Goal: Task Accomplishment & Management: Review Products

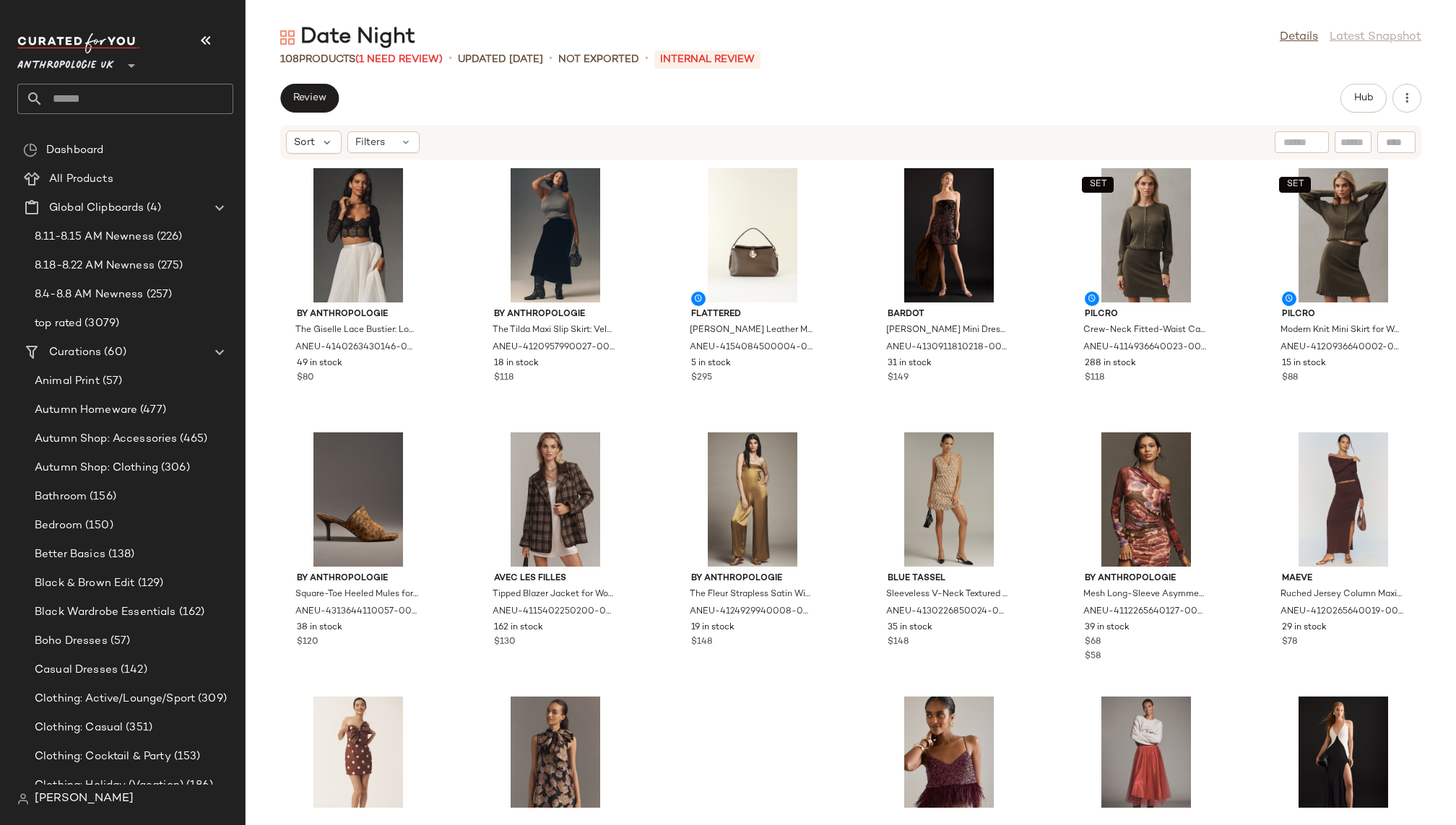
click at [123, 104] on input "text" at bounding box center [138, 99] width 190 height 30
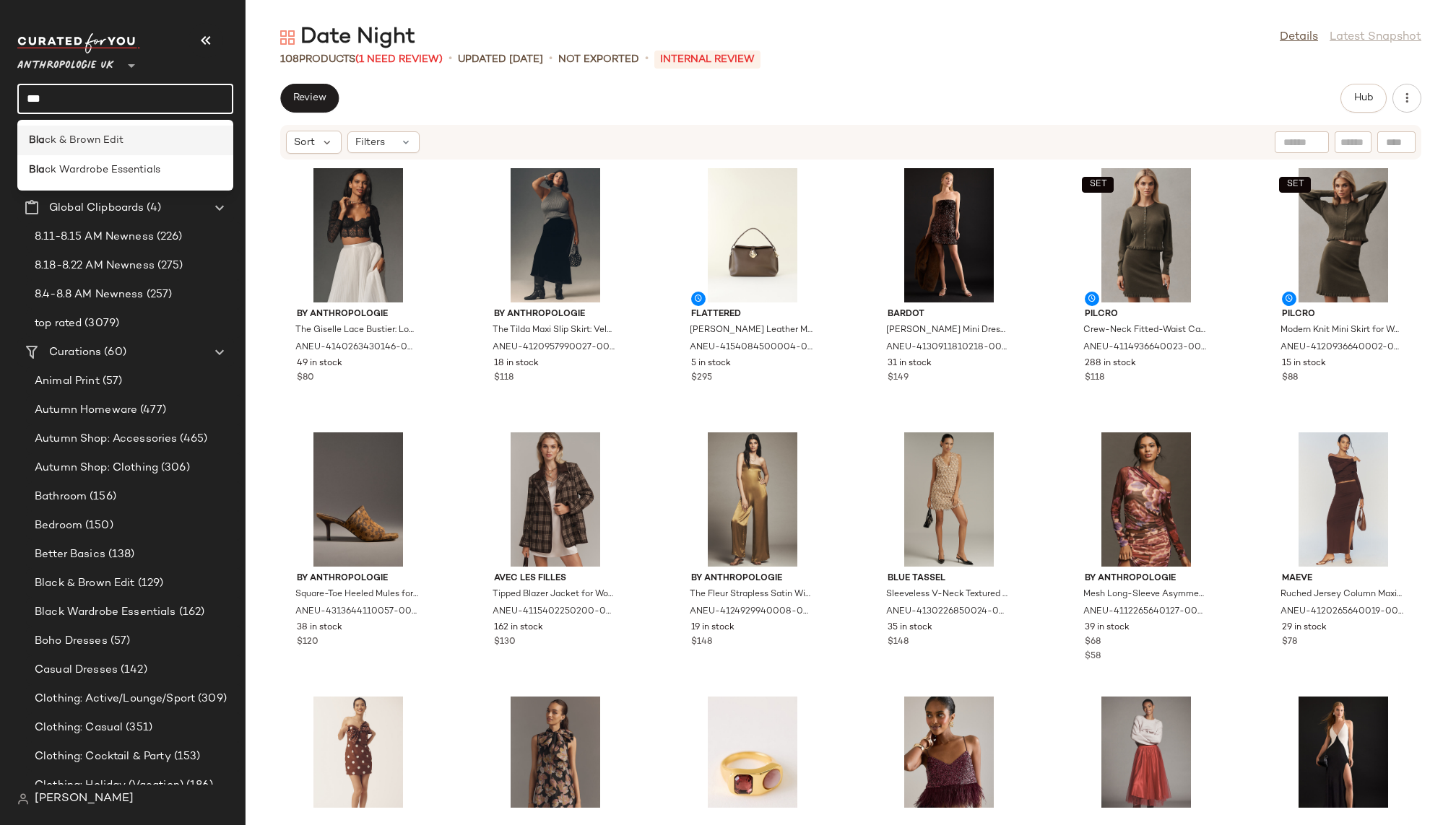
type input "***"
click at [113, 139] on span "ck & Brown Edit" at bounding box center [84, 140] width 79 height 15
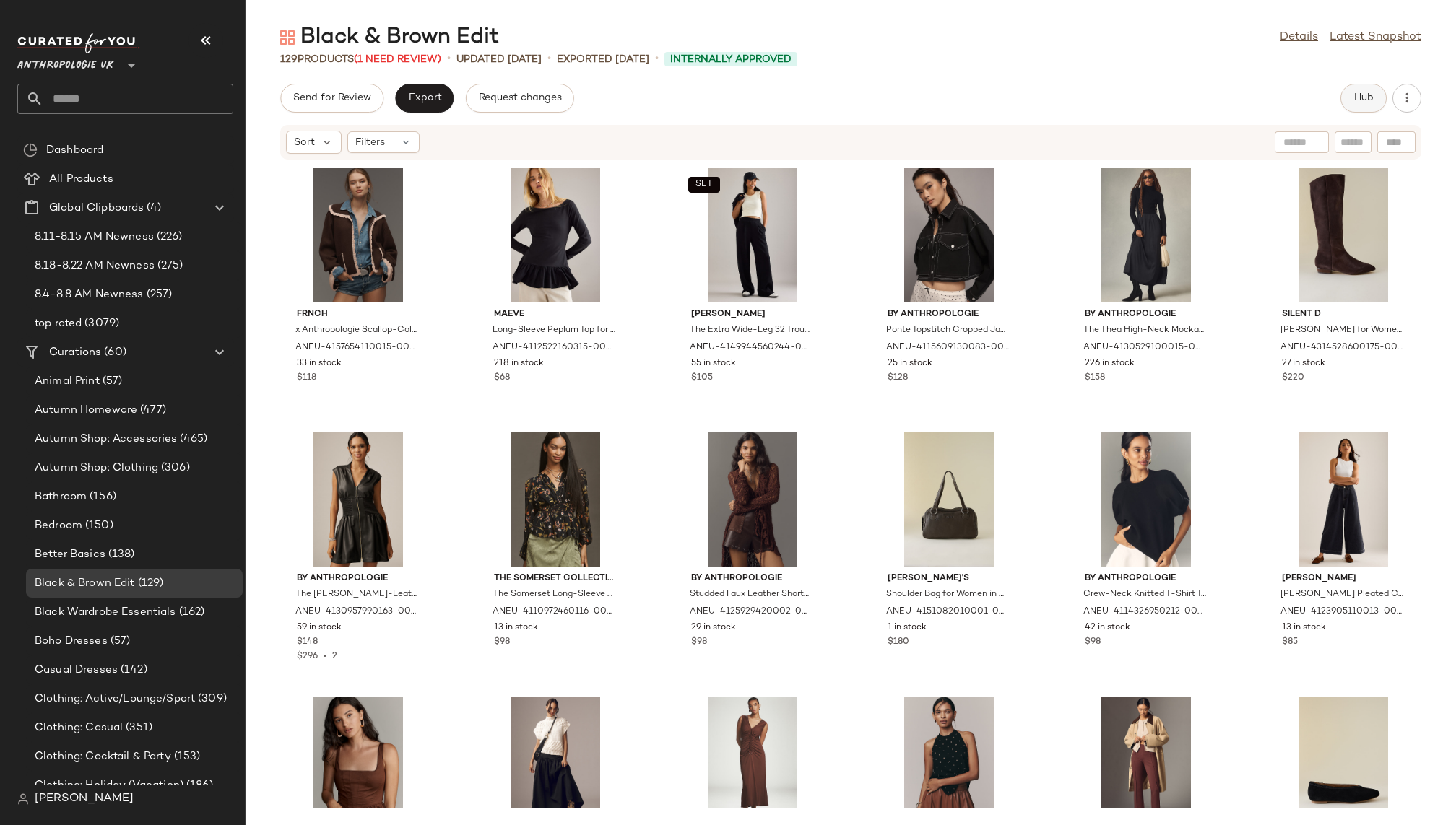
click at [1350, 89] on button "Hub" at bounding box center [1363, 98] width 46 height 29
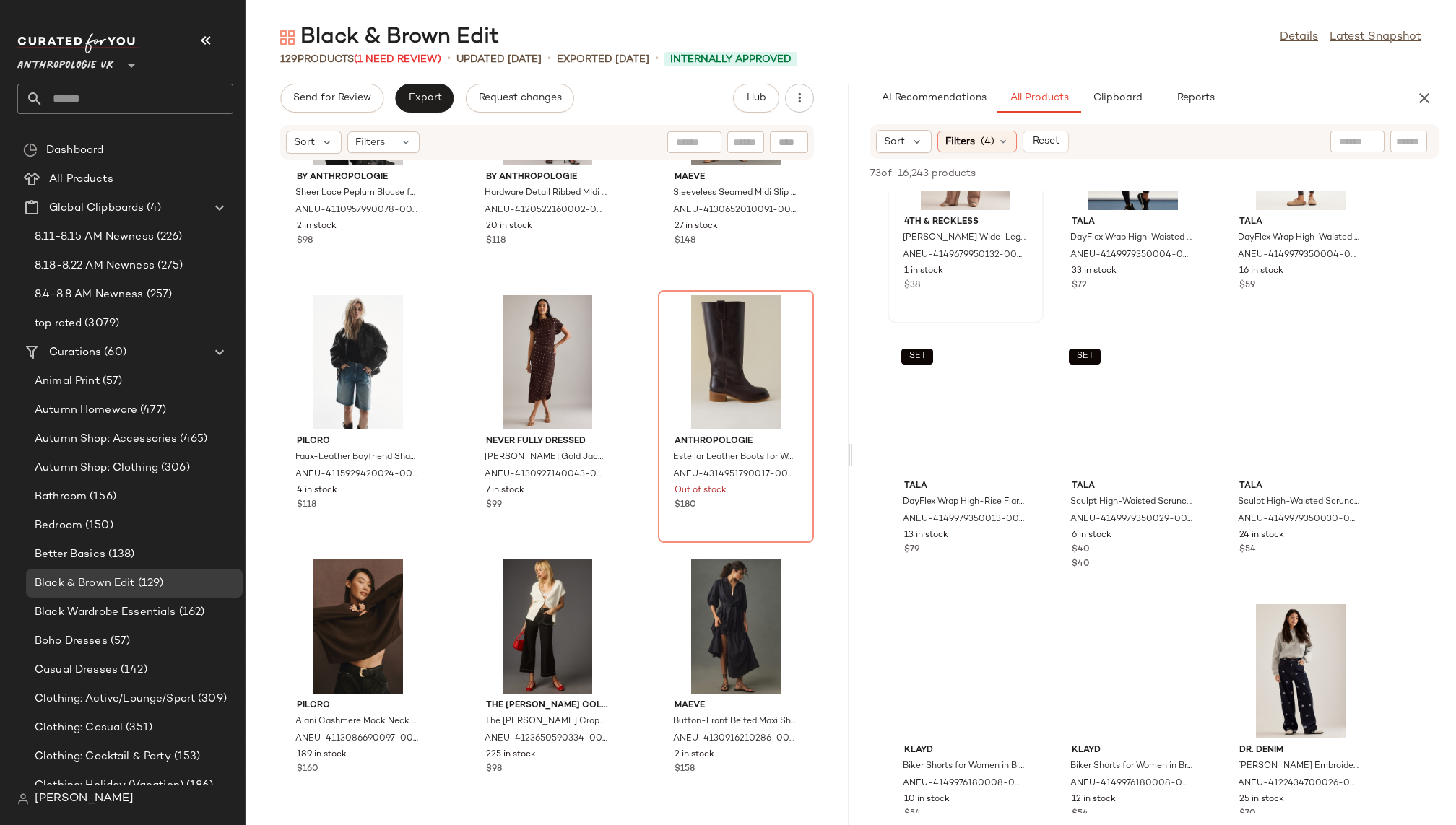
scroll to position [2250, 0]
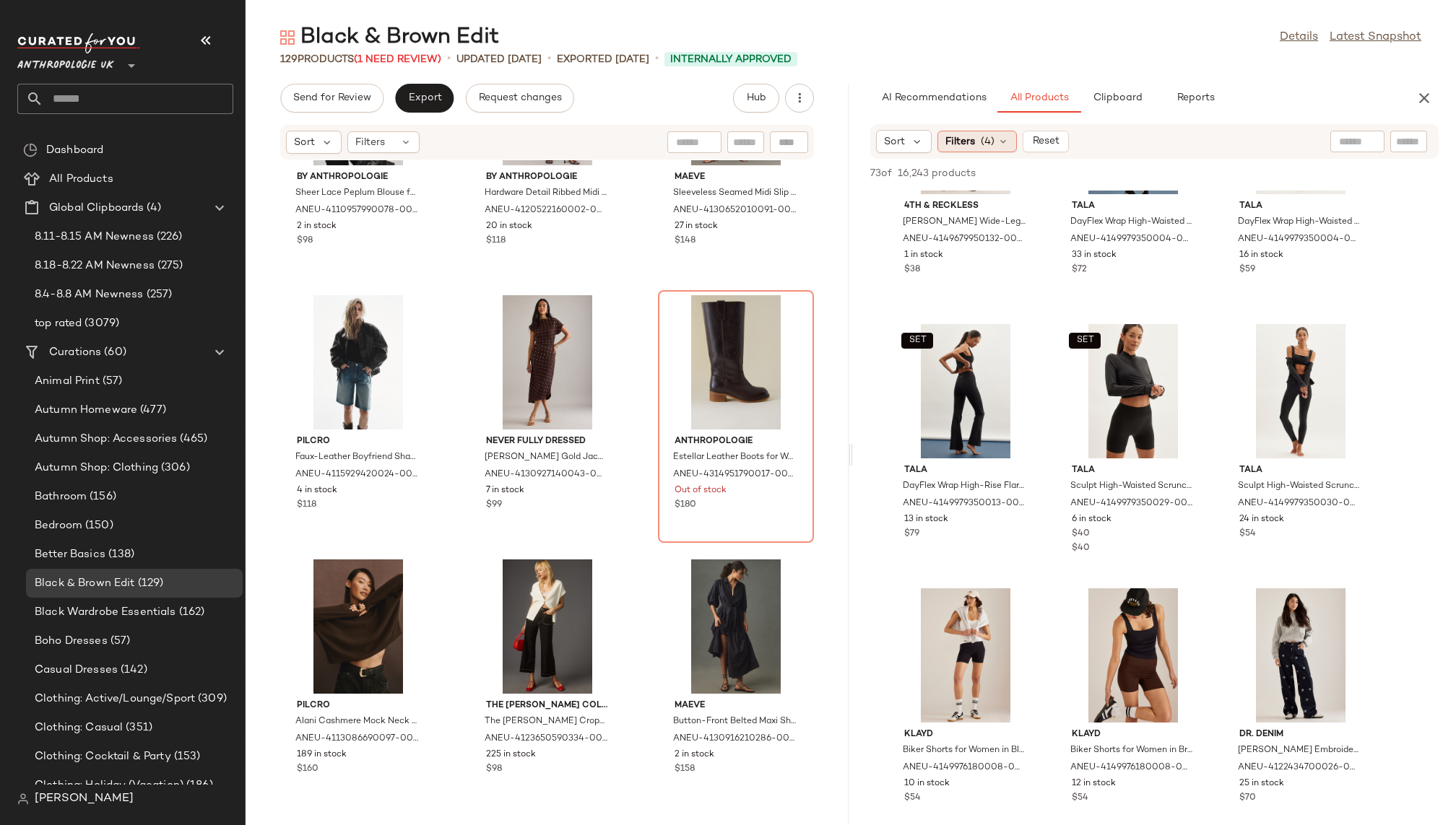
click at [972, 147] on span "Filters" at bounding box center [960, 142] width 30 height 15
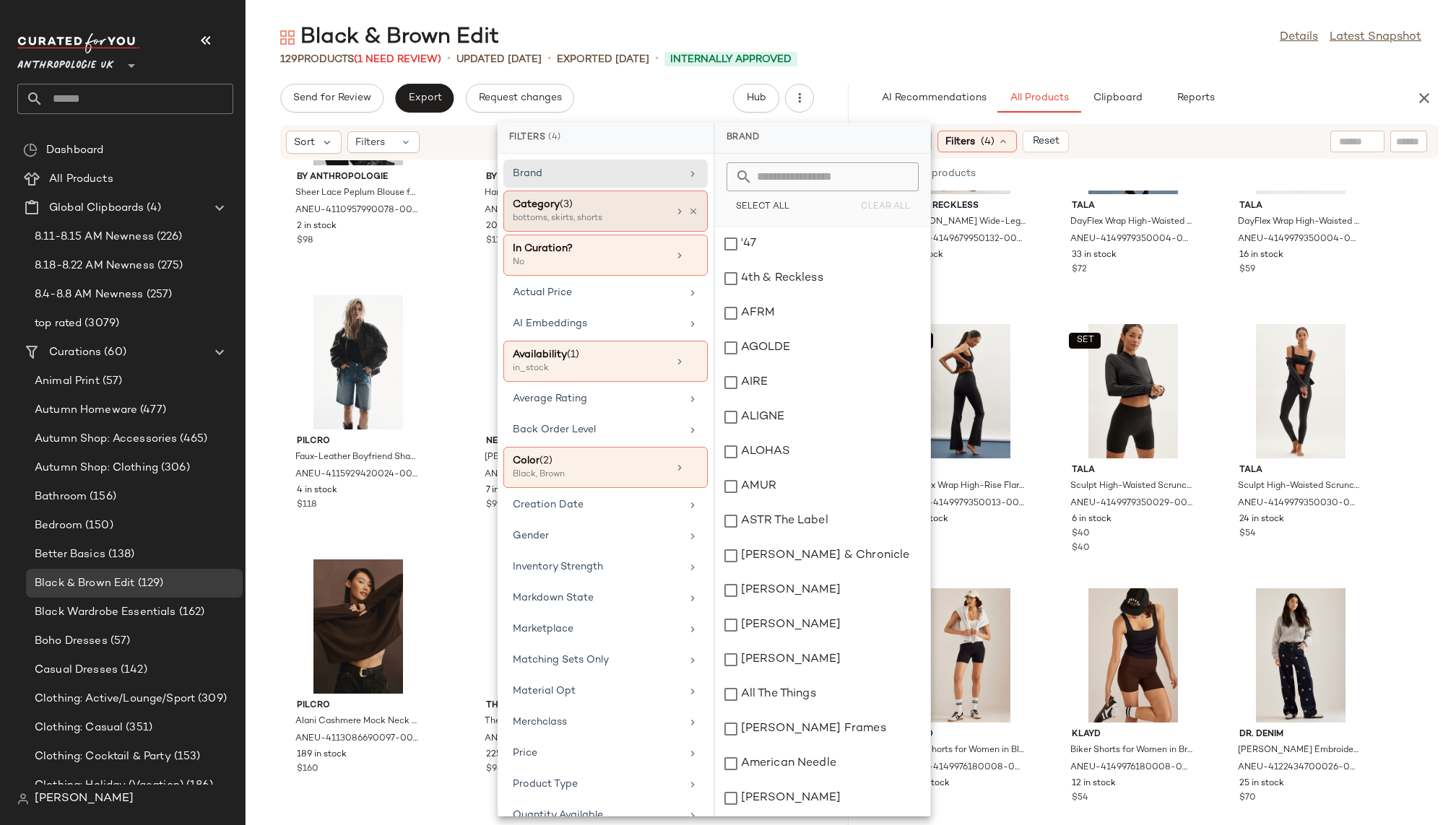
click at [635, 213] on div "bottoms, skirts, shorts" at bounding box center [585, 218] width 145 height 13
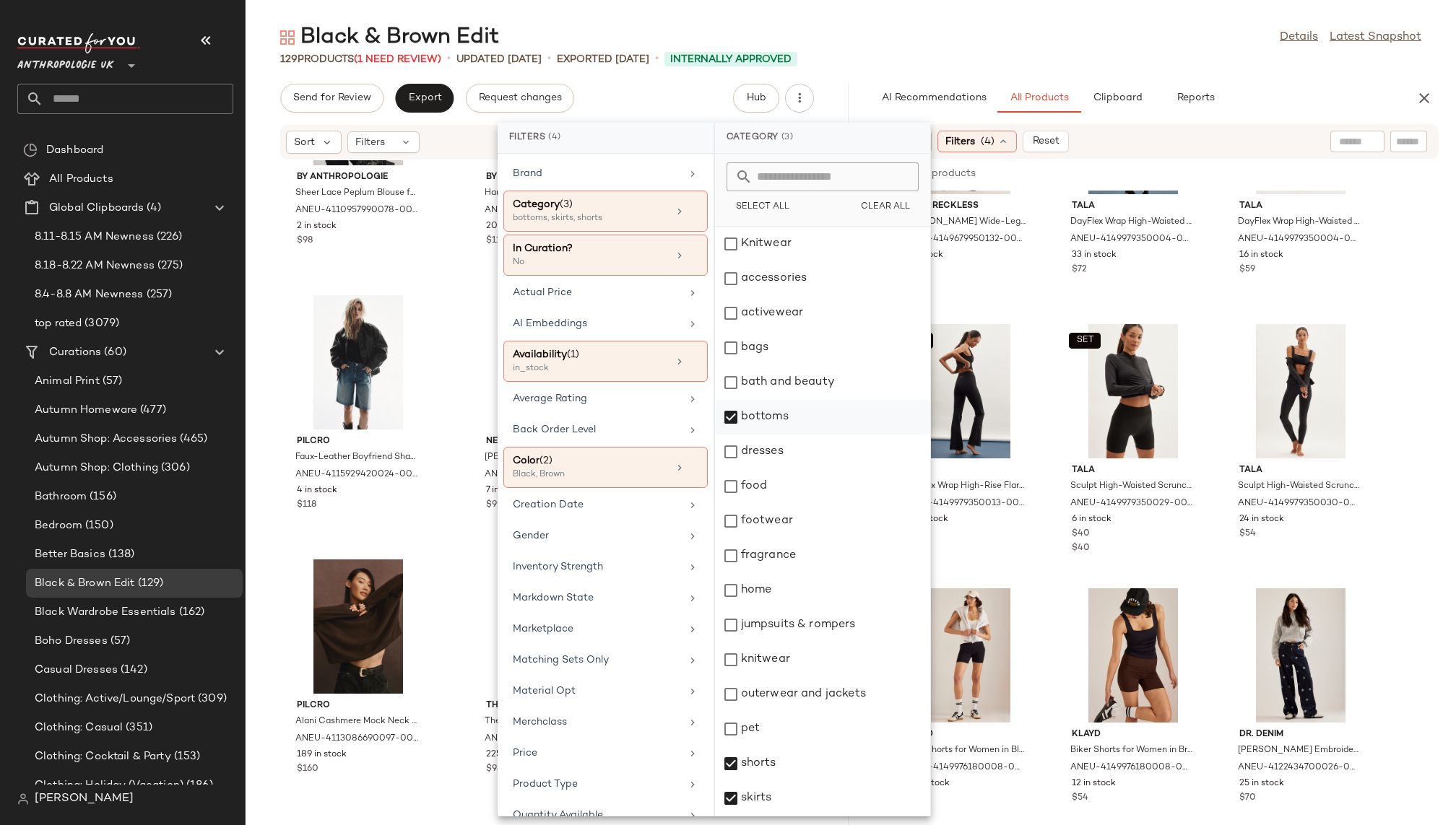
click at [732, 412] on div "bottoms" at bounding box center [823, 417] width 215 height 35
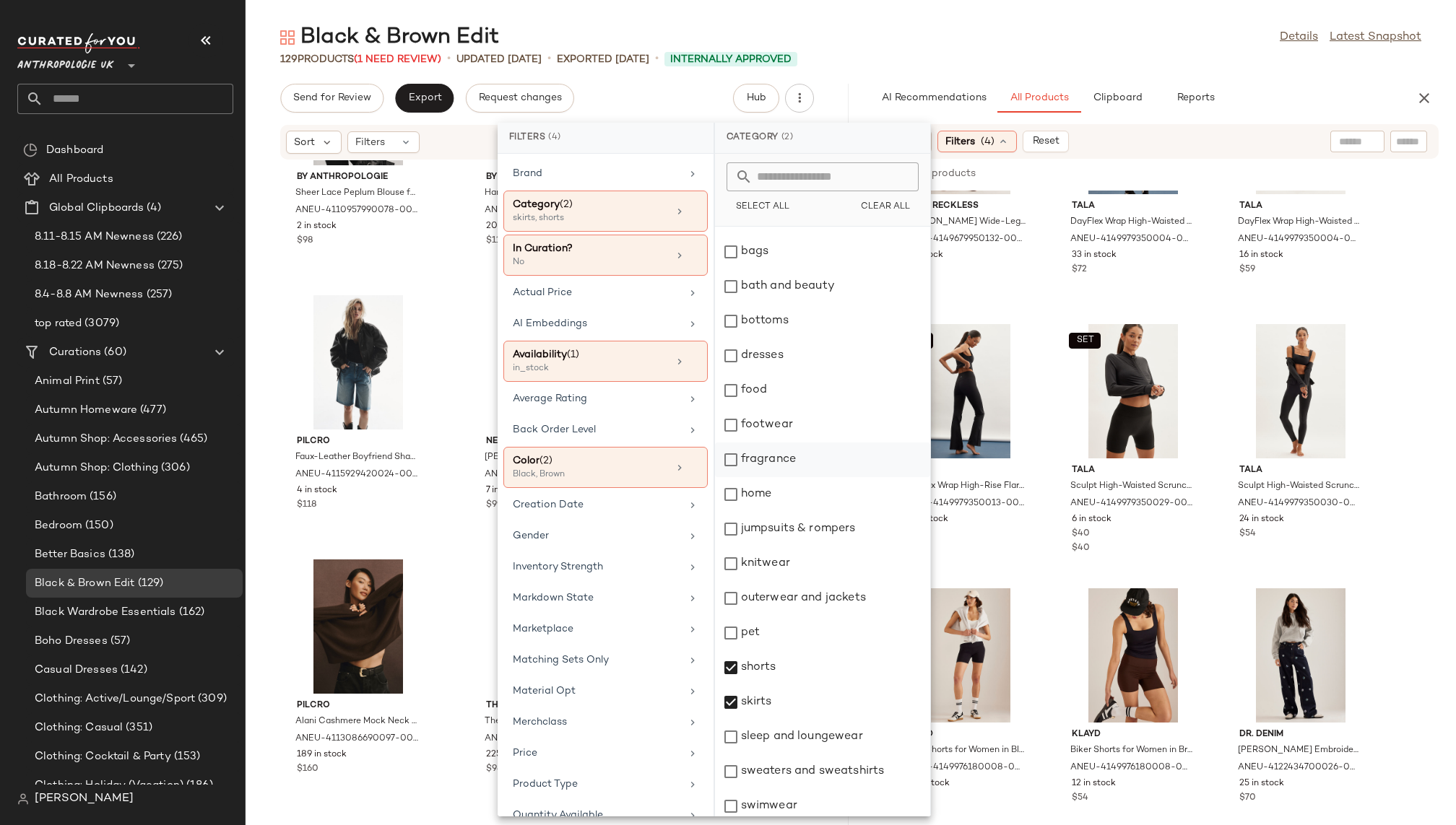
scroll to position [150, 0]
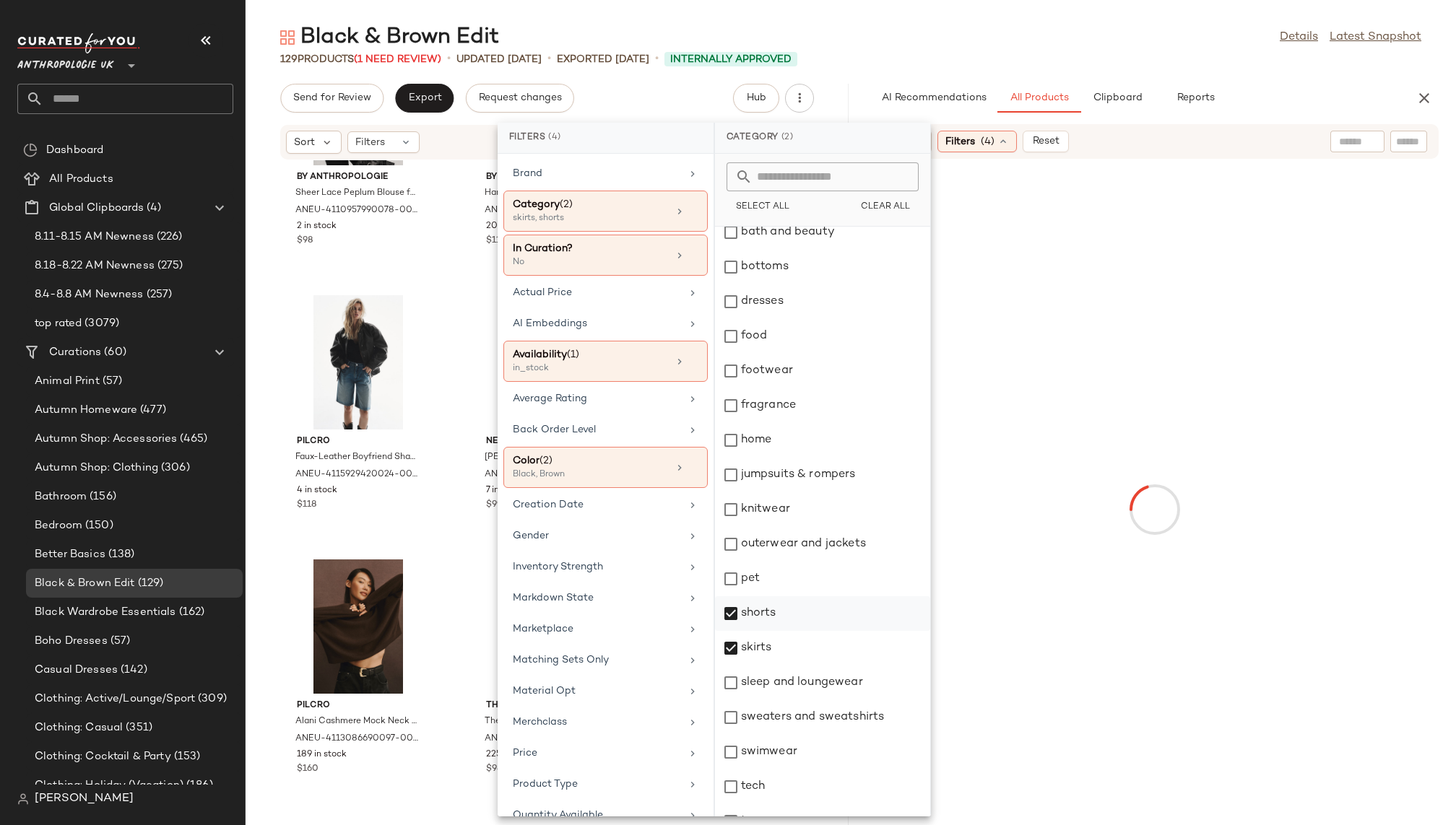
click at [733, 616] on div "shorts" at bounding box center [823, 614] width 215 height 35
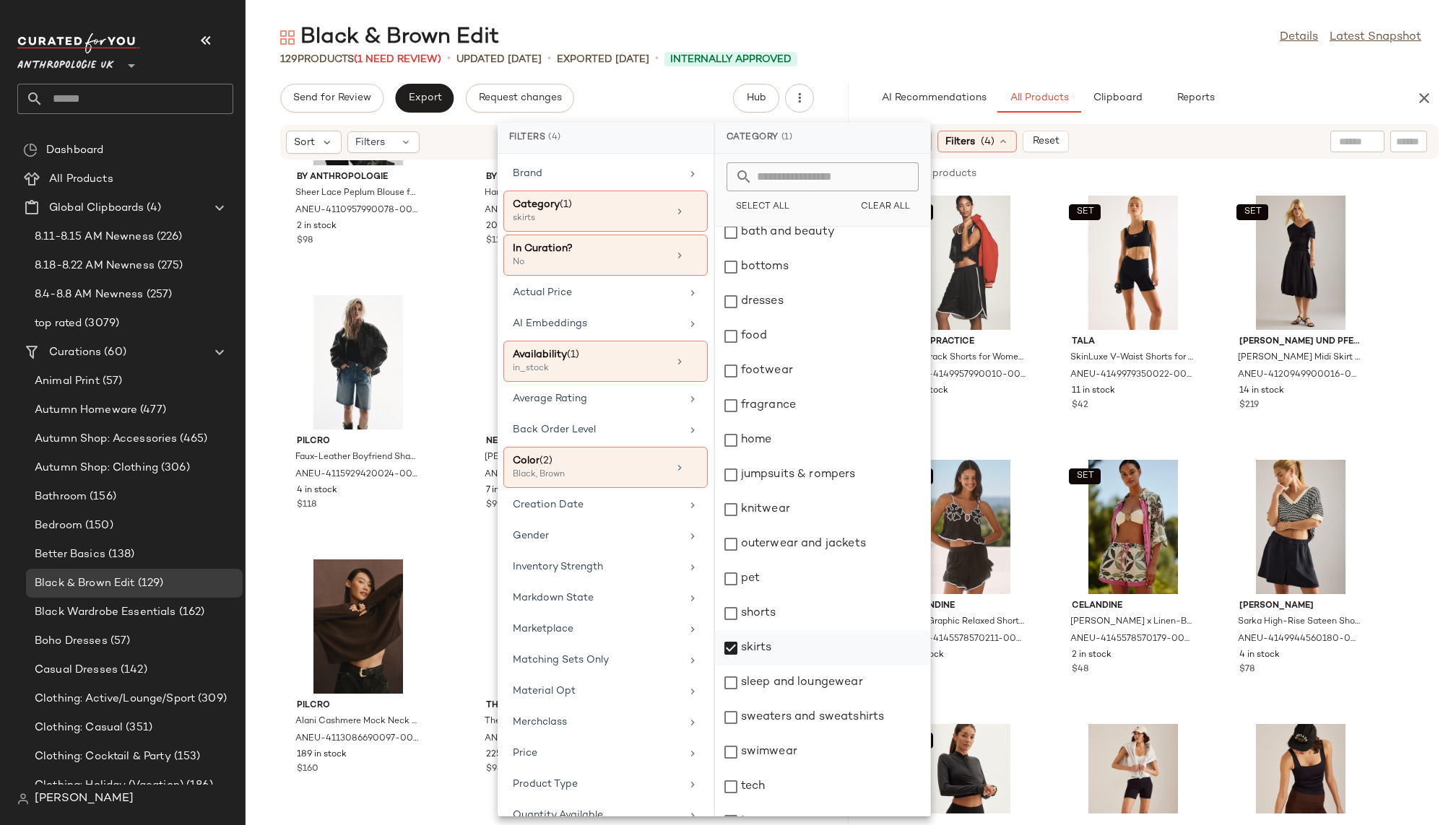
click at [730, 654] on div "skirts" at bounding box center [823, 648] width 215 height 35
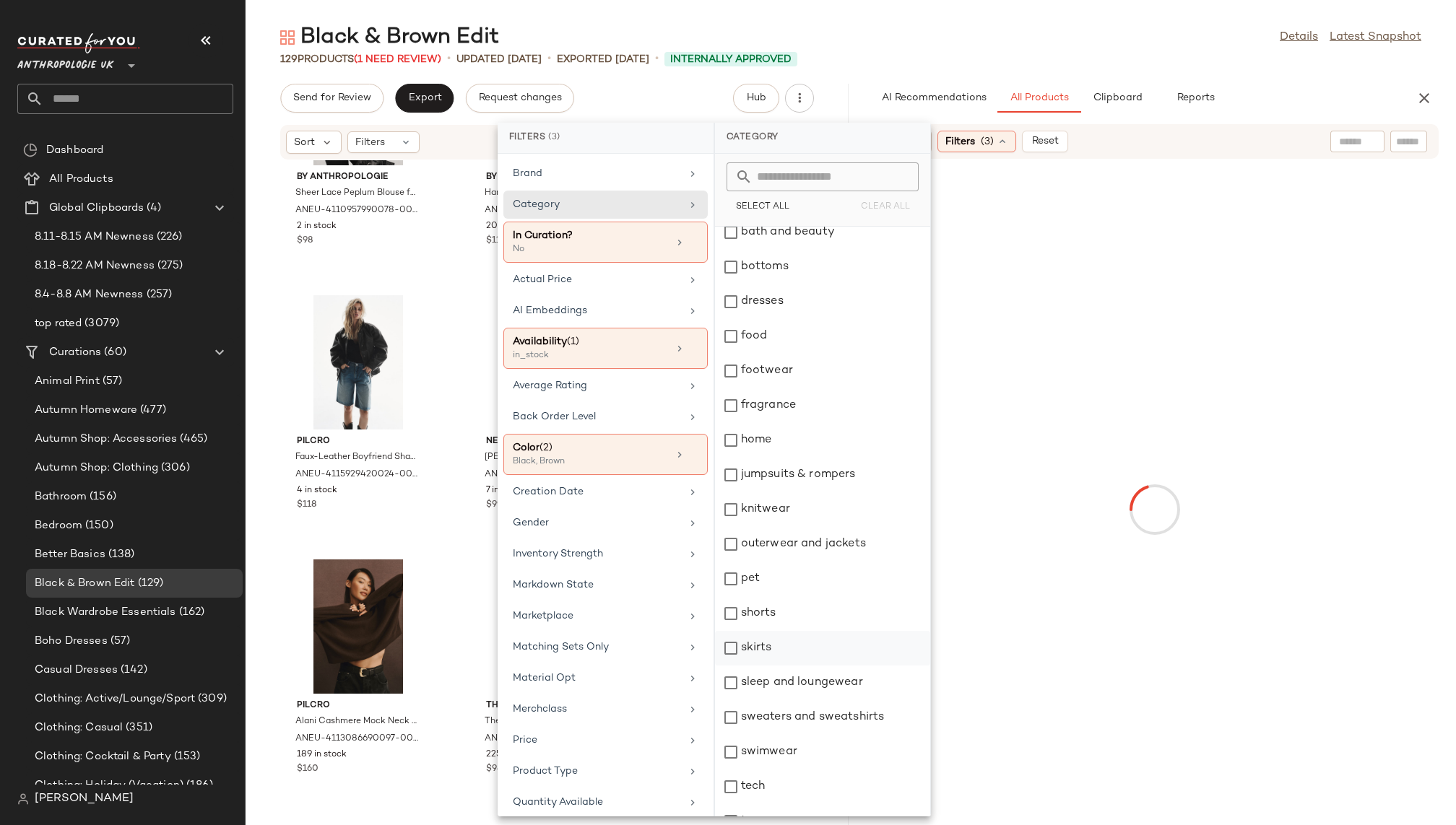
scroll to position [241, 0]
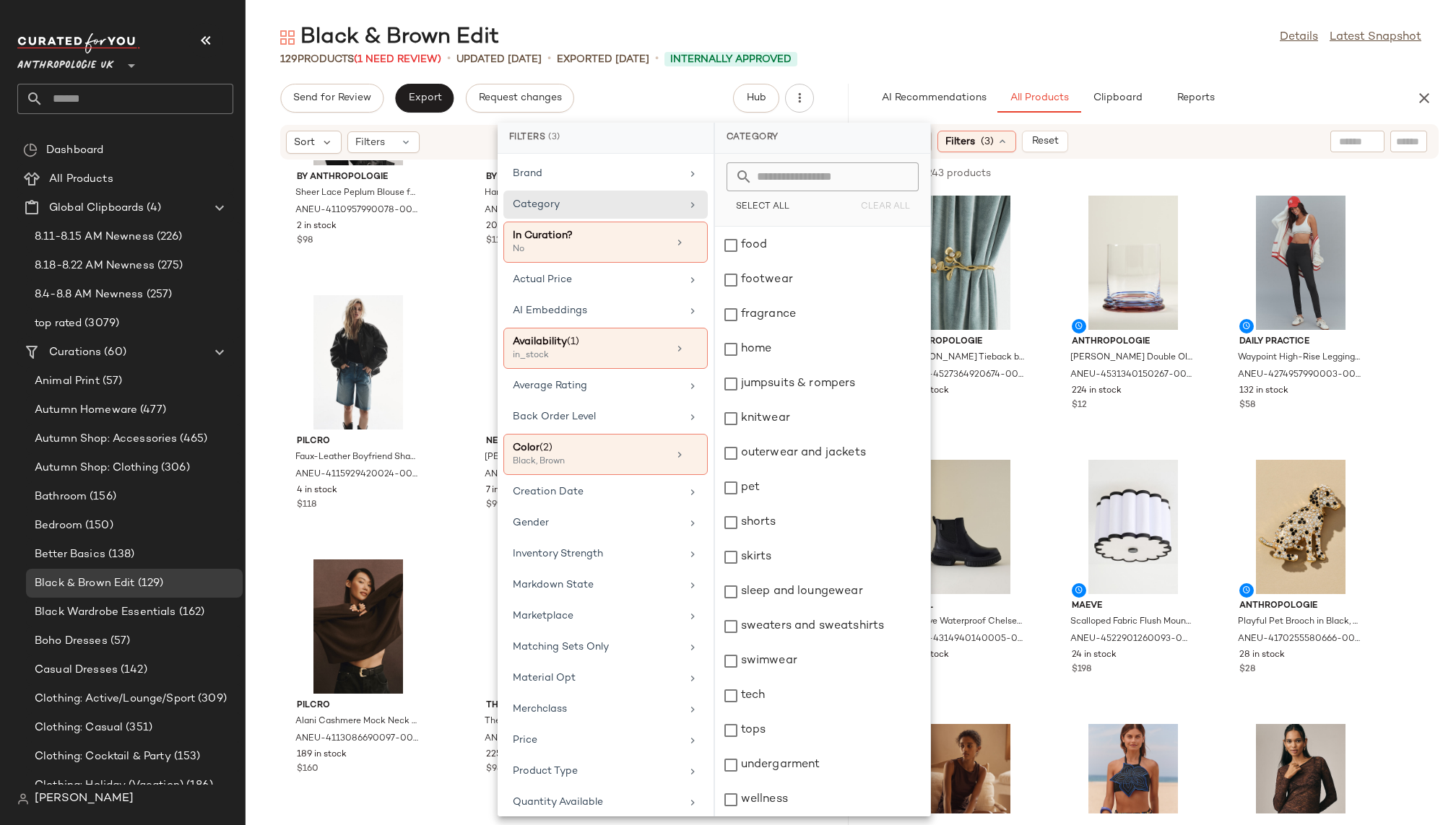
click at [1126, 58] on div "129 Products (1 Need Review) • updated [DATE] • Exported [DATE] • Internally Ap…" at bounding box center [851, 59] width 1211 height 14
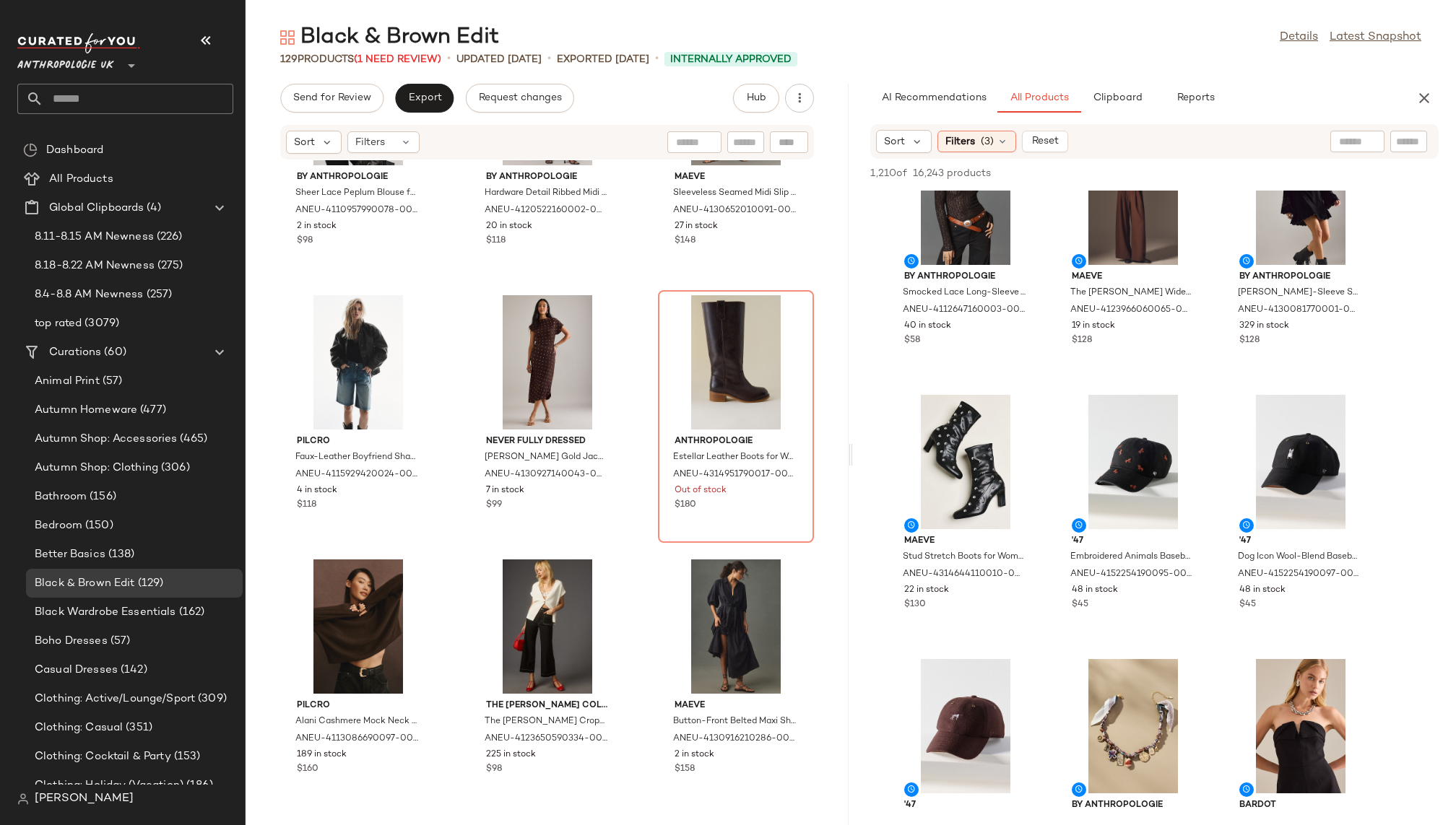
scroll to position [870, 0]
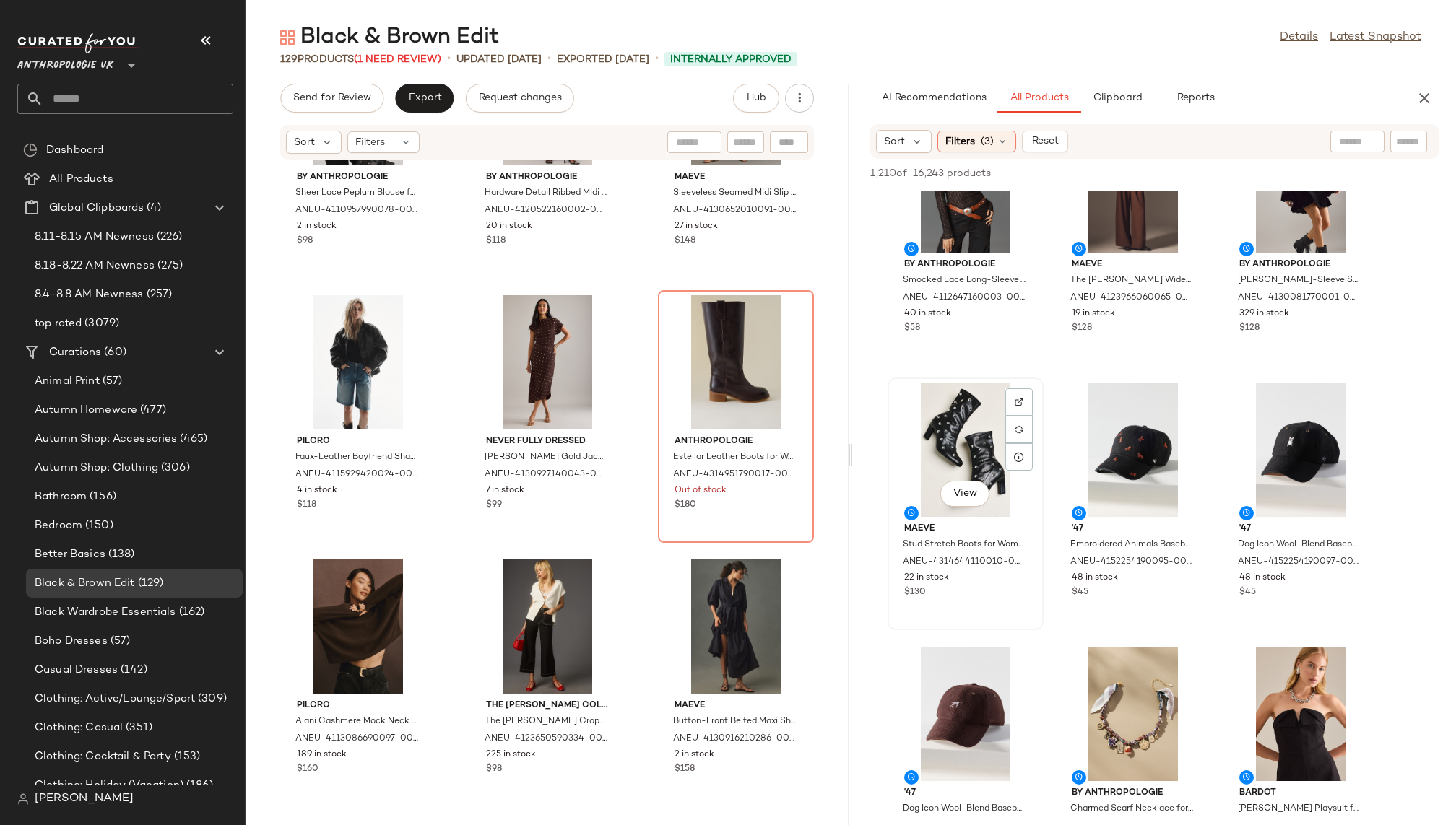
click at [930, 414] on div "View" at bounding box center [965, 449] width 146 height 134
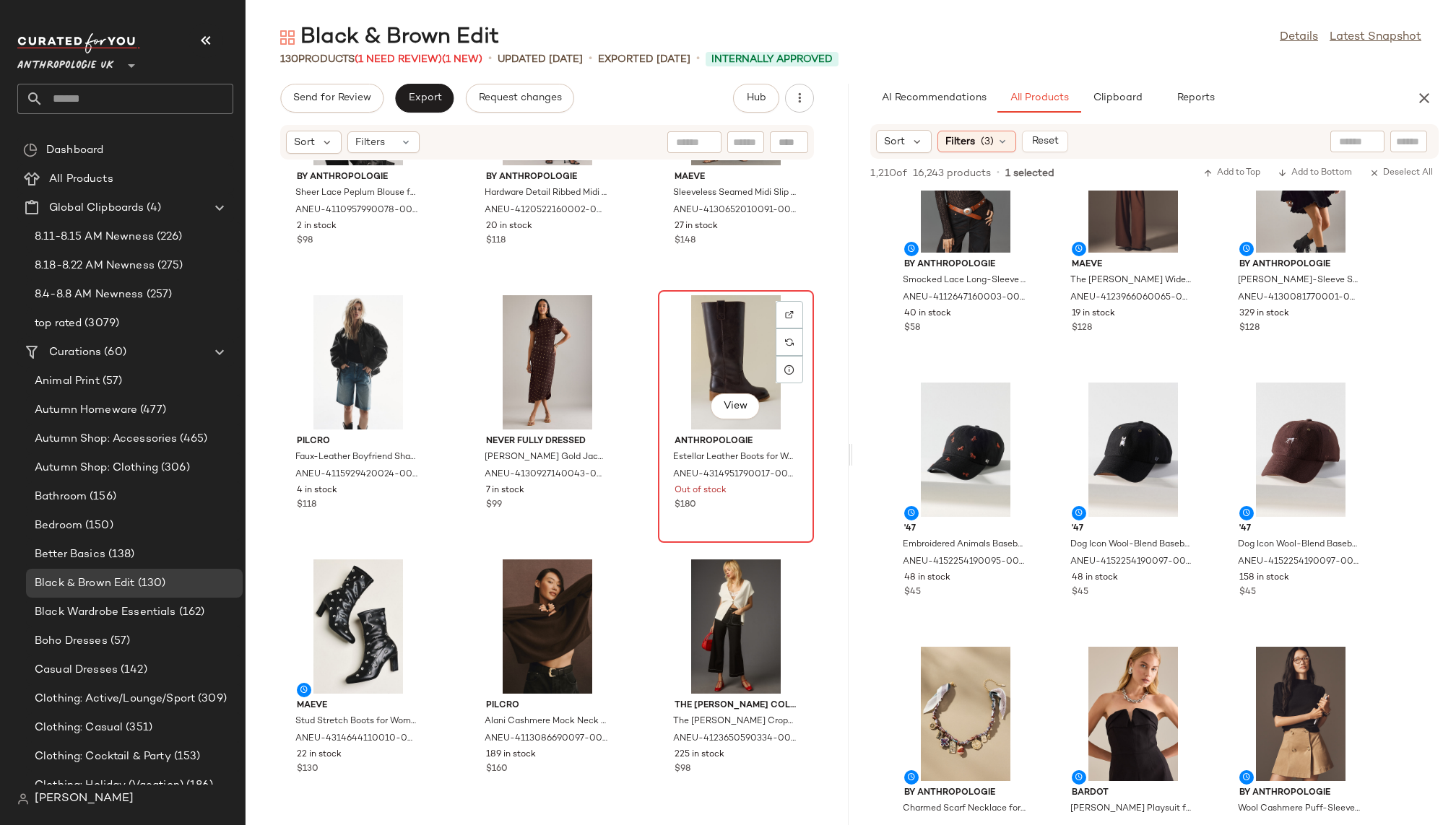
click at [696, 370] on div "View" at bounding box center [736, 362] width 146 height 134
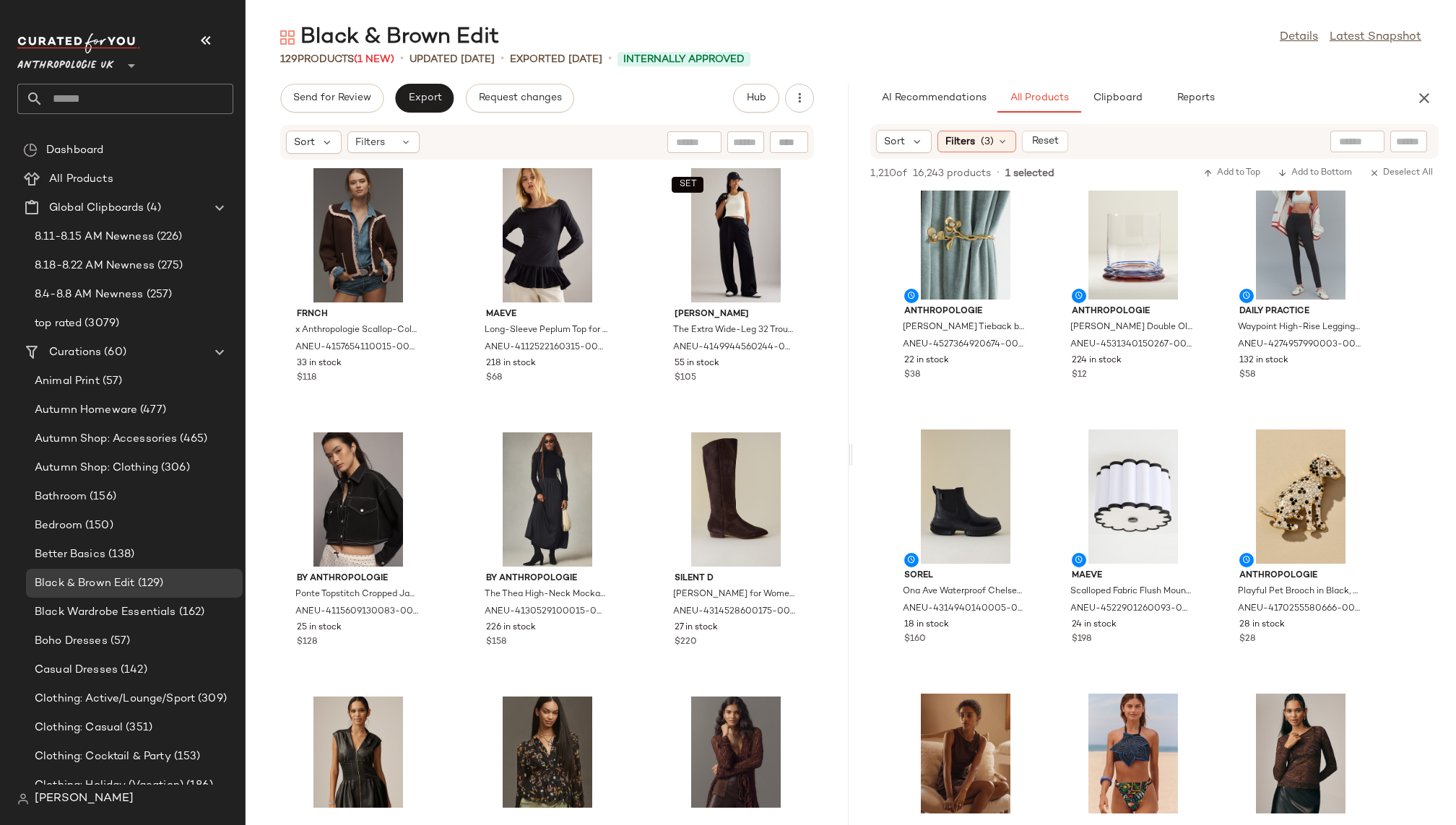
scroll to position [30, 0]
click at [959, 517] on div "View" at bounding box center [965, 497] width 146 height 134
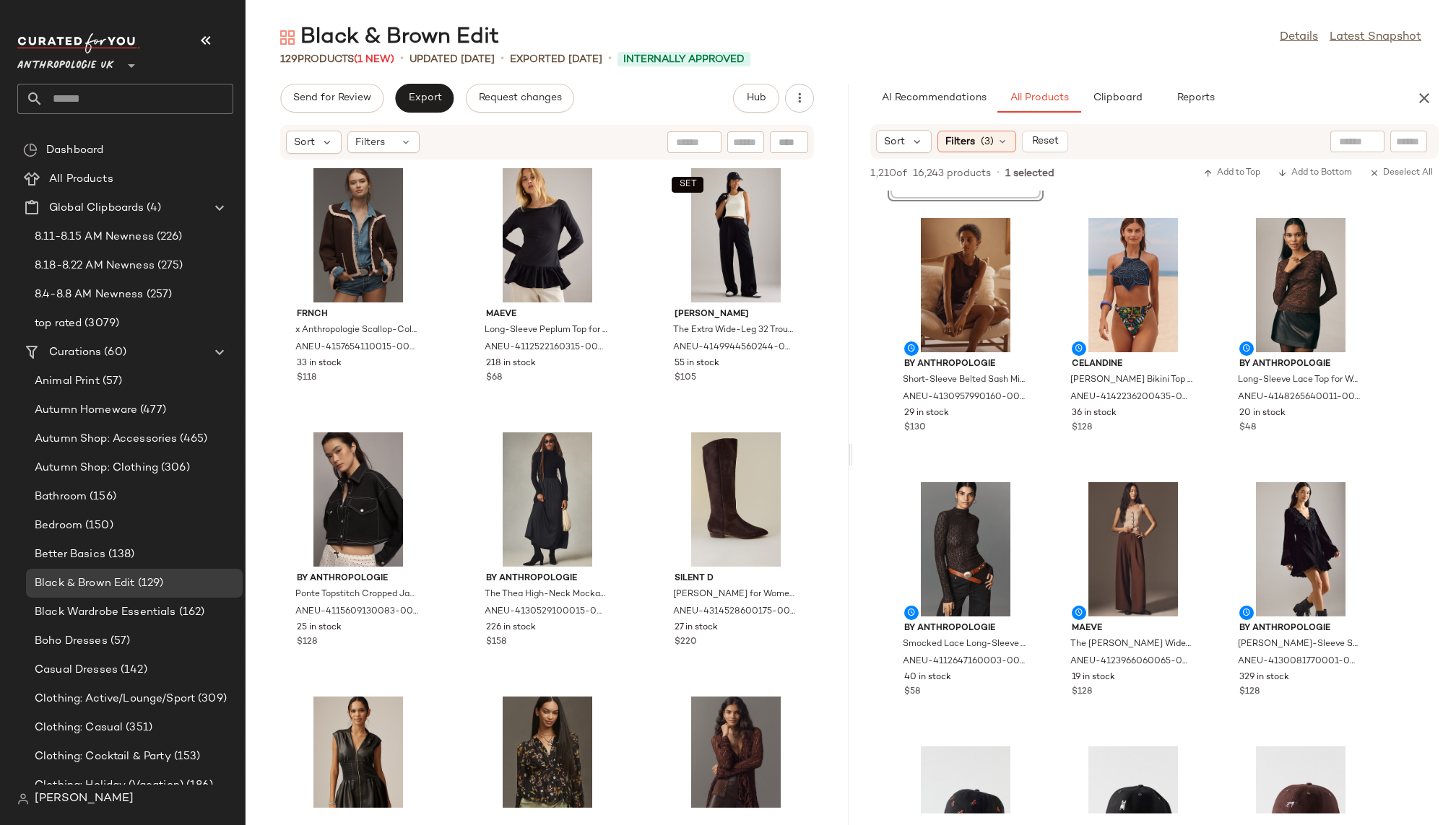
scroll to position [494, 0]
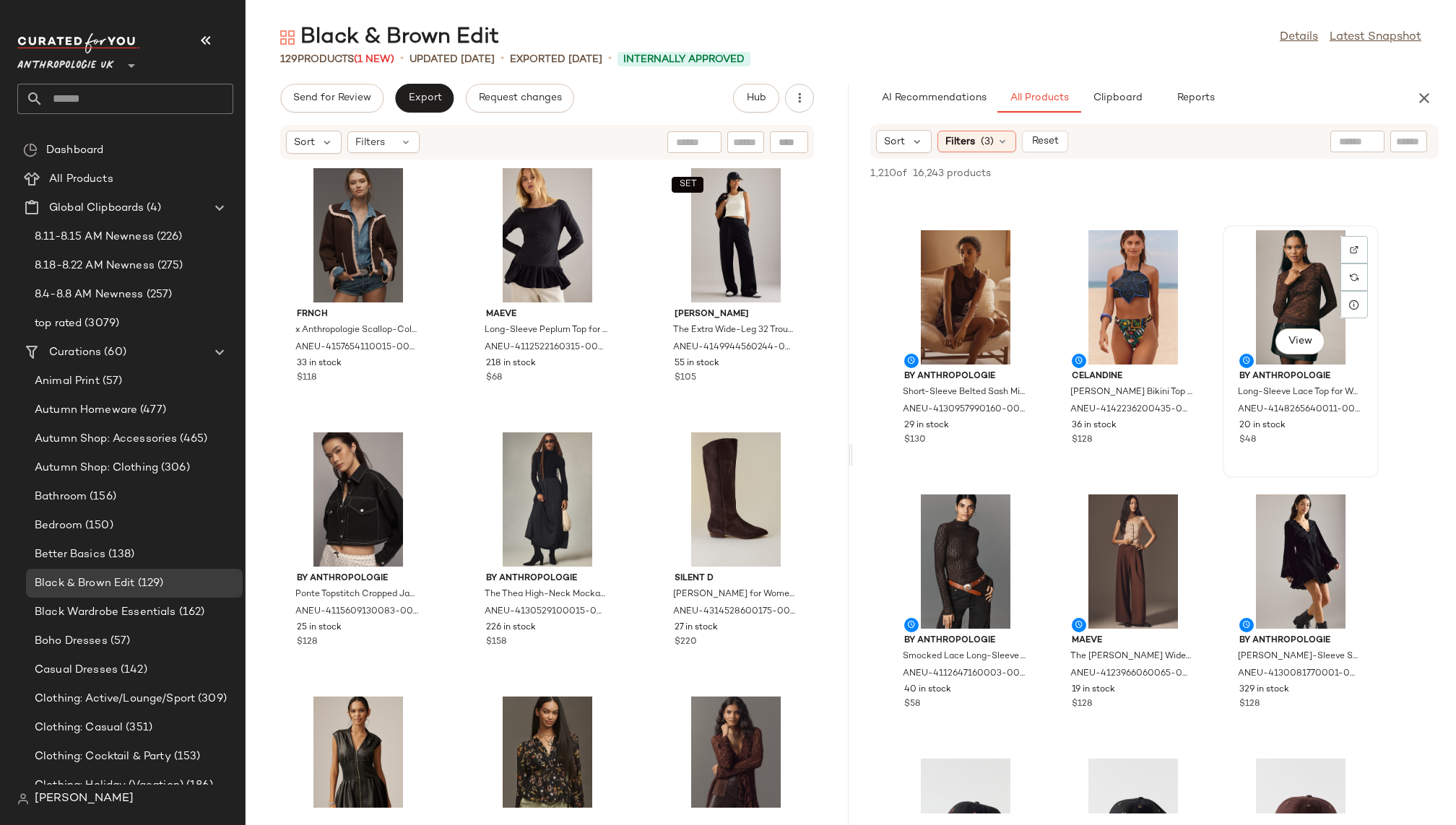
click at [1278, 303] on div "View" at bounding box center [1300, 297] width 146 height 134
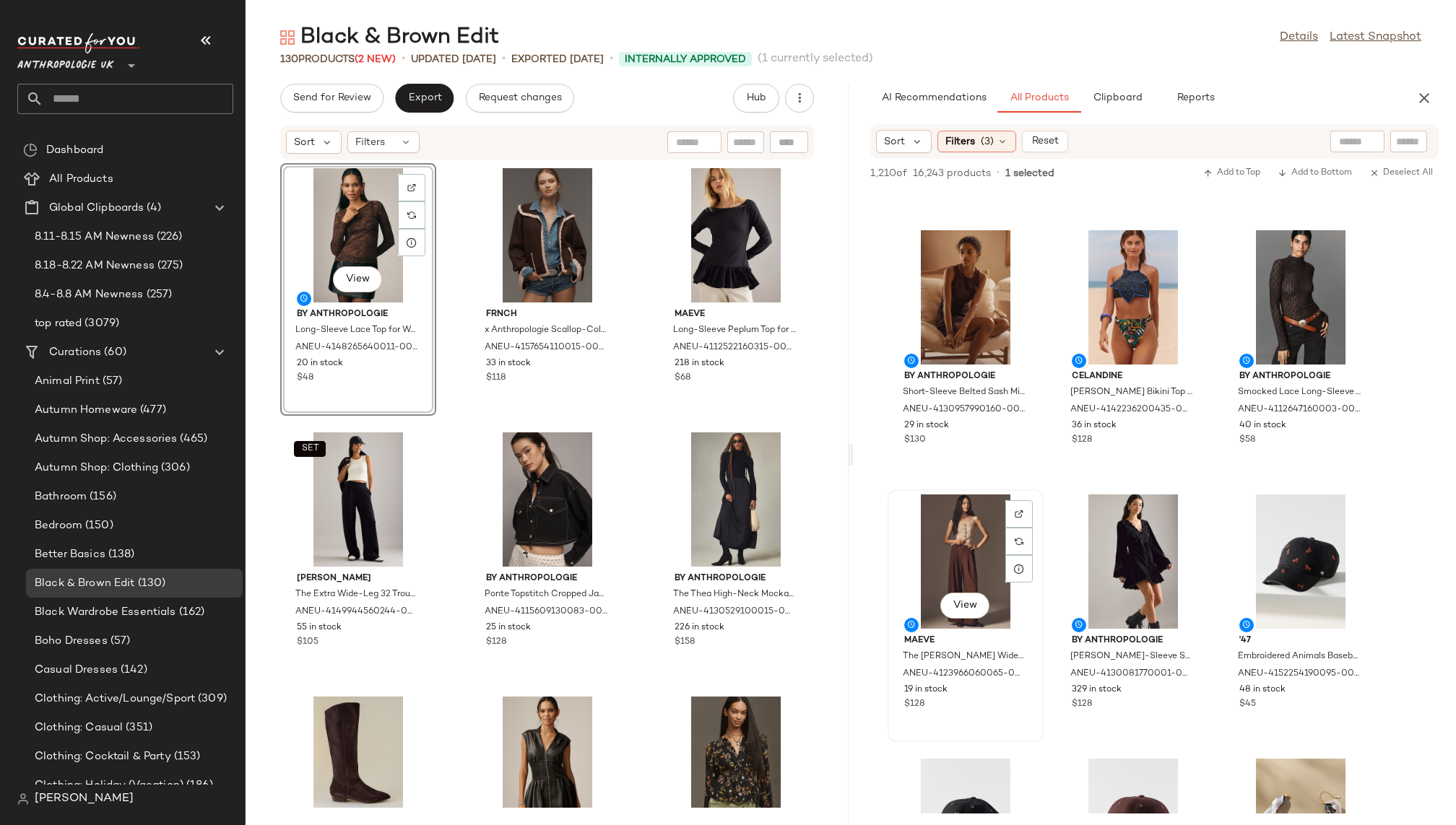
click at [948, 561] on div "View" at bounding box center [965, 561] width 146 height 134
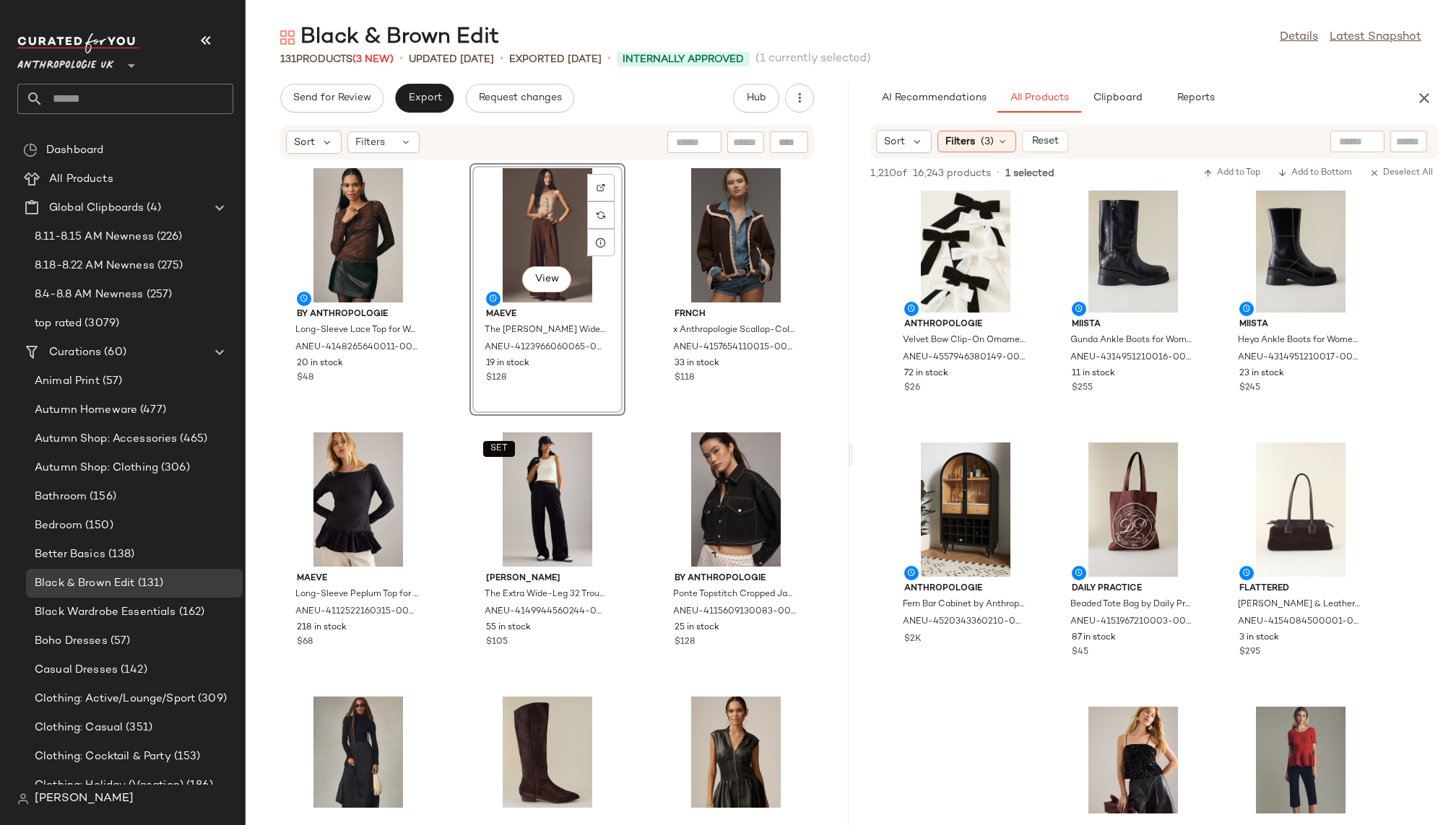
scroll to position [1873, 0]
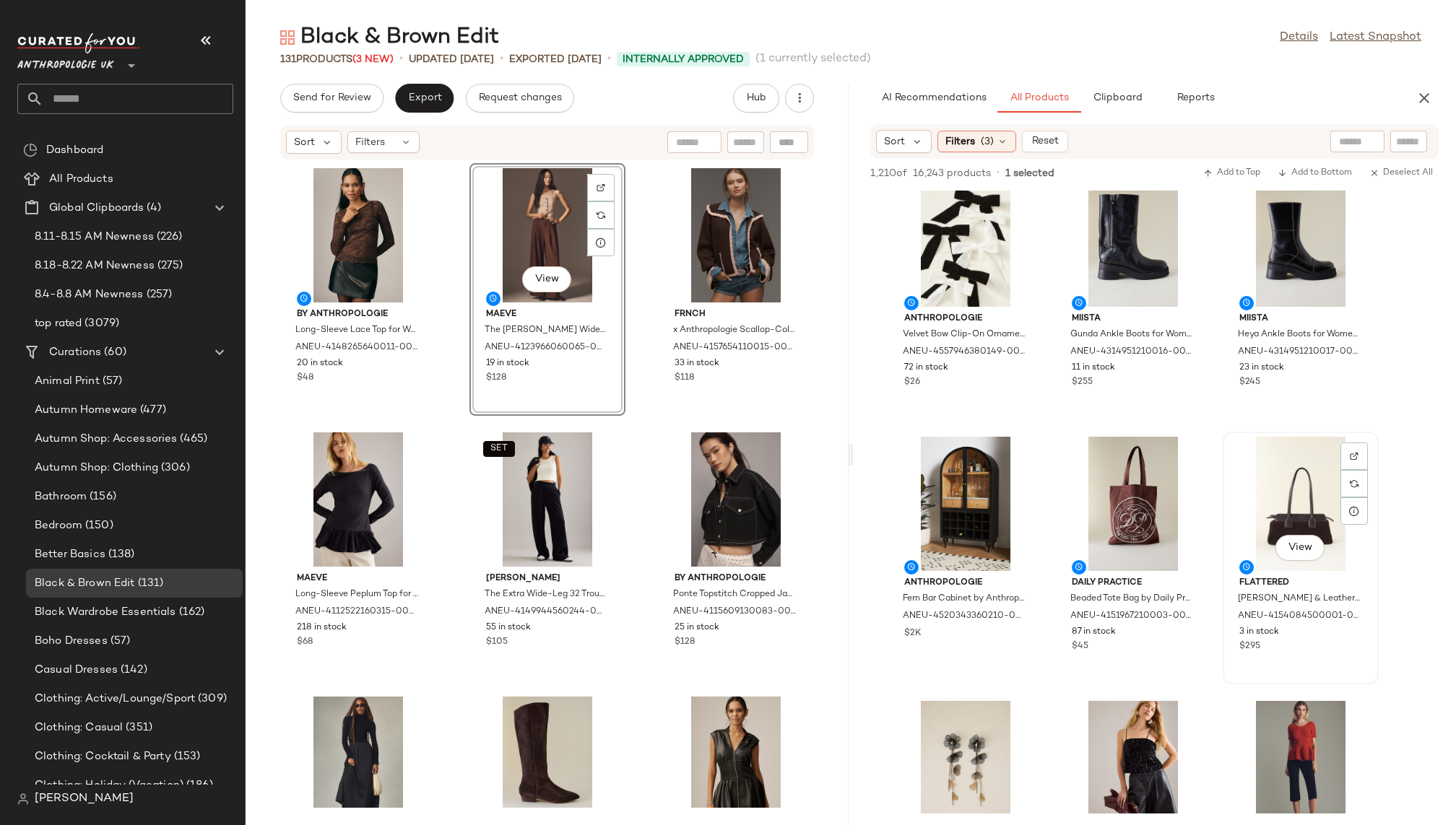
click at [1293, 493] on div "View" at bounding box center [1300, 504] width 146 height 134
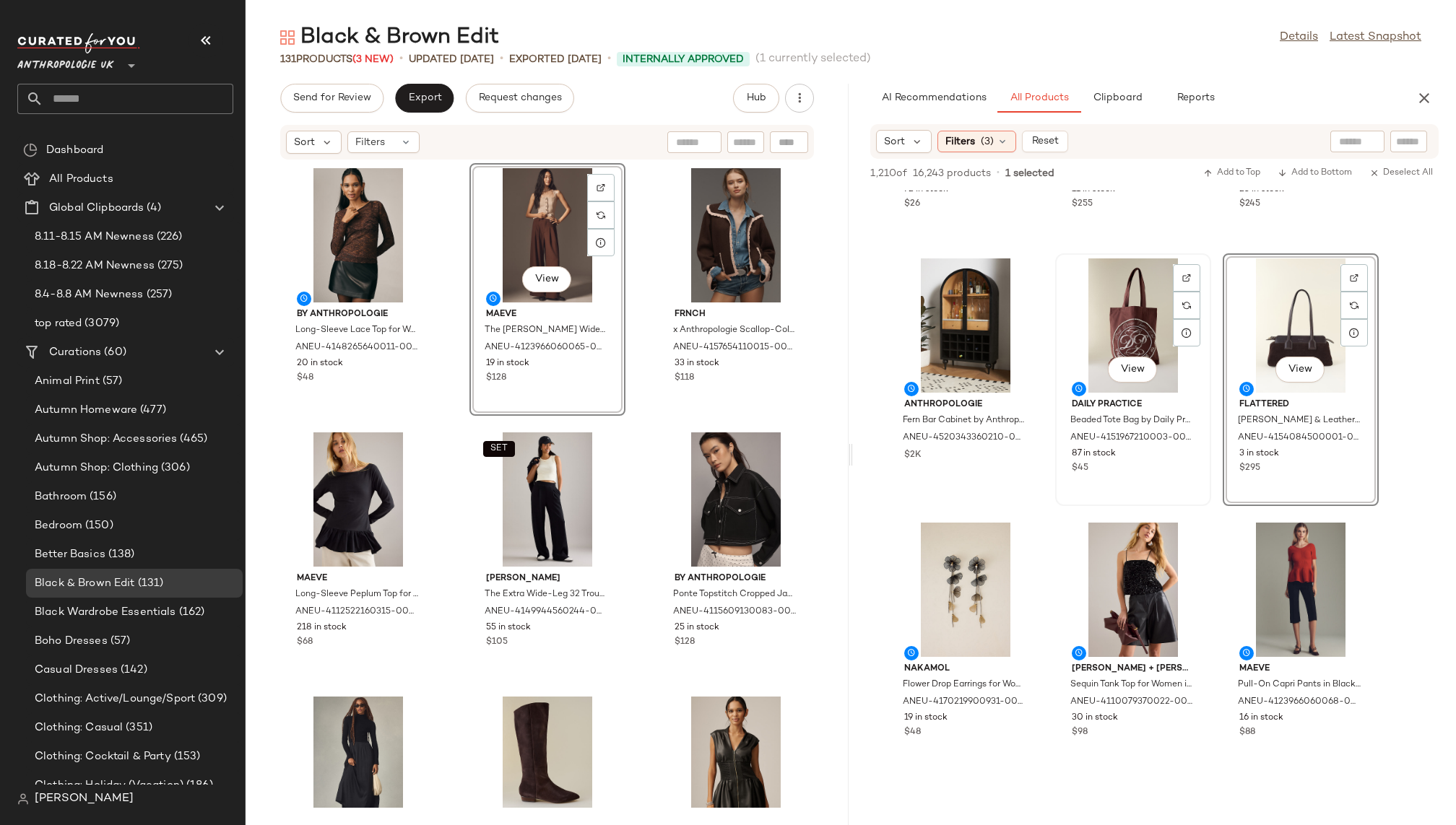
scroll to position [2152, 0]
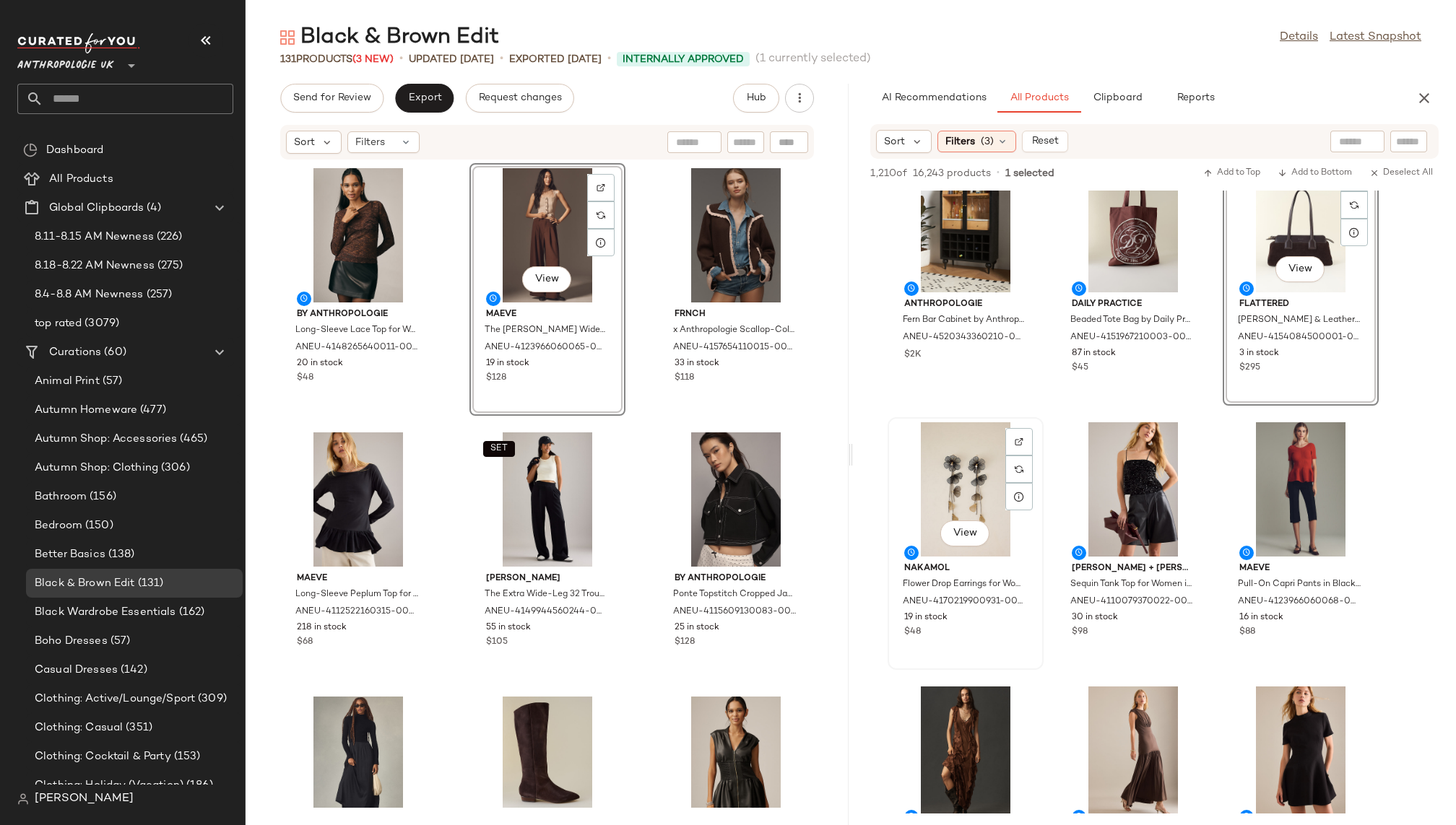
click at [946, 486] on div "View" at bounding box center [965, 489] width 146 height 134
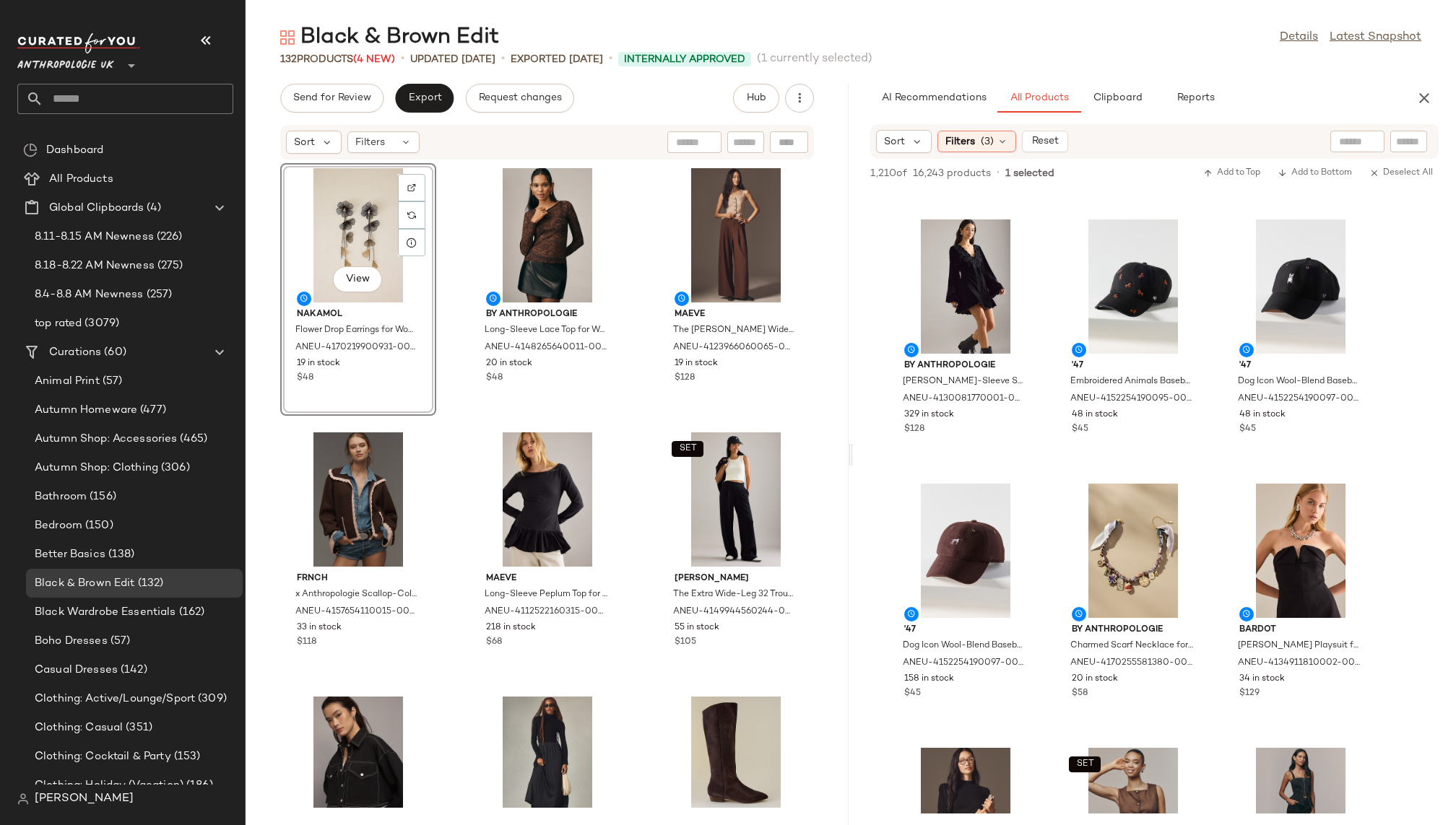
scroll to position [789, 0]
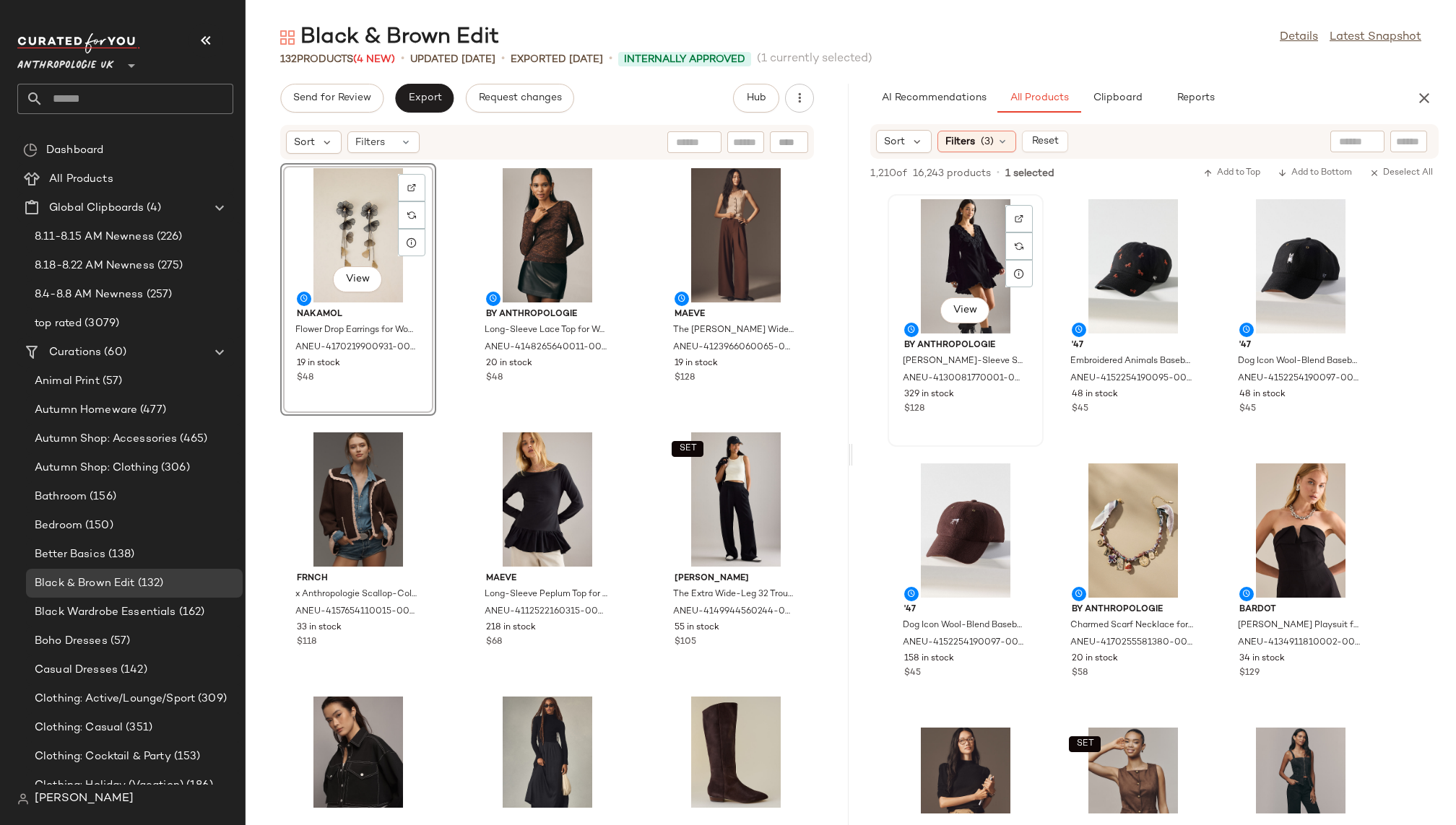
click at [948, 267] on div "View" at bounding box center [965, 266] width 146 height 134
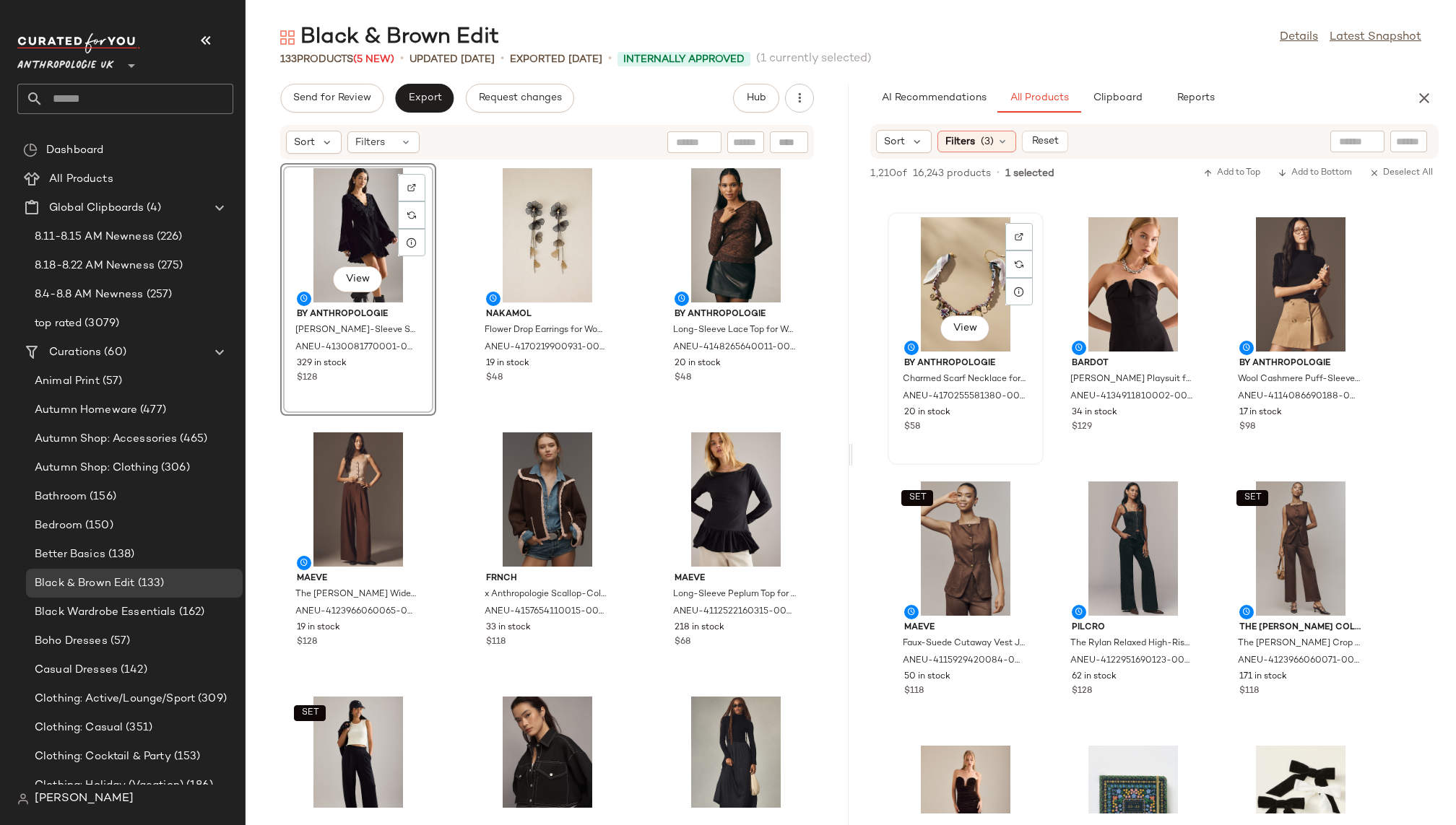
scroll to position [1087, 0]
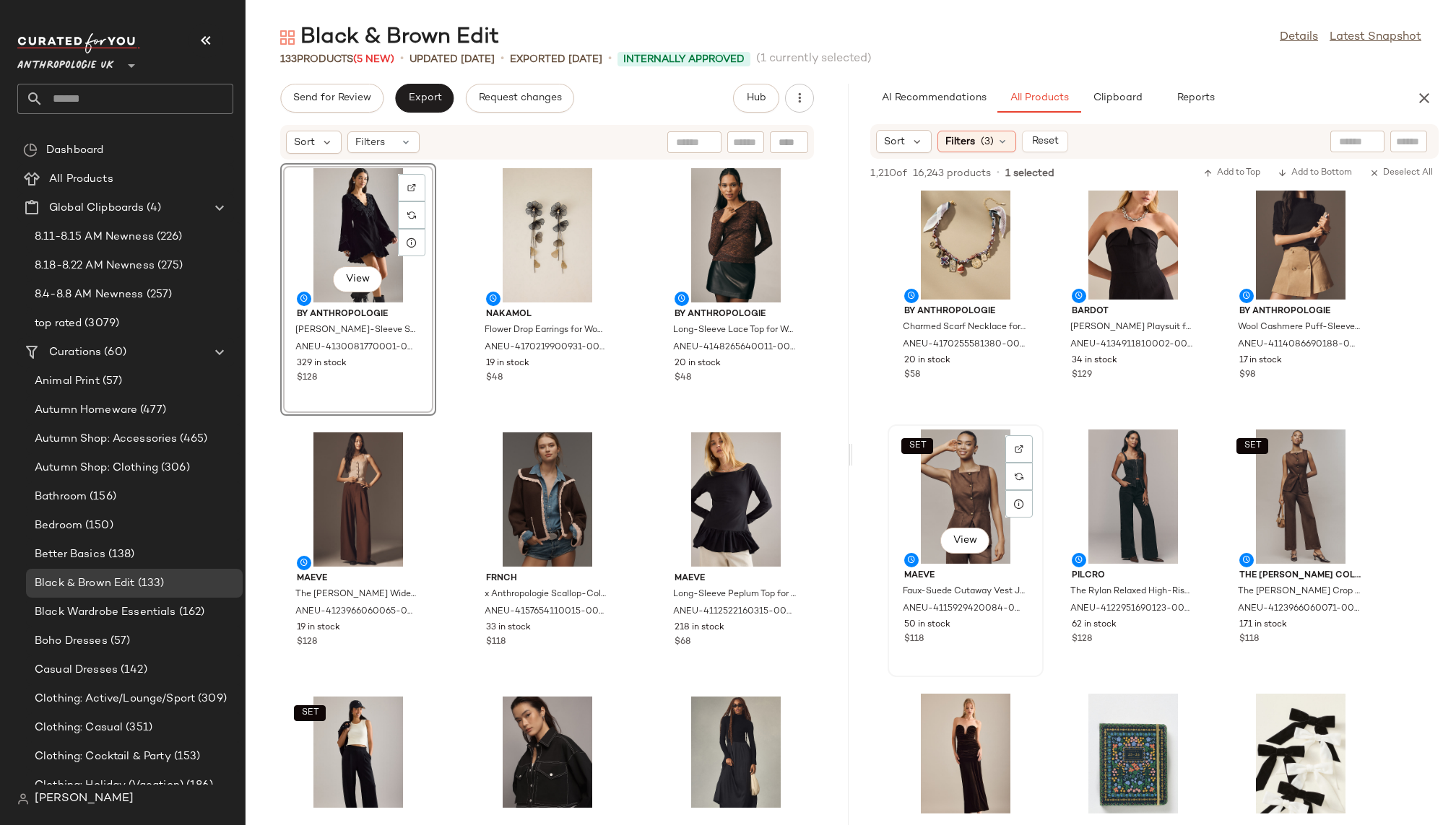
click at [942, 508] on div "SET View" at bounding box center [965, 496] width 146 height 134
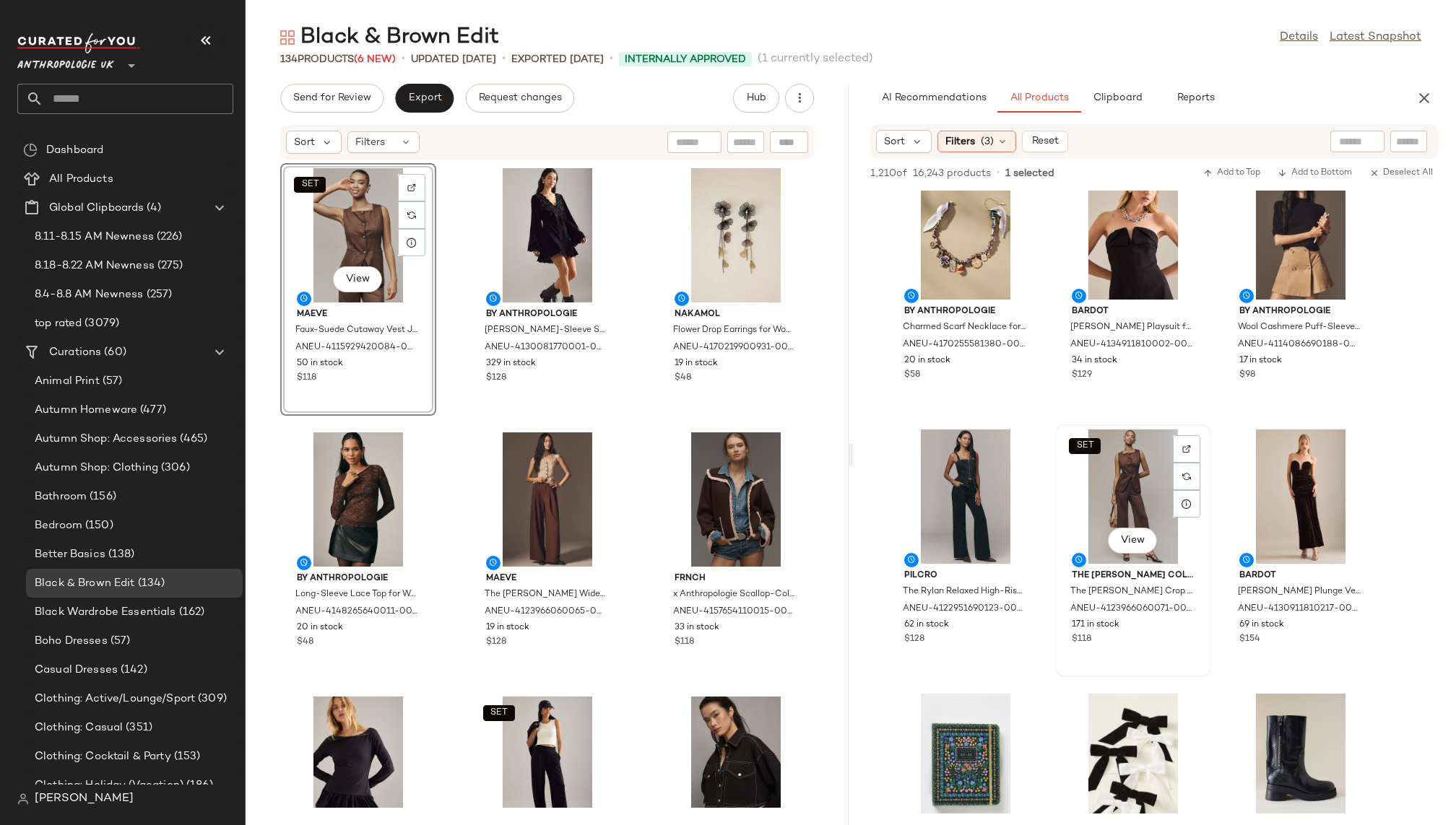
click at [1111, 514] on div "SET View" at bounding box center [1133, 496] width 146 height 134
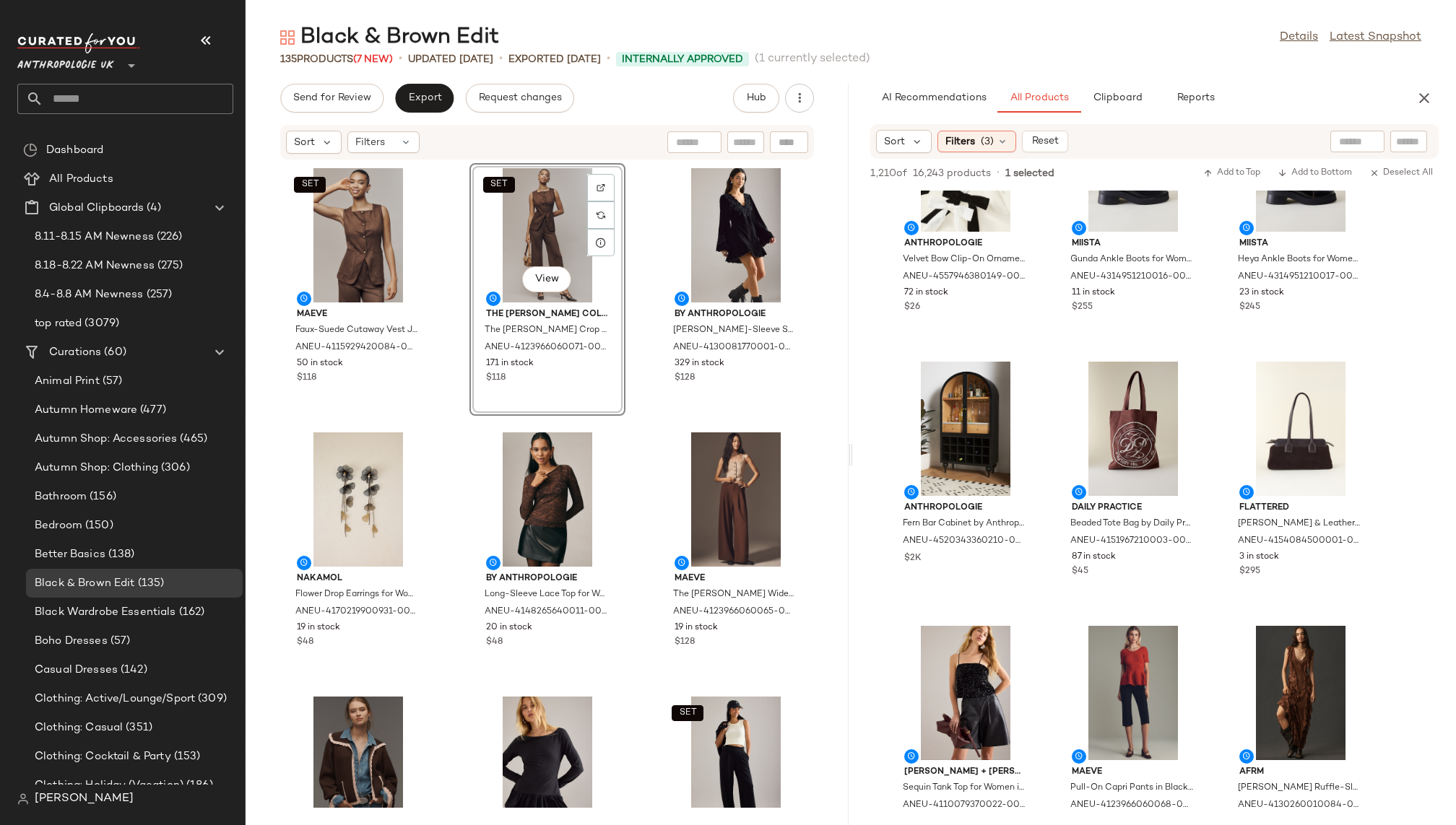
scroll to position [1726, 0]
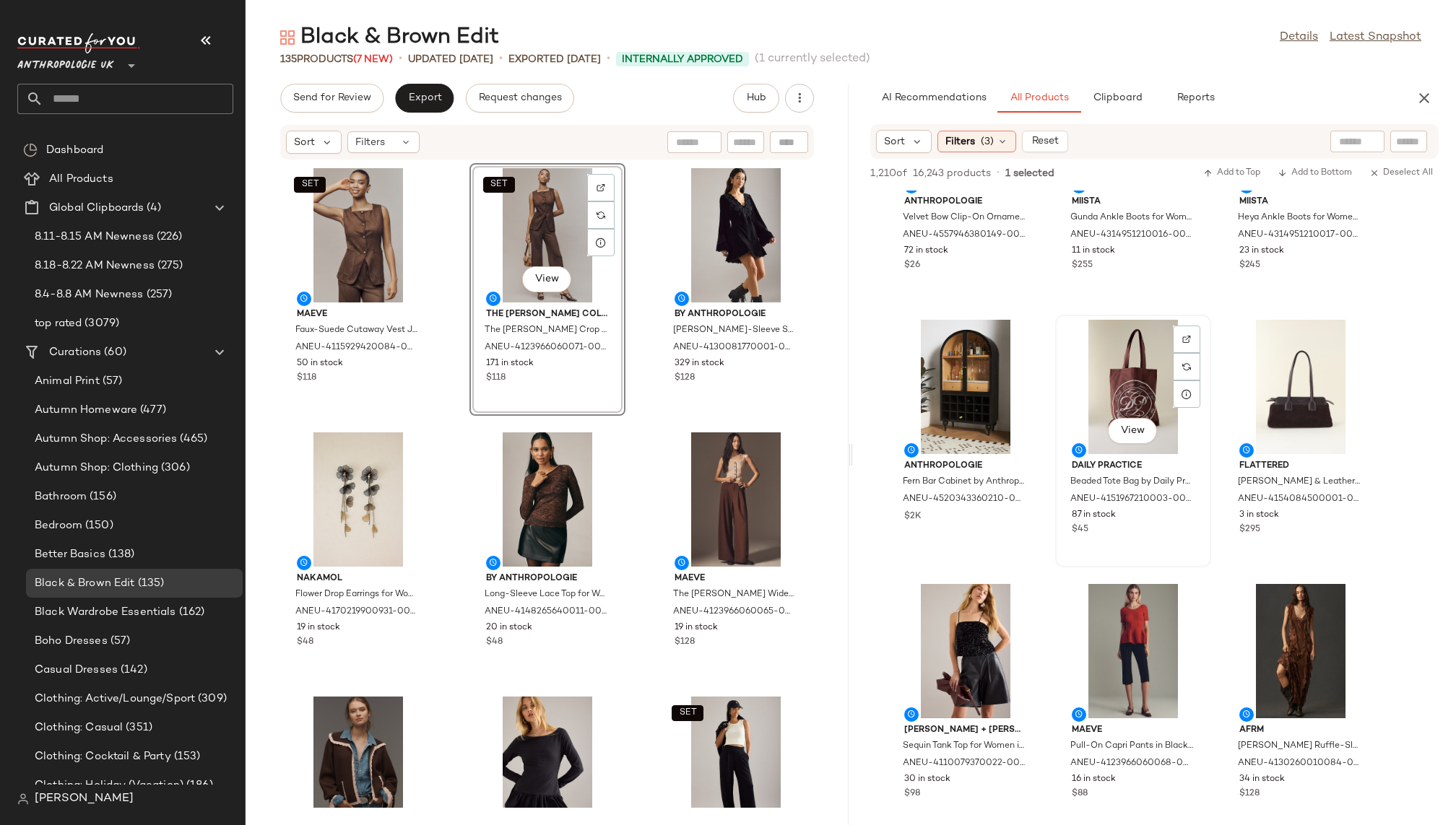
click at [1082, 407] on div "View" at bounding box center [1133, 386] width 146 height 134
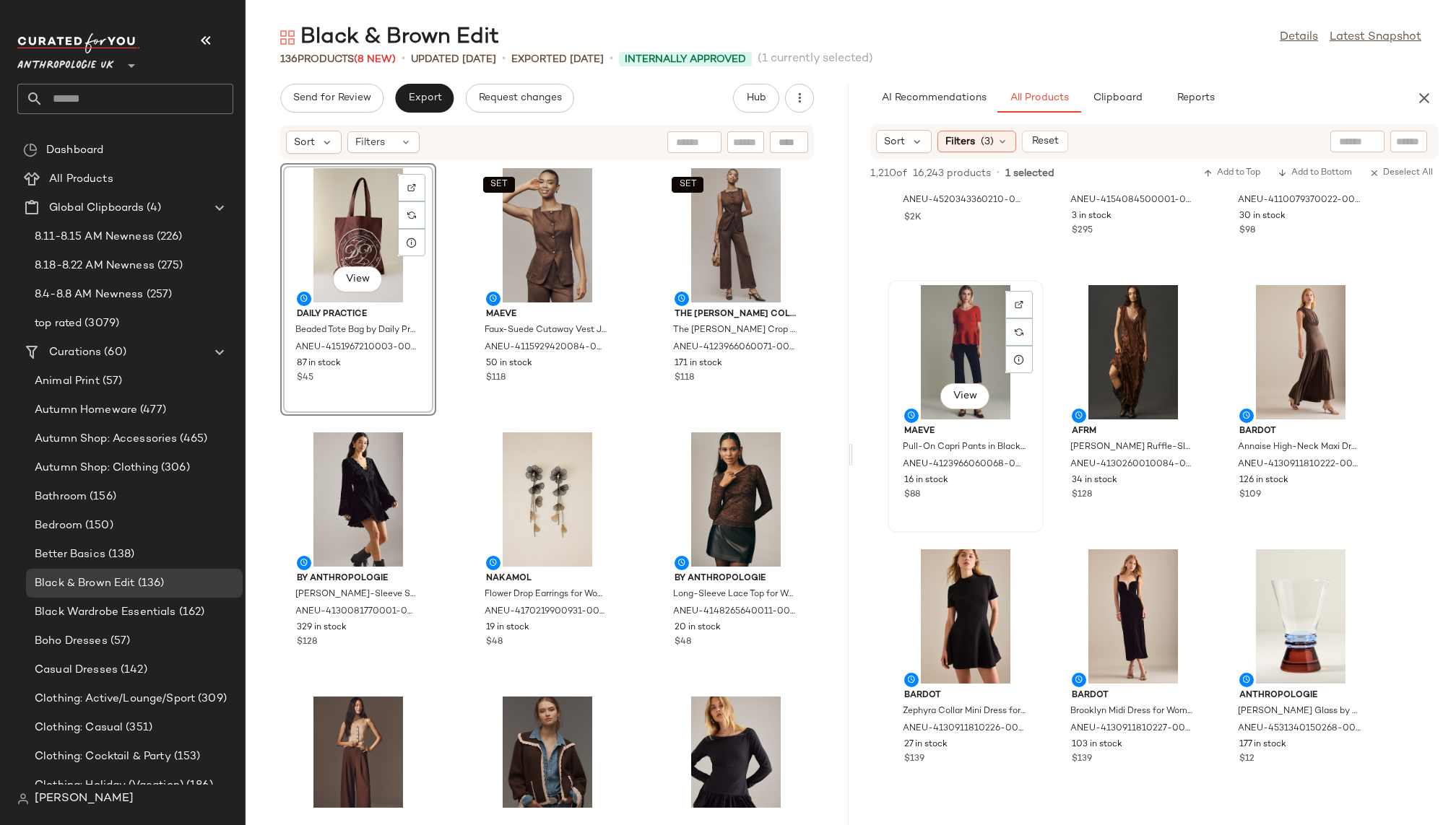
scroll to position [2027, 0]
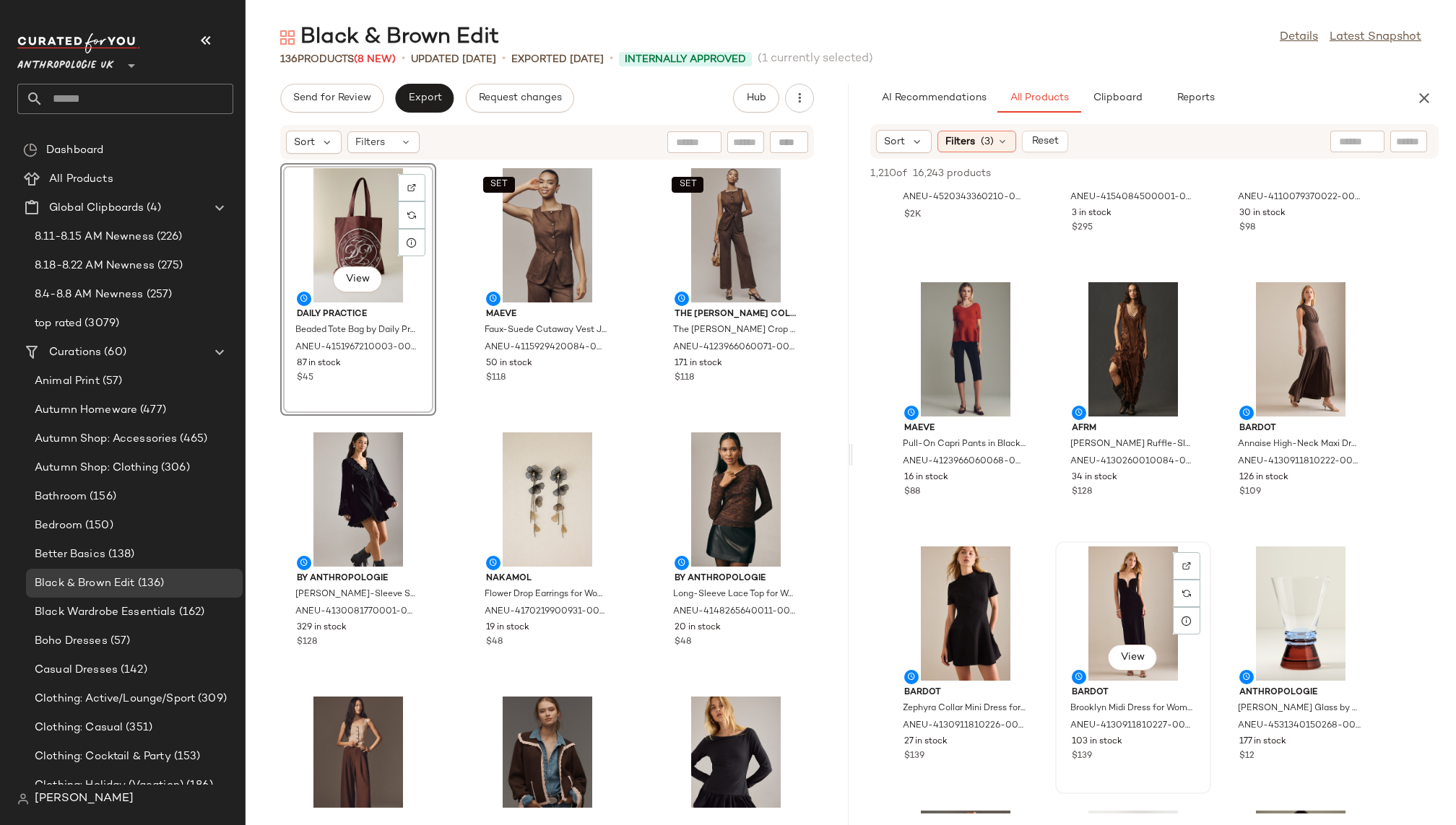
click at [1100, 618] on div "View" at bounding box center [1133, 614] width 146 height 134
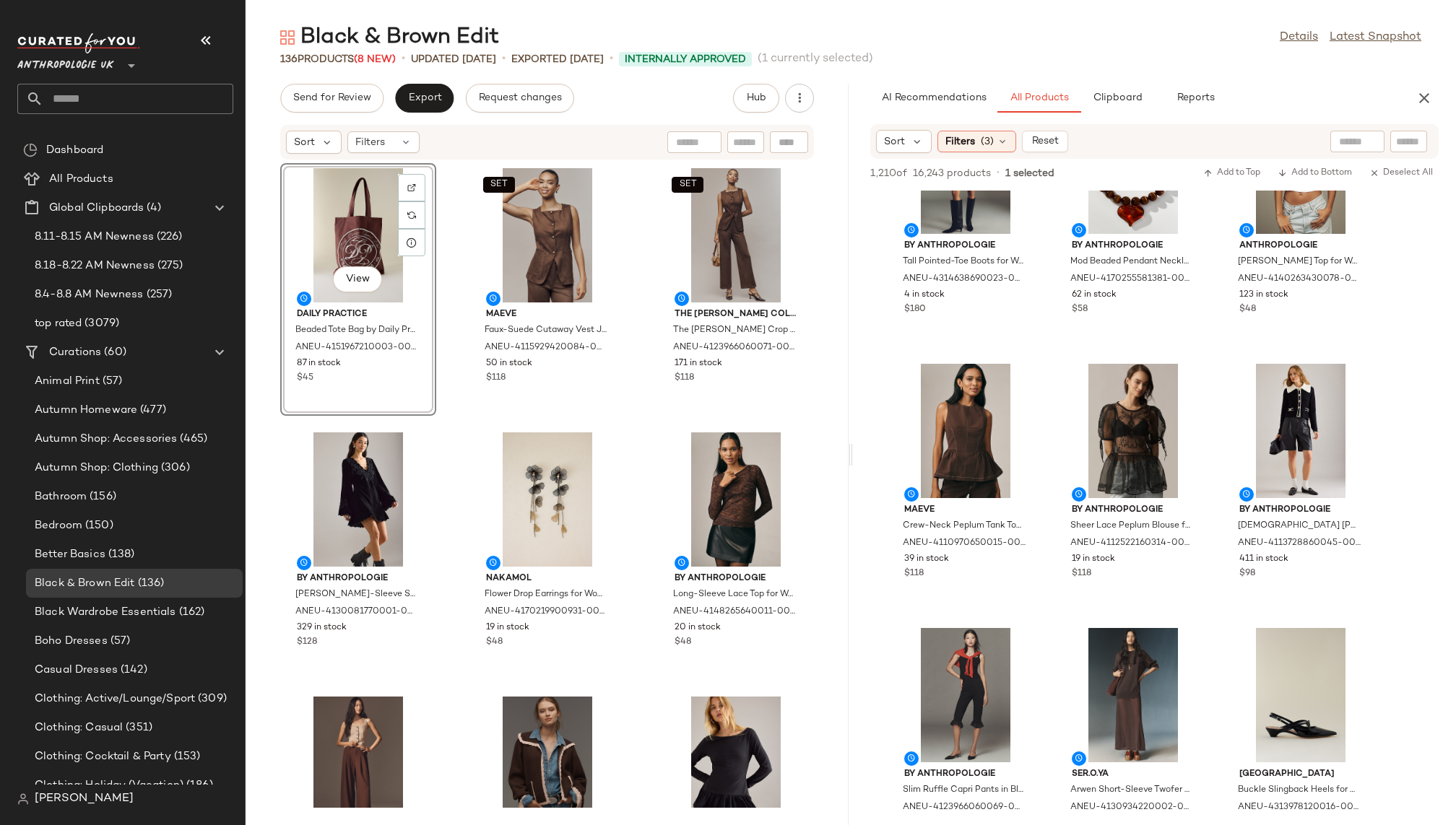
scroll to position [2768, 0]
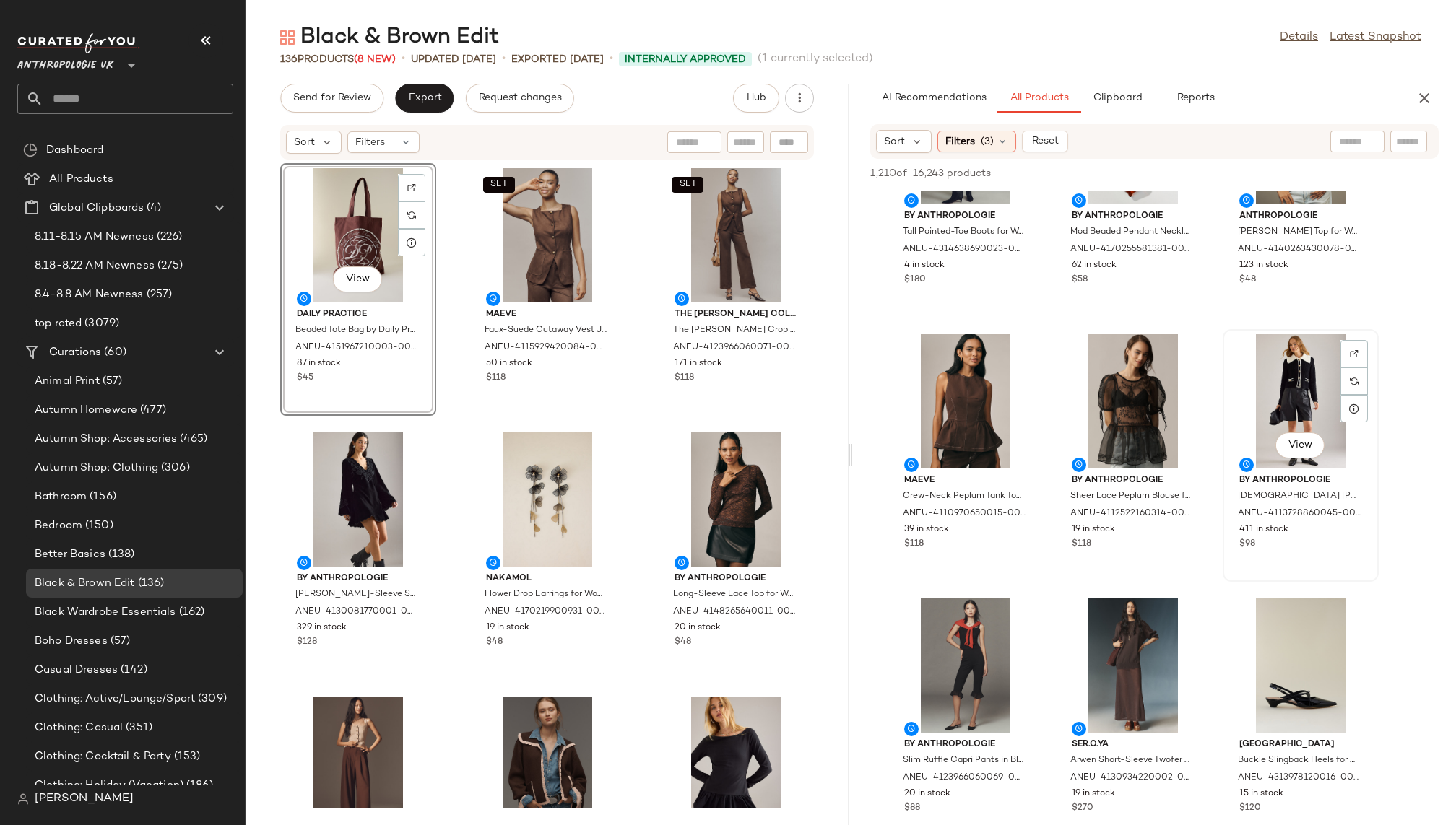
click at [1272, 406] on div "View" at bounding box center [1300, 401] width 146 height 134
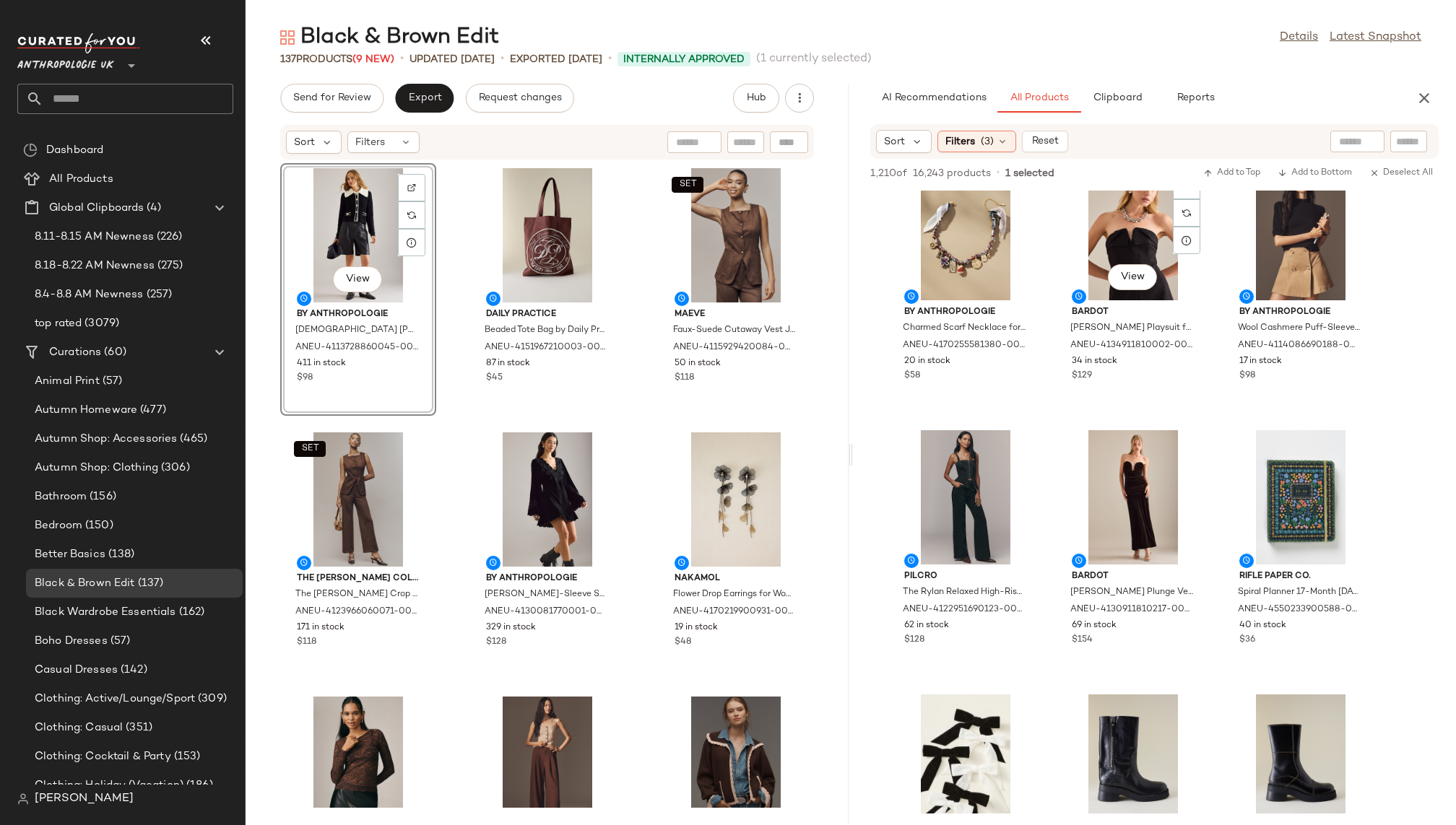
scroll to position [1107, 0]
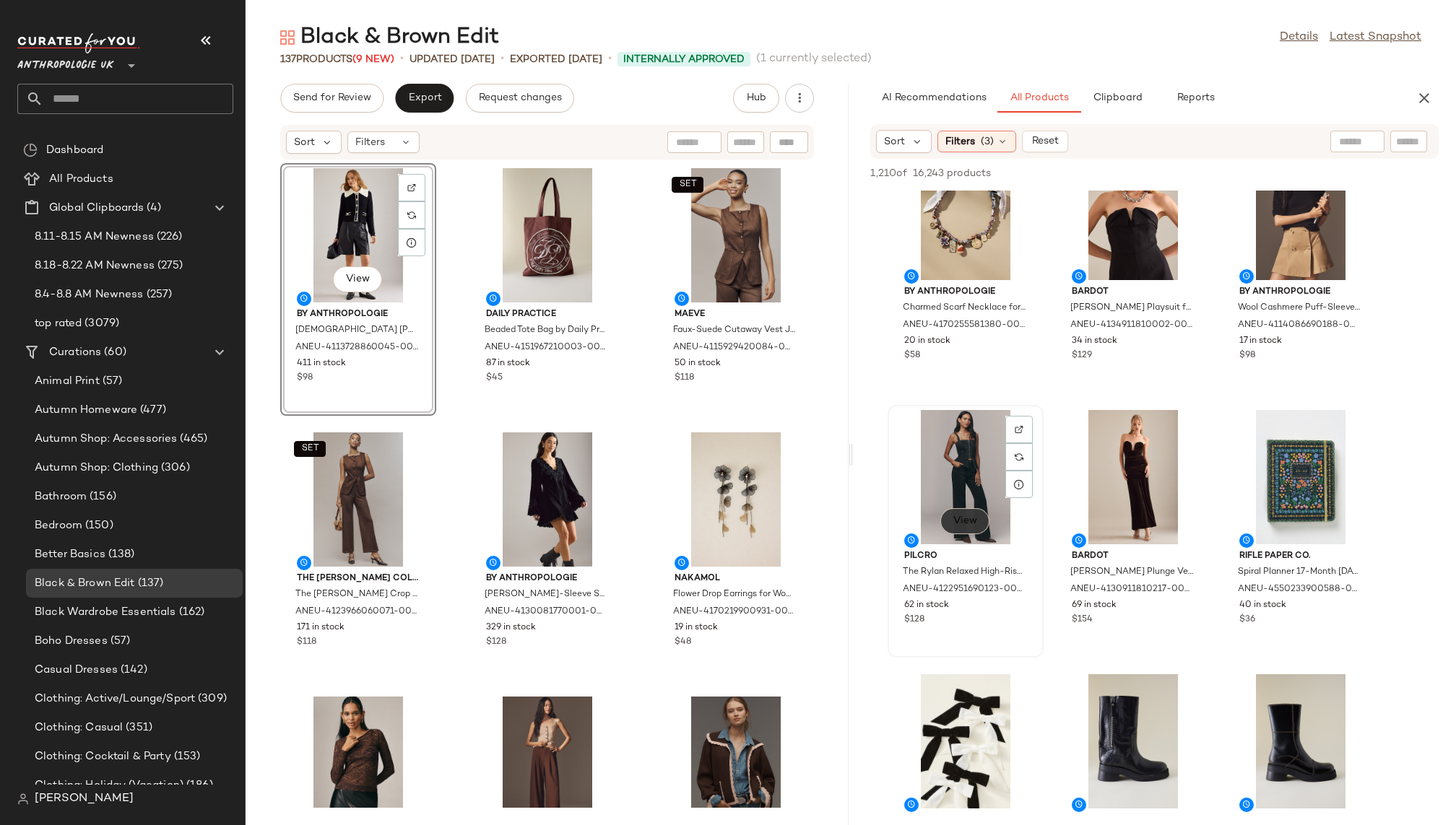
click at [964, 514] on button "View" at bounding box center [964, 521] width 49 height 26
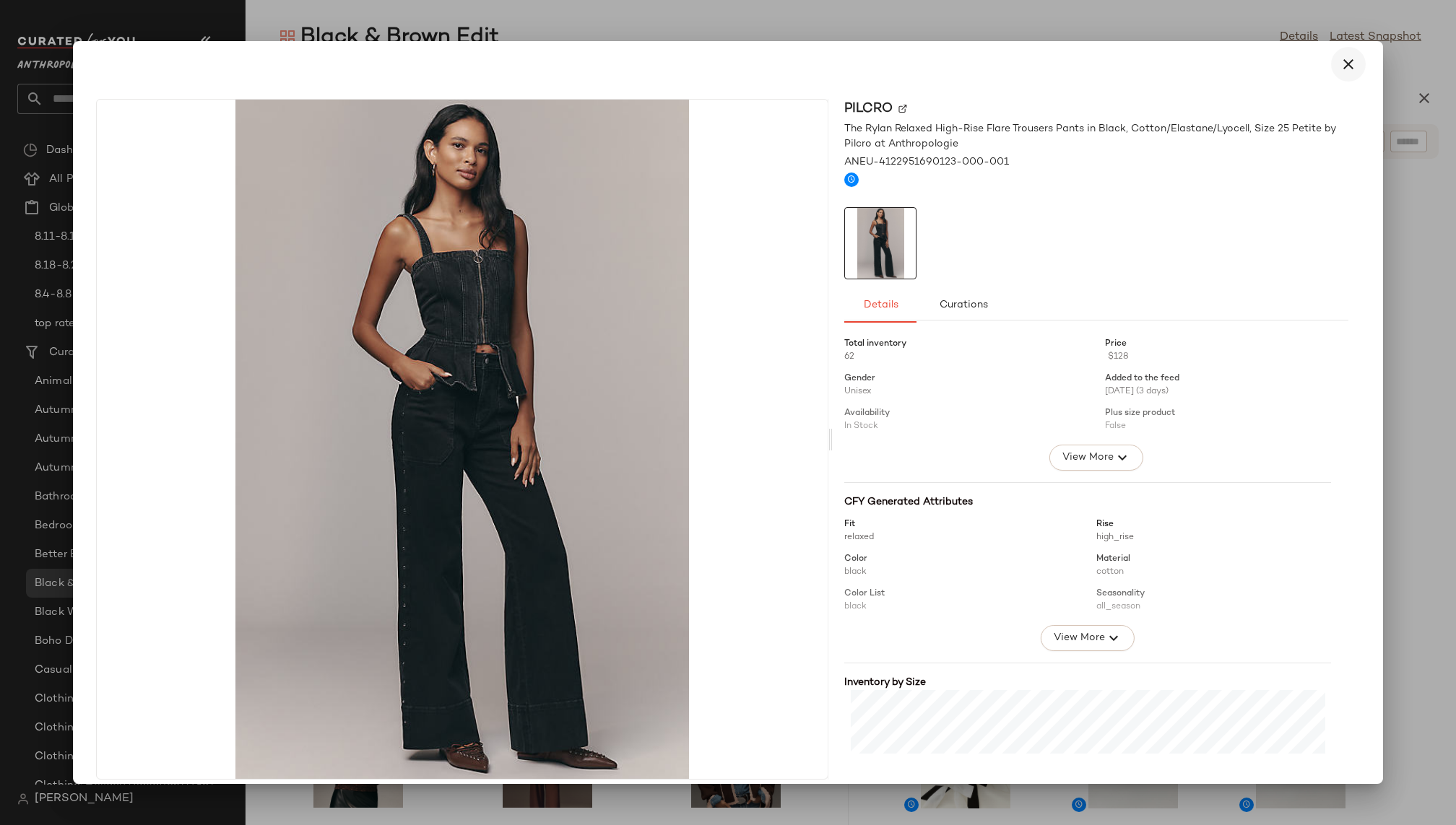
click at [1339, 66] on icon "button" at bounding box center [1348, 64] width 17 height 17
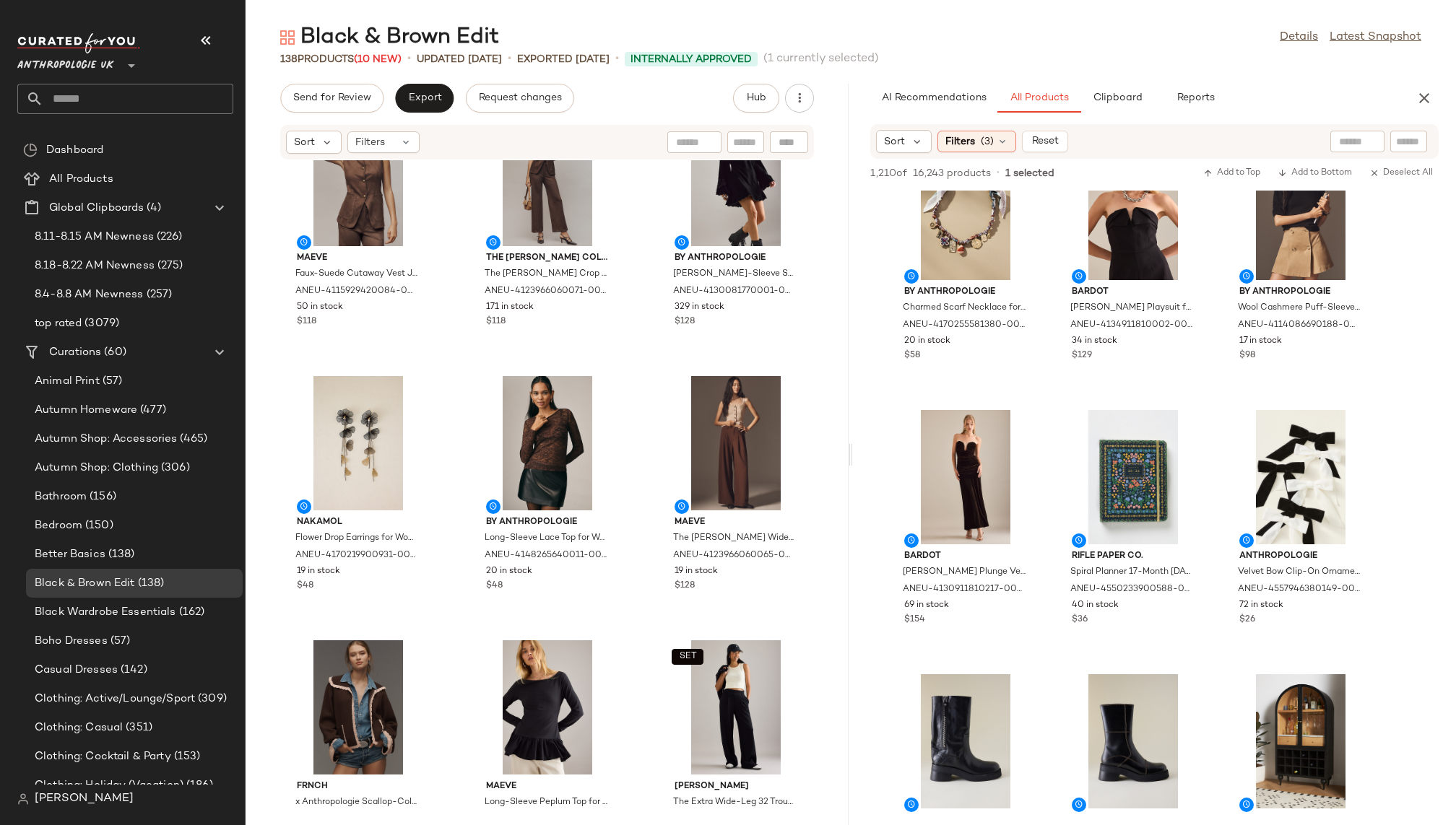
scroll to position [0, 0]
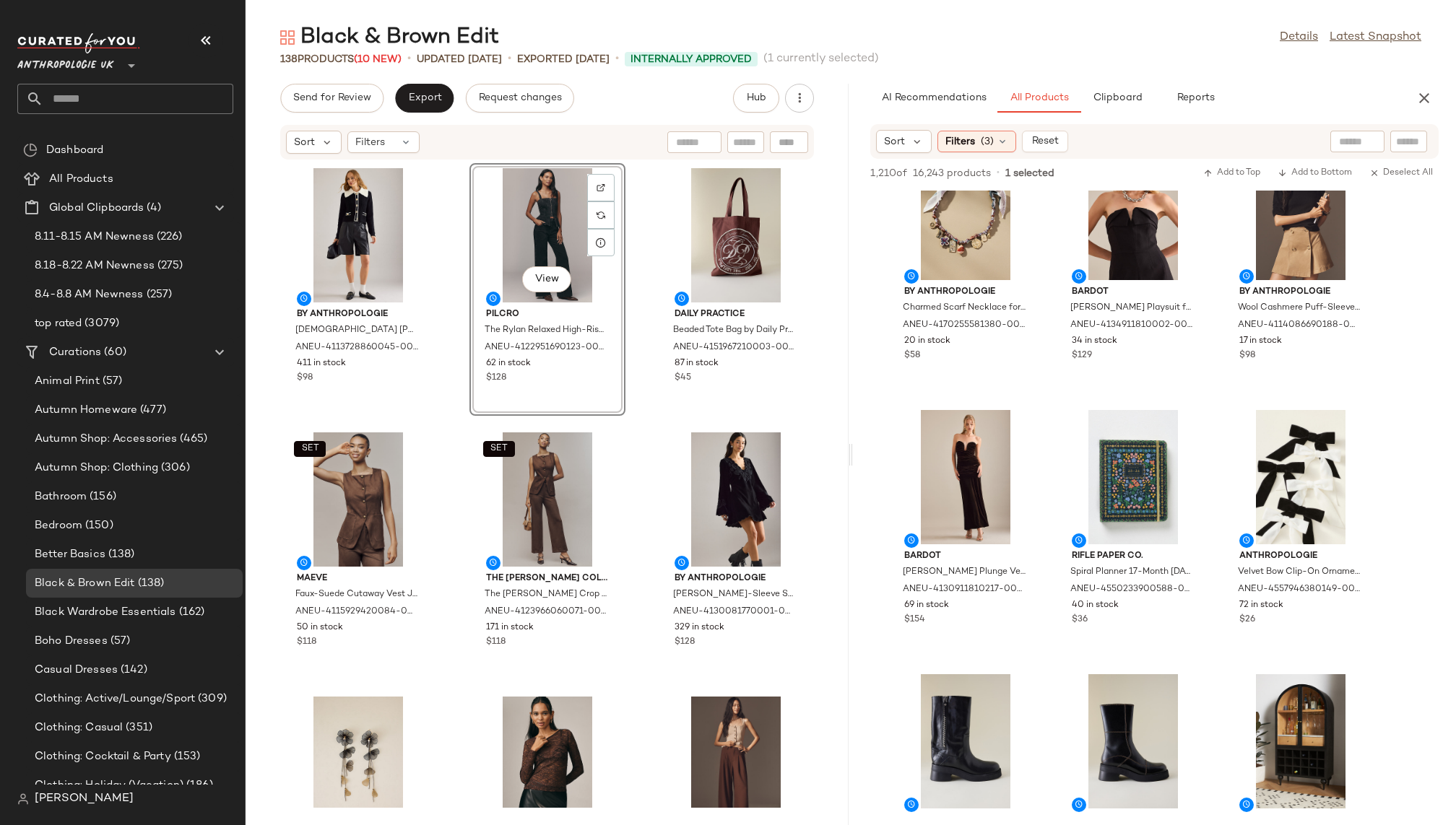
drag, startPoint x: 964, startPoint y: 470, endPoint x: 520, endPoint y: 7, distance: 641.5
click at [157, 97] on input "text" at bounding box center [138, 99] width 190 height 30
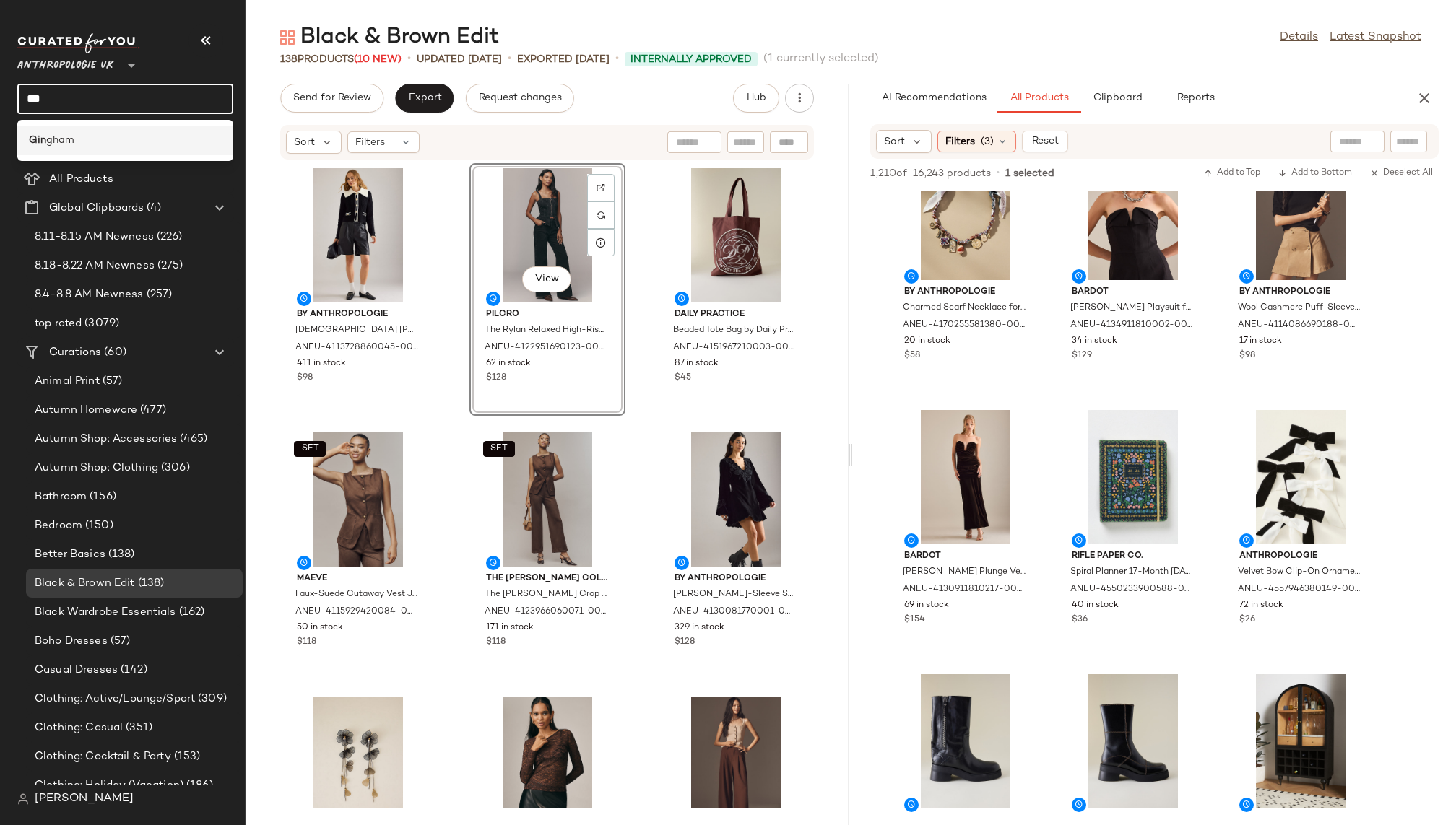
type input "***"
click at [48, 139] on span "gham" at bounding box center [60, 140] width 28 height 15
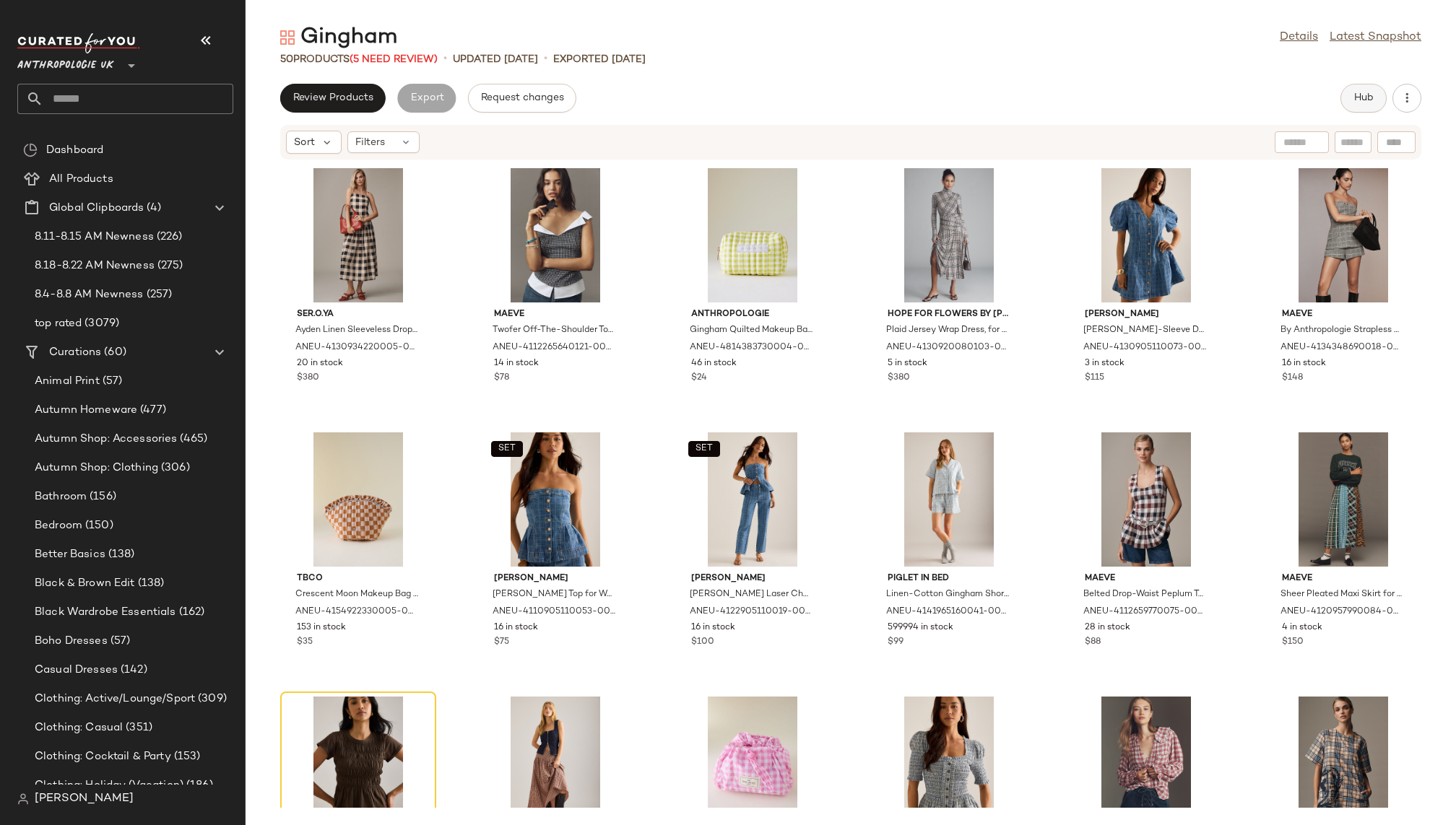
click at [1353, 110] on button "Hub" at bounding box center [1363, 98] width 46 height 29
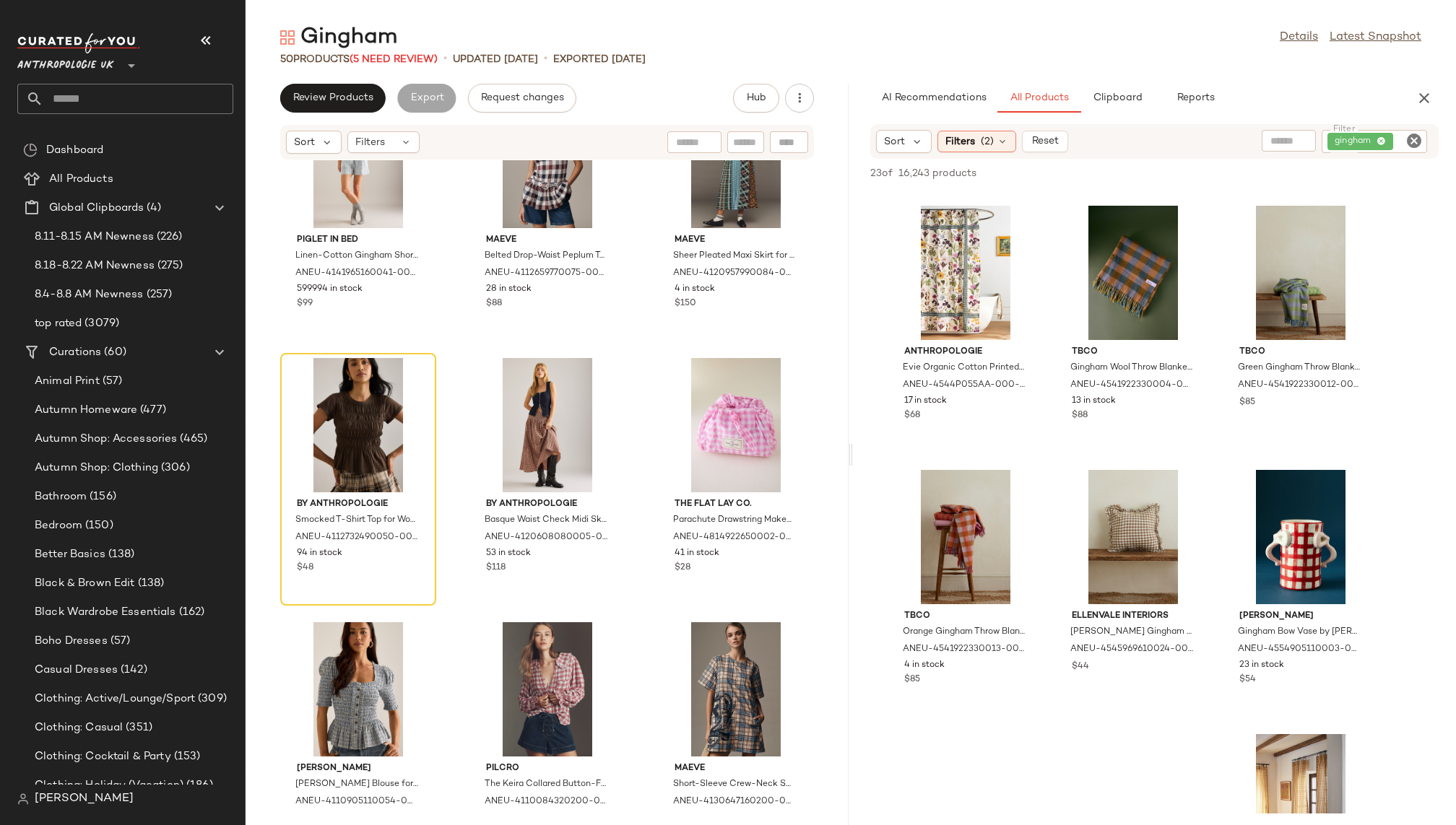
scroll to position [555, 0]
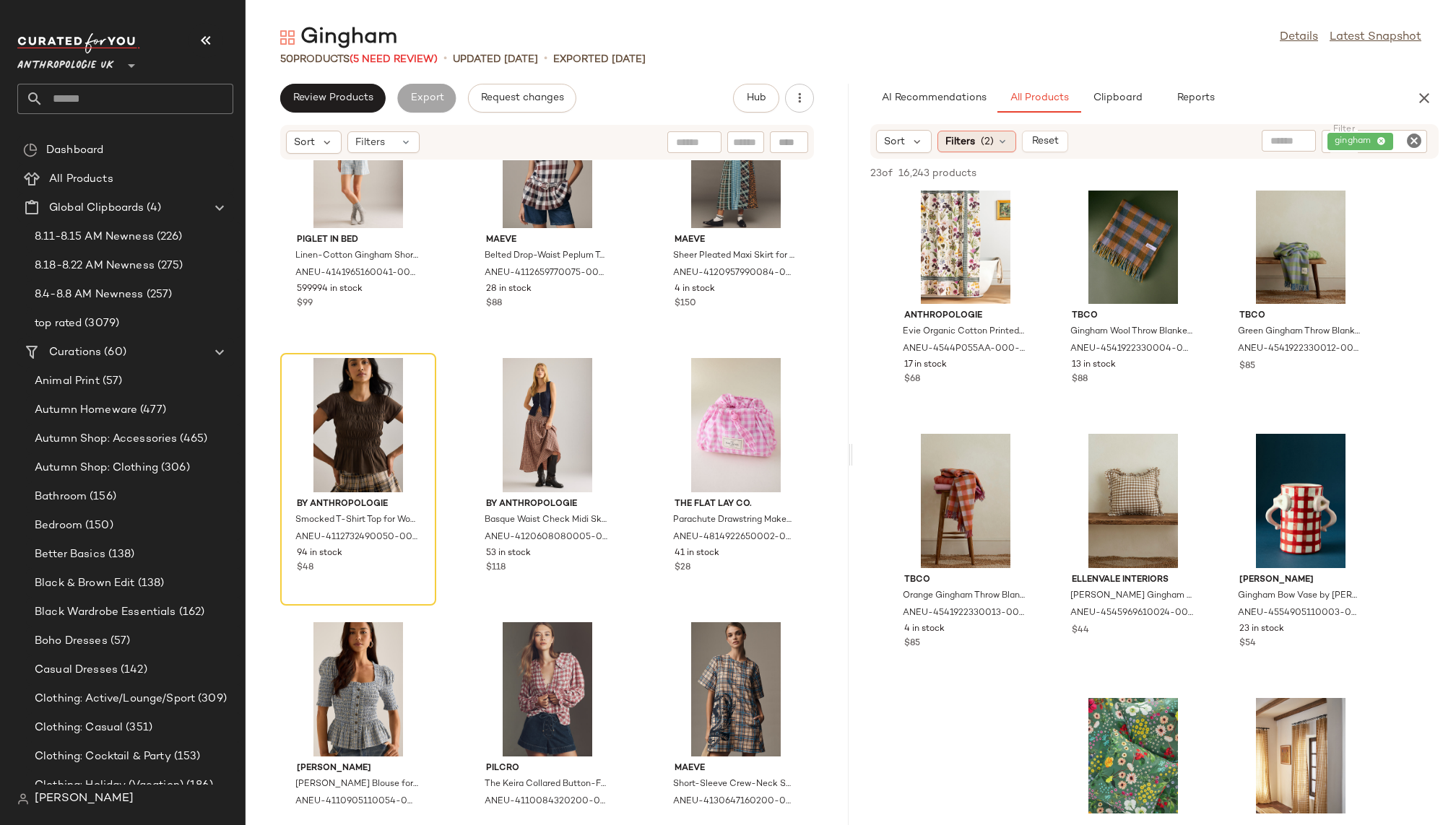
click at [982, 140] on span "(2)" at bounding box center [986, 142] width 13 height 15
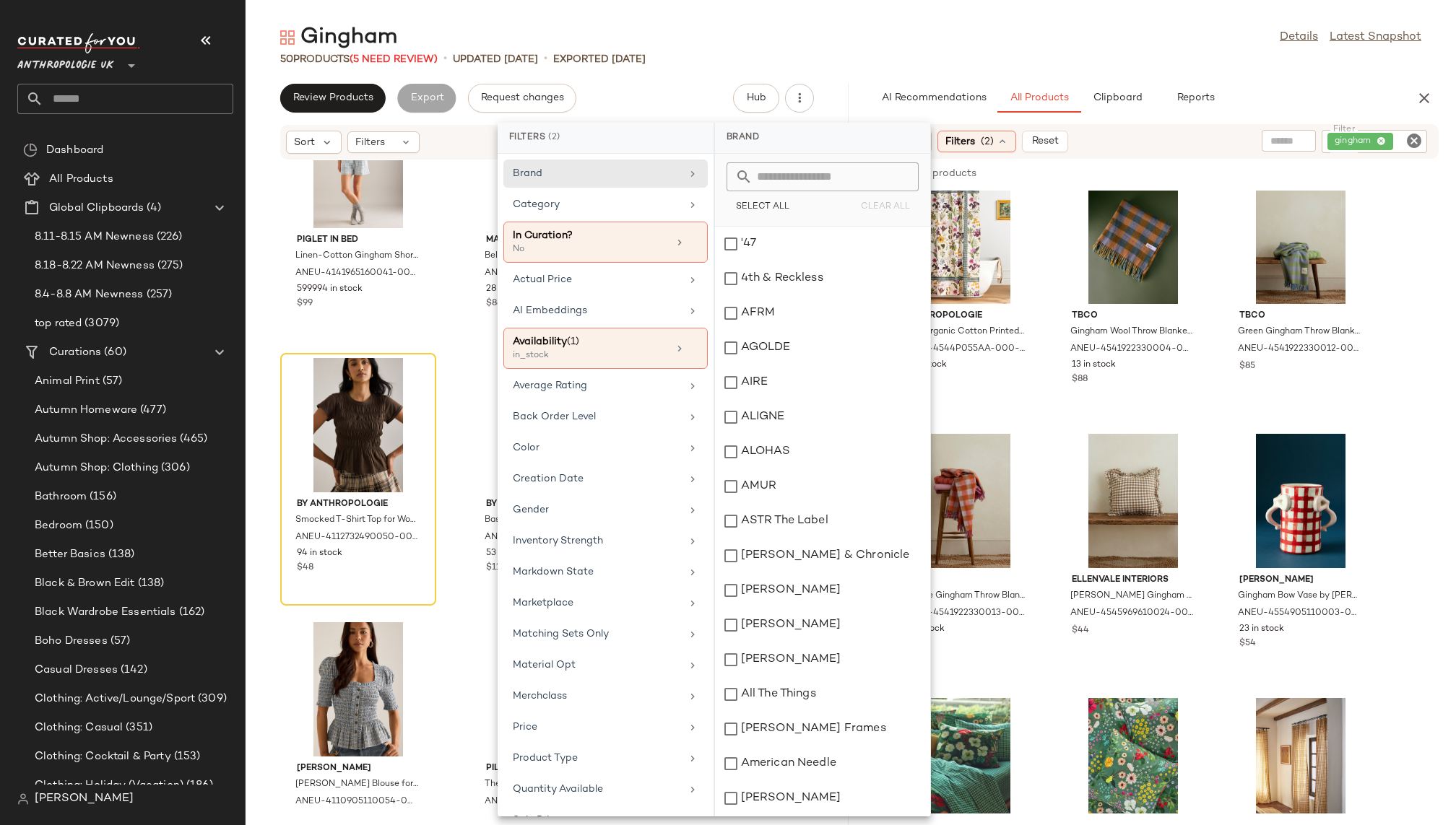
click at [982, 140] on span "(2)" at bounding box center [986, 142] width 13 height 15
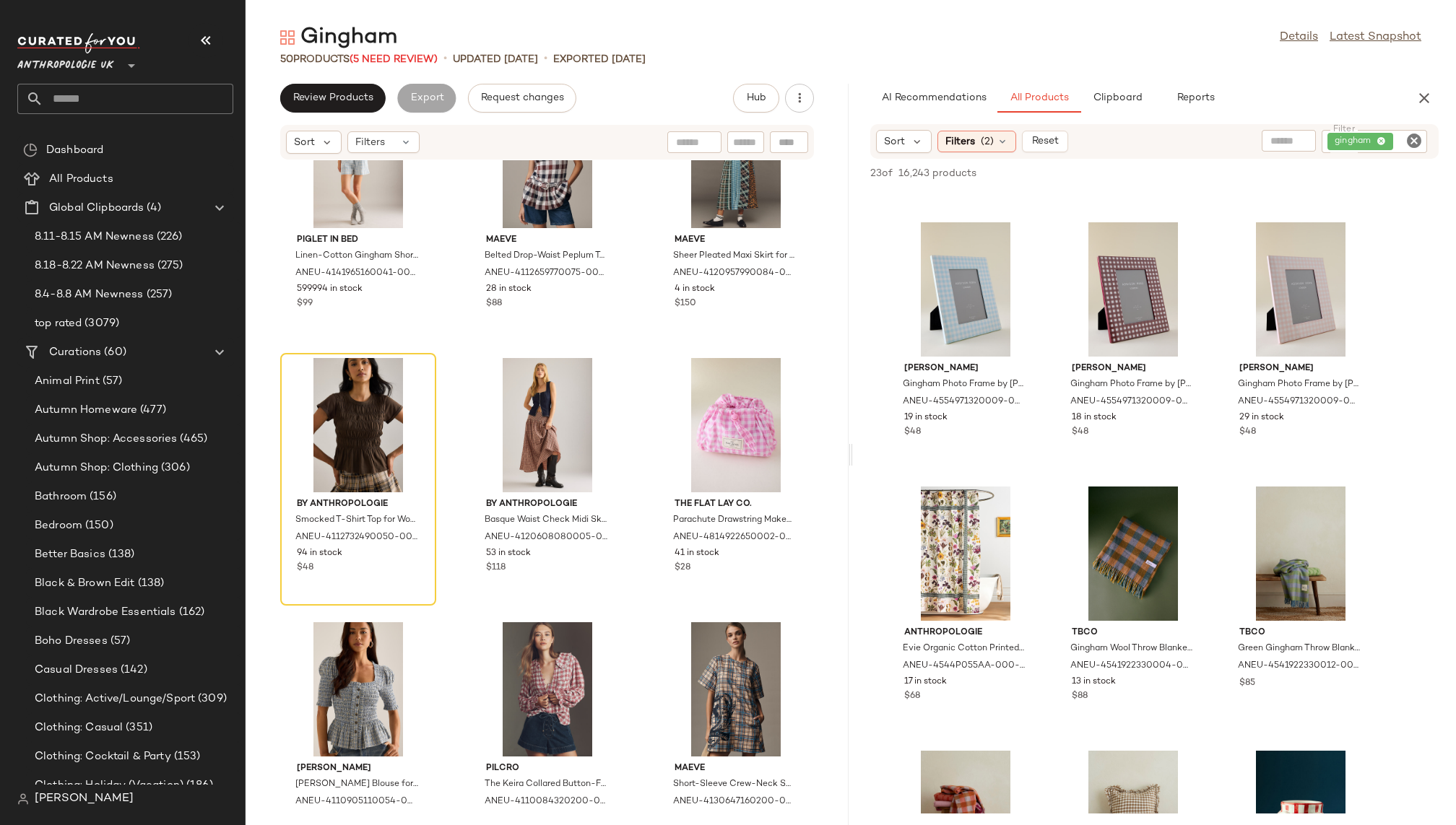
scroll to position [0, 0]
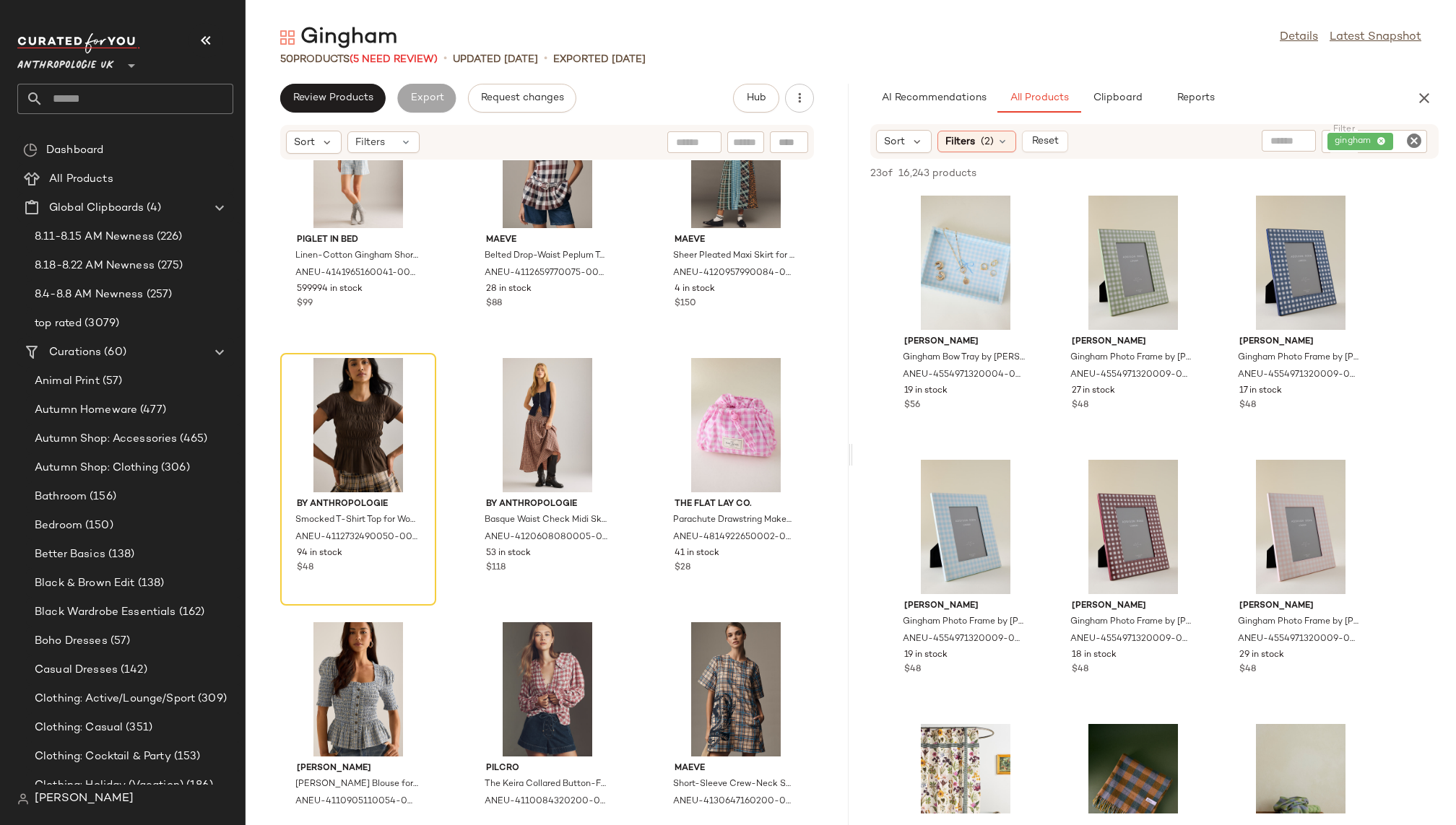
click at [1414, 136] on icon "Clear Filter" at bounding box center [1414, 140] width 17 height 17
click at [1354, 80] on div "Gingham Details Latest Snapshot 50 Products (5 Need Review) • updated [DATE] • …" at bounding box center [851, 424] width 1211 height 802
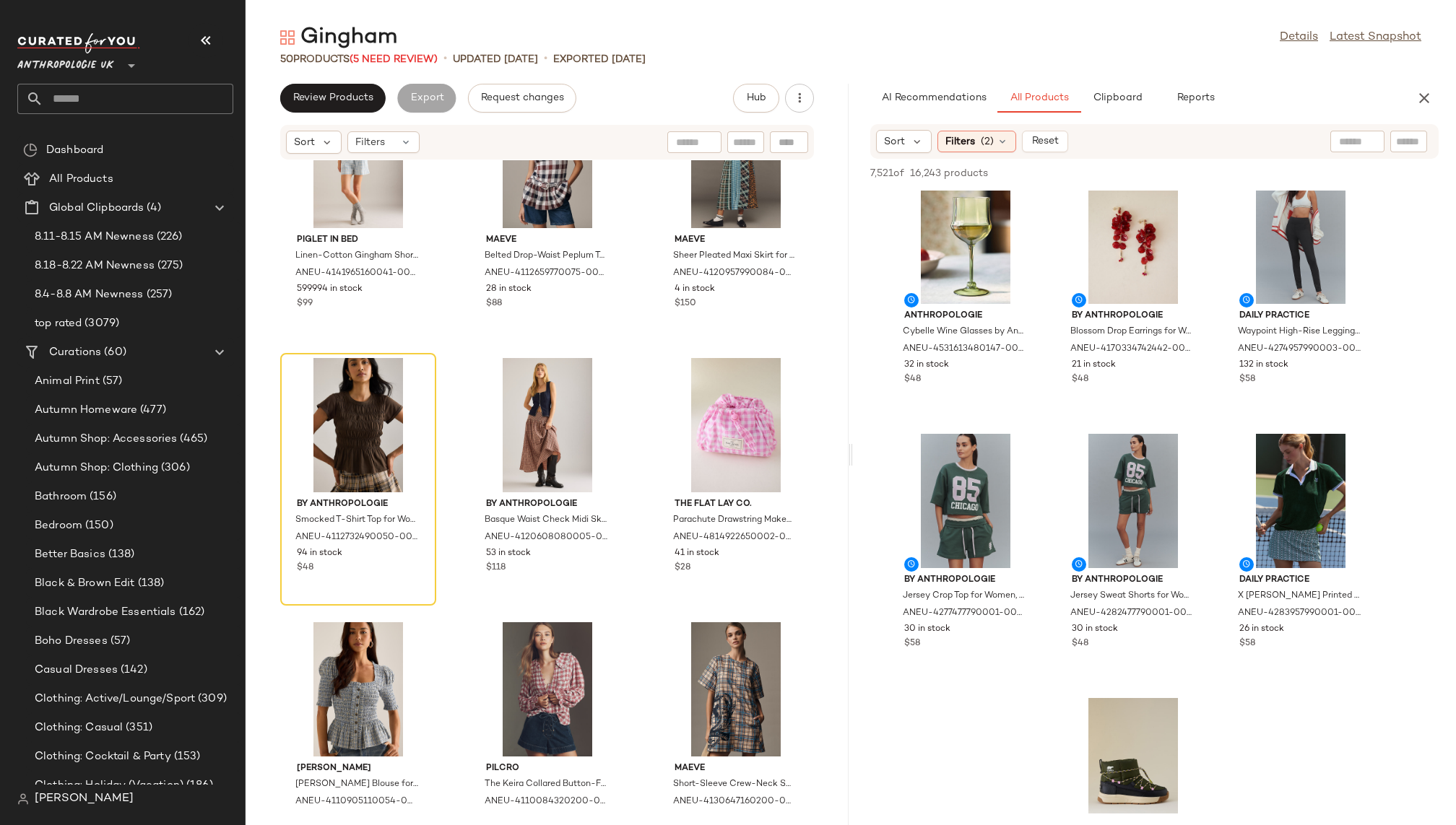
scroll to position [2670, 0]
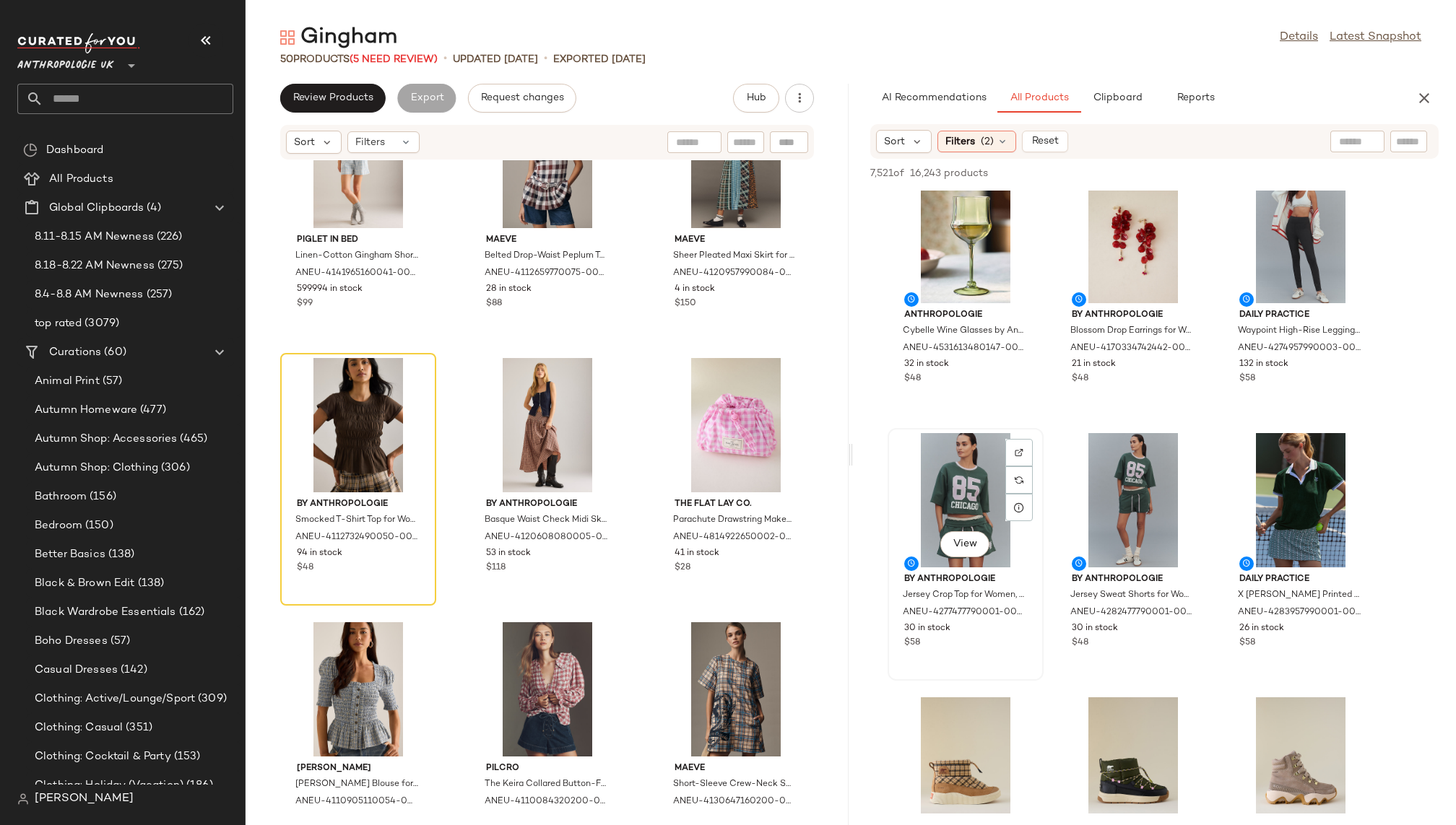
click at [942, 472] on div "View" at bounding box center [965, 500] width 146 height 134
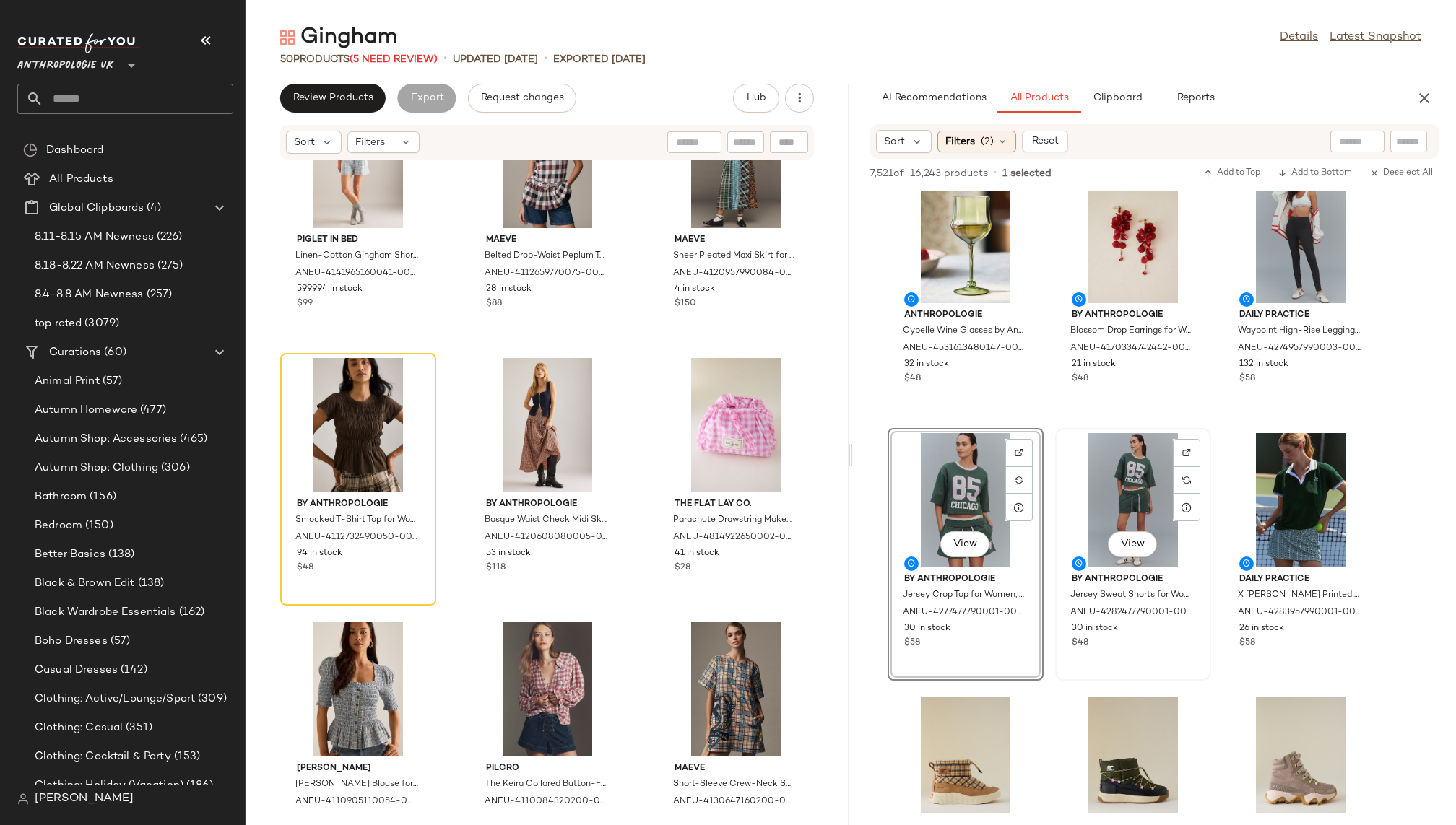
click at [1123, 487] on div "View" at bounding box center [1133, 500] width 146 height 134
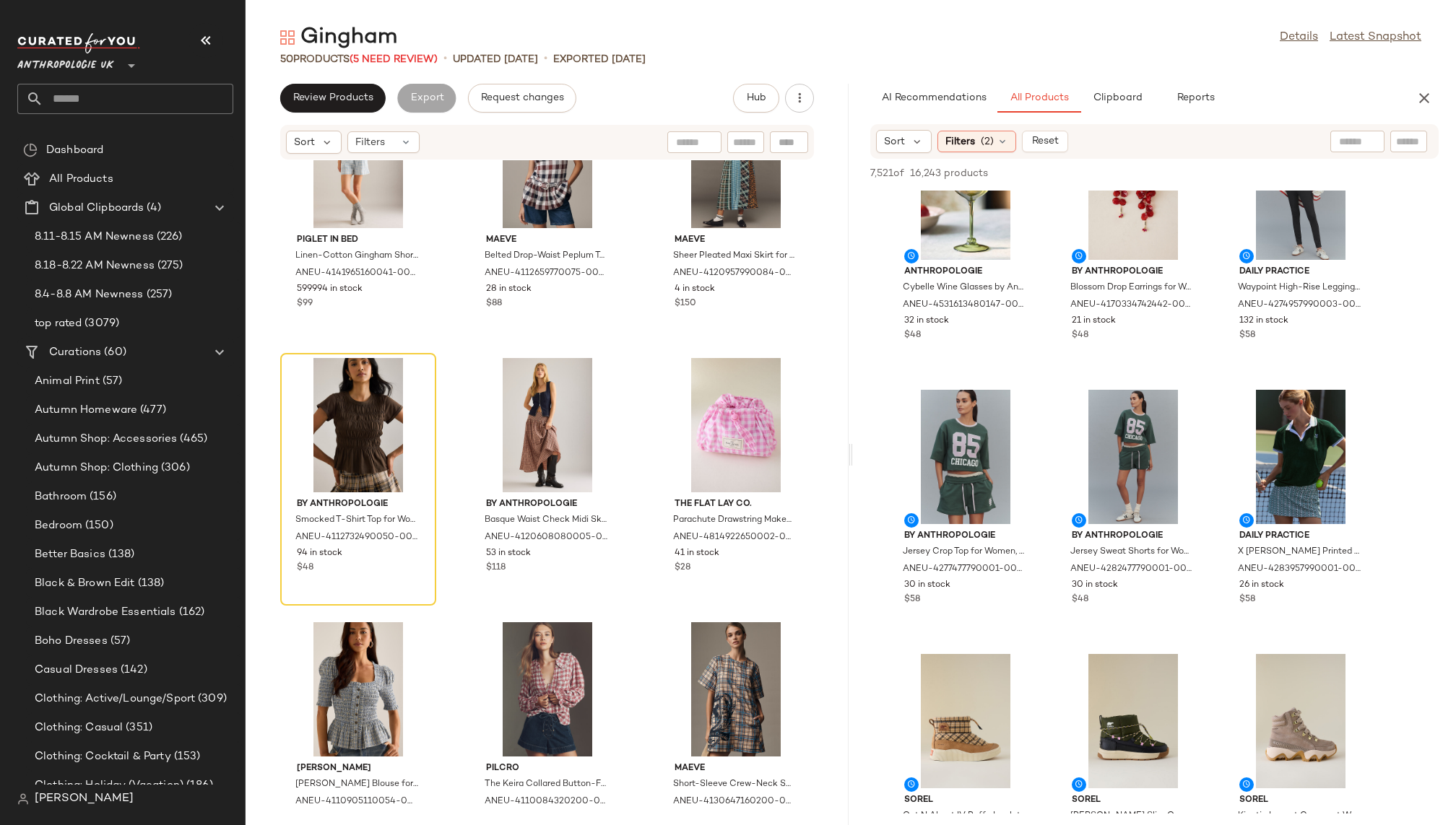
scroll to position [2715, 0]
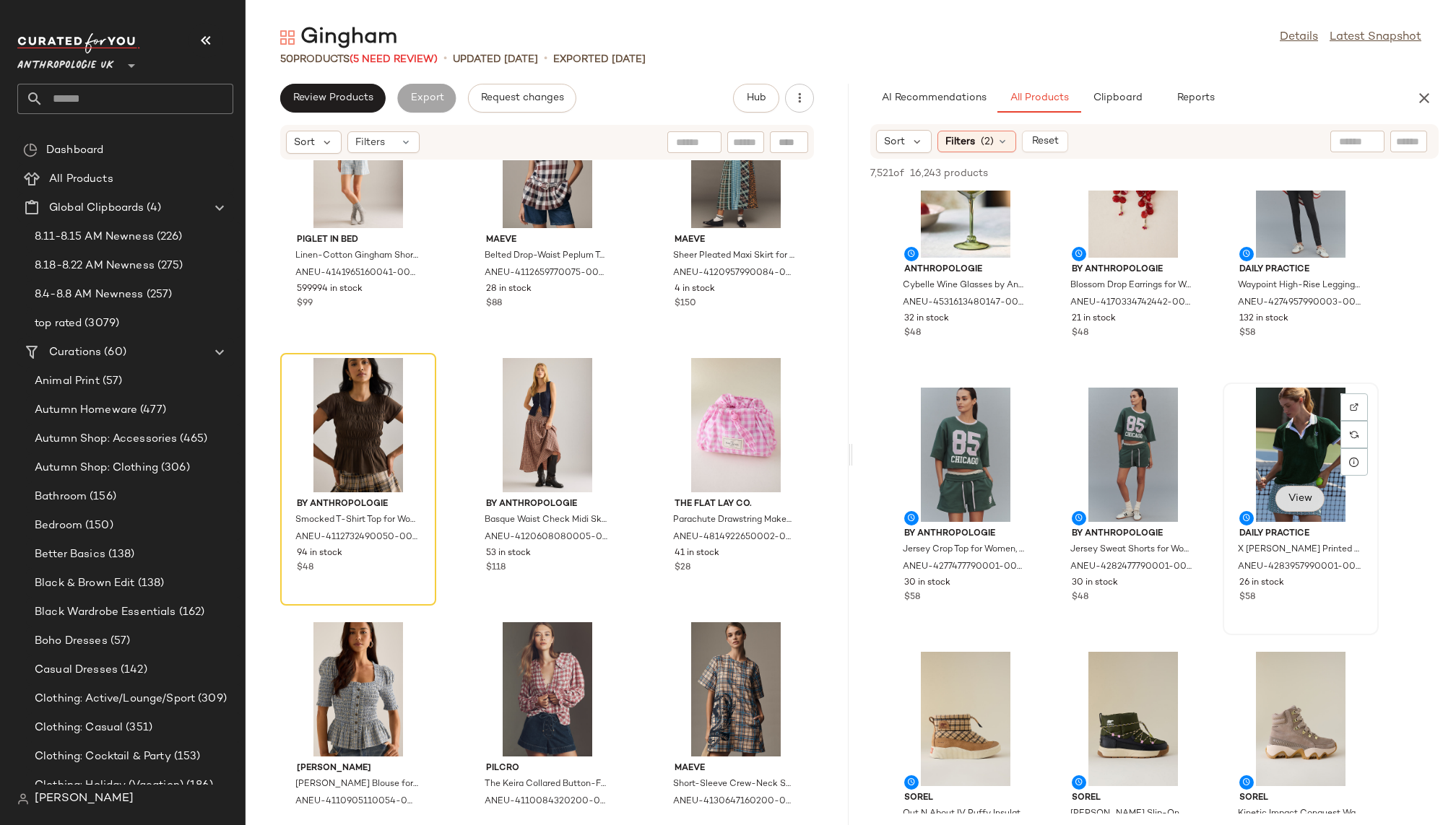
click at [1298, 500] on span "View" at bounding box center [1299, 498] width 24 height 11
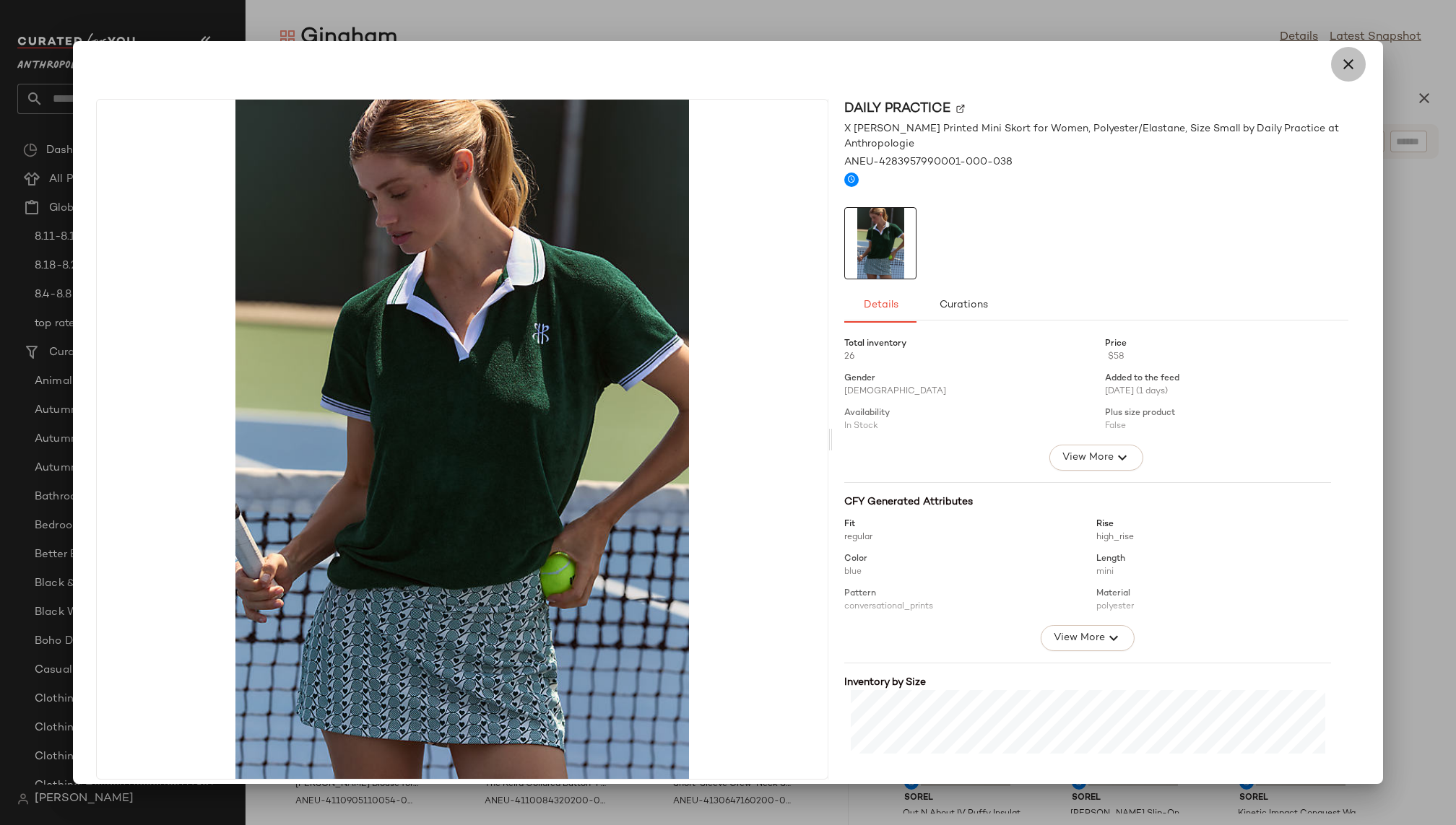
click at [1339, 62] on icon "button" at bounding box center [1348, 64] width 17 height 17
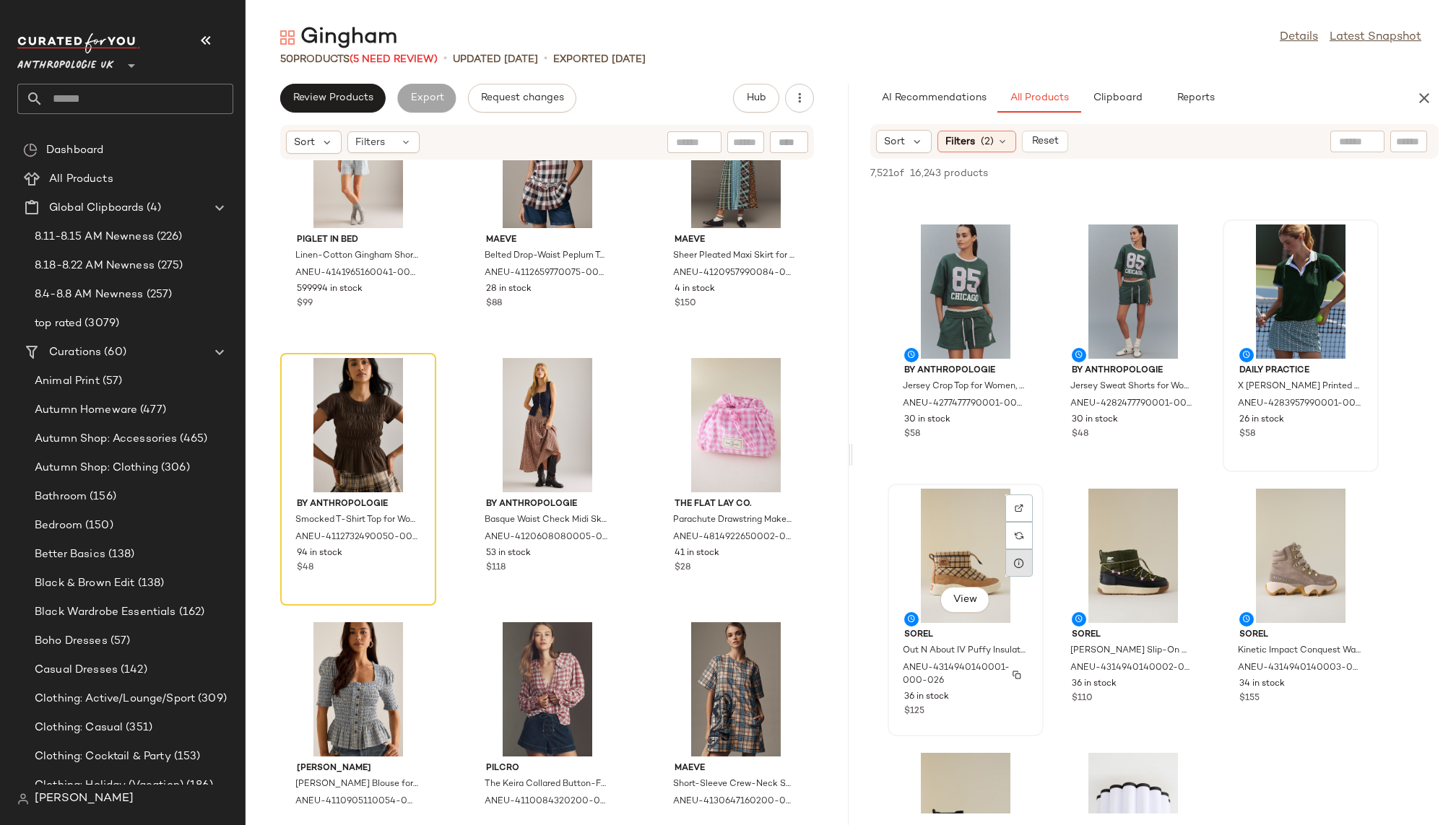
scroll to position [2933, 0]
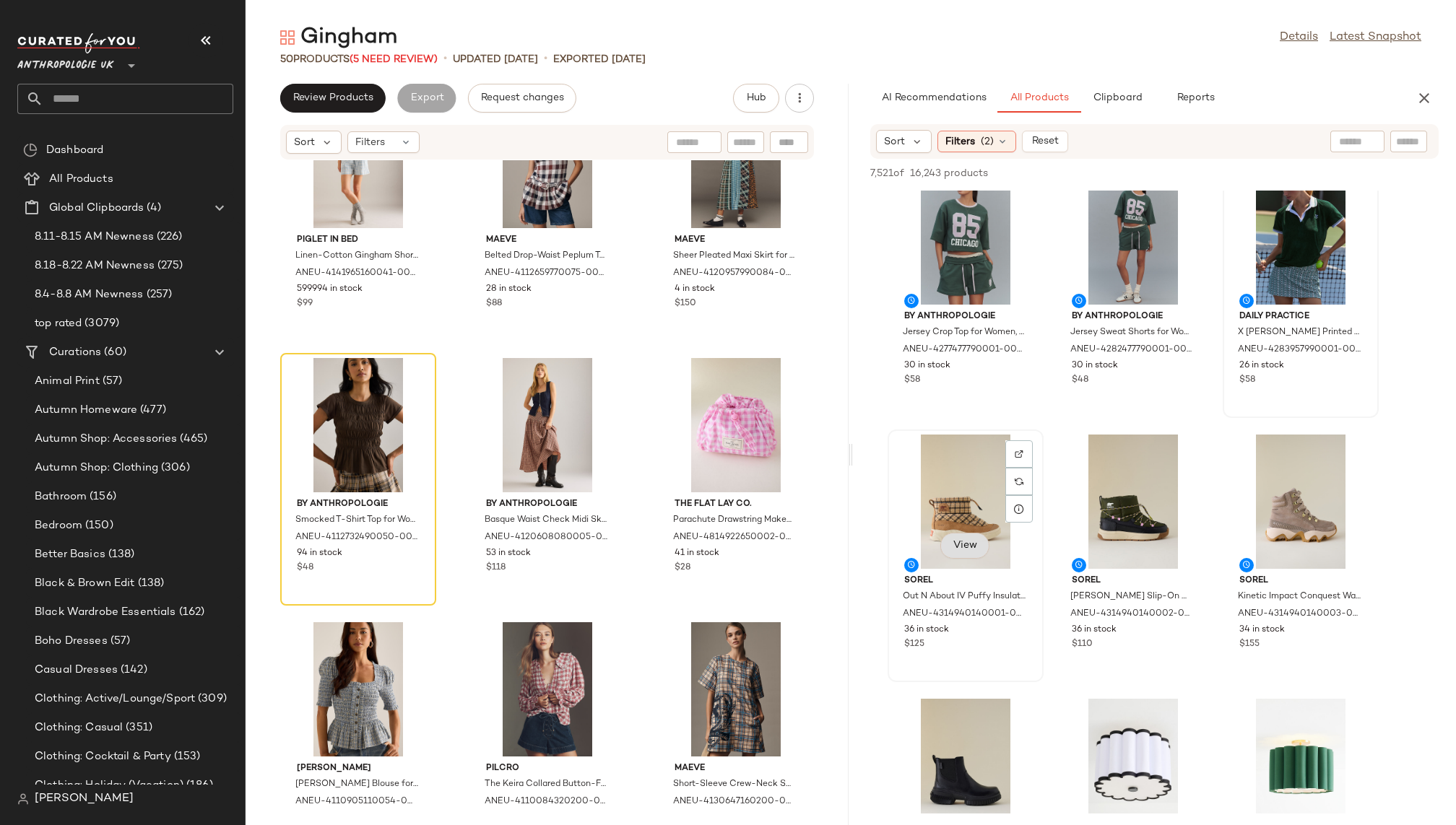
click at [966, 549] on span "View" at bounding box center [964, 545] width 24 height 11
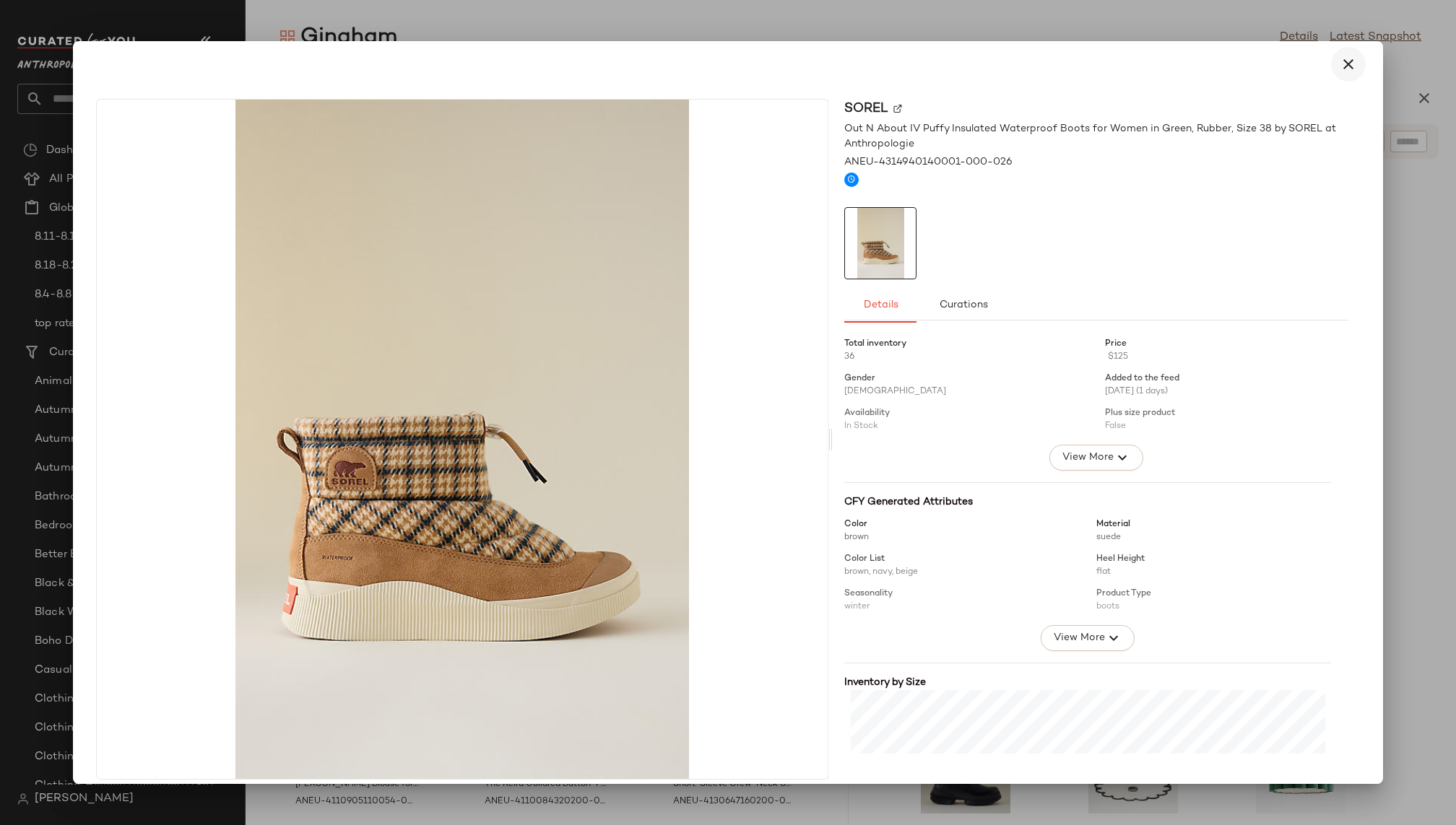
click at [1341, 64] on icon "button" at bounding box center [1348, 64] width 17 height 17
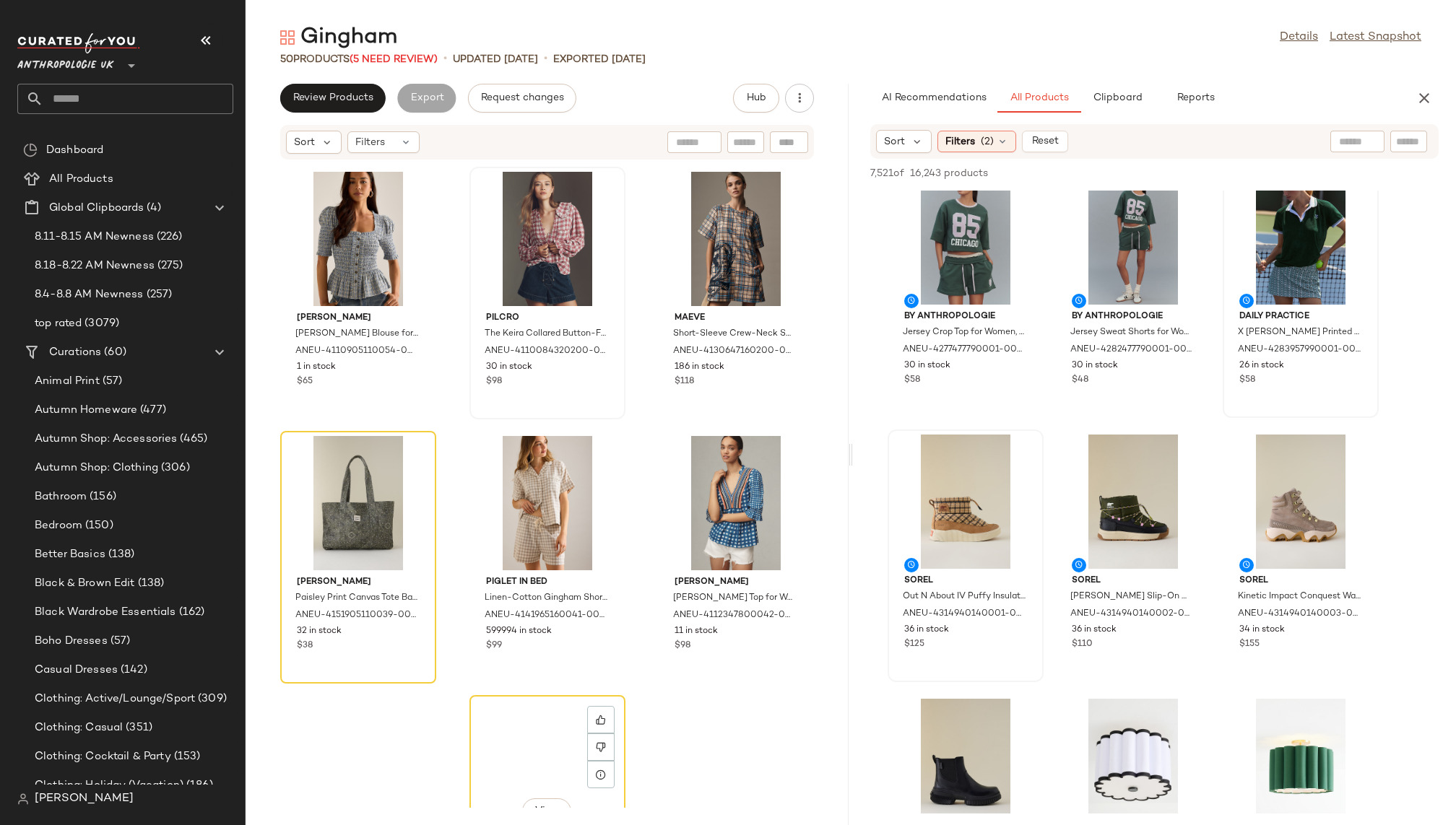
scroll to position [1405, 0]
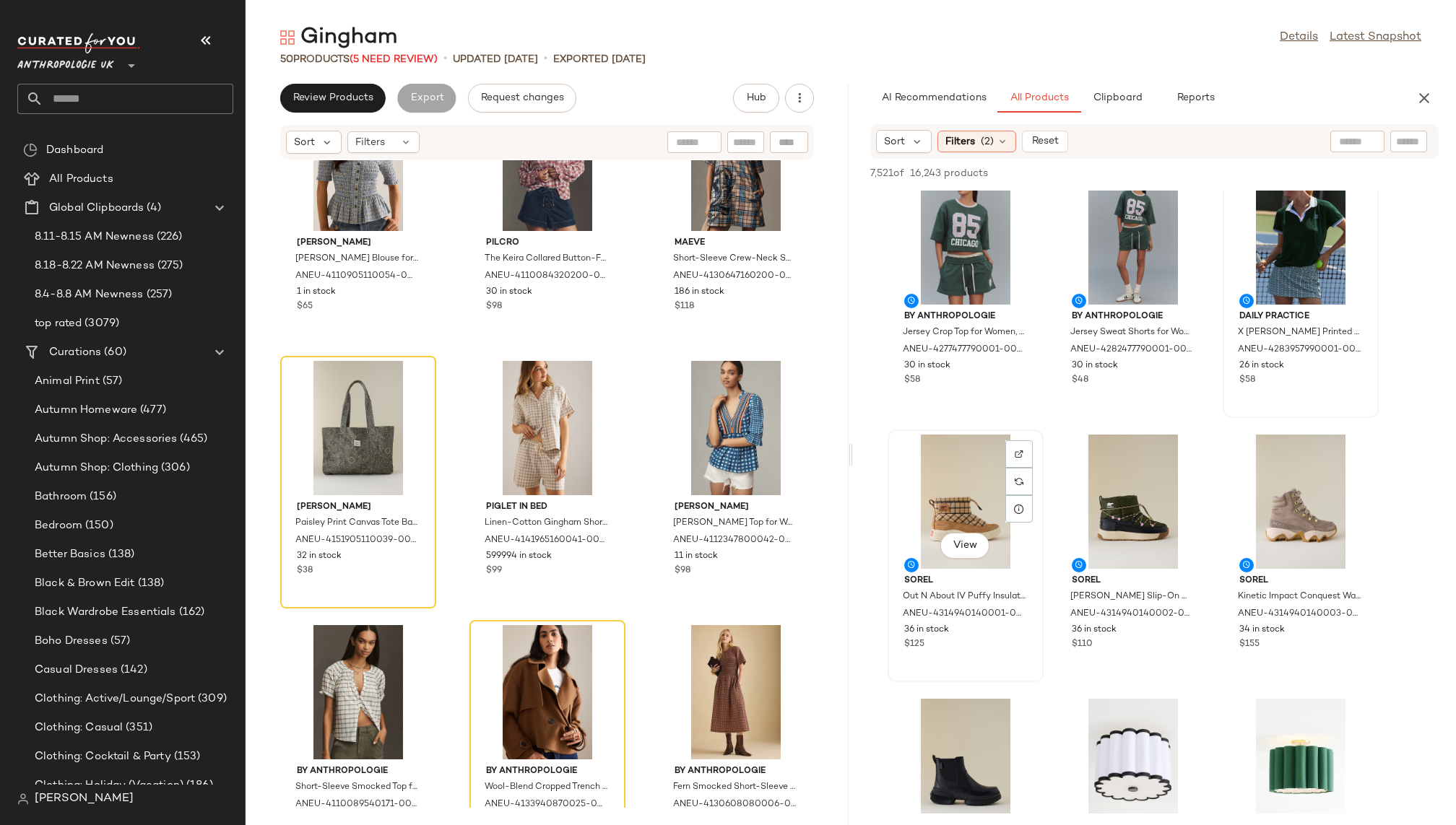
click at [929, 503] on div "View" at bounding box center [965, 502] width 146 height 134
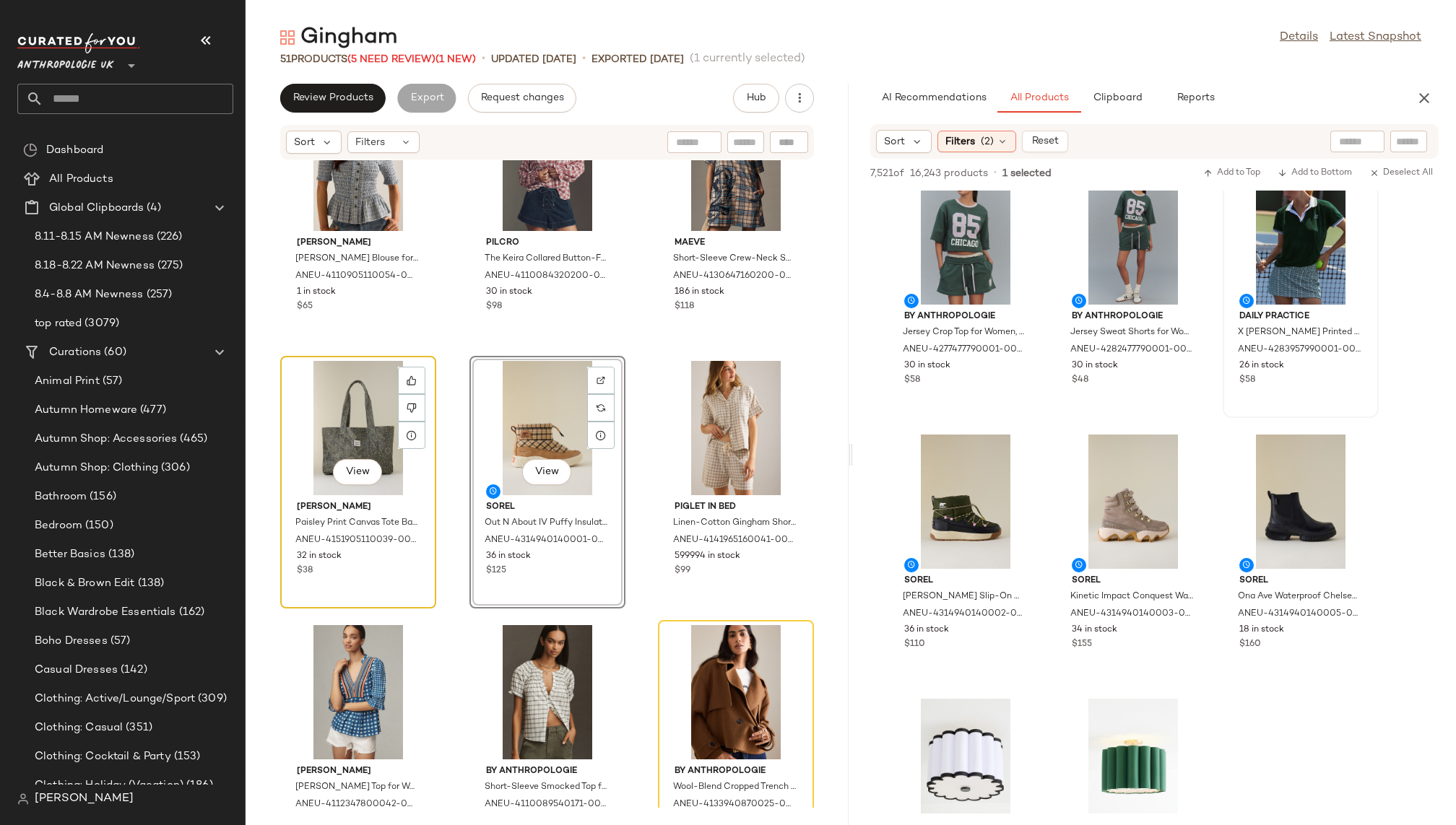
click at [376, 425] on div "View" at bounding box center [358, 428] width 146 height 134
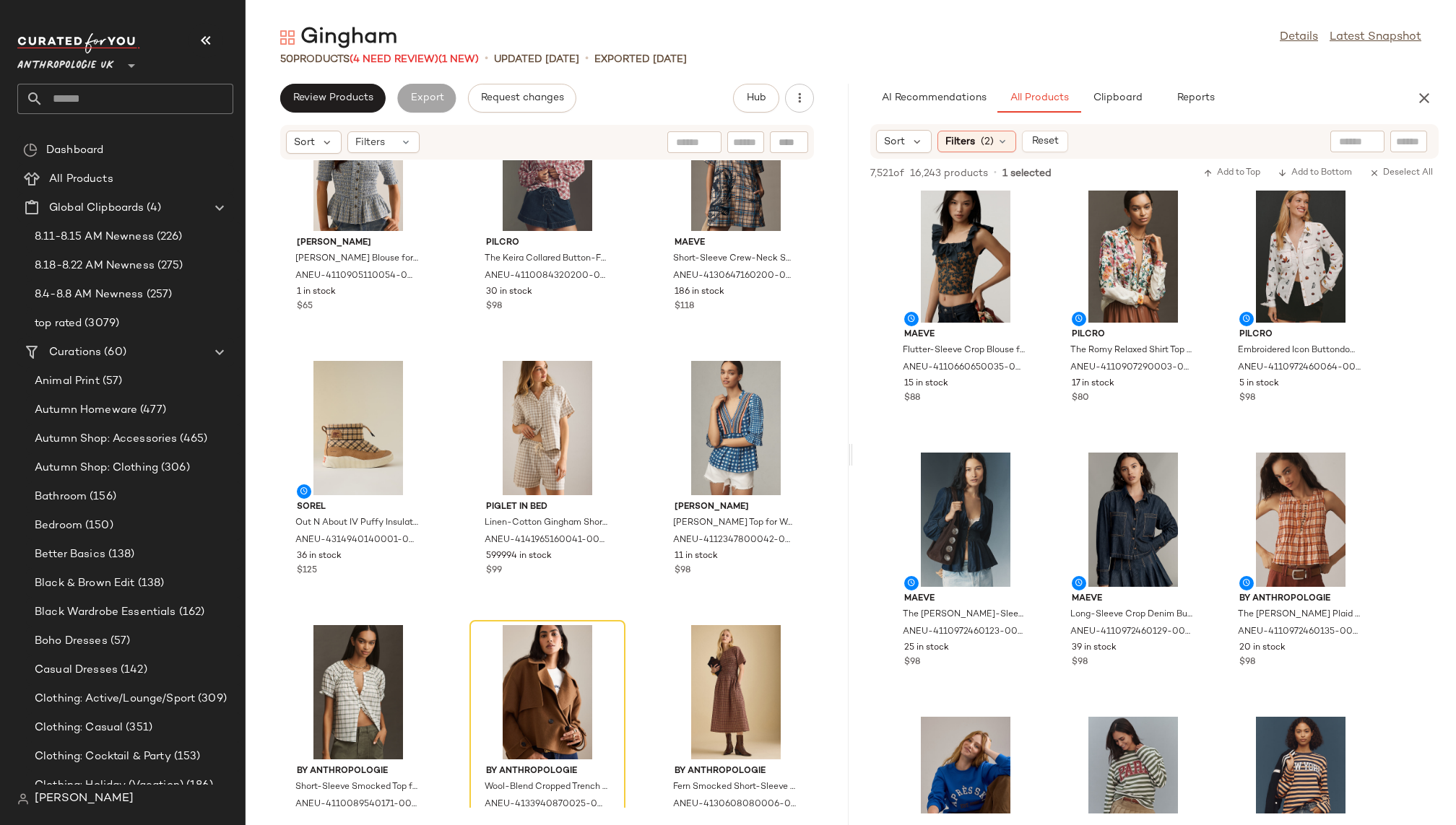
scroll to position [6908, 0]
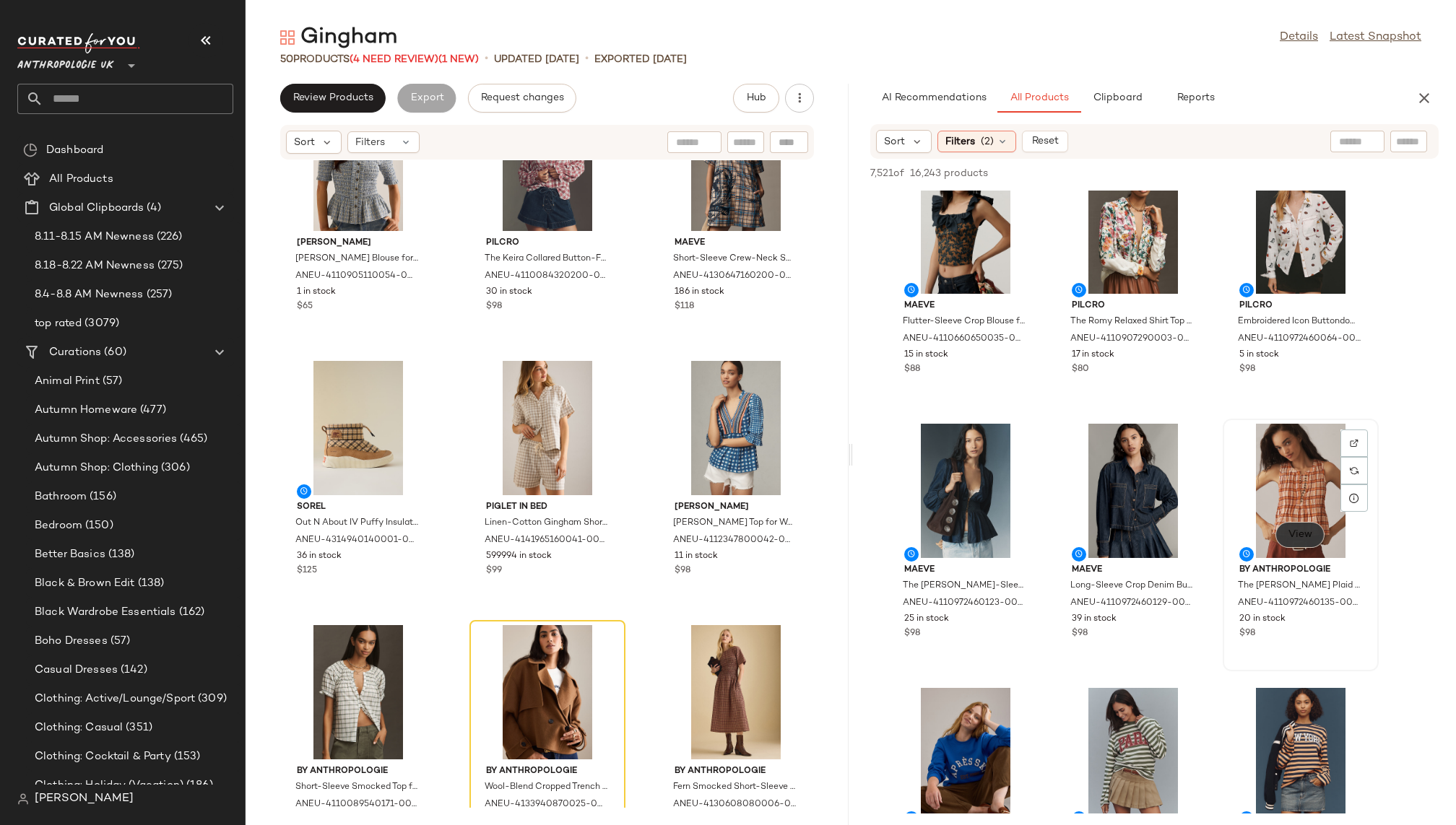
click at [1290, 531] on span "View" at bounding box center [1299, 535] width 24 height 11
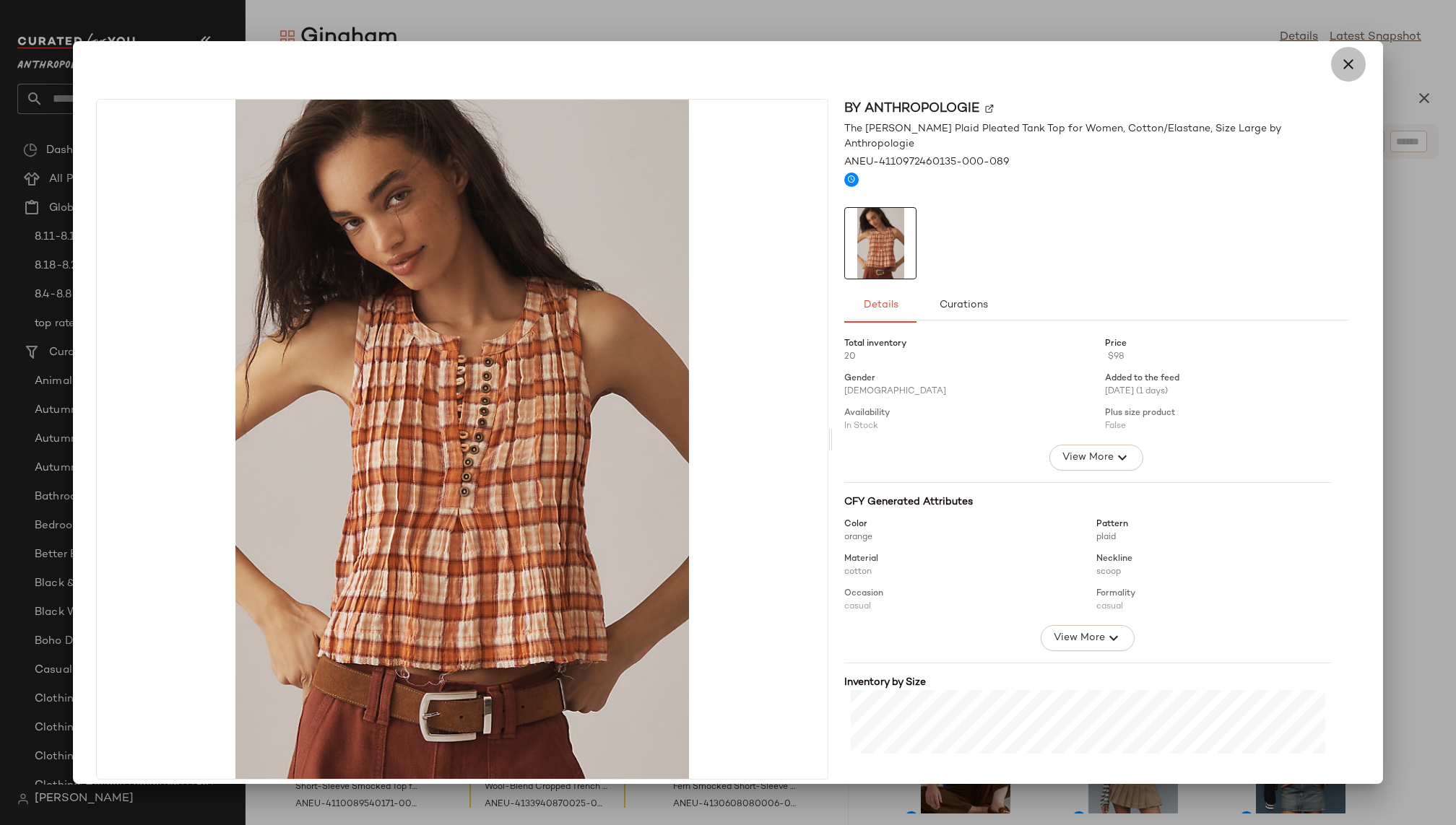
click at [1344, 64] on icon "button" at bounding box center [1348, 64] width 17 height 17
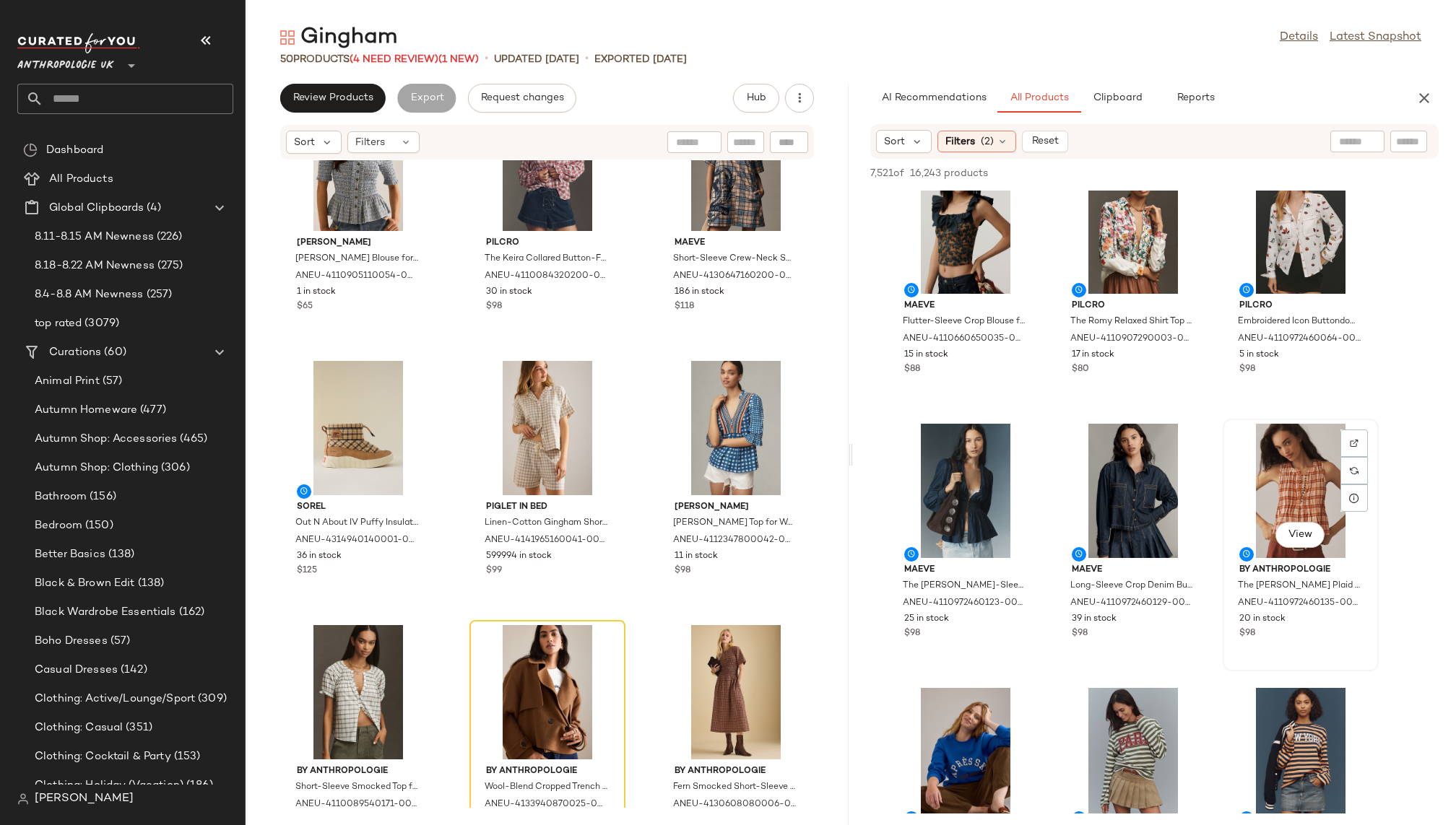
click at [1269, 501] on div "View" at bounding box center [1300, 491] width 146 height 134
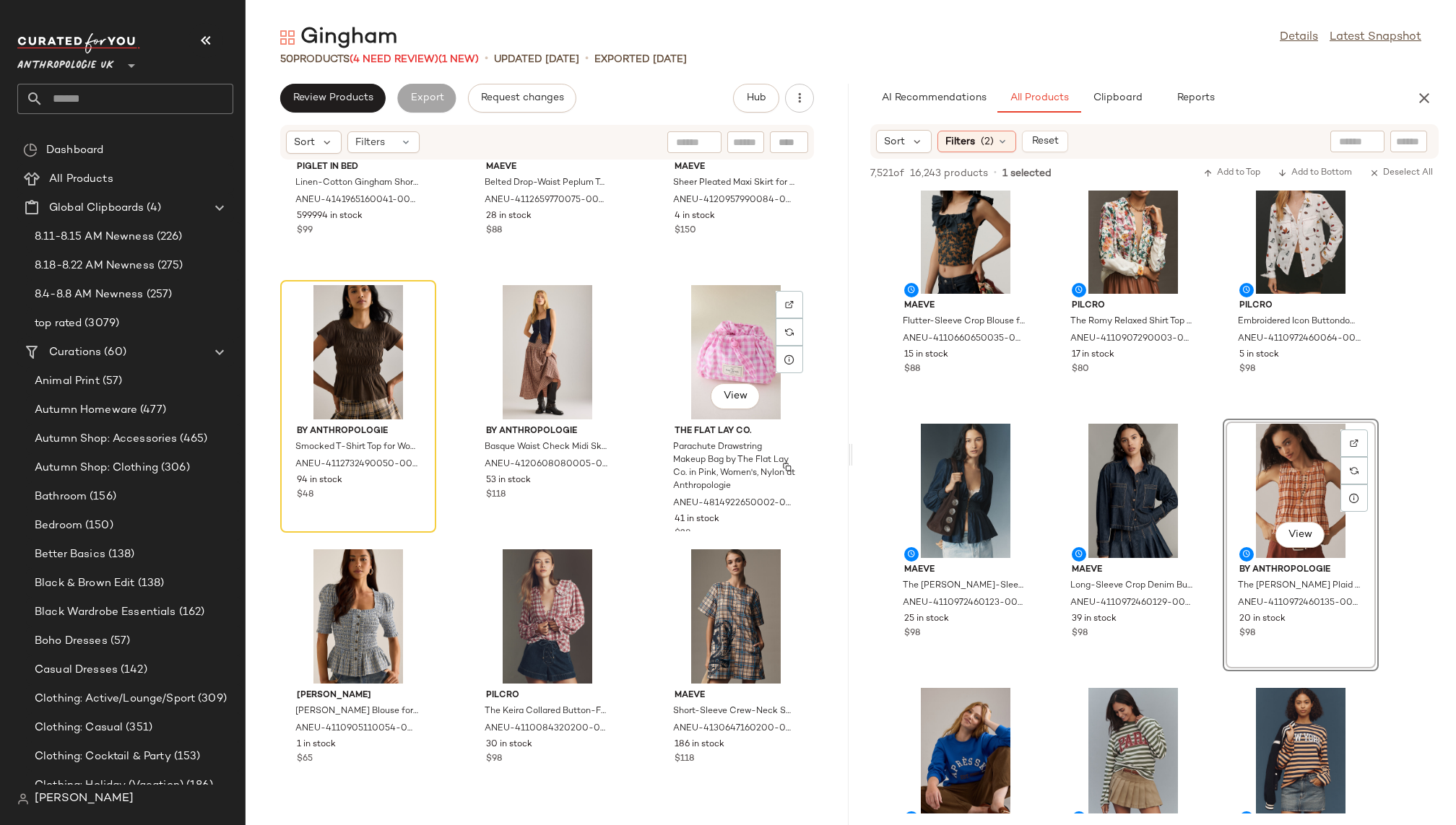
scroll to position [908, 0]
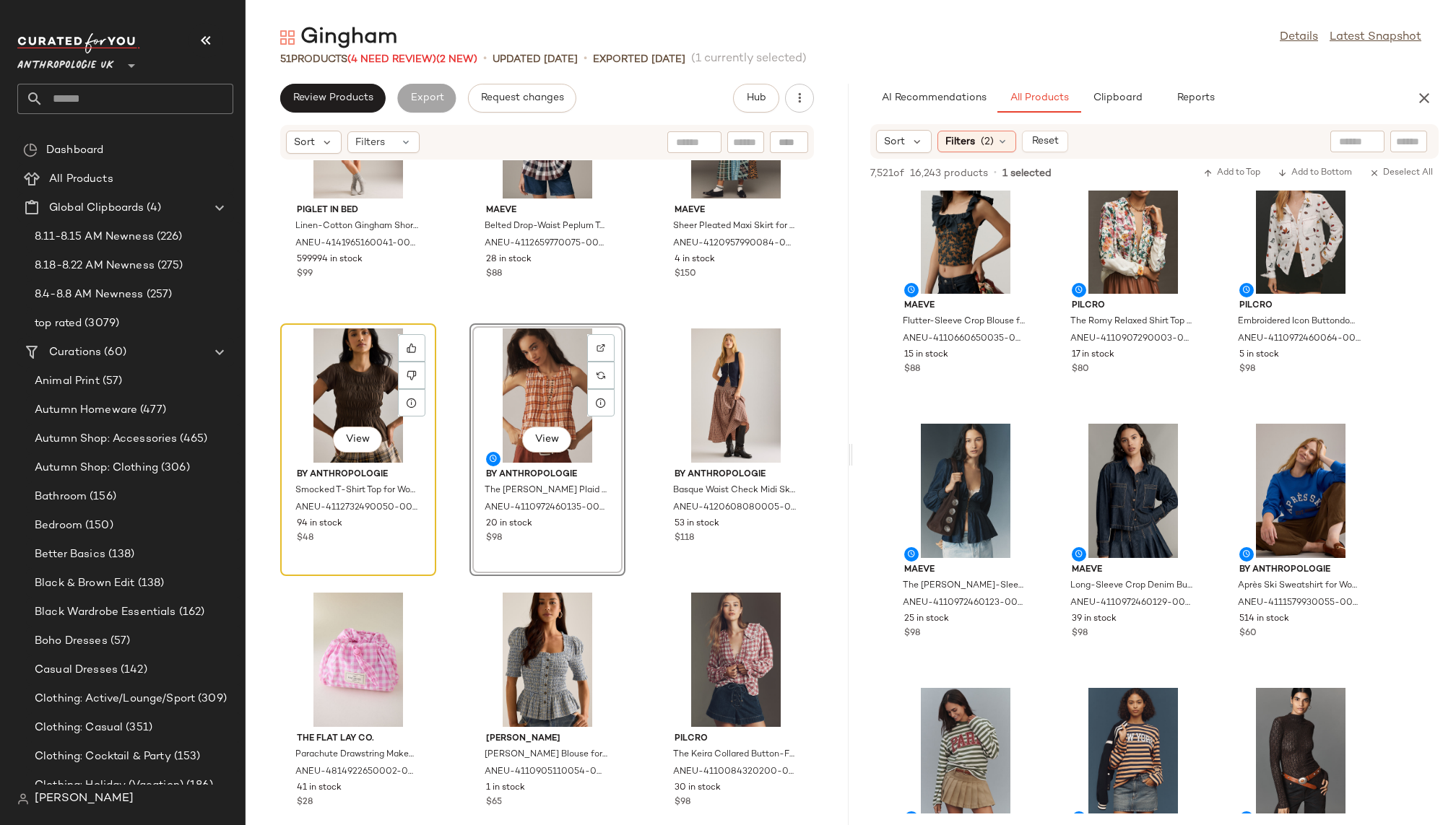
click at [379, 417] on div "View" at bounding box center [358, 395] width 146 height 134
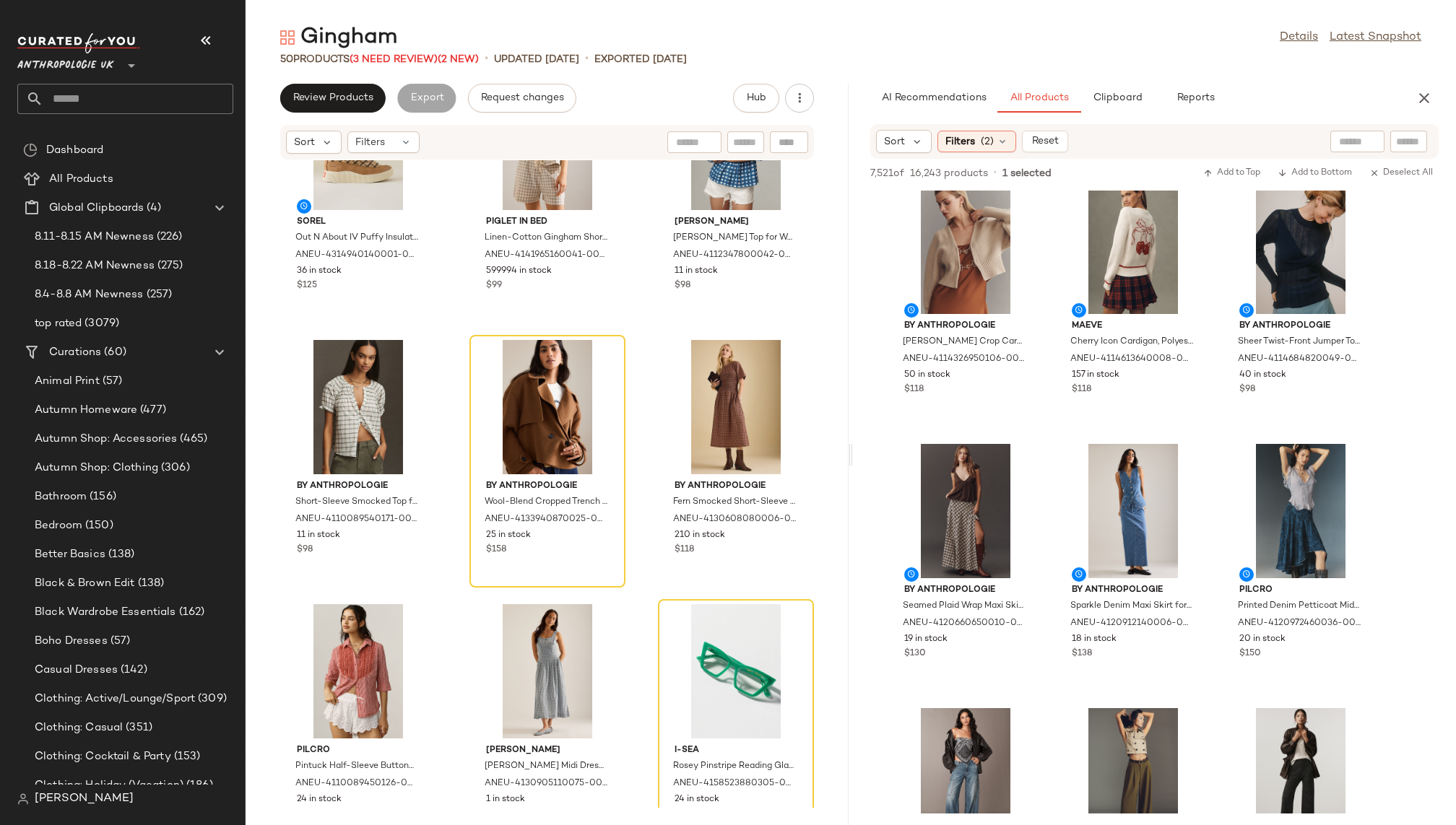
scroll to position [8210, 0]
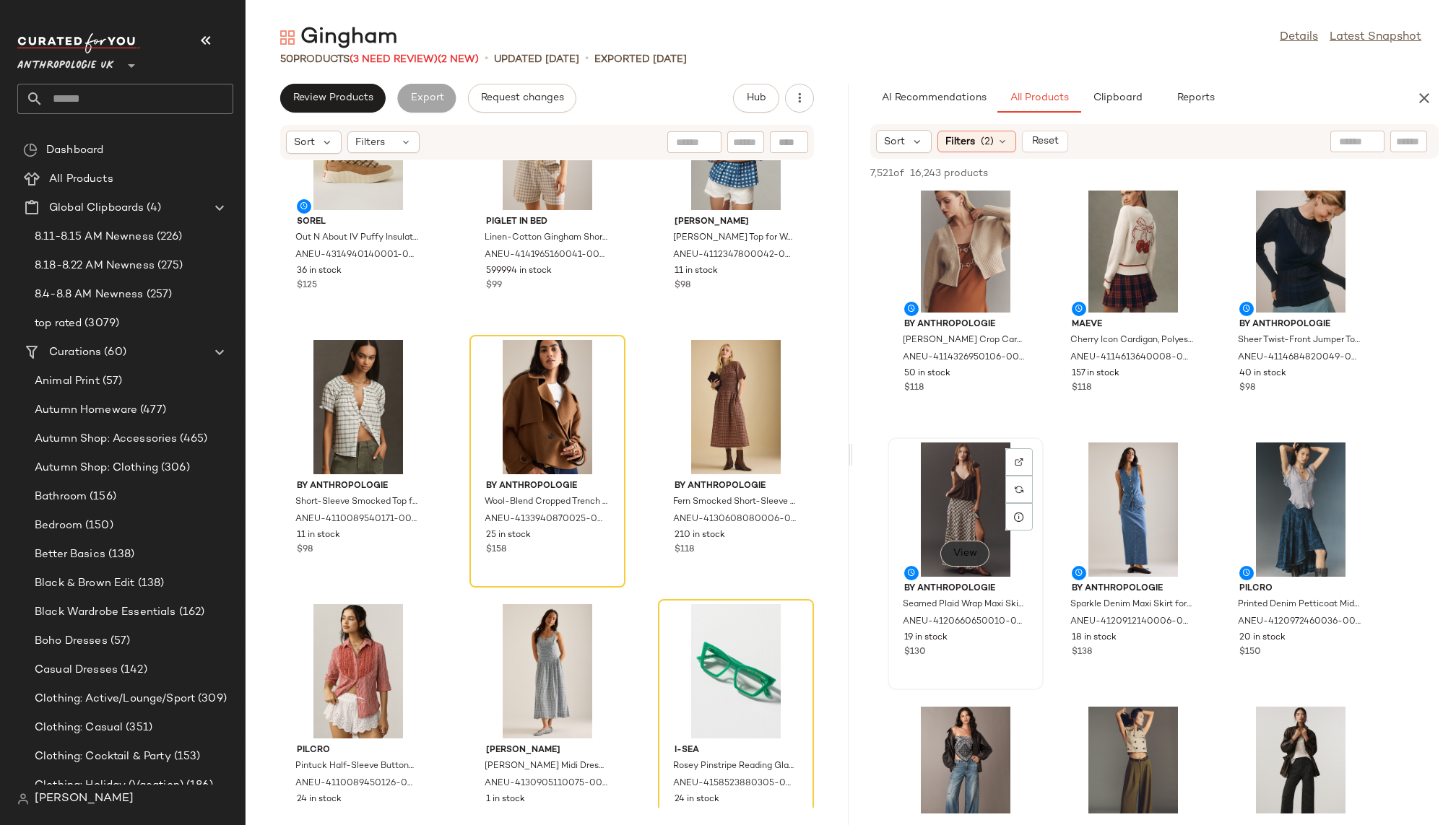
click at [970, 554] on span "View" at bounding box center [964, 553] width 24 height 11
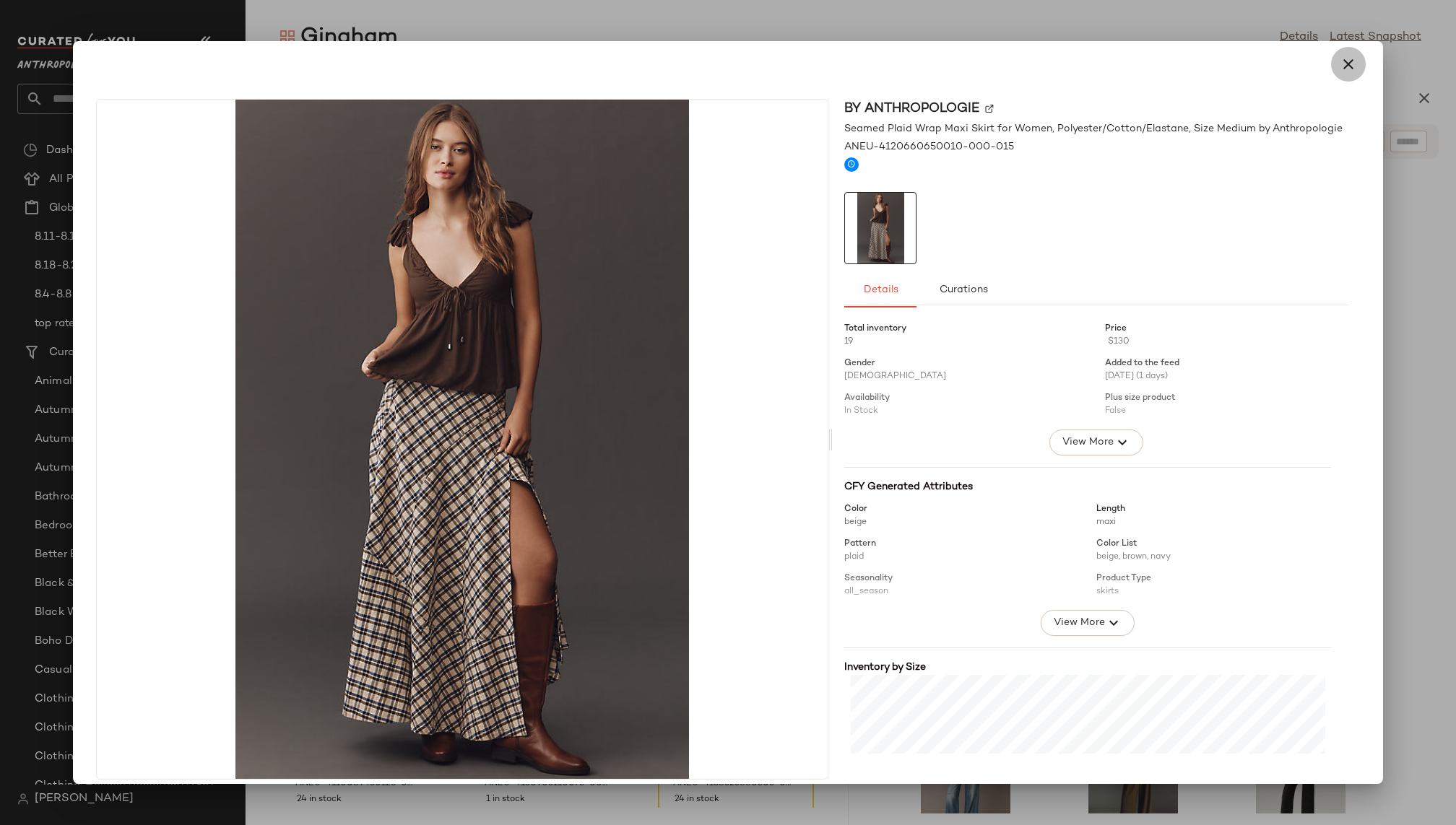
click at [1339, 61] on icon "button" at bounding box center [1348, 64] width 17 height 17
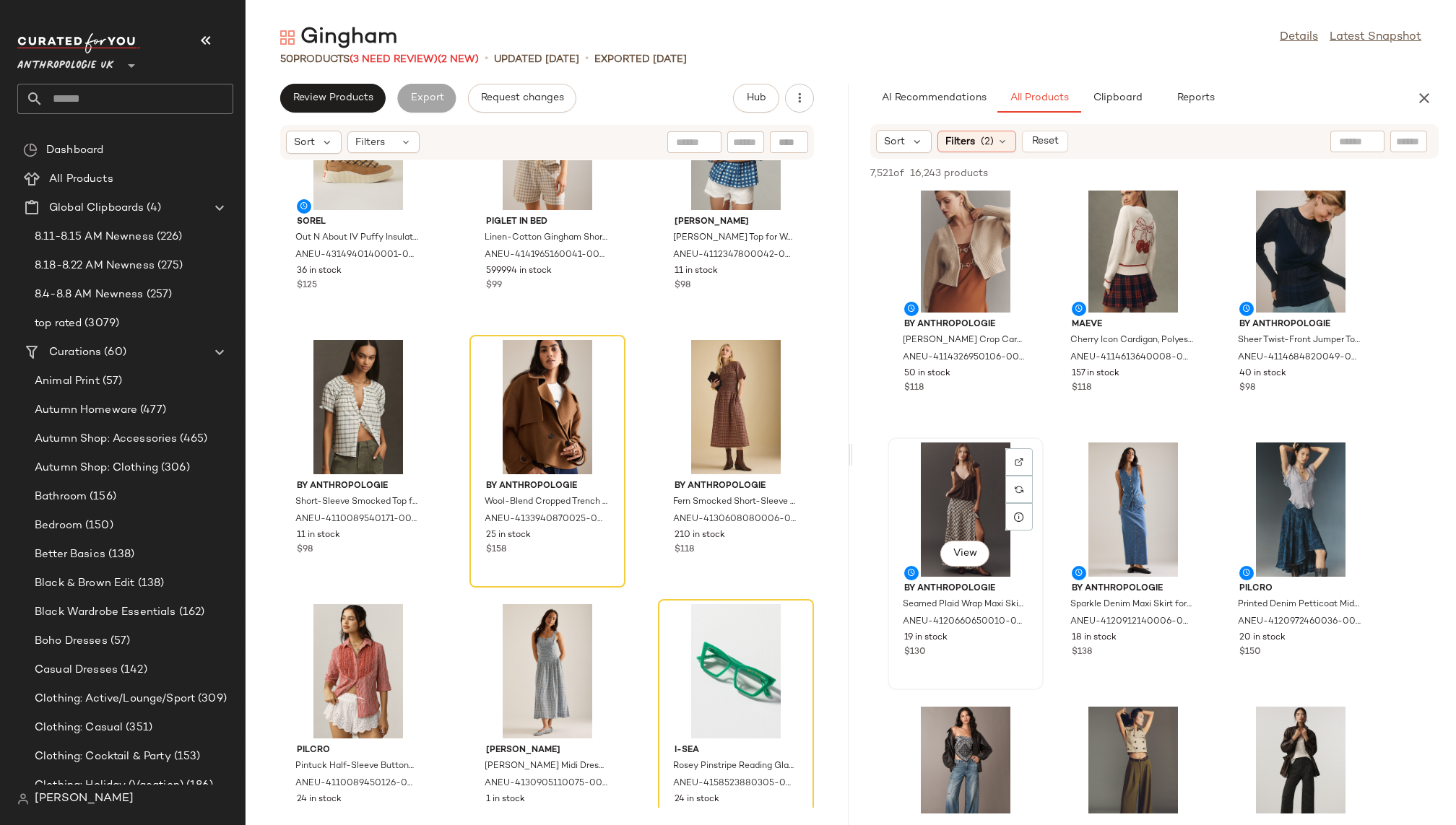
click at [962, 498] on div "View" at bounding box center [965, 509] width 146 height 134
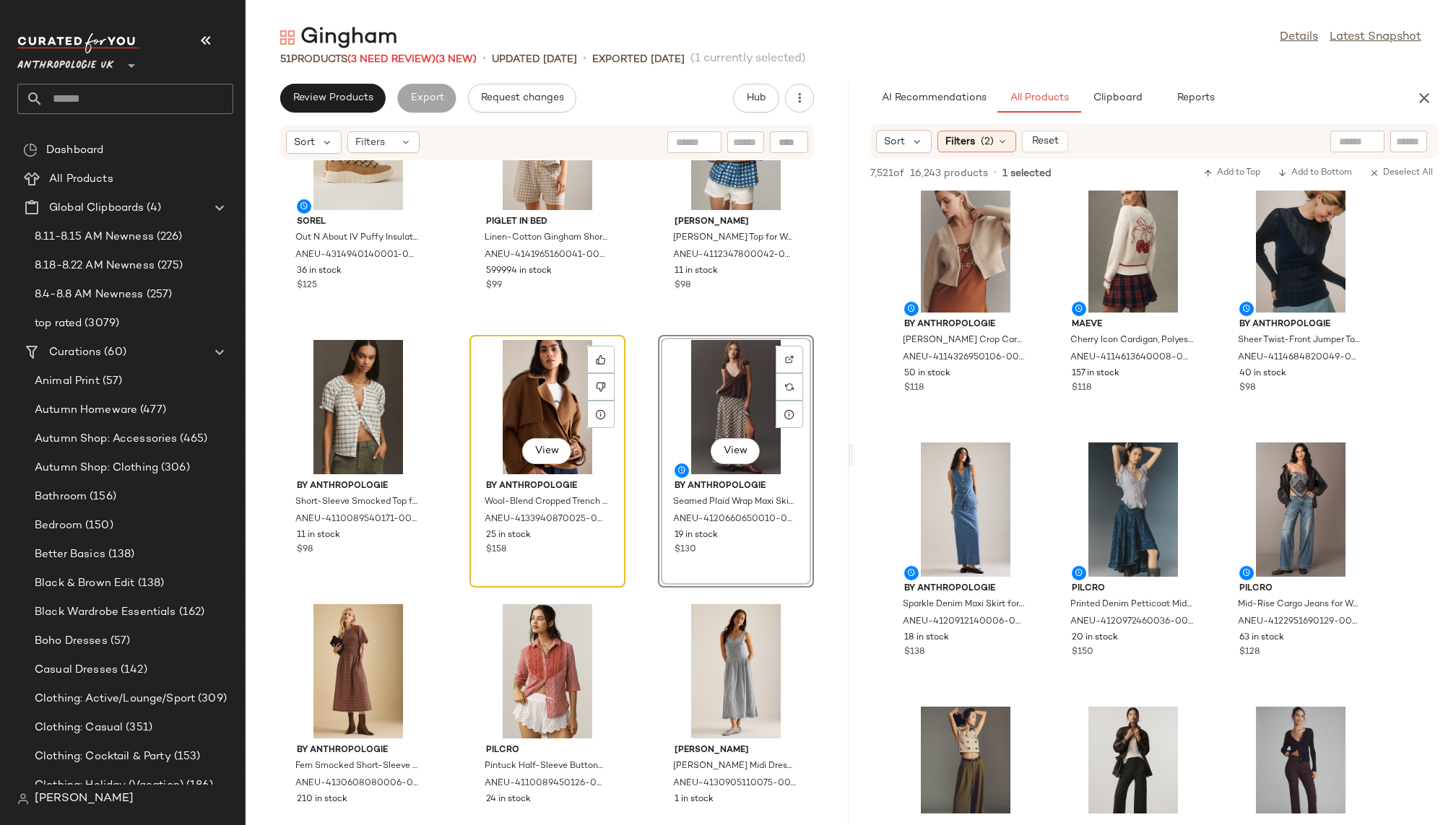
click at [546, 417] on div "View" at bounding box center [547, 407] width 146 height 134
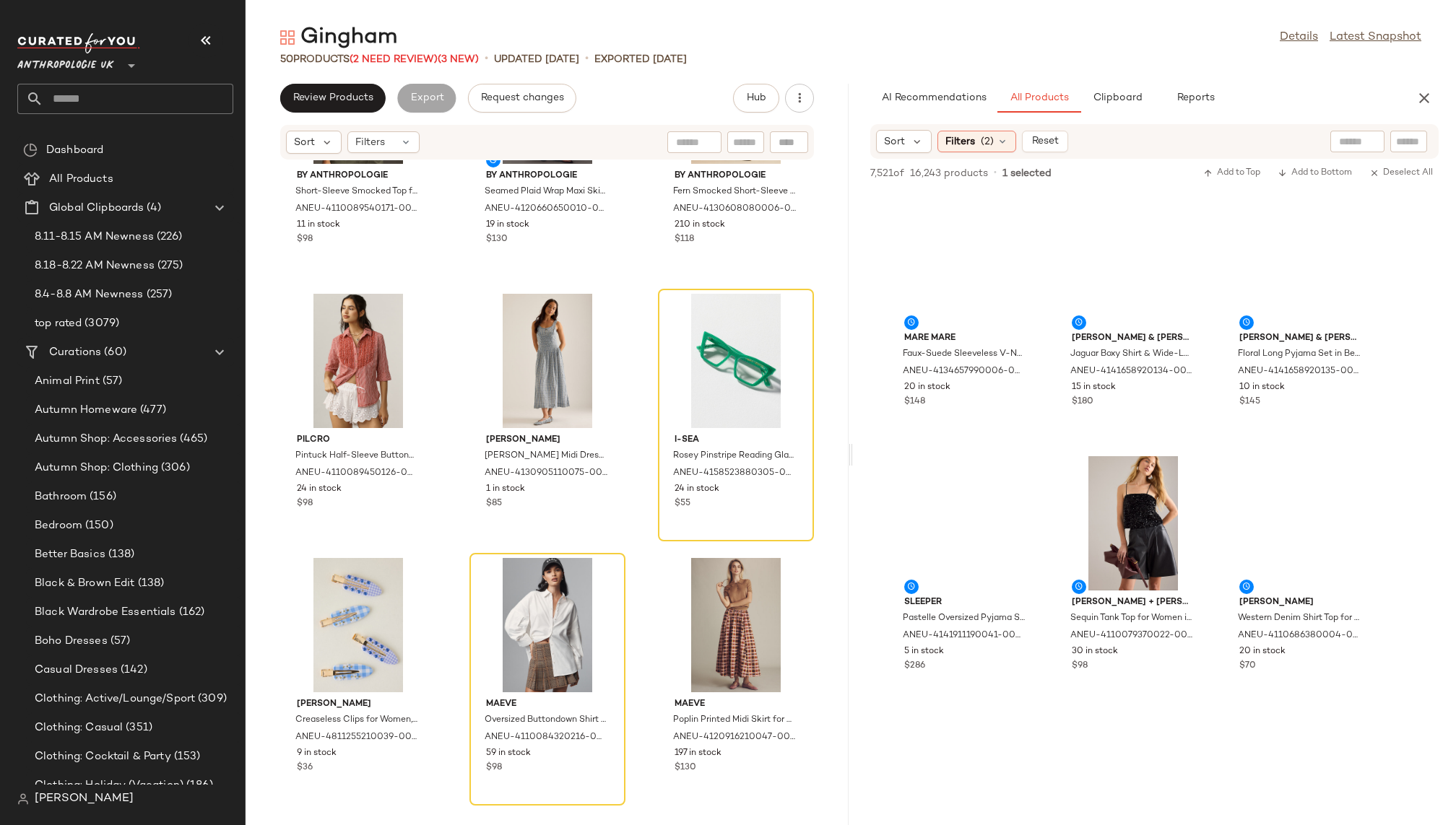
scroll to position [20361, 0]
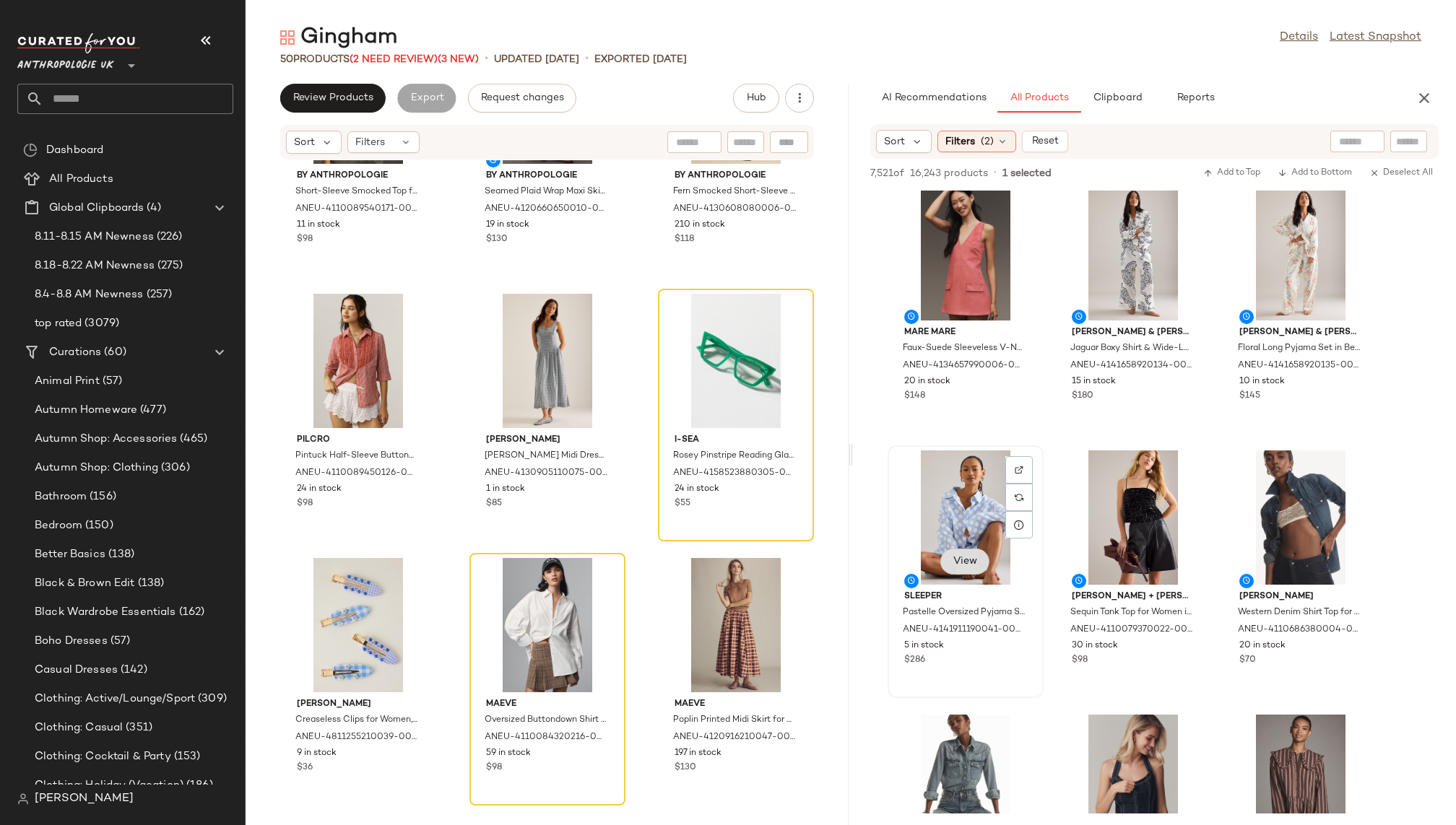
click at [971, 565] on span "View" at bounding box center [964, 561] width 24 height 11
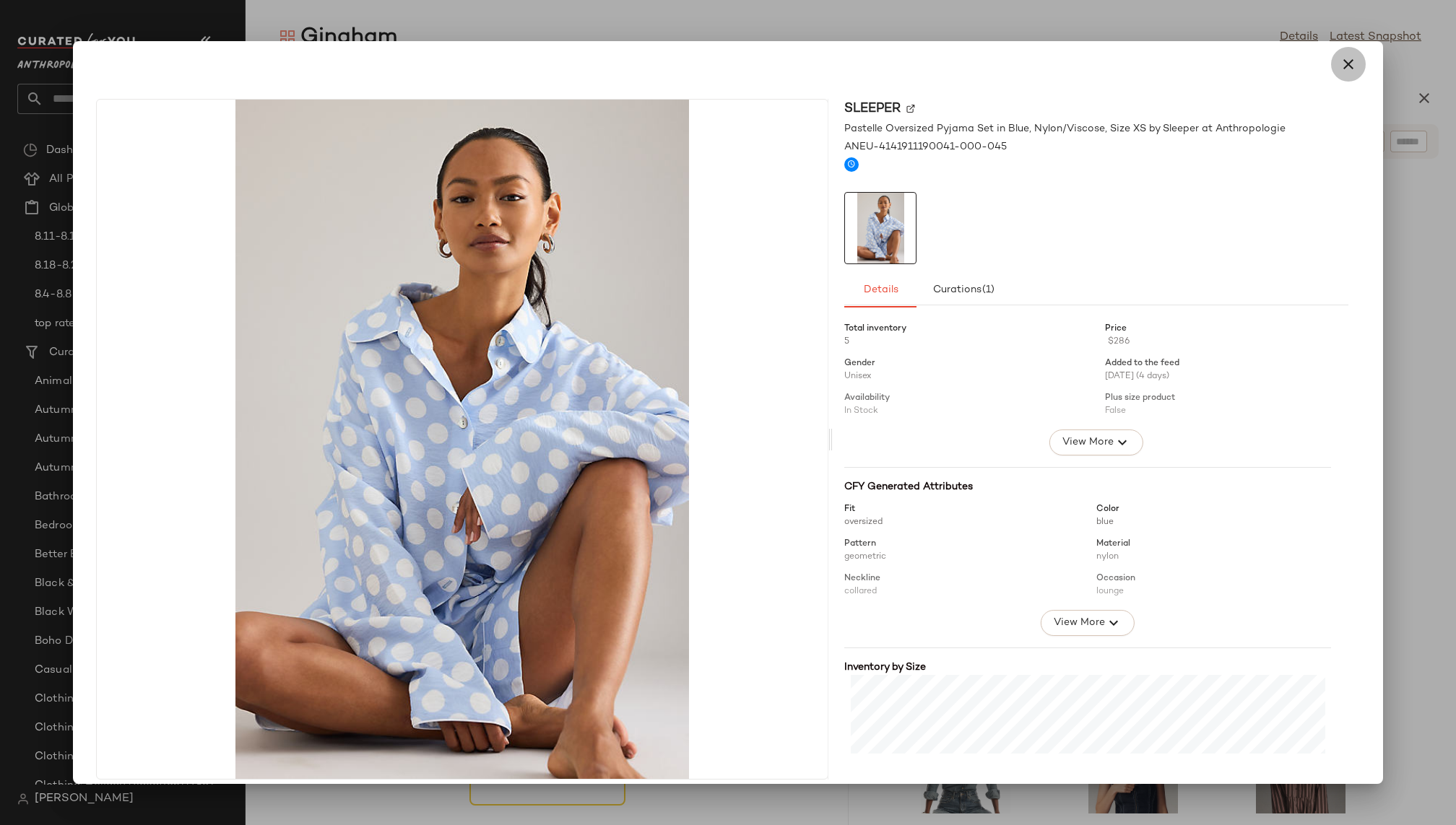
click at [1339, 60] on icon "button" at bounding box center [1348, 64] width 17 height 17
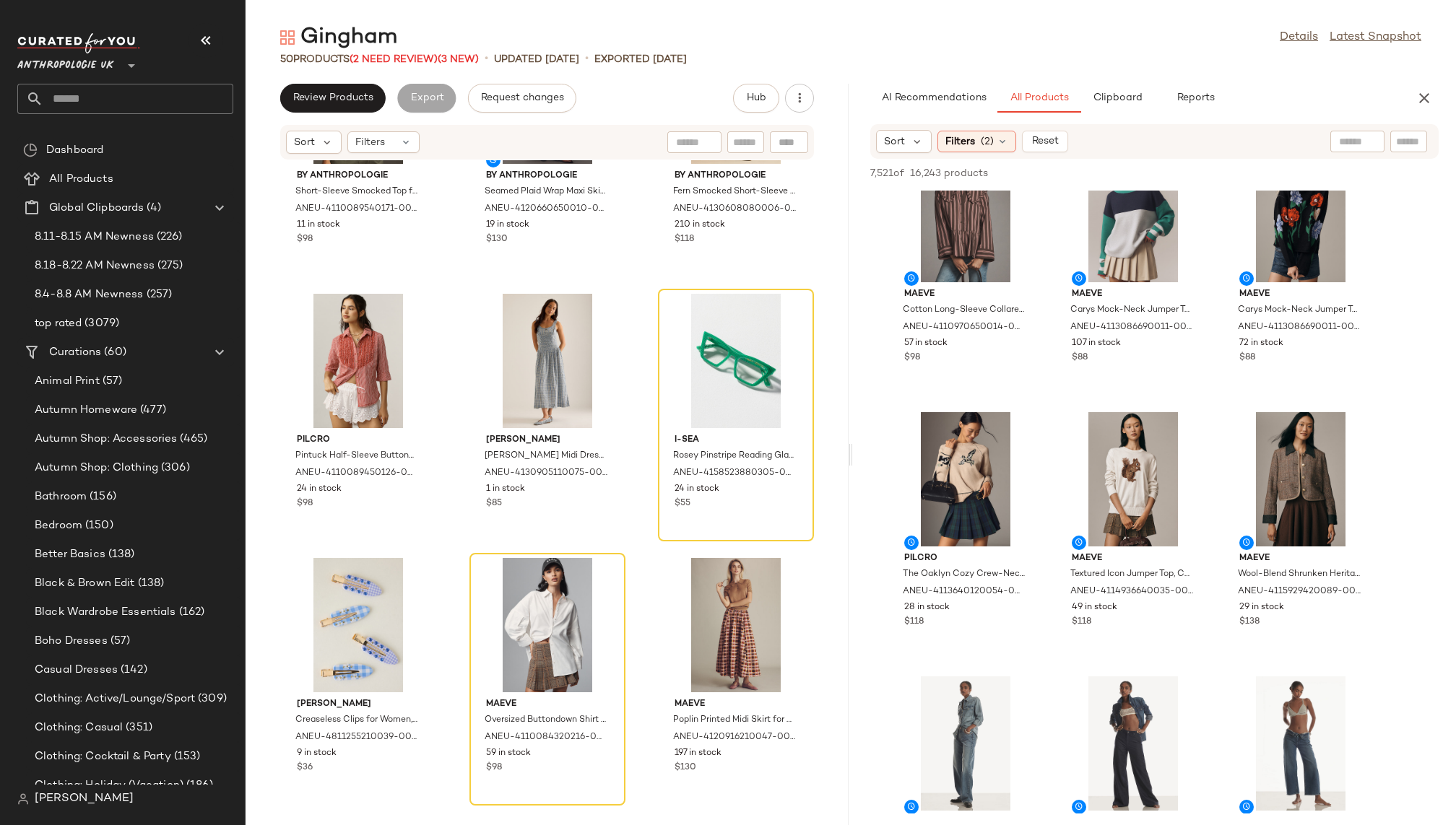
scroll to position [21252, 0]
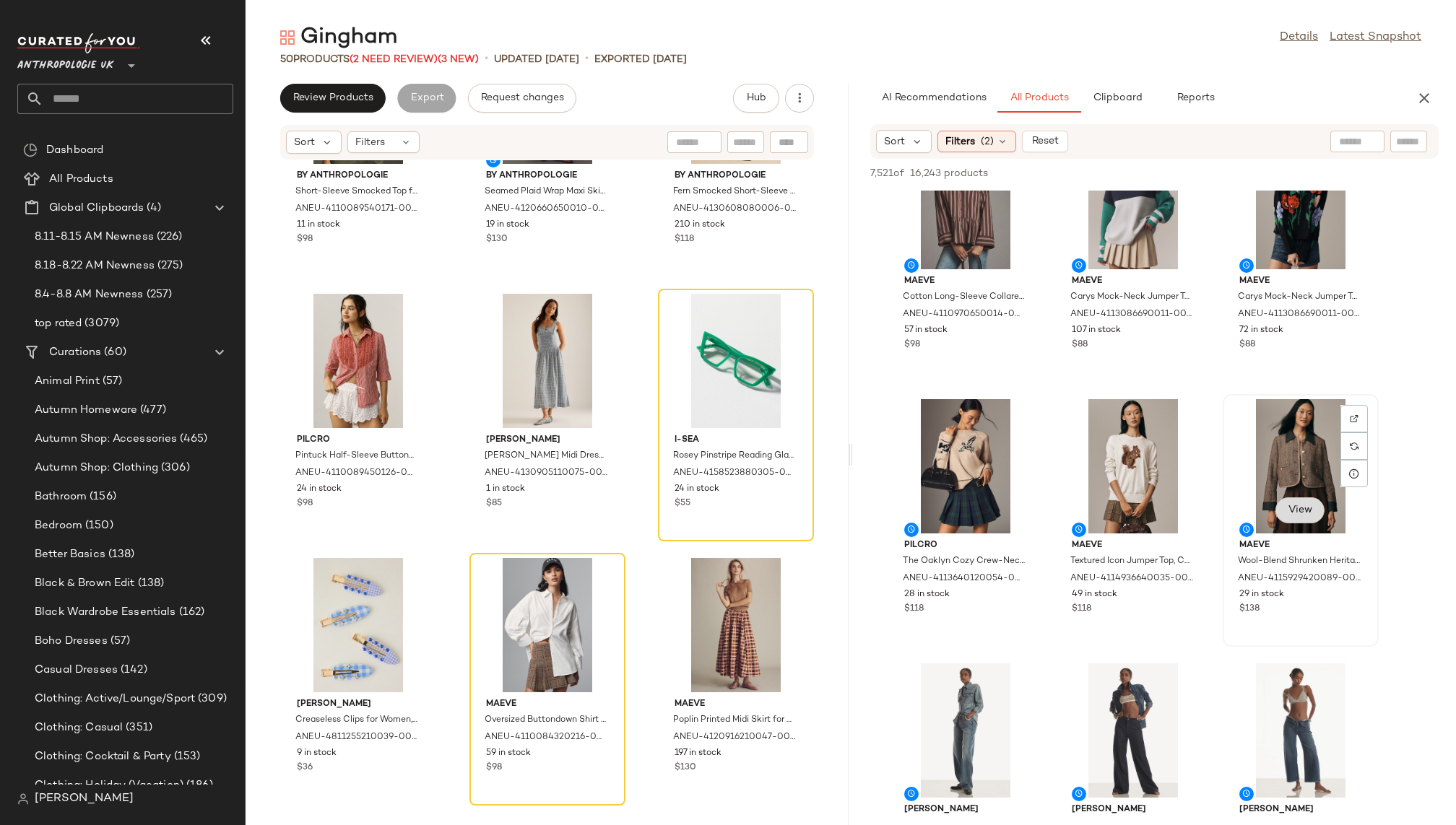
click at [1295, 511] on span "View" at bounding box center [1299, 510] width 24 height 11
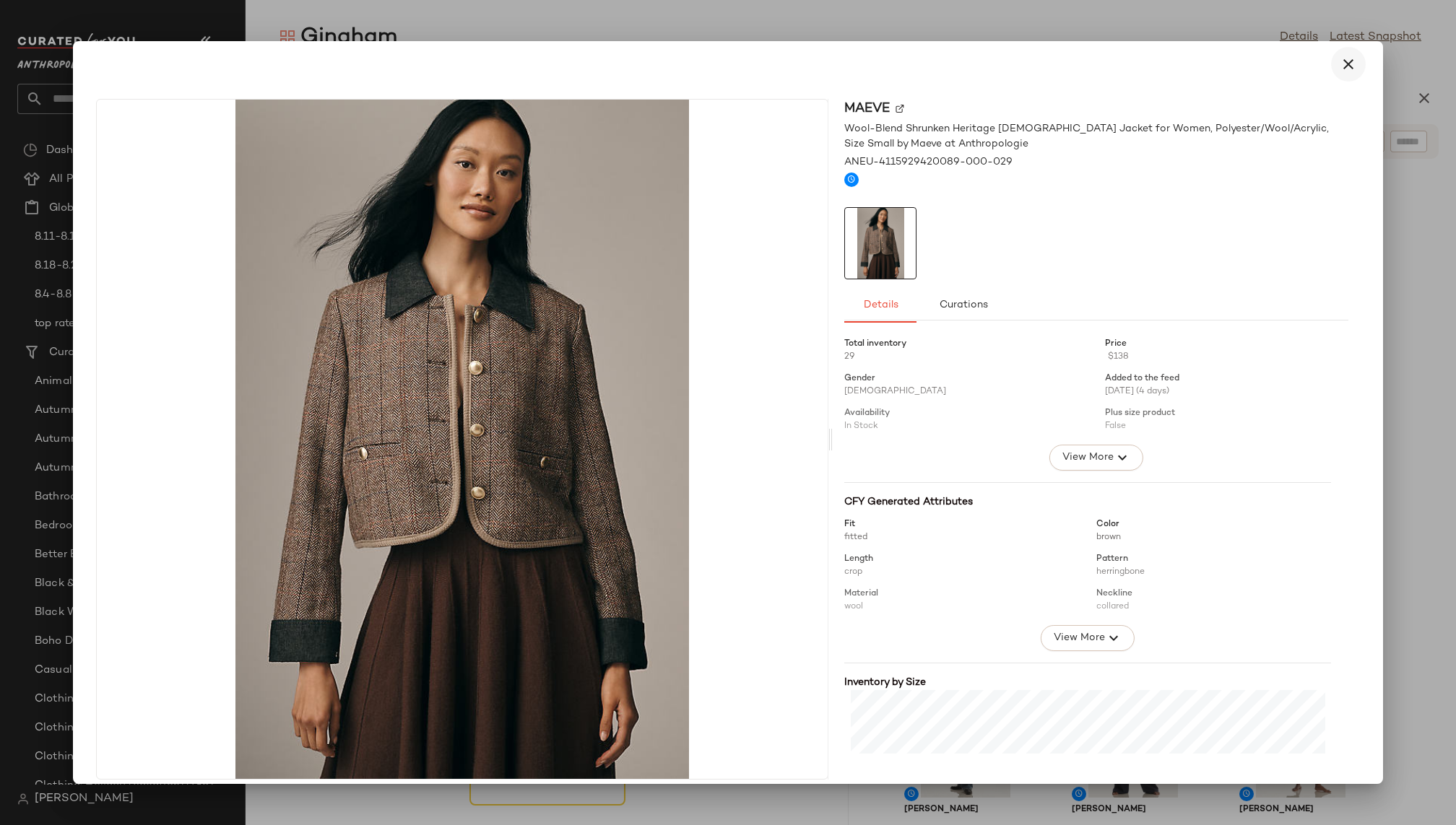
click at [1349, 70] on button "button" at bounding box center [1348, 64] width 35 height 35
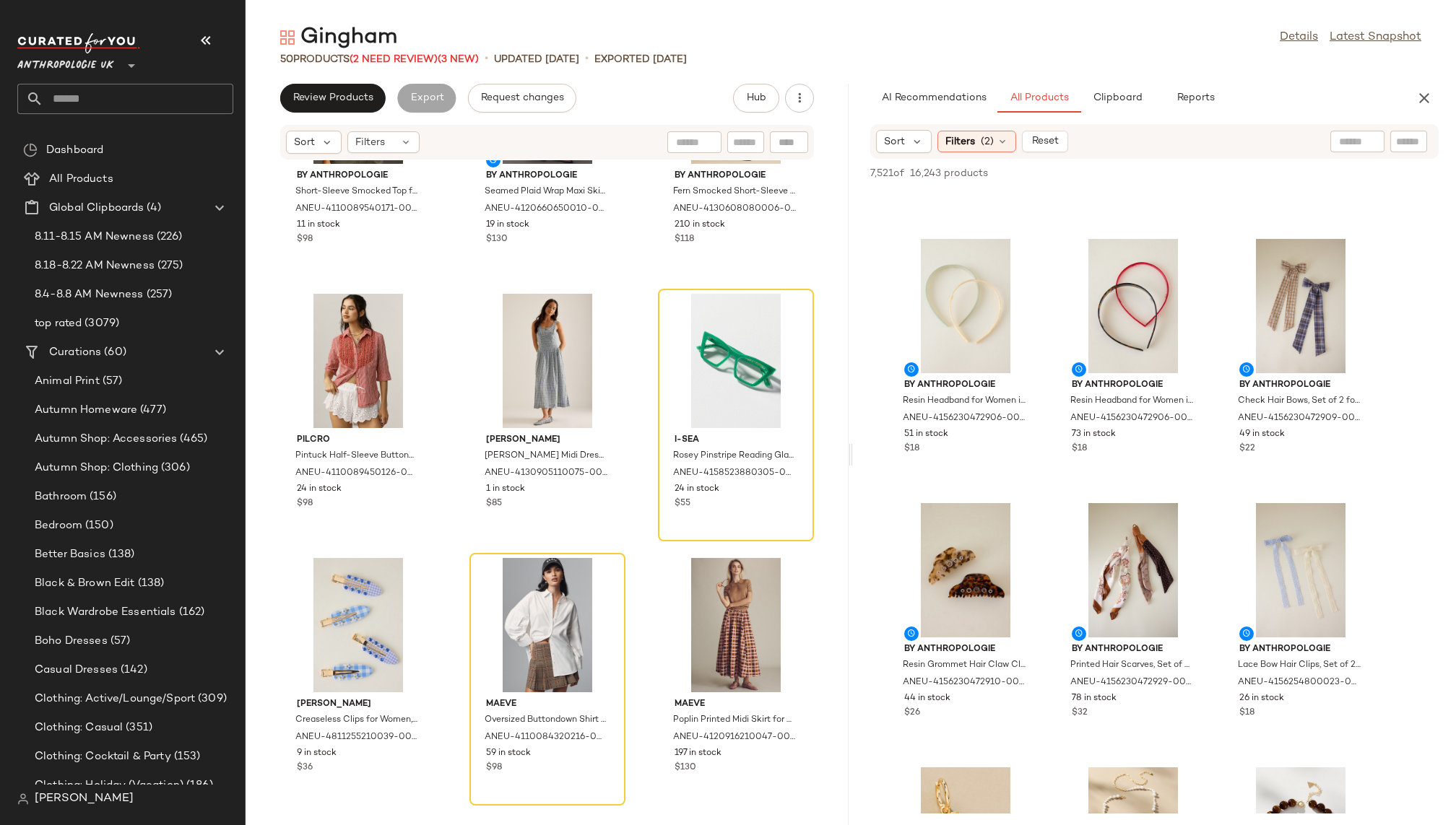
scroll to position [28819, 0]
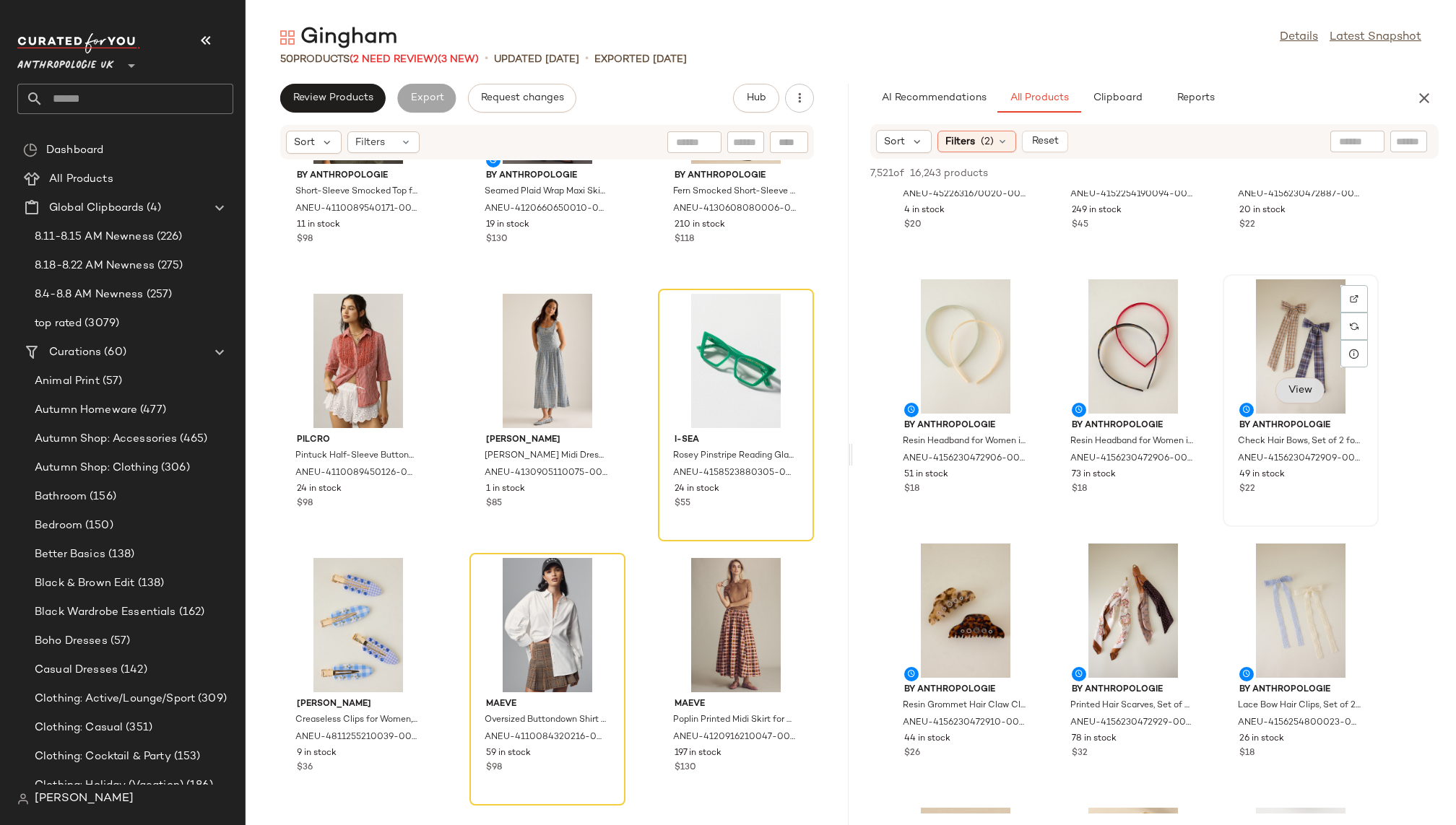
click at [1286, 397] on button "View" at bounding box center [1299, 391] width 49 height 26
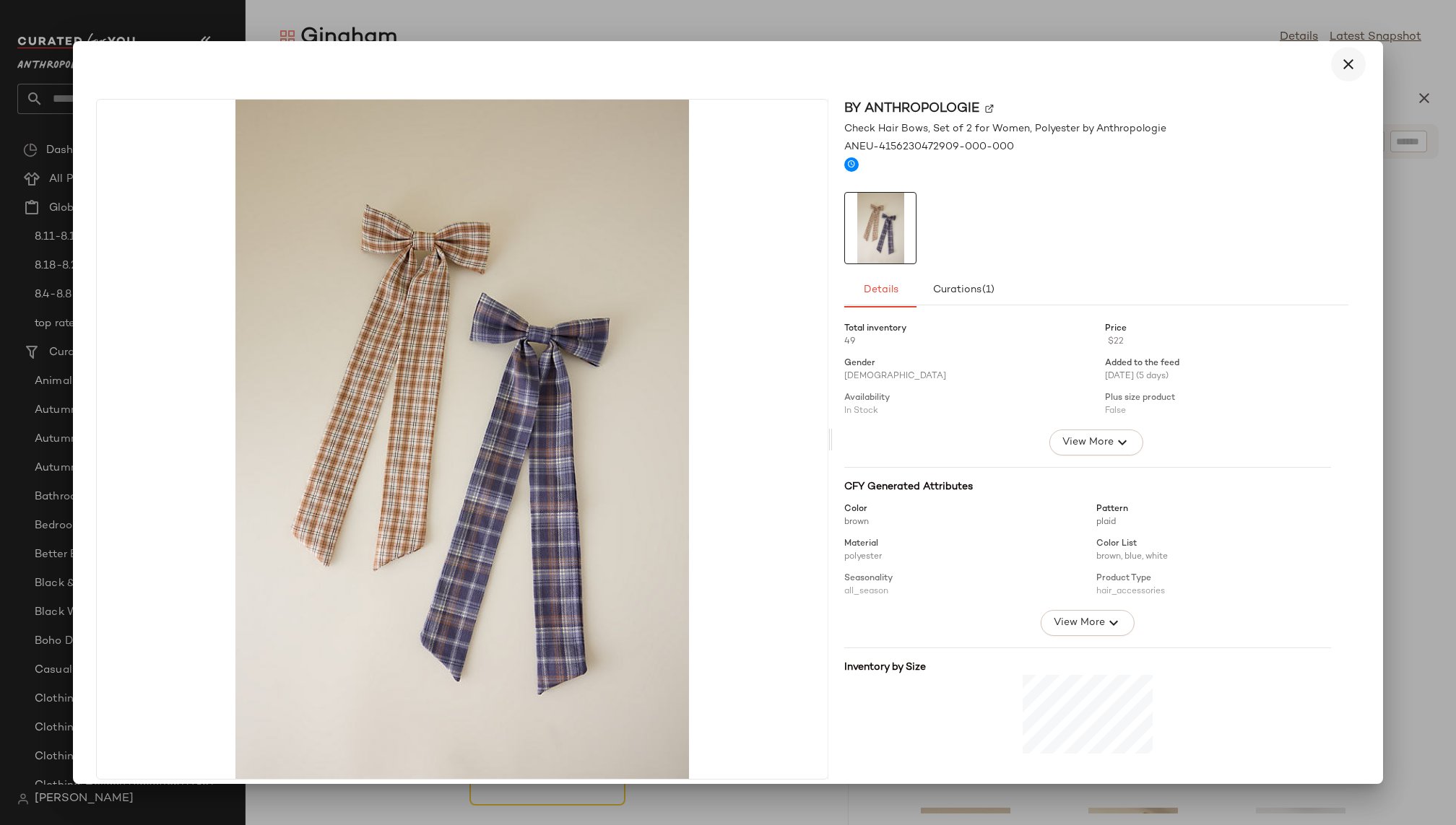
click at [1342, 67] on icon "button" at bounding box center [1348, 64] width 17 height 17
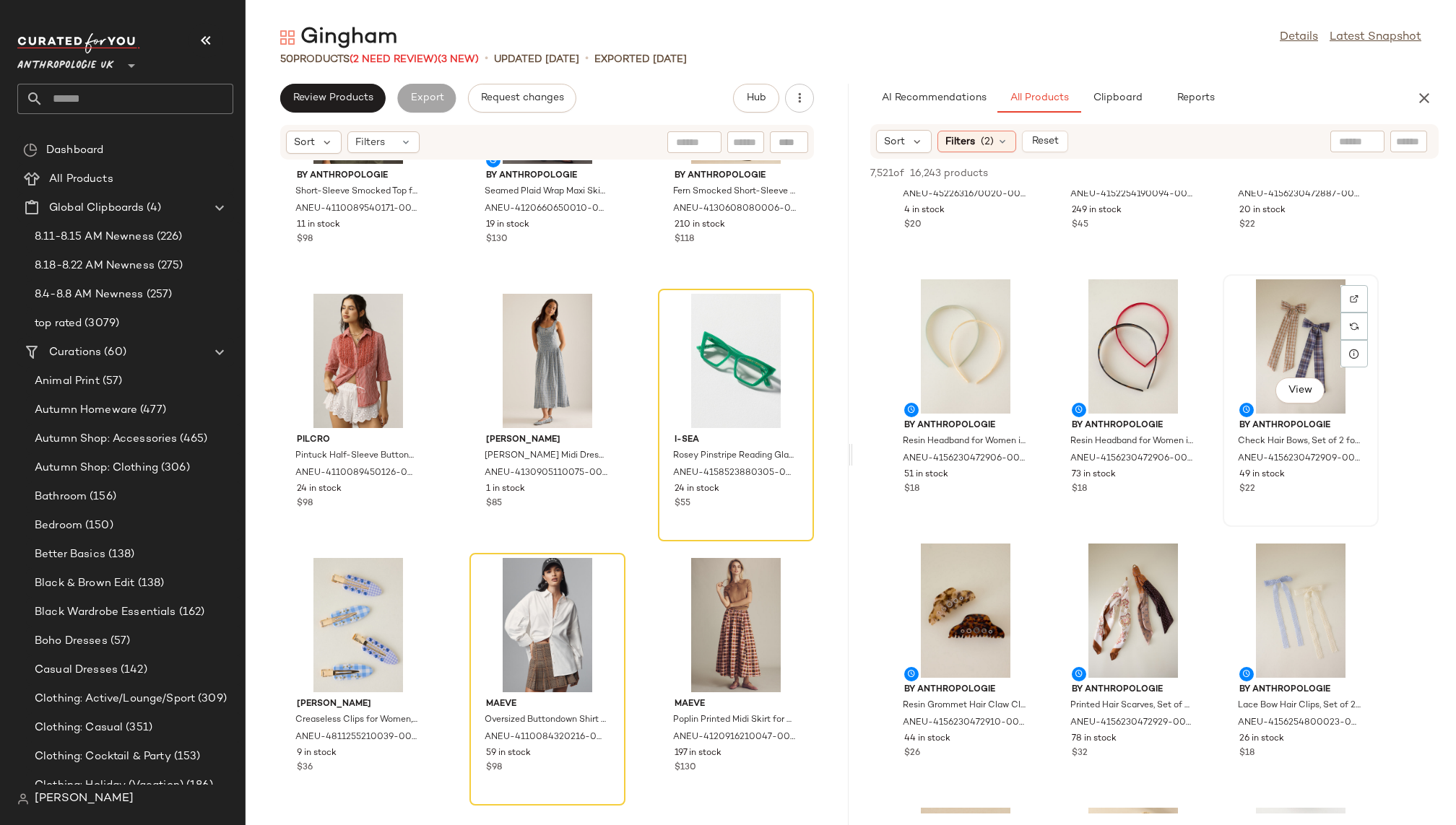
click at [1260, 355] on div "View" at bounding box center [1300, 346] width 146 height 134
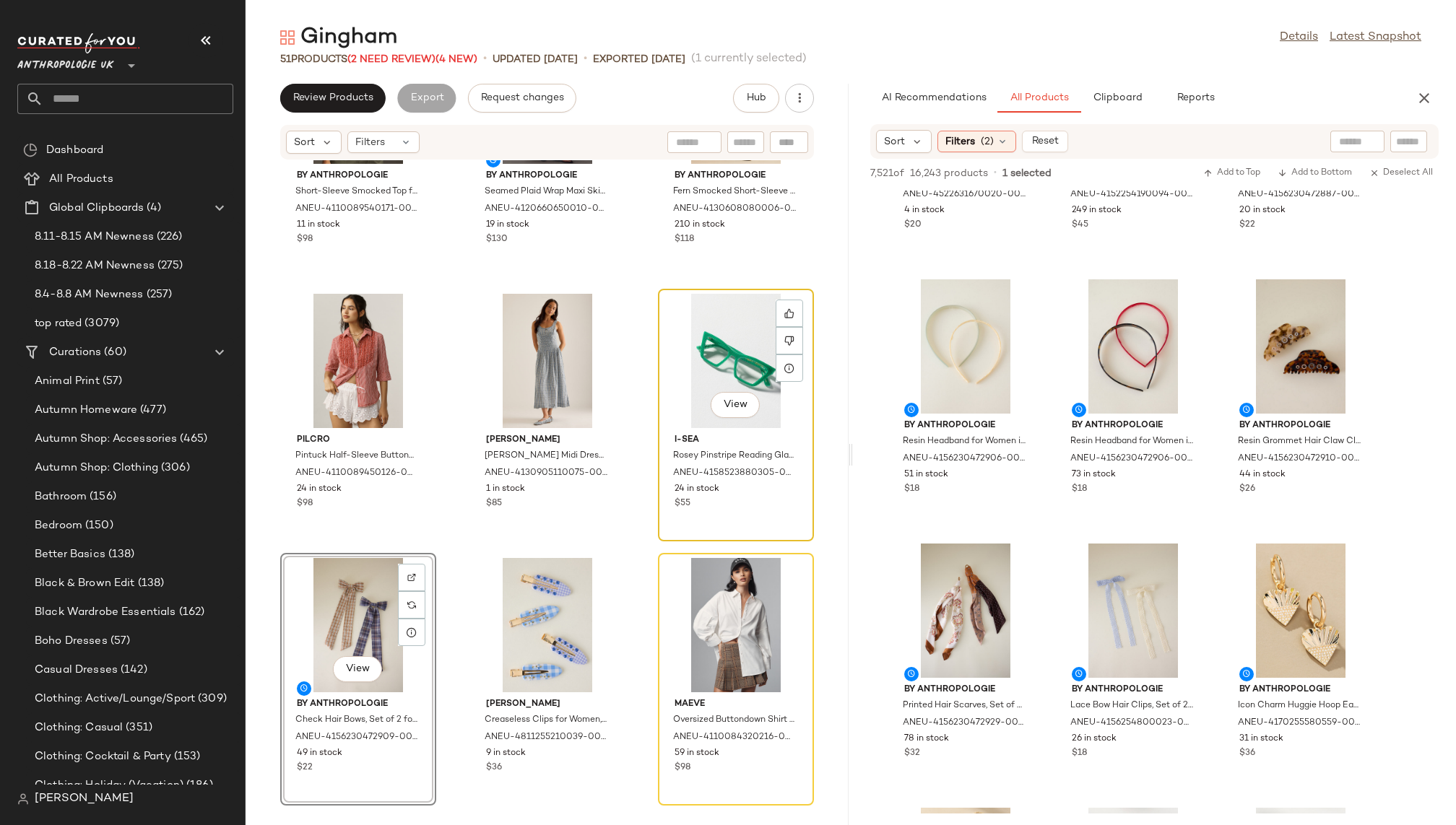
click at [712, 371] on div "View" at bounding box center [736, 361] width 146 height 134
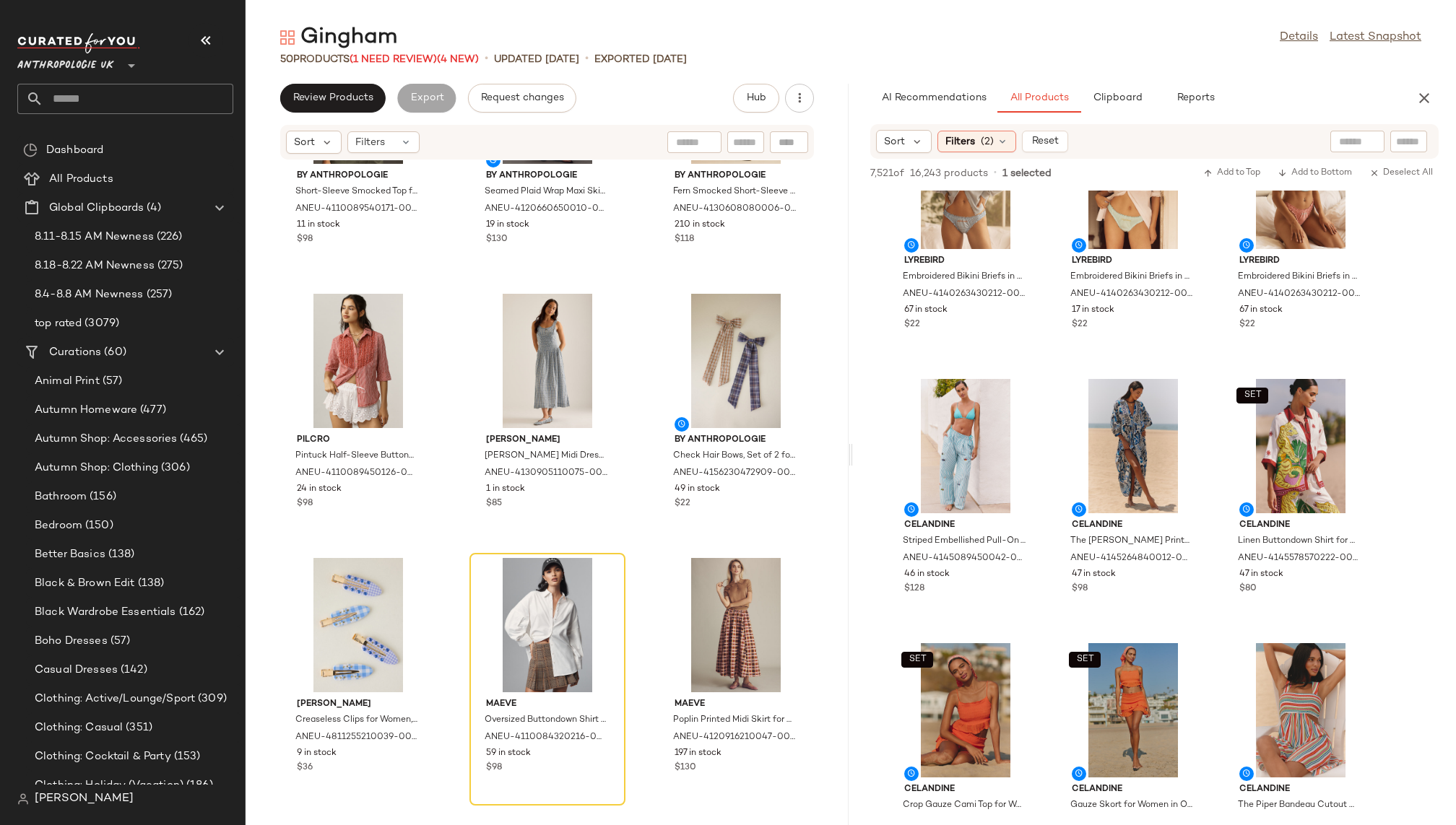
scroll to position [31206, 0]
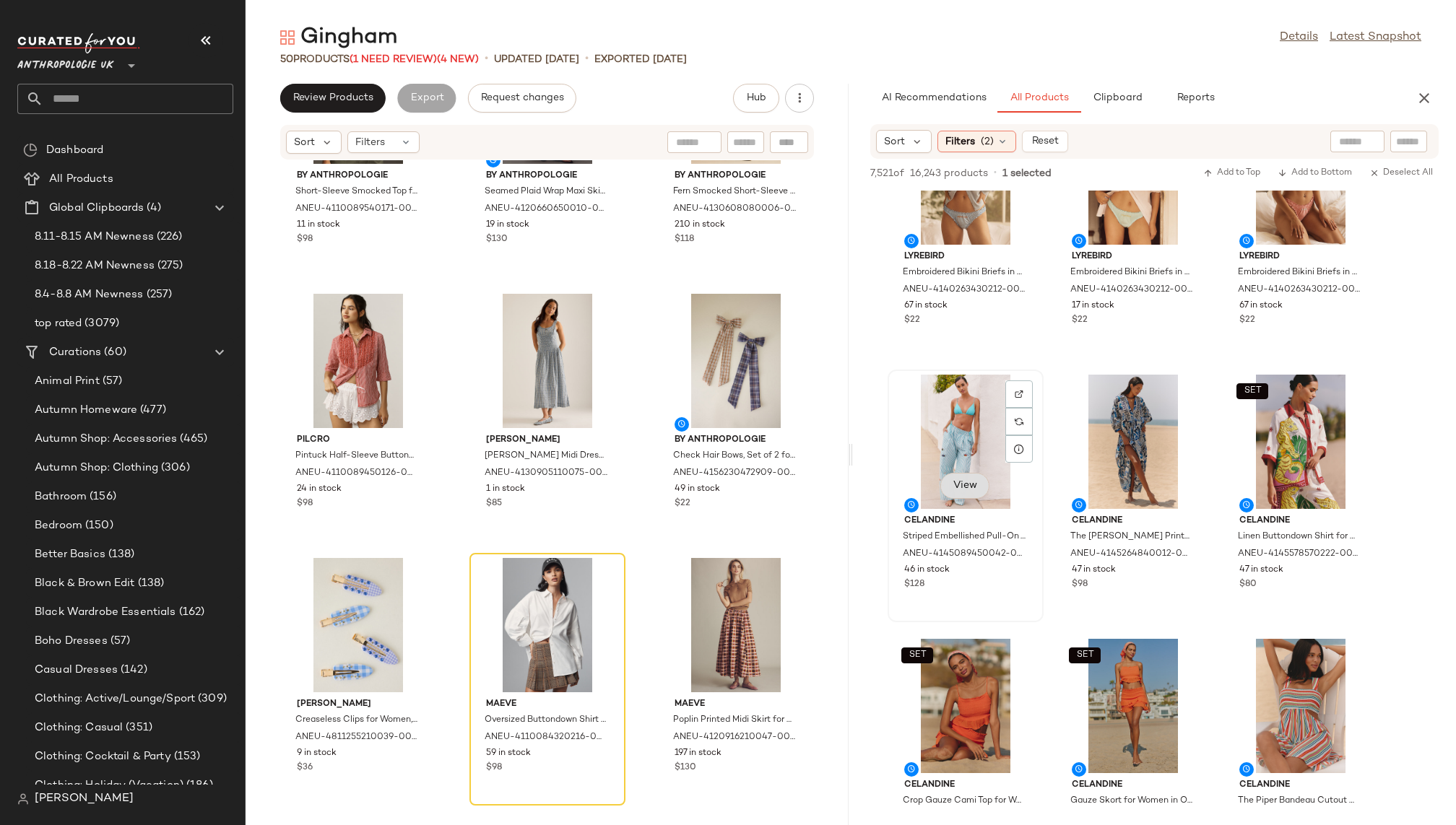
click at [967, 484] on span "View" at bounding box center [964, 486] width 24 height 11
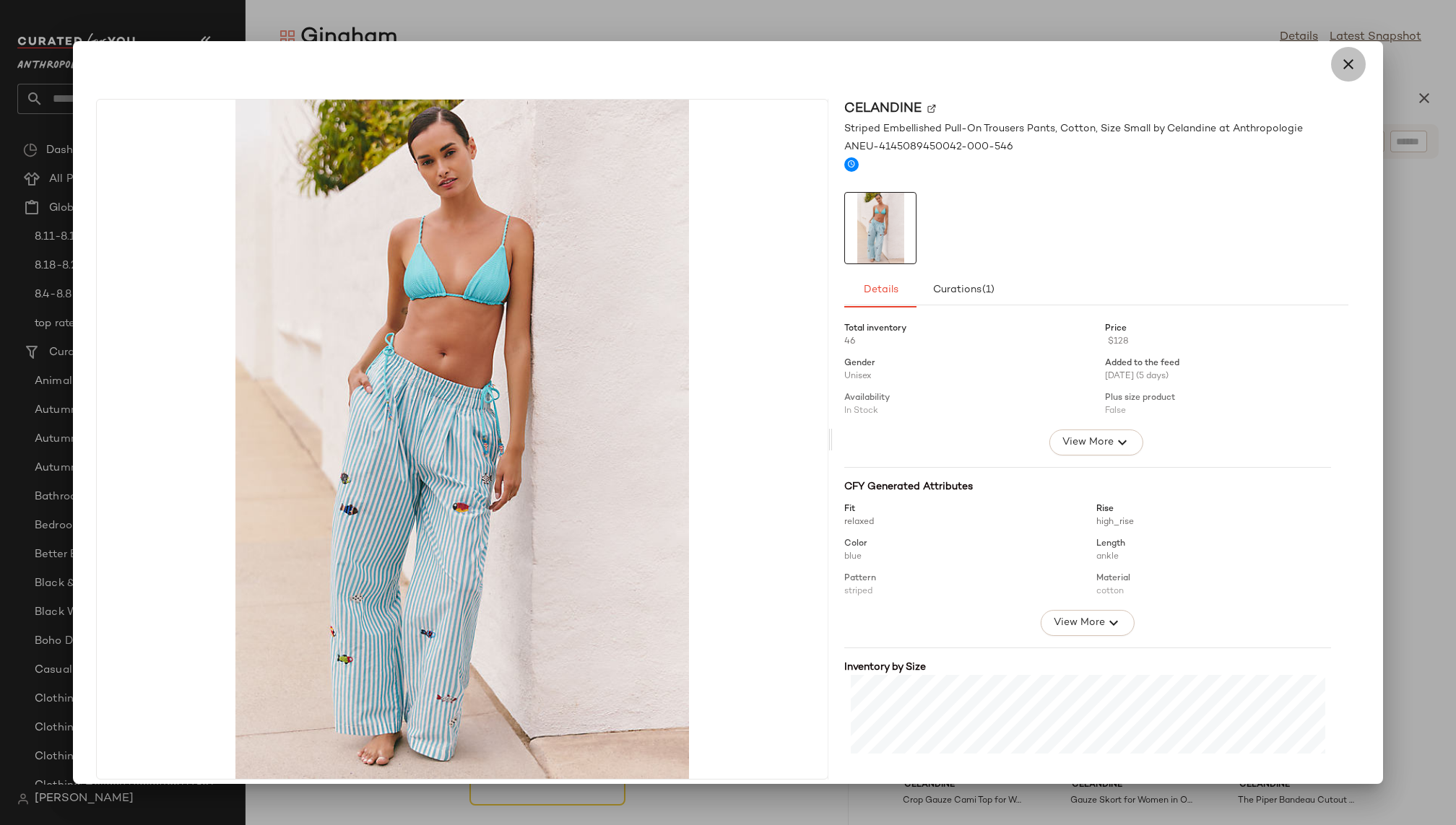
click at [1341, 62] on icon "button" at bounding box center [1348, 64] width 17 height 17
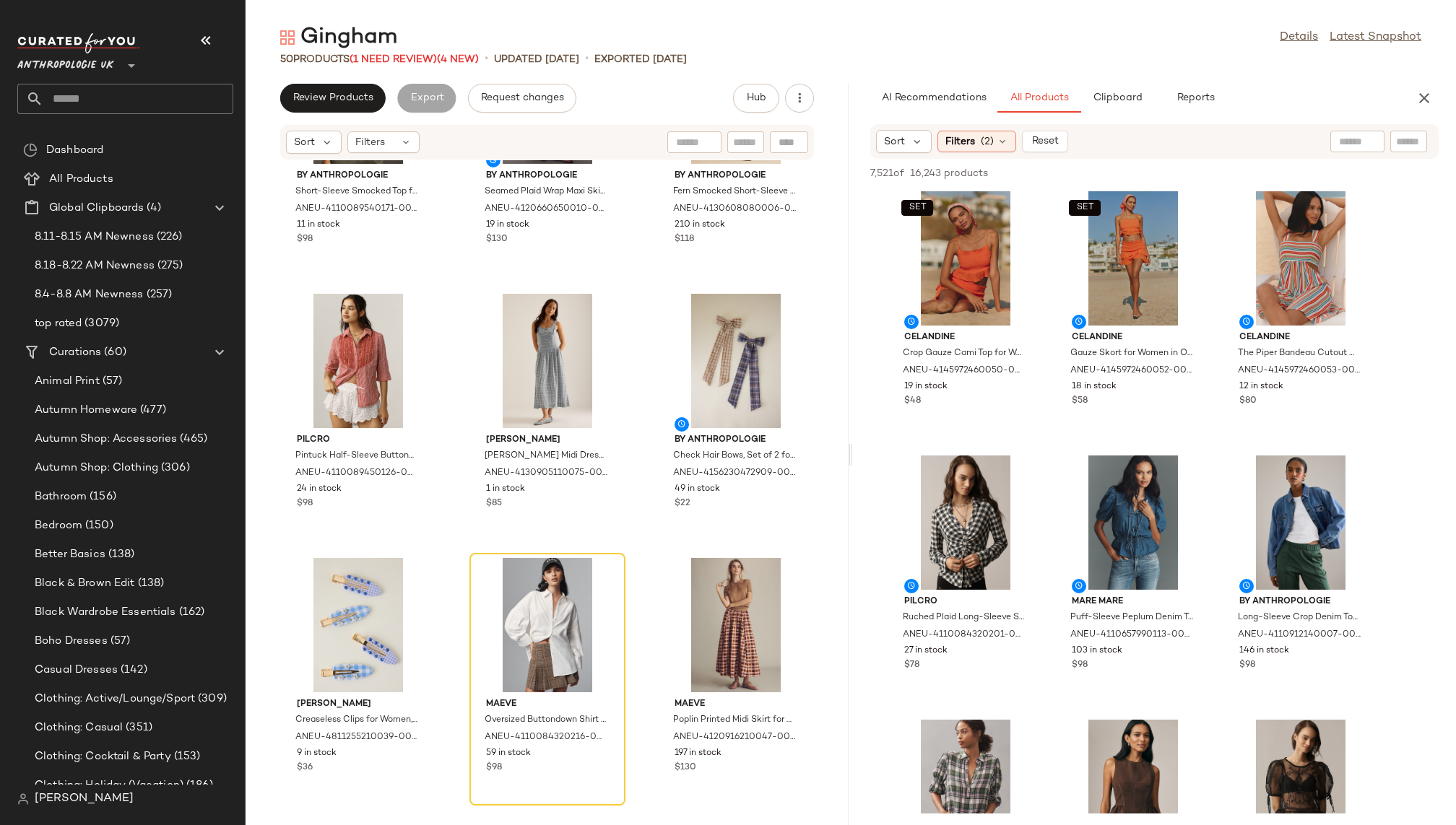
scroll to position [31678, 0]
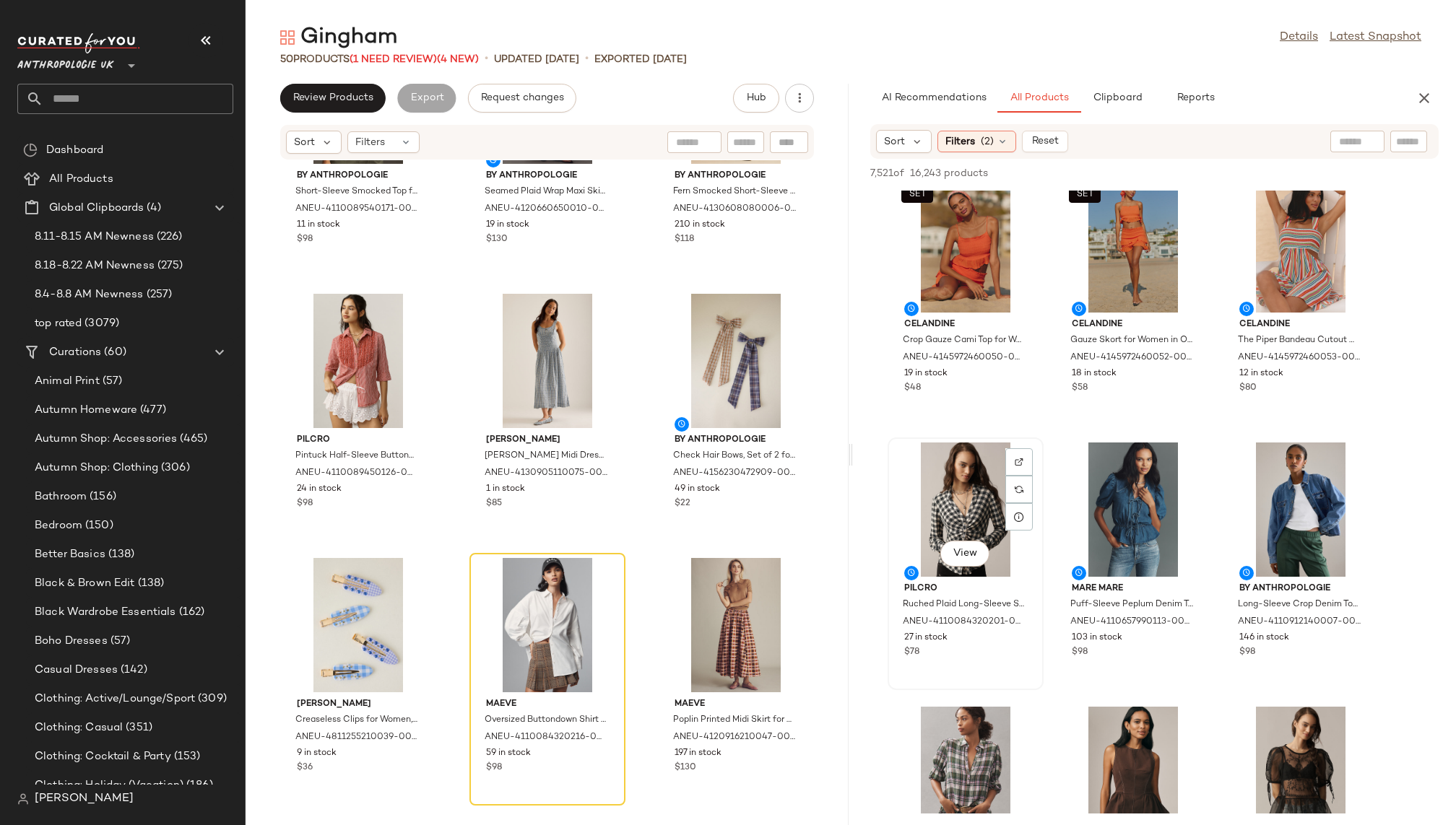
click at [951, 517] on div "View" at bounding box center [965, 509] width 146 height 134
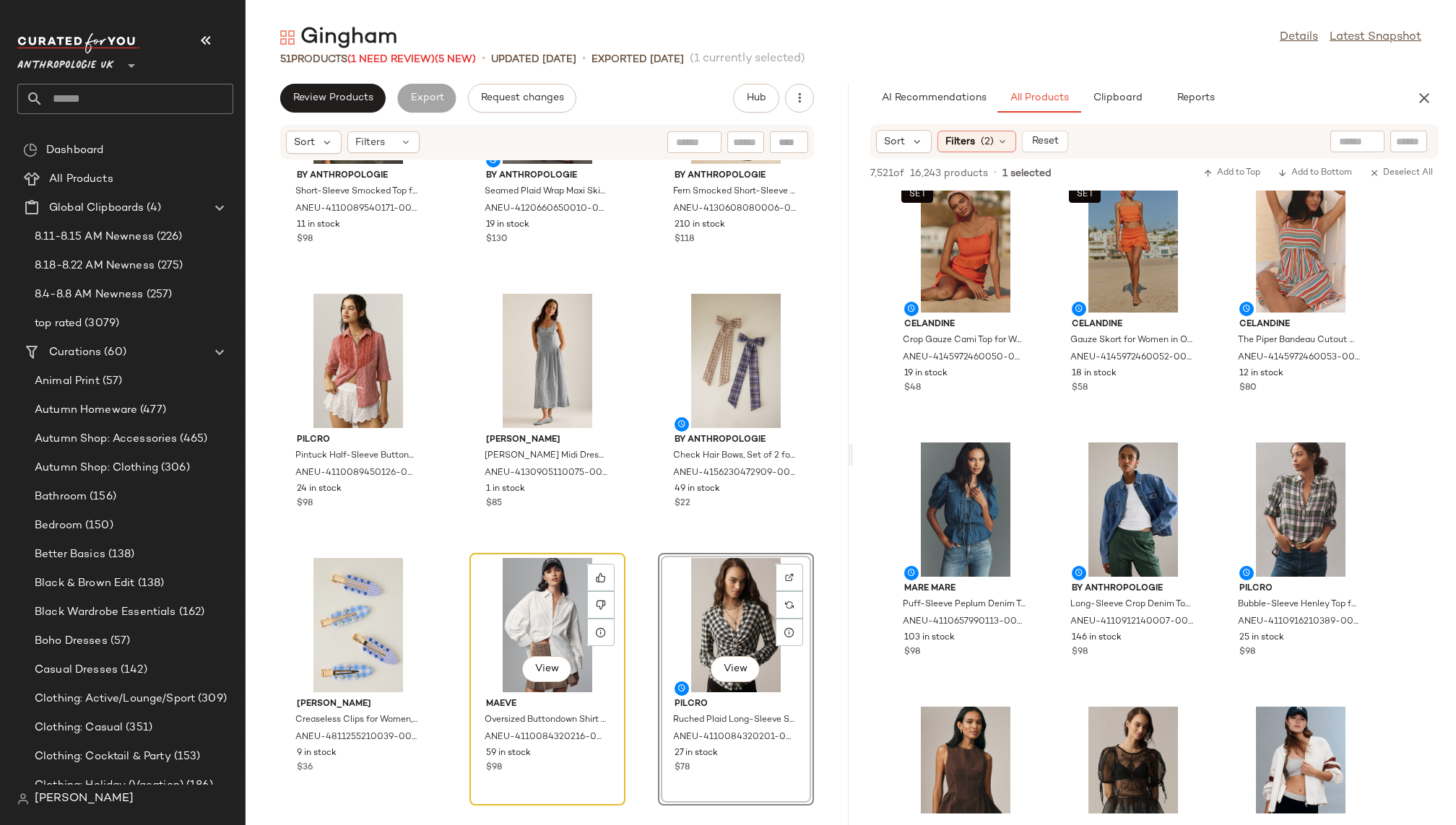
click at [533, 607] on div "View" at bounding box center [547, 625] width 146 height 134
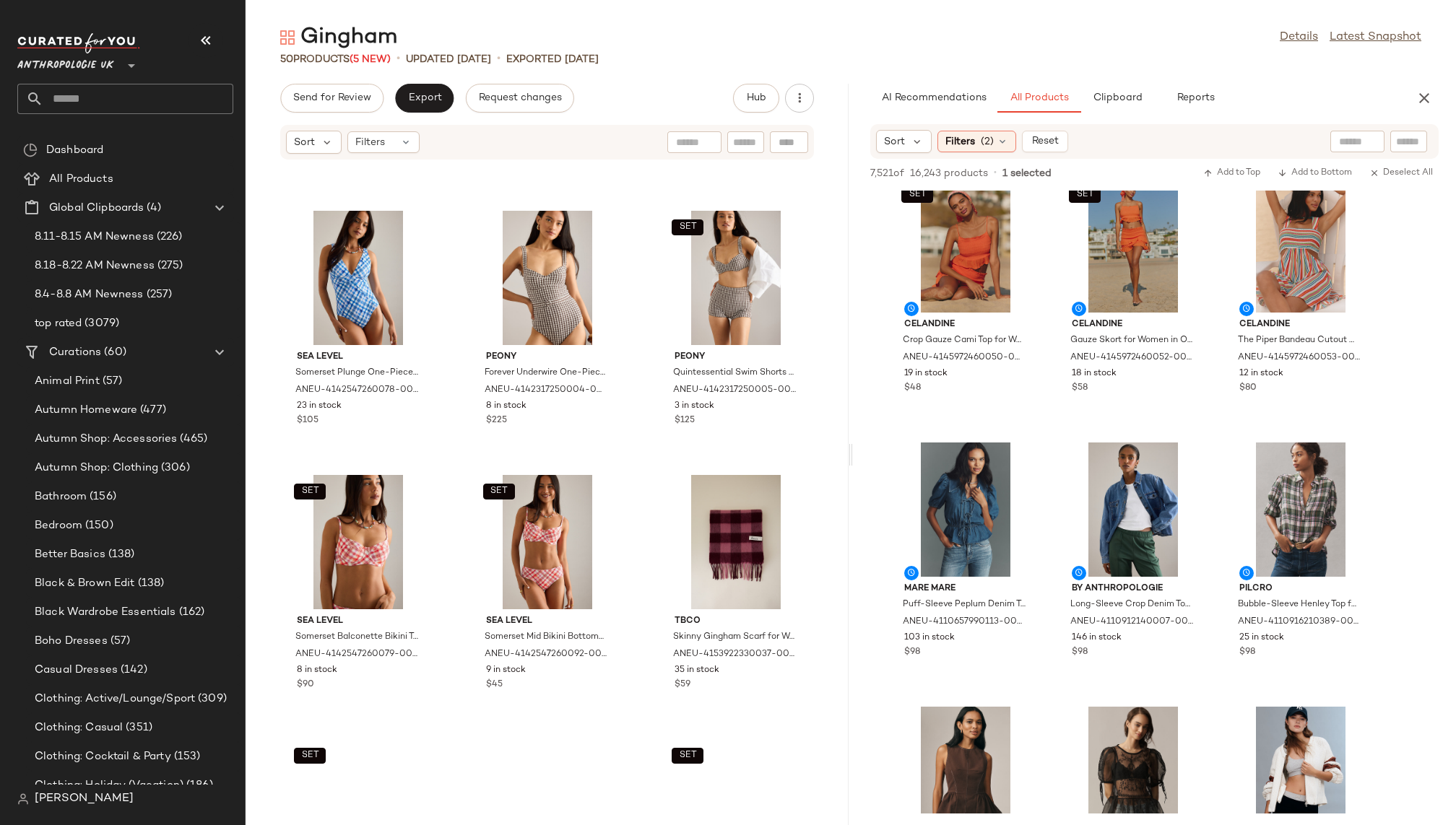
scroll to position [3848, 0]
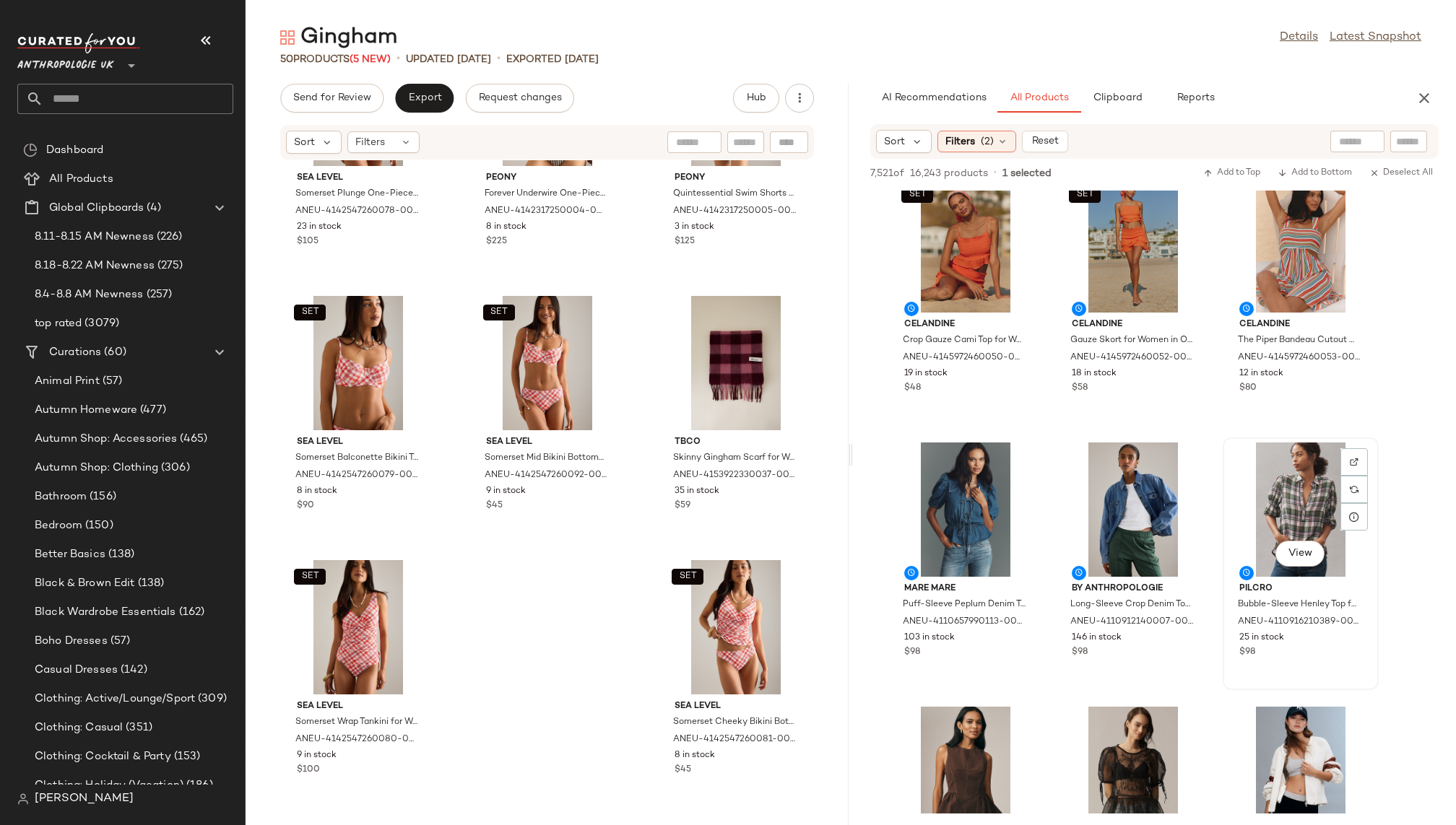
click at [1270, 505] on div "View" at bounding box center [1300, 509] width 146 height 134
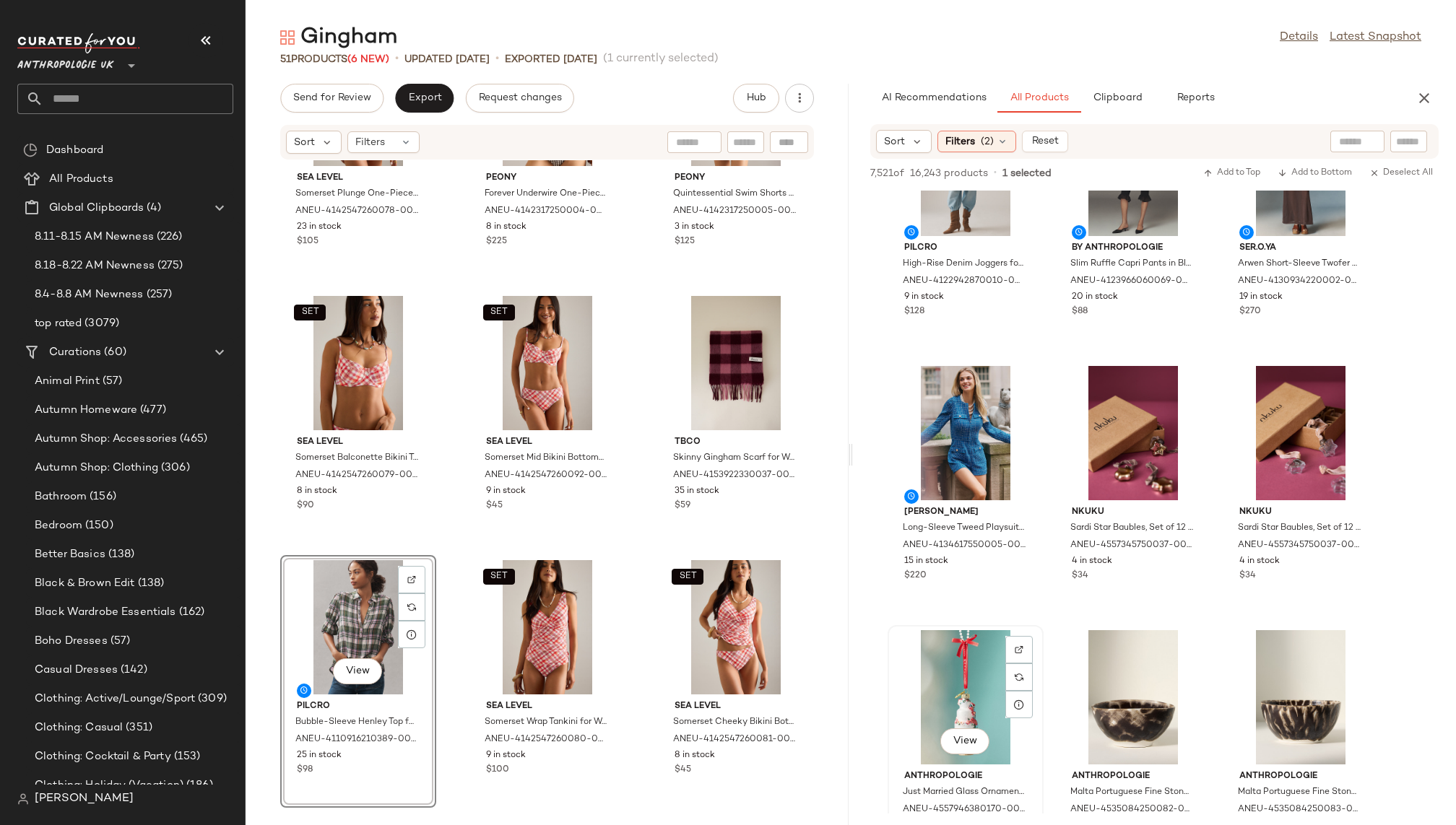
scroll to position [32873, 0]
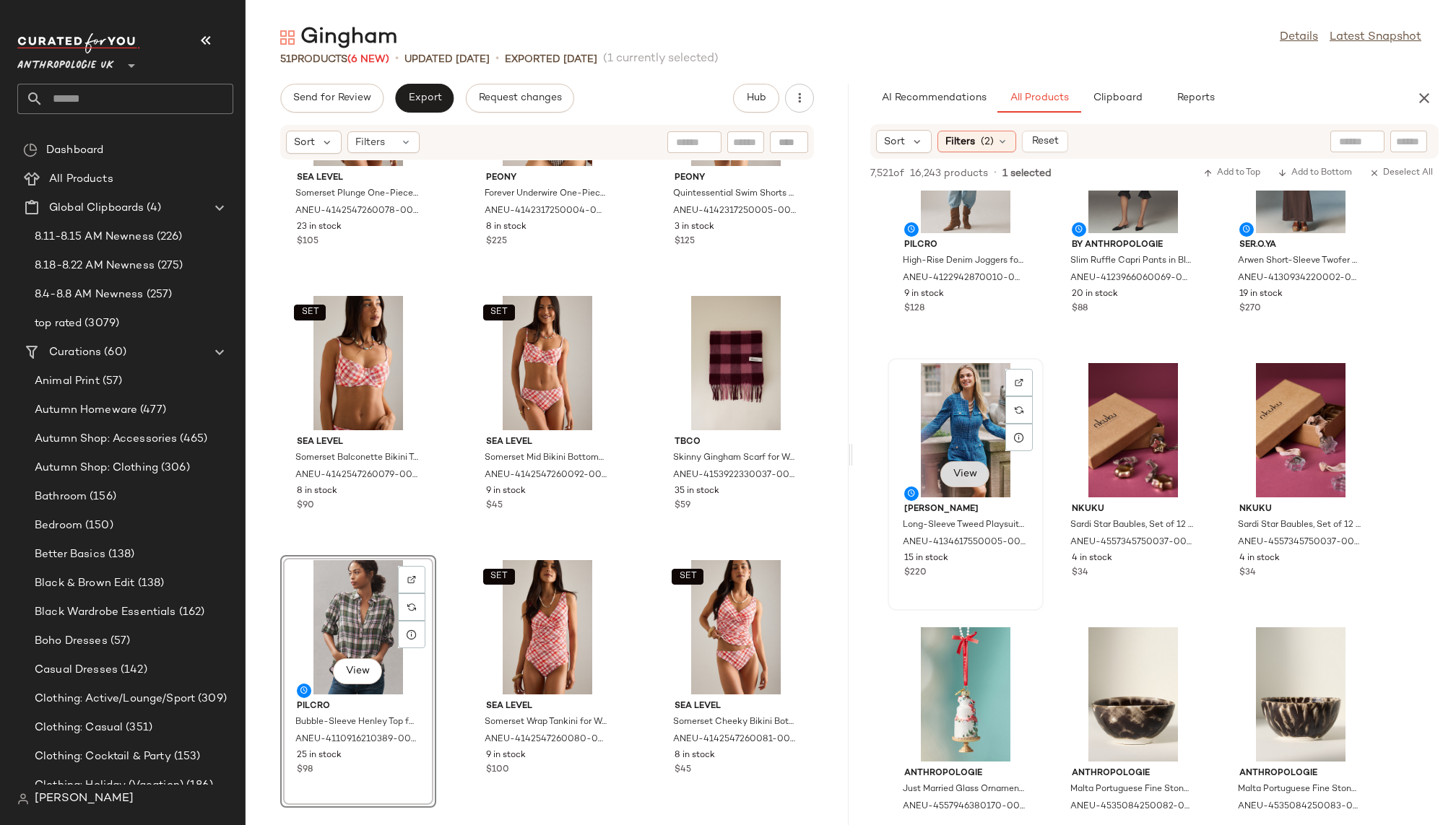
click at [967, 471] on span "View" at bounding box center [964, 474] width 24 height 11
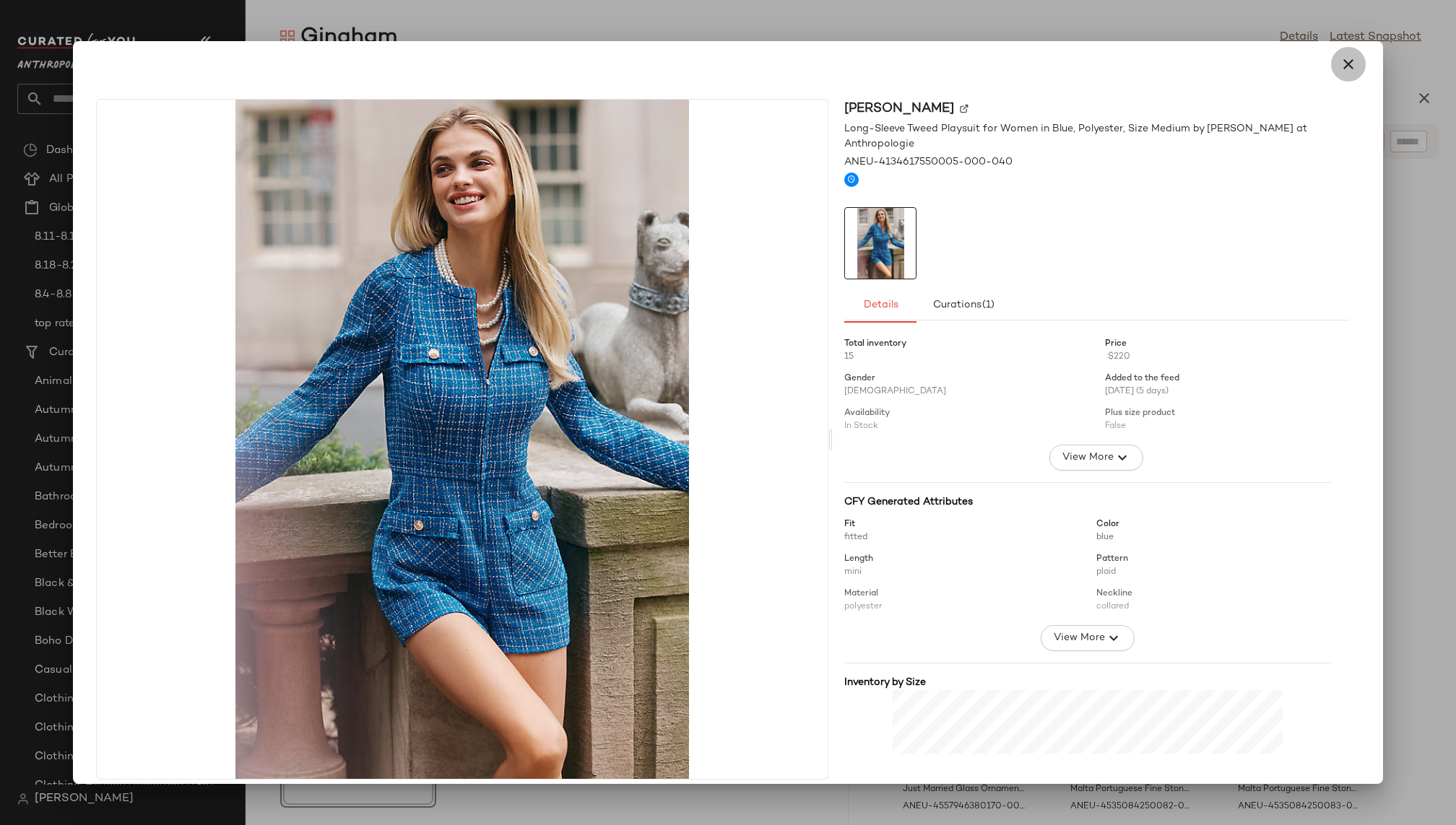
click at [1341, 64] on icon "button" at bounding box center [1348, 64] width 17 height 17
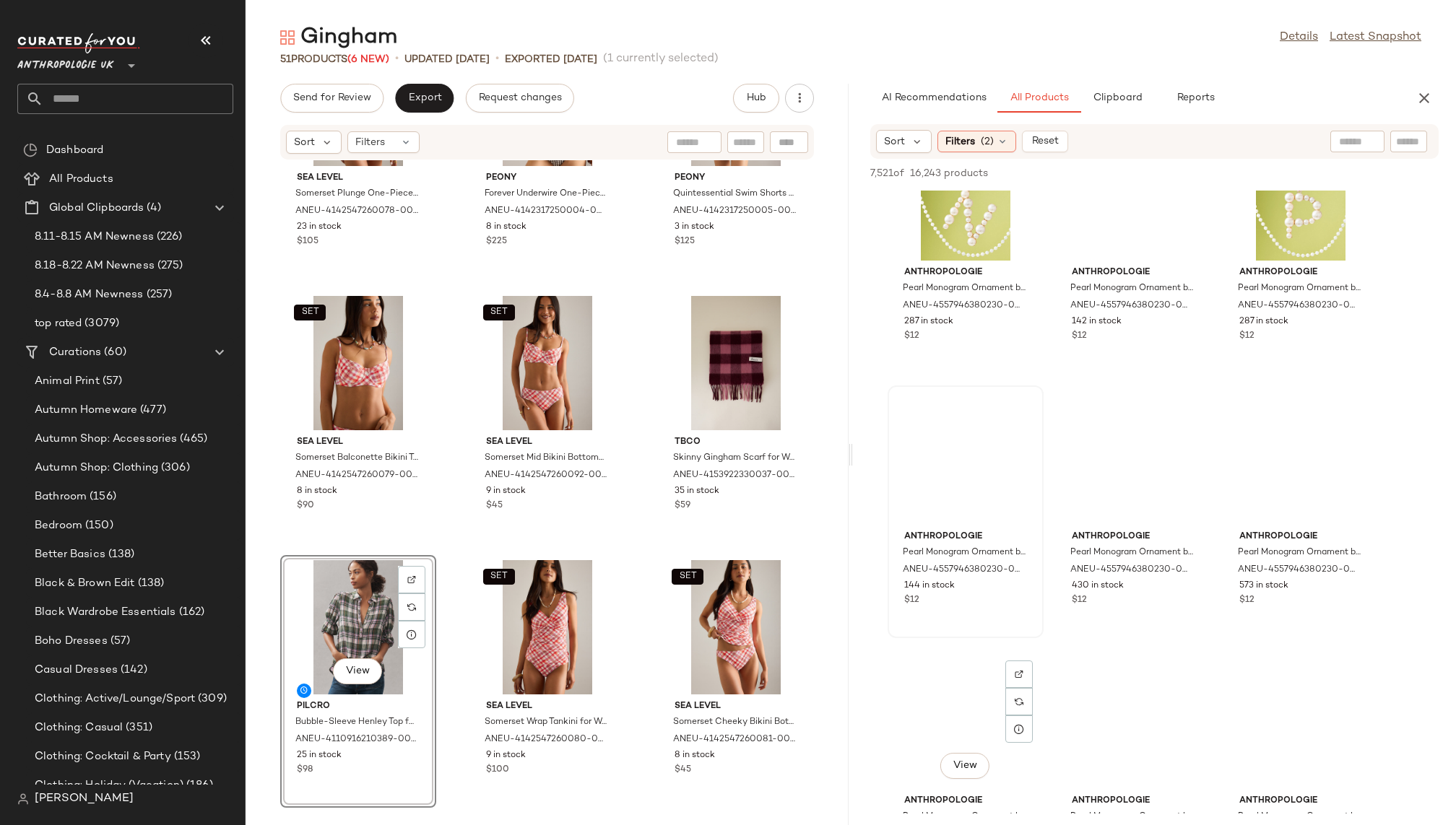
scroll to position [41454, 0]
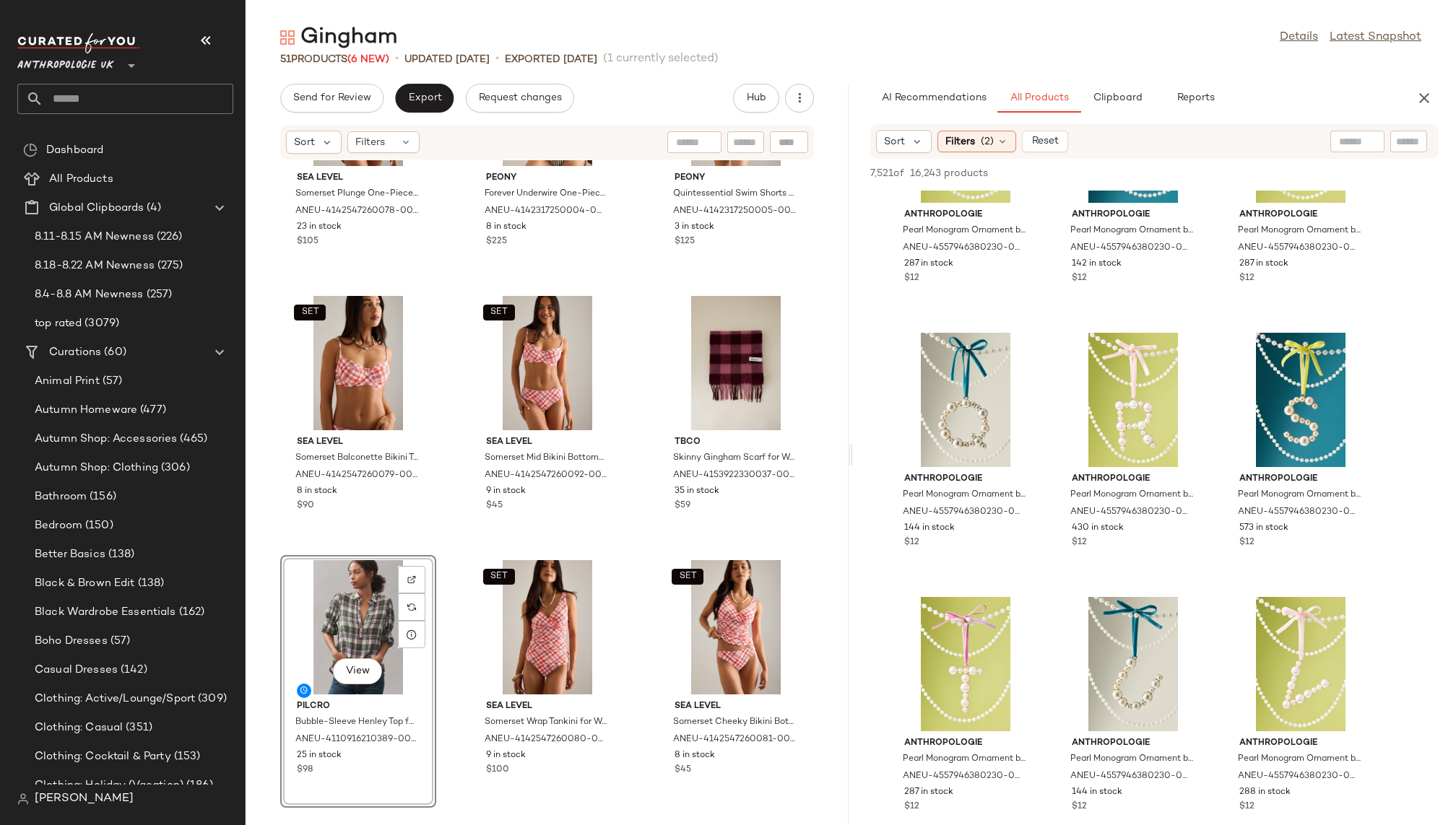
click at [110, 98] on input "text" at bounding box center [138, 99] width 190 height 30
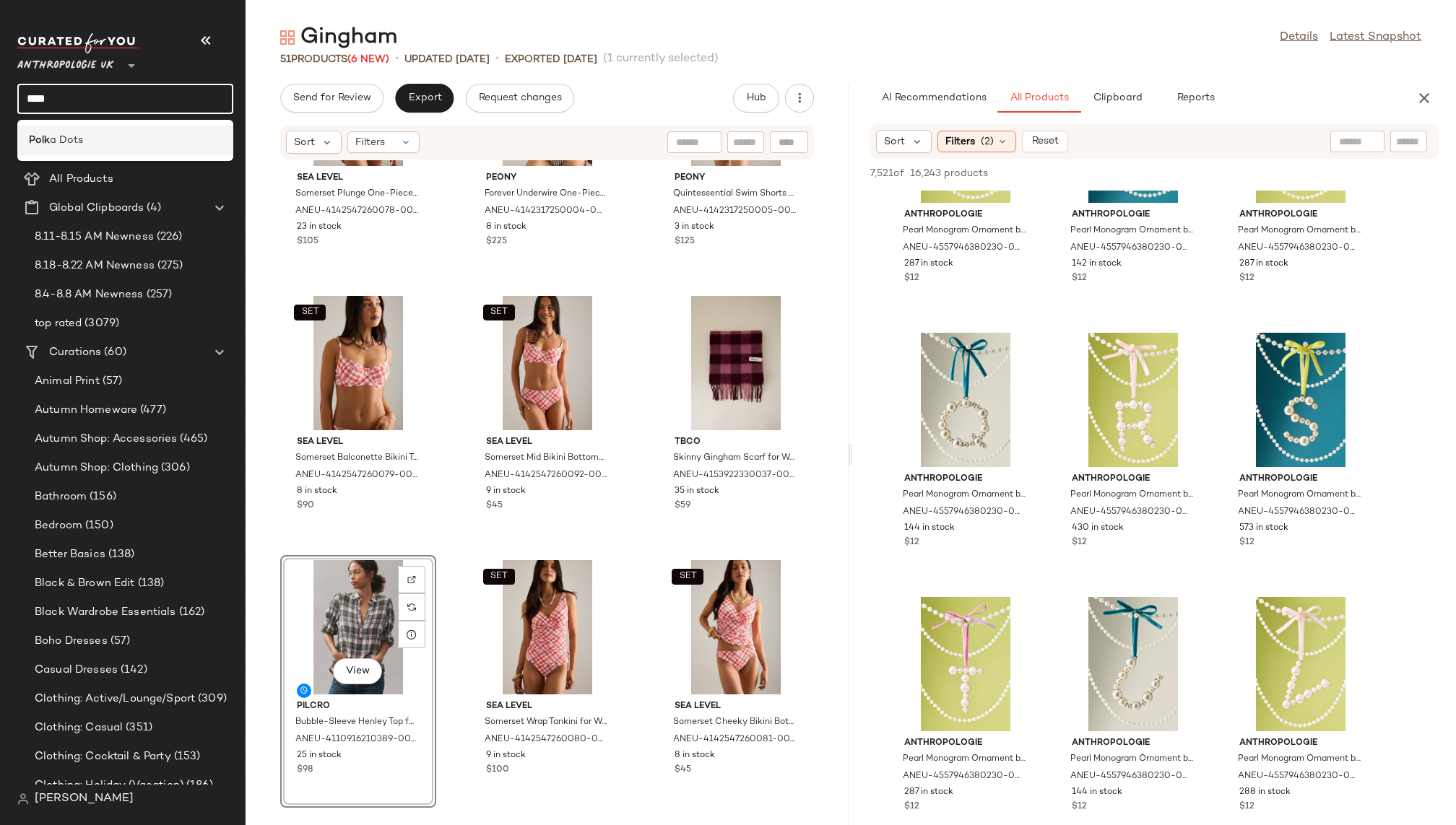
type input "****"
click at [85, 139] on div "Polk a Dots" at bounding box center [125, 140] width 192 height 15
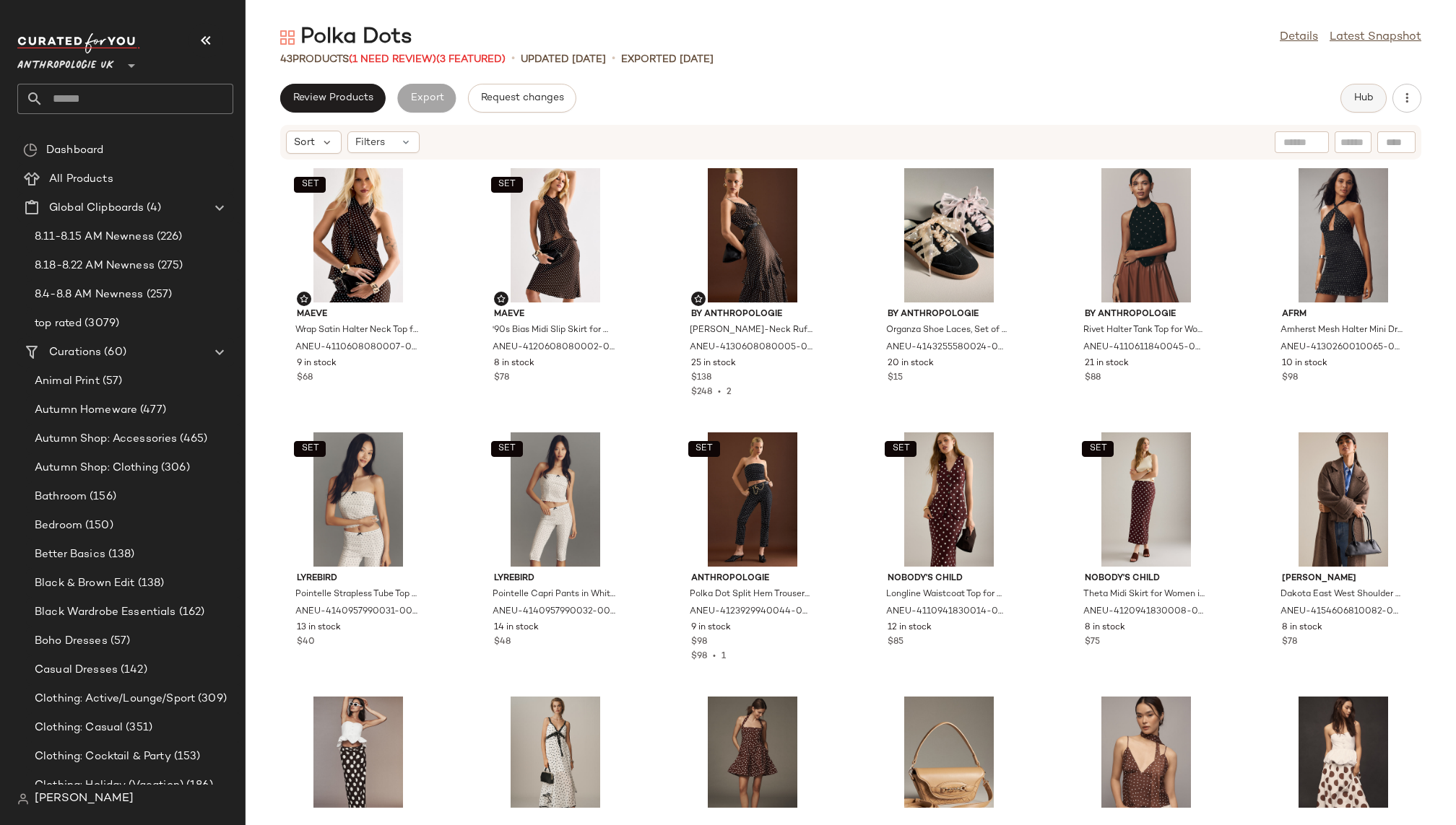
click at [1359, 99] on span "Hub" at bounding box center [1363, 98] width 20 height 11
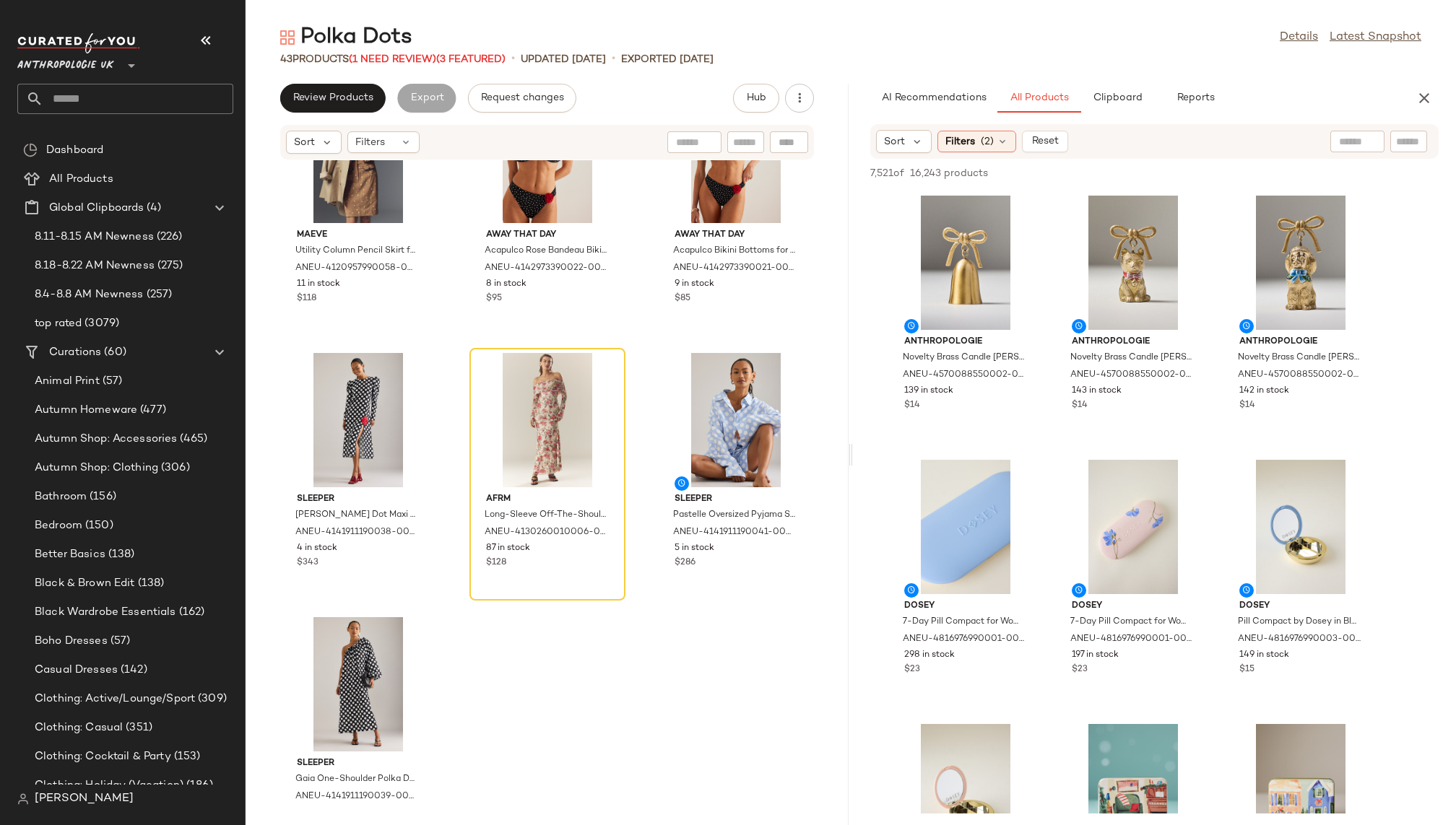
scroll to position [3284, 0]
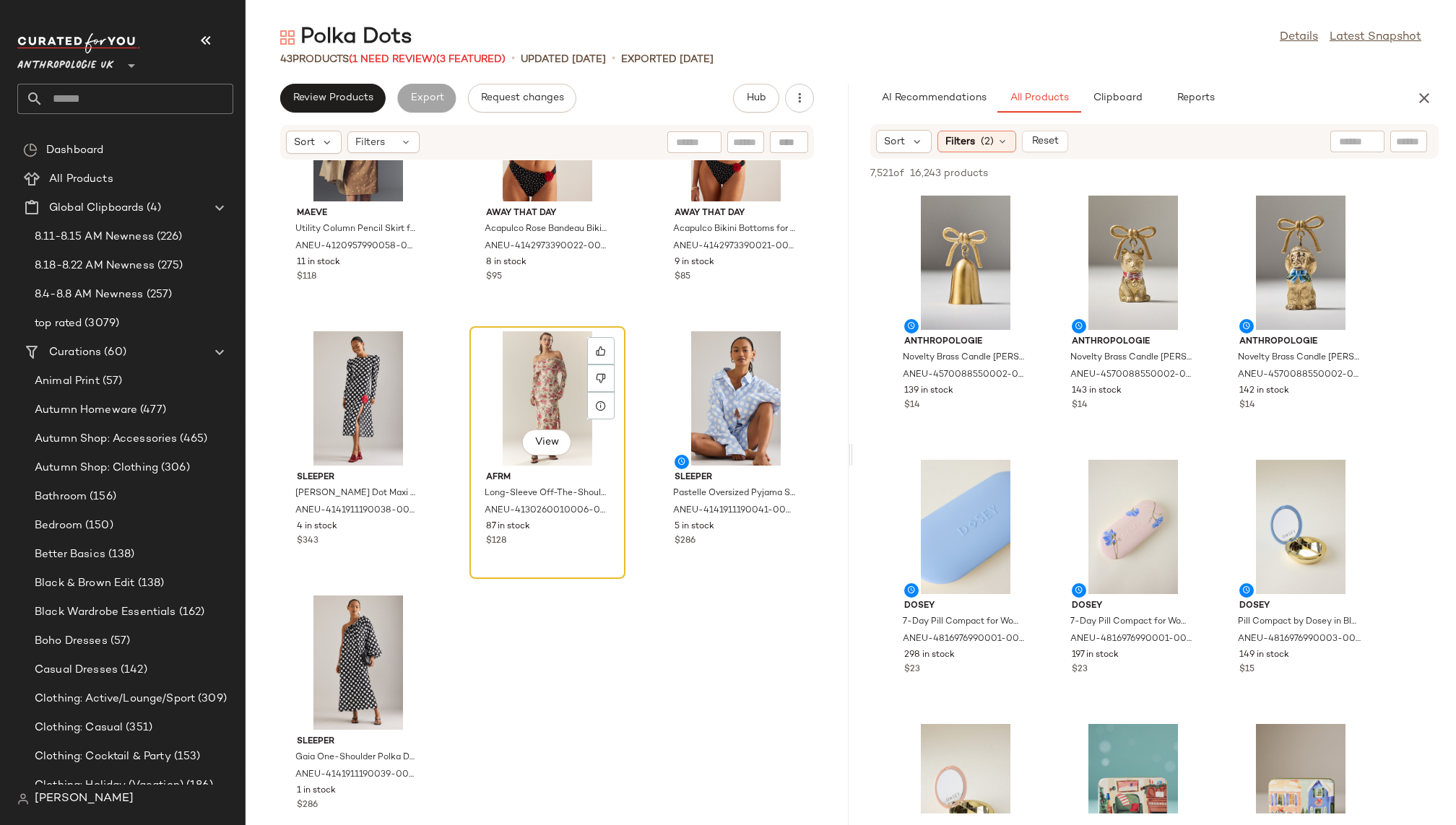
click at [538, 385] on div "View" at bounding box center [547, 398] width 146 height 134
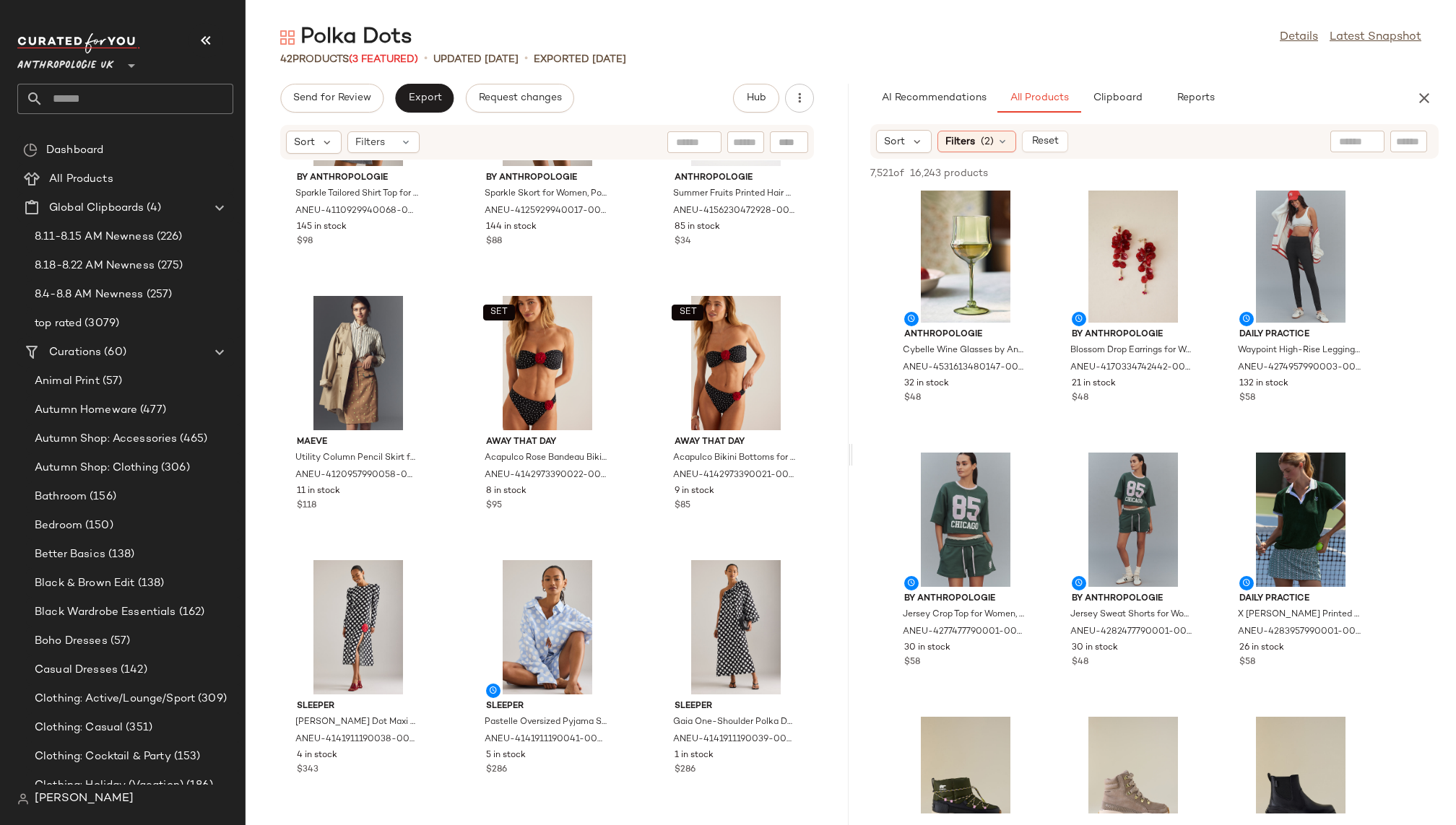
scroll to position [2660, 0]
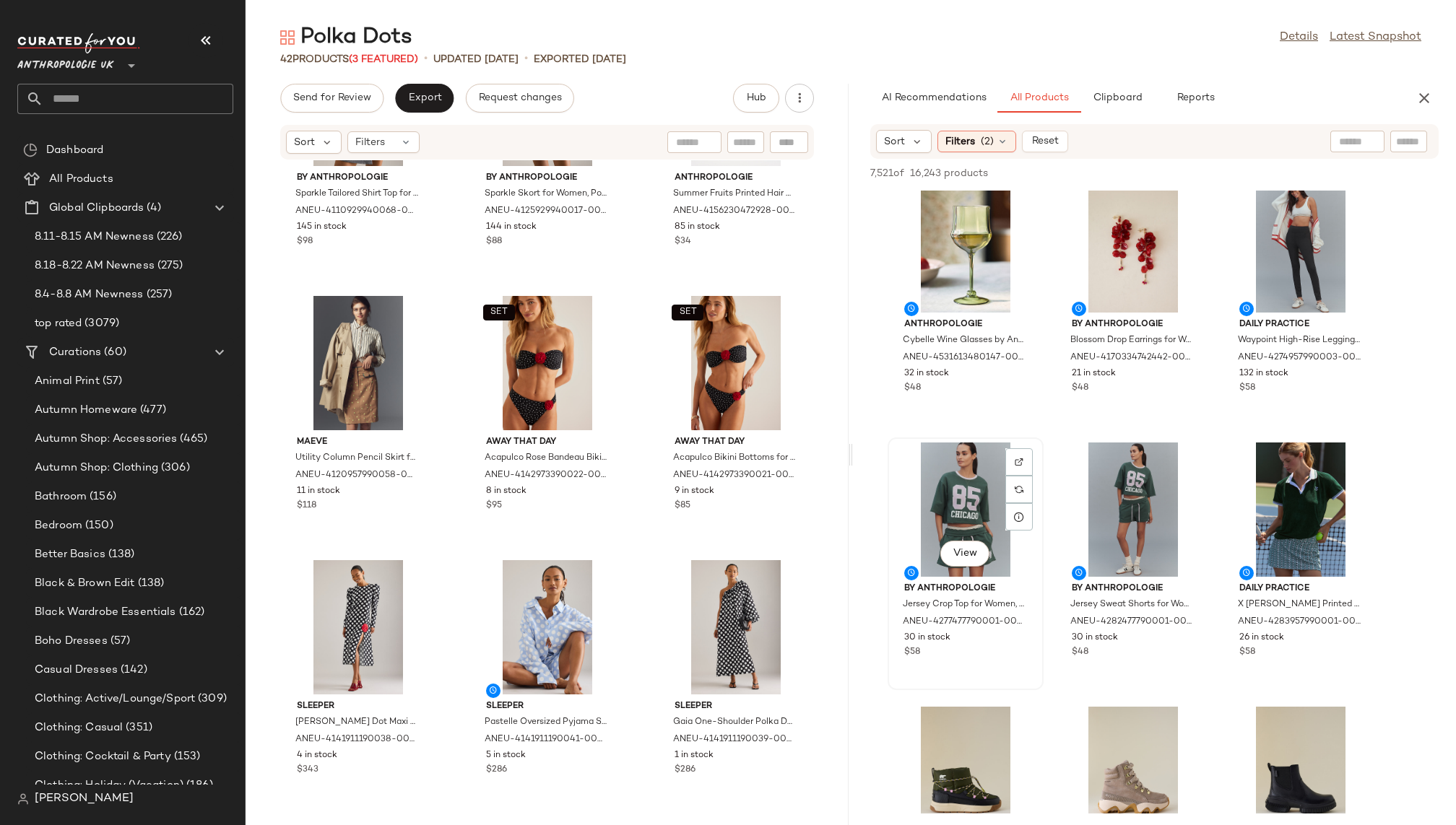
click at [957, 489] on div "View" at bounding box center [965, 509] width 146 height 134
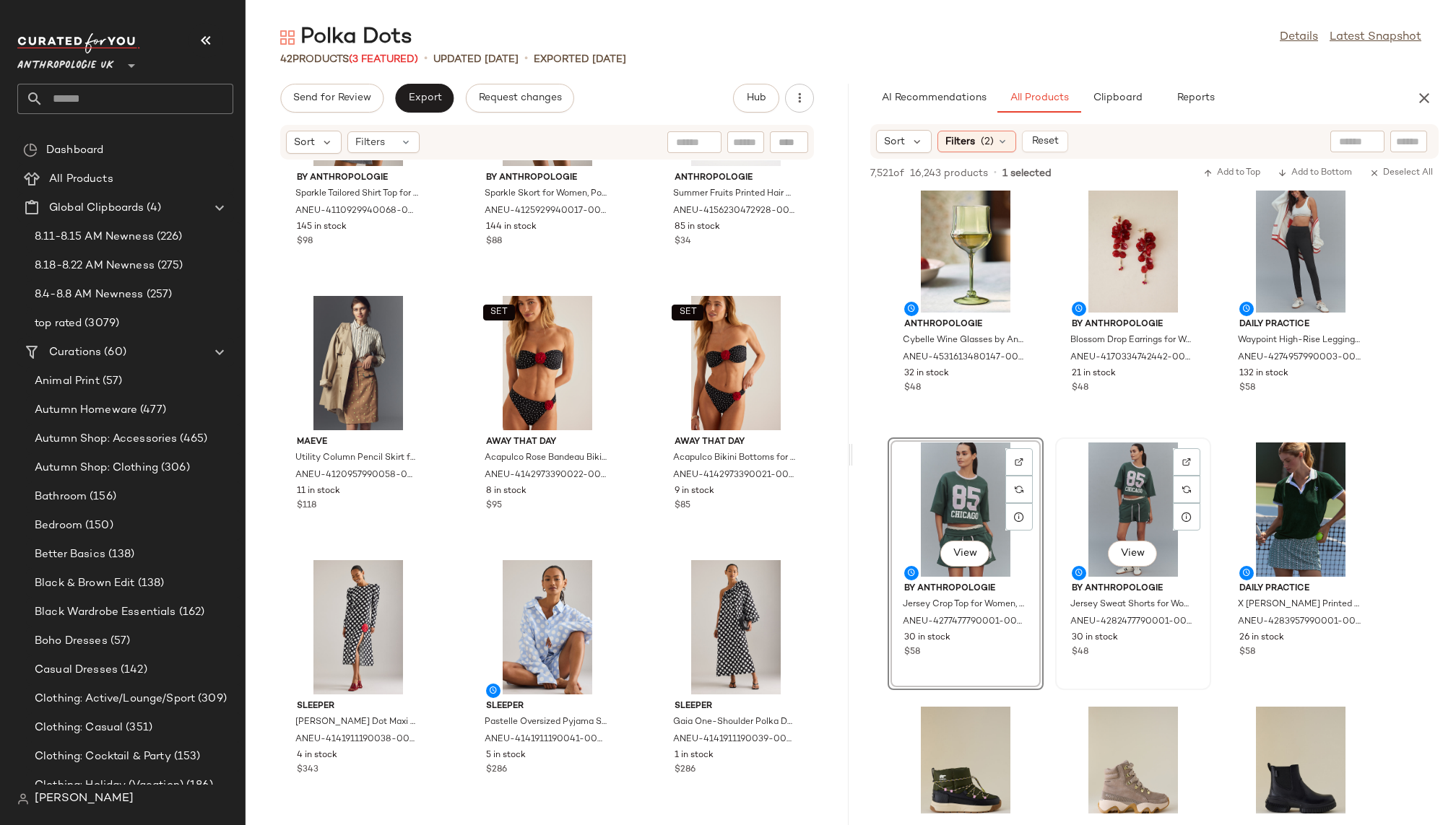
click at [1119, 530] on div "View" at bounding box center [1133, 509] width 146 height 134
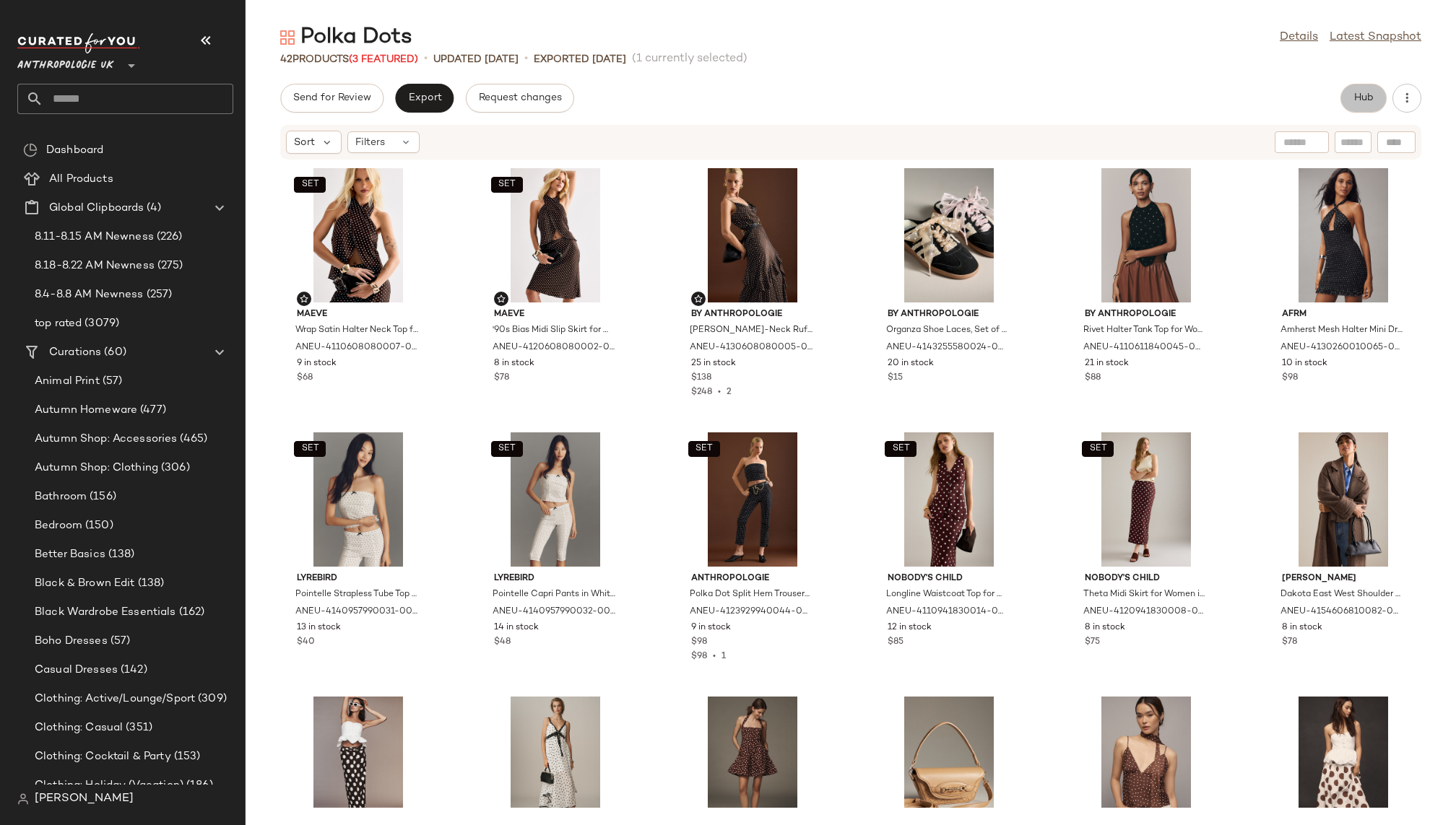
click at [1361, 87] on button "Hub" at bounding box center [1363, 98] width 46 height 29
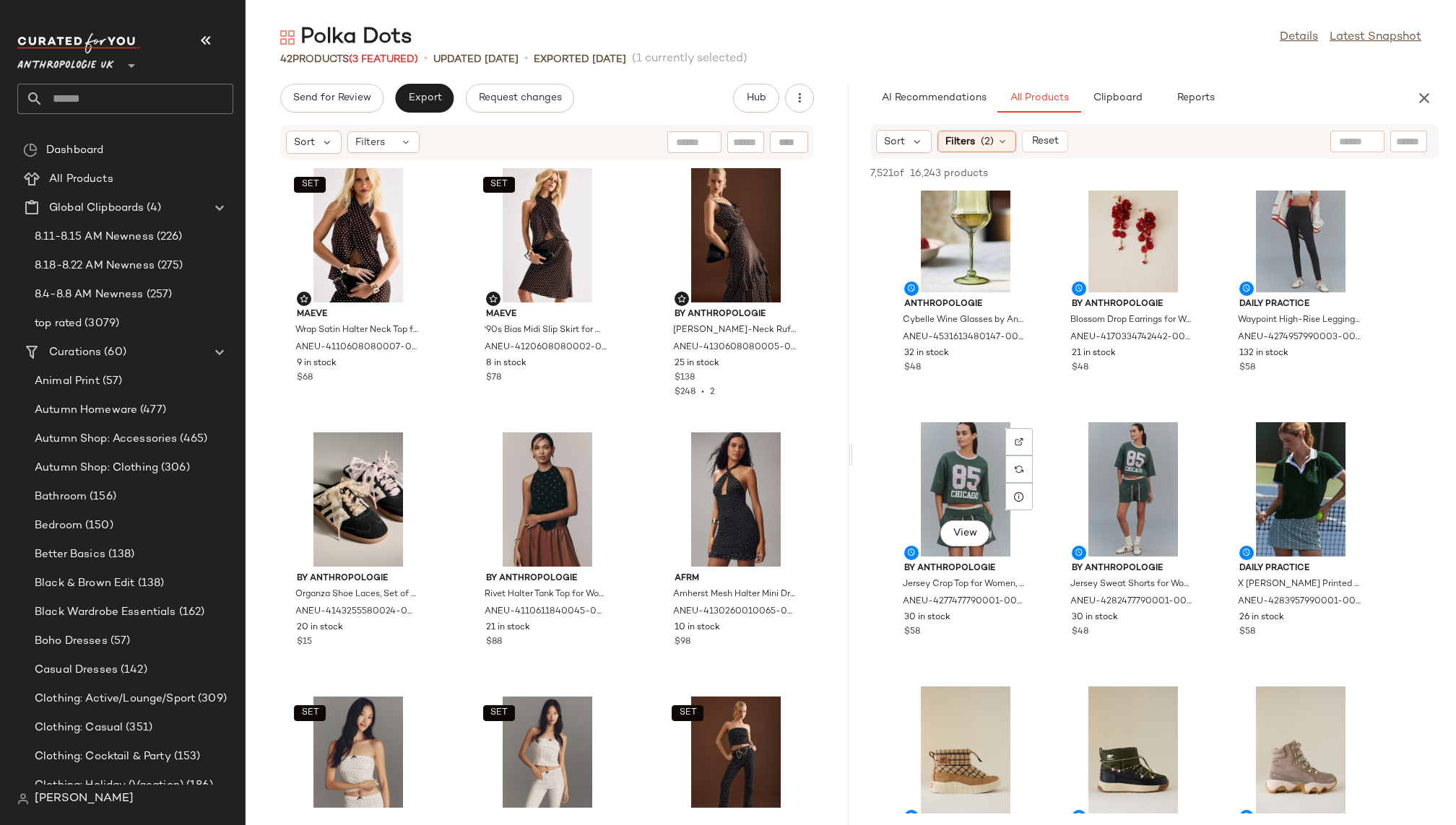
scroll to position [2693, 0]
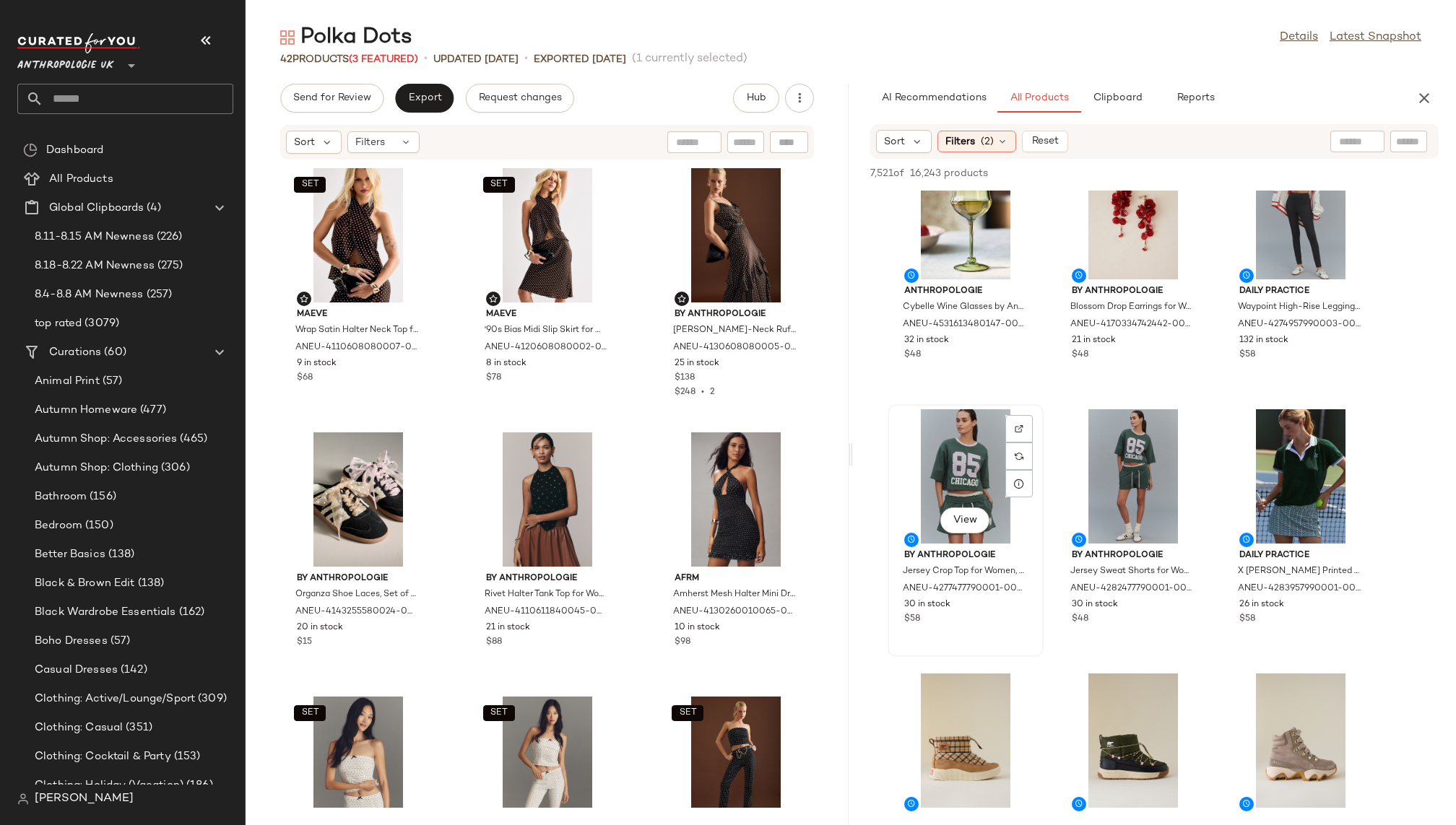
click at [923, 480] on div "View" at bounding box center [965, 476] width 146 height 134
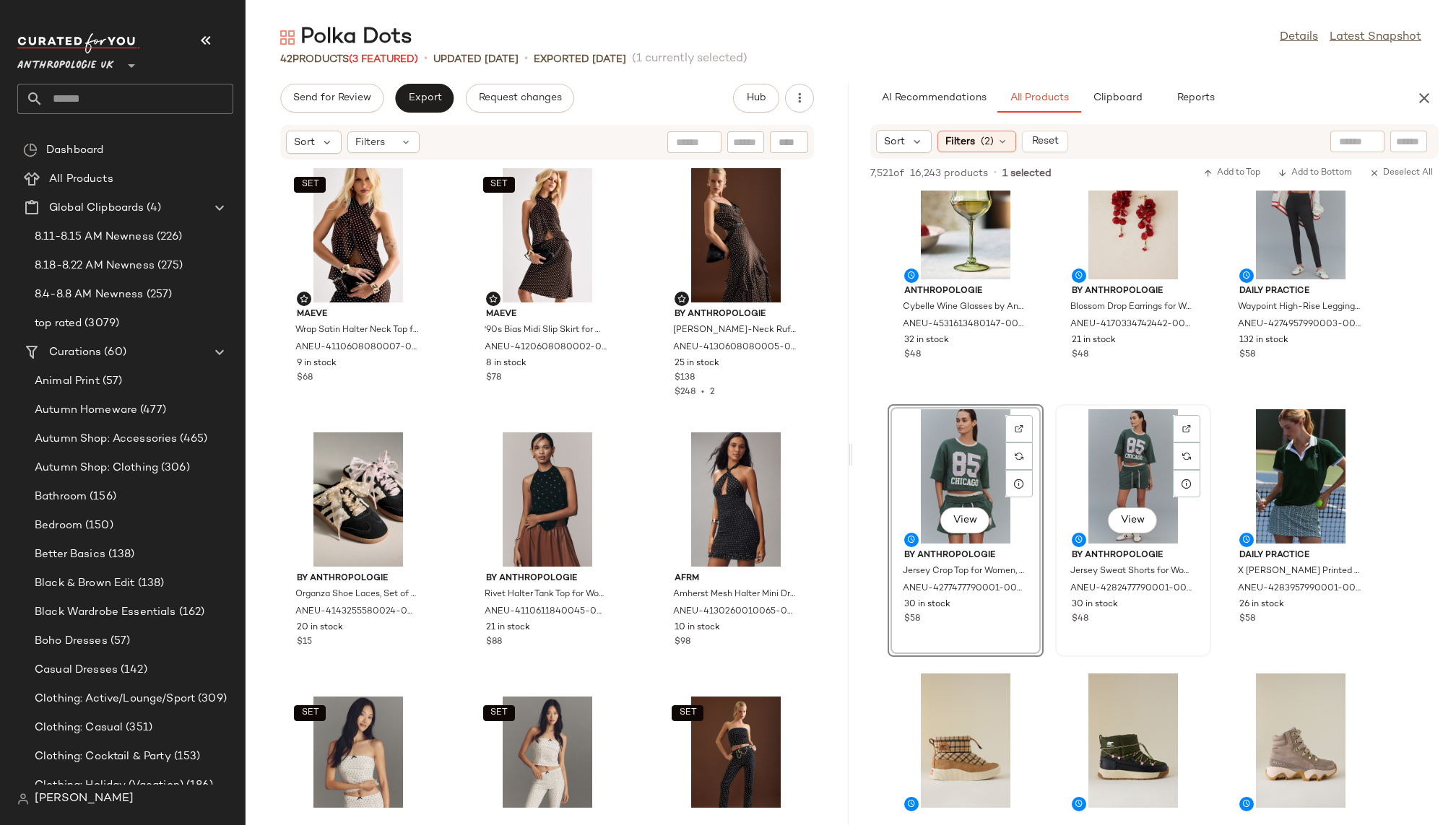
click at [1135, 469] on div "View" at bounding box center [1133, 476] width 146 height 134
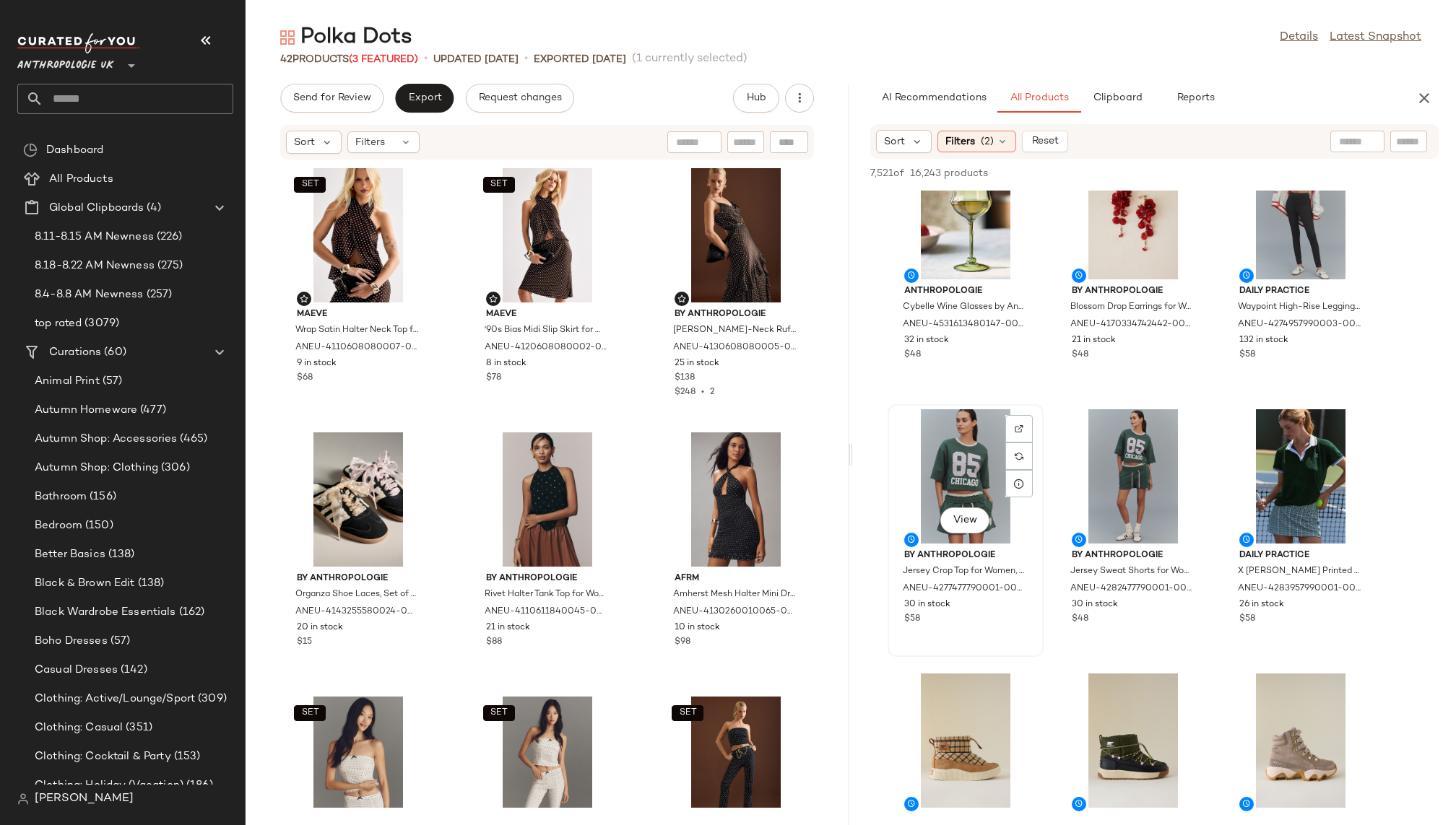
click at [946, 470] on div "View" at bounding box center [965, 476] width 146 height 134
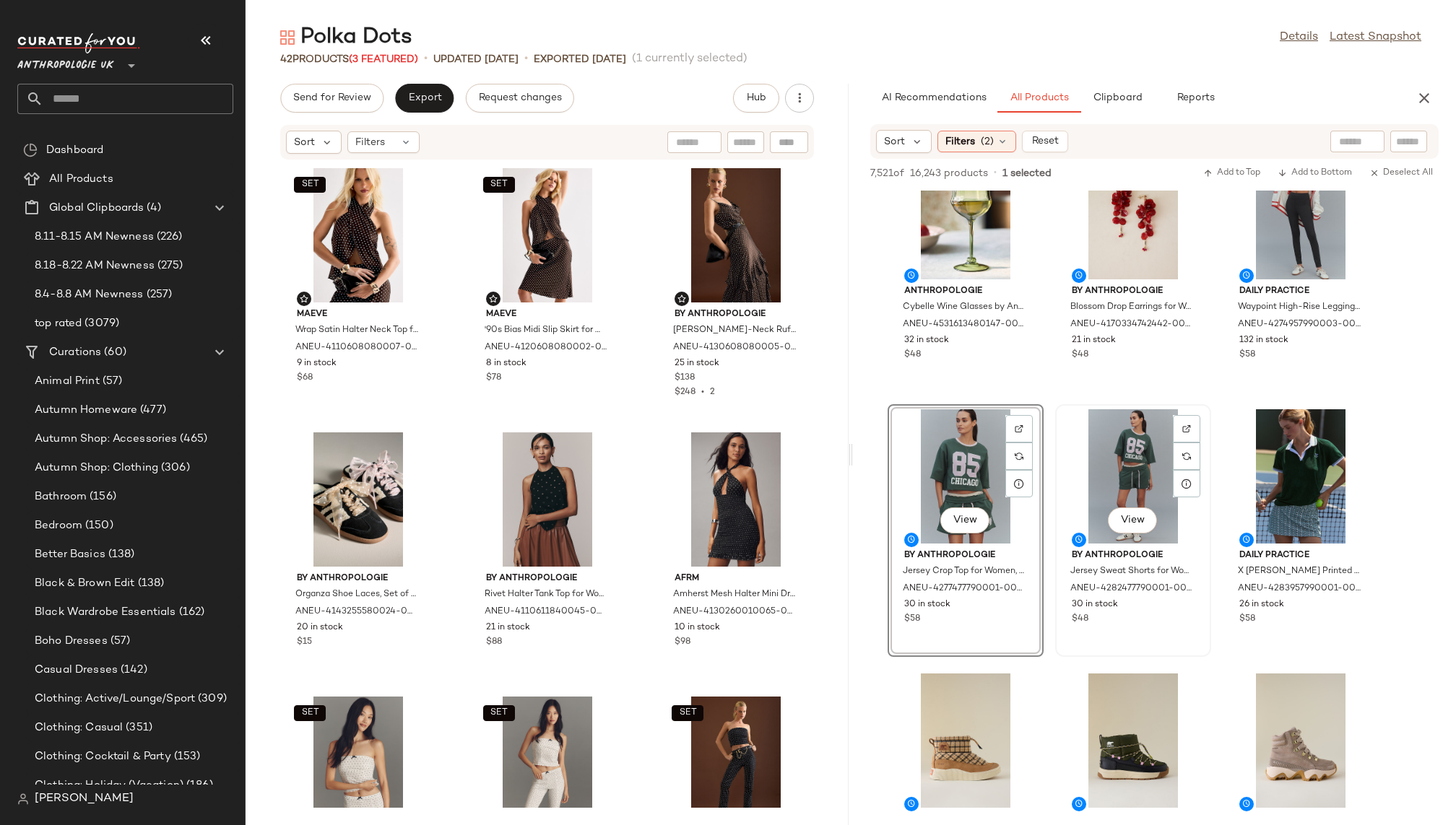
click at [1126, 482] on div "View" at bounding box center [1133, 476] width 146 height 134
click at [1191, 485] on icon at bounding box center [1186, 483] width 11 height 11
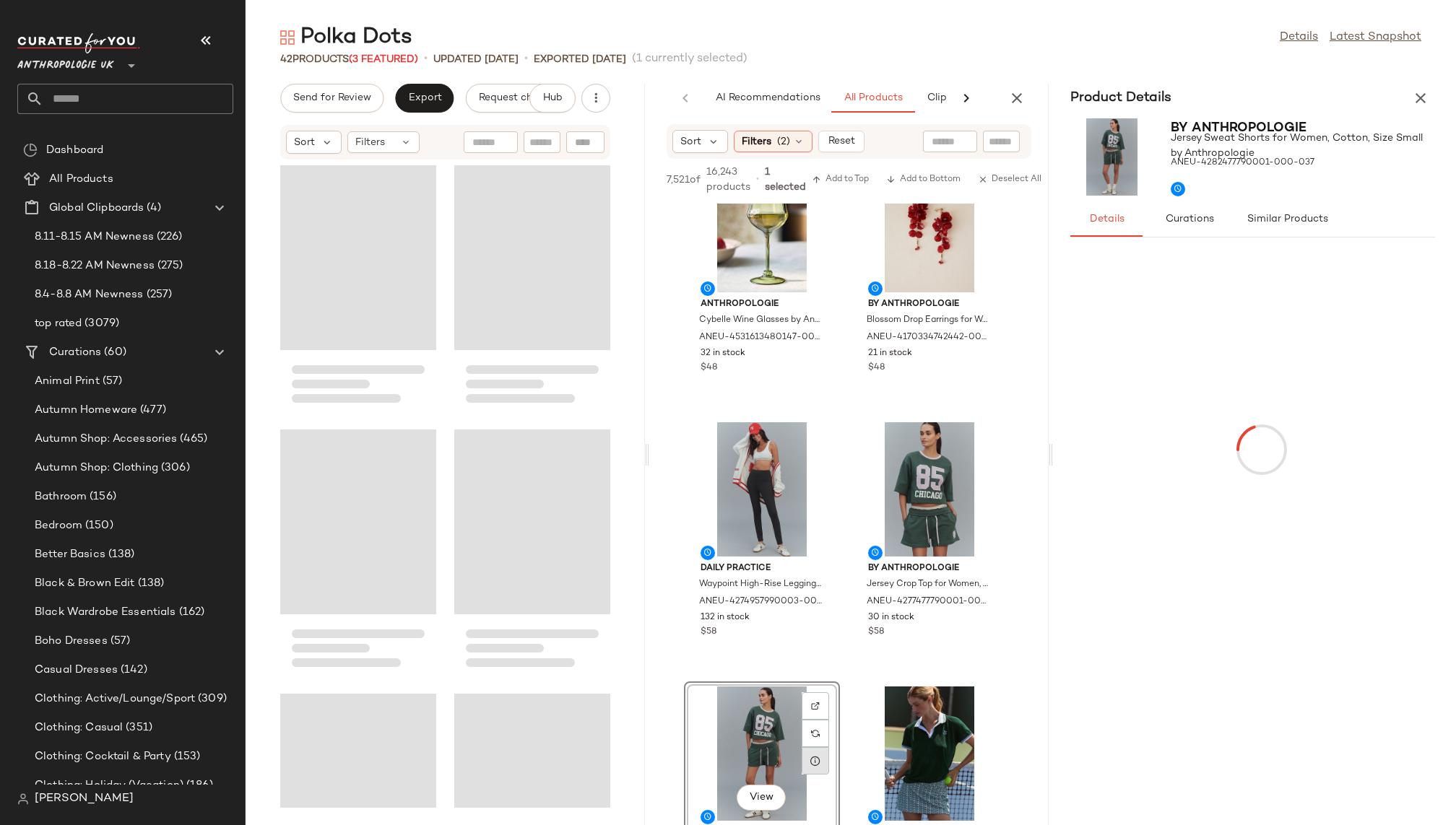
scroll to position [7979, 0]
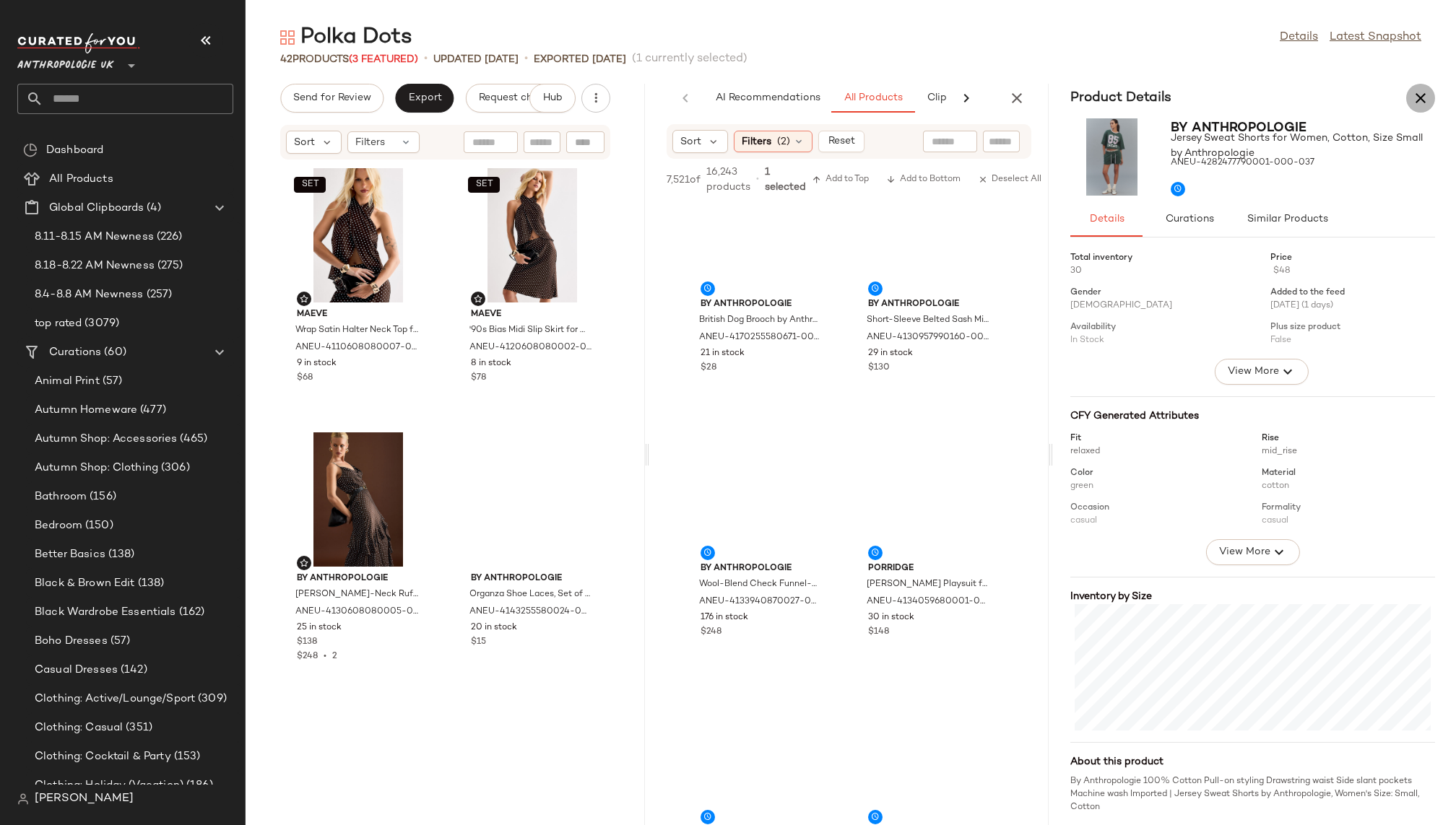
click at [1418, 108] on button "button" at bounding box center [1420, 98] width 29 height 29
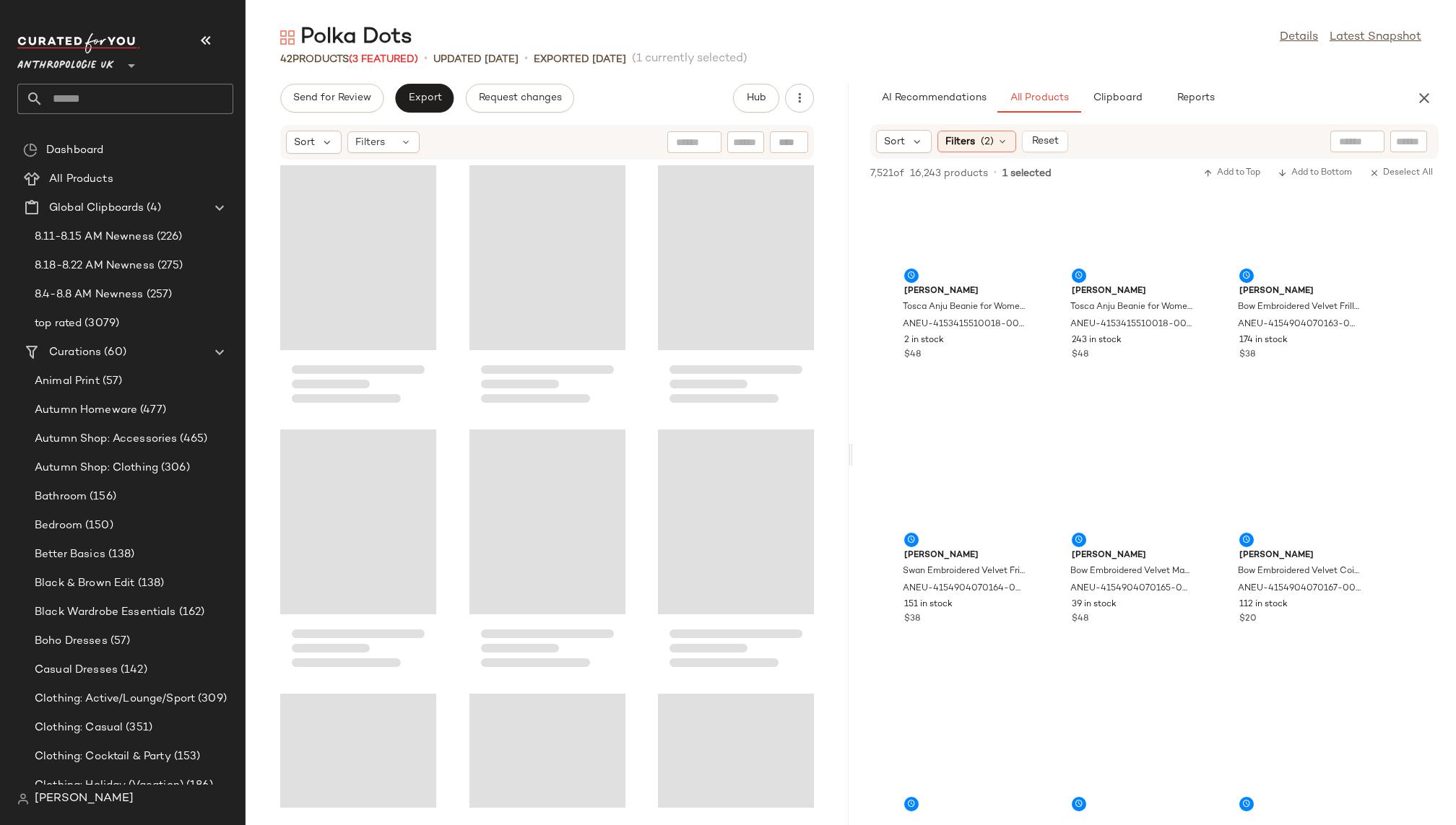
scroll to position [2693, 0]
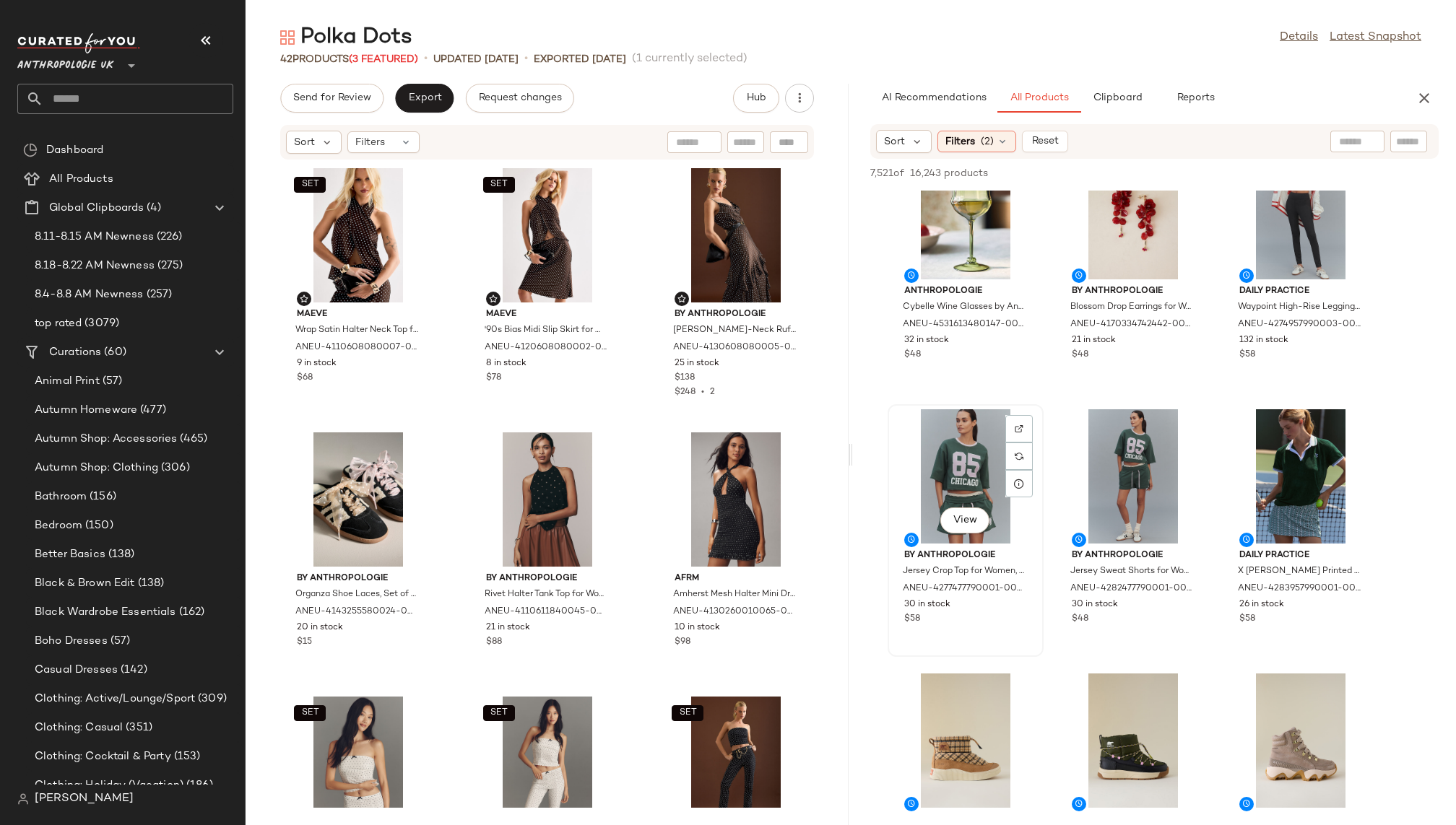
click at [921, 436] on div "View" at bounding box center [965, 476] width 146 height 134
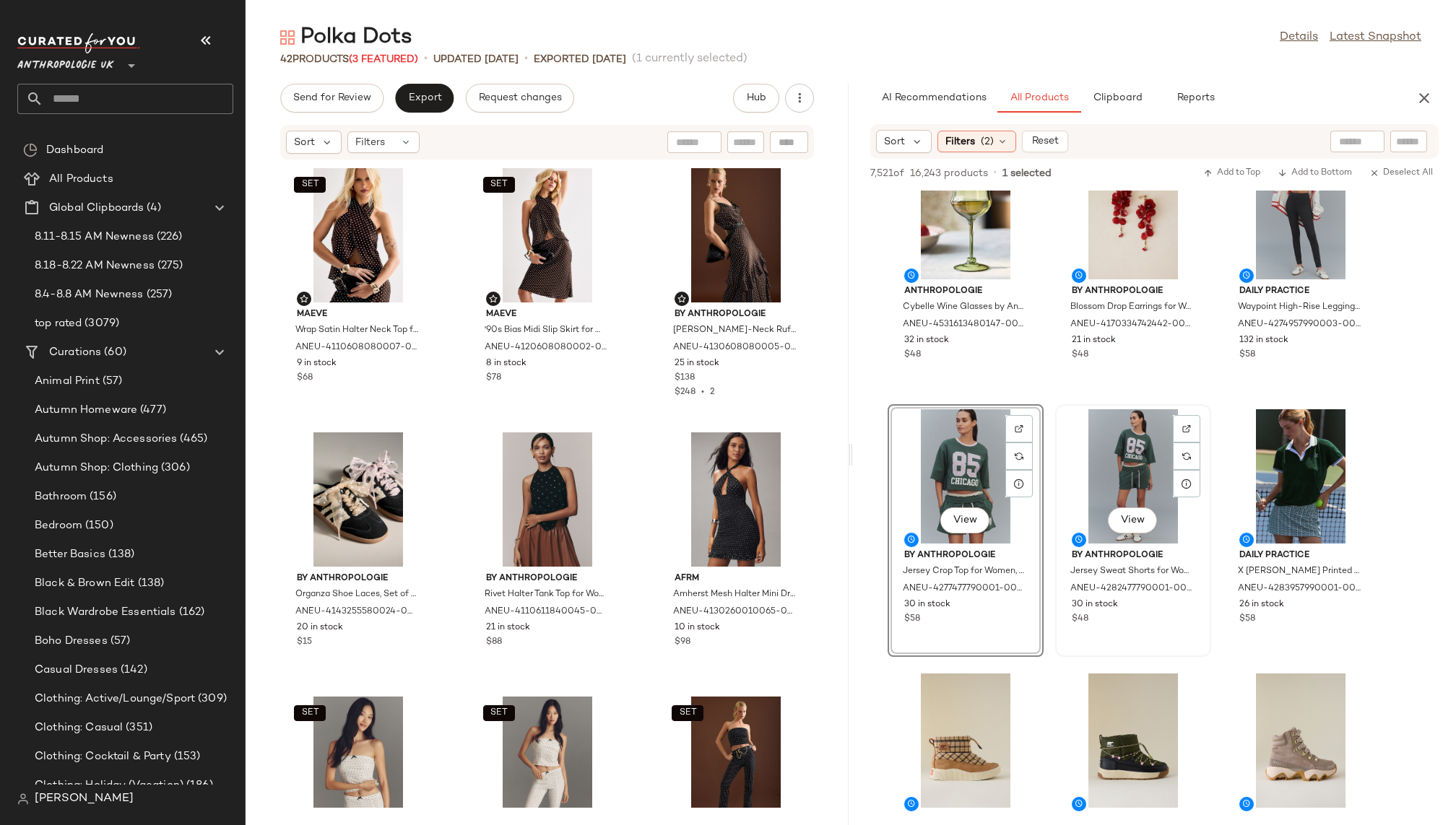
click at [1111, 470] on div "View" at bounding box center [1133, 476] width 146 height 134
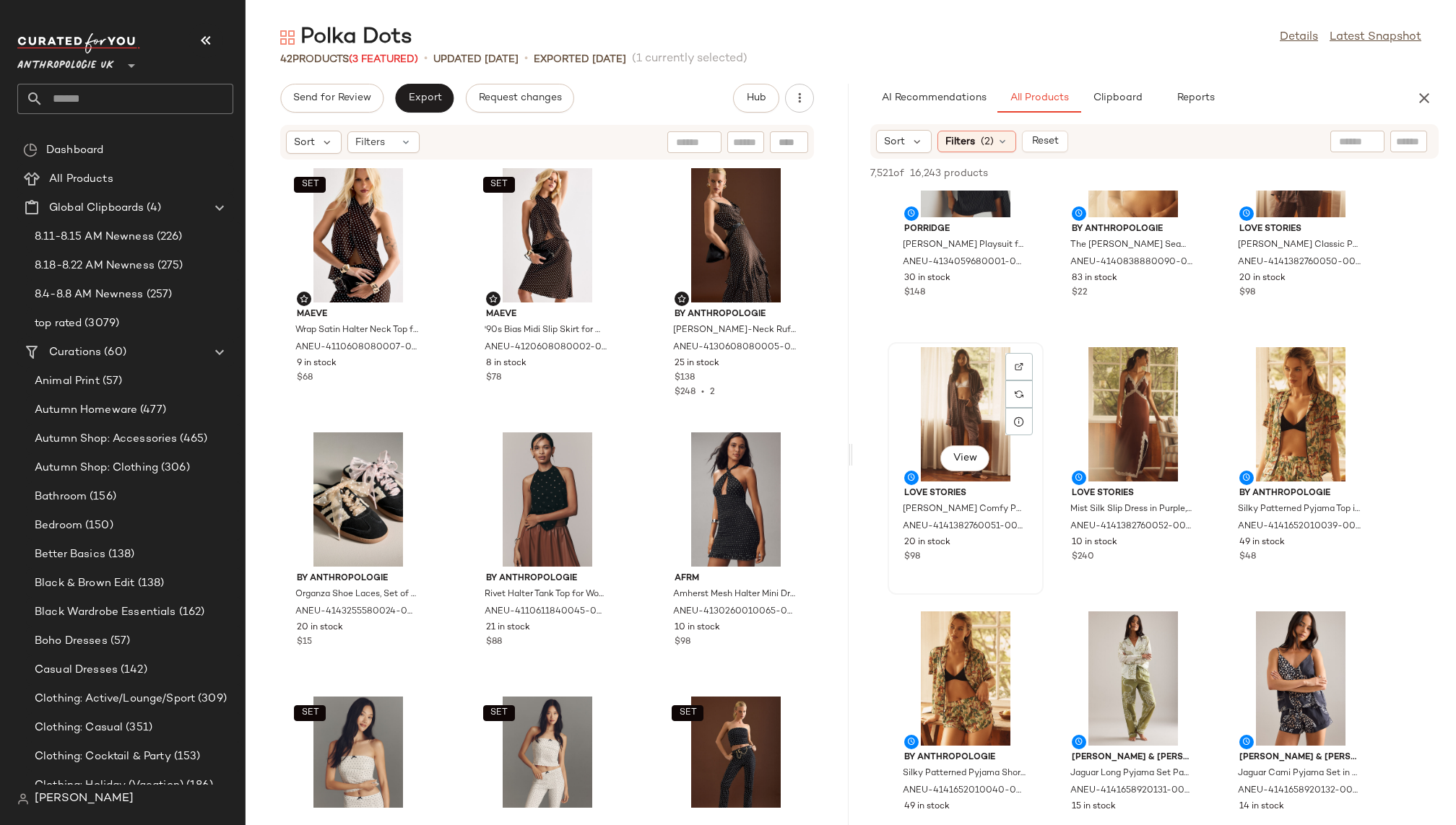
scroll to position [5680, 0]
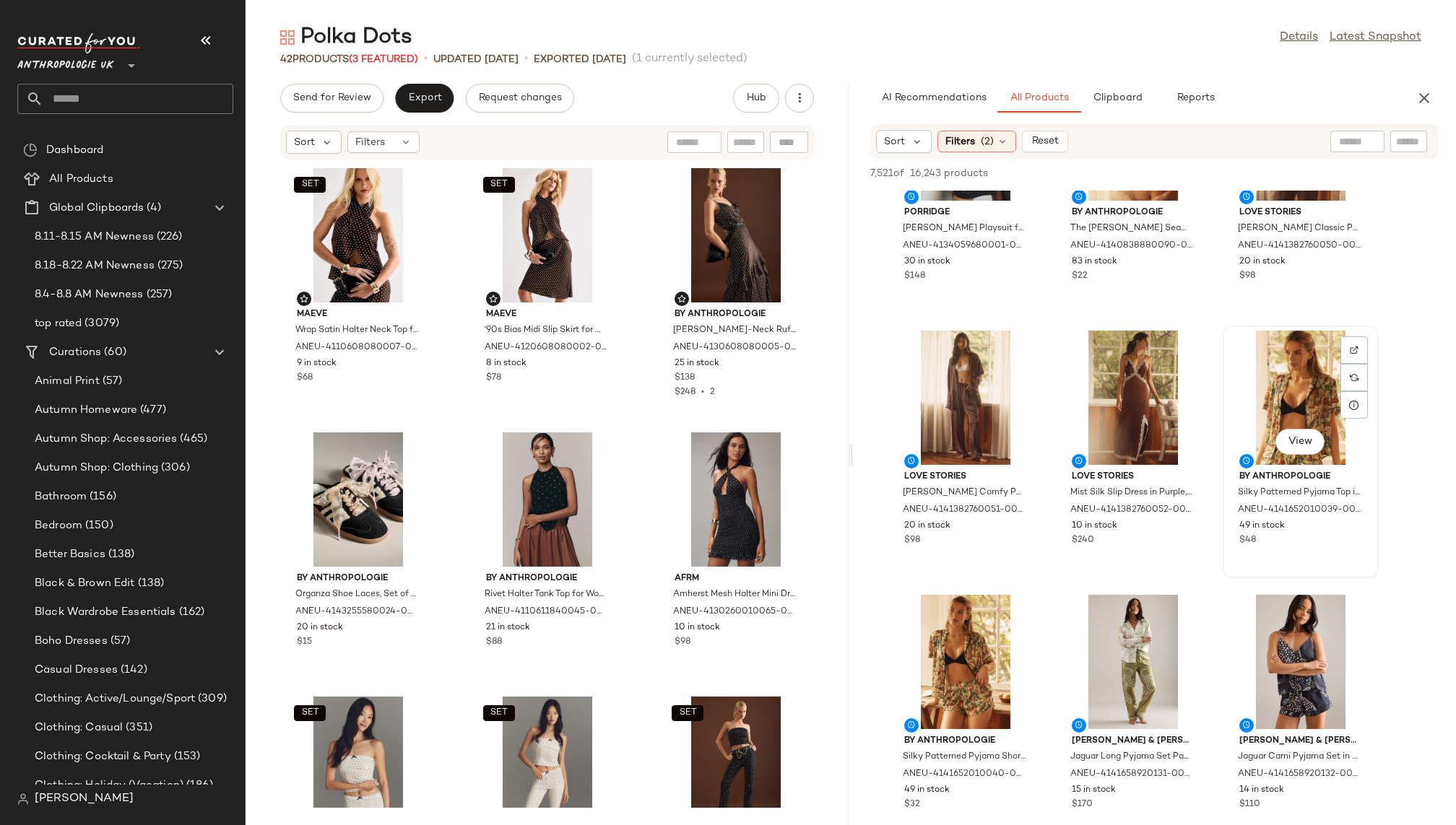
click at [1280, 389] on div "View" at bounding box center [1300, 398] width 146 height 134
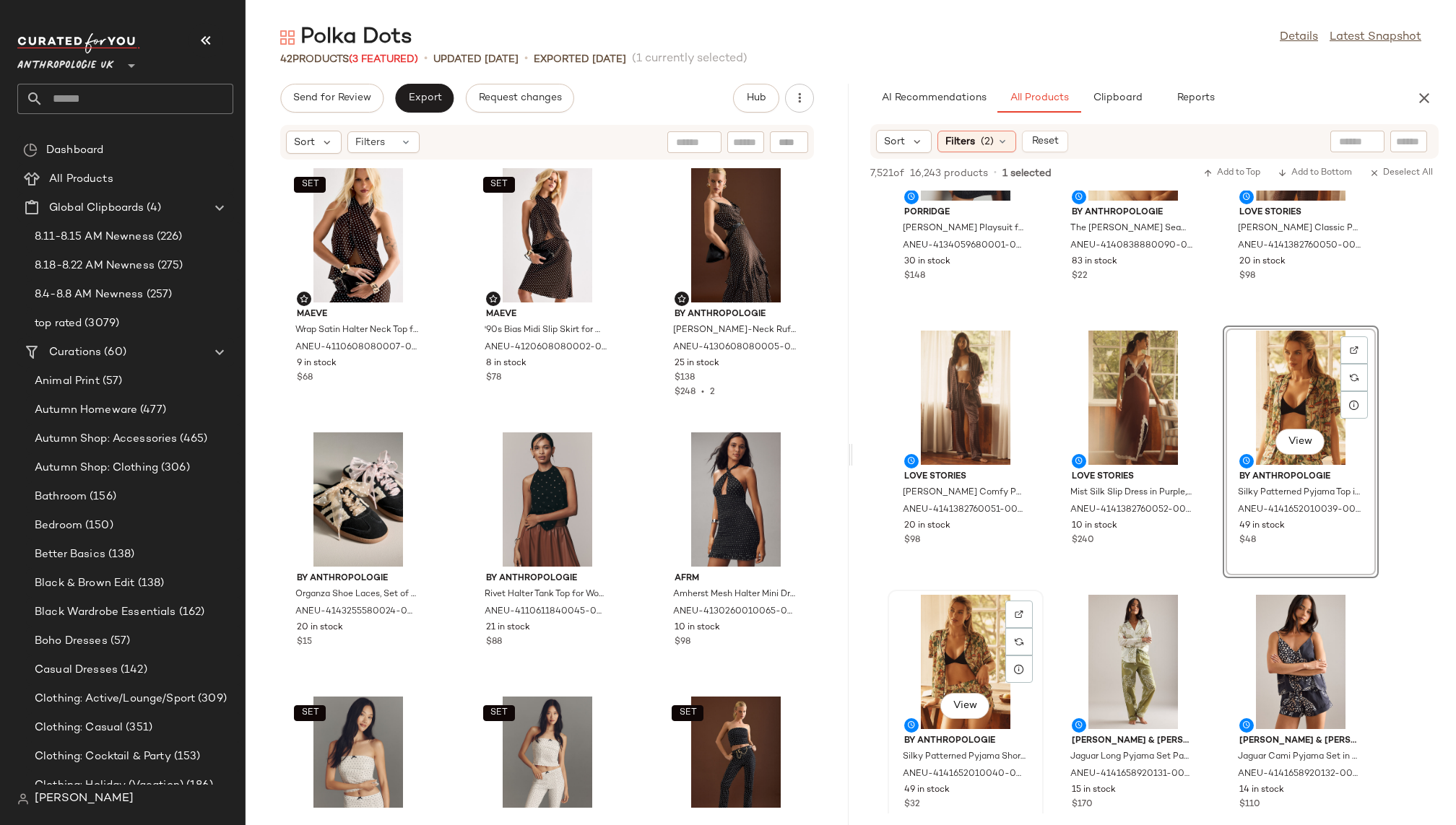
click at [942, 645] on div "View" at bounding box center [965, 661] width 146 height 134
click at [1201, 95] on span "Reports" at bounding box center [1195, 98] width 39 height 11
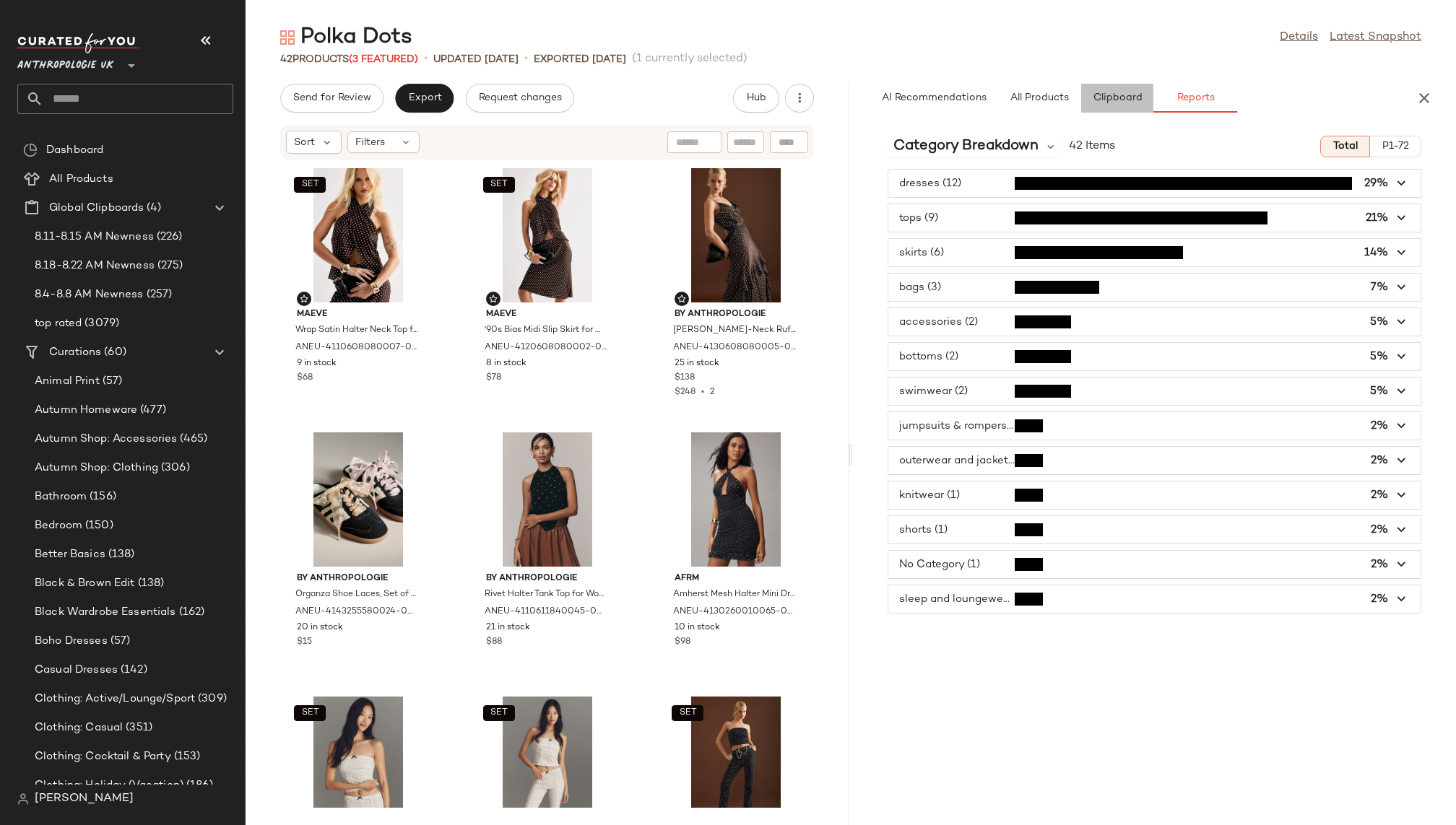
click at [1101, 89] on button "Clipboard" at bounding box center [1117, 98] width 72 height 29
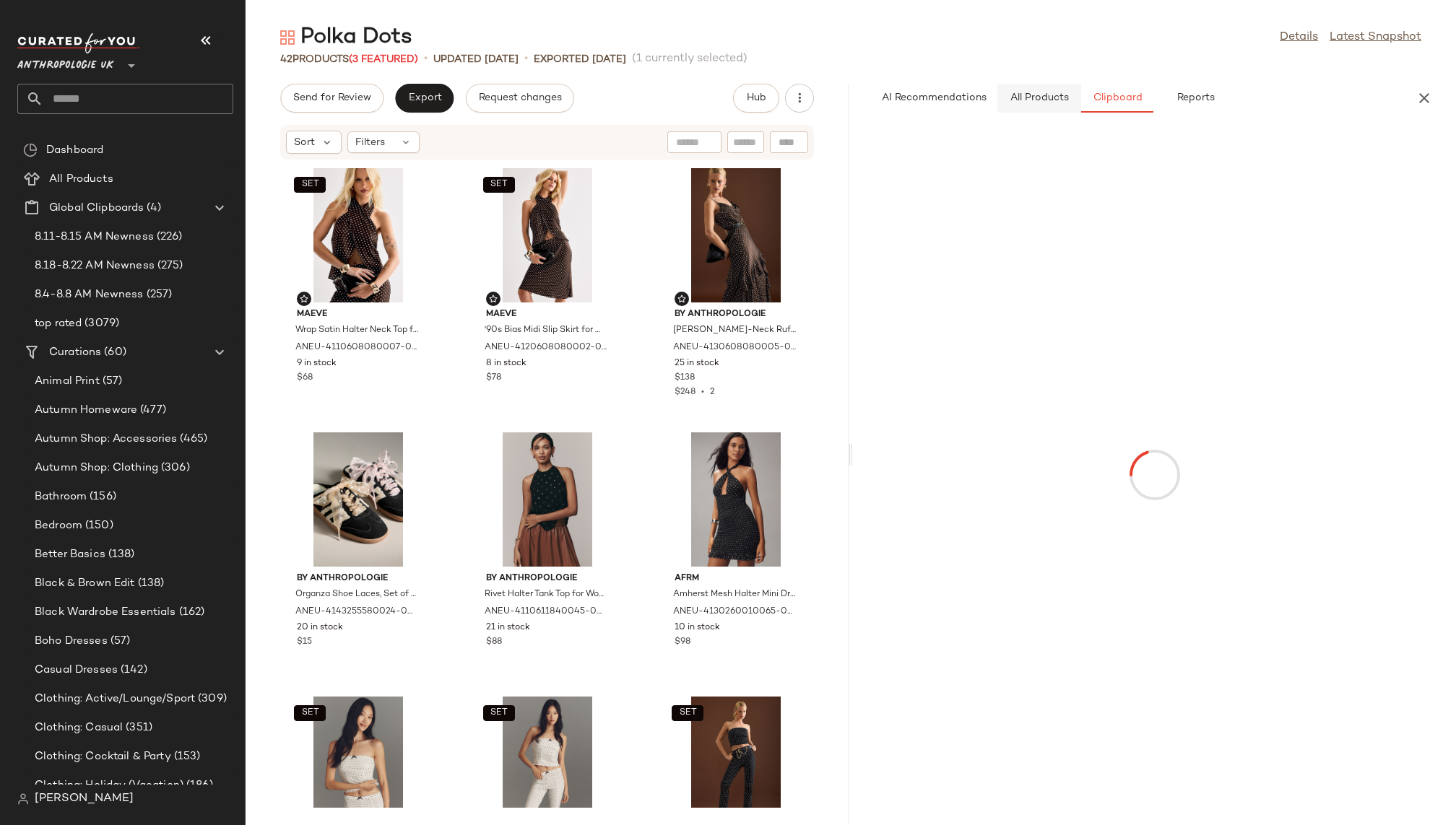
click at [1046, 89] on button "All Products" at bounding box center [1039, 98] width 84 height 29
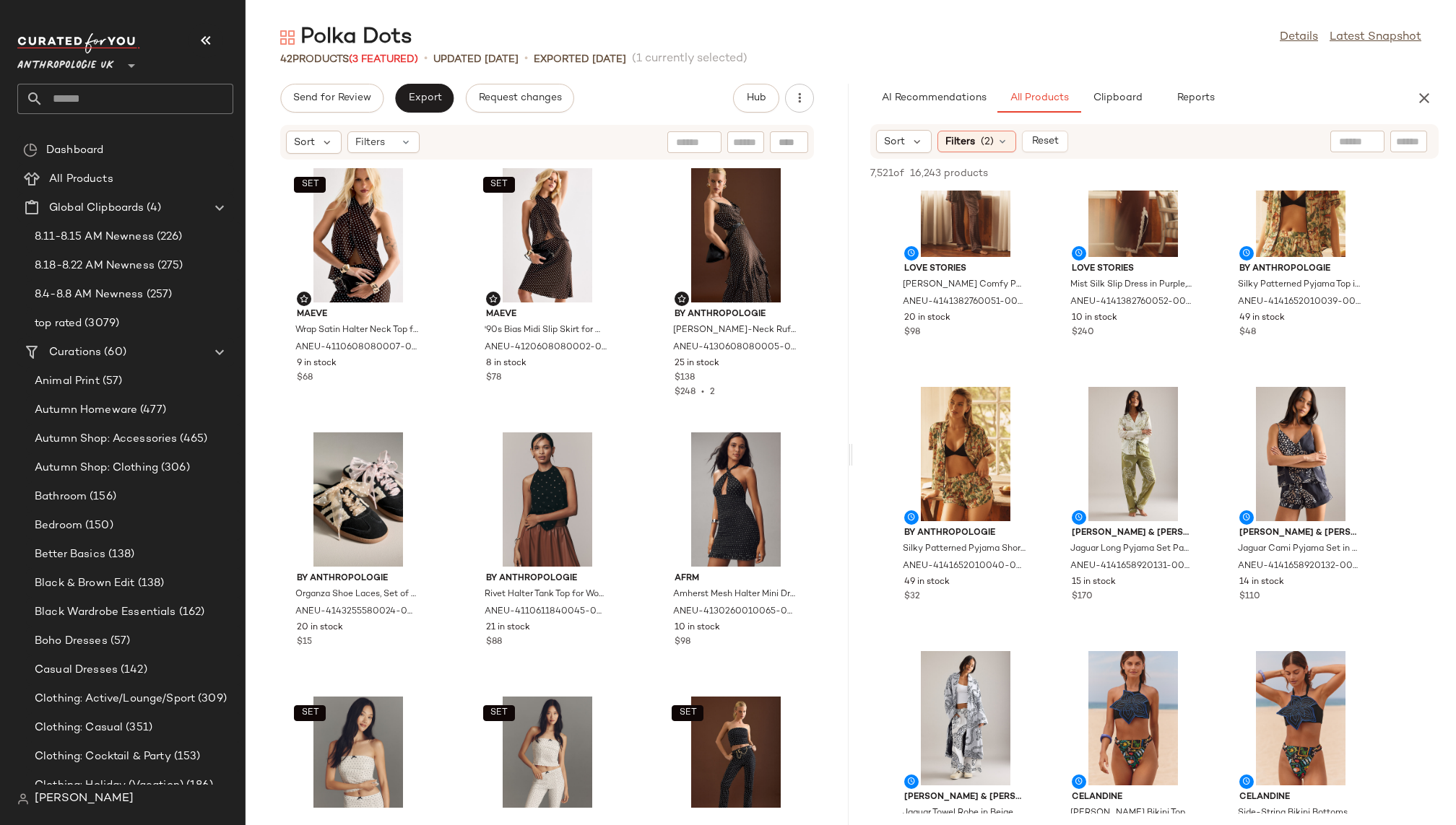
scroll to position [5888, 0]
click at [1295, 496] on span "View" at bounding box center [1299, 497] width 24 height 11
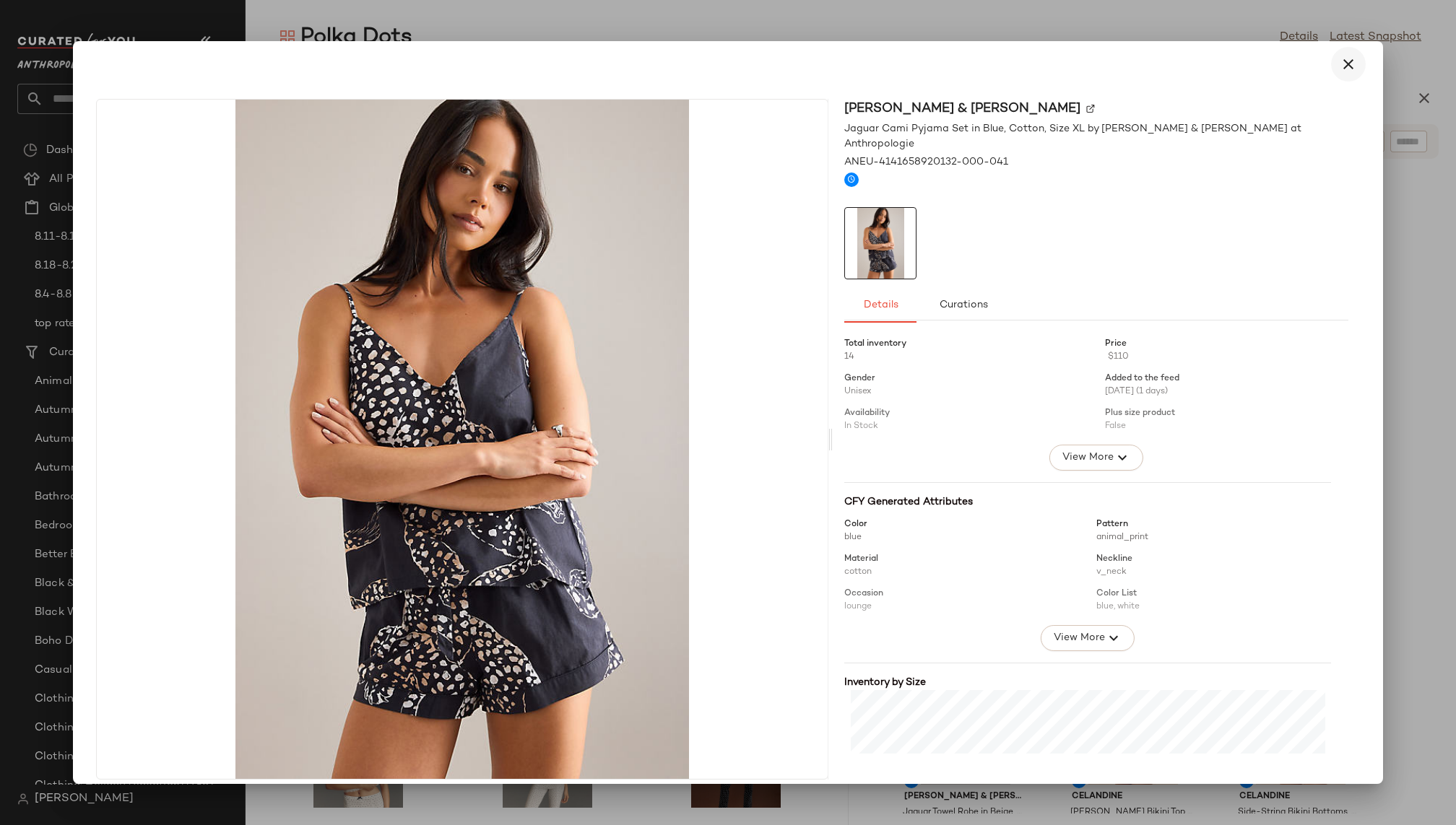
click at [1346, 68] on icon "button" at bounding box center [1348, 64] width 17 height 17
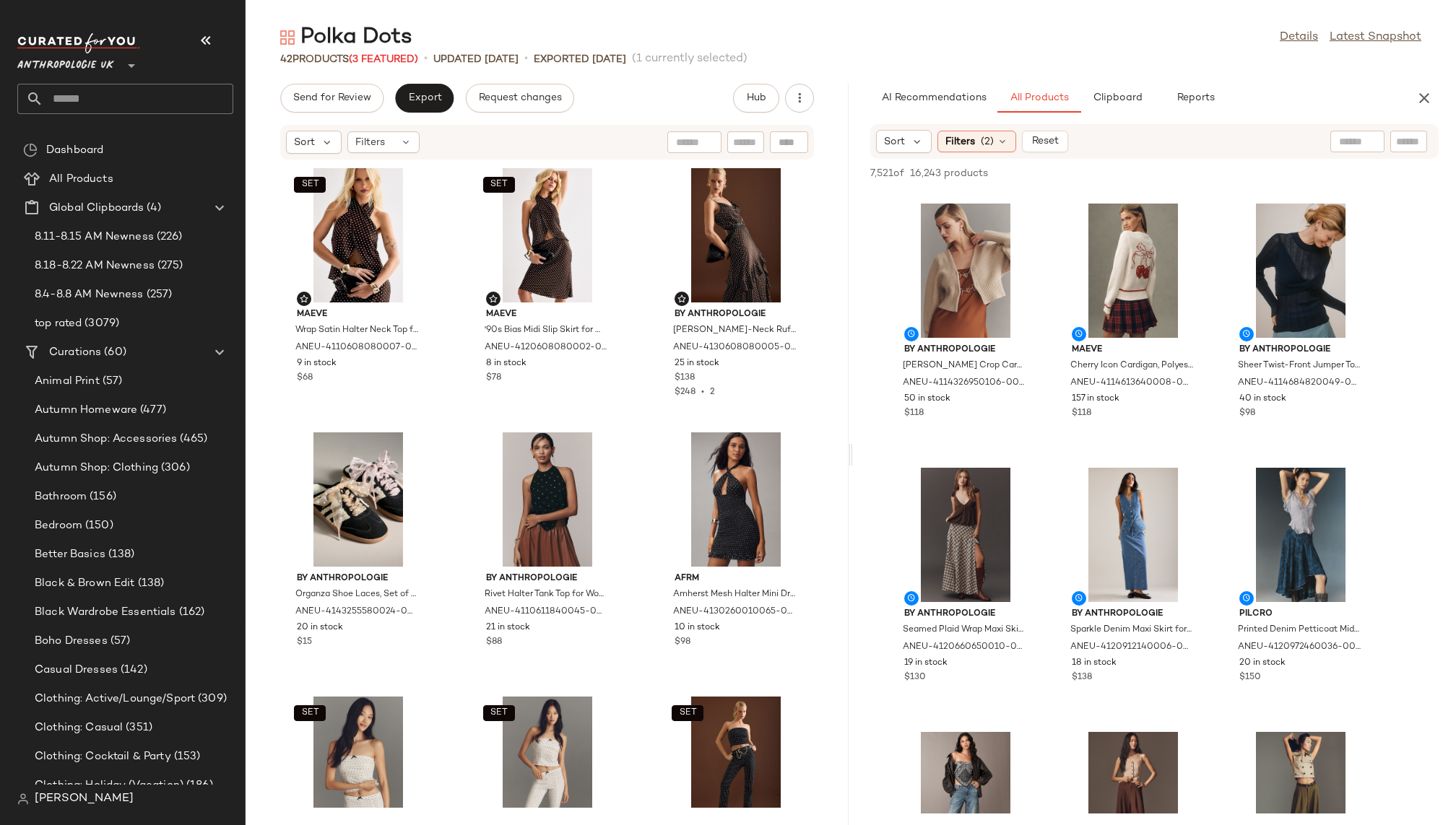
scroll to position [8464, 0]
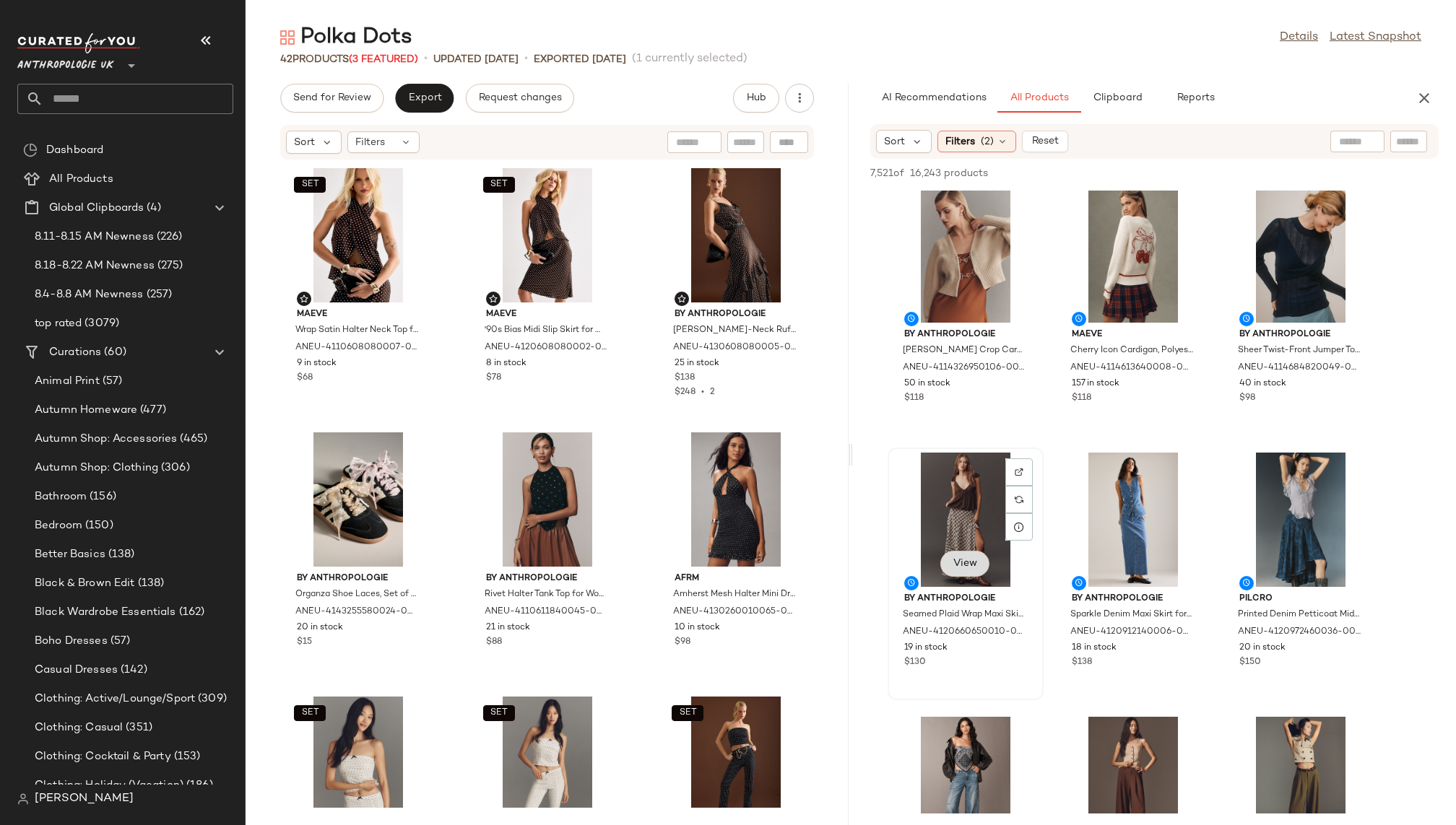
click at [966, 561] on span "View" at bounding box center [964, 564] width 24 height 11
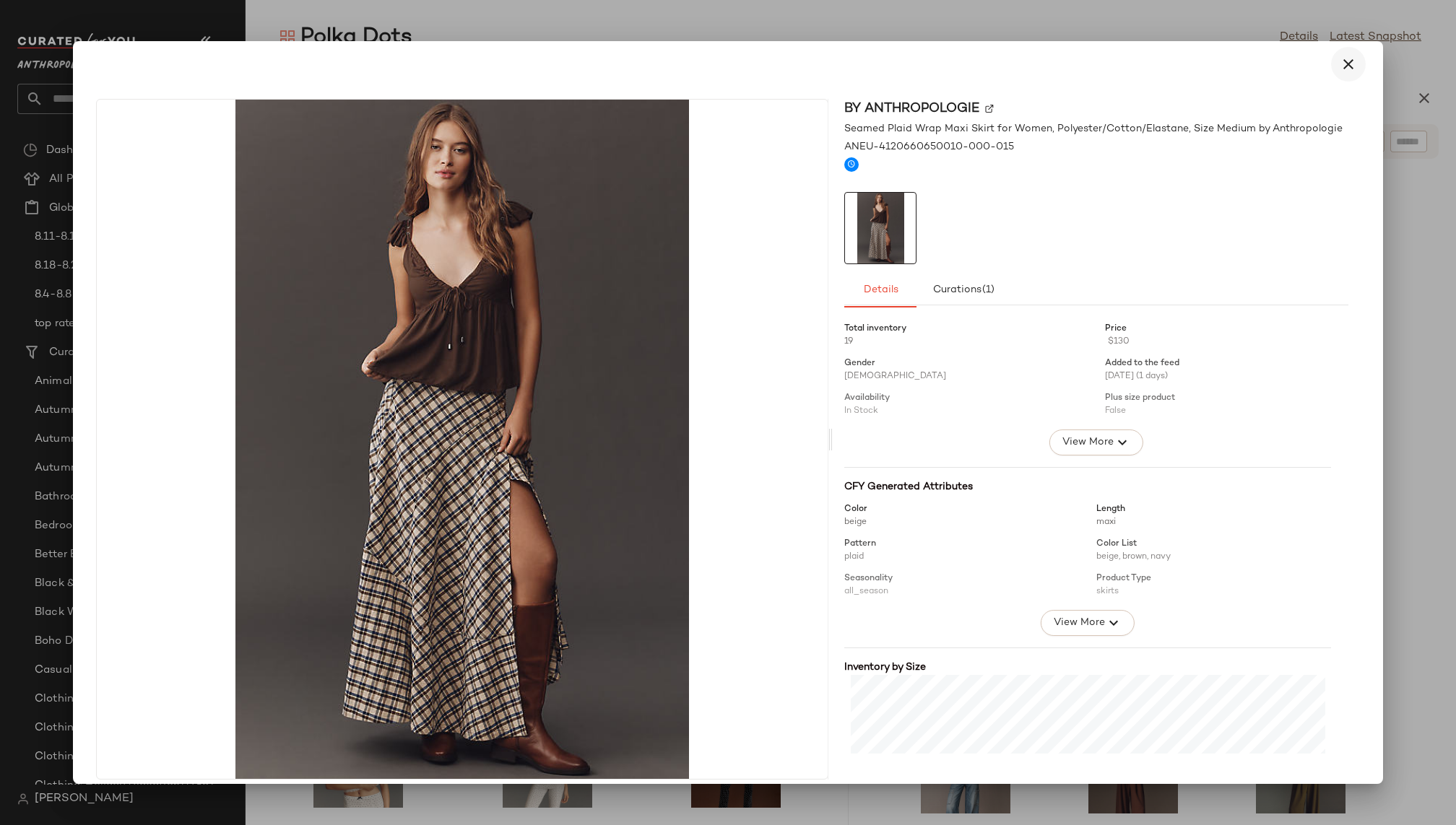
click at [1339, 67] on icon "button" at bounding box center [1348, 64] width 17 height 17
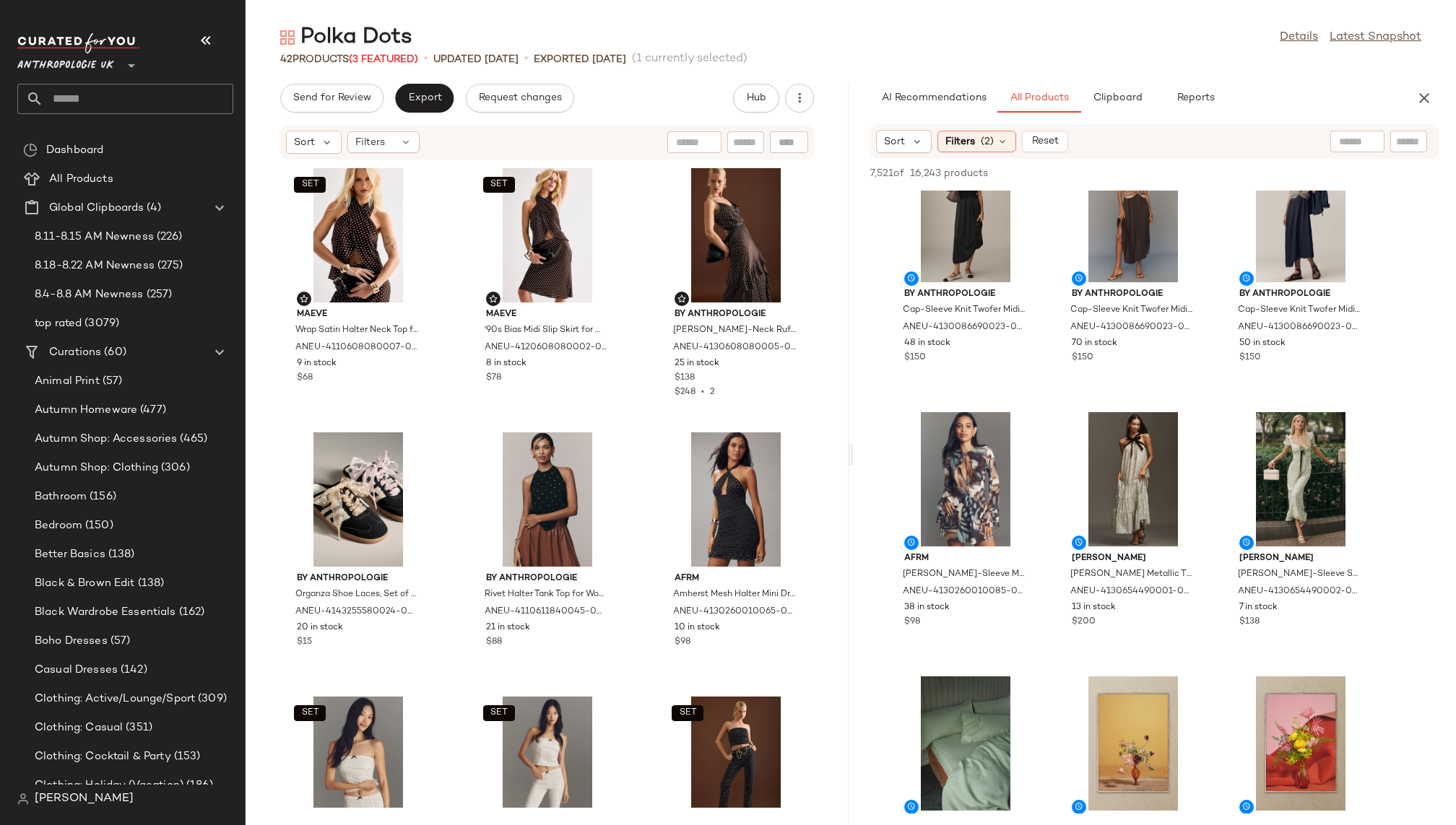
scroll to position [9569, 0]
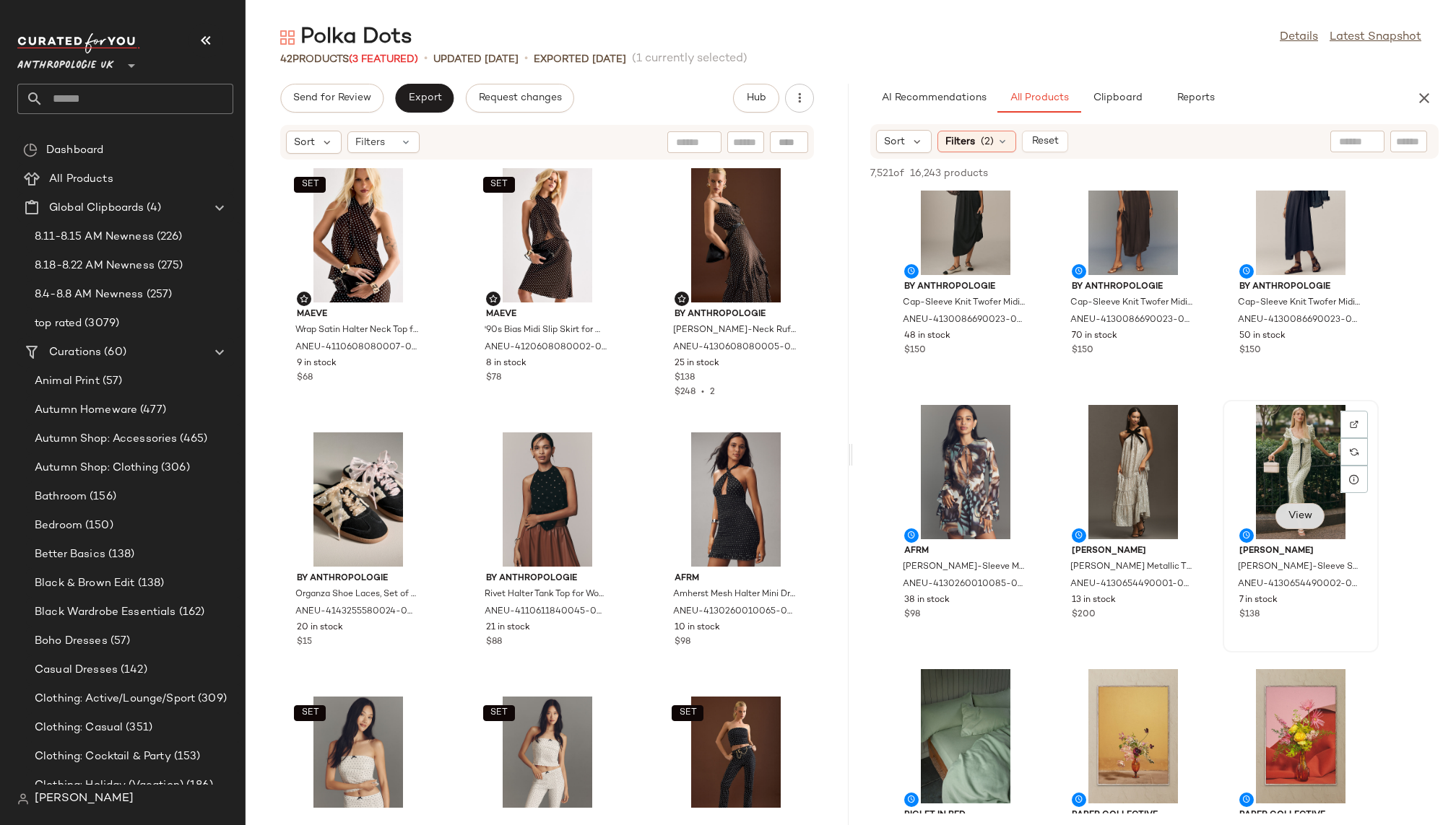
click at [1304, 517] on span "View" at bounding box center [1299, 516] width 24 height 11
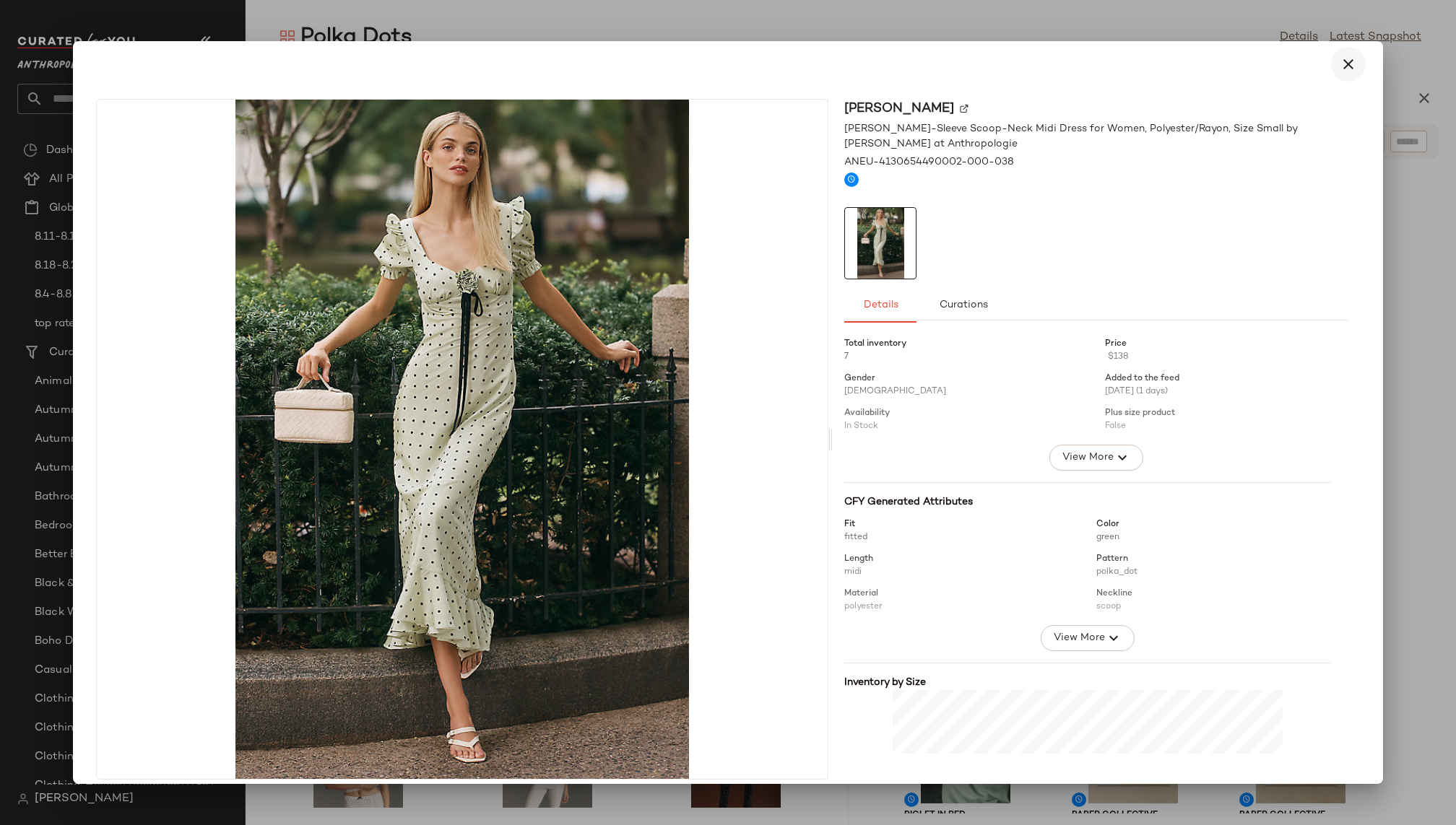
click at [1343, 67] on icon "button" at bounding box center [1348, 64] width 17 height 17
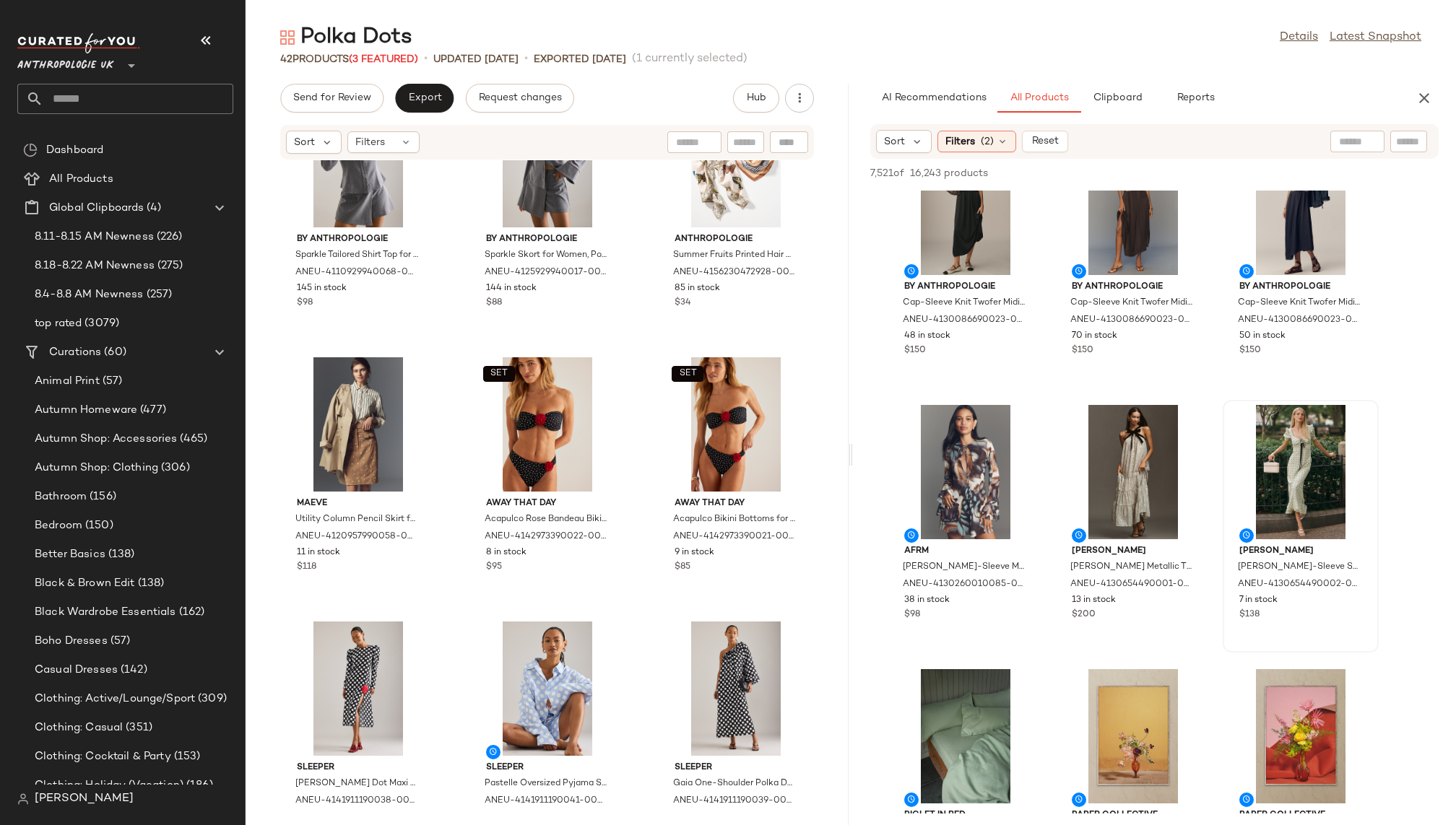
scroll to position [3055, 0]
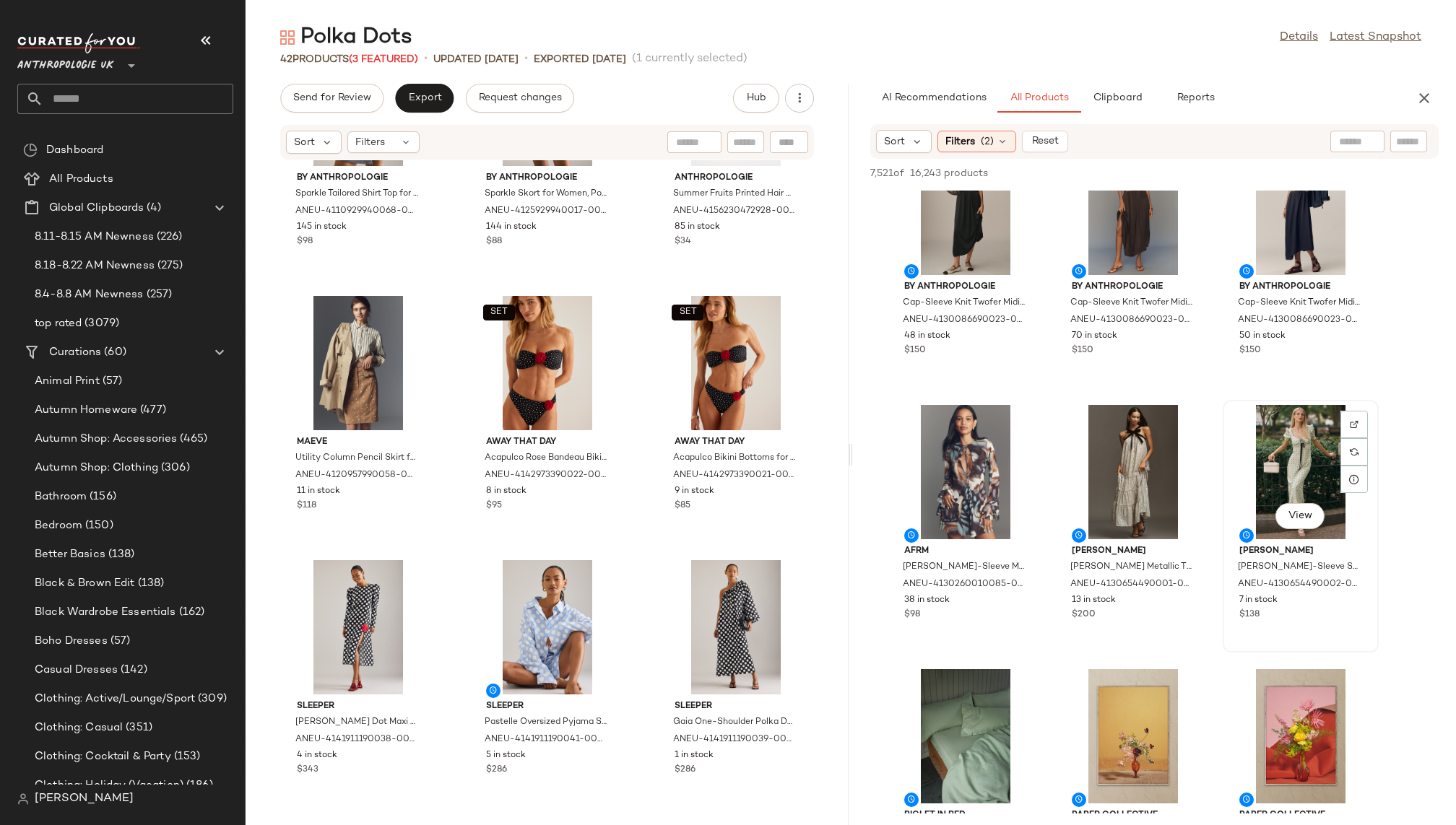
click at [1240, 467] on div "View" at bounding box center [1300, 472] width 146 height 134
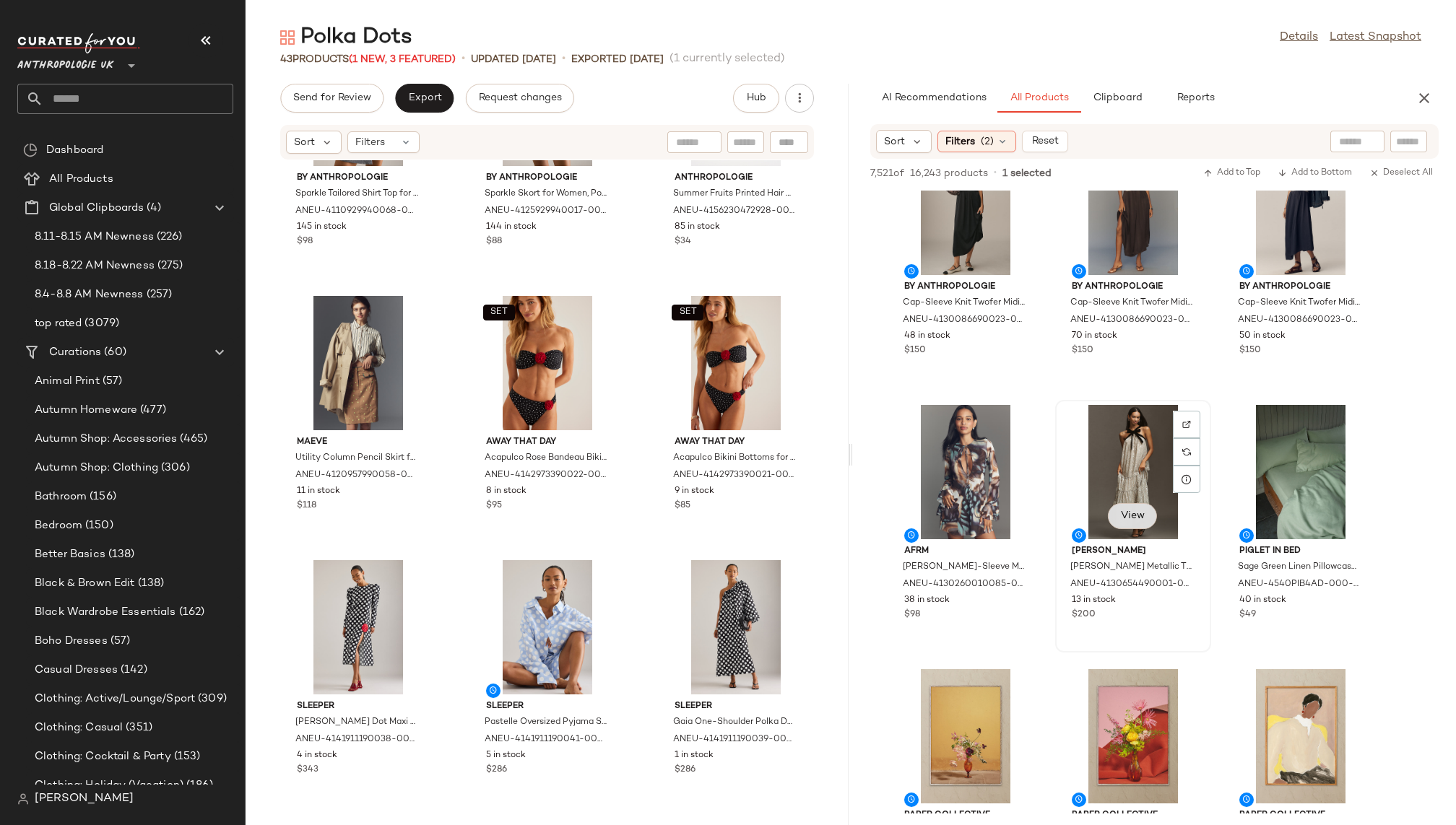
click at [1126, 529] on button "View" at bounding box center [1132, 516] width 49 height 26
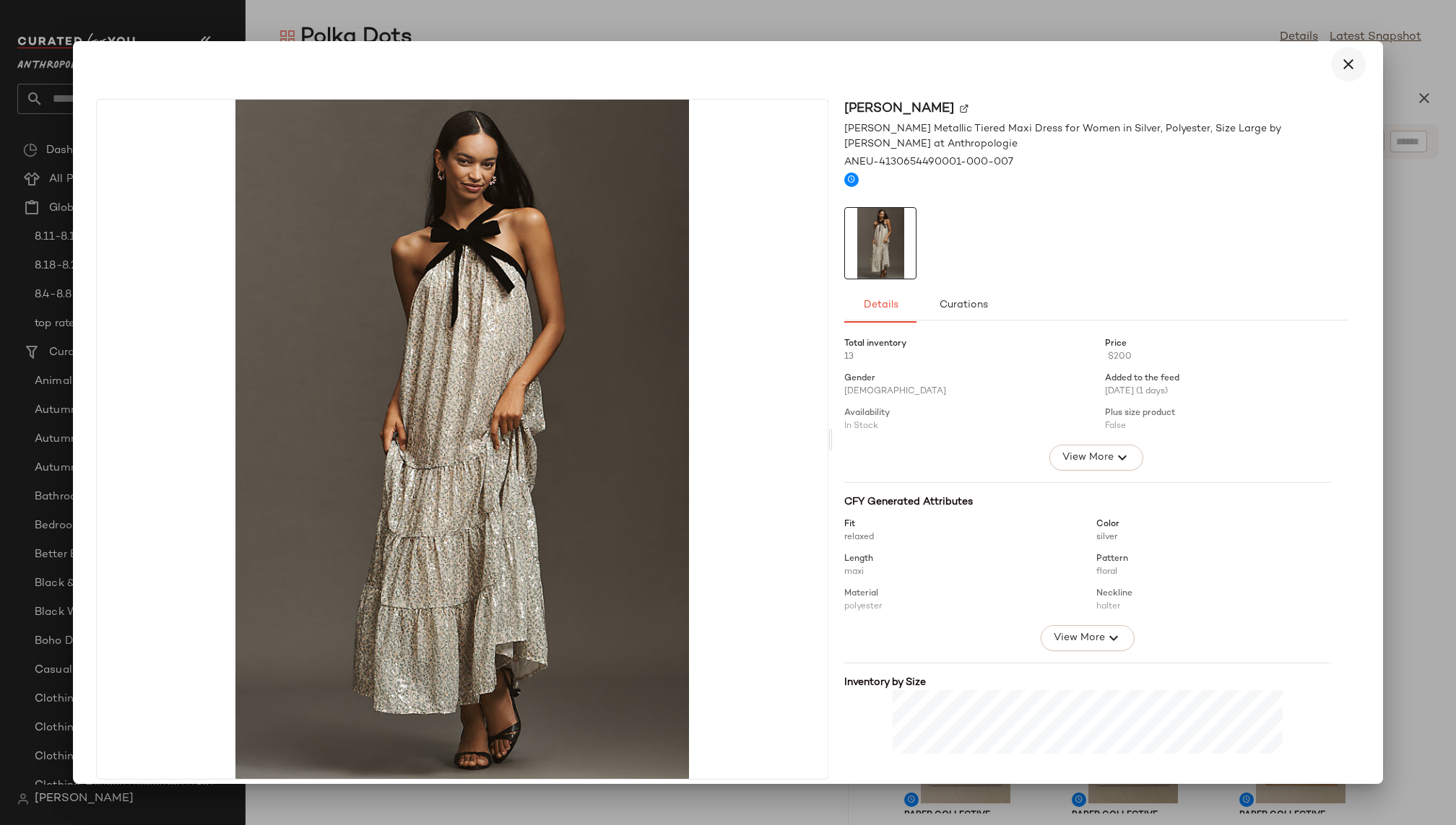
click at [1339, 71] on icon "button" at bounding box center [1348, 64] width 17 height 17
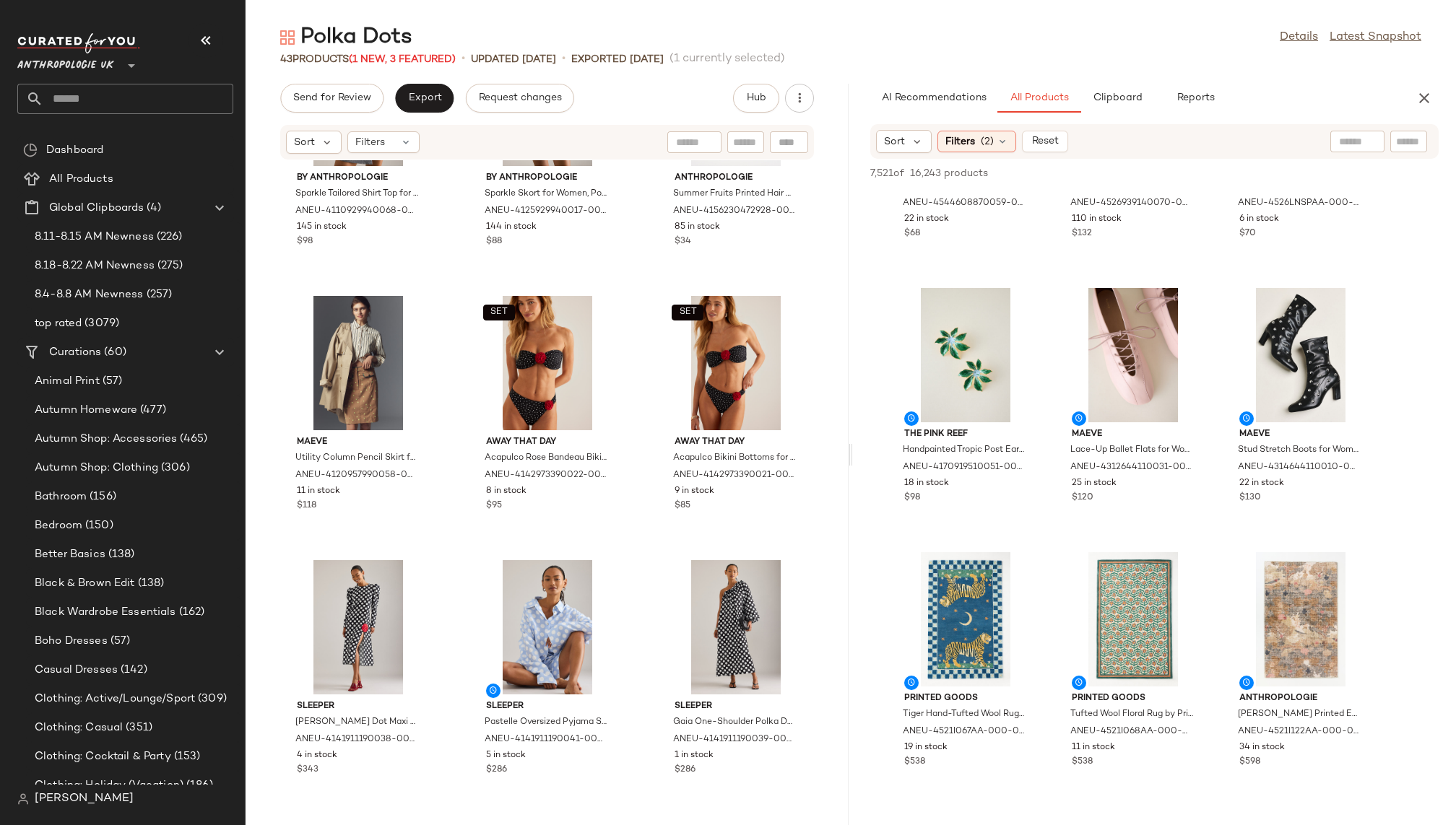
scroll to position [11537, 0]
click at [1294, 402] on span "View" at bounding box center [1299, 398] width 24 height 11
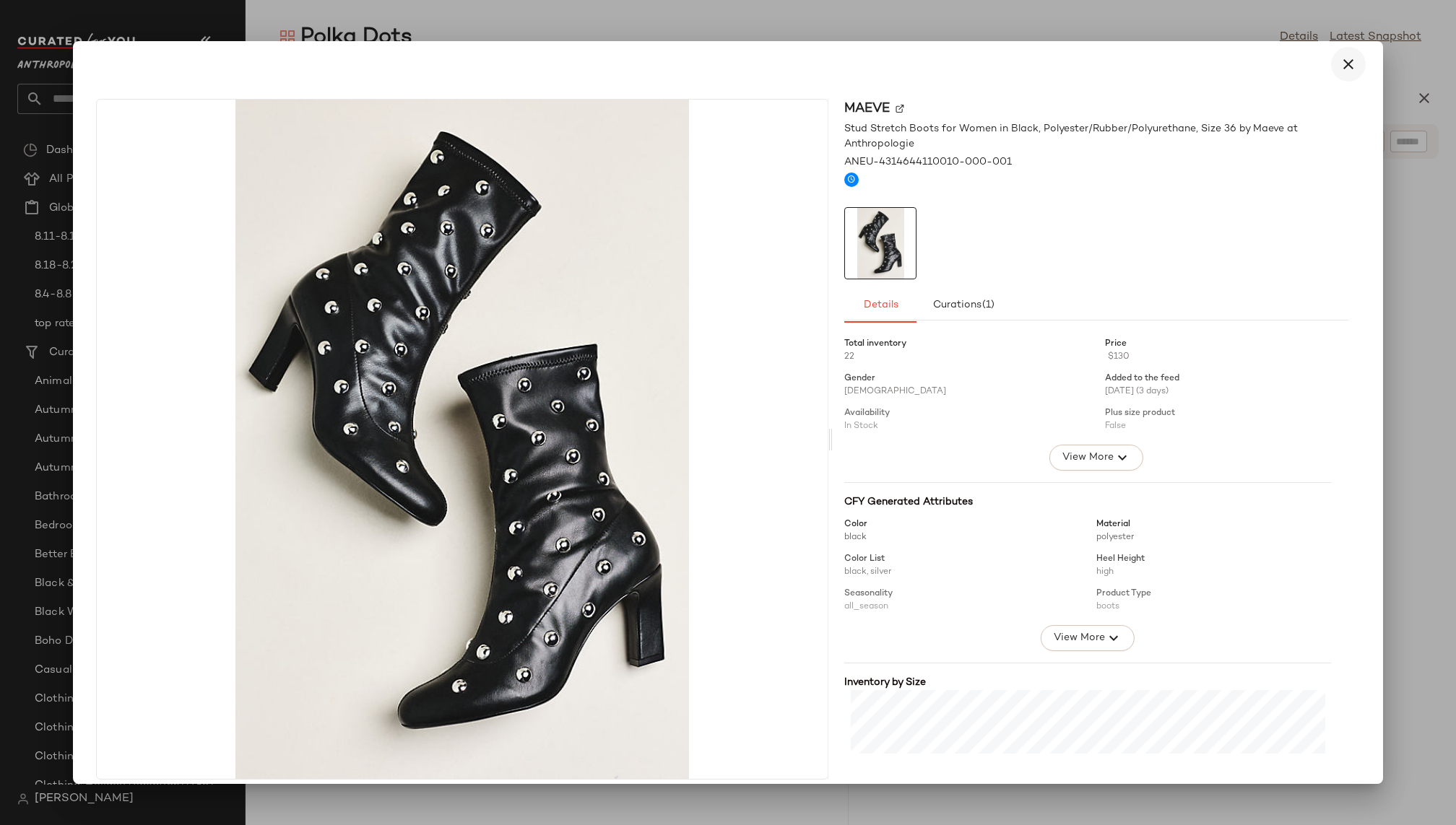
click at [1339, 60] on icon "button" at bounding box center [1348, 64] width 17 height 17
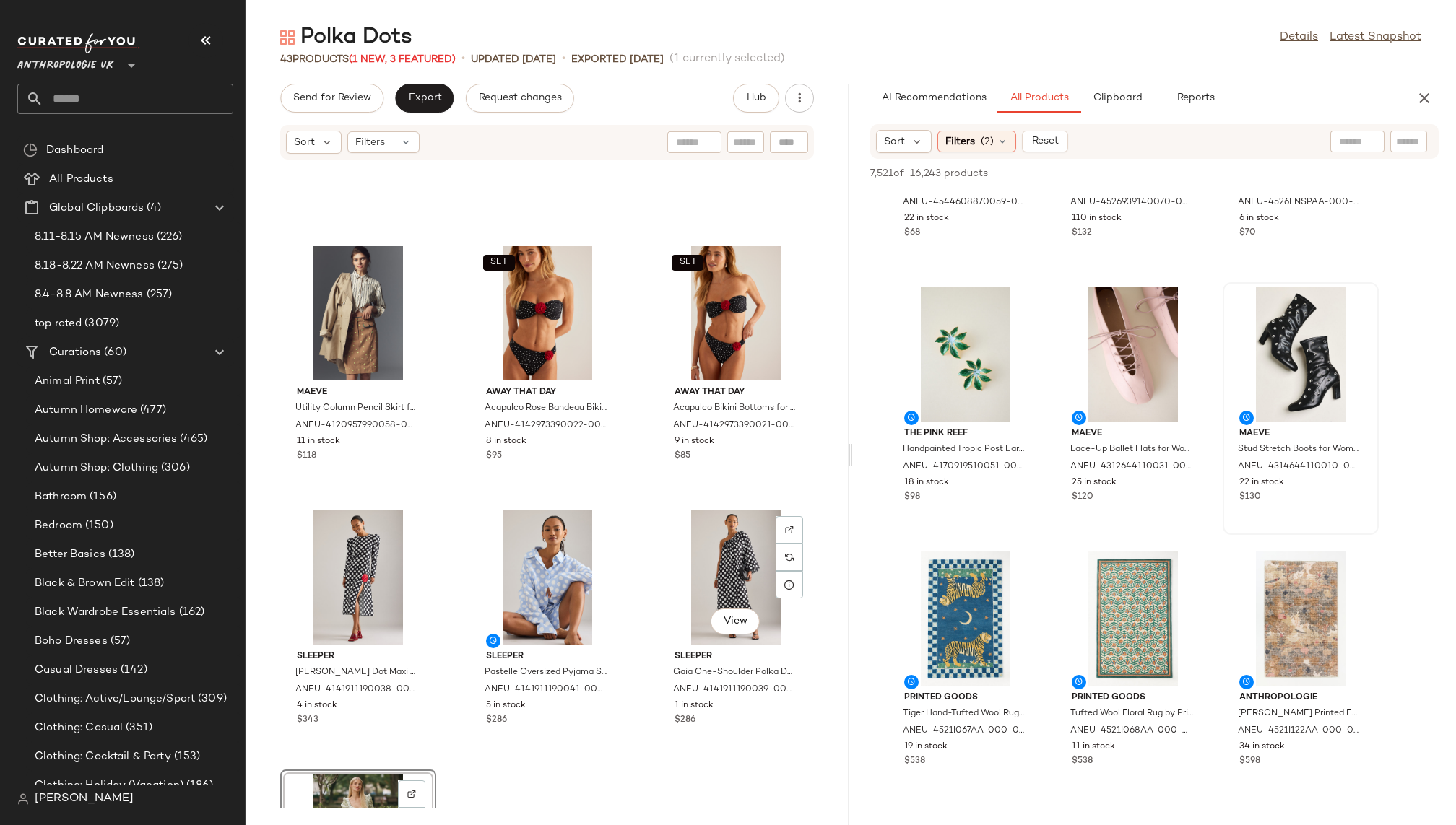
scroll to position [3320, 0]
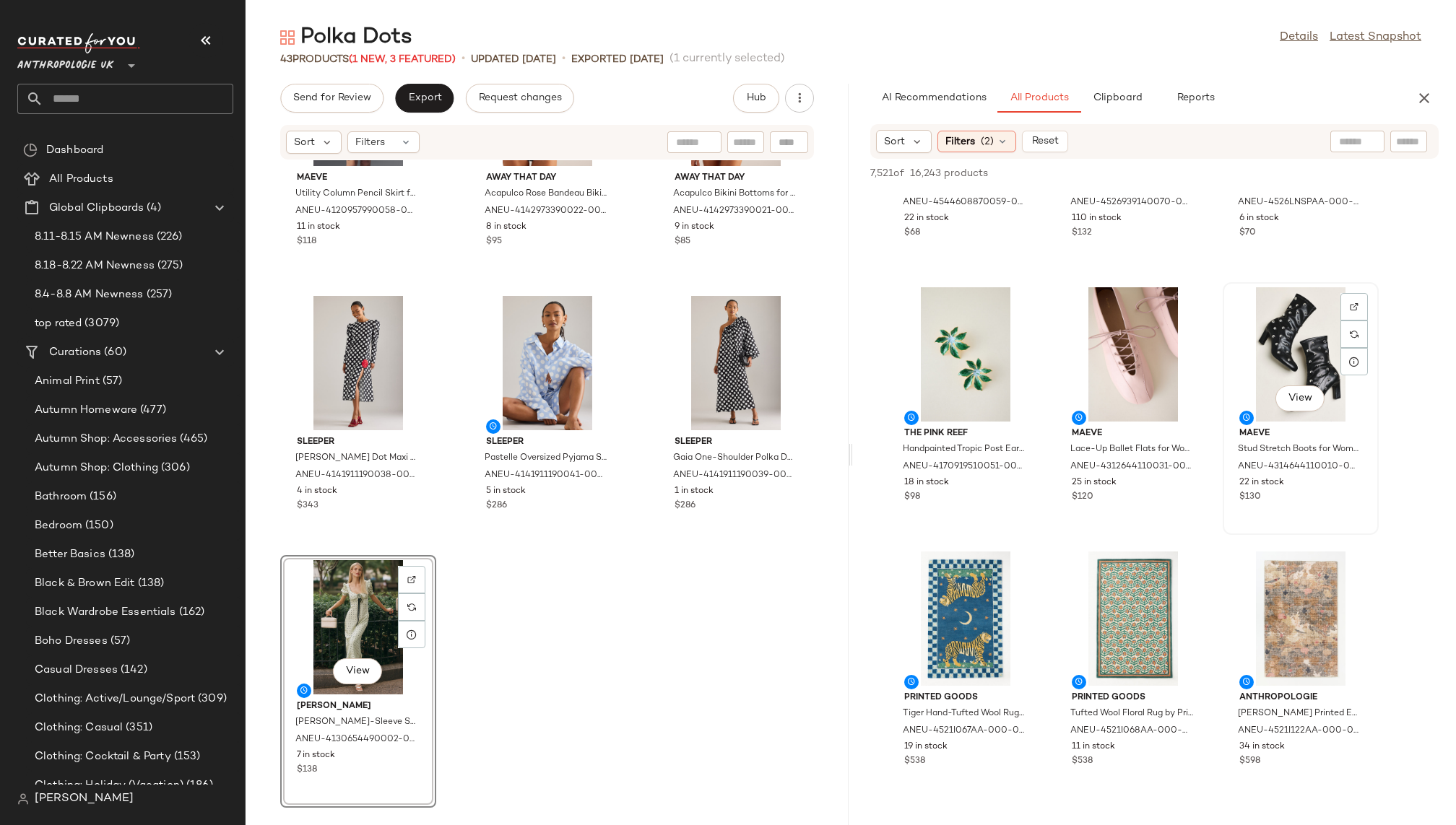
click at [1253, 362] on div "View" at bounding box center [1300, 354] width 146 height 134
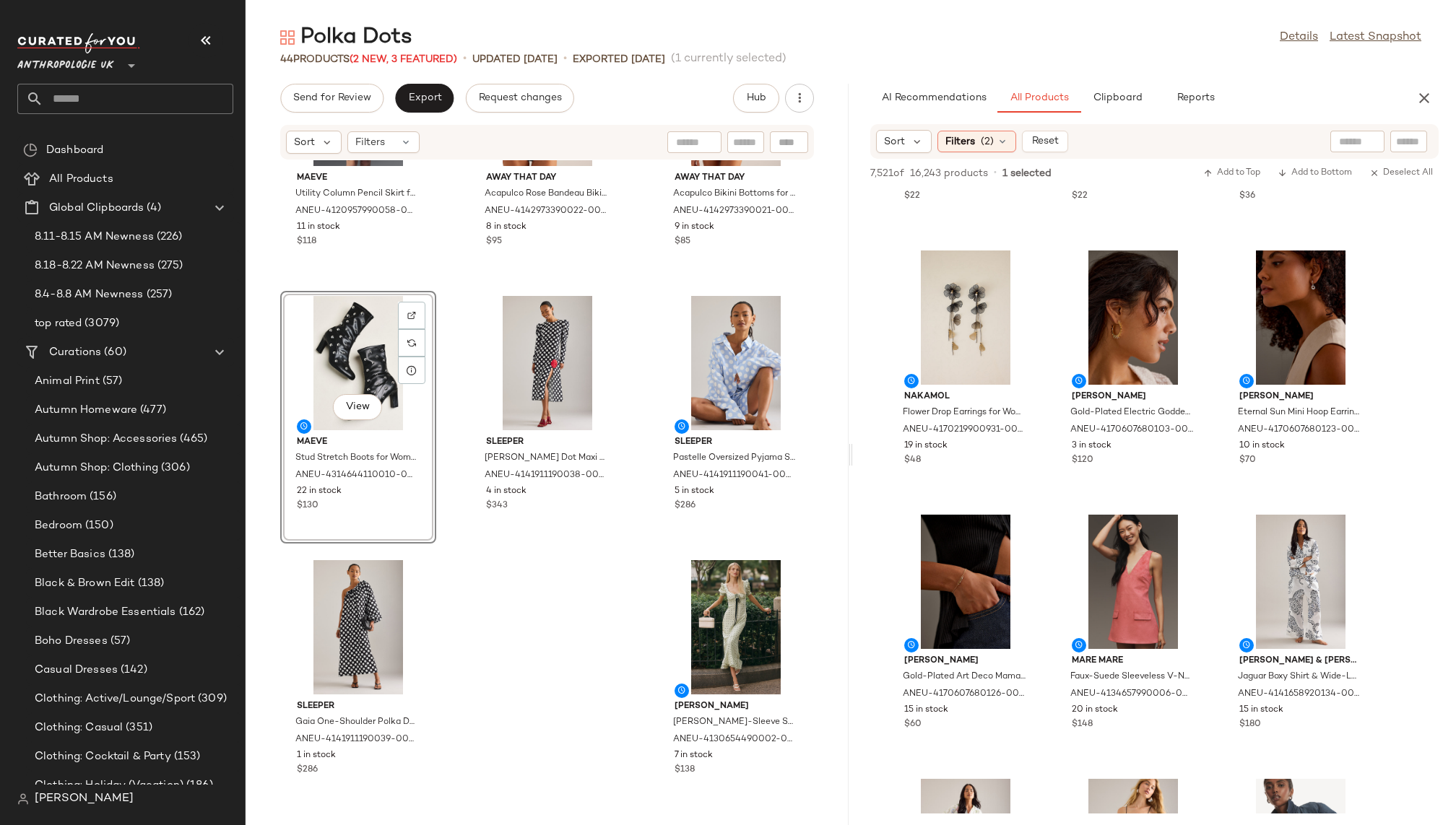
scroll to position [21653, 0]
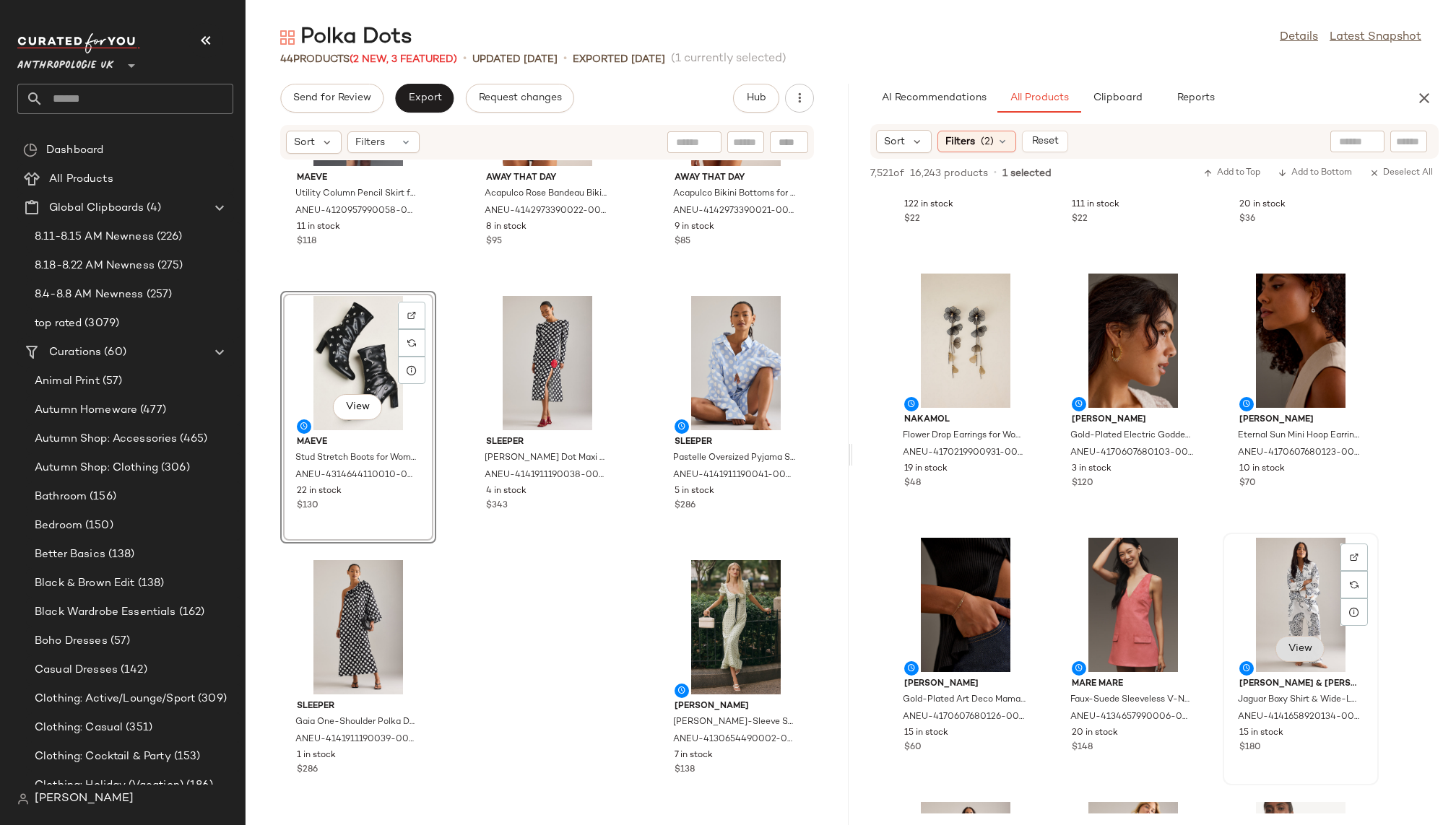
click at [1289, 651] on span "View" at bounding box center [1299, 648] width 24 height 11
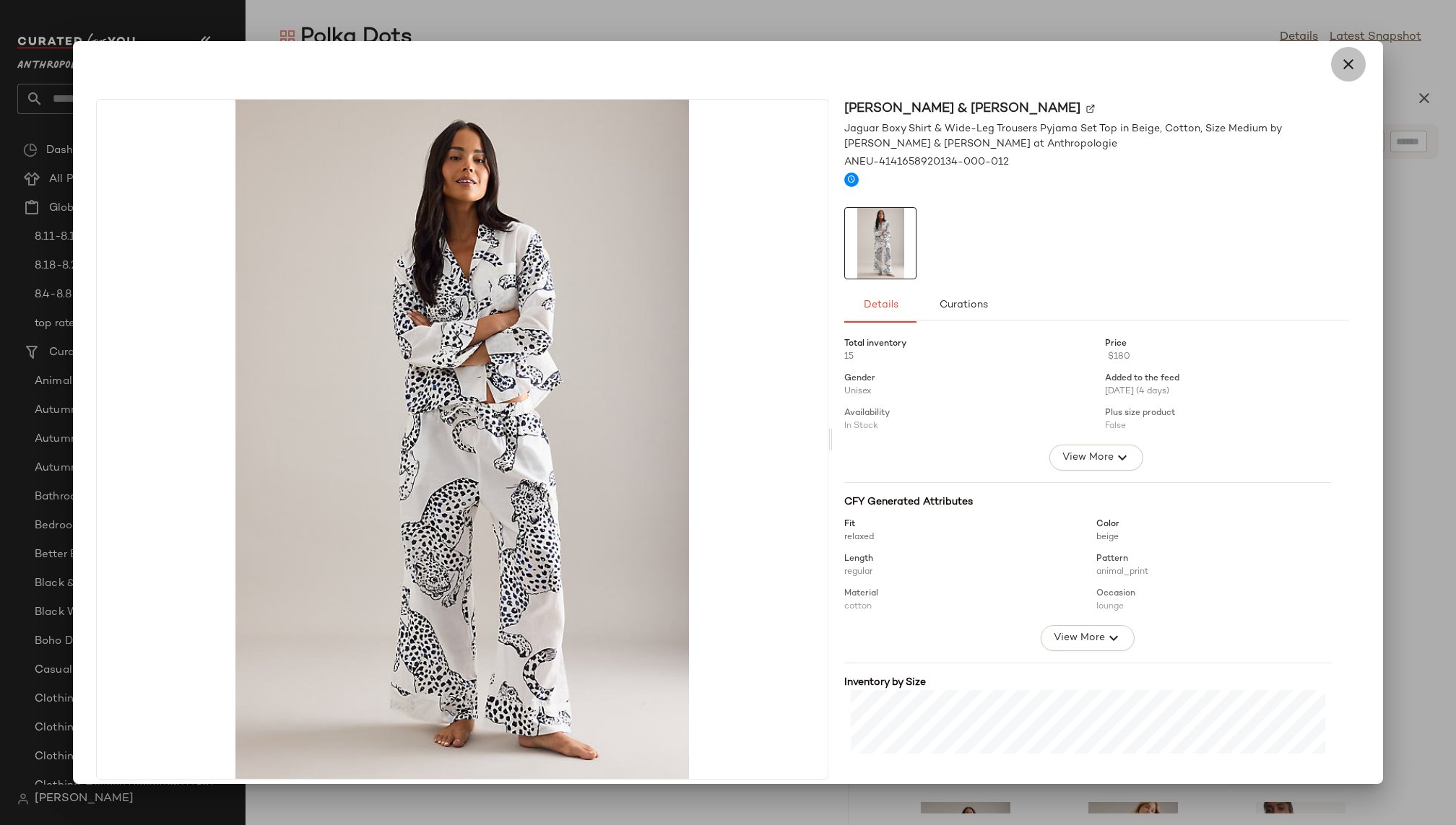
click at [1342, 76] on button "button" at bounding box center [1348, 64] width 35 height 35
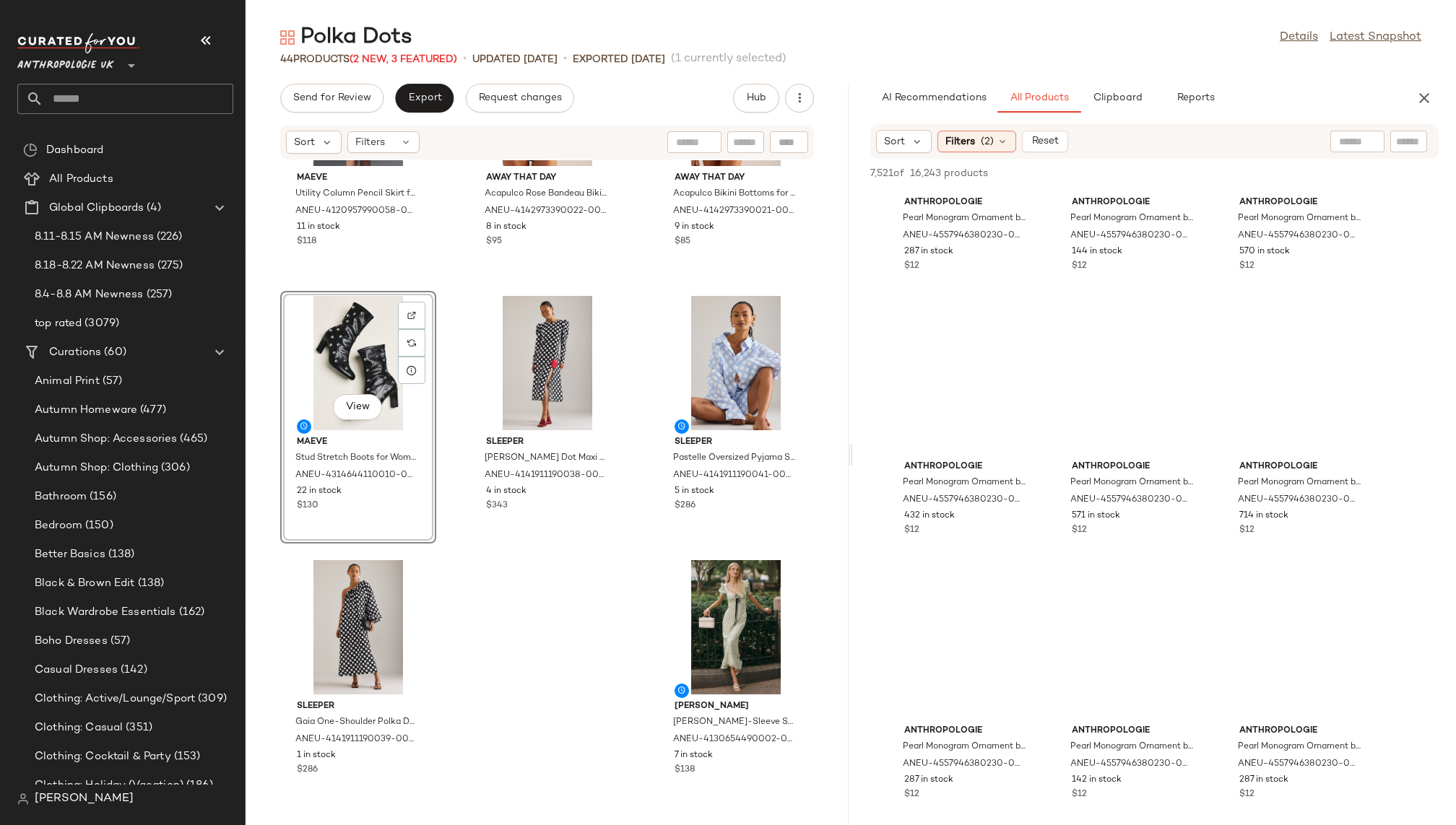
scroll to position [42697, 0]
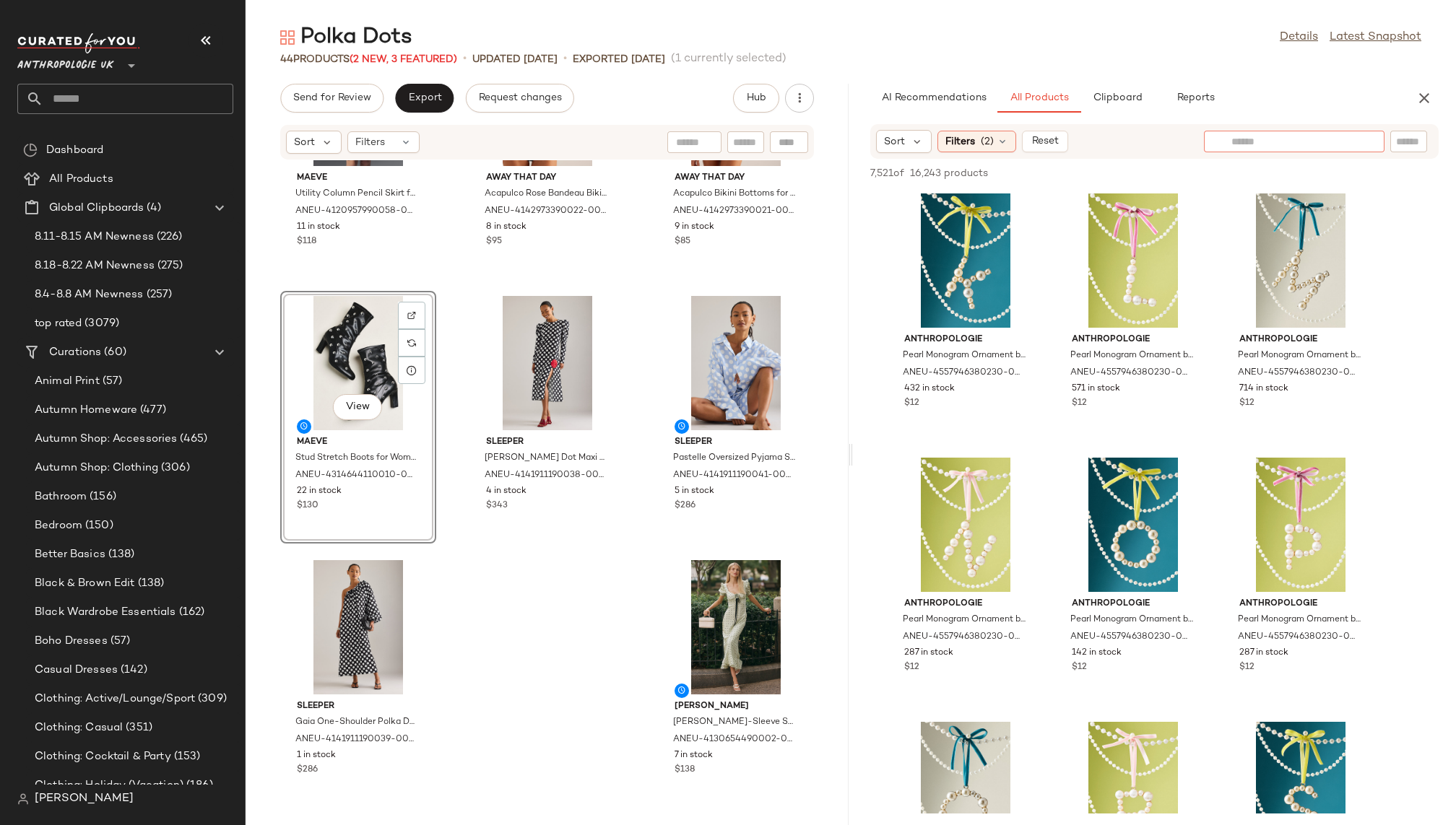
click at [1342, 146] on input "text" at bounding box center [1294, 142] width 126 height 15
type input "*********"
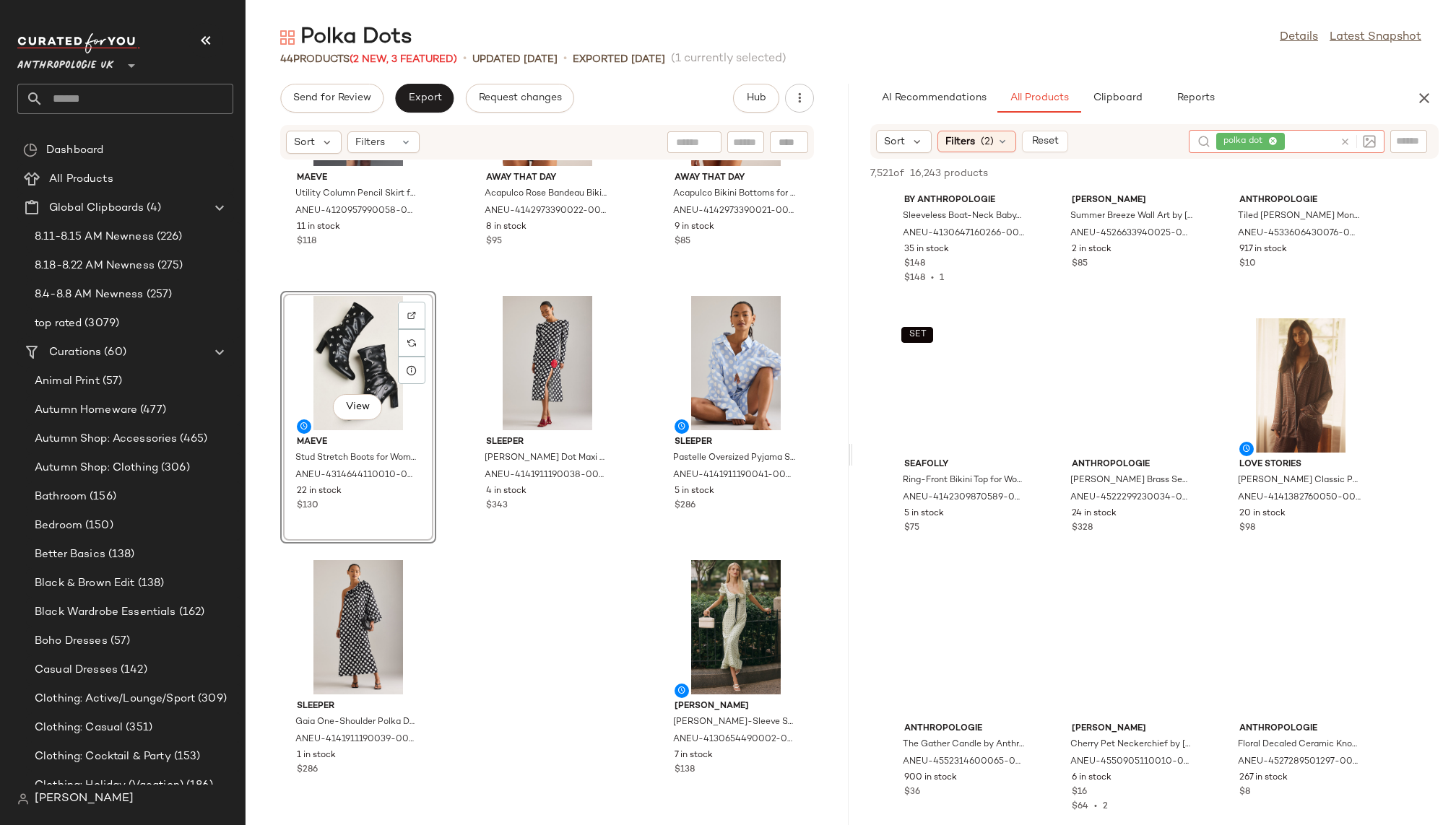
scroll to position [6233, 0]
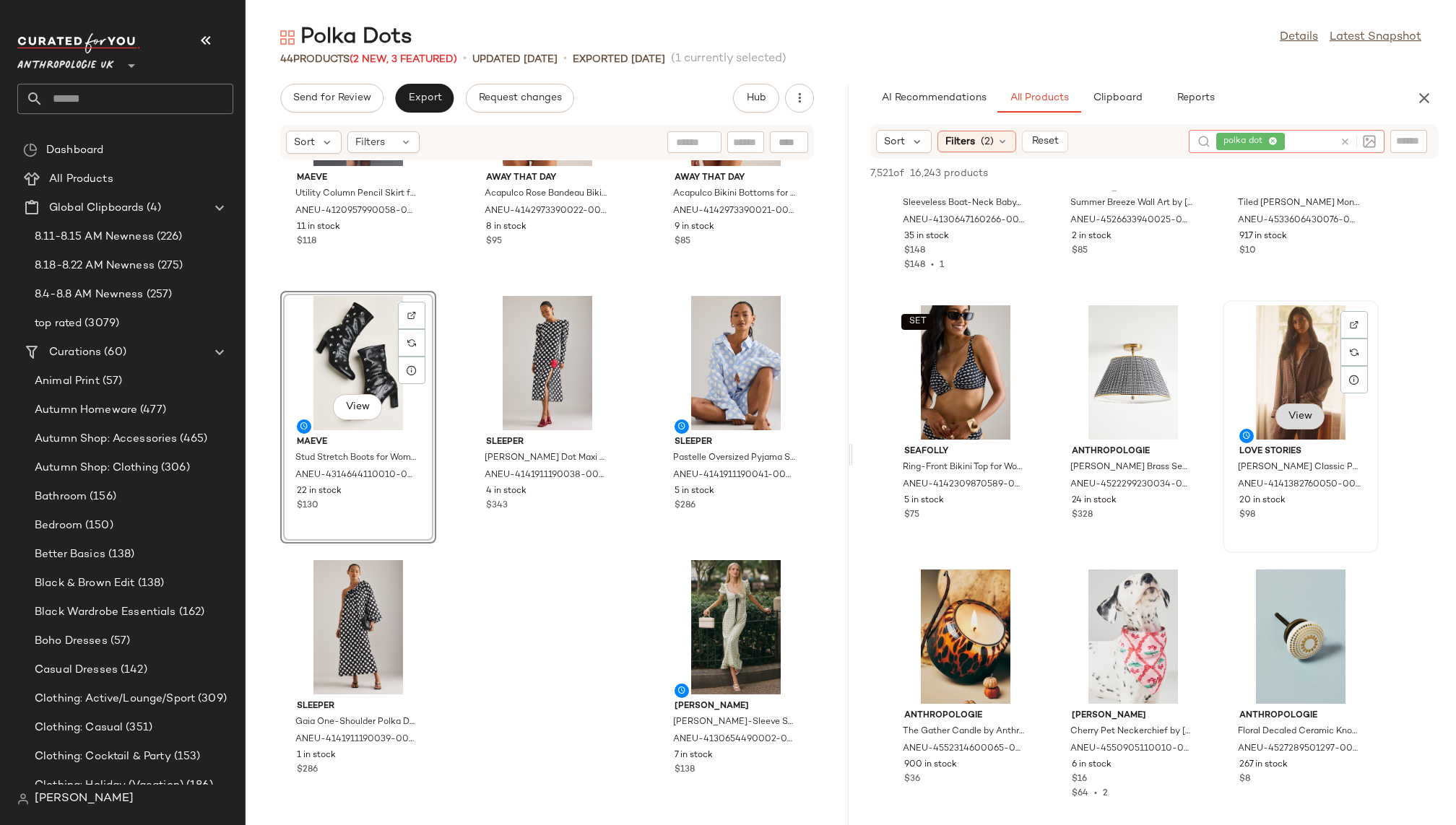
click at [1292, 419] on span "View" at bounding box center [1299, 416] width 24 height 11
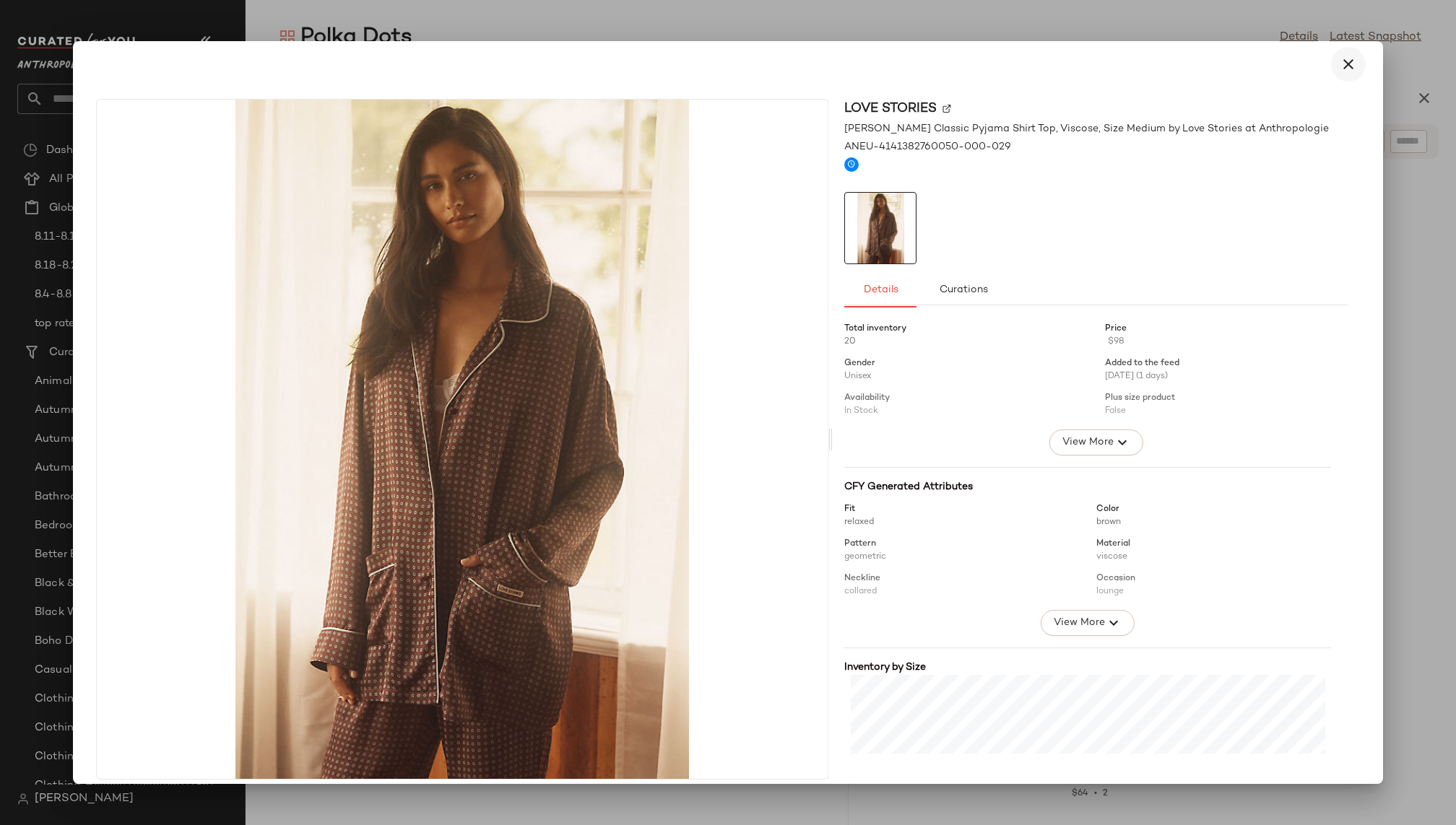
click at [1345, 61] on icon "button" at bounding box center [1348, 64] width 17 height 17
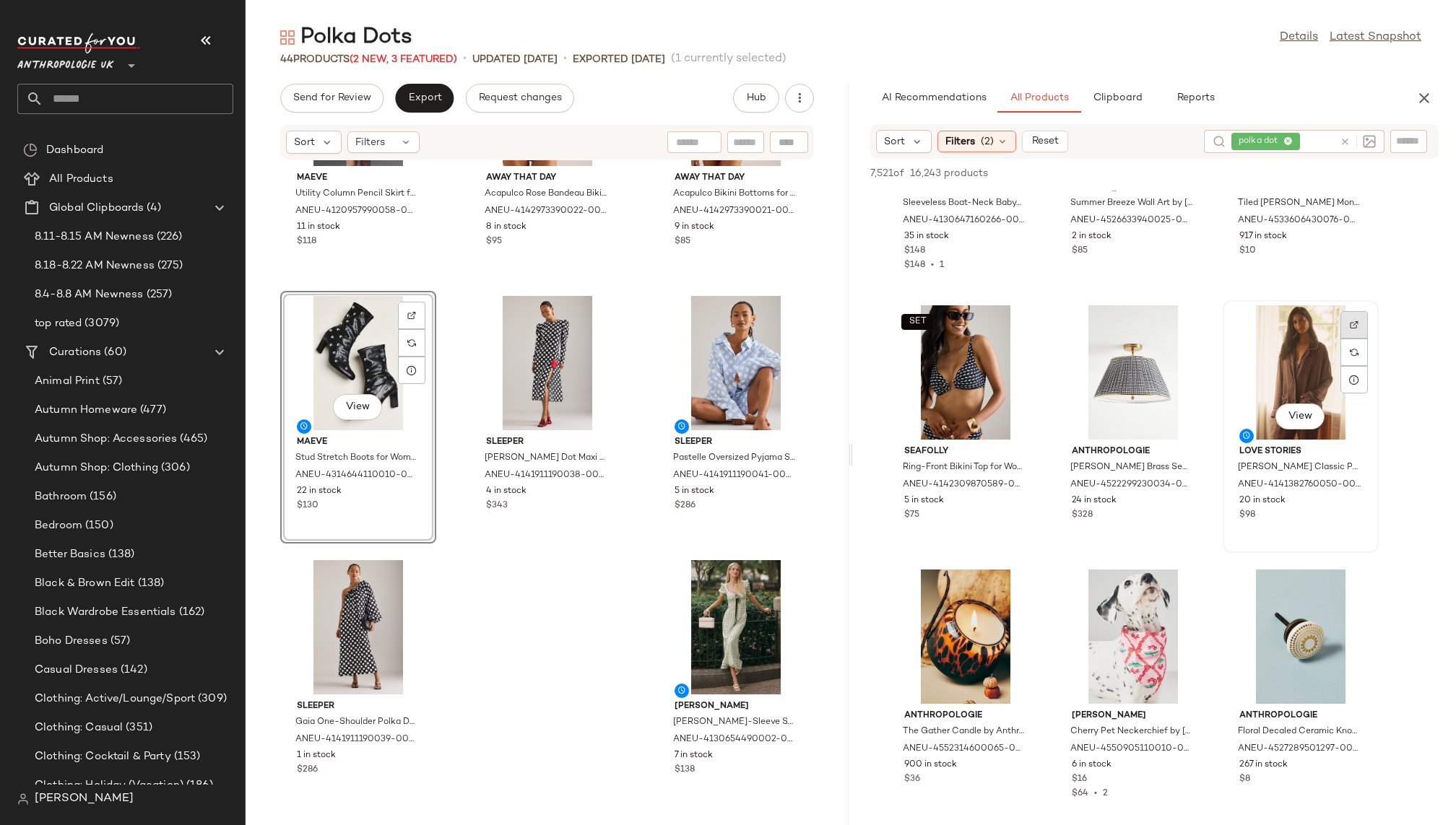
click at [1357, 321] on img at bounding box center [1353, 324] width 8 height 8
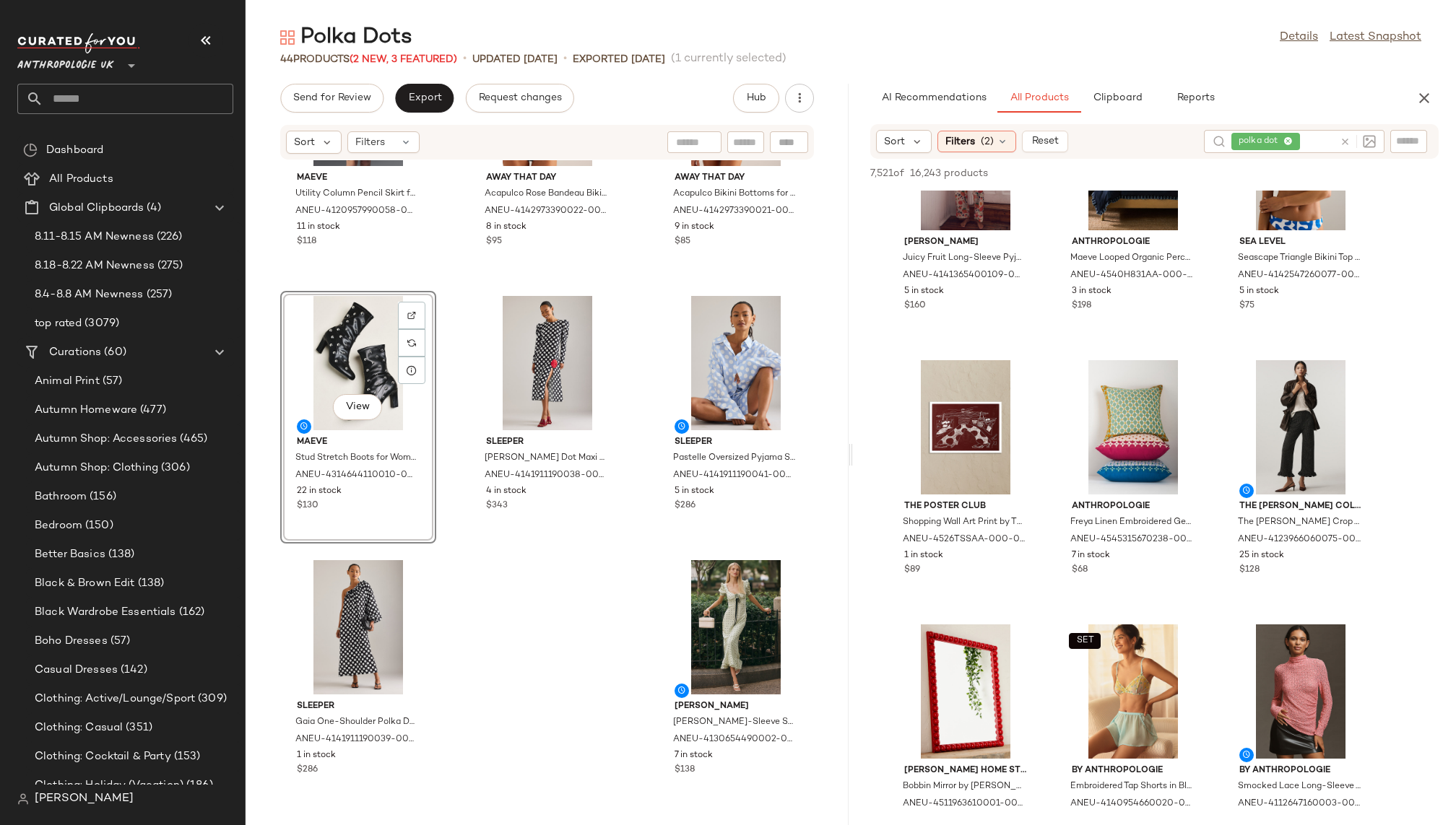
scroll to position [9137, 0]
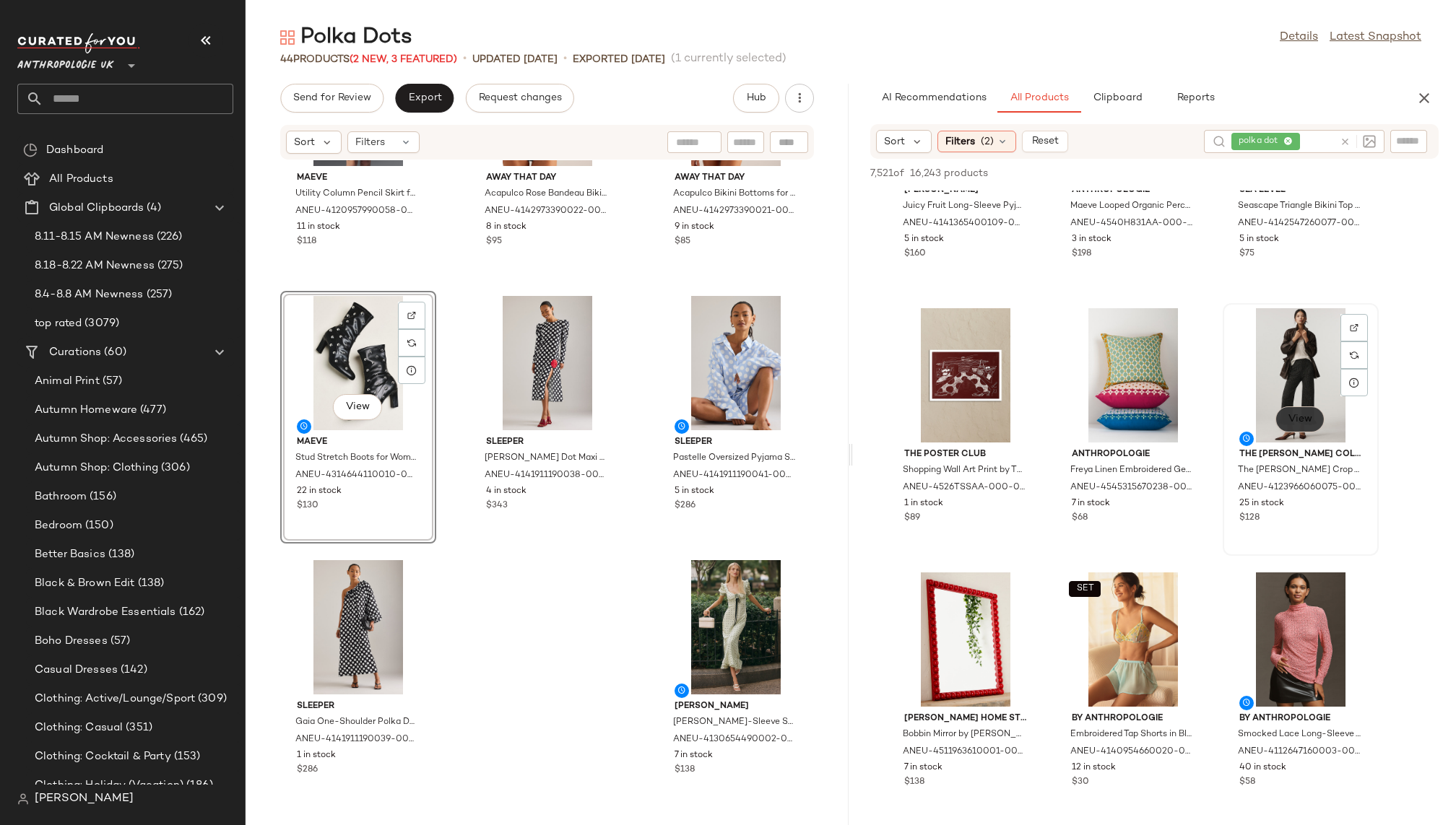
click at [1292, 422] on span "View" at bounding box center [1299, 419] width 24 height 11
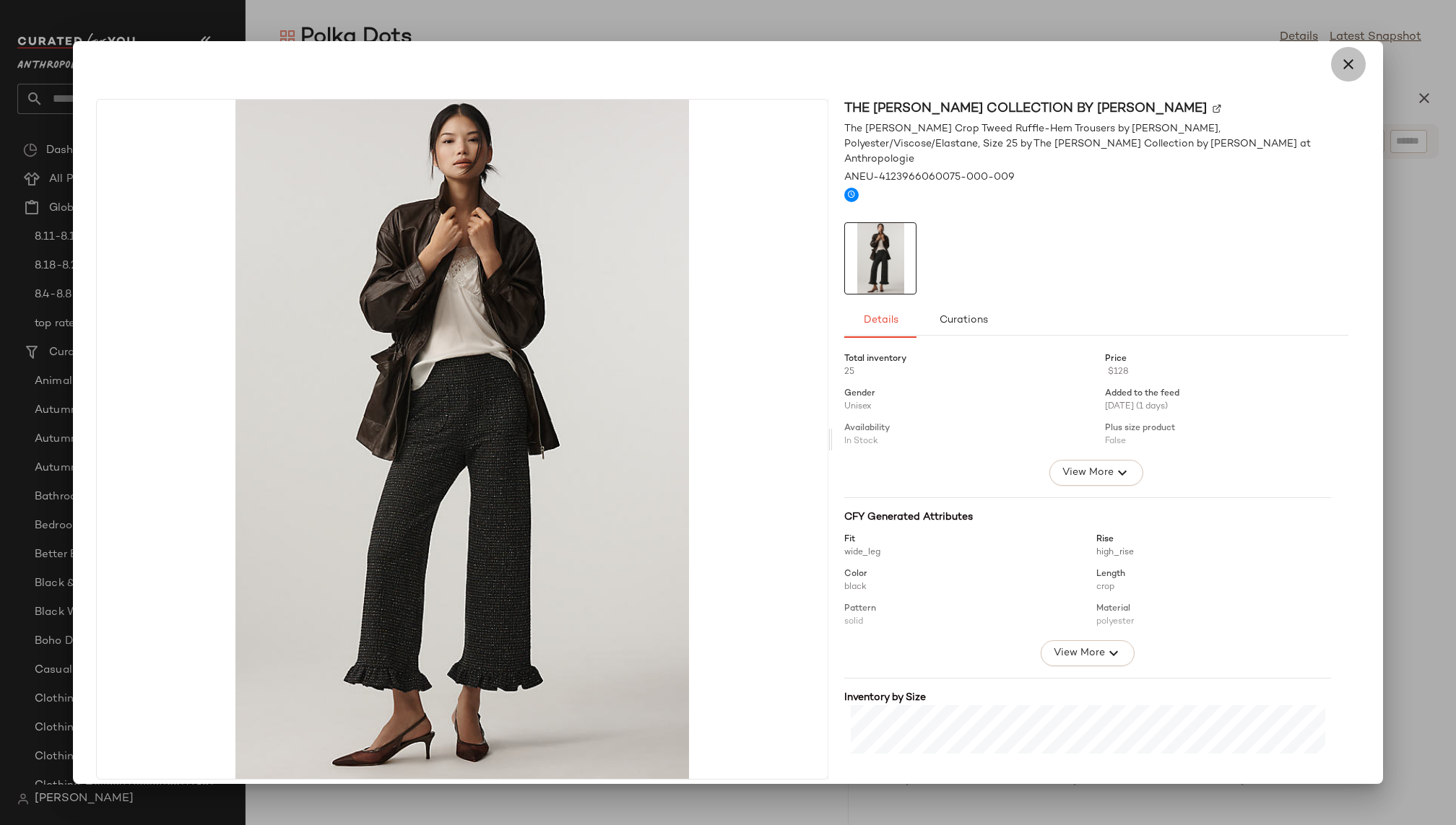
click at [1339, 72] on icon "button" at bounding box center [1348, 64] width 17 height 17
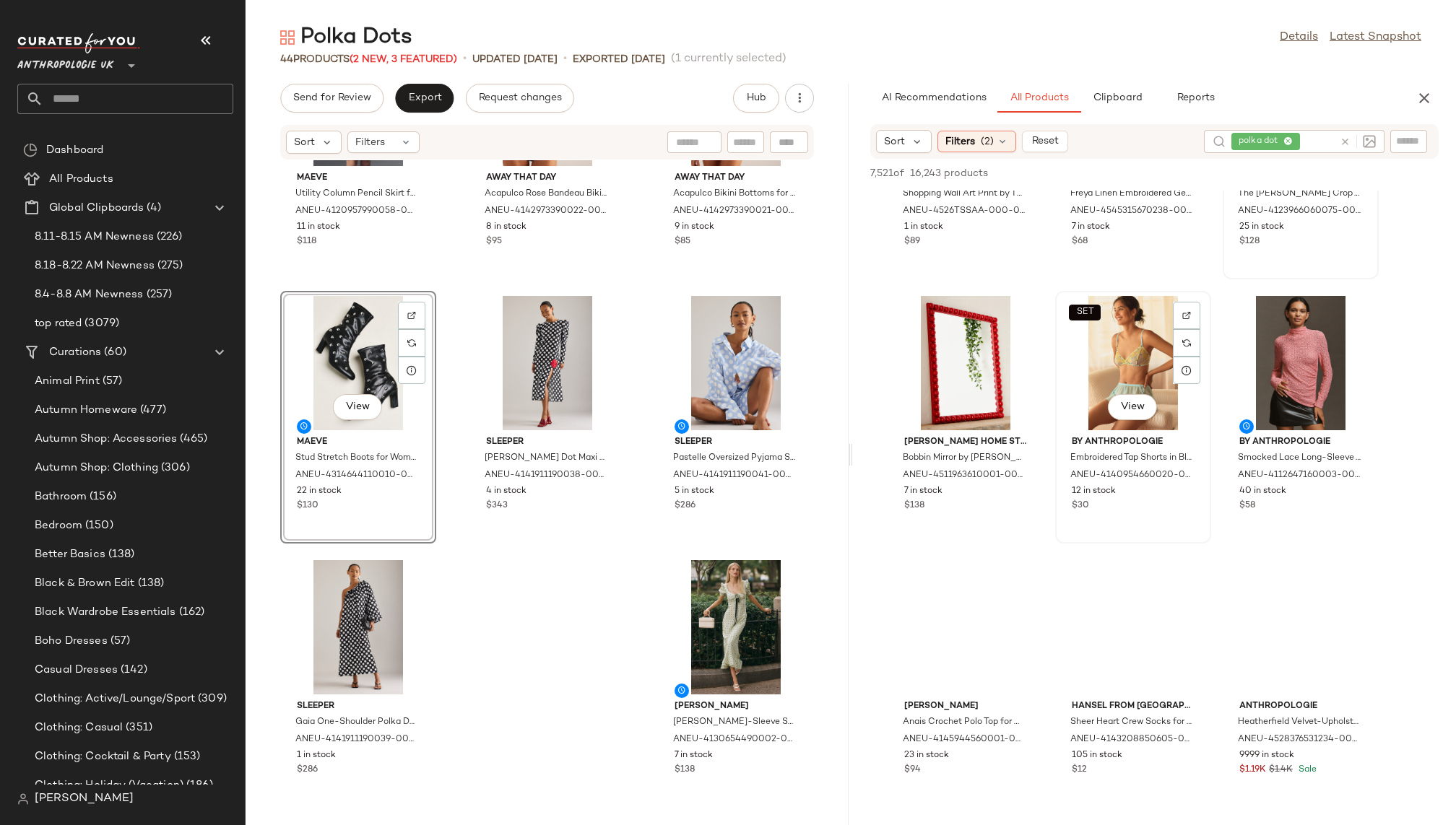
scroll to position [9442, 0]
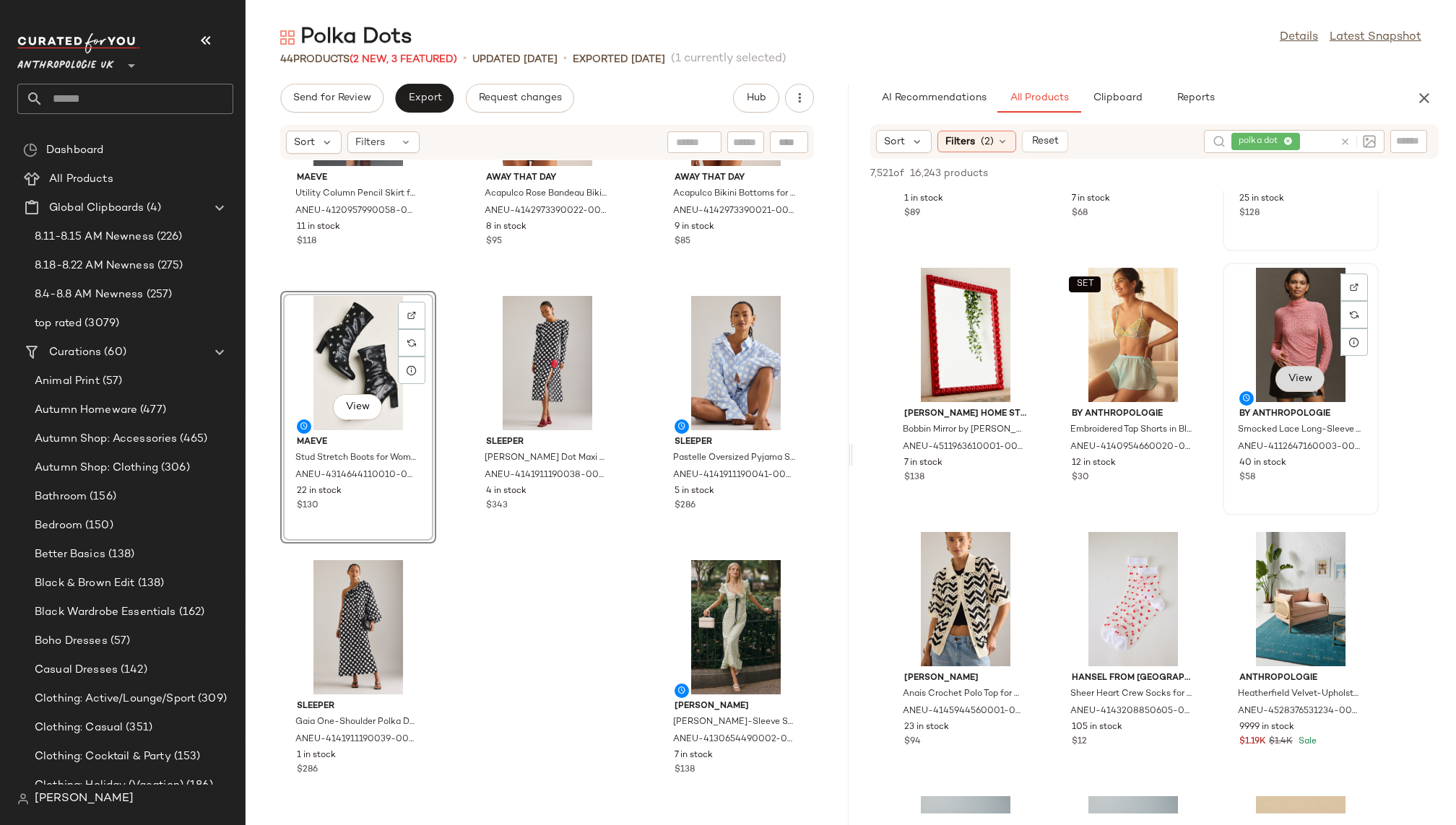
click at [1298, 377] on span "View" at bounding box center [1299, 379] width 24 height 11
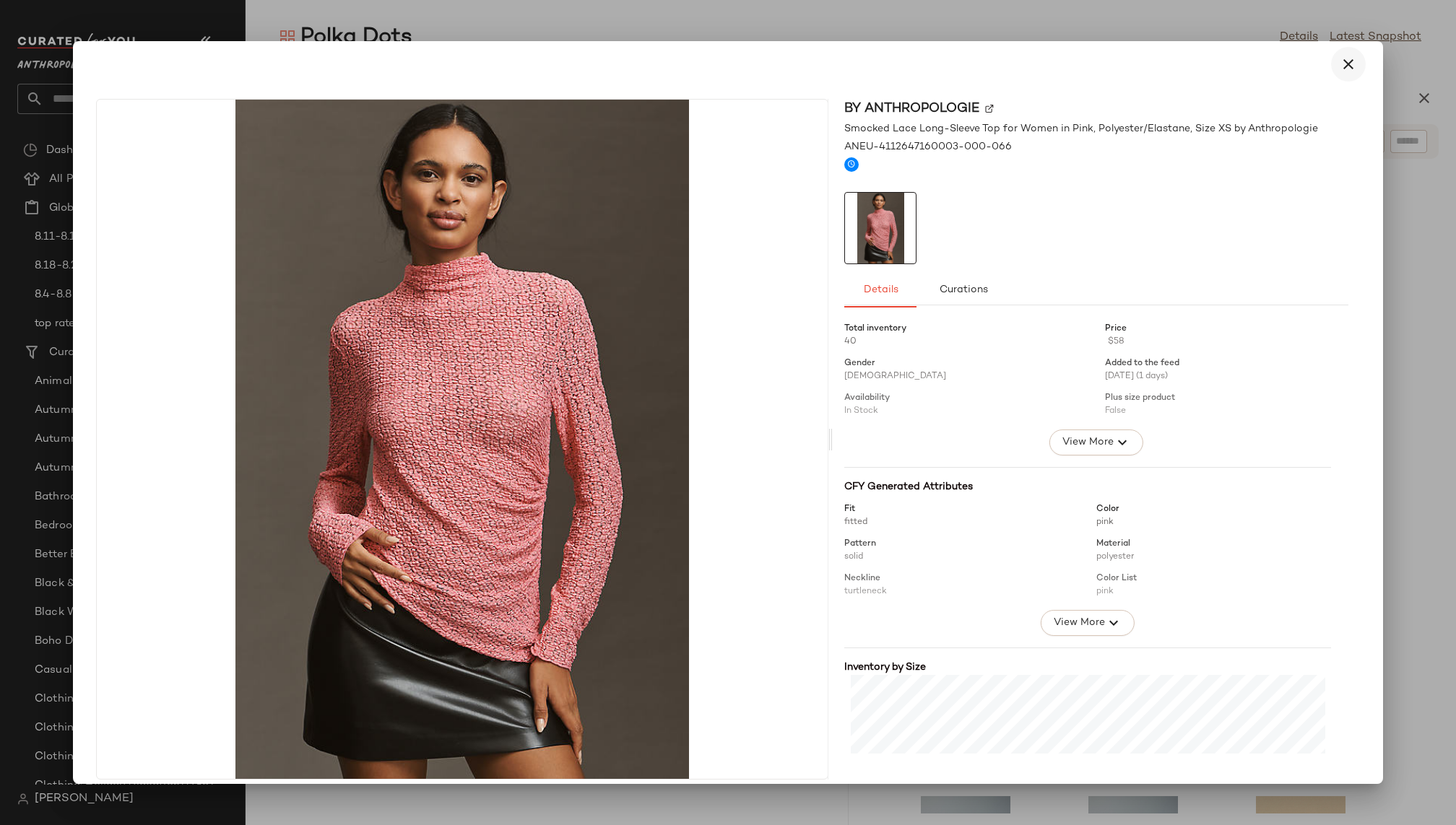
click at [1339, 69] on icon "button" at bounding box center [1348, 64] width 17 height 17
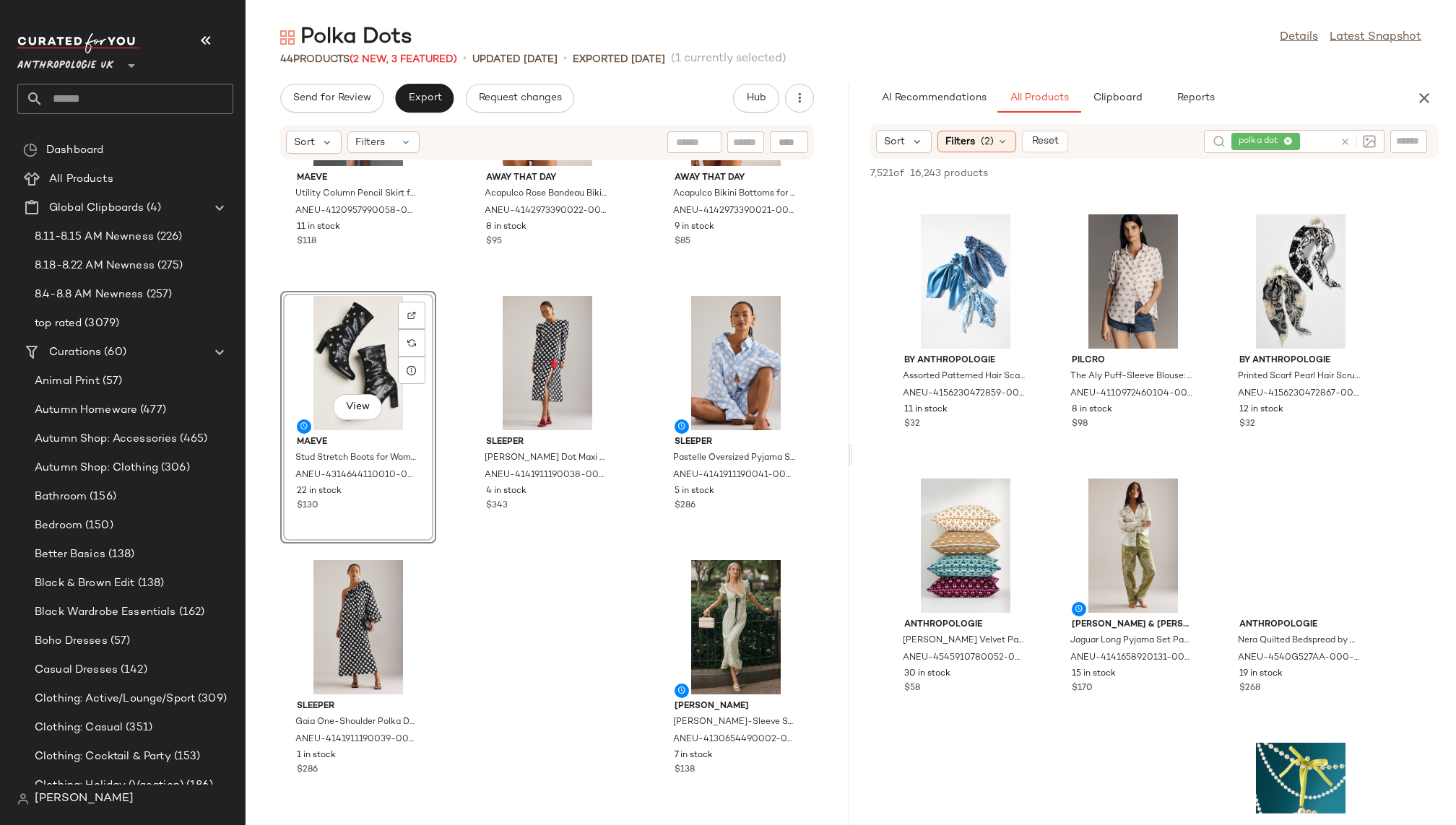
scroll to position [10555, 0]
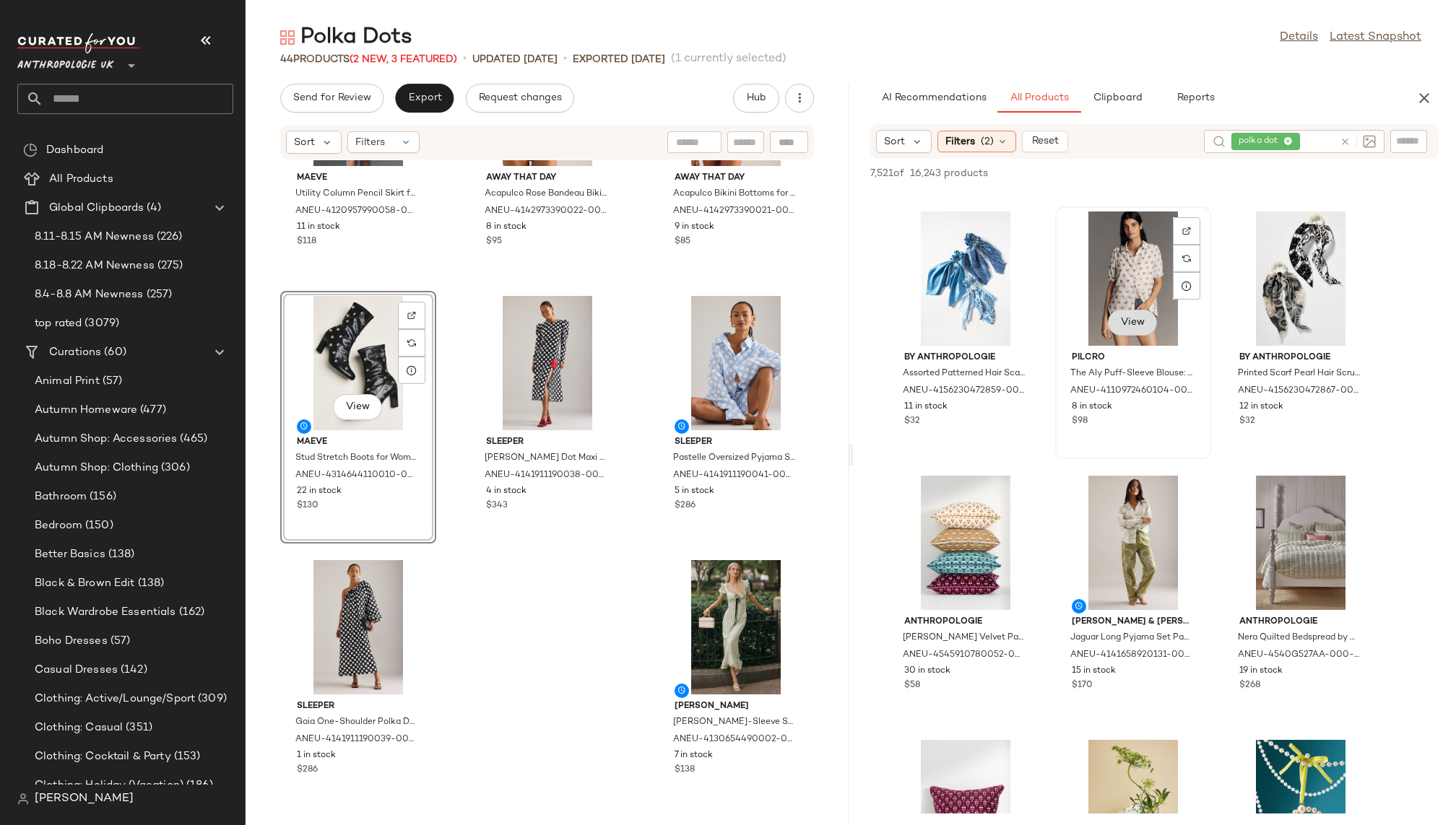
click at [1131, 320] on span "View" at bounding box center [1132, 322] width 24 height 11
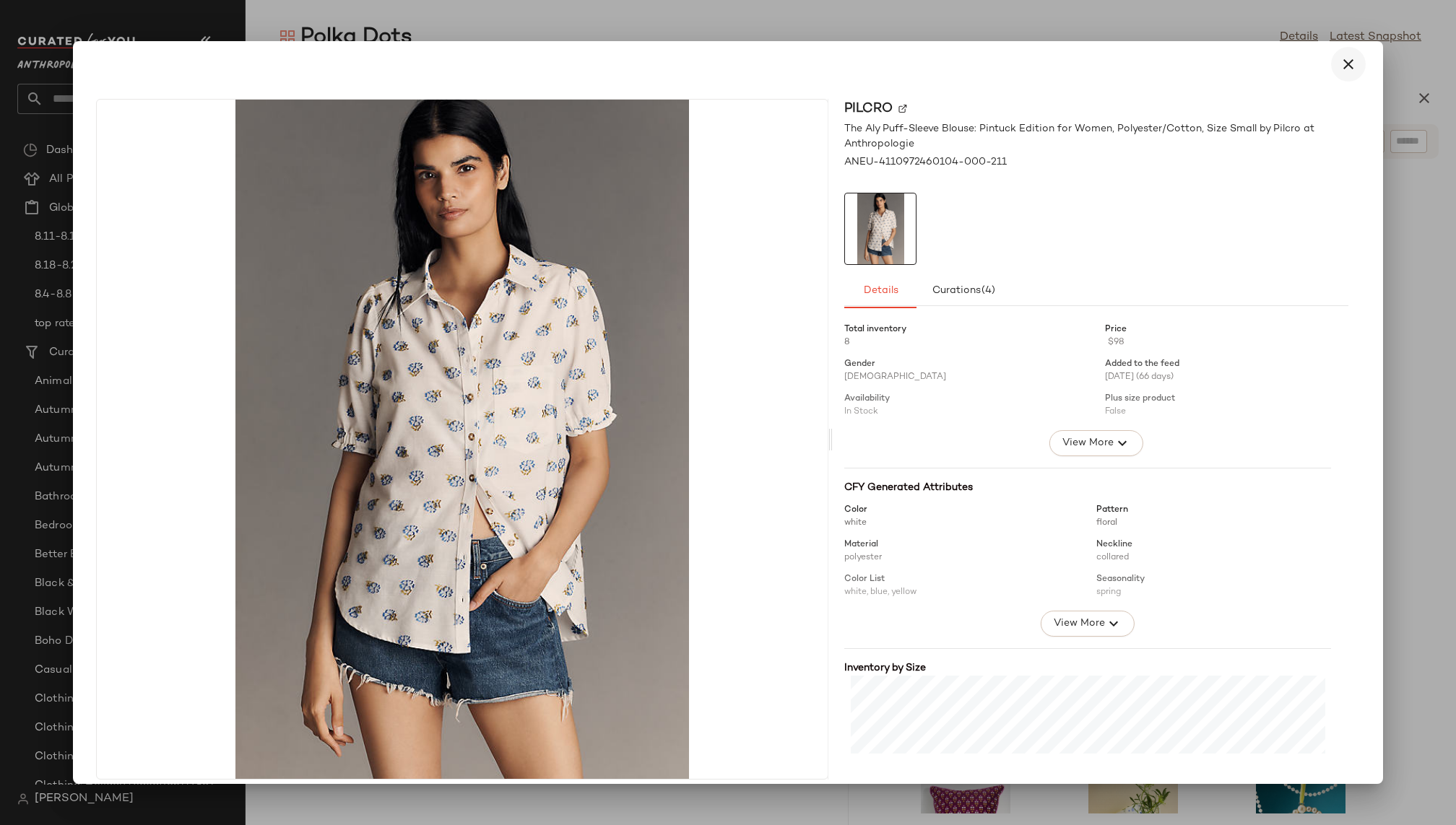
click at [1331, 66] on button "button" at bounding box center [1348, 64] width 35 height 35
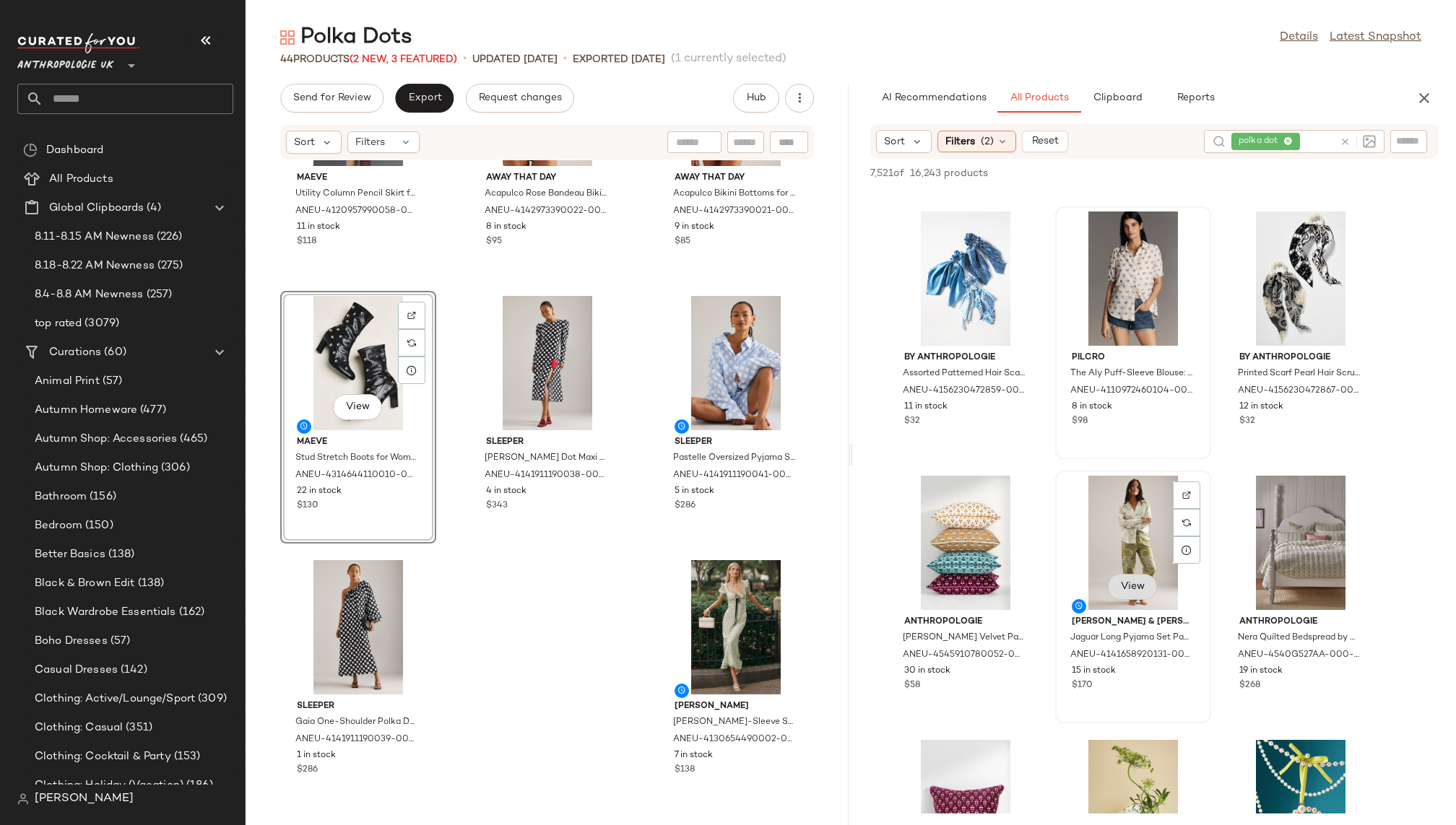
click at [1141, 583] on span "View" at bounding box center [1132, 586] width 24 height 11
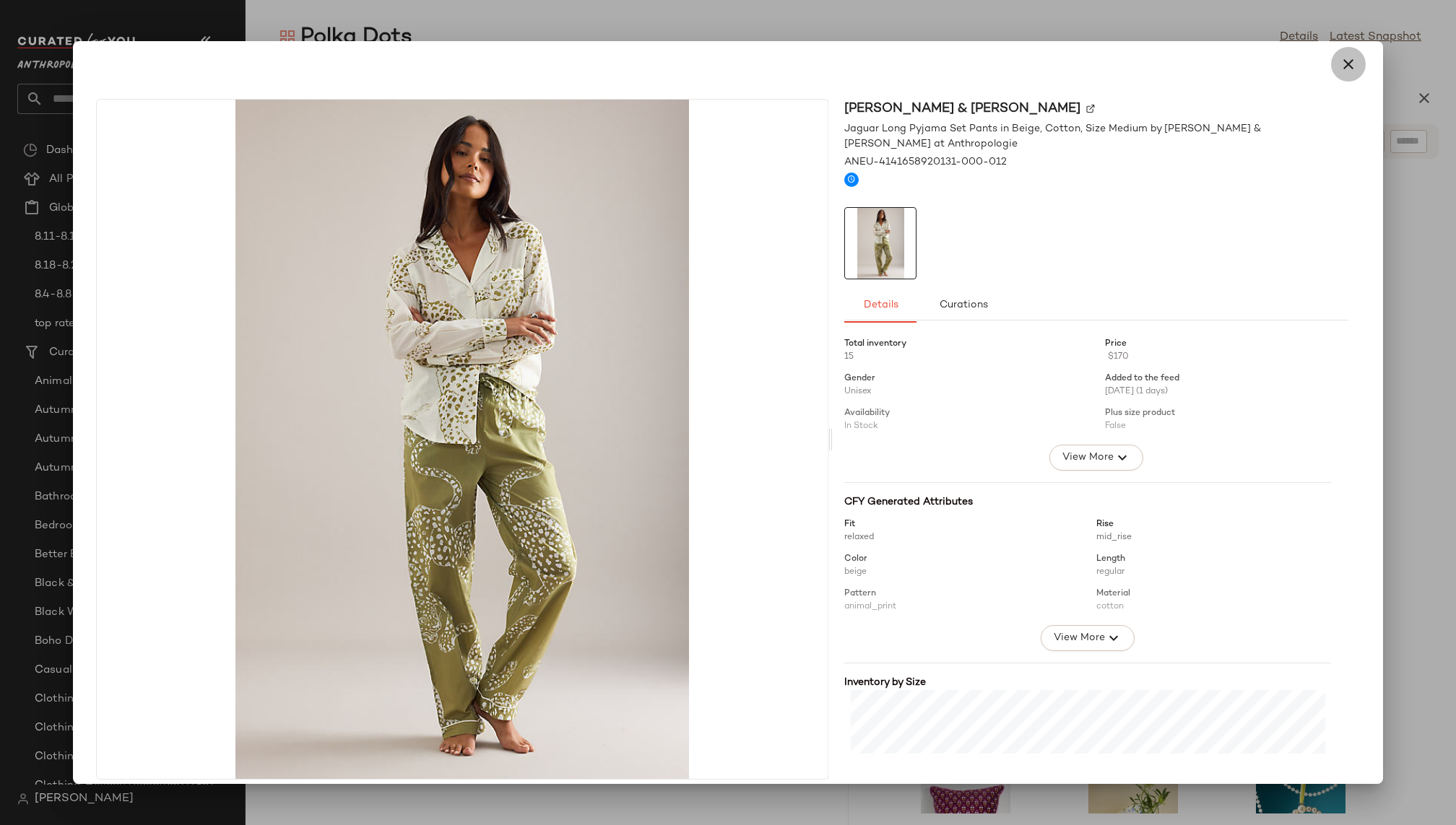
click at [1342, 66] on icon "button" at bounding box center [1348, 64] width 17 height 17
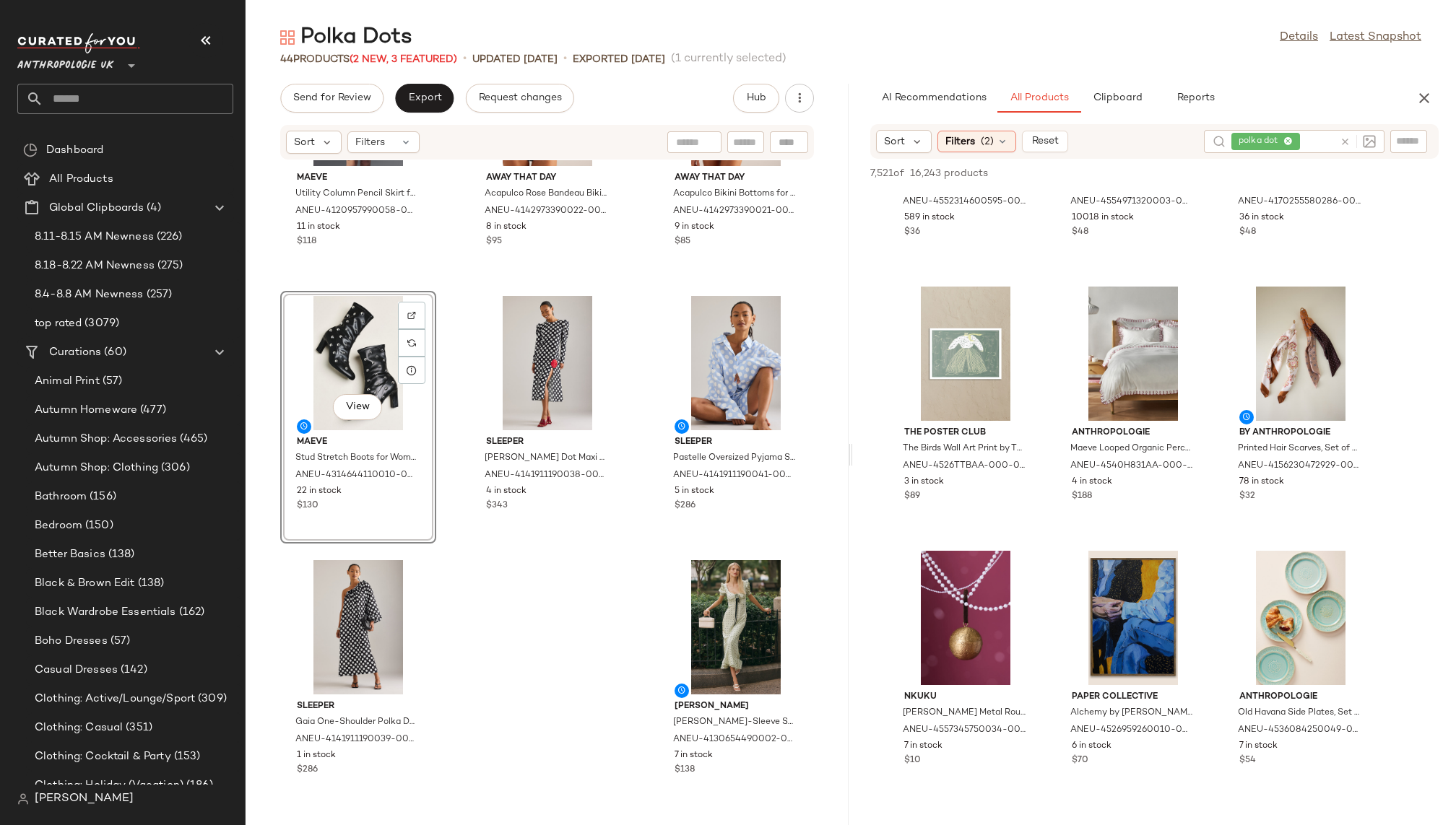
scroll to position [13129, 0]
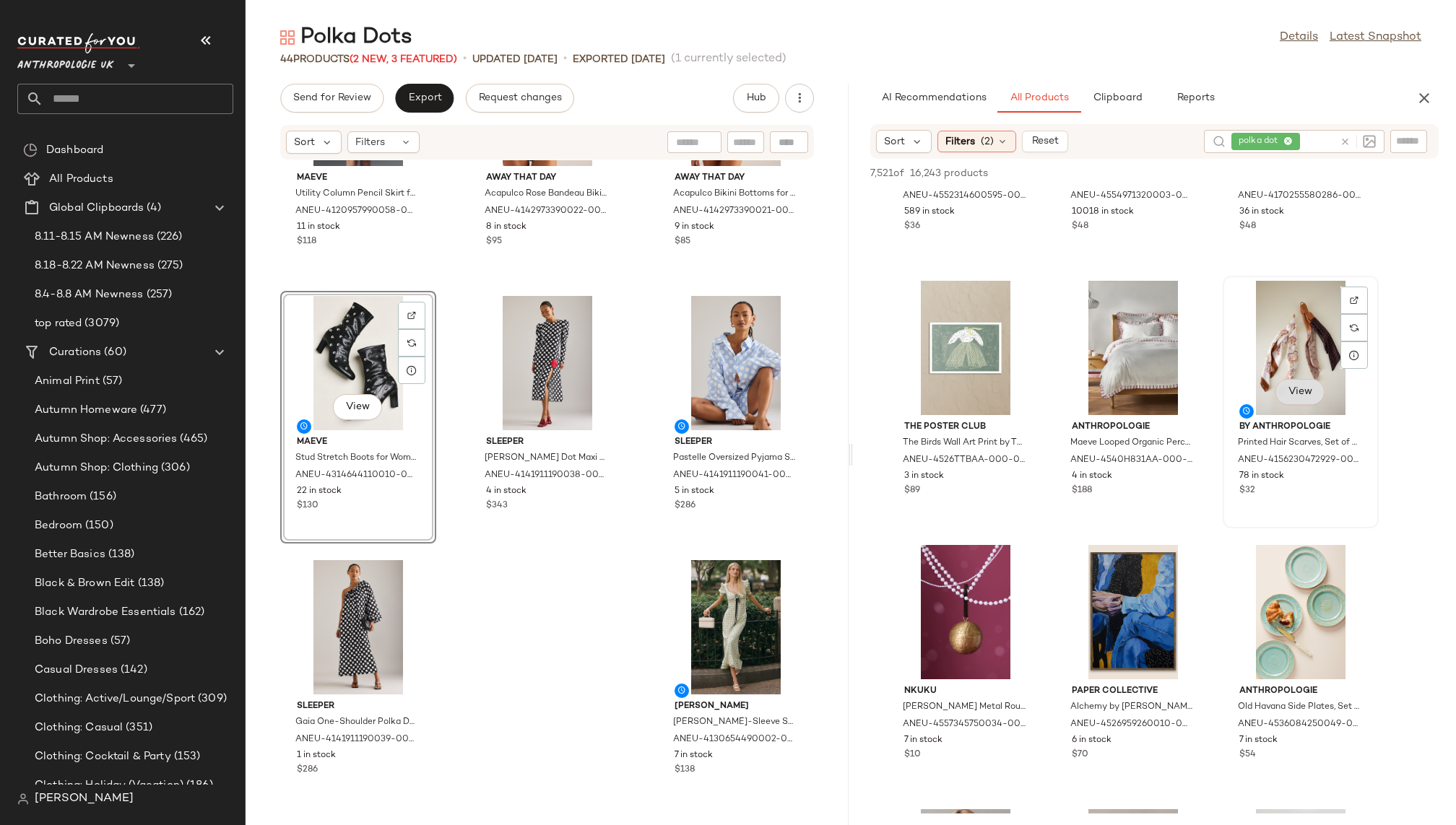
click at [1287, 393] on span "View" at bounding box center [1299, 392] width 24 height 11
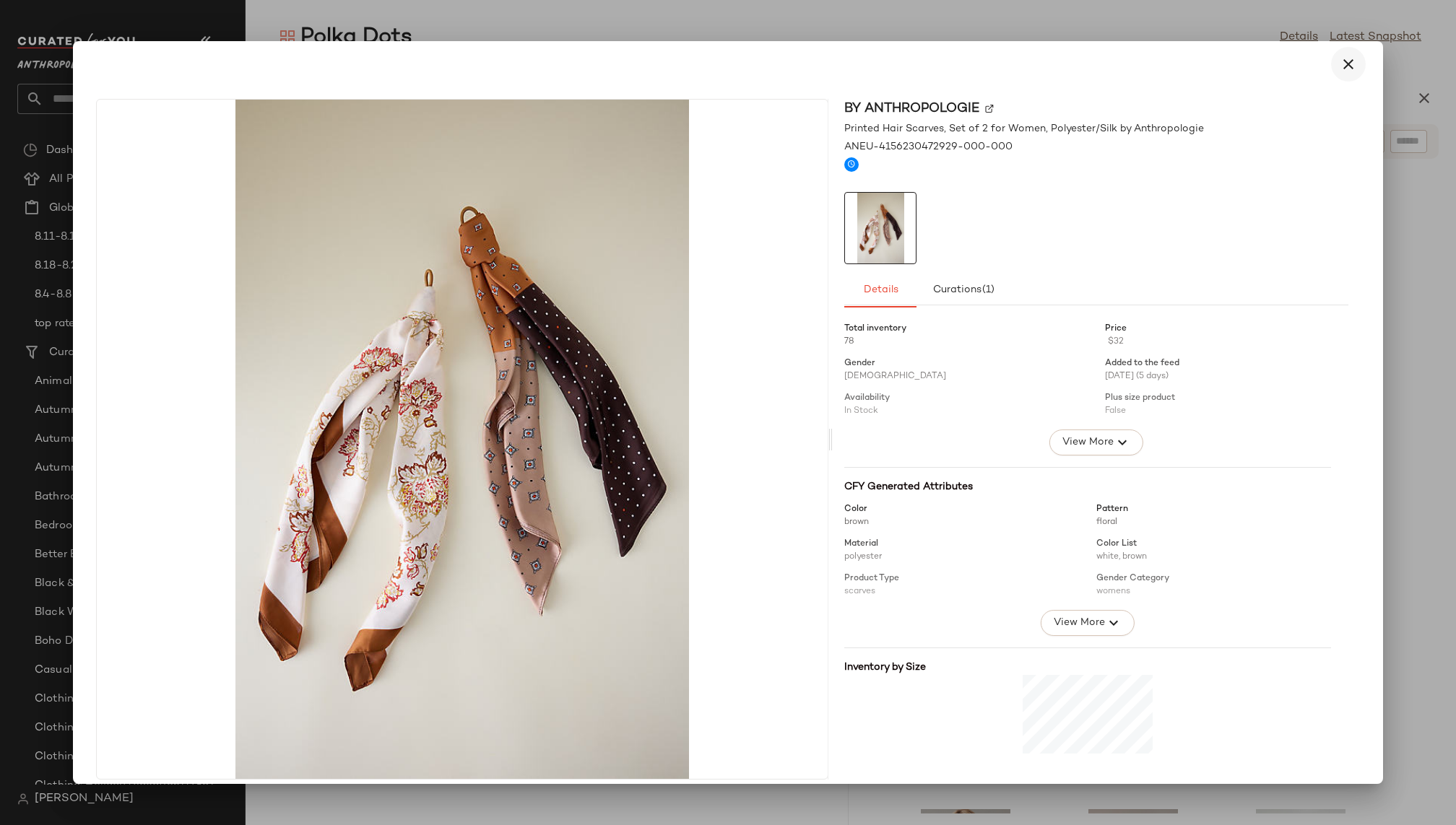
click at [1345, 64] on icon "button" at bounding box center [1348, 64] width 17 height 17
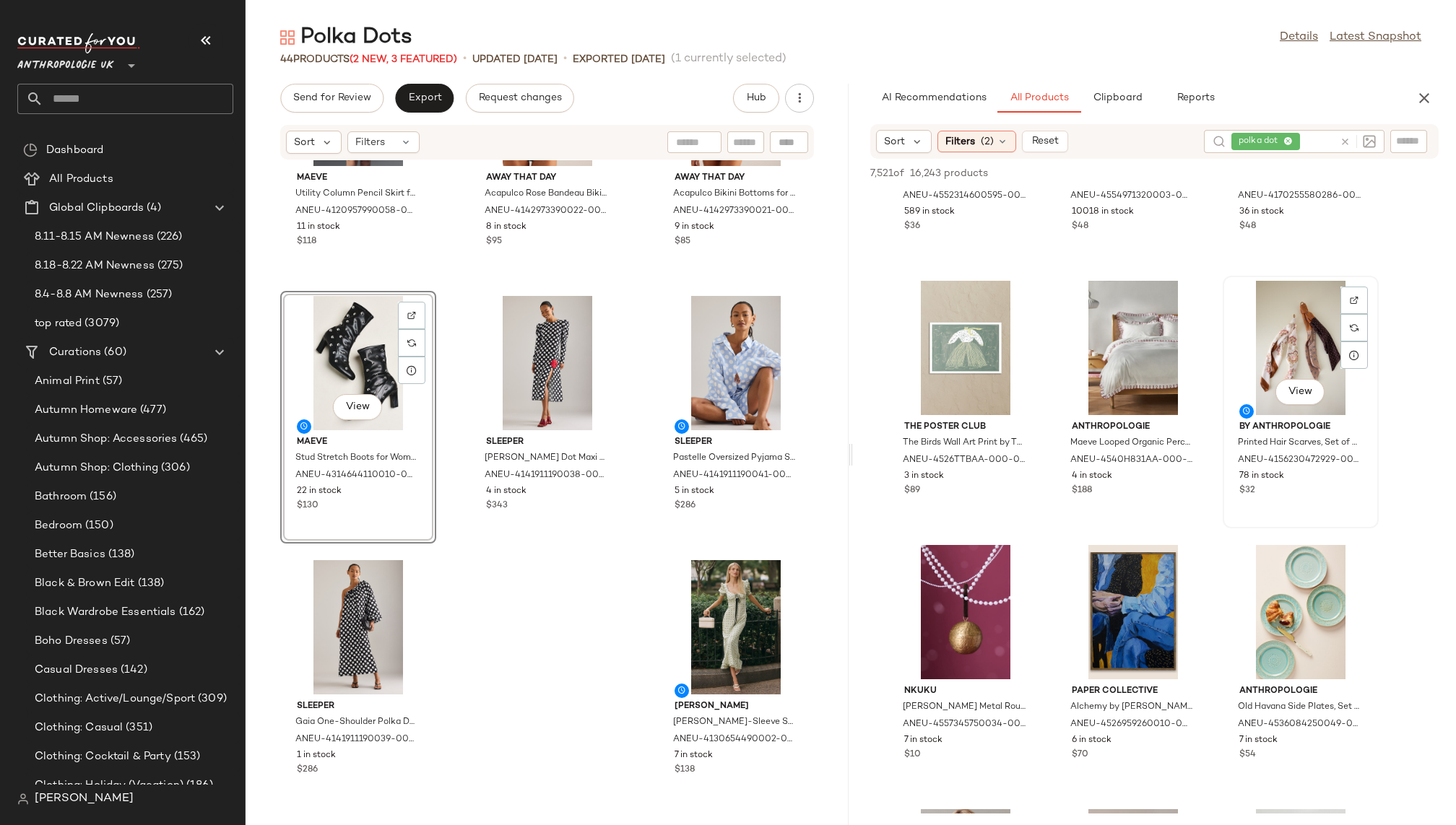
click at [1274, 346] on div "View" at bounding box center [1300, 348] width 146 height 134
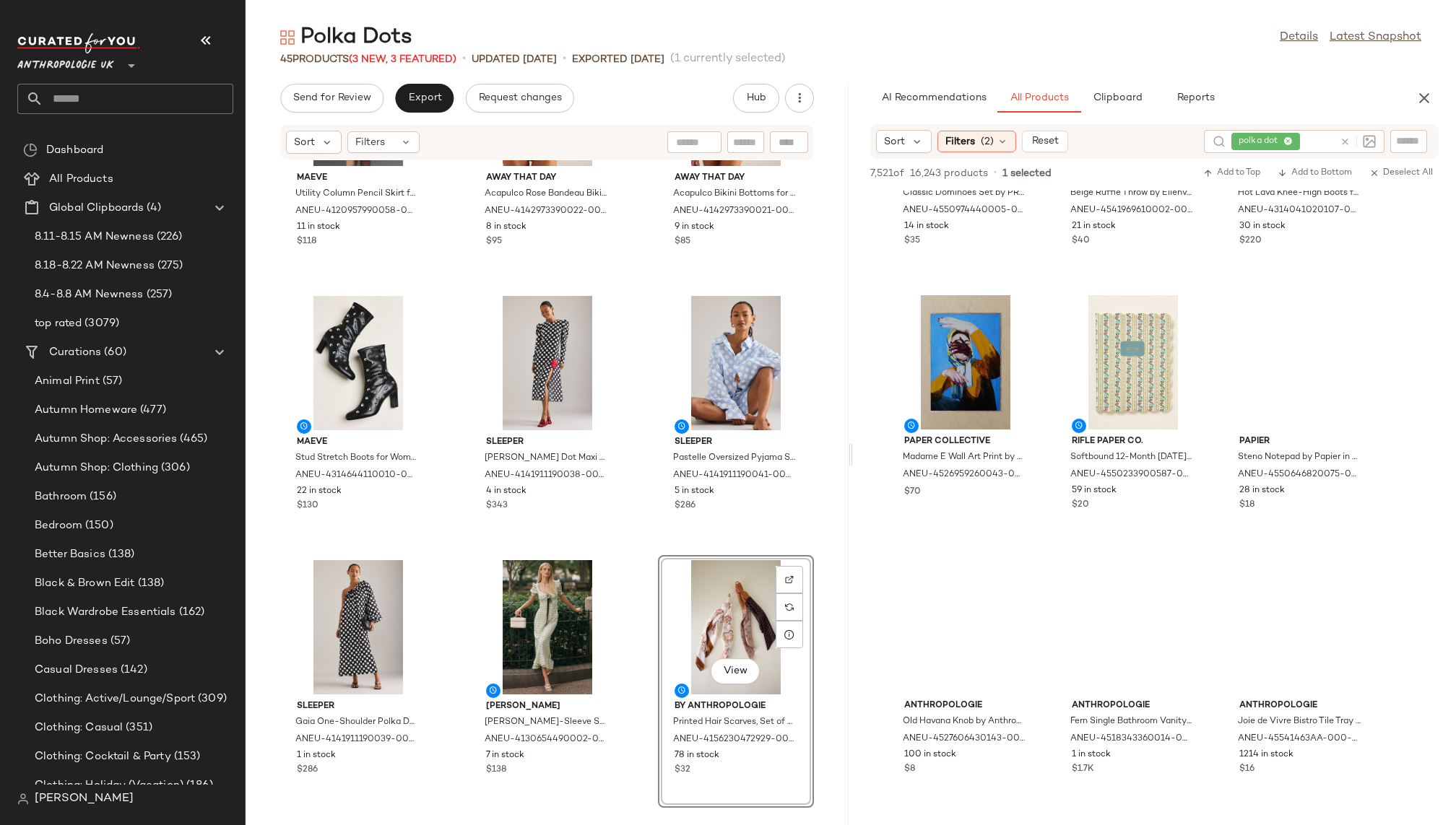
scroll to position [32389, 0]
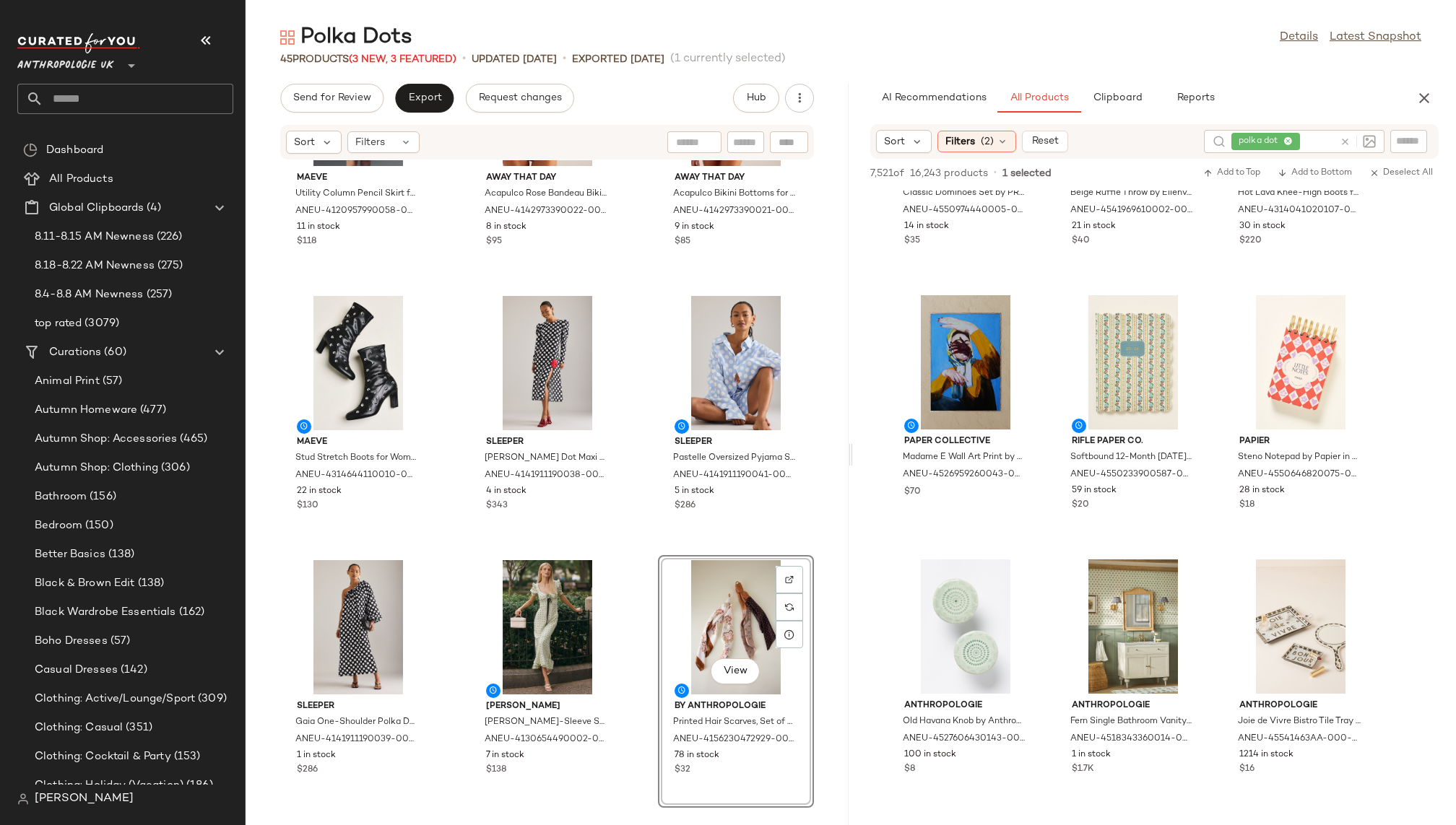
drag, startPoint x: 1286, startPoint y: 338, endPoint x: 594, endPoint y: 8, distance: 766.7
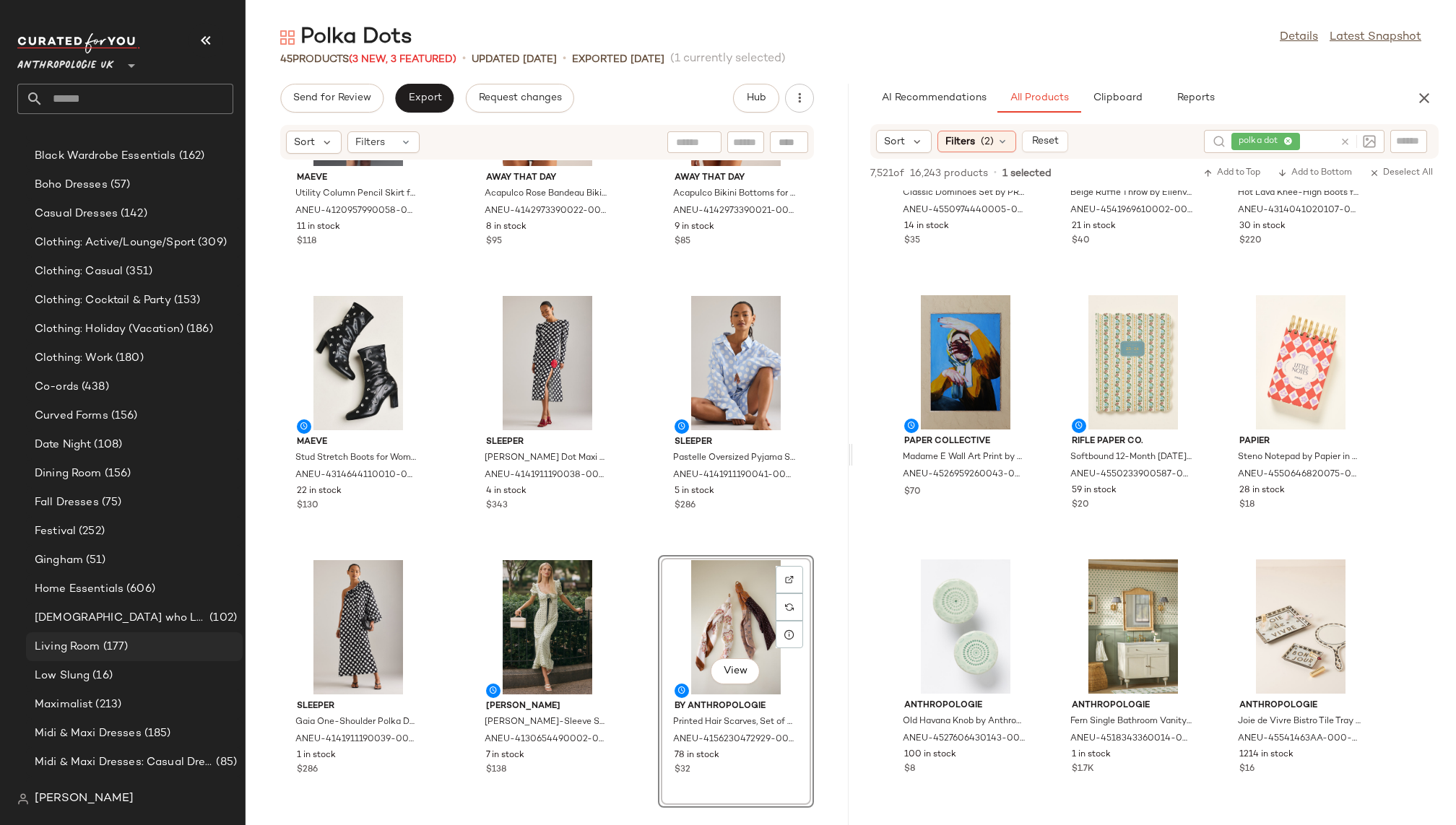
scroll to position [464, 0]
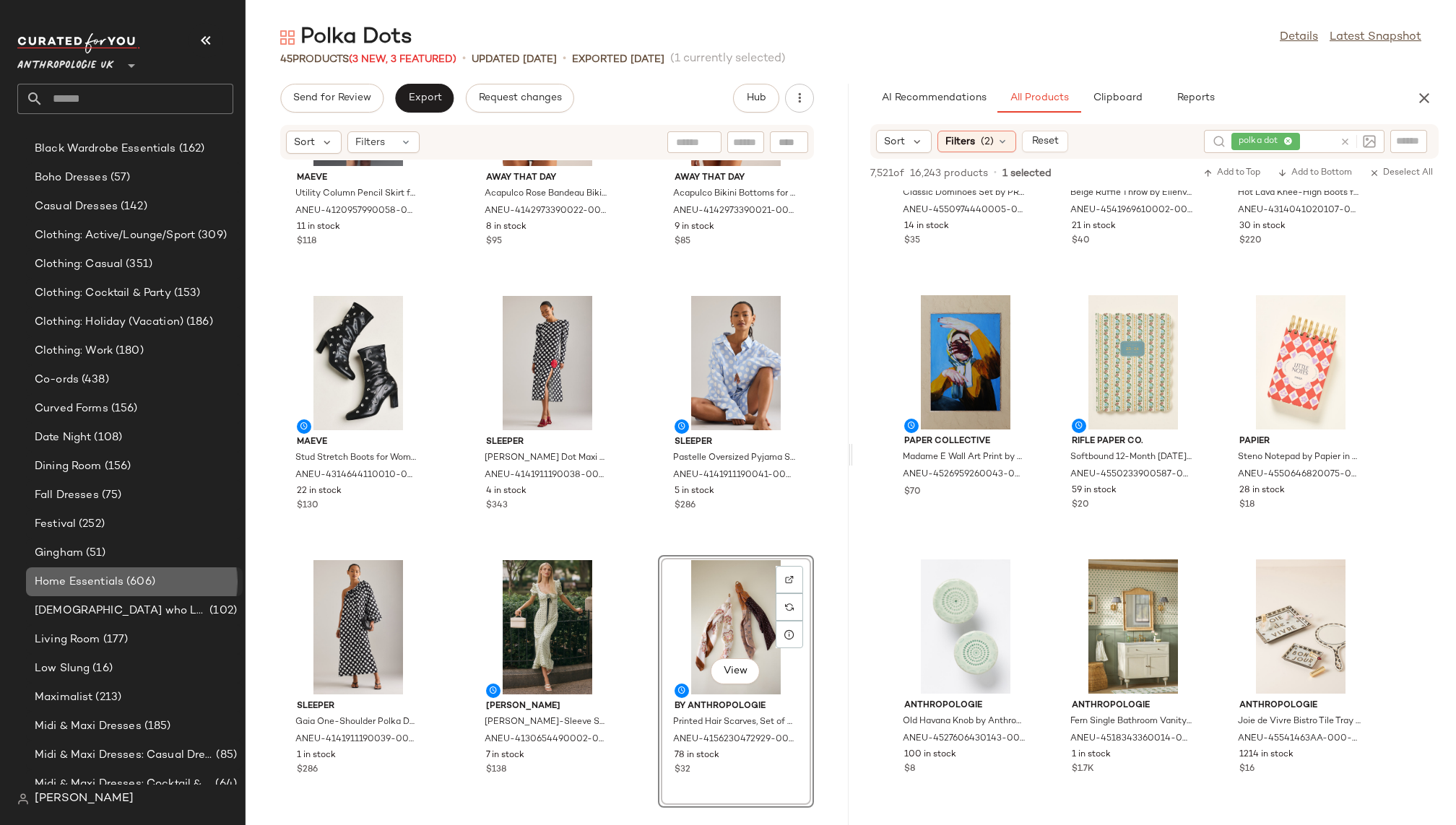
click at [133, 582] on span "(606)" at bounding box center [139, 583] width 32 height 17
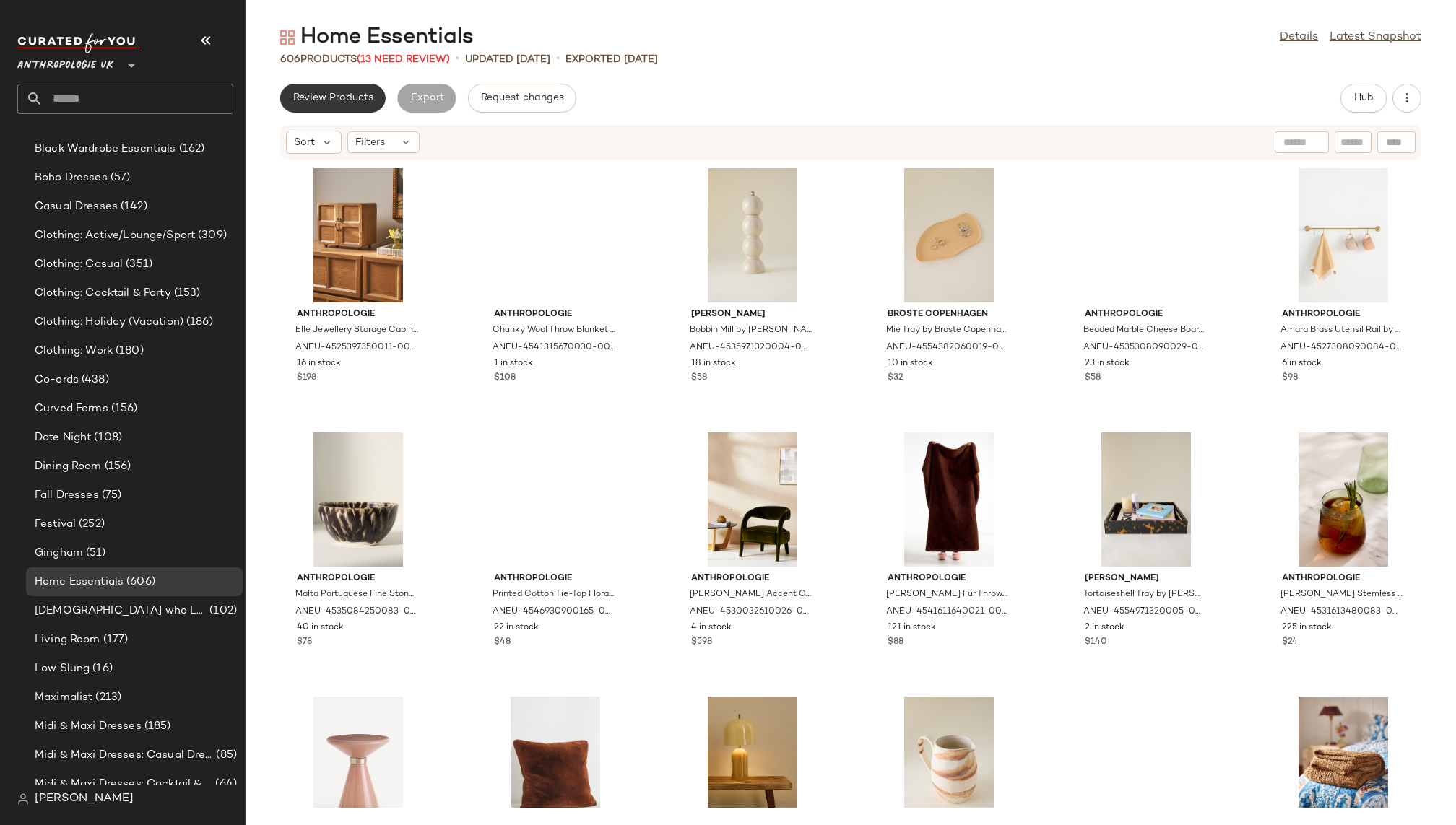
click at [339, 106] on button "Review Products" at bounding box center [333, 98] width 105 height 29
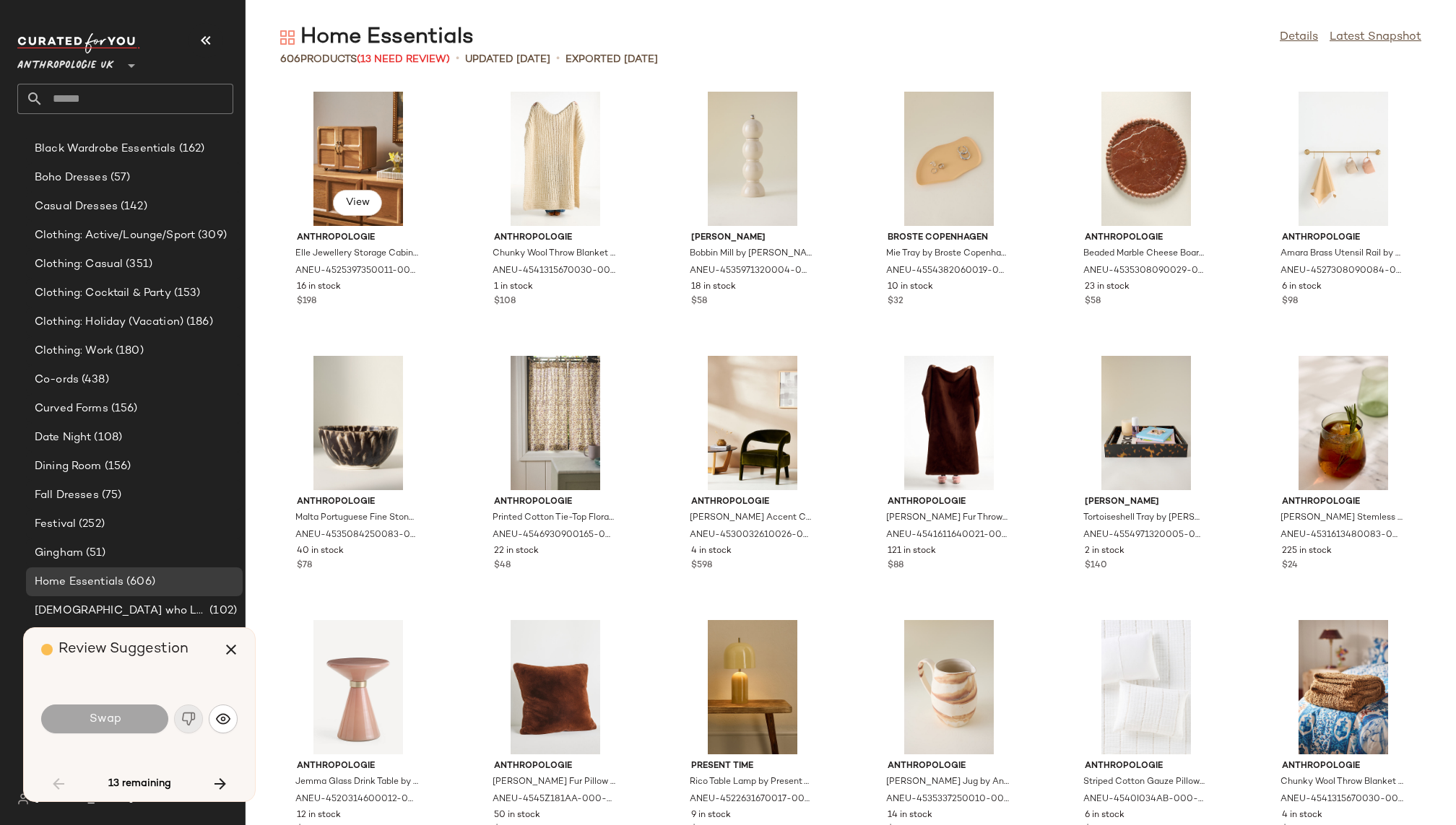
scroll to position [1069, 0]
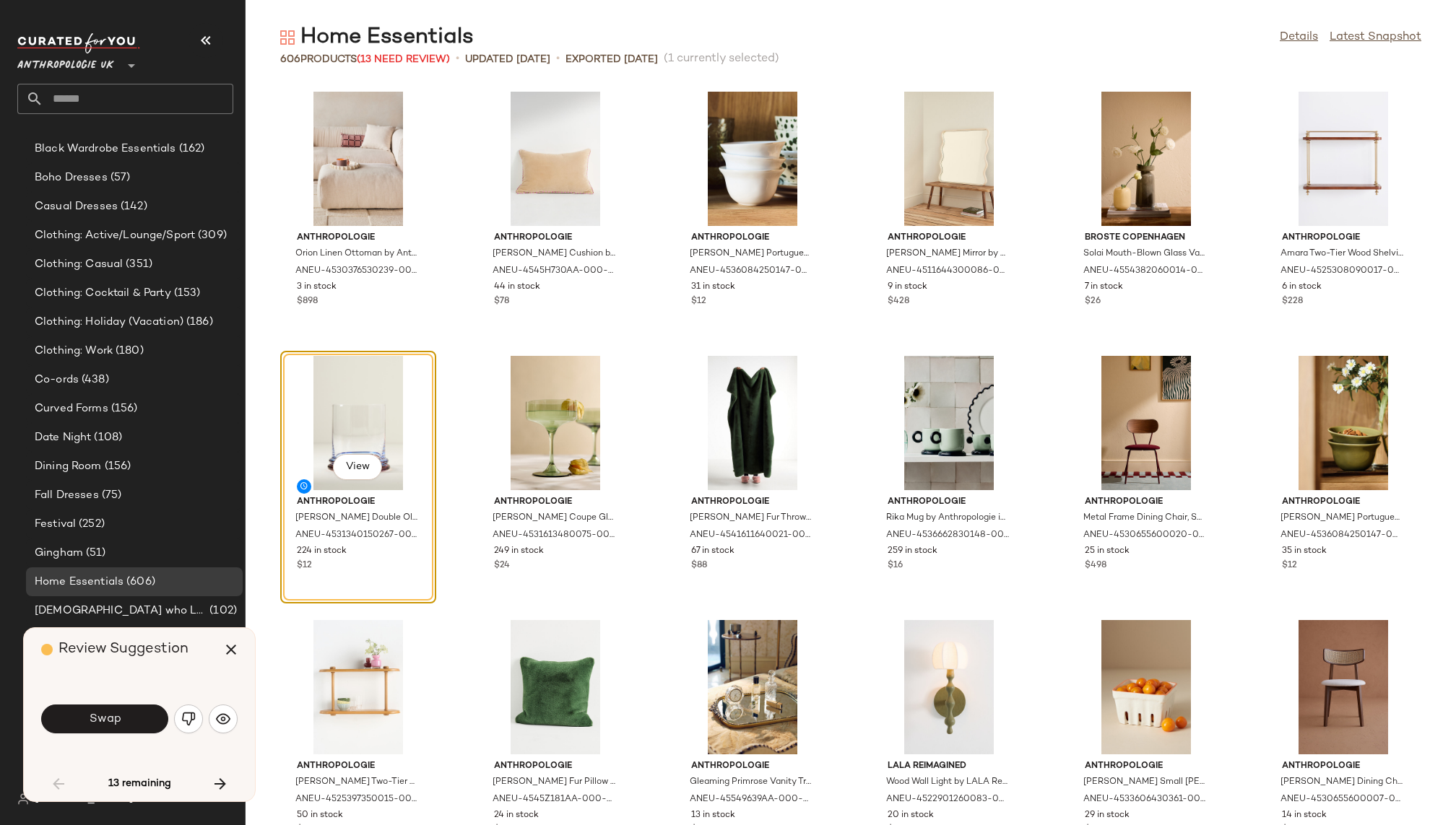
click at [188, 700] on div "Swap" at bounding box center [139, 719] width 196 height 78
click at [189, 722] on img "button" at bounding box center [188, 719] width 14 height 14
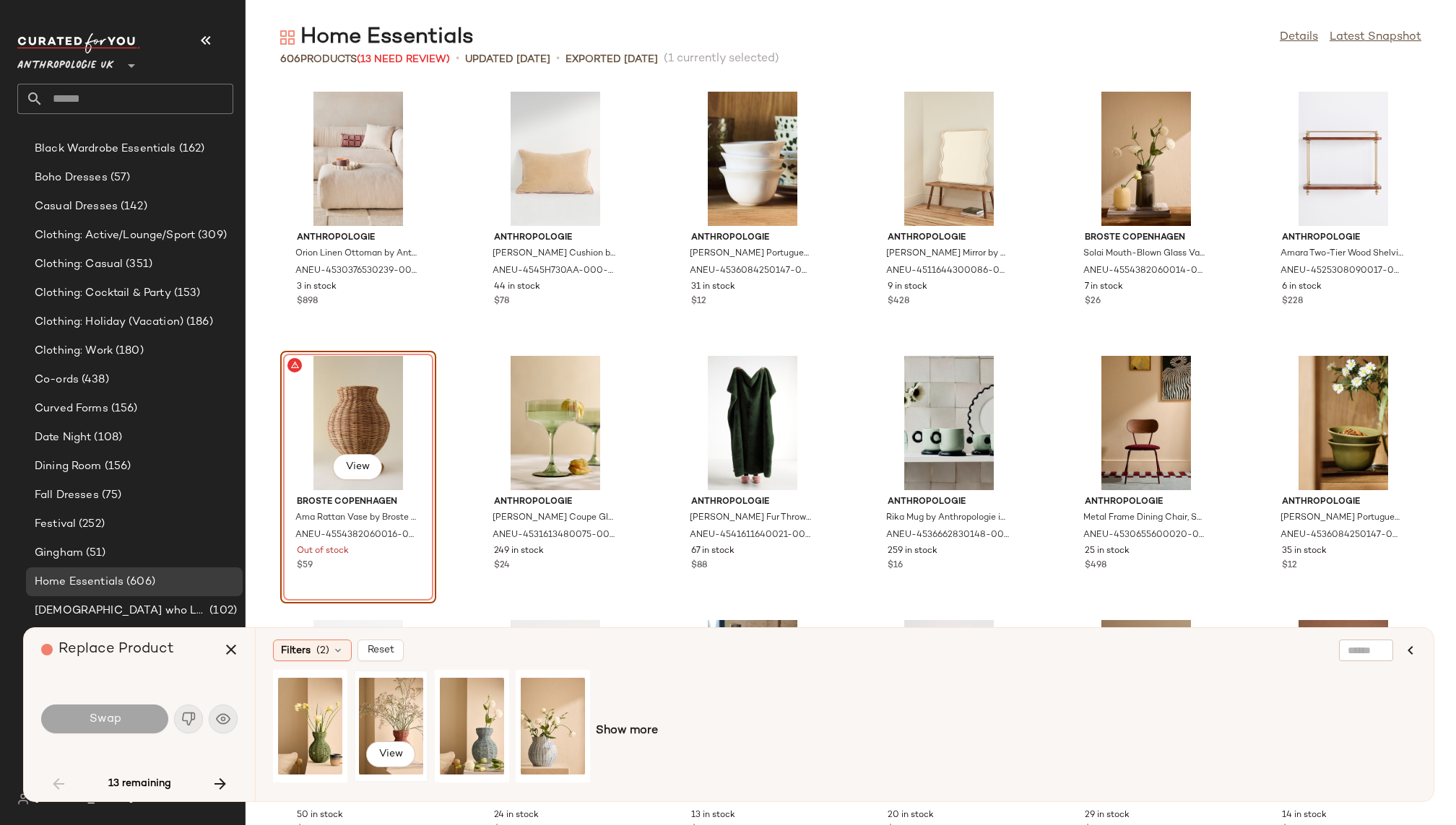
click at [391, 709] on div "View" at bounding box center [391, 726] width 64 height 102
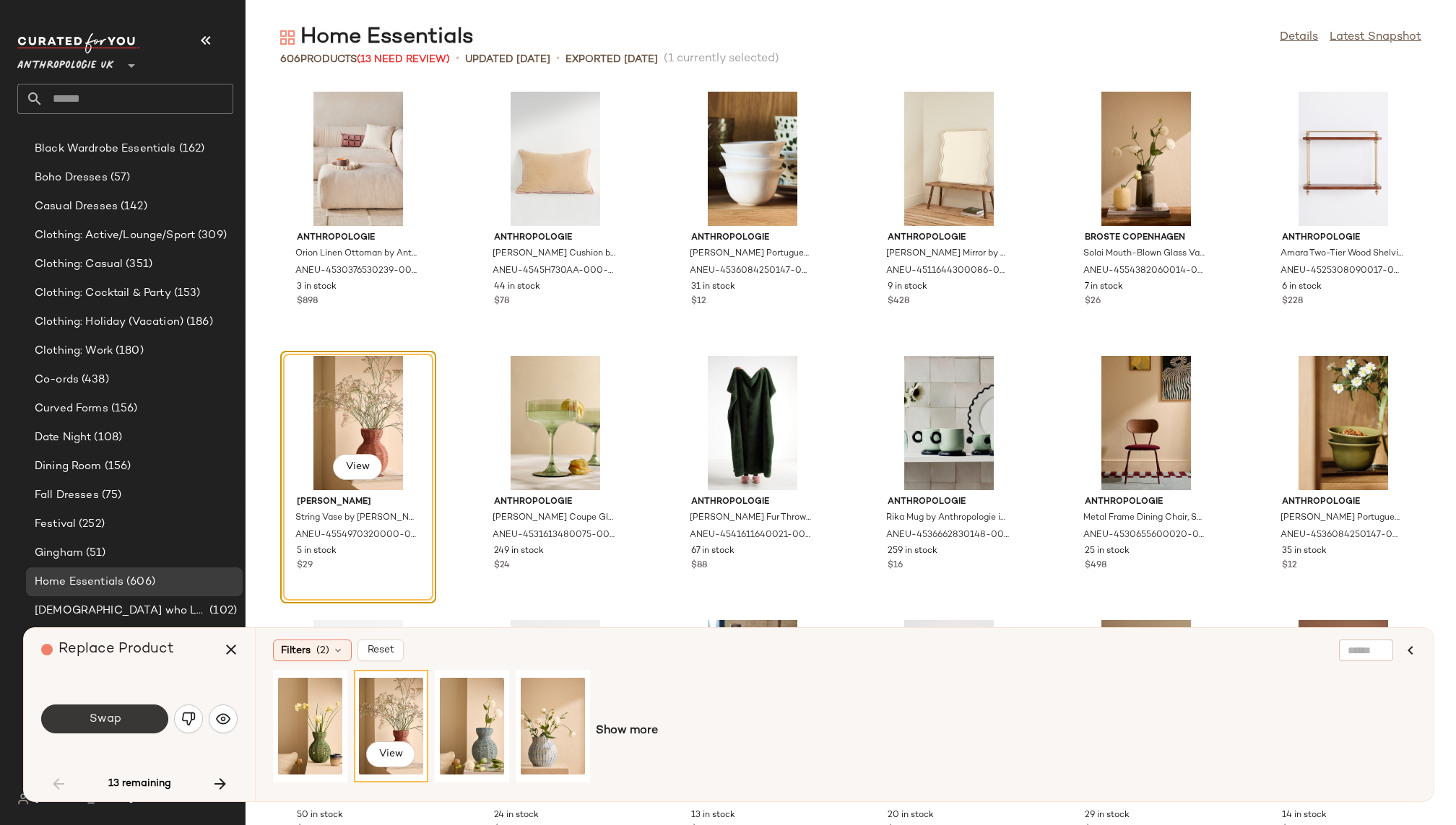
click at [119, 727] on button "Swap" at bounding box center [105, 719] width 127 height 29
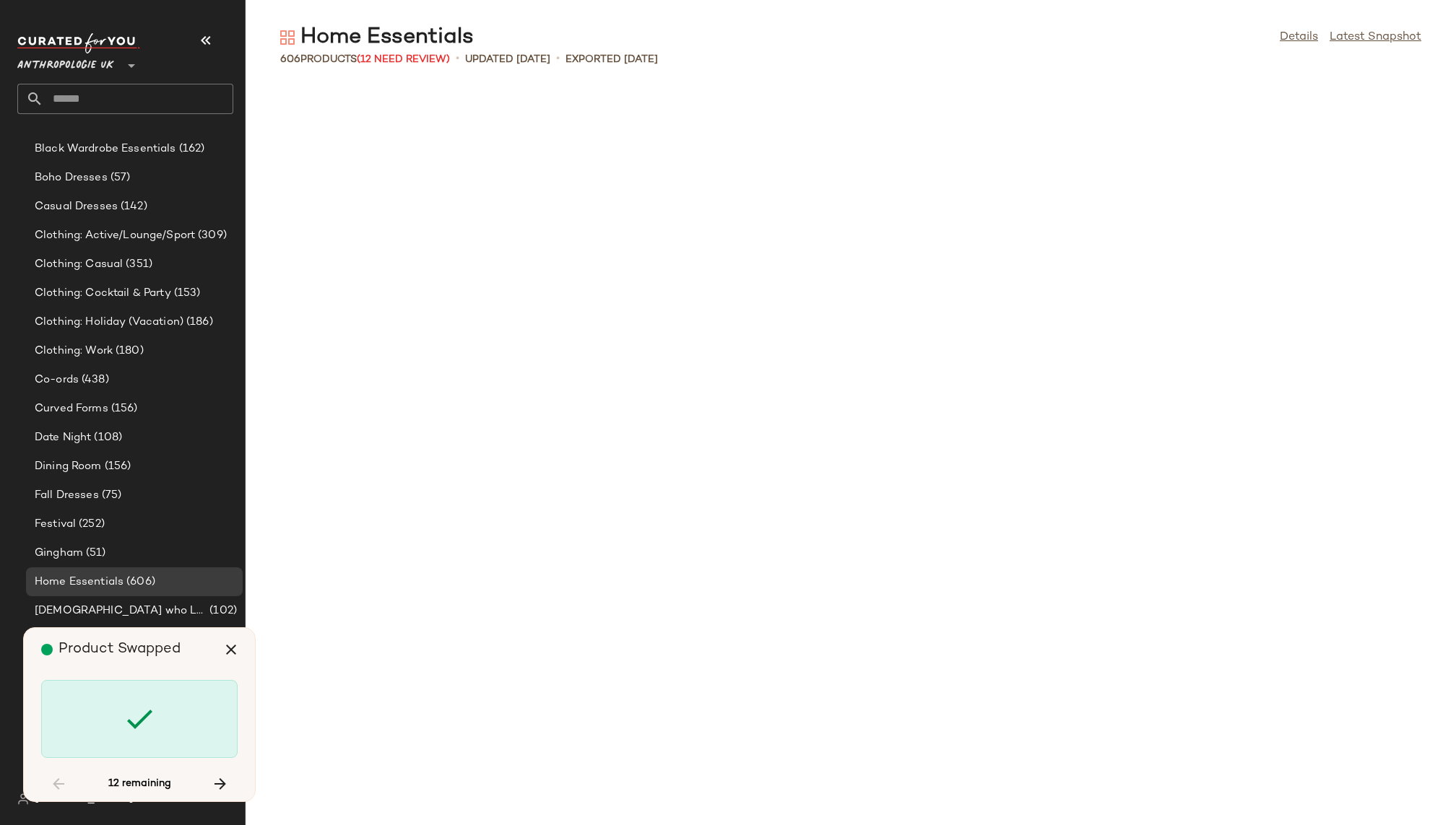
scroll to position [3436, 0]
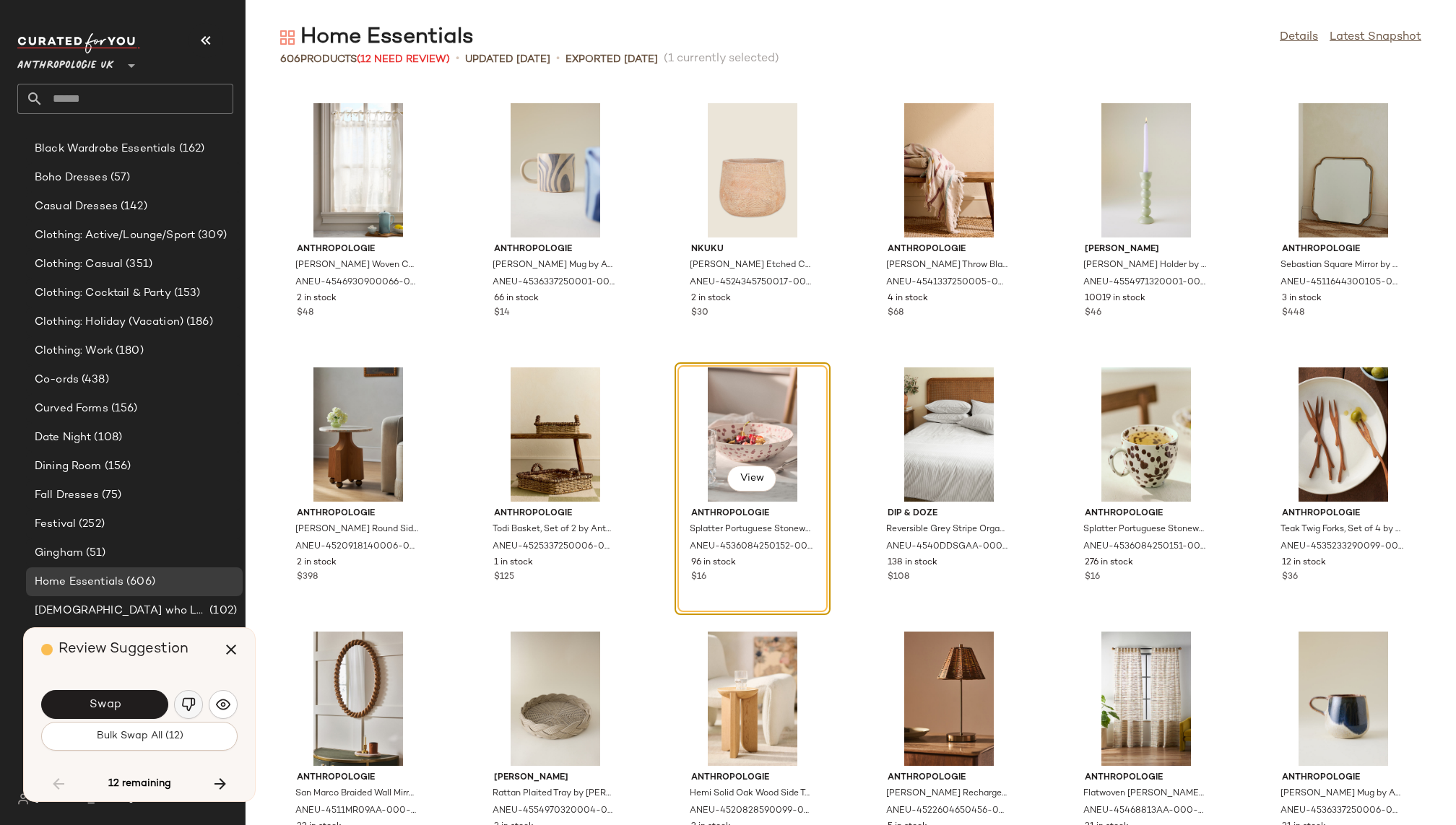
click at [191, 708] on img "button" at bounding box center [188, 705] width 14 height 14
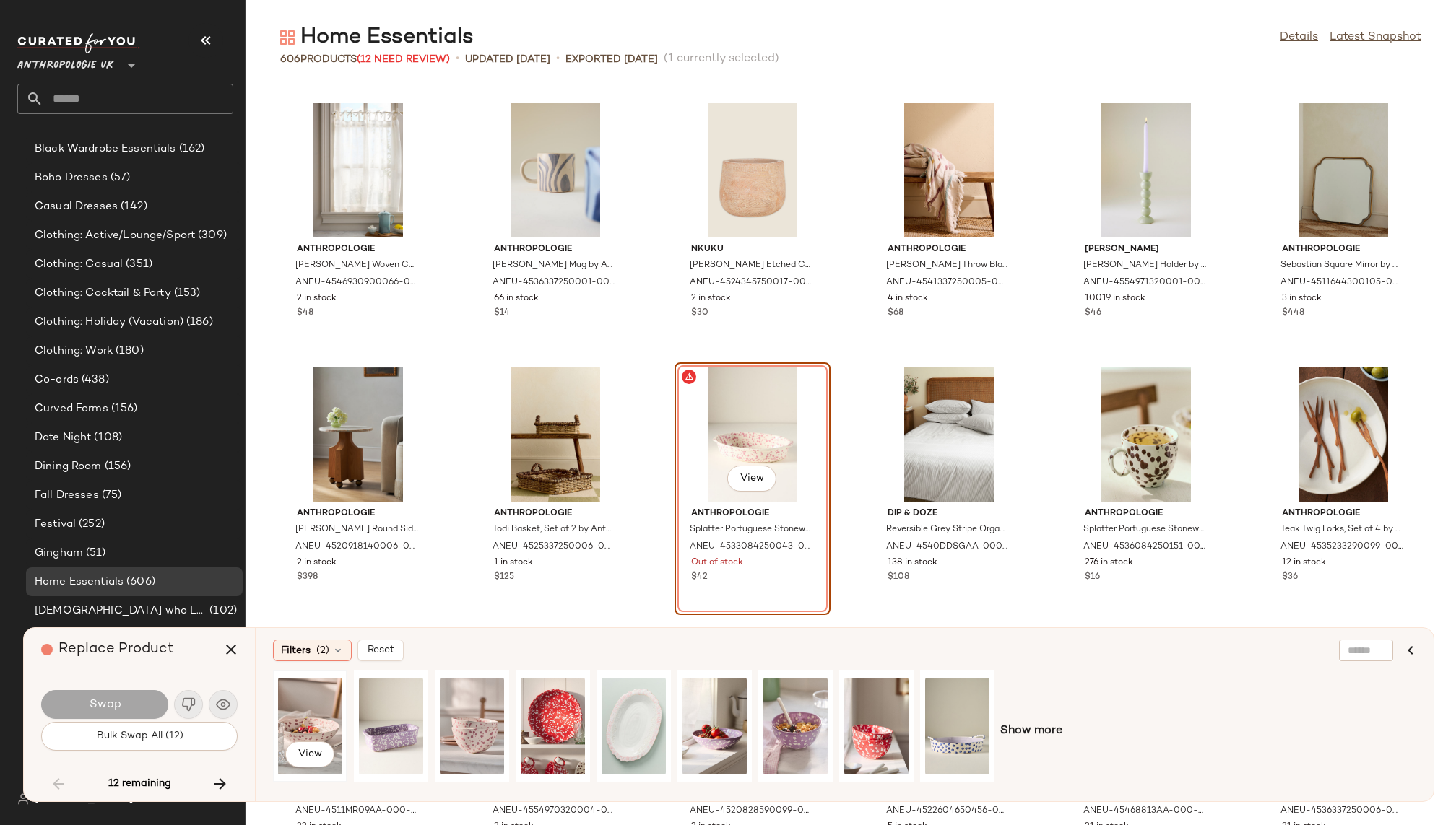
click at [322, 712] on div "View" at bounding box center [310, 726] width 64 height 102
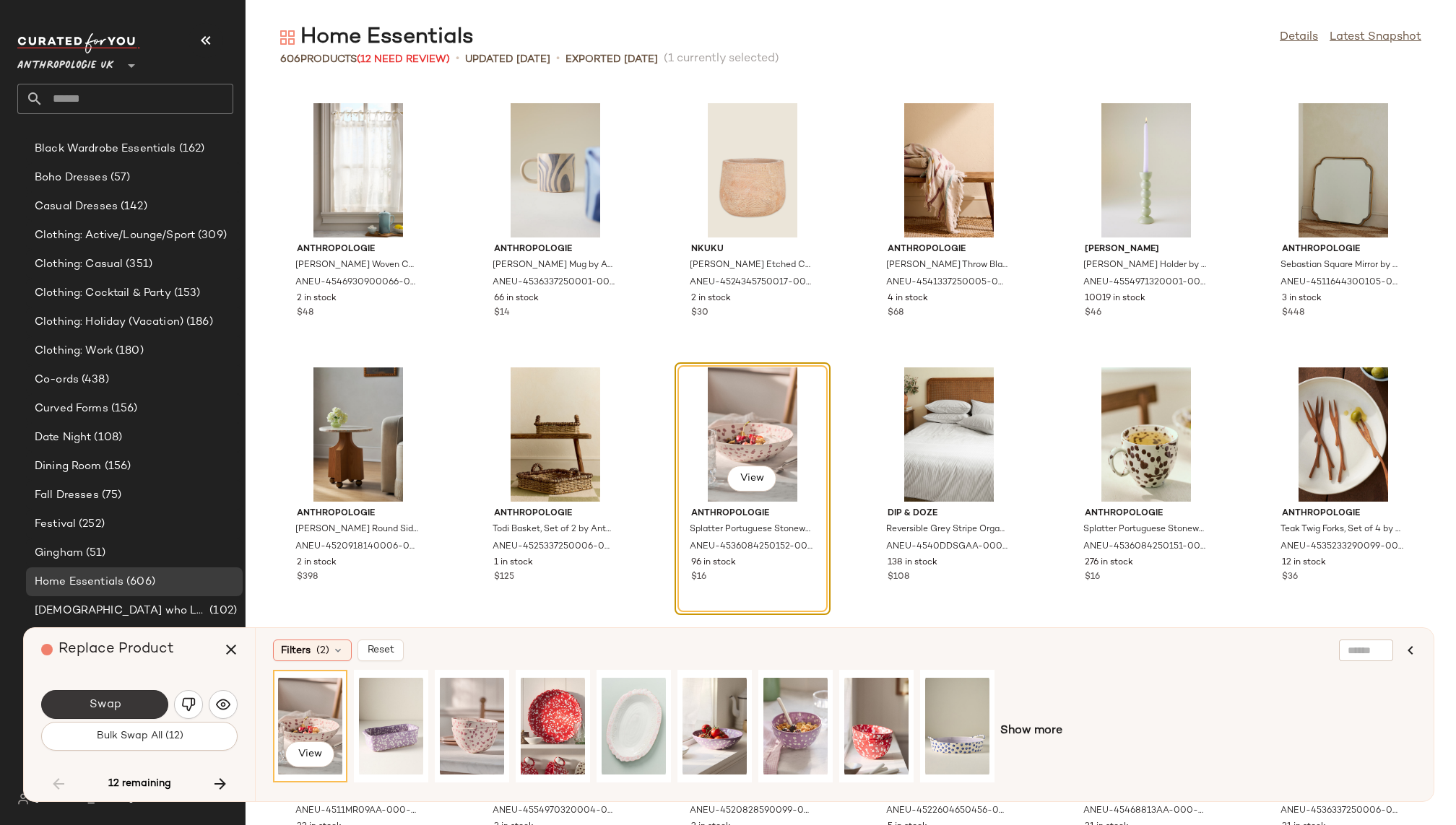
click at [146, 702] on button "Swap" at bounding box center [105, 705] width 127 height 29
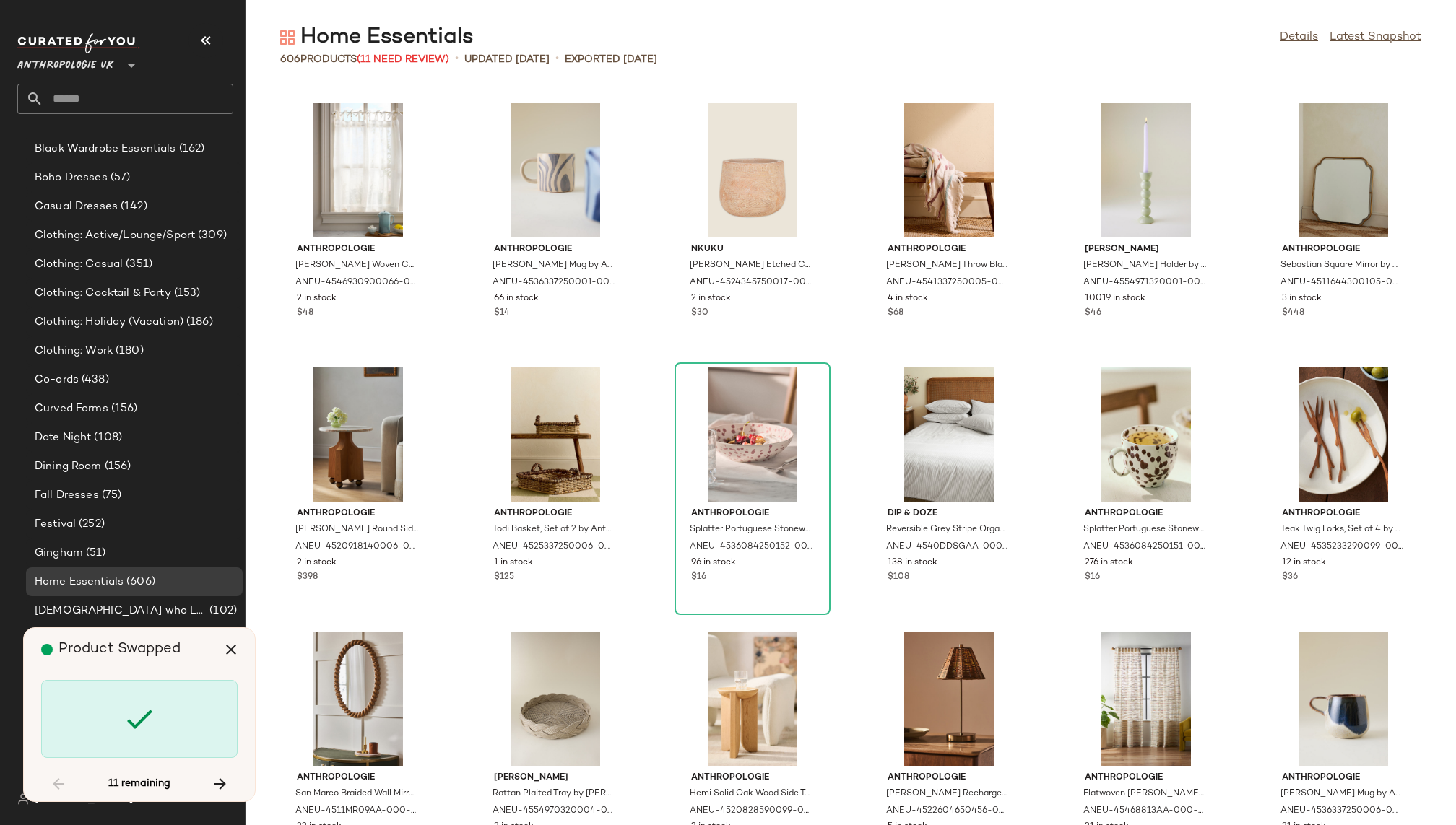
scroll to position [4757, 0]
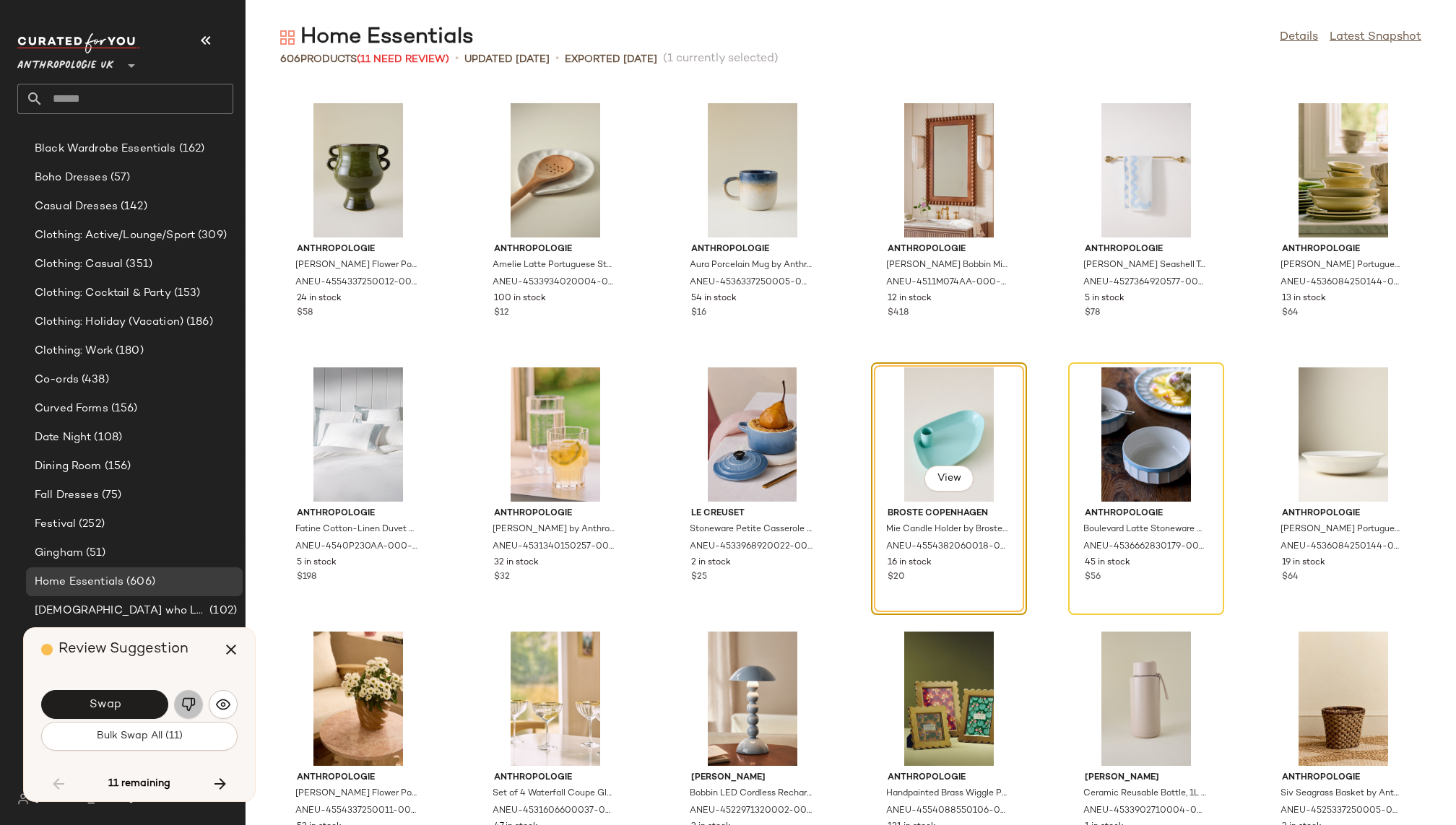
click at [193, 705] on img "button" at bounding box center [188, 705] width 14 height 14
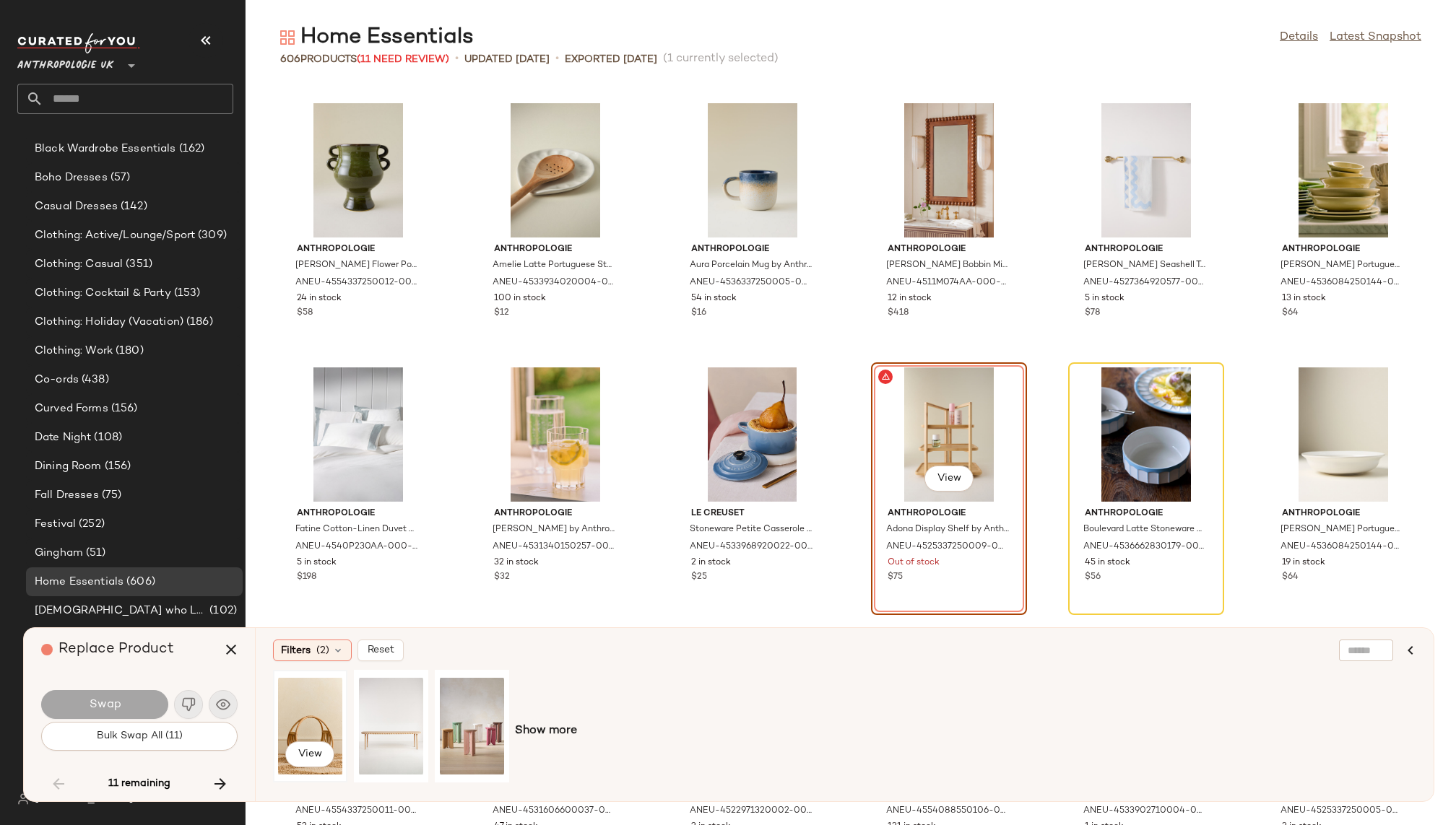
click at [323, 708] on div "View" at bounding box center [310, 726] width 64 height 102
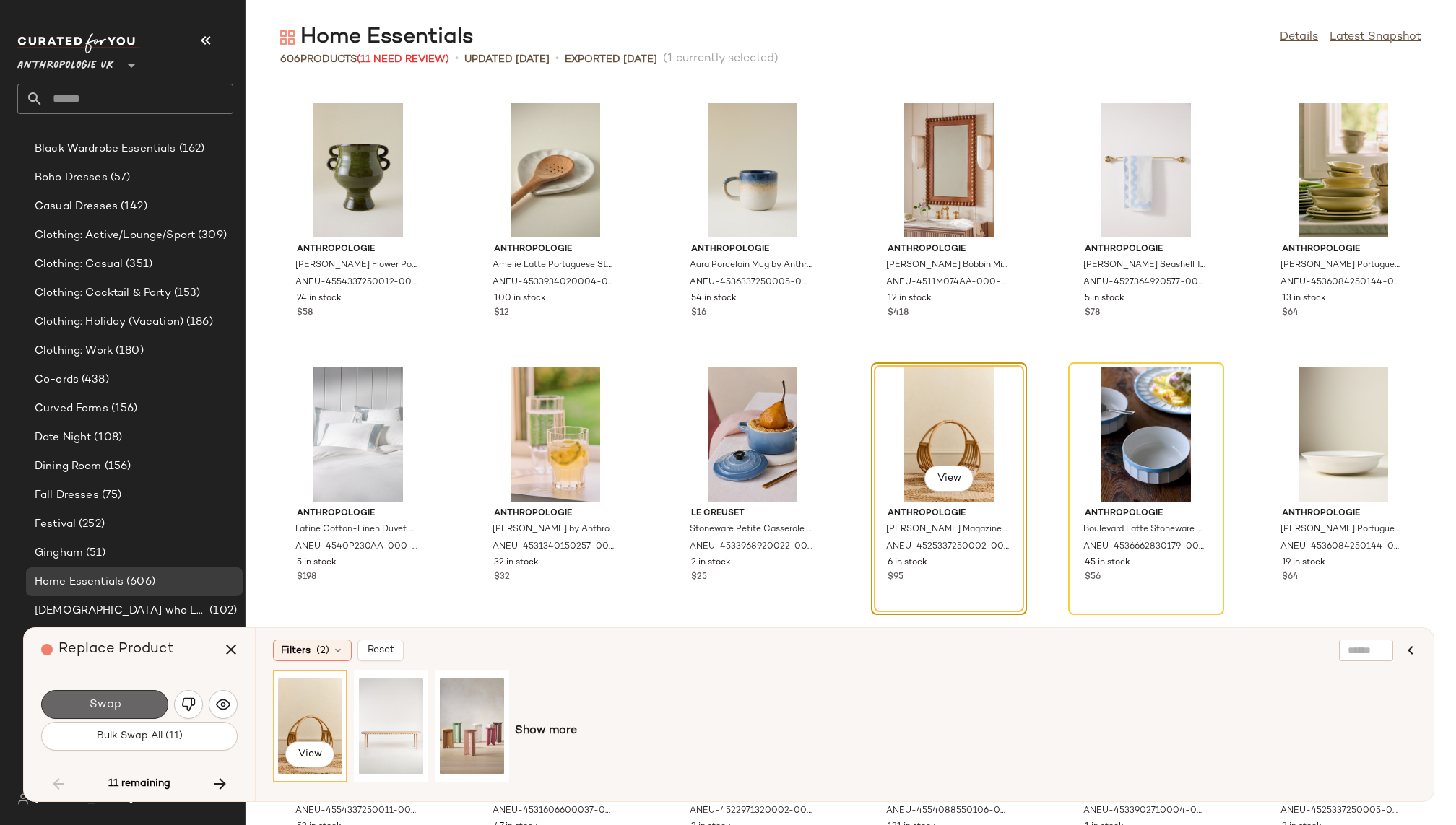
click at [118, 710] on span "Swap" at bounding box center [104, 705] width 33 height 14
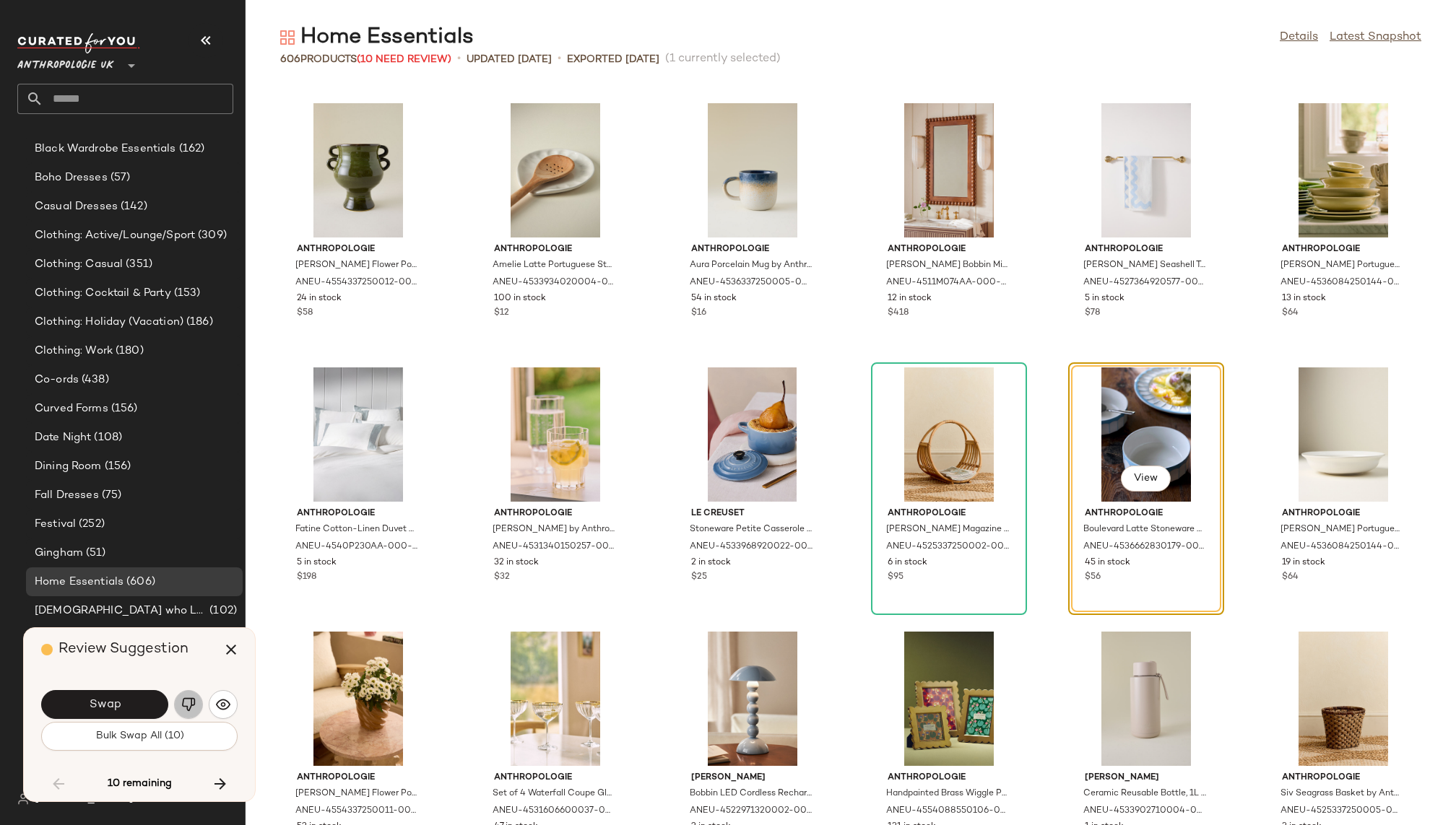
click at [192, 708] on img "button" at bounding box center [188, 705] width 14 height 14
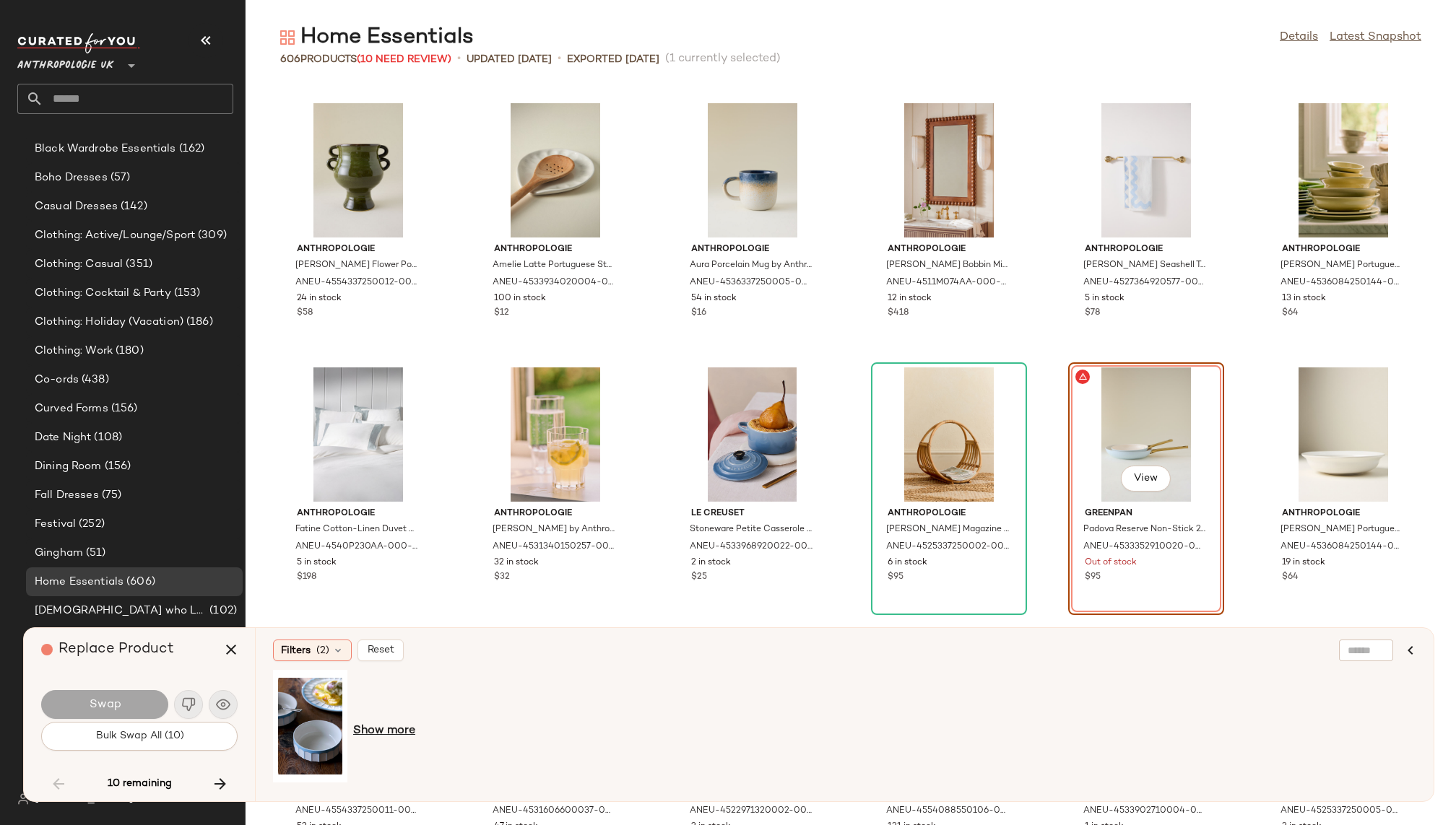
click at [387, 736] on span "Show more" at bounding box center [384, 731] width 62 height 17
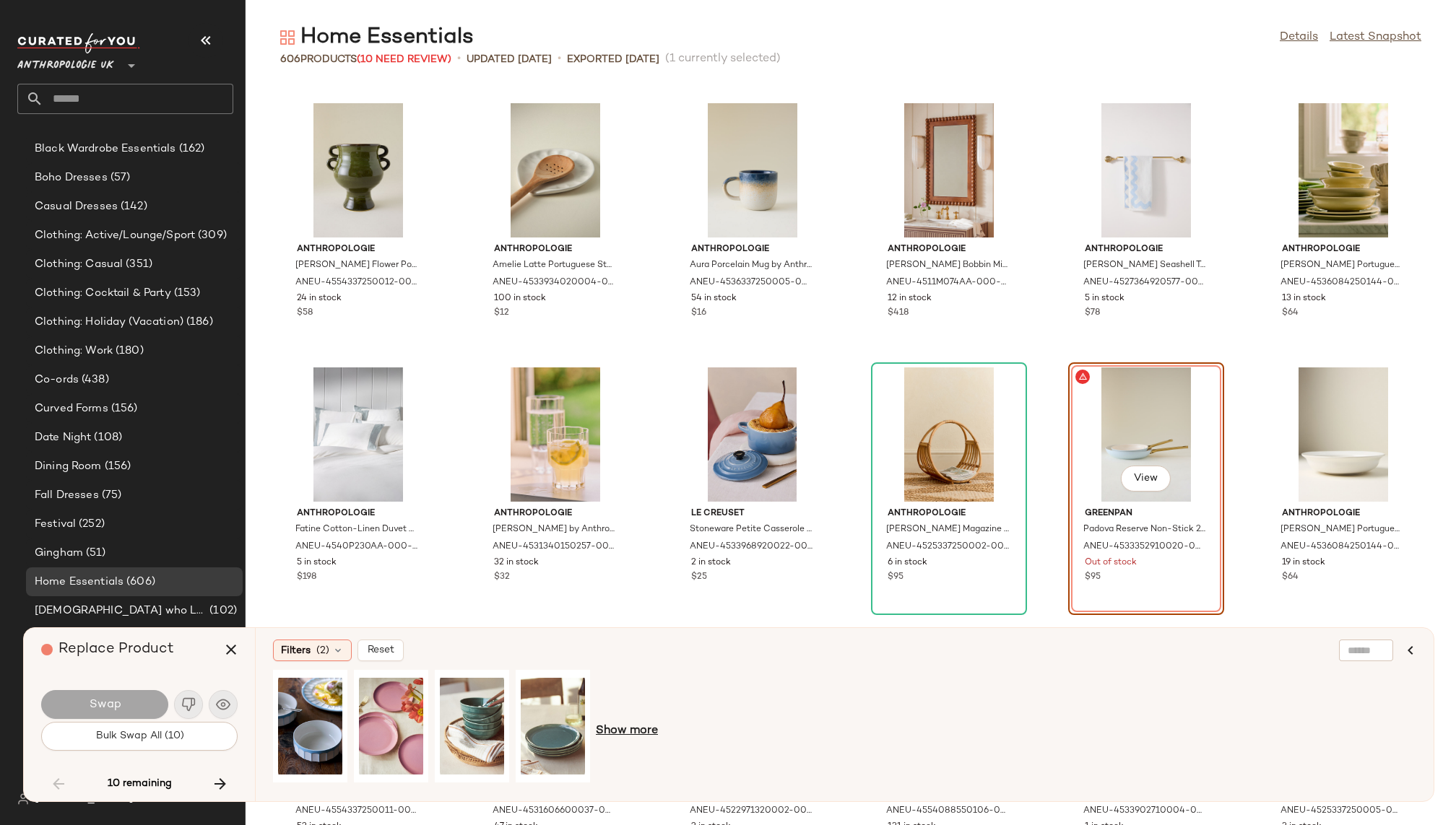
click at [637, 729] on span "Show more" at bounding box center [626, 731] width 62 height 17
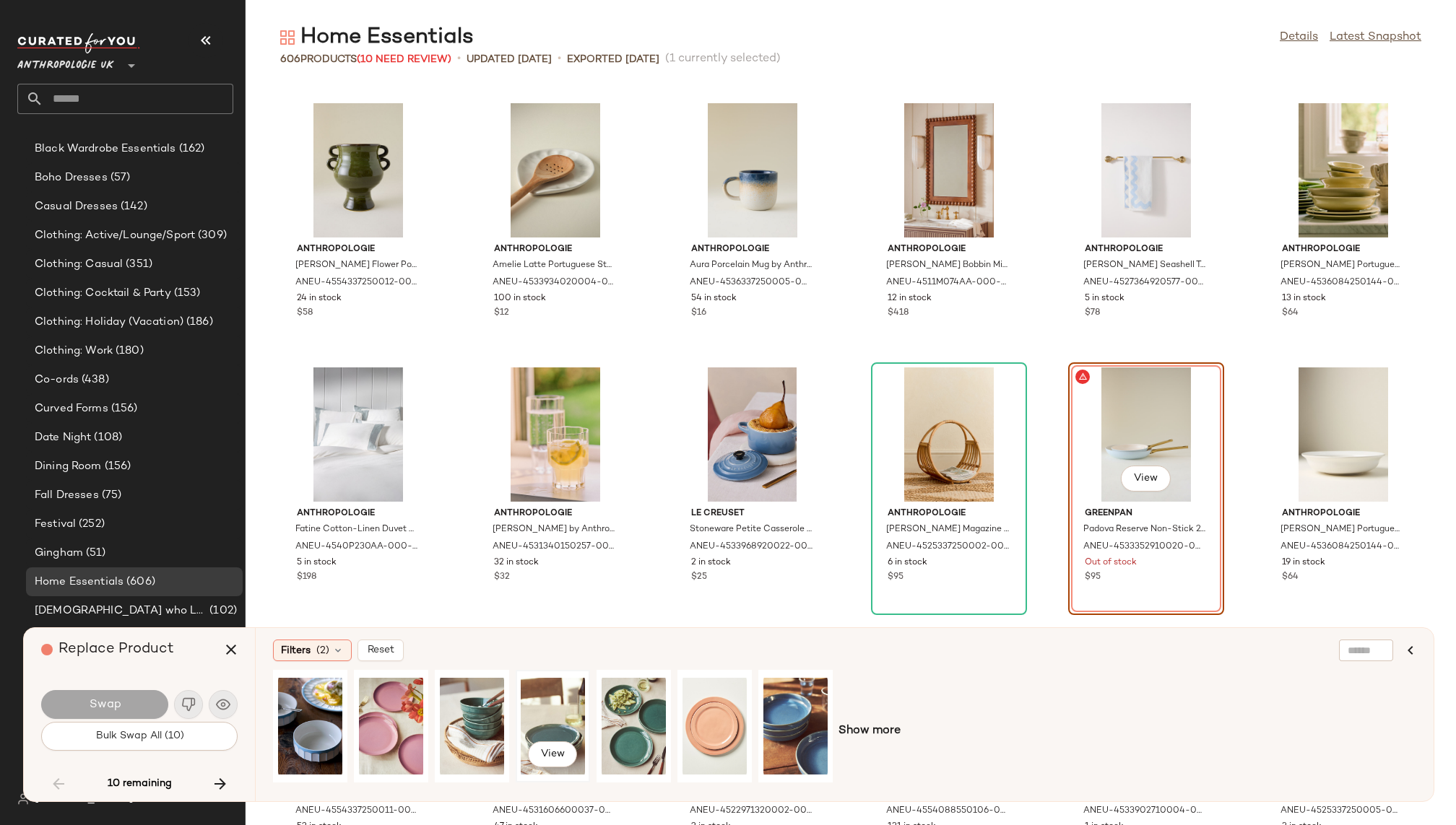
click at [544, 708] on div "View" at bounding box center [552, 726] width 64 height 102
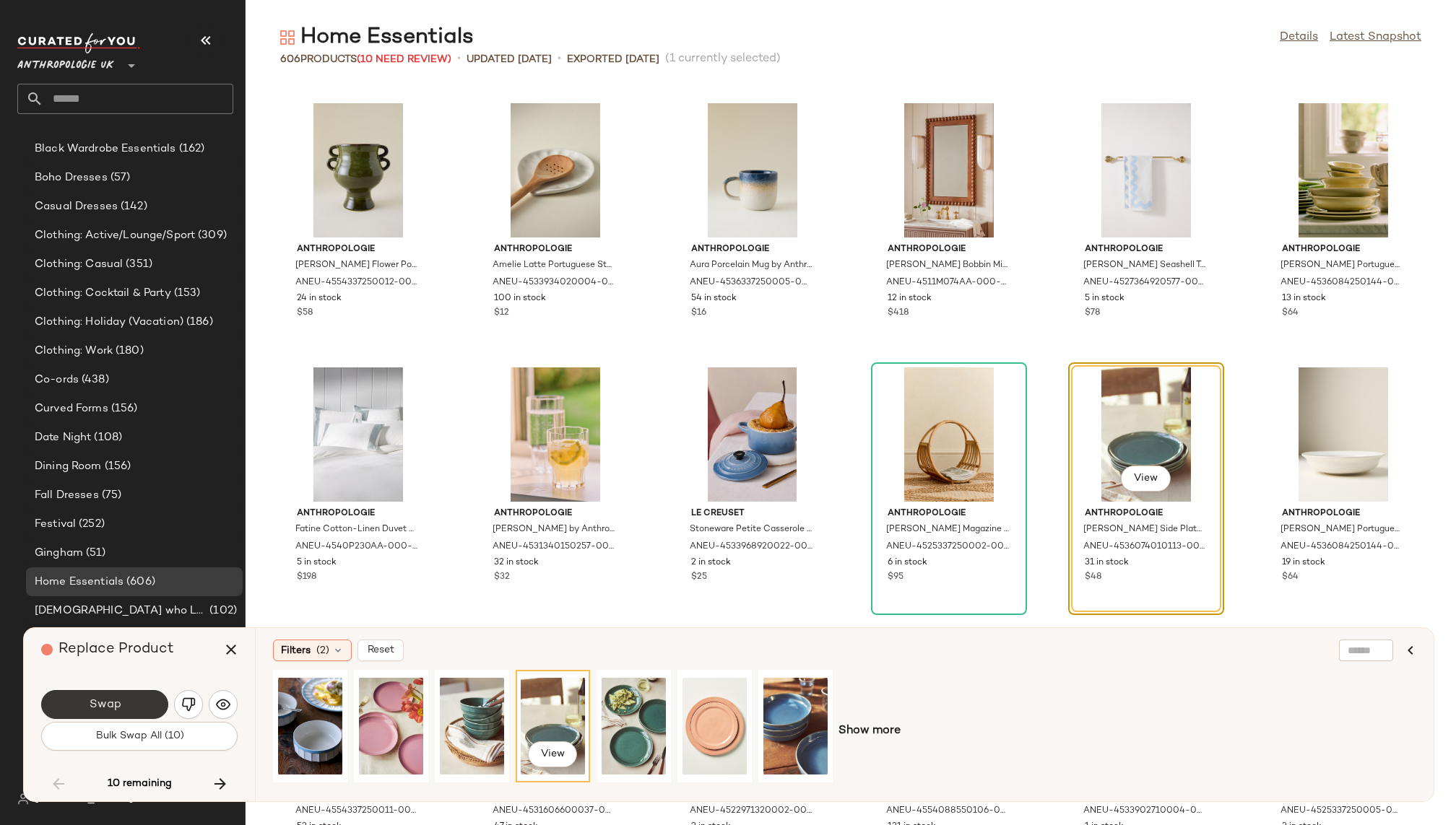
click at [142, 701] on button "Swap" at bounding box center [105, 705] width 127 height 29
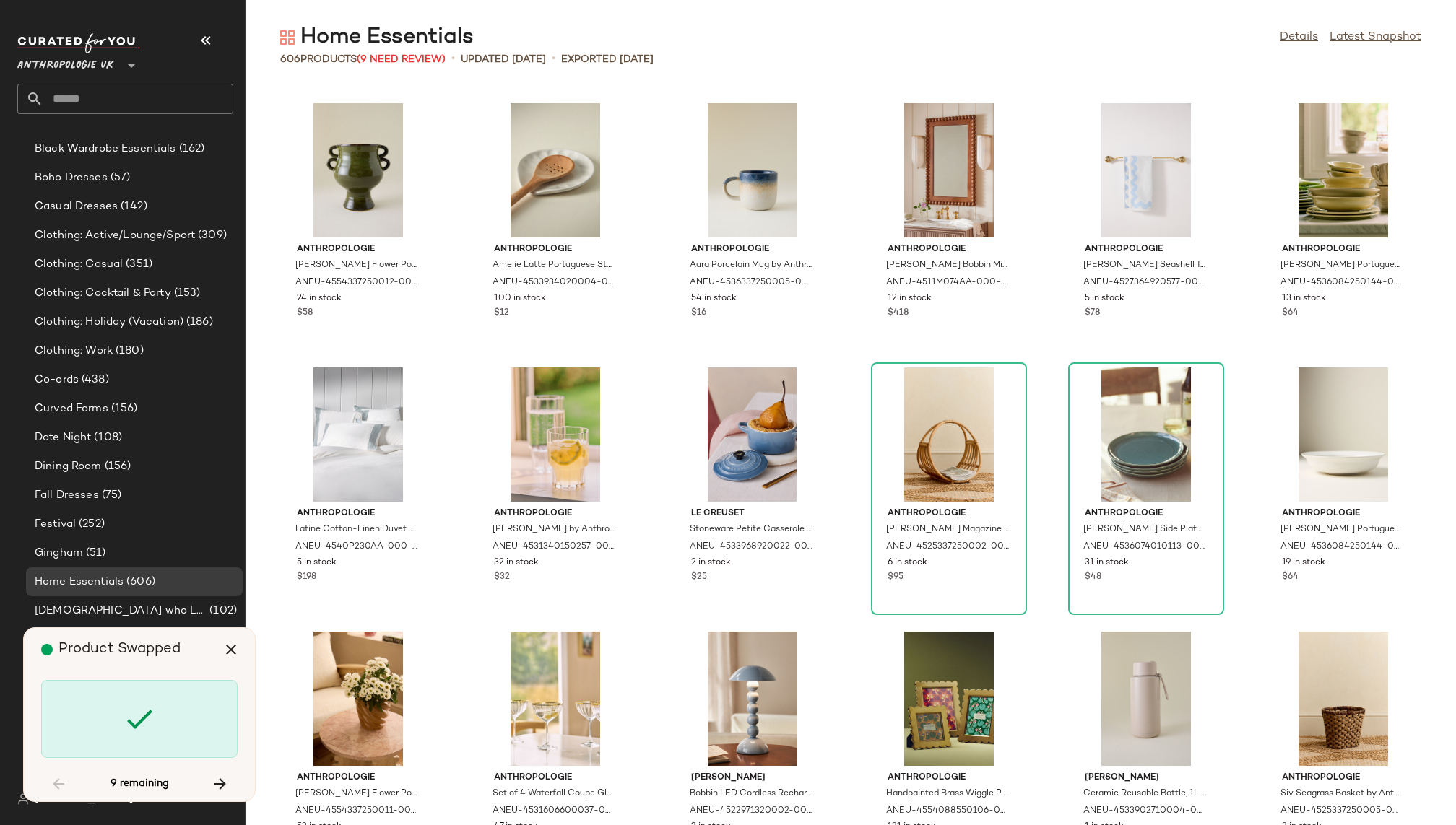
scroll to position [12157, 0]
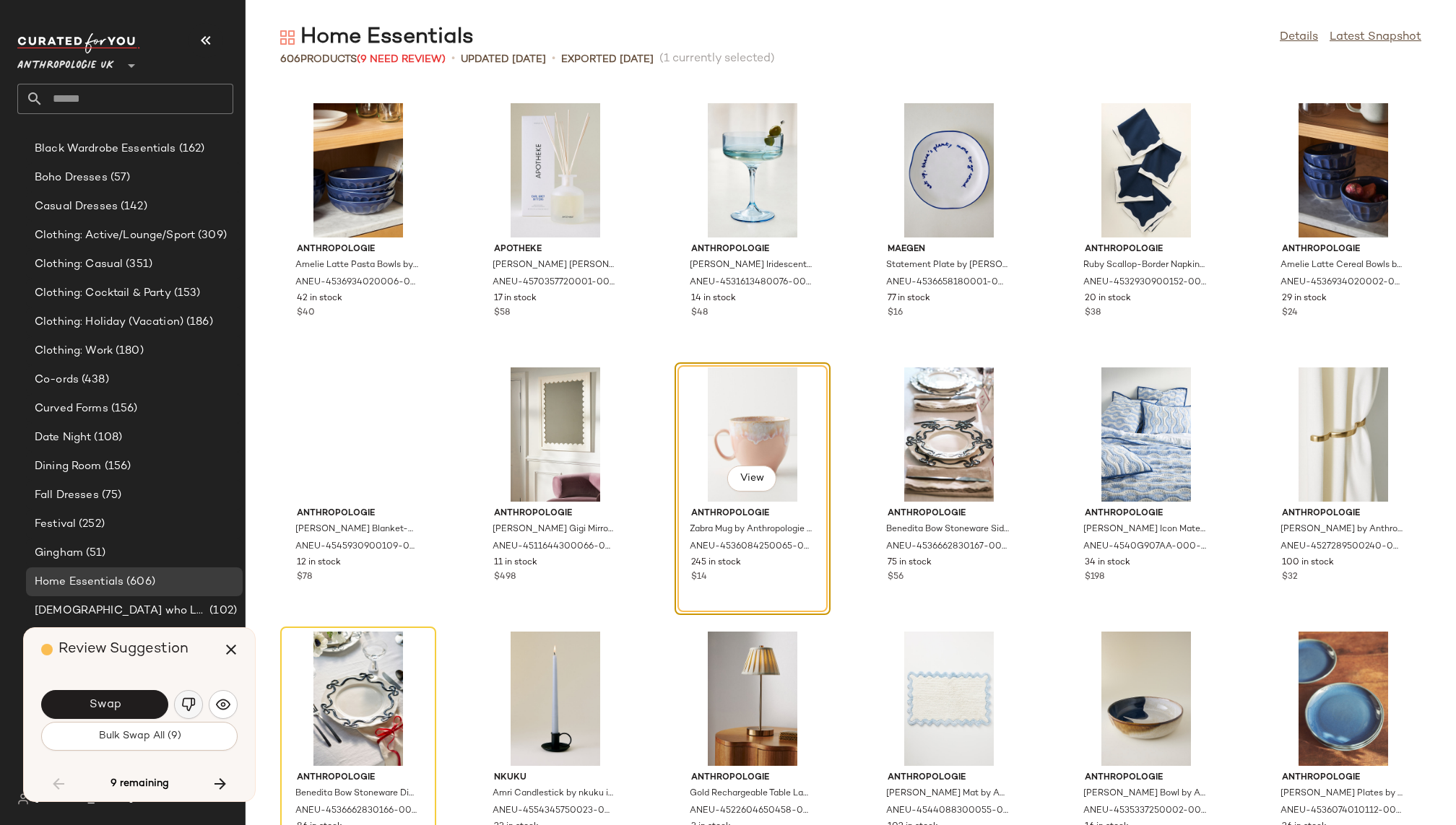
click at [192, 707] on img "button" at bounding box center [188, 705] width 14 height 14
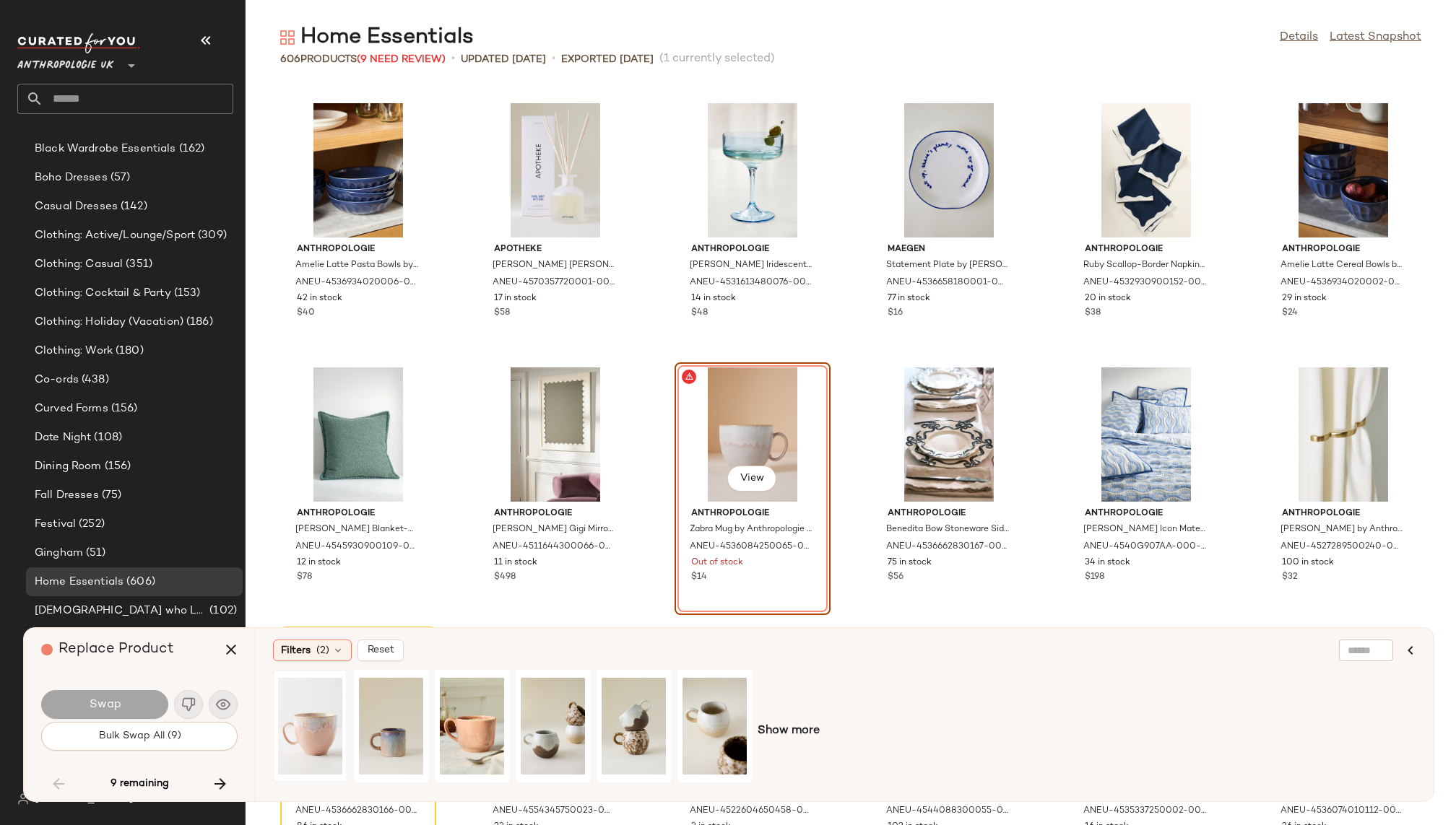
click at [311, 718] on div at bounding box center [310, 726] width 64 height 102
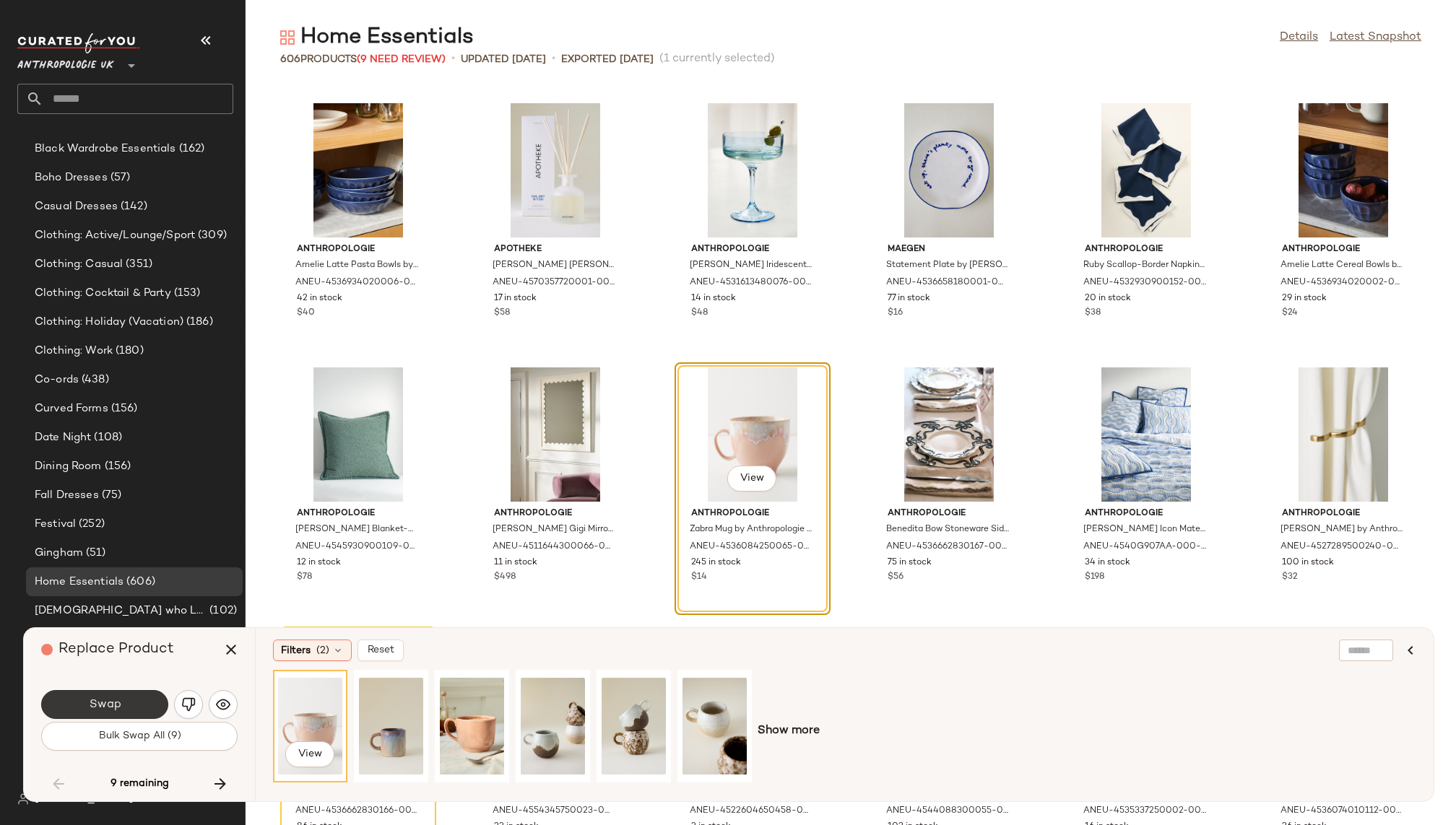
click at [127, 702] on button "Swap" at bounding box center [105, 705] width 127 height 29
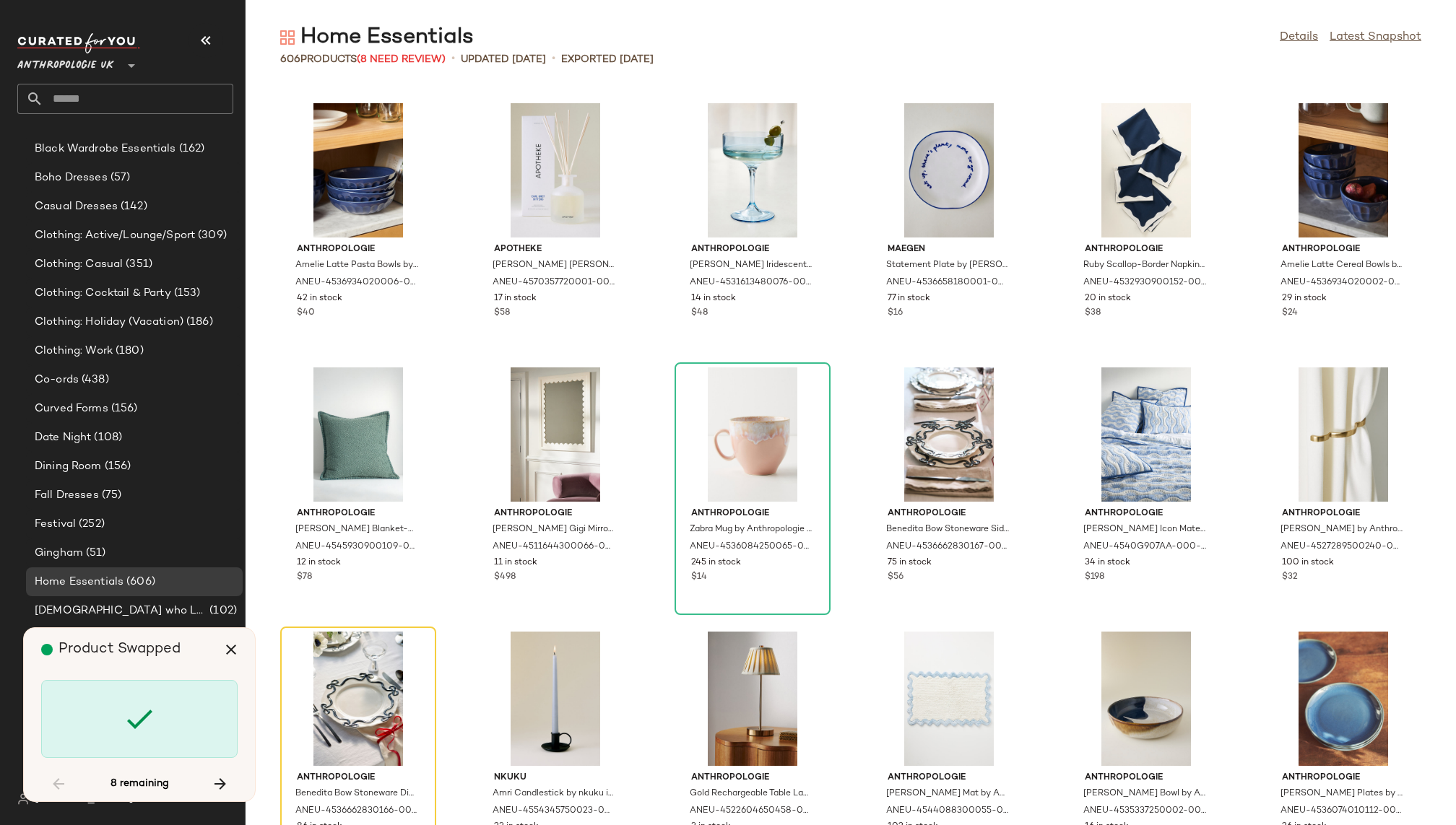
scroll to position [12421, 0]
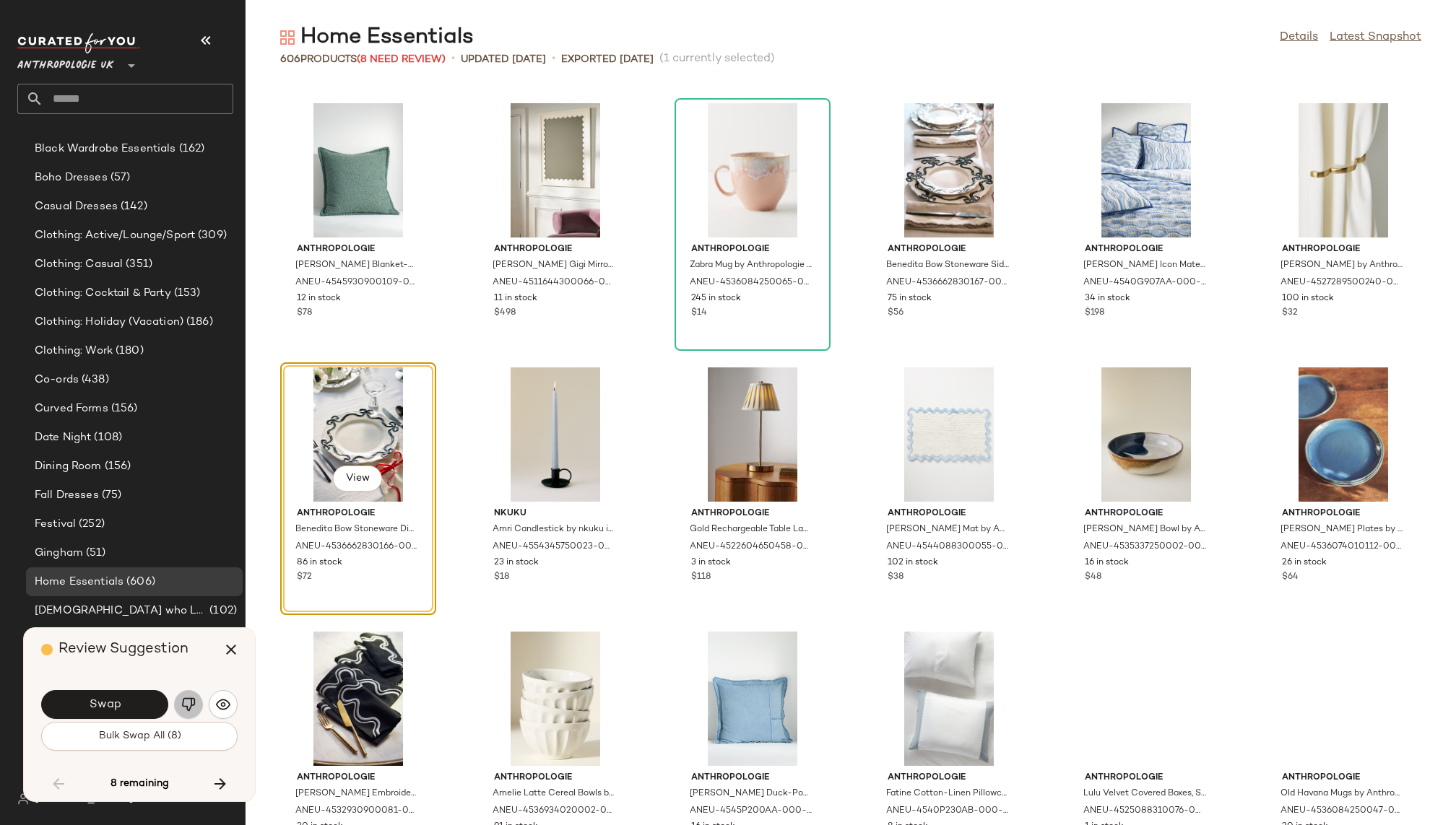
click at [188, 701] on img "button" at bounding box center [188, 705] width 14 height 14
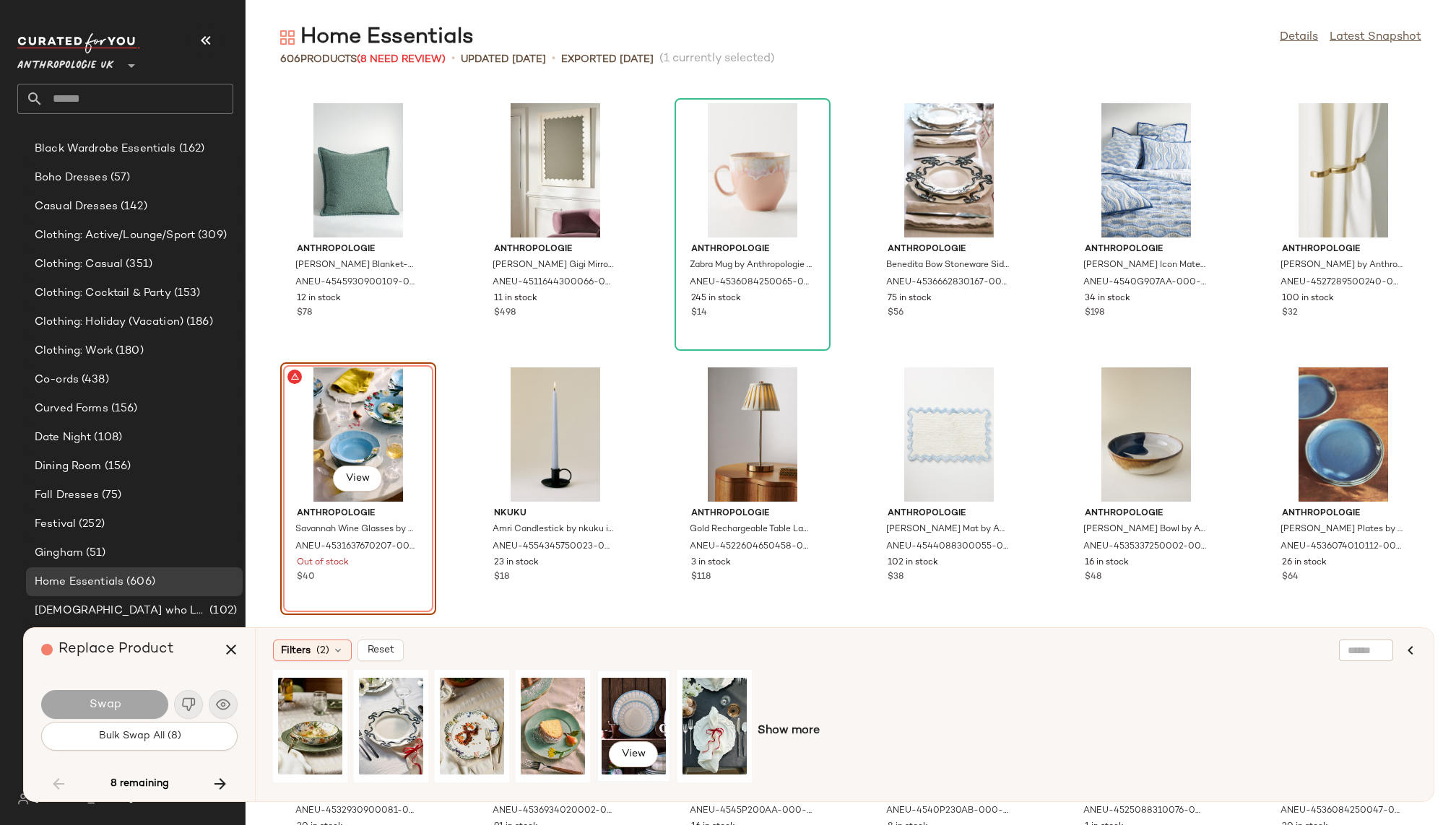
click at [601, 717] on div "View" at bounding box center [633, 726] width 64 height 102
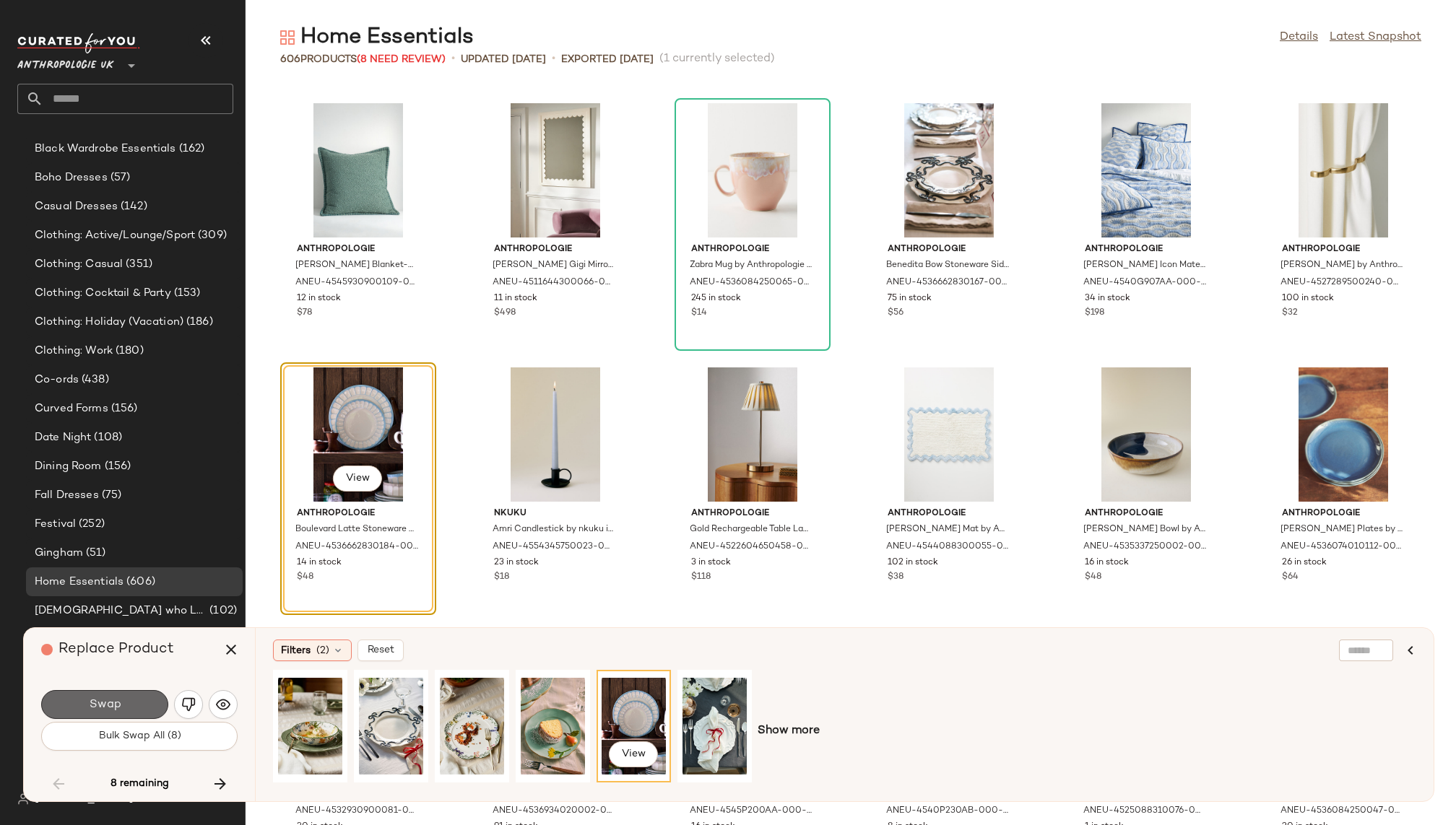
click at [141, 696] on button "Swap" at bounding box center [105, 705] width 127 height 29
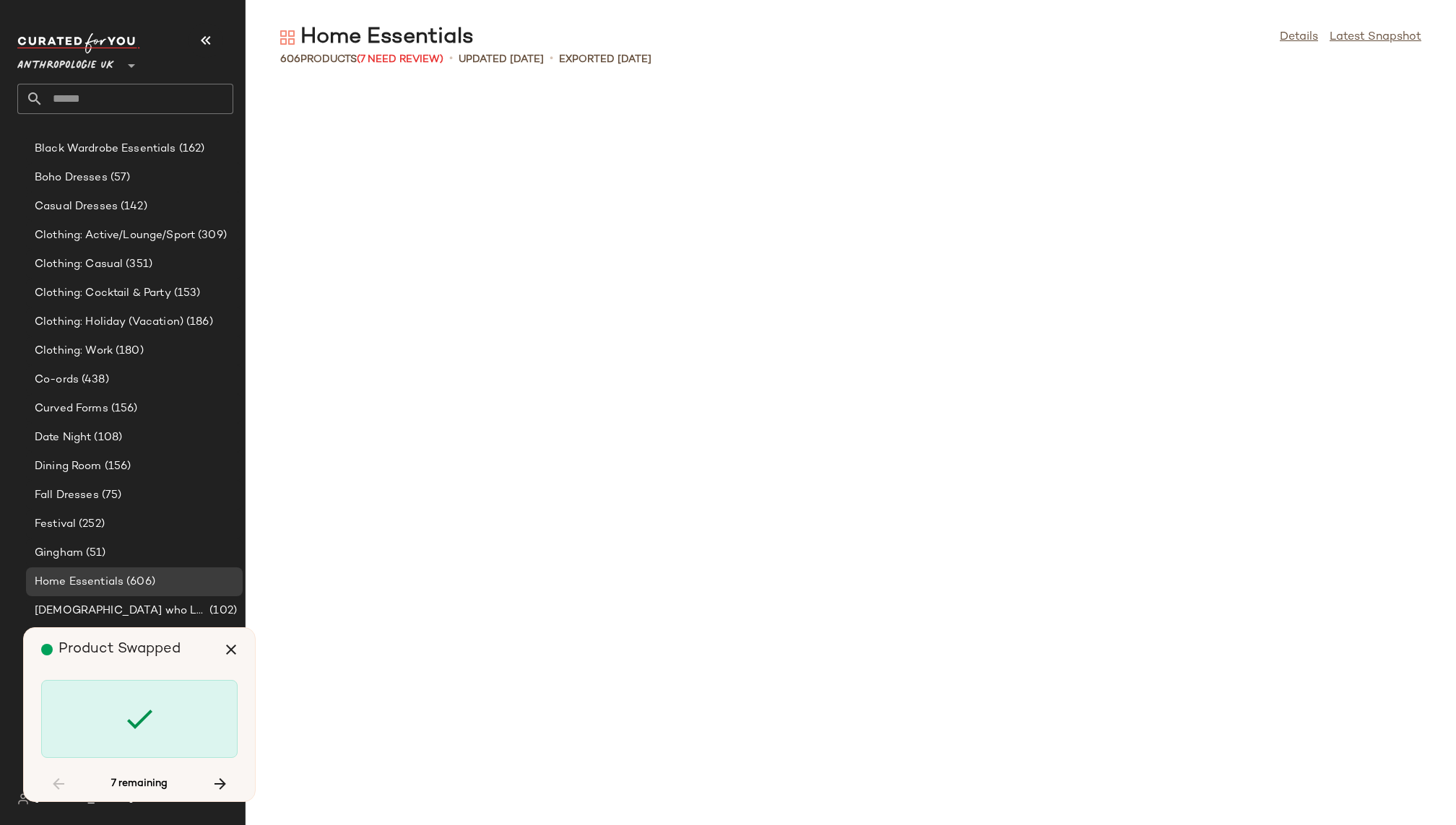
scroll to position [14536, 0]
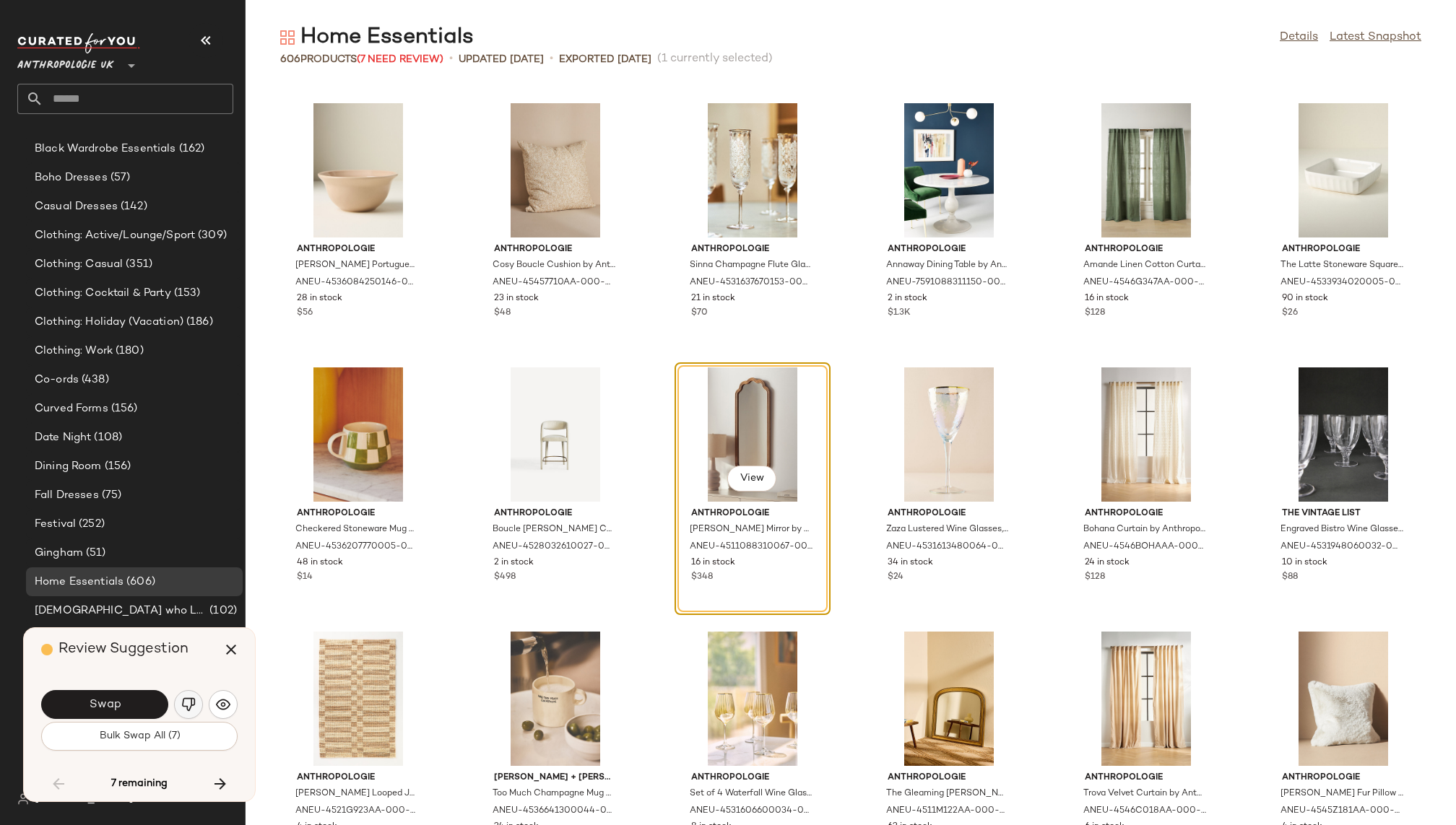
click at [198, 703] on button "button" at bounding box center [189, 705] width 29 height 29
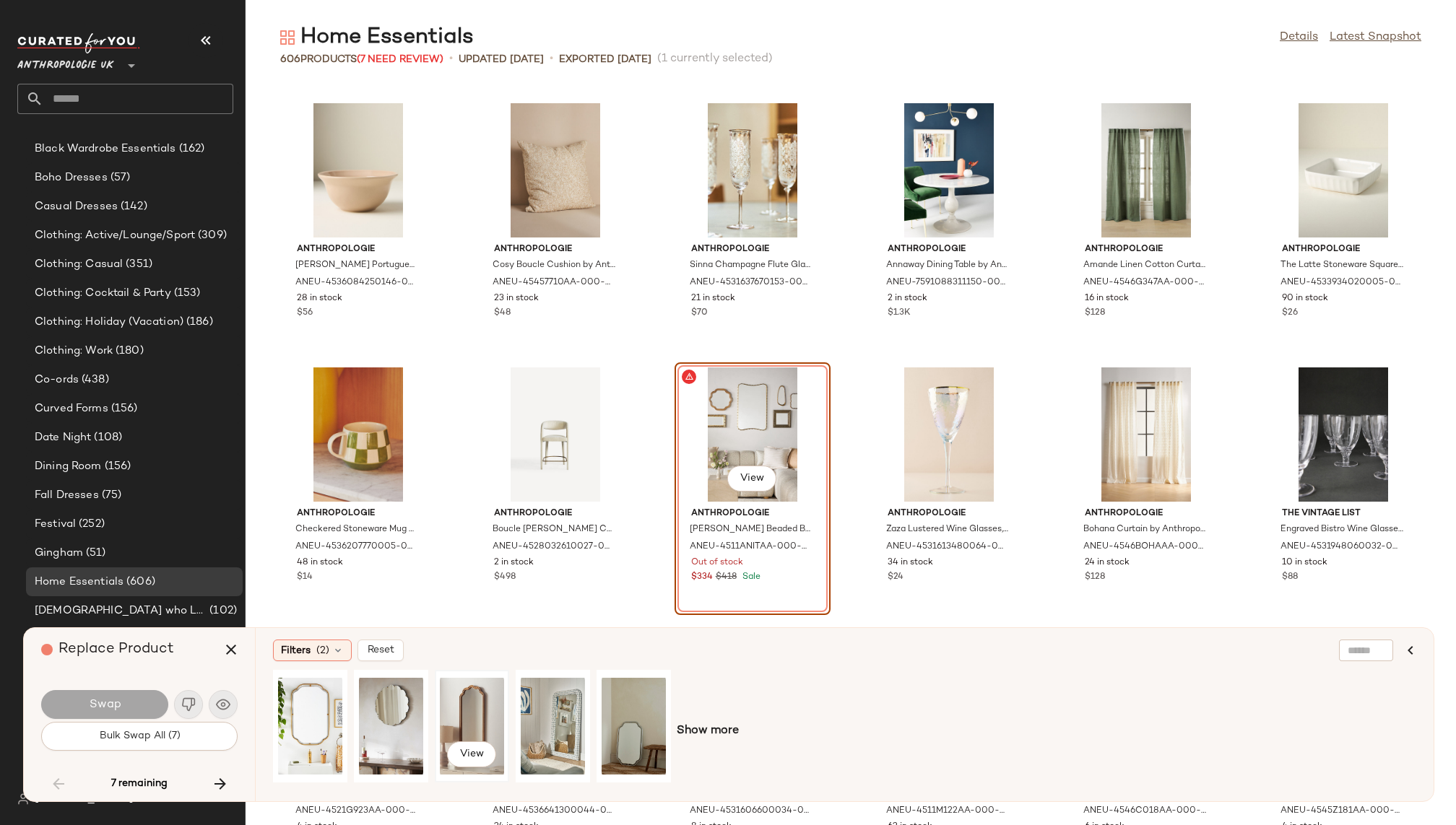
click at [476, 715] on div "View" at bounding box center [471, 726] width 64 height 102
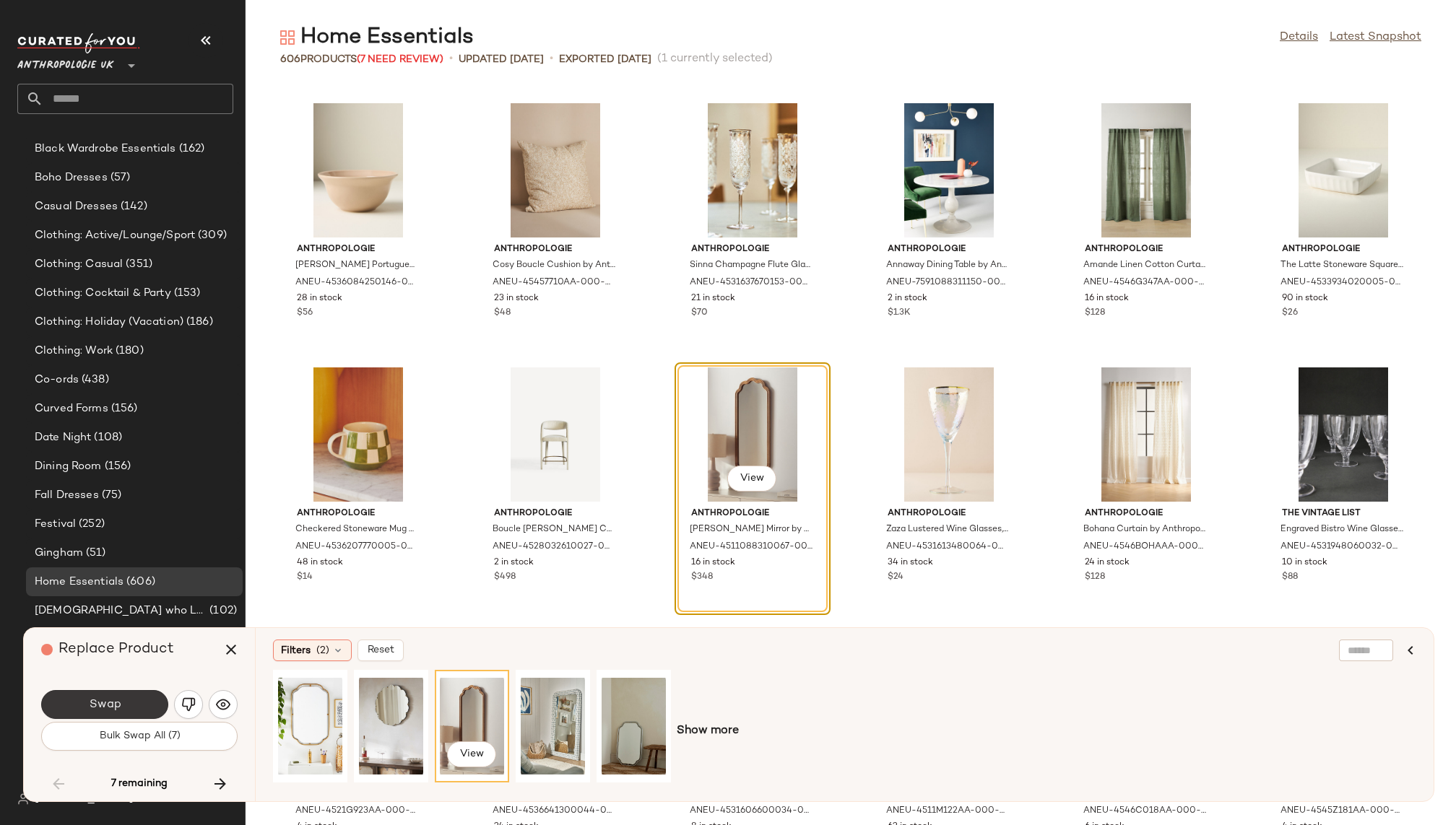
click at [144, 697] on button "Swap" at bounding box center [105, 705] width 127 height 29
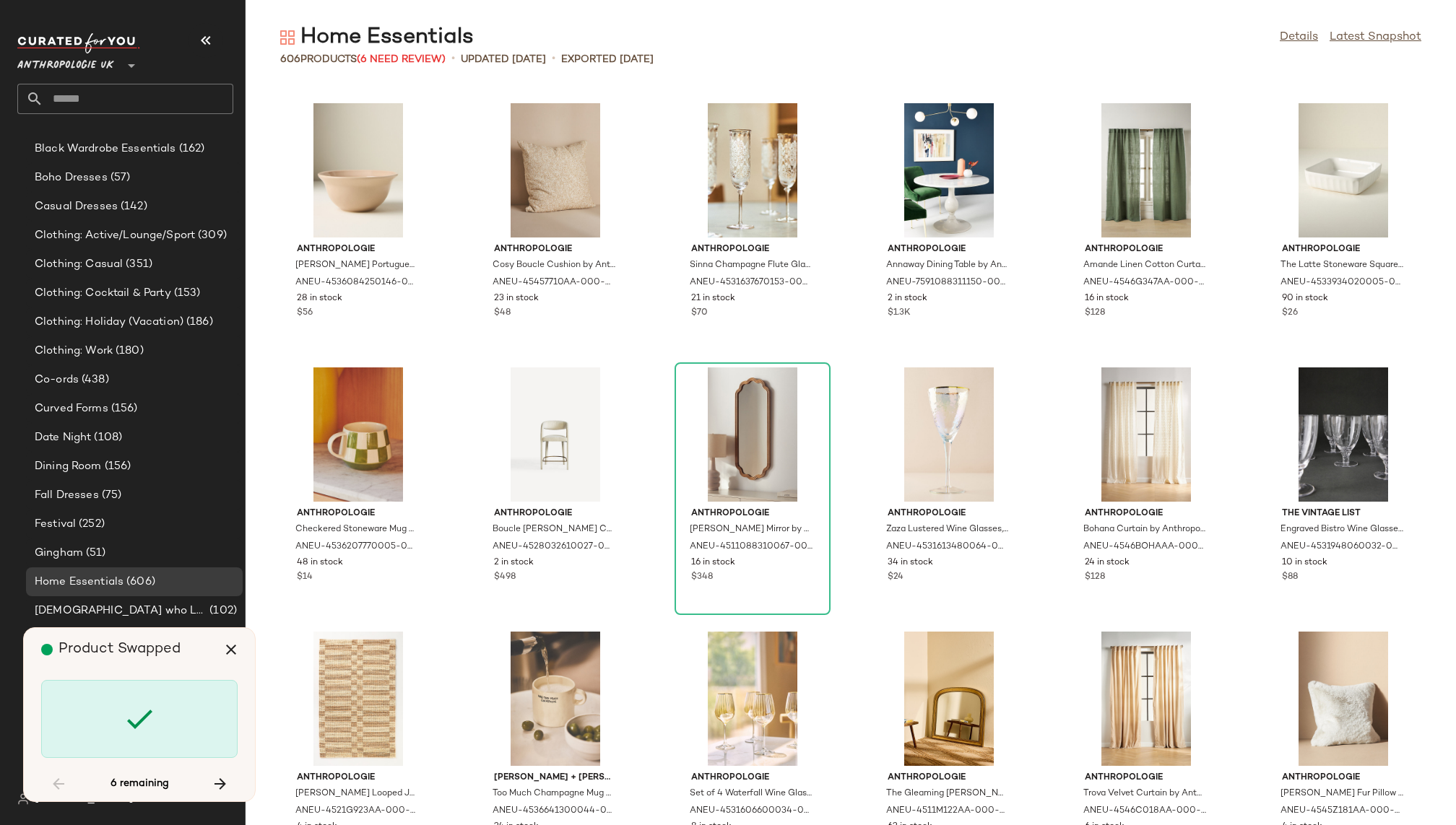
scroll to position [16386, 0]
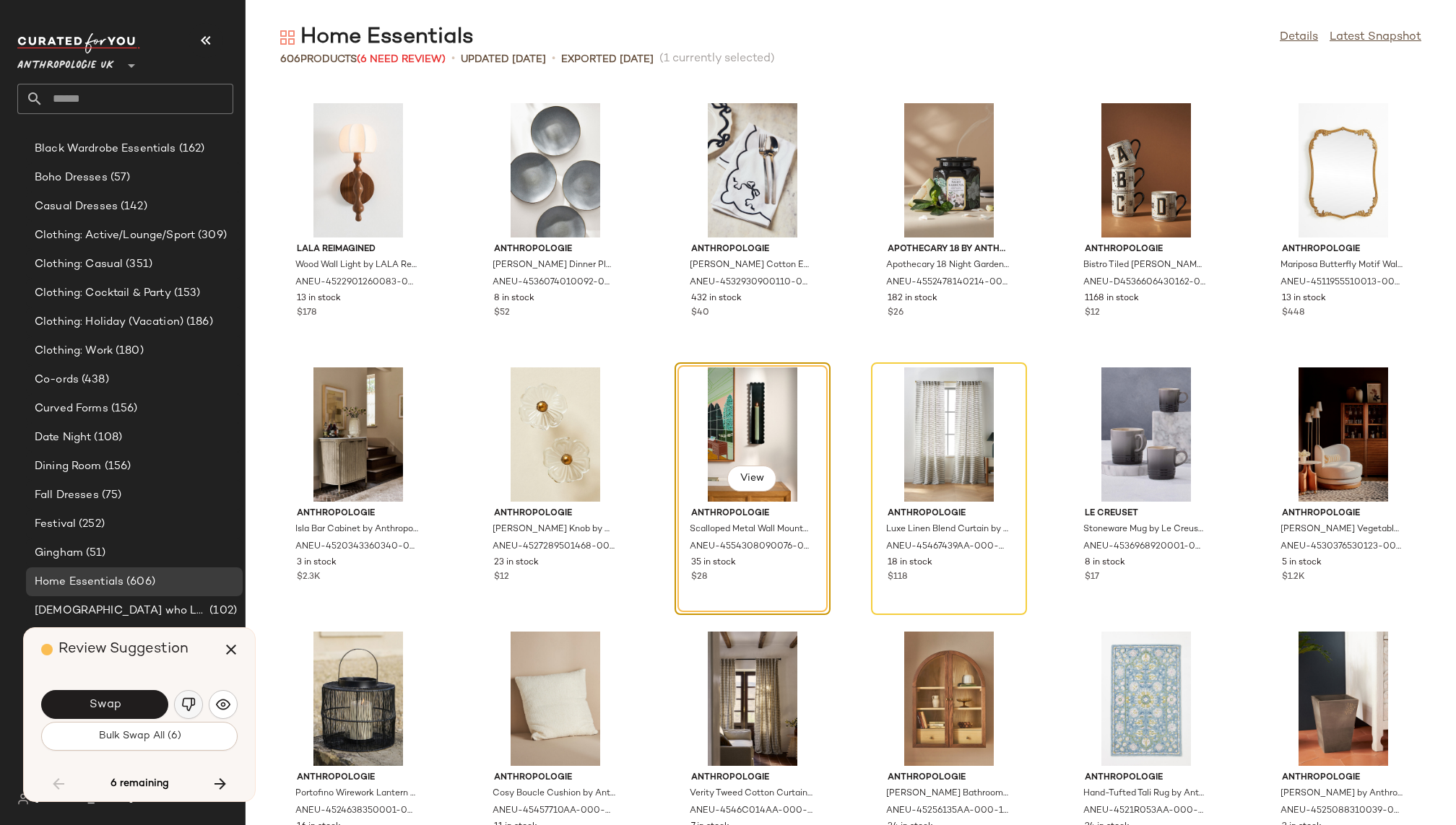
click at [191, 704] on img "button" at bounding box center [188, 705] width 14 height 14
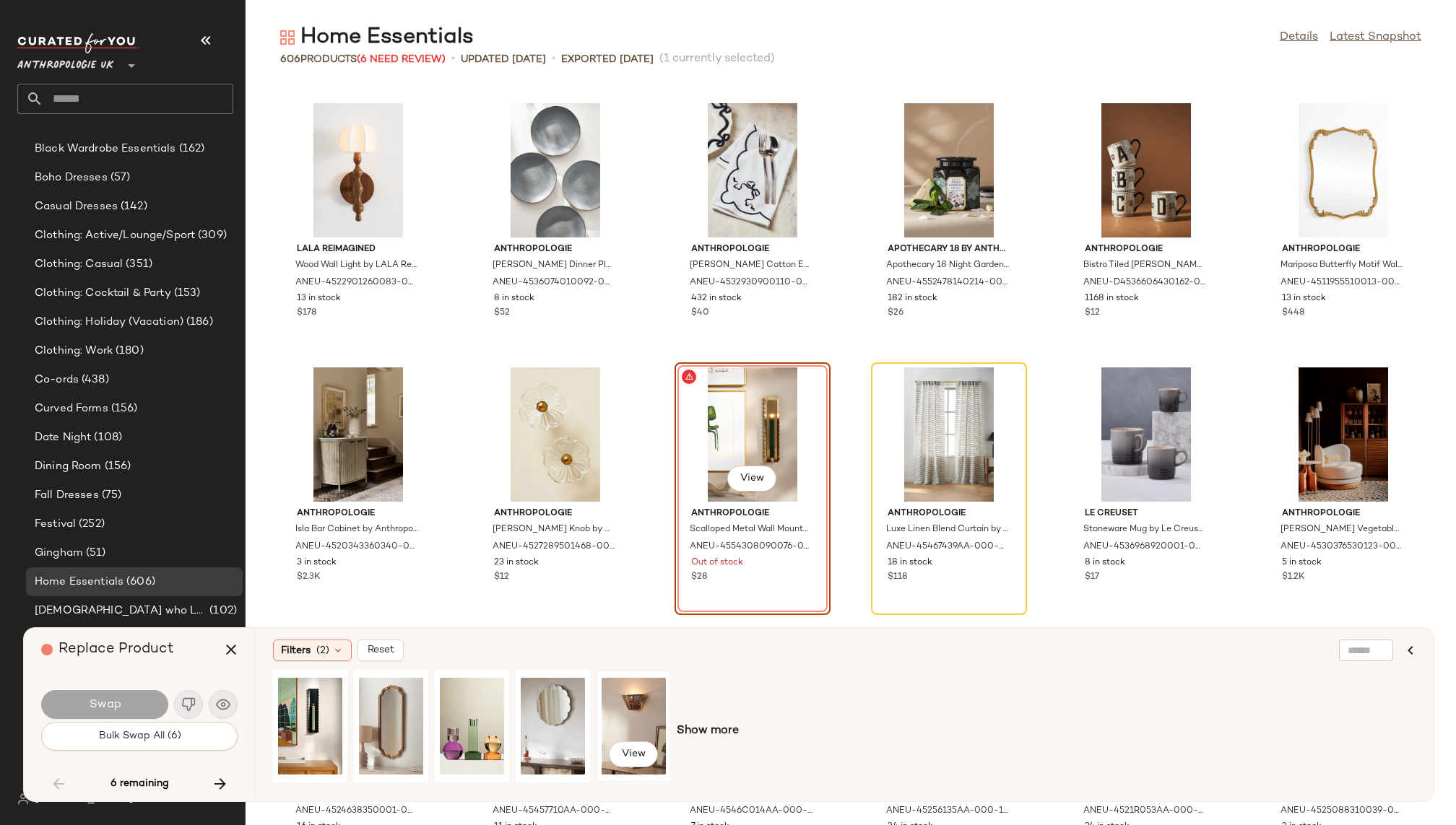
click at [626, 725] on div "View" at bounding box center [633, 726] width 64 height 102
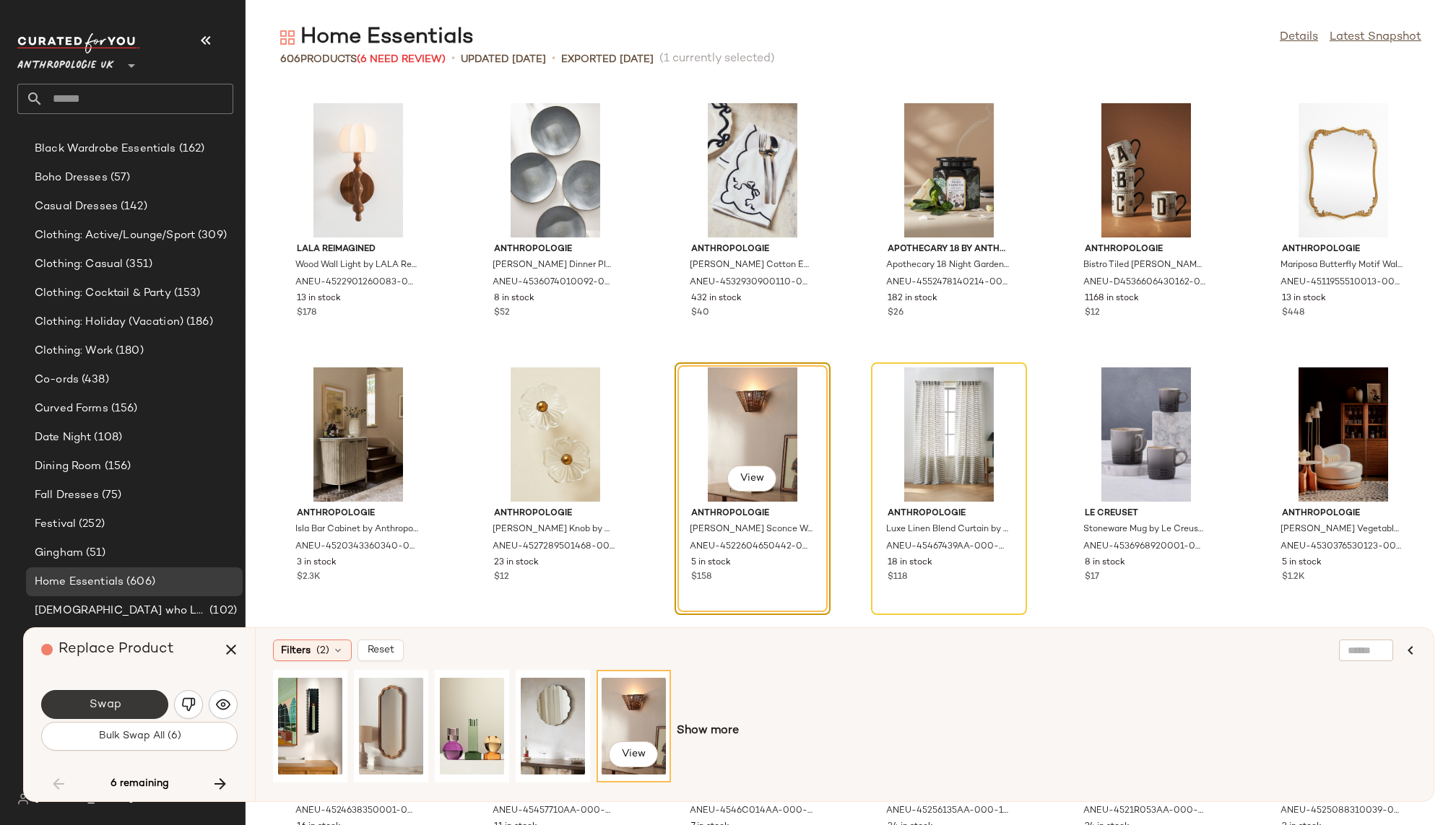
click at [158, 699] on button "Swap" at bounding box center [105, 705] width 127 height 29
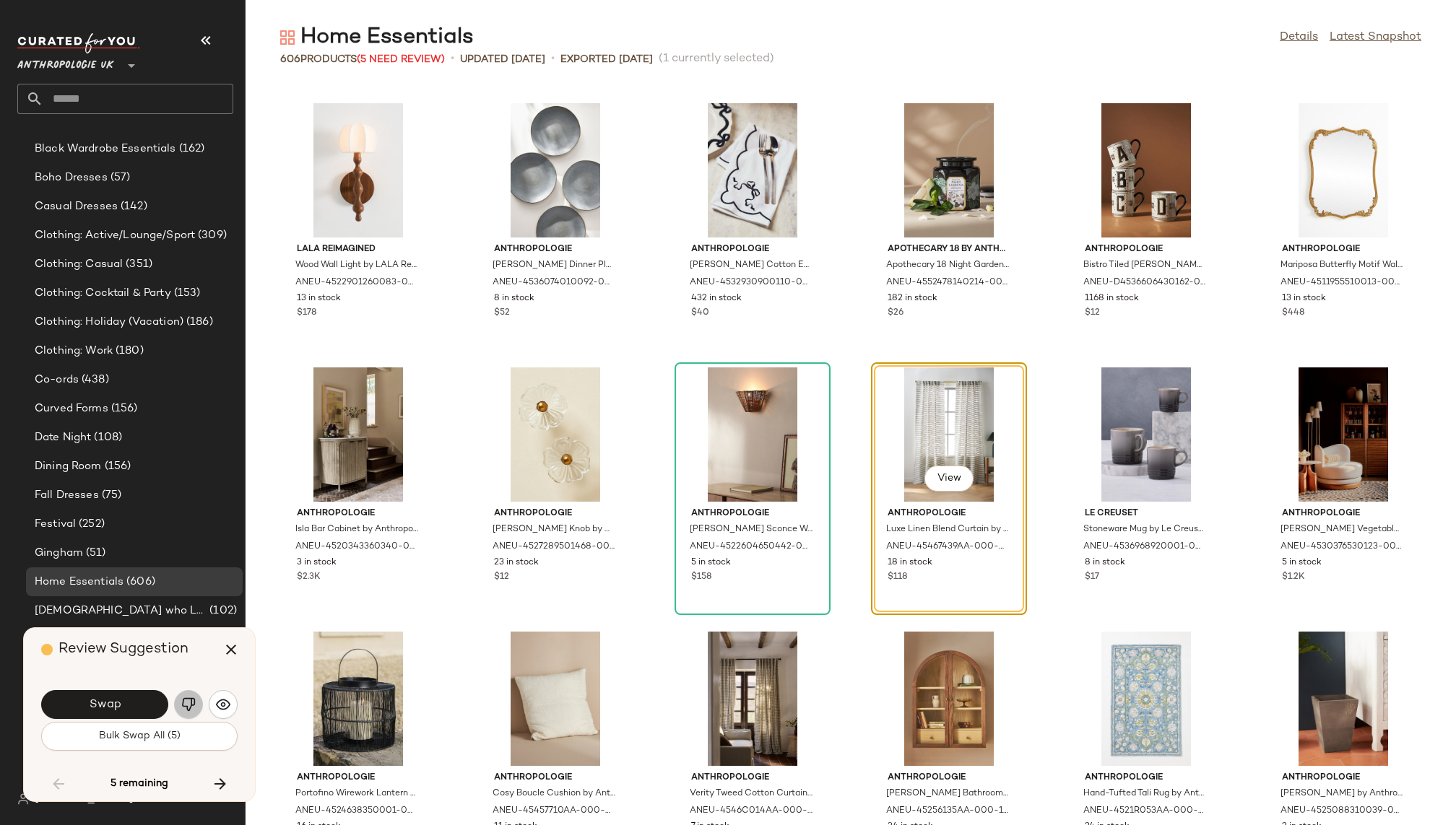
click at [178, 702] on button "button" at bounding box center [189, 705] width 29 height 29
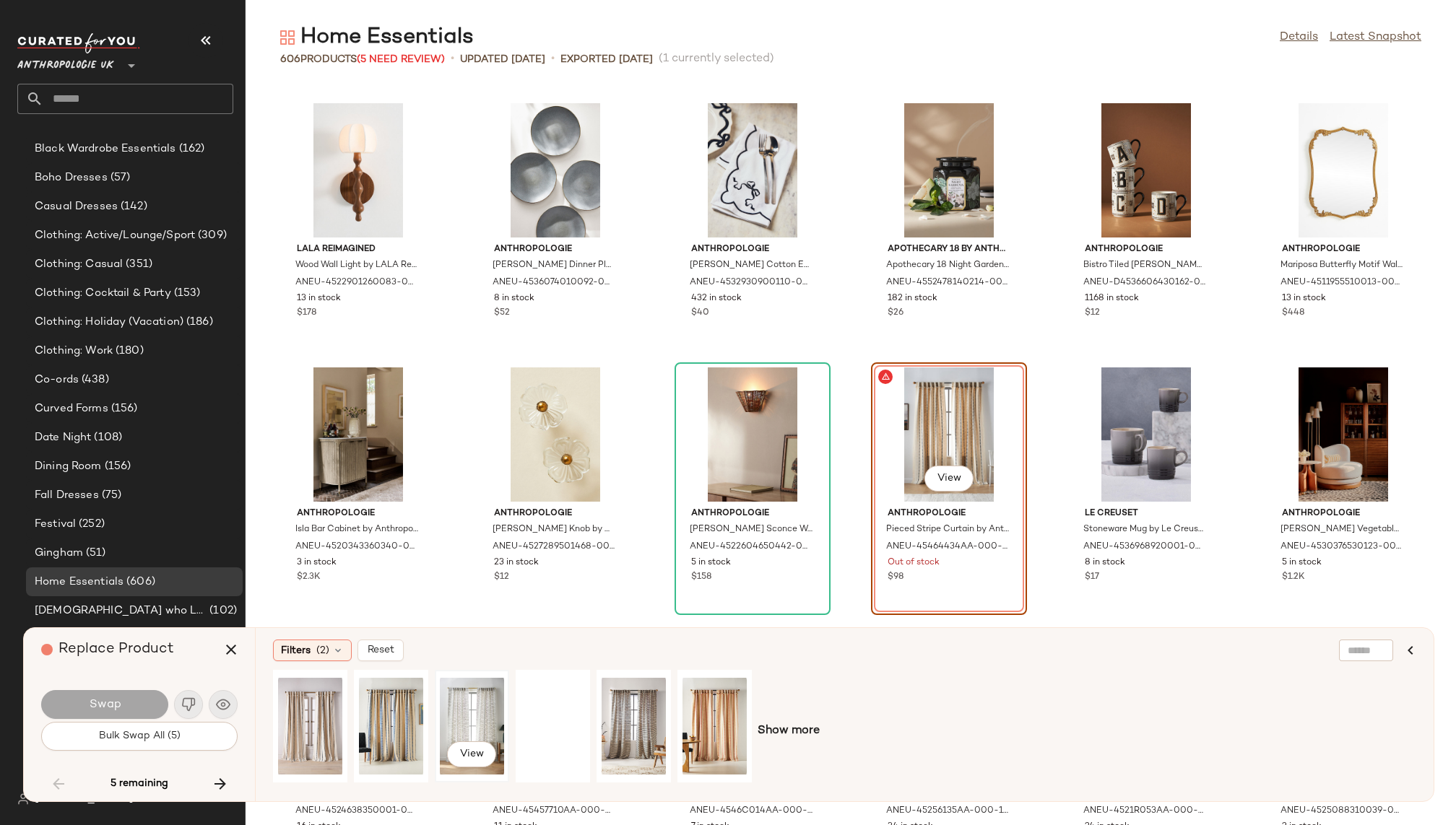
click at [461, 719] on div "View" at bounding box center [471, 726] width 64 height 102
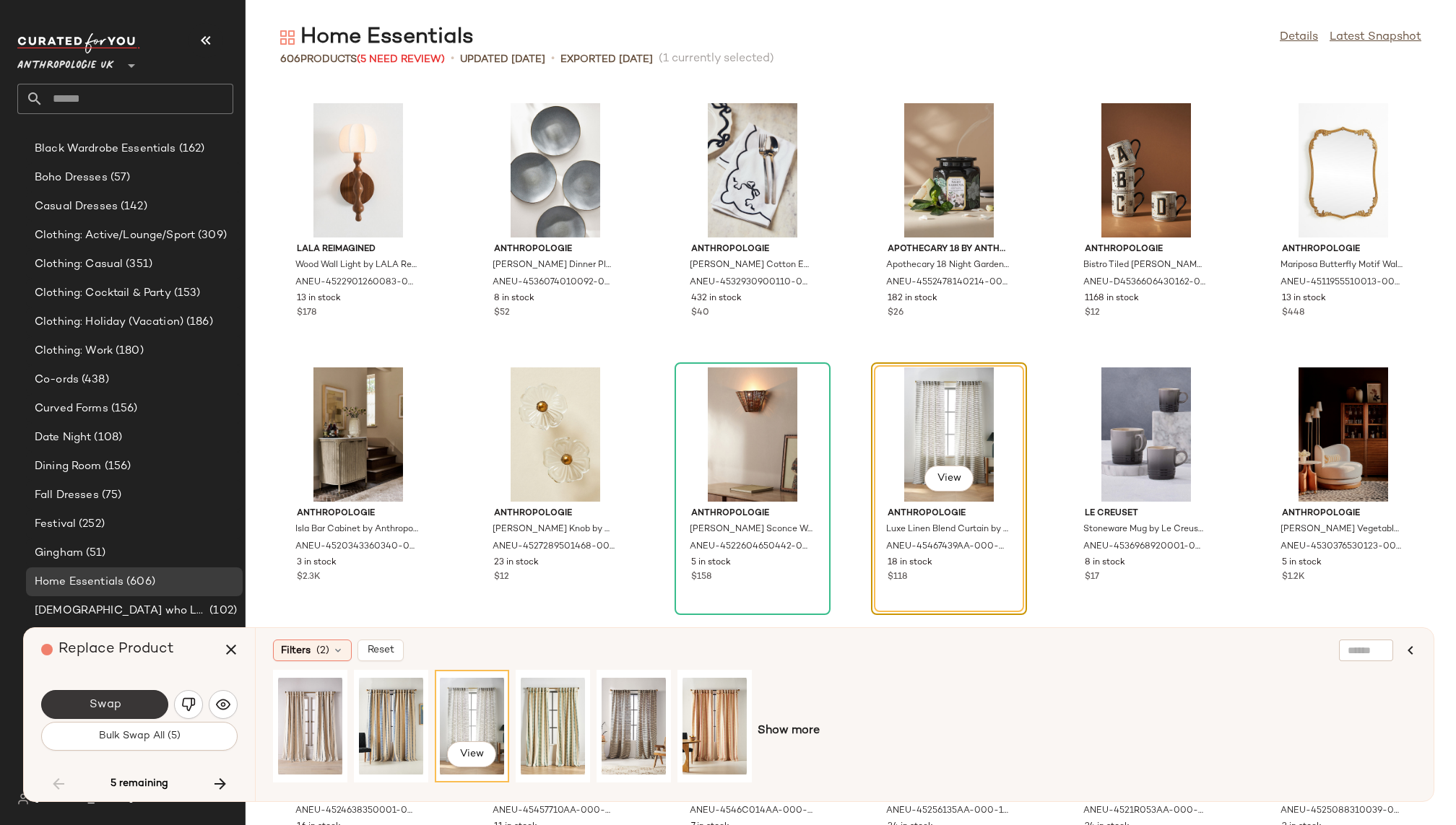
click at [136, 703] on button "Swap" at bounding box center [105, 705] width 127 height 29
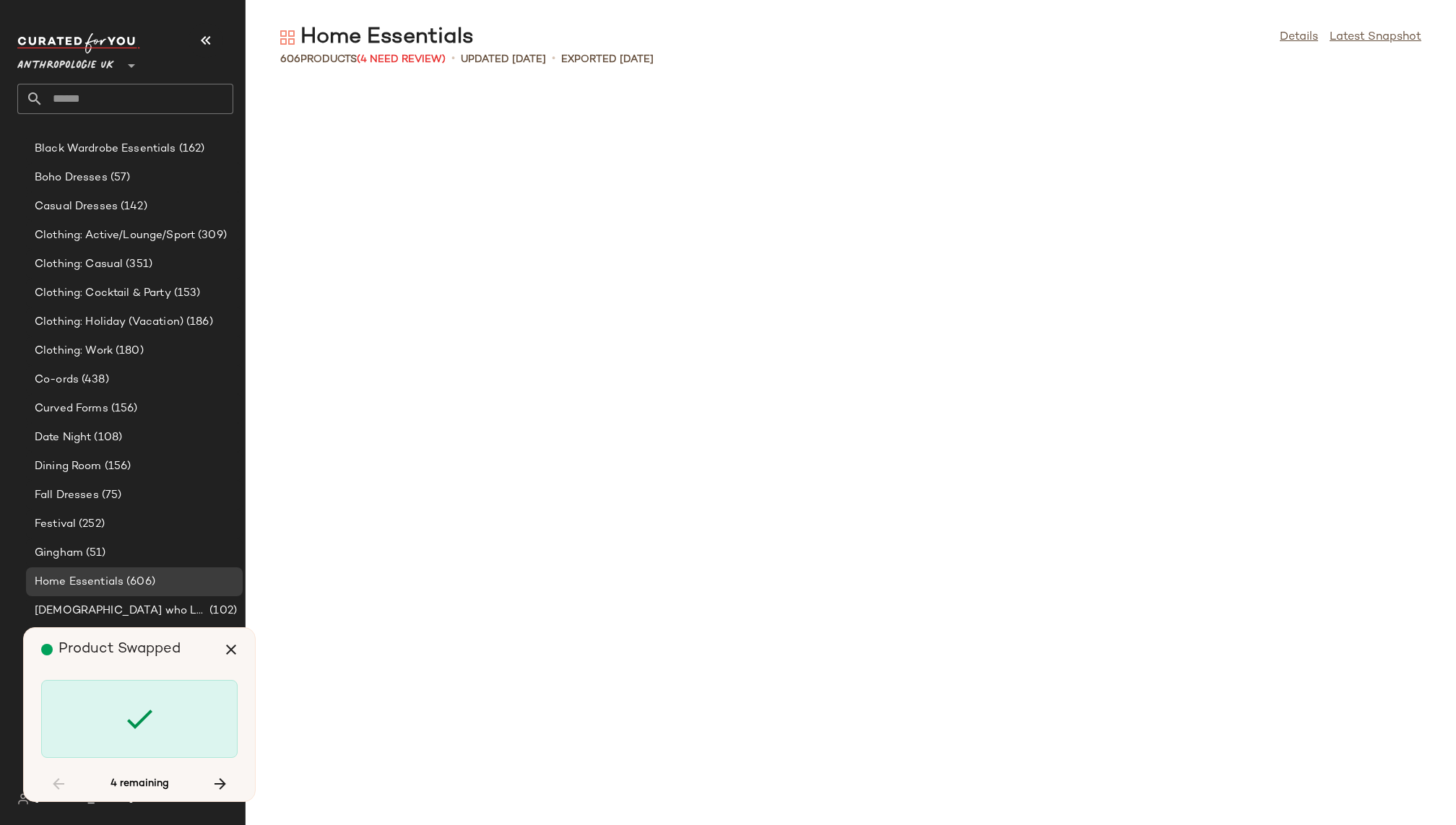
scroll to position [18764, 0]
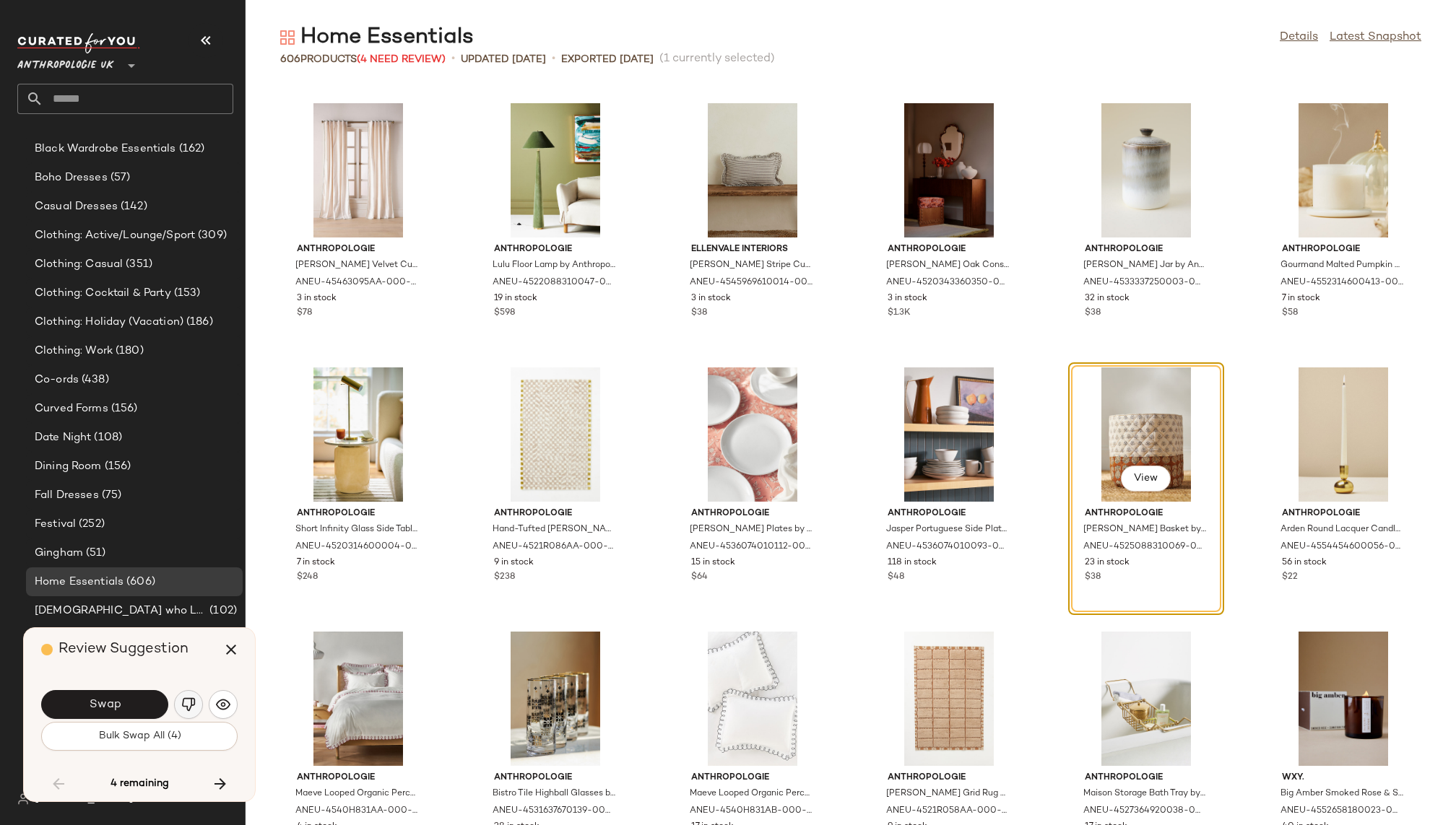
click at [192, 702] on img "button" at bounding box center [188, 705] width 14 height 14
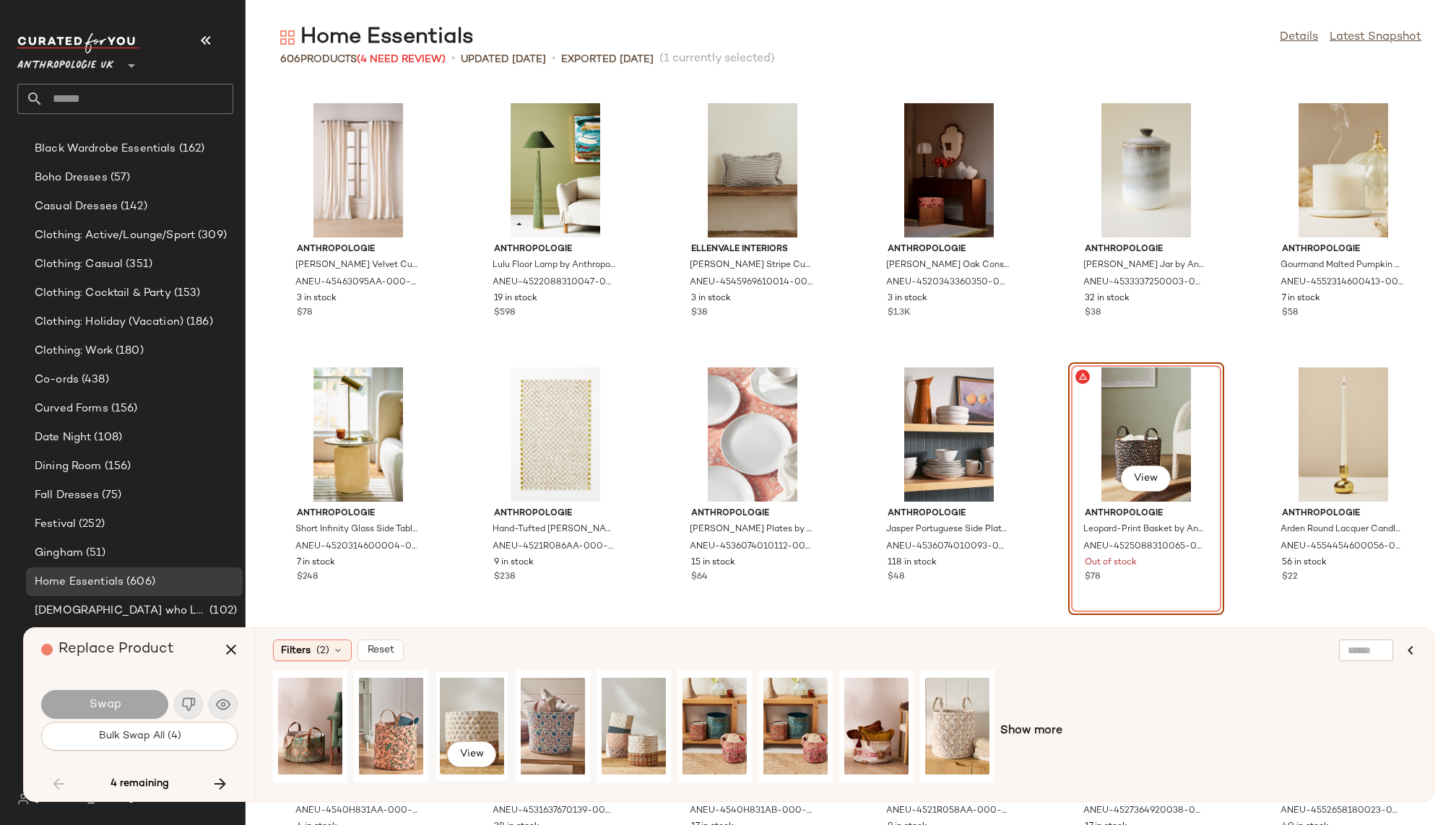
click at [470, 719] on div "View" at bounding box center [471, 726] width 64 height 102
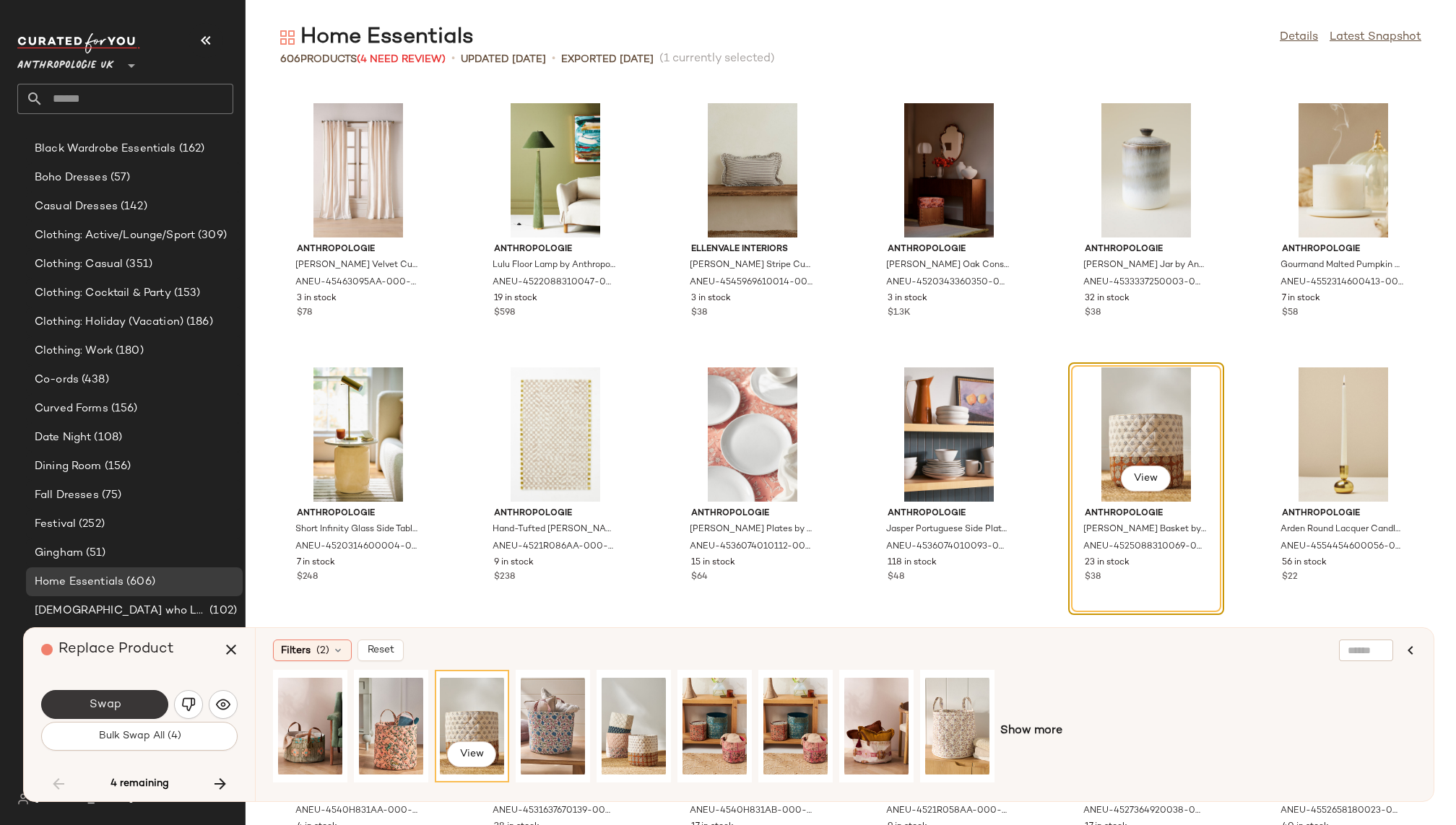
click at [135, 702] on button "Swap" at bounding box center [105, 705] width 127 height 29
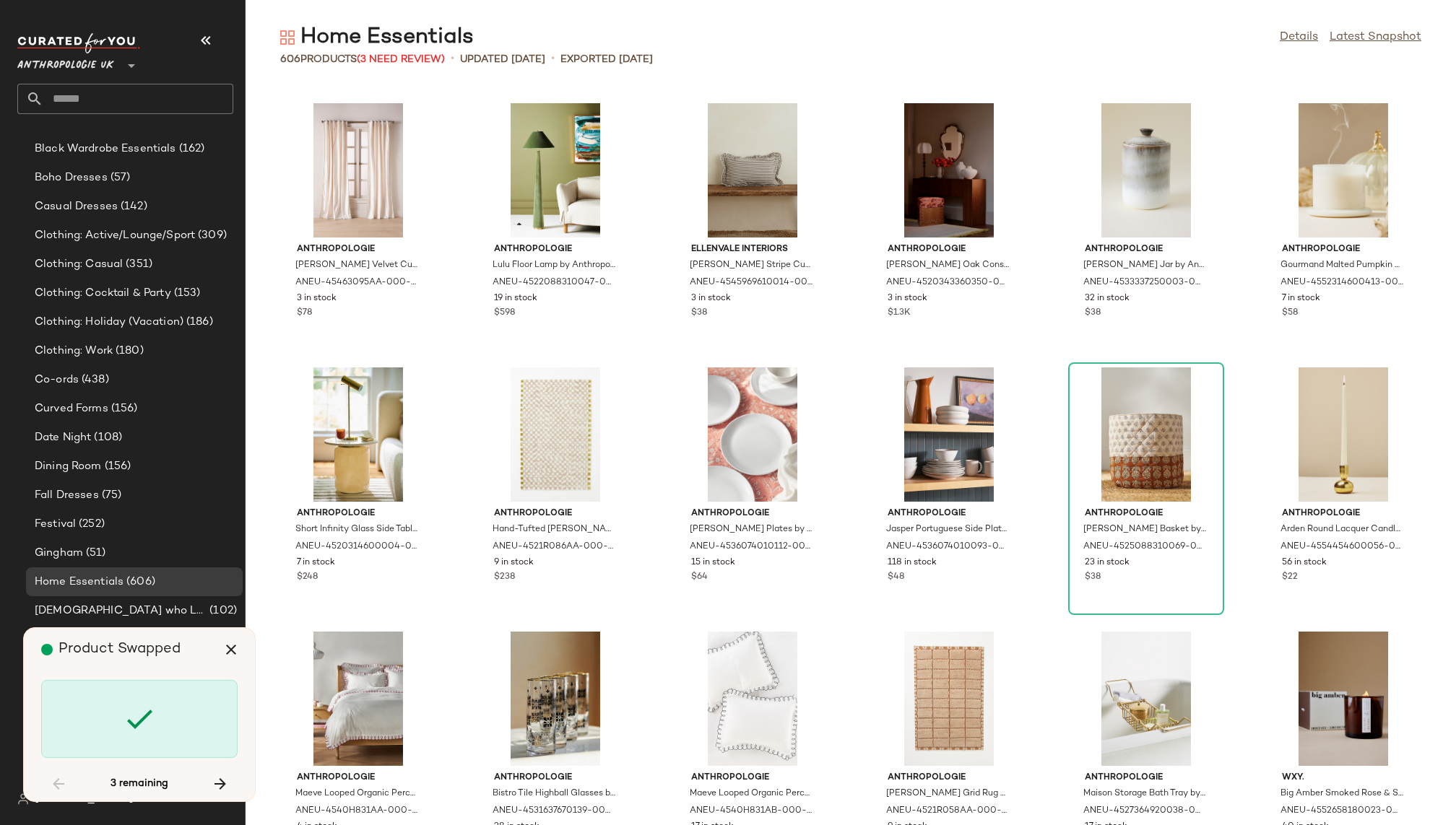
scroll to position [20879, 0]
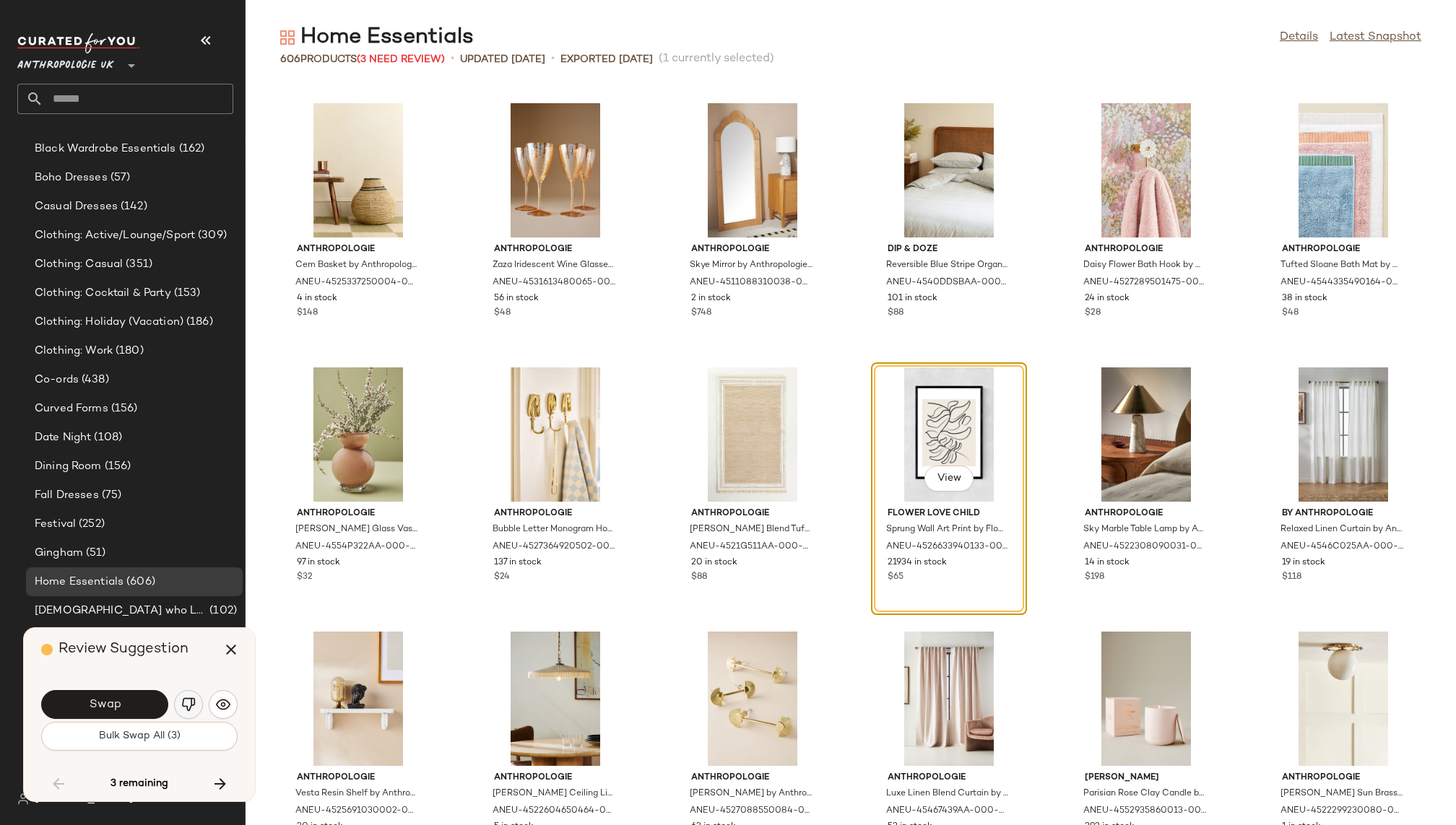
click at [193, 705] on img "button" at bounding box center [188, 705] width 14 height 14
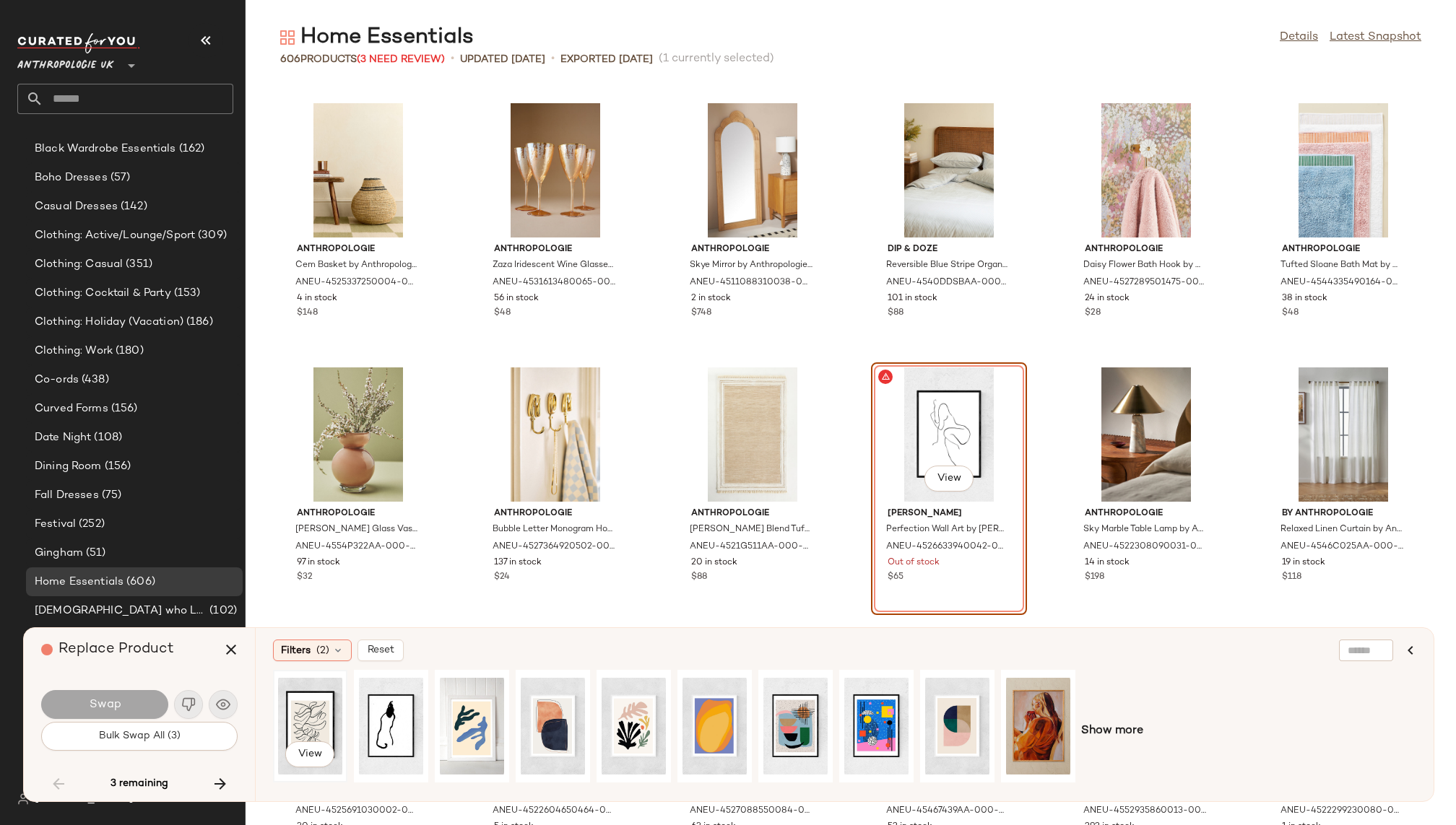
click at [315, 717] on div "View" at bounding box center [310, 726] width 64 height 102
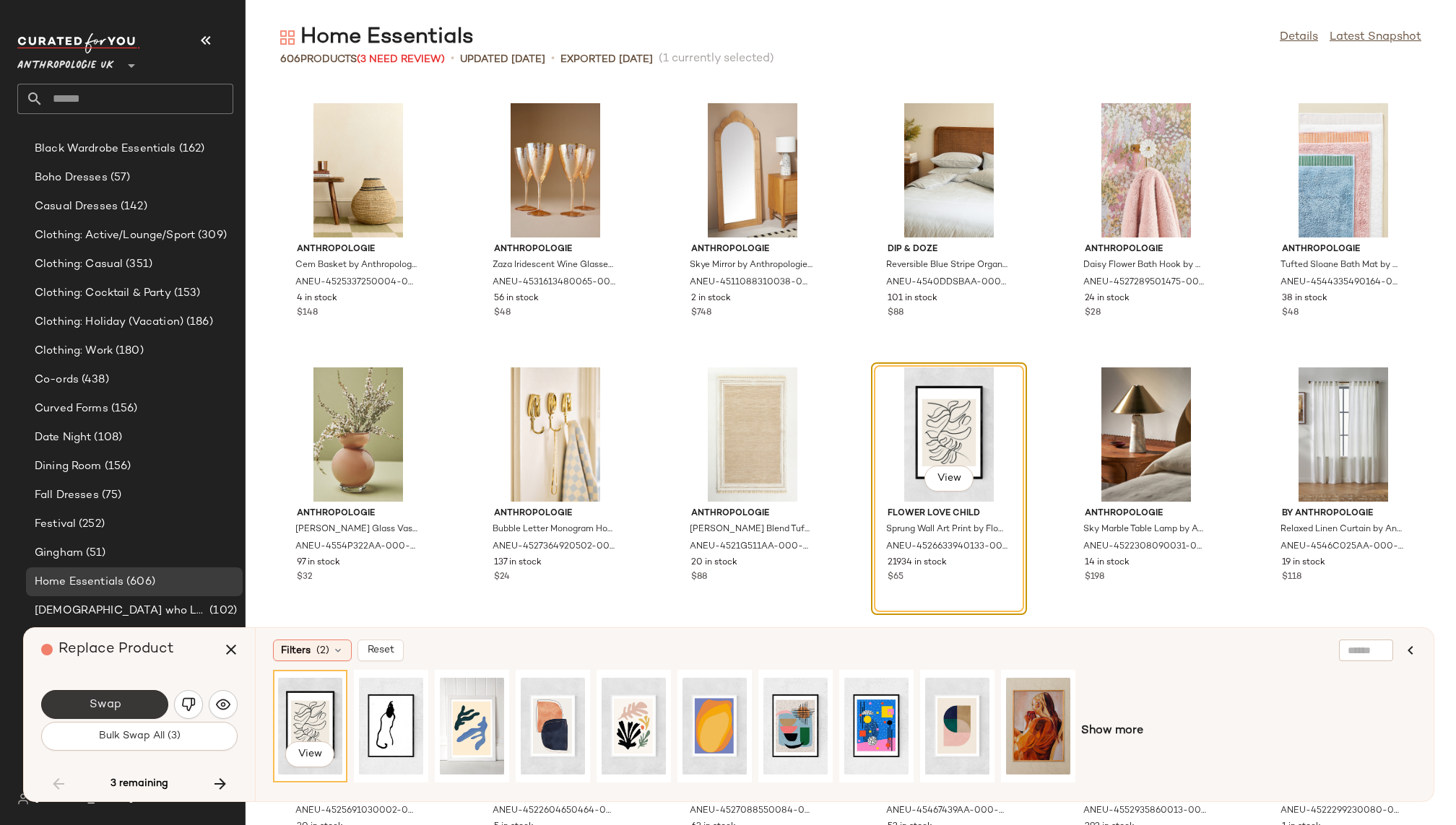
click at [125, 700] on button "Swap" at bounding box center [105, 705] width 127 height 29
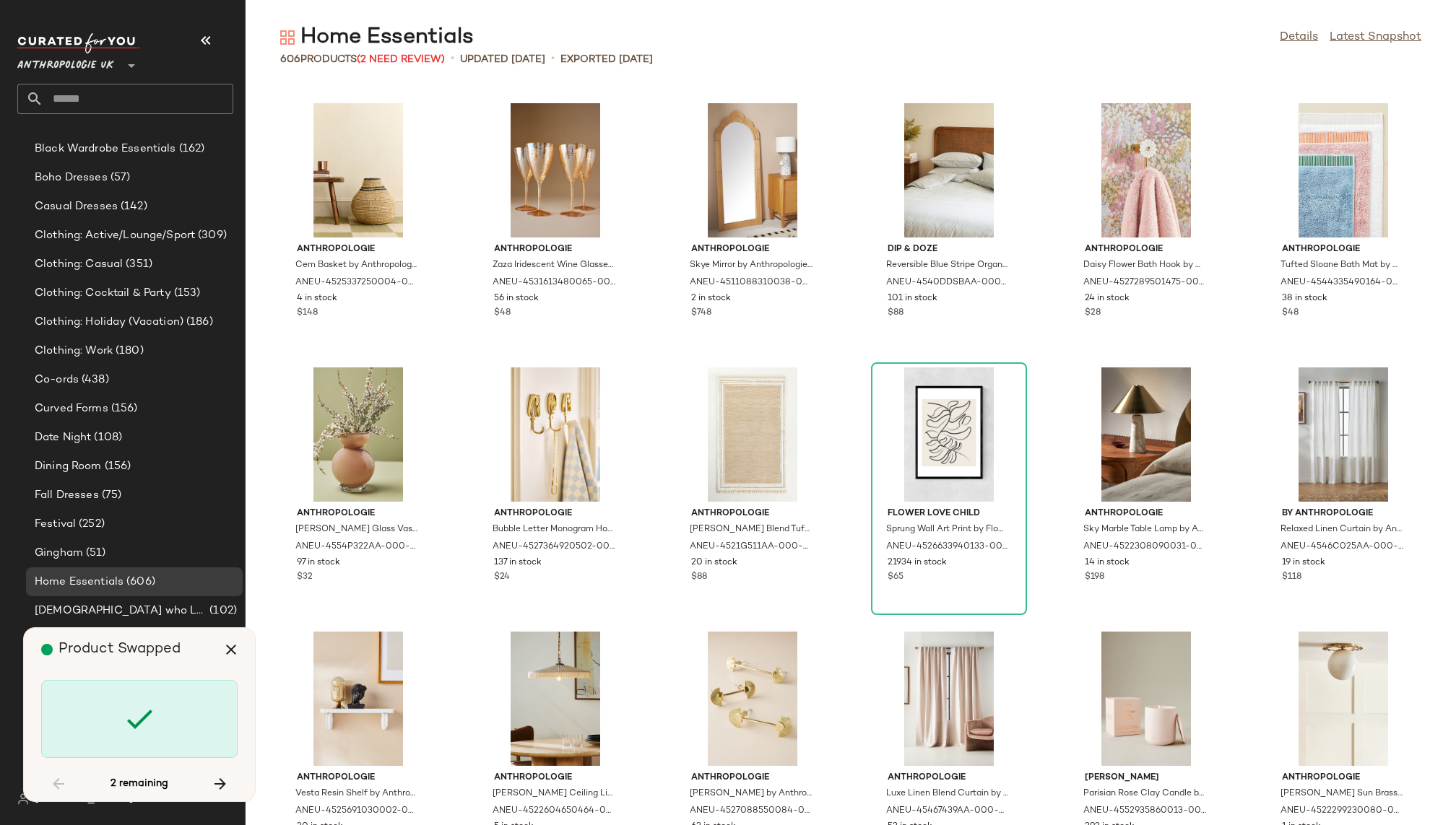
scroll to position [24314, 0]
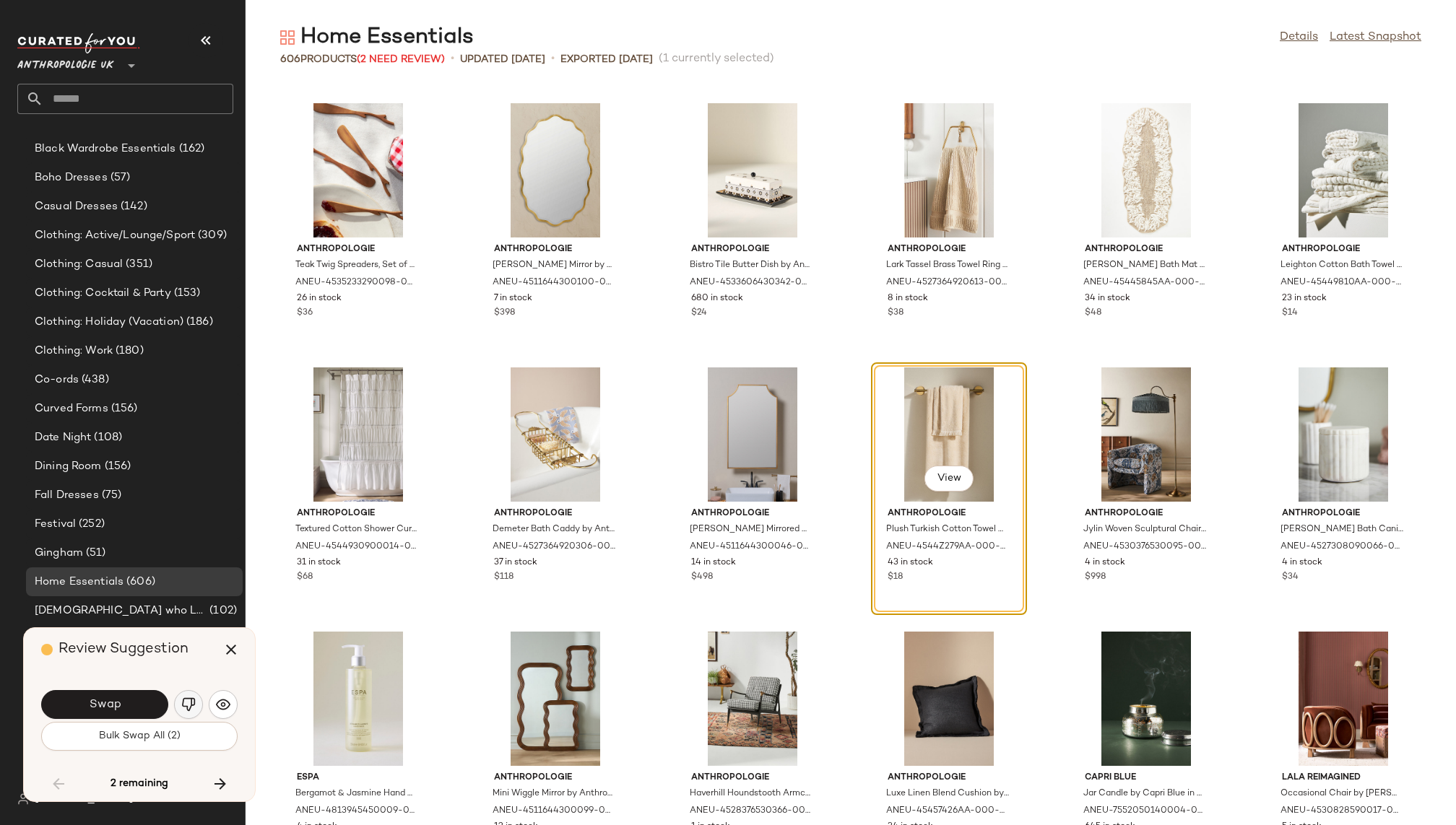
click at [181, 696] on button "button" at bounding box center [189, 705] width 29 height 29
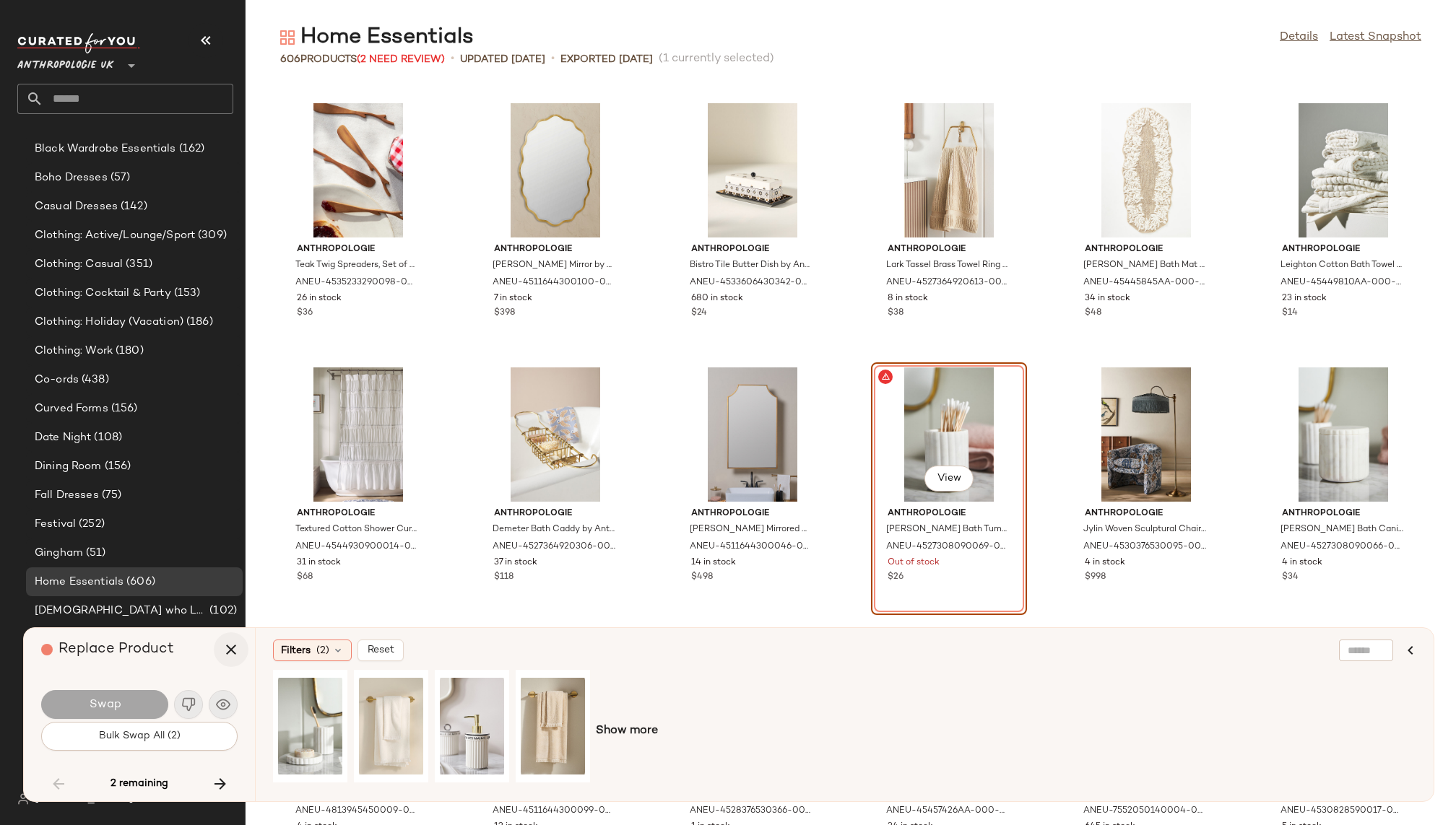
click at [242, 648] on button "button" at bounding box center [231, 650] width 35 height 35
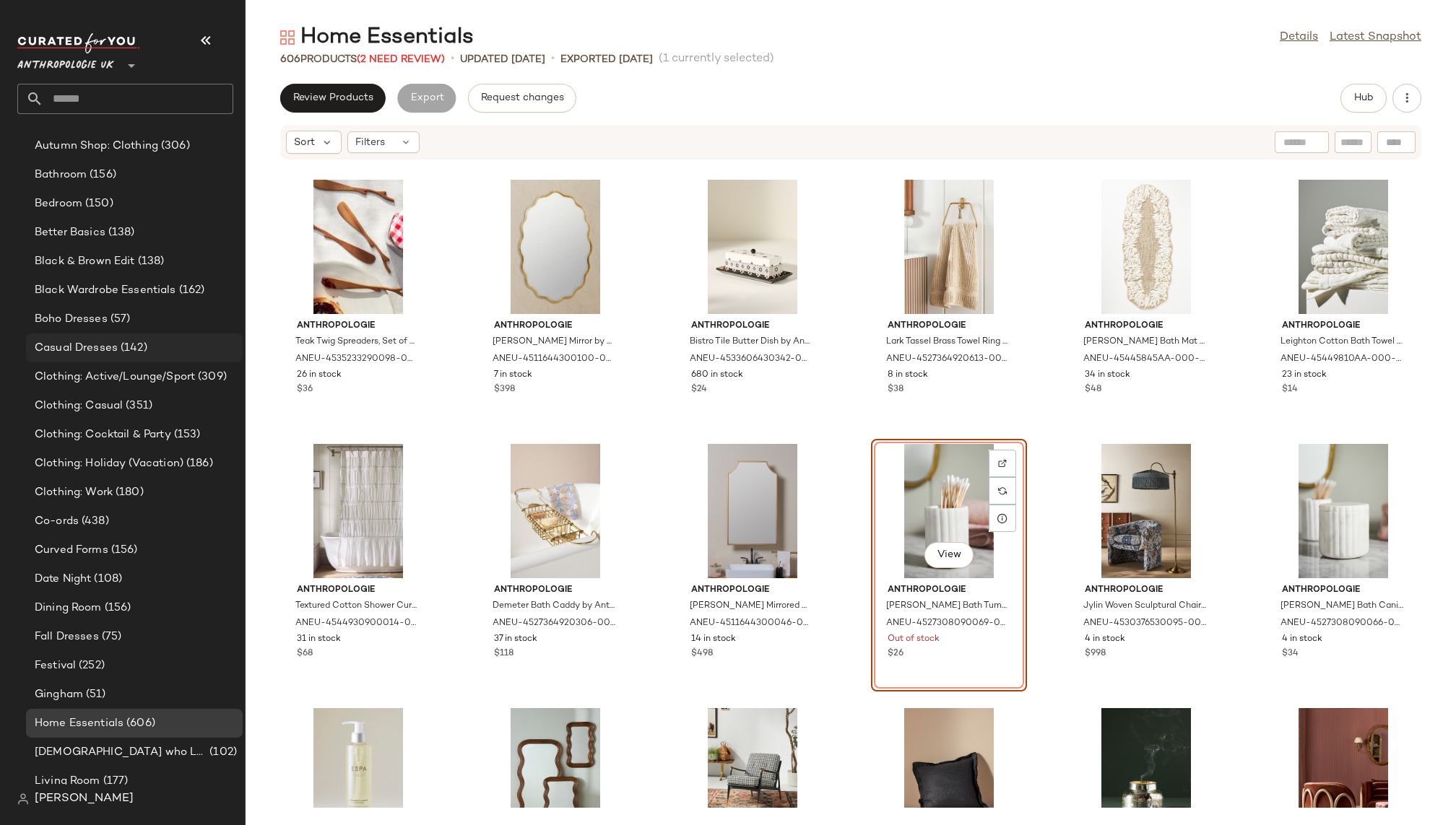
scroll to position [327, 0]
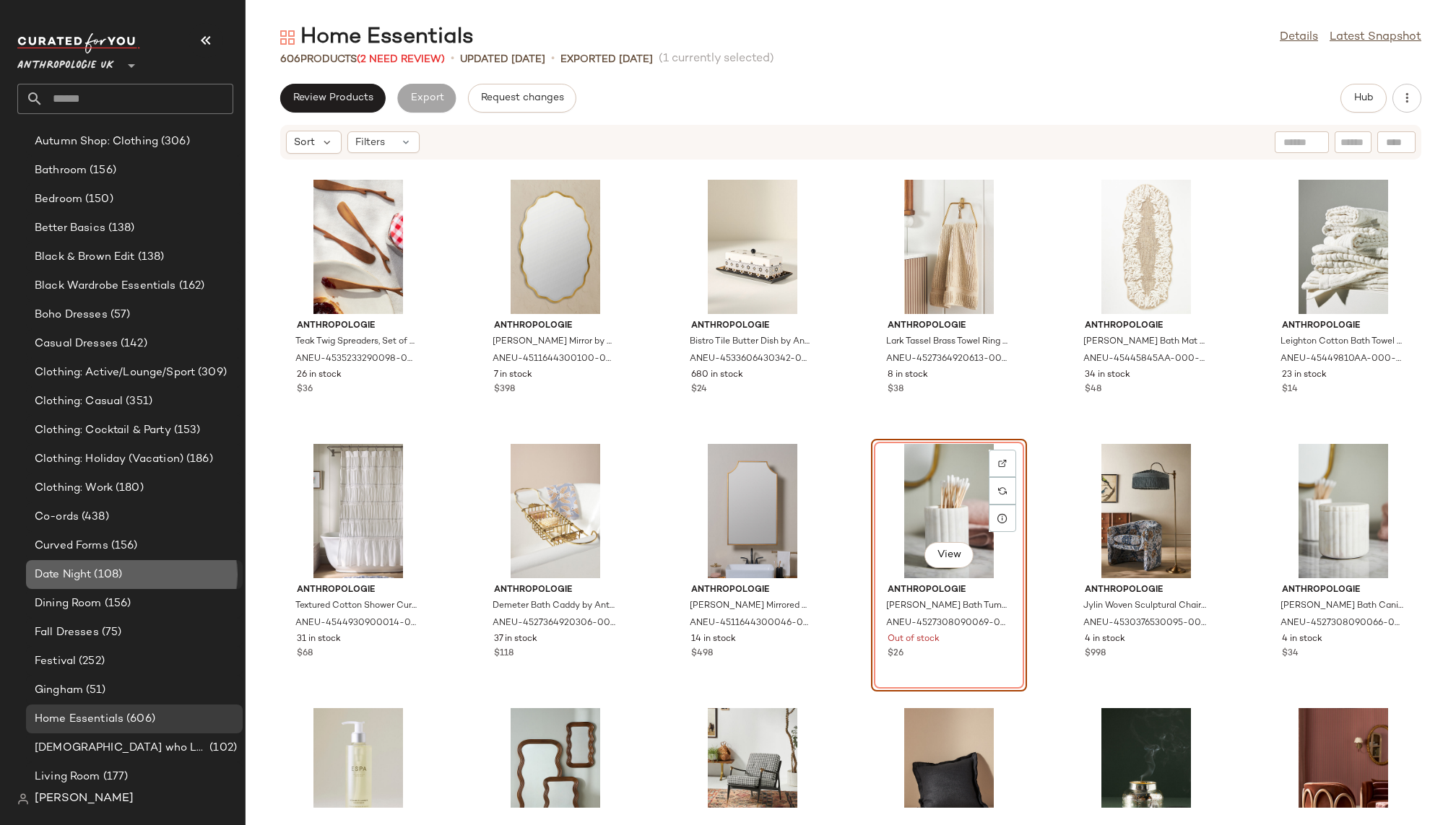
click at [124, 571] on div "Date Night (108)" at bounding box center [133, 575] width 207 height 17
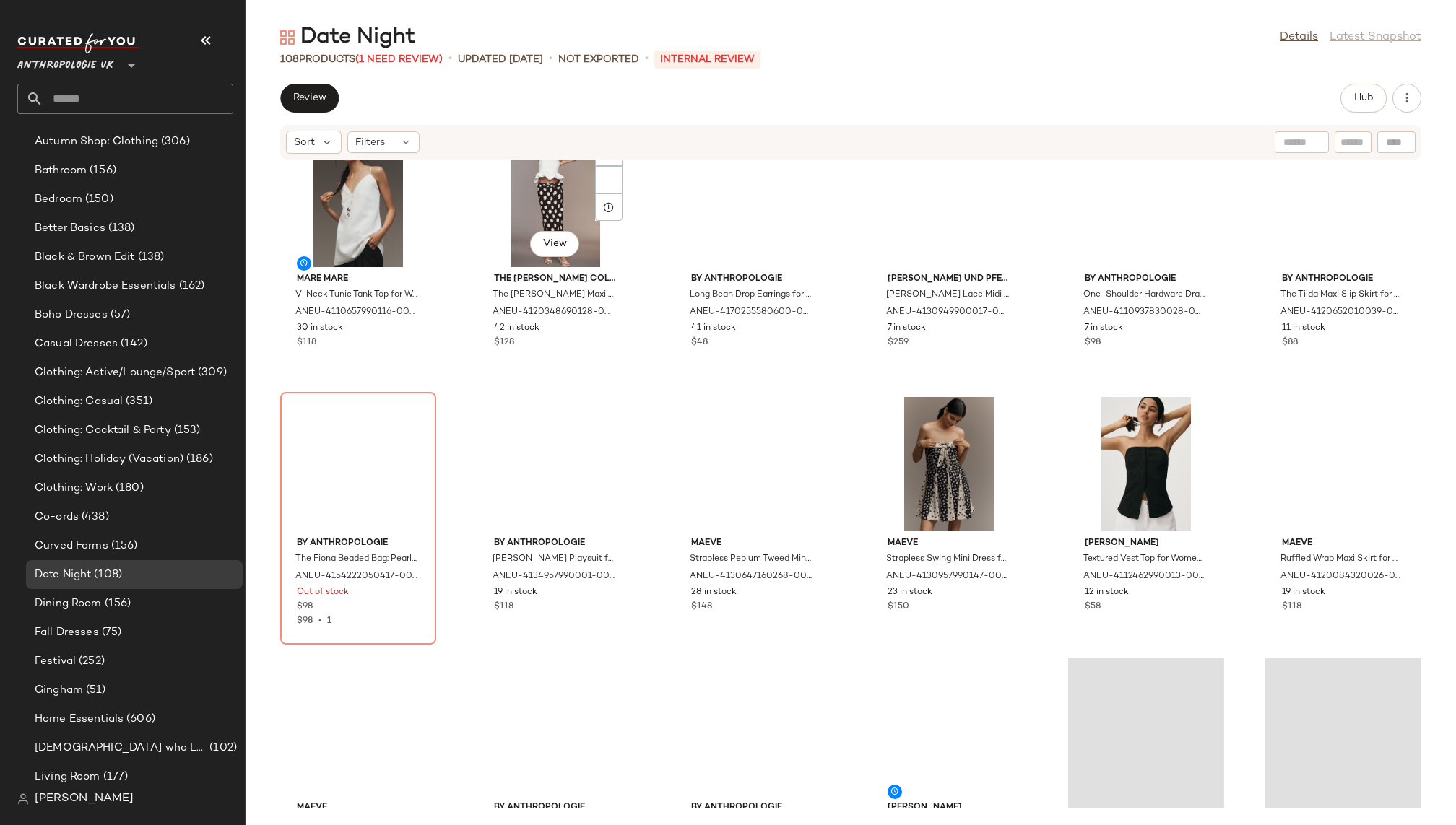
scroll to position [4112, 0]
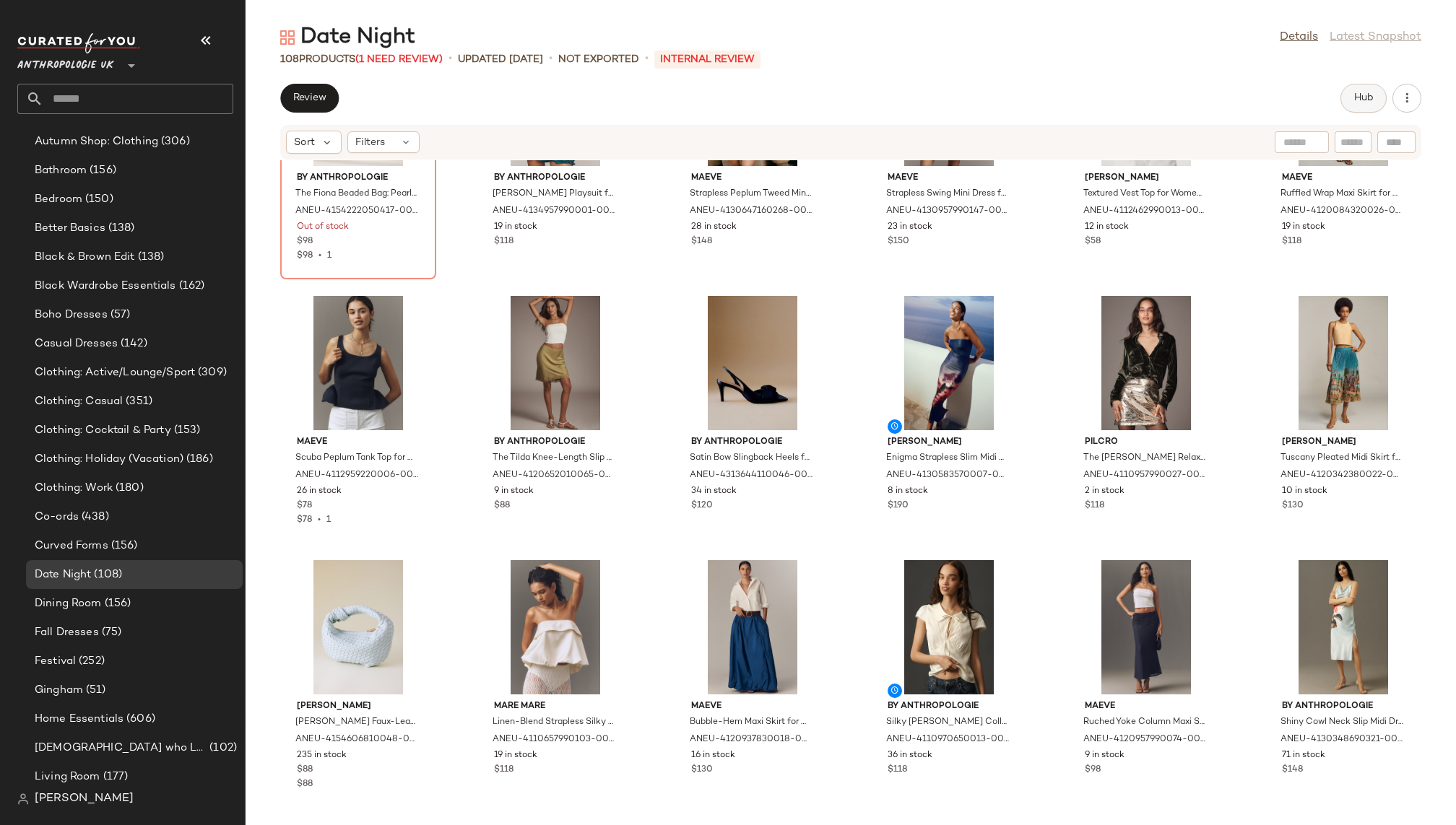
click at [1358, 100] on span "Hub" at bounding box center [1363, 98] width 20 height 11
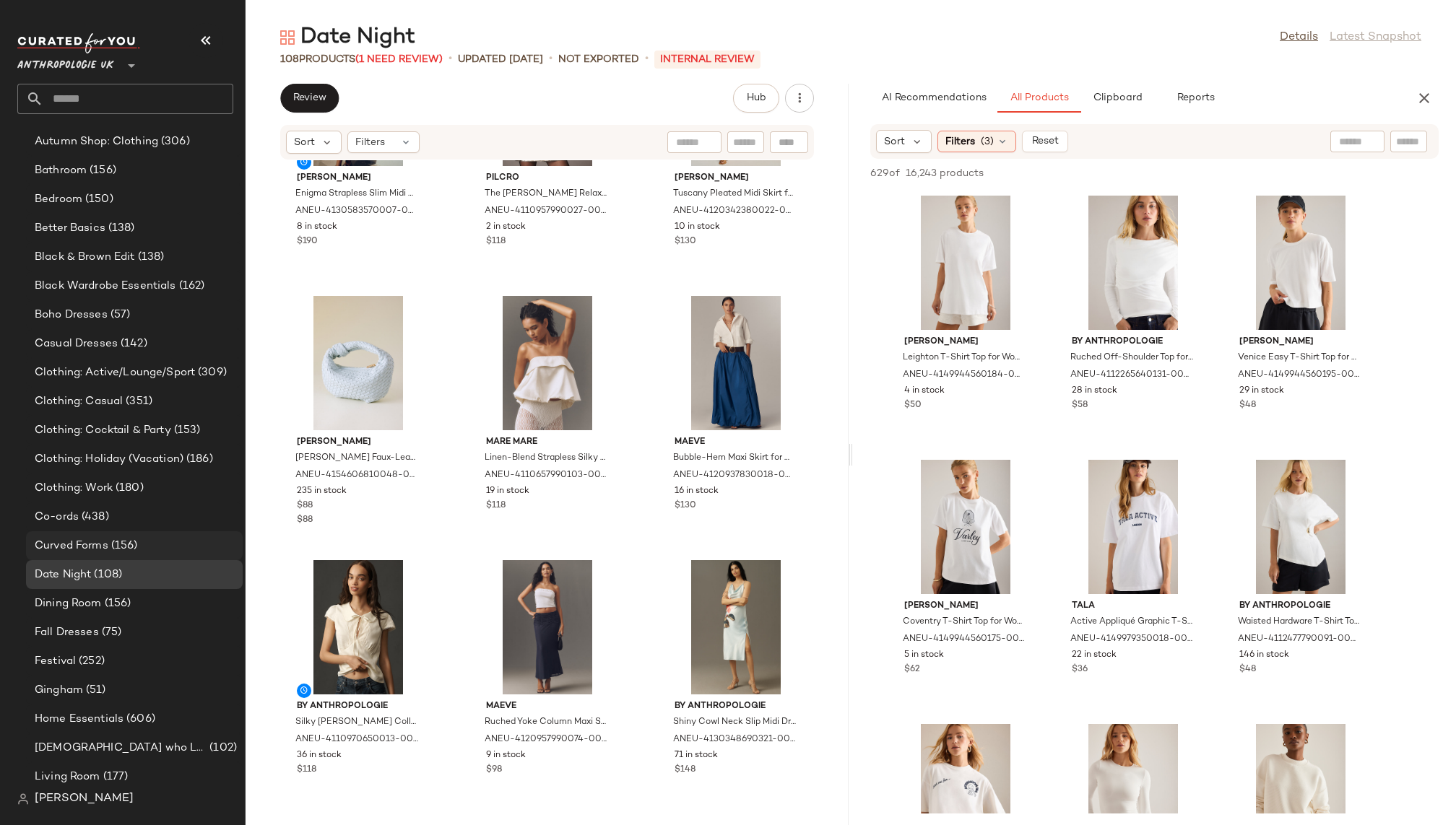
scroll to position [357, 0]
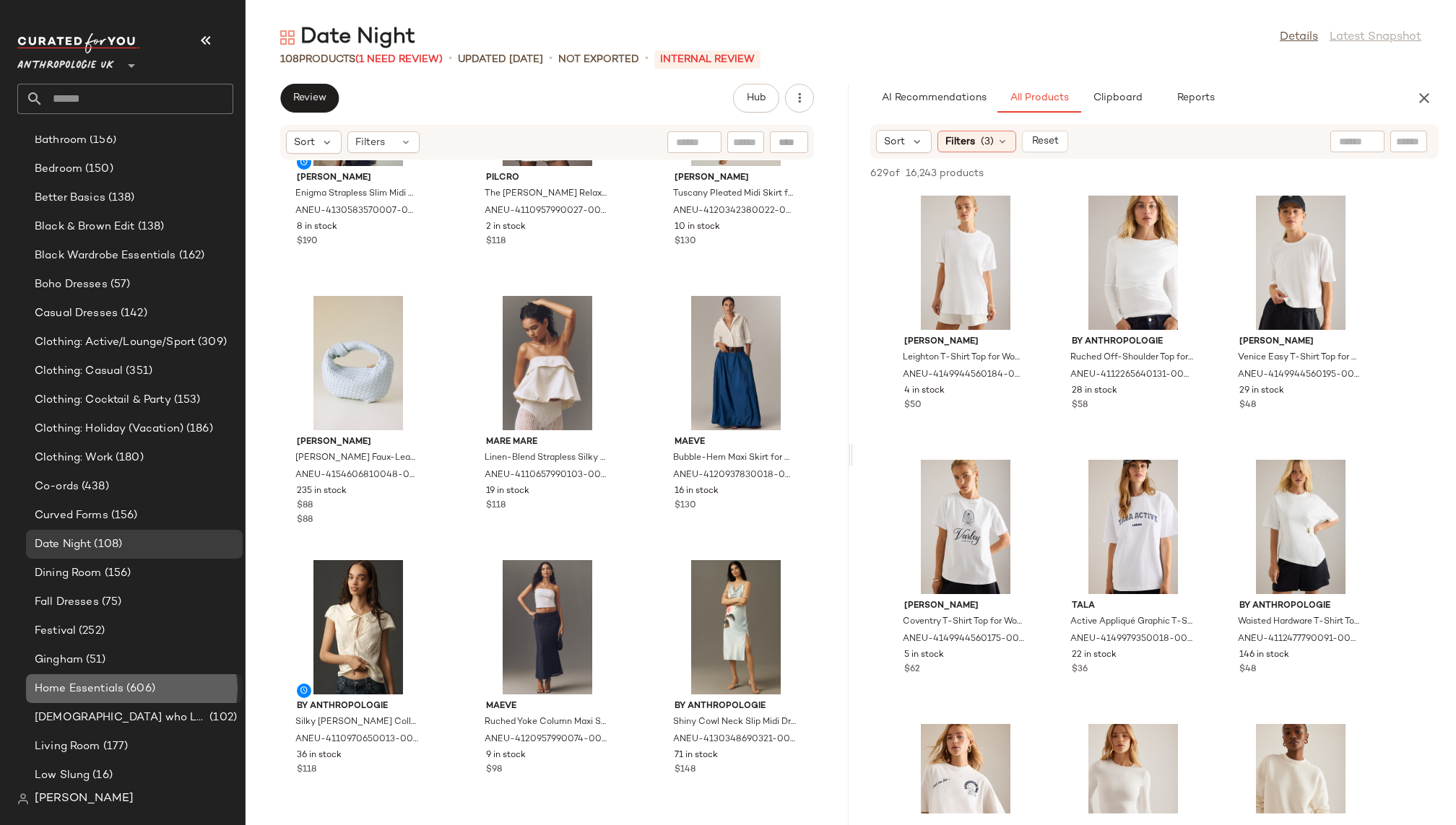
click at [143, 684] on span "(606)" at bounding box center [139, 689] width 32 height 17
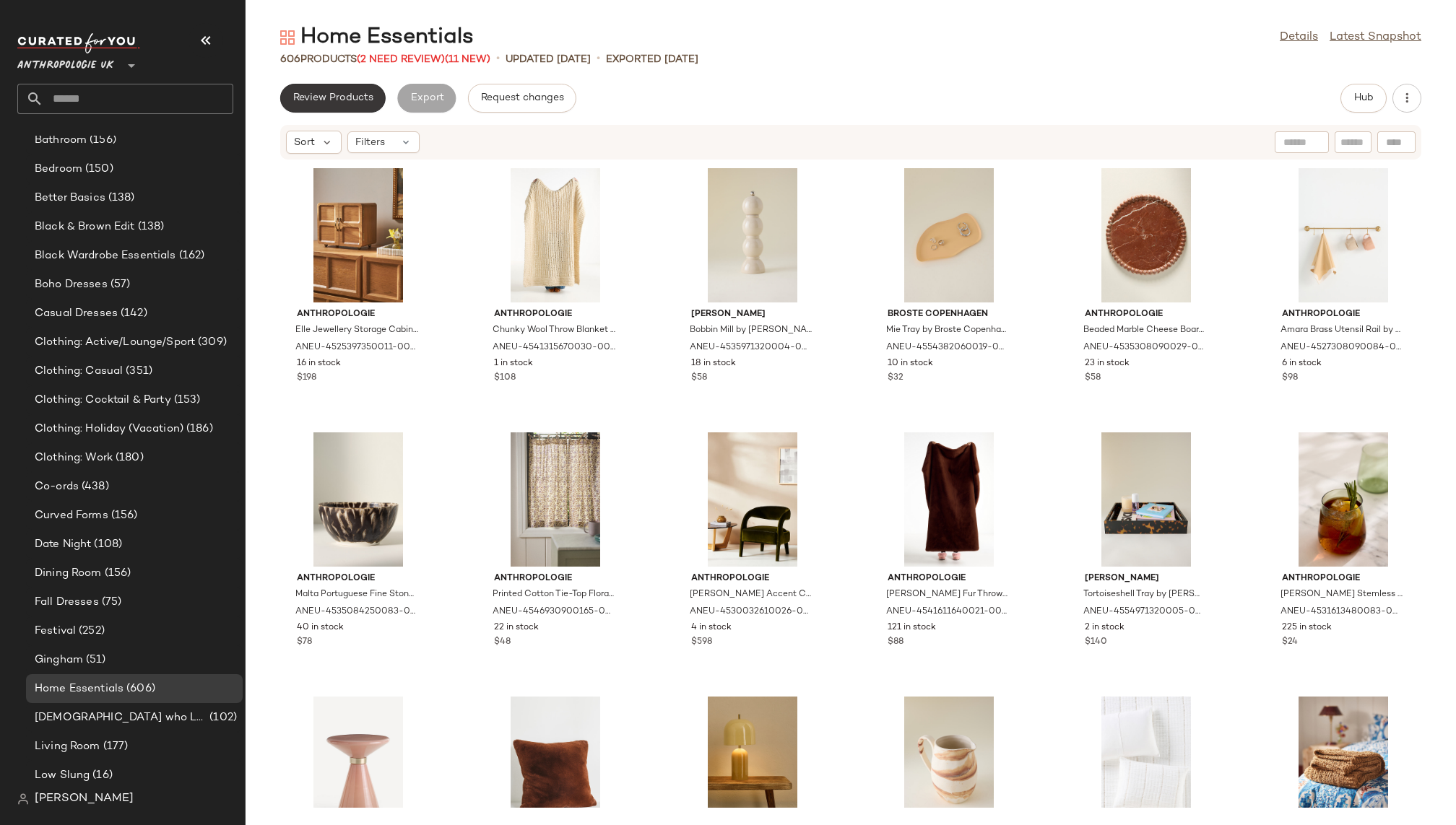
click at [348, 98] on span "Review Products" at bounding box center [333, 98] width 81 height 11
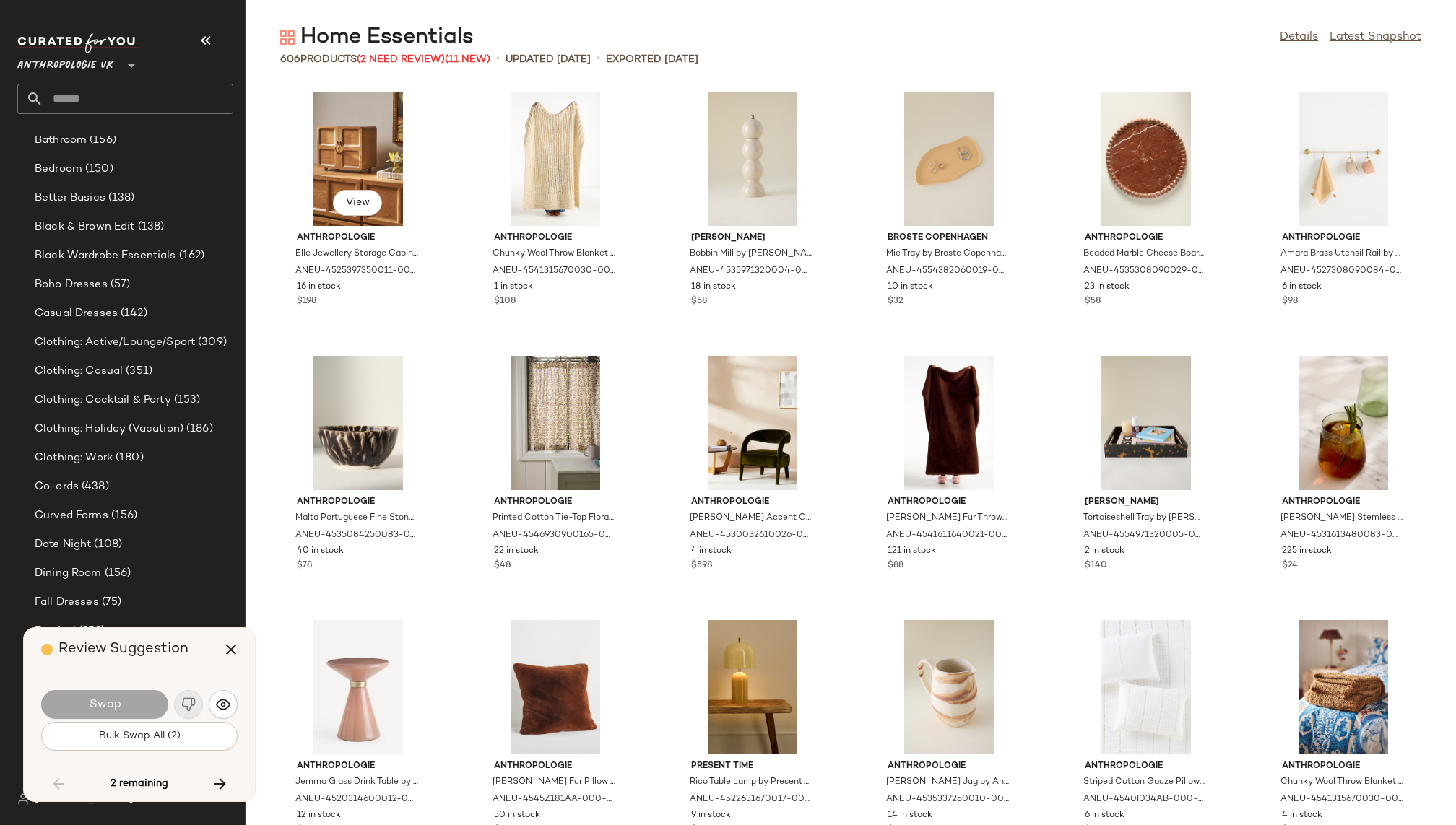
scroll to position [24314, 0]
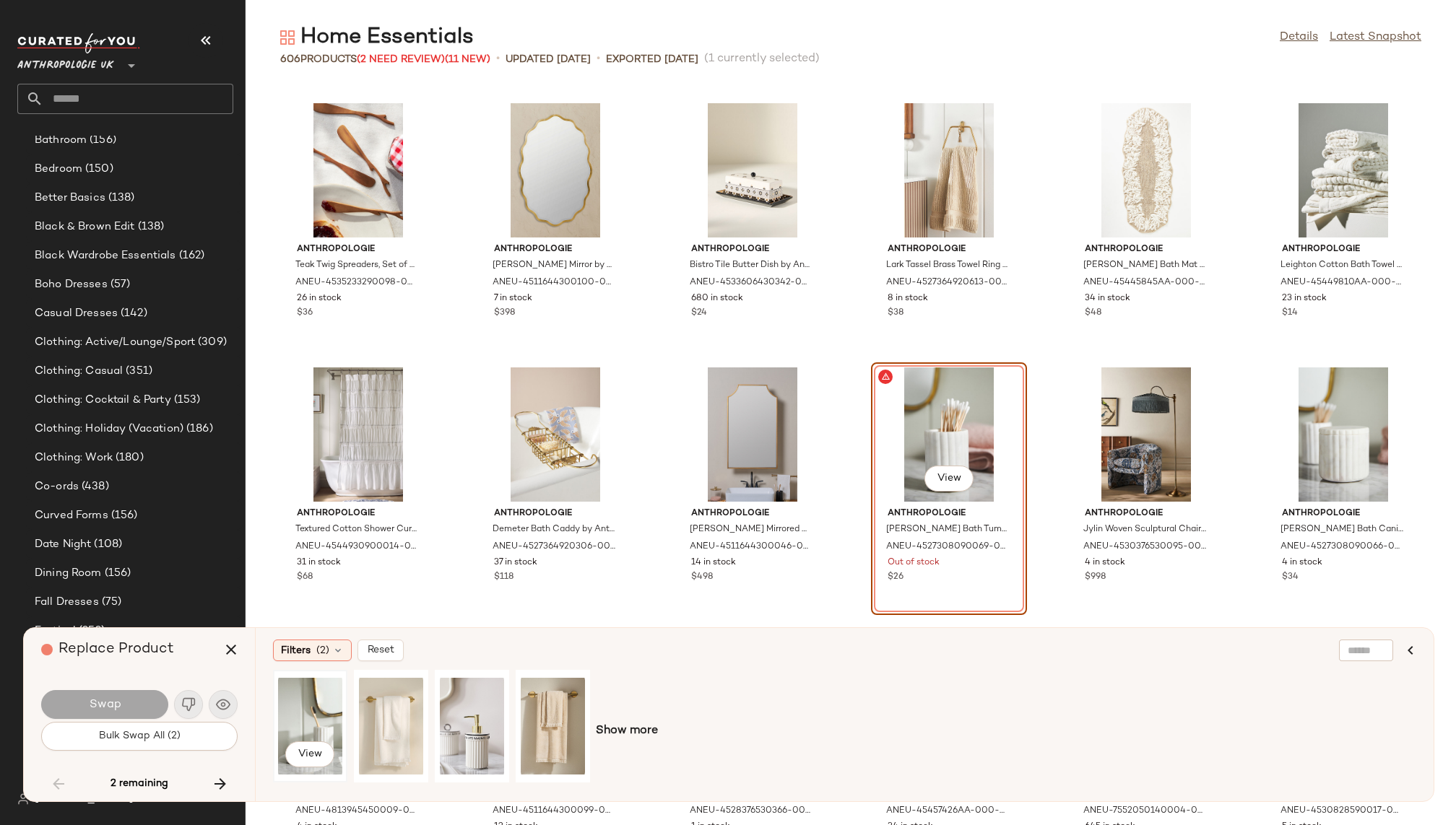
click at [328, 708] on div "View" at bounding box center [310, 726] width 64 height 102
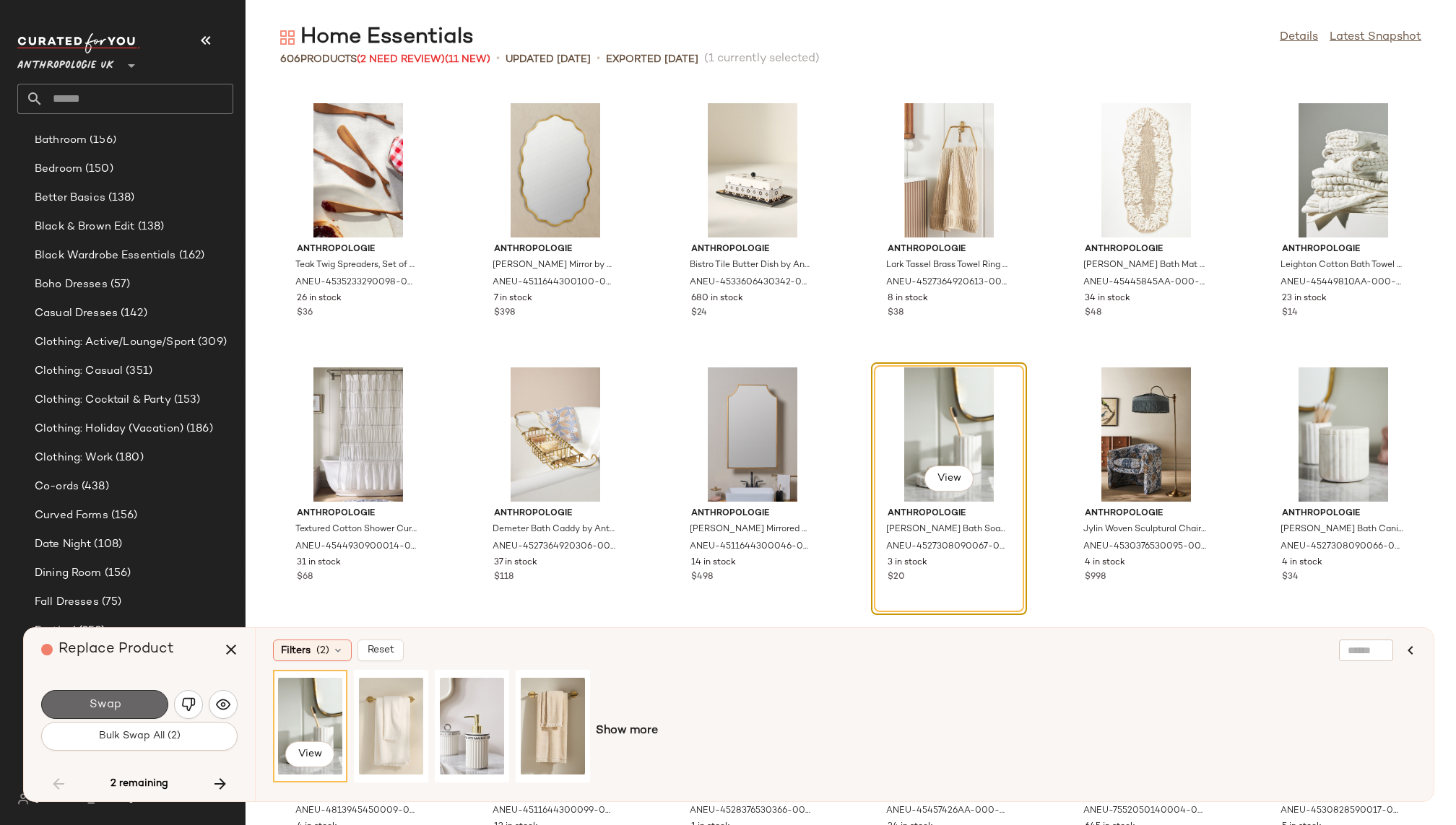
click at [121, 701] on button "Swap" at bounding box center [105, 705] width 127 height 29
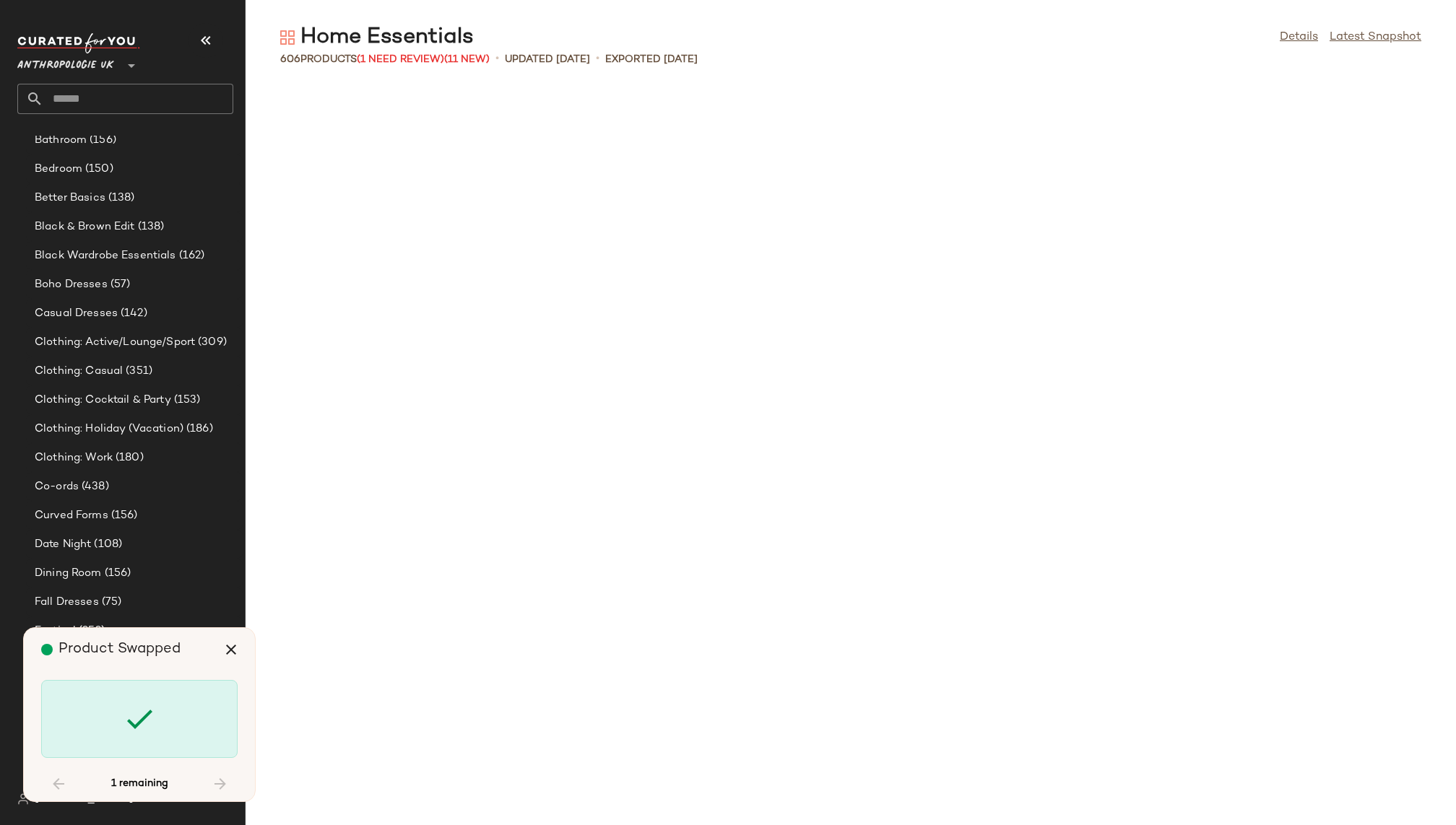
scroll to position [25636, 0]
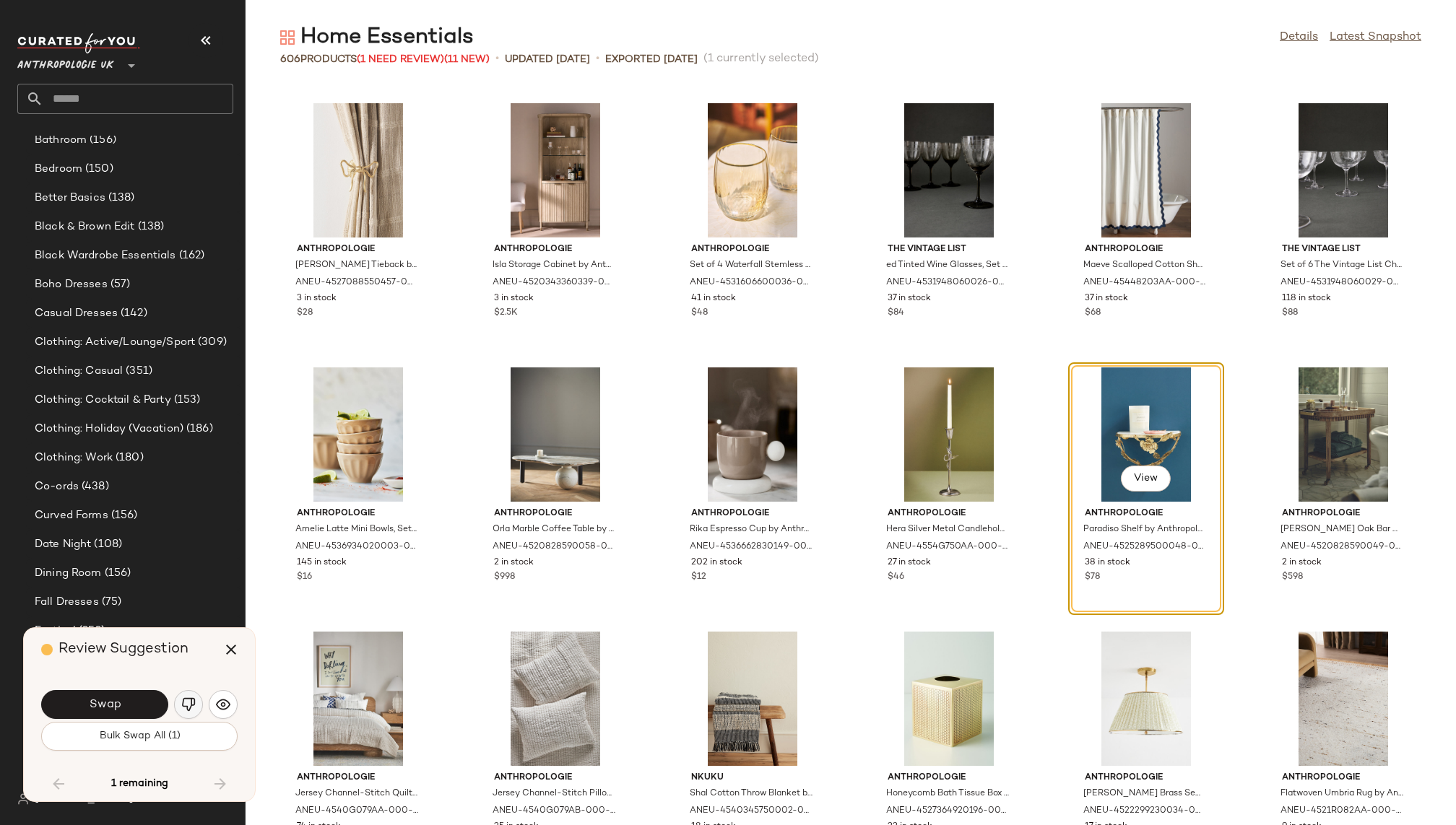
click at [183, 704] on img "button" at bounding box center [188, 705] width 14 height 14
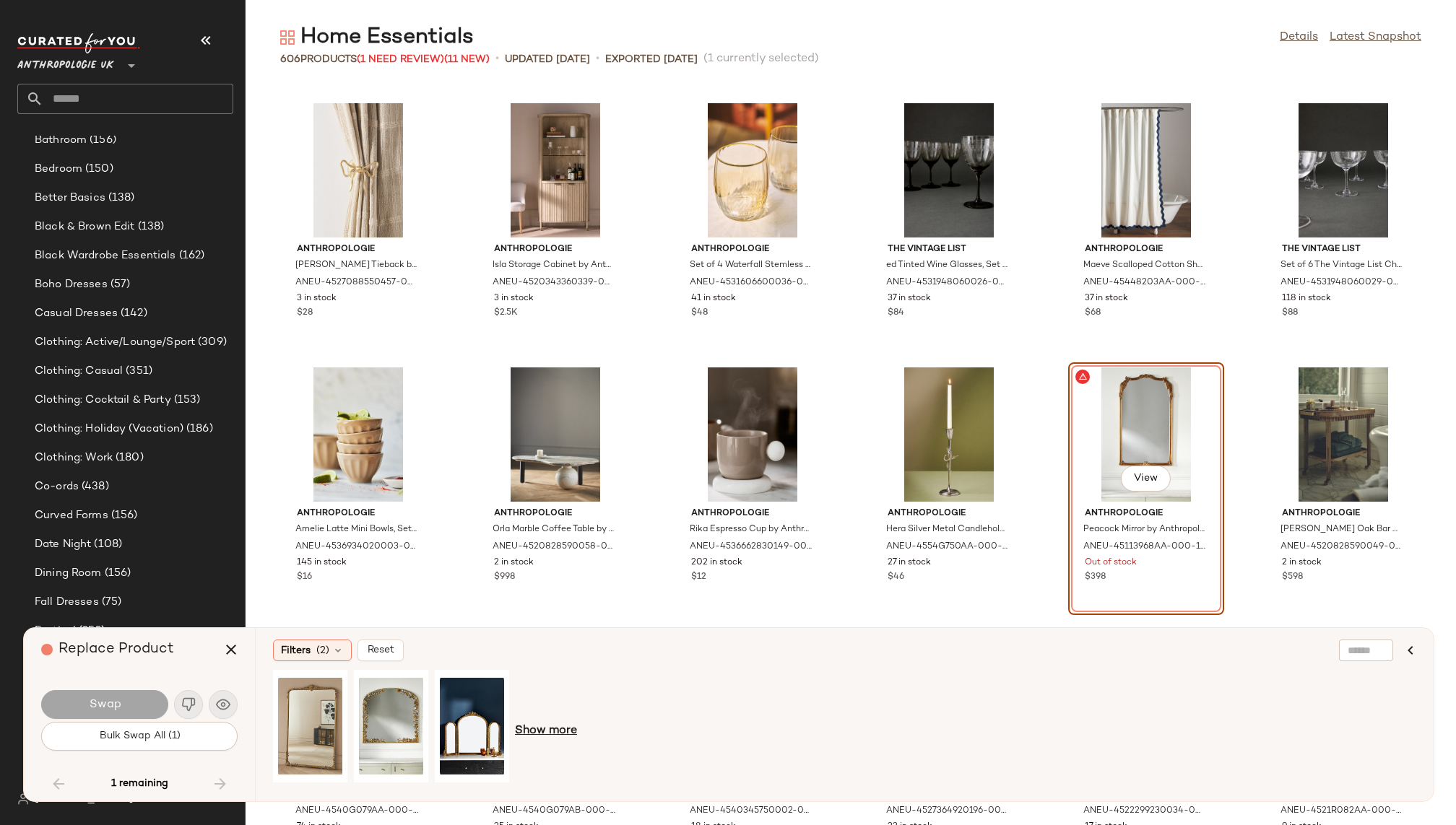
click at [541, 729] on span "Show more" at bounding box center [546, 731] width 62 height 17
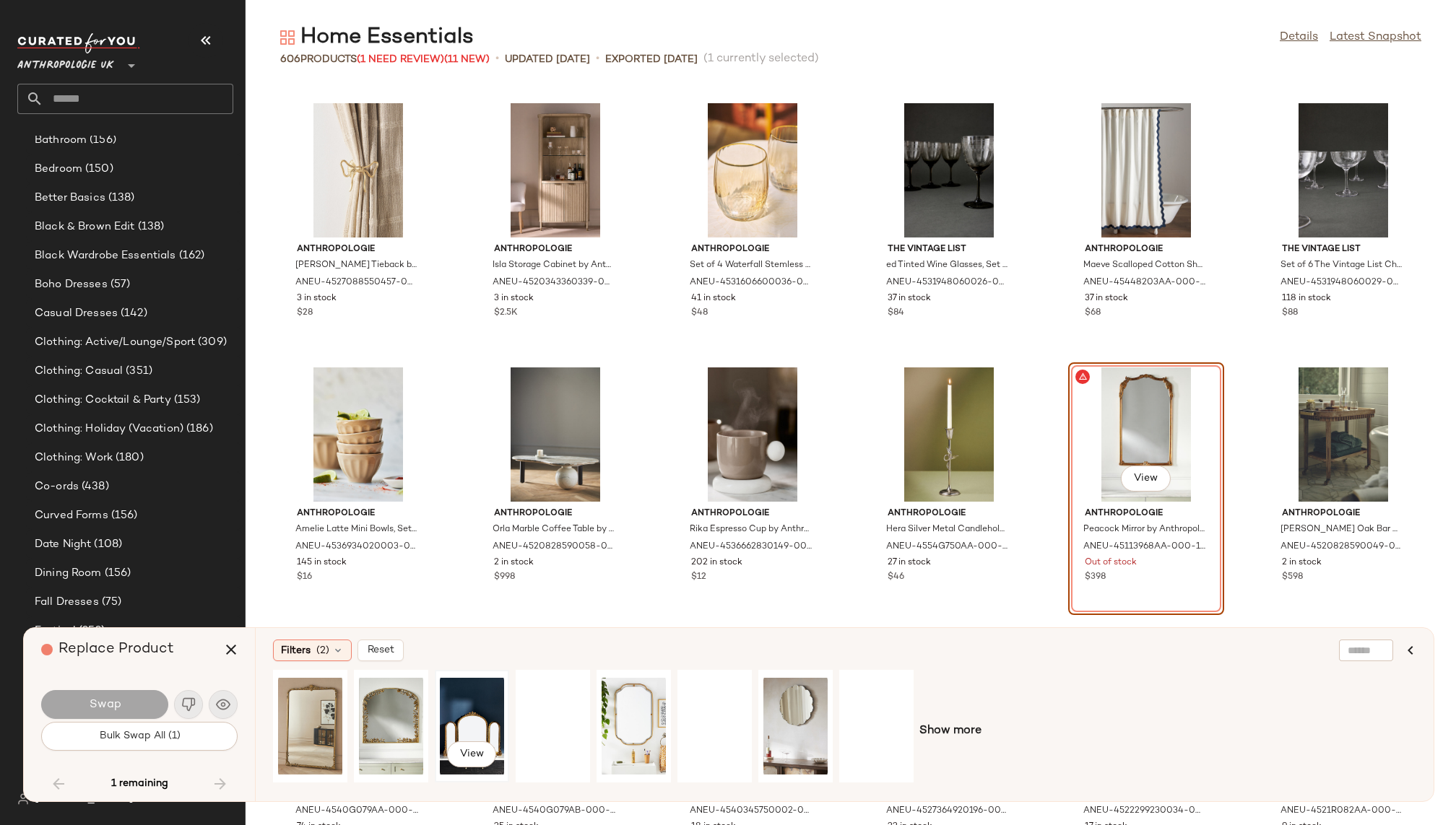
click at [488, 715] on div "View" at bounding box center [471, 726] width 64 height 102
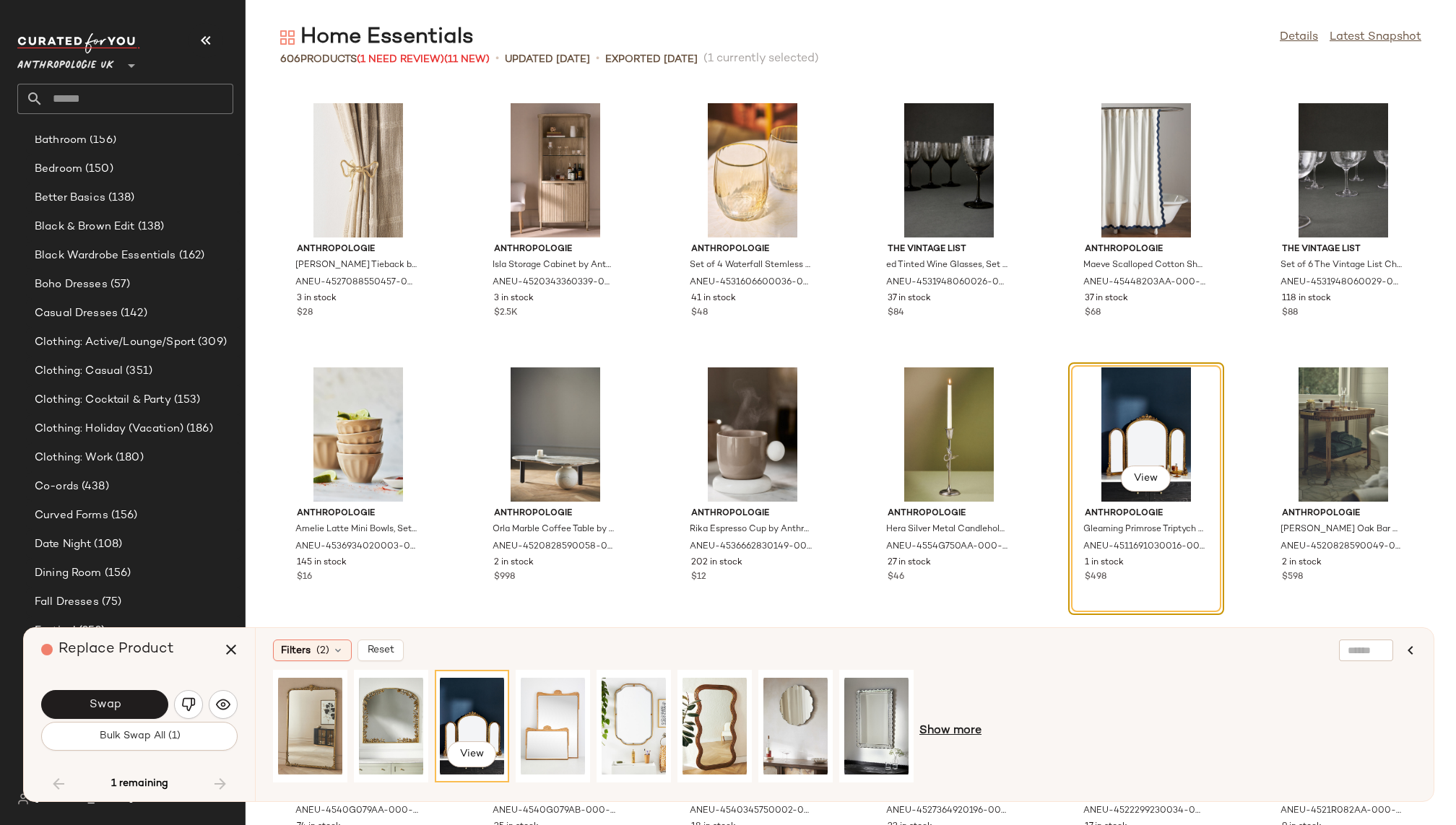
click at [958, 733] on span "Show more" at bounding box center [950, 731] width 62 height 17
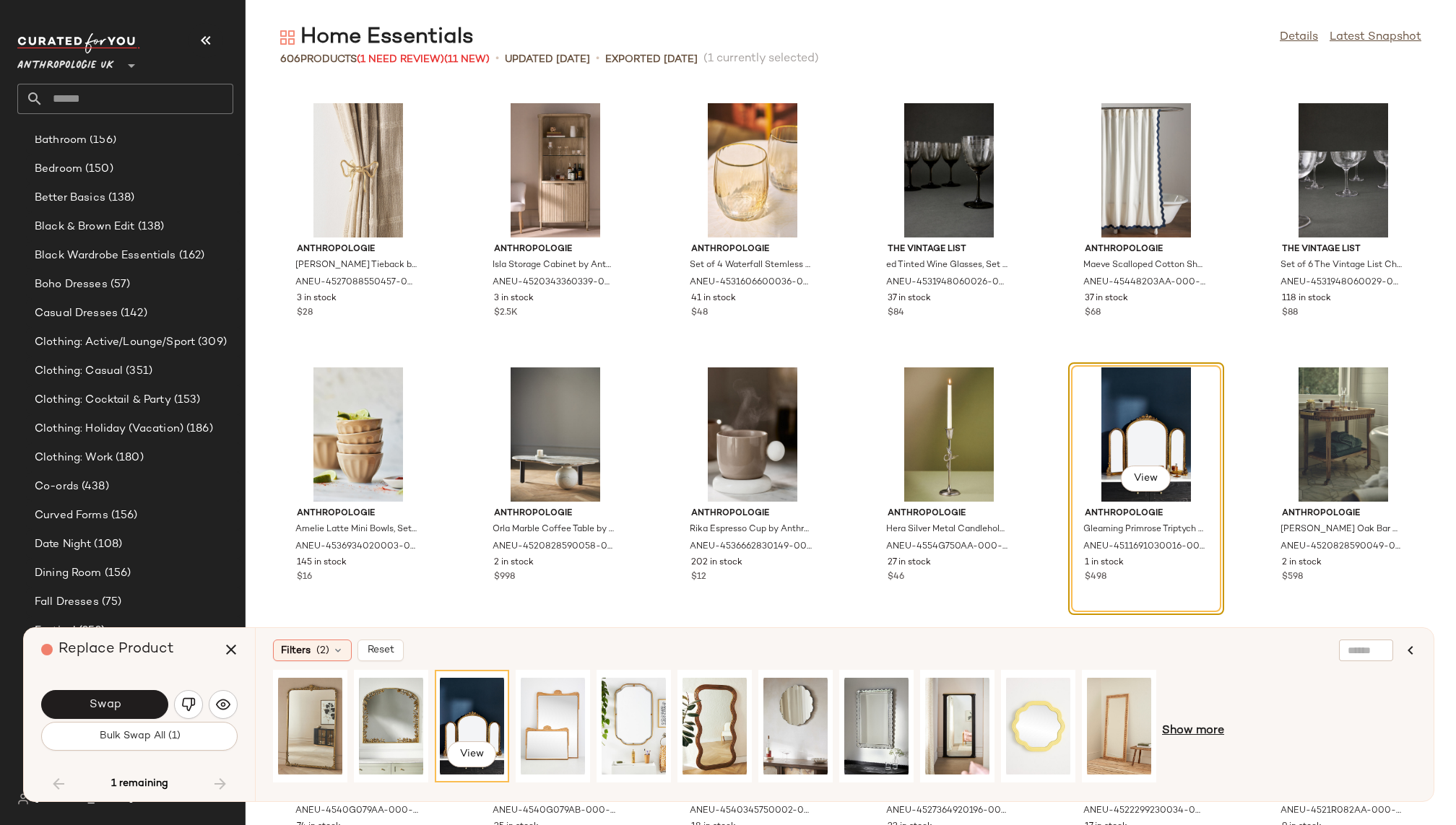
click at [1187, 733] on span "Show more" at bounding box center [1193, 731] width 62 height 17
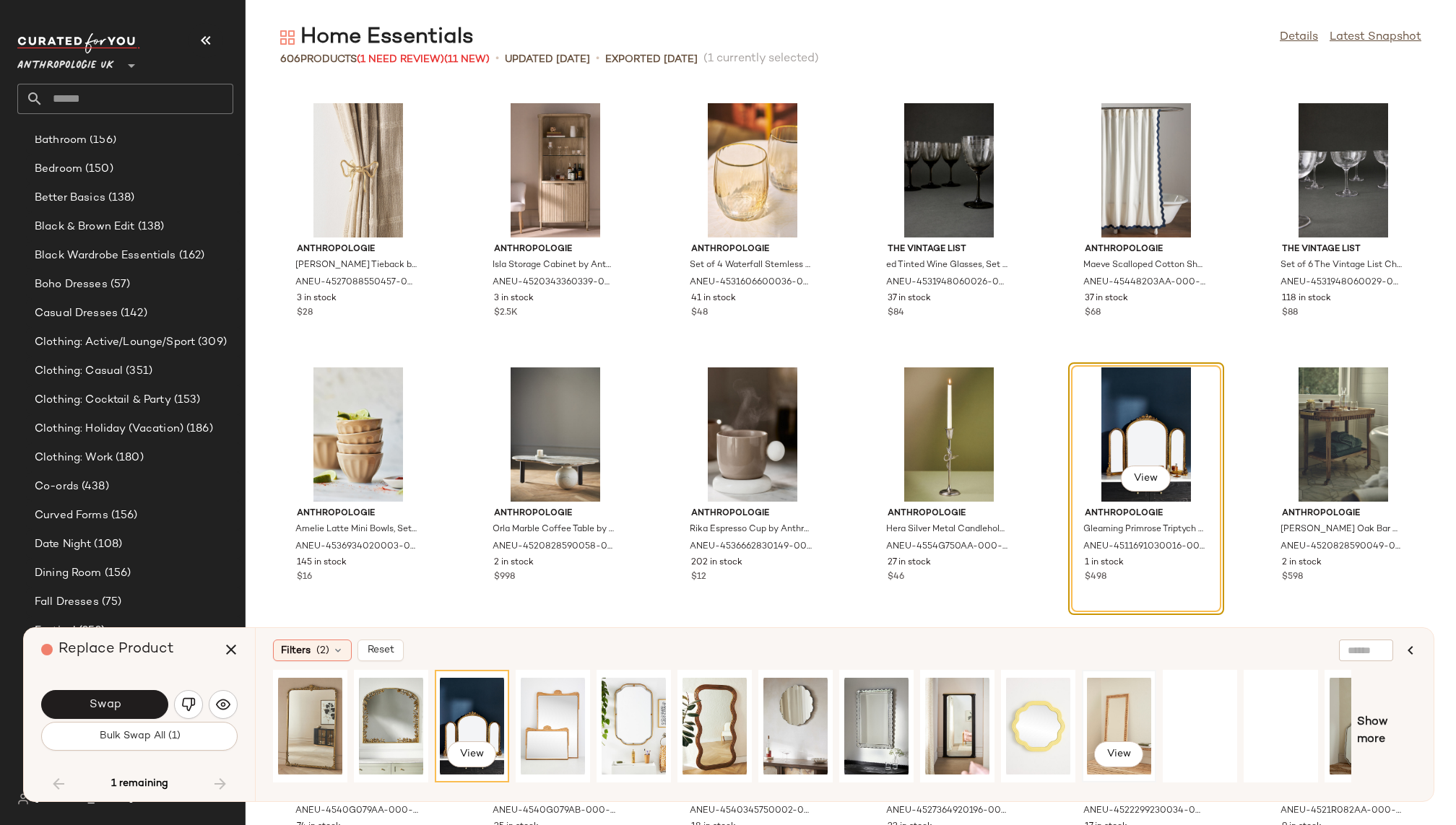
scroll to position [0, 46]
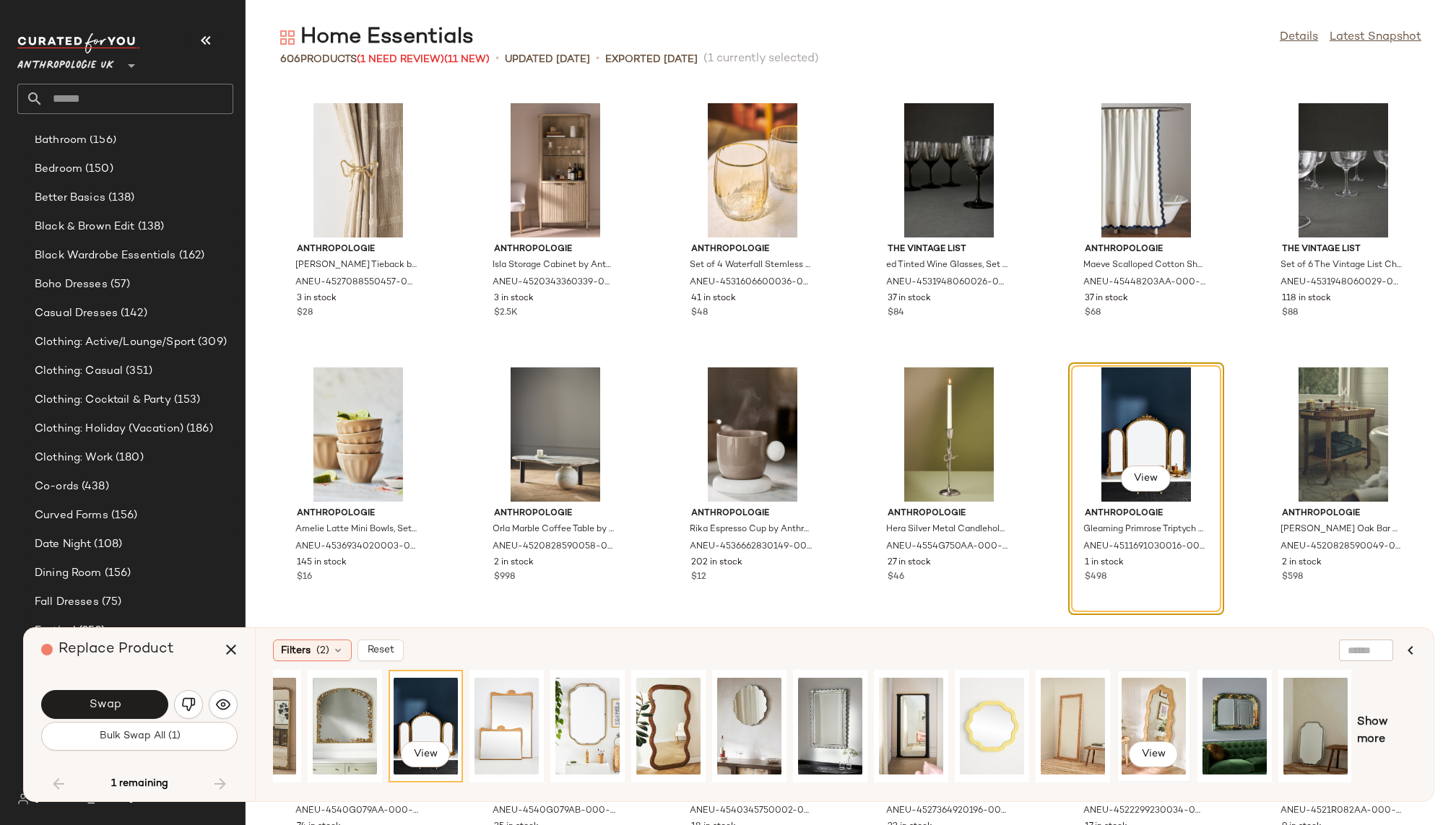
click at [1154, 711] on div "View" at bounding box center [1153, 726] width 64 height 102
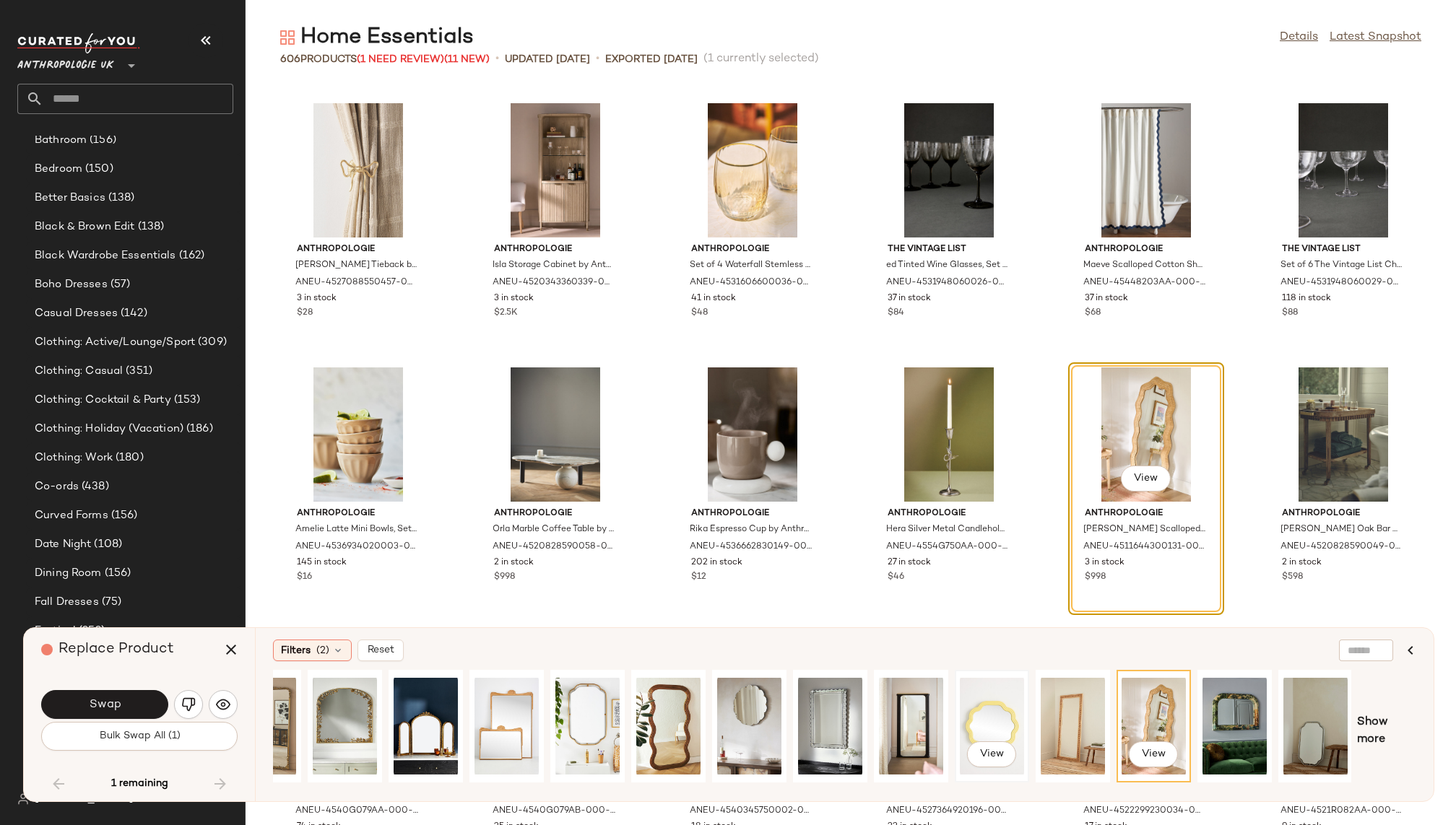
scroll to position [0, 0]
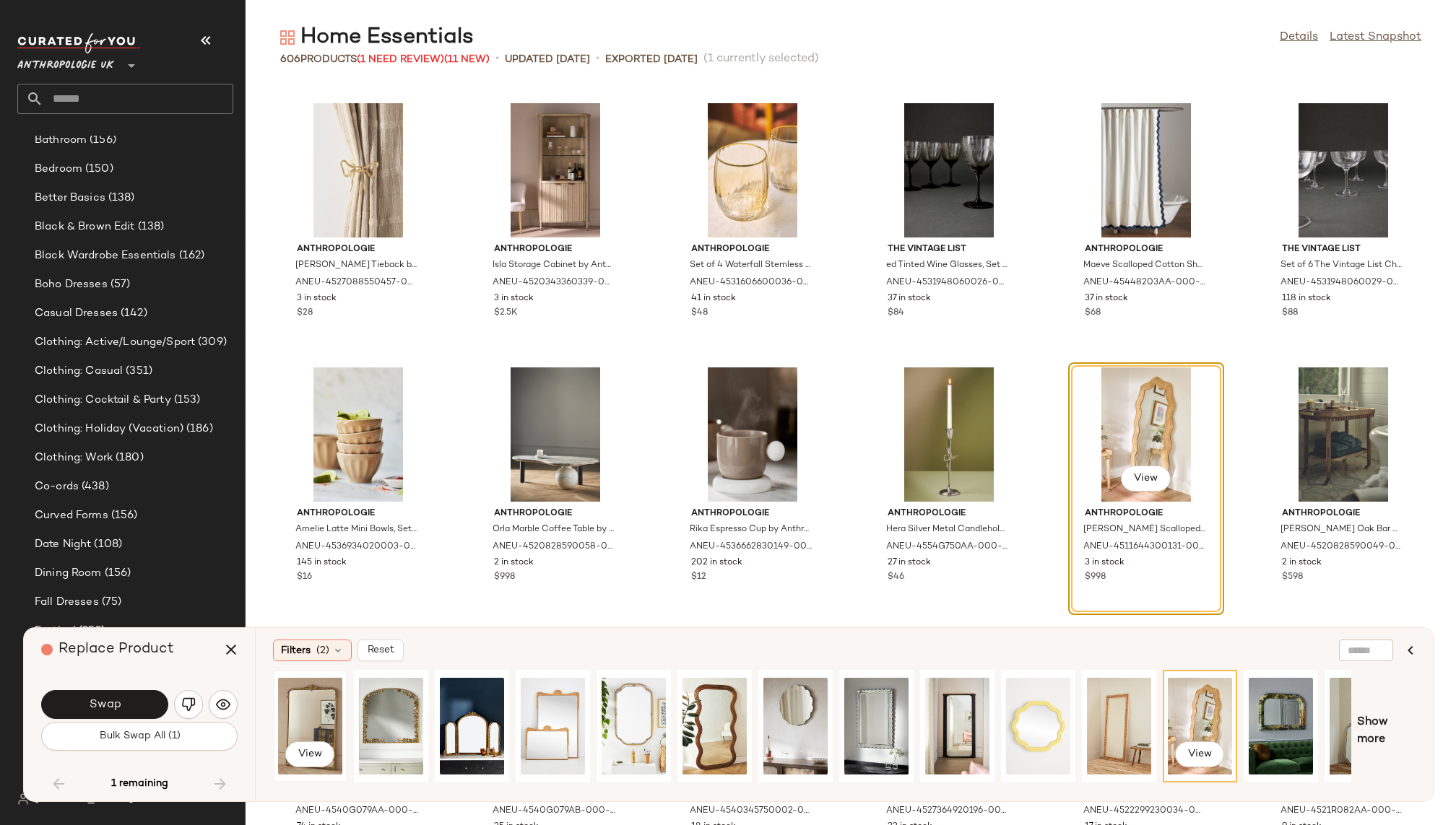
click at [325, 714] on div "View" at bounding box center [310, 726] width 64 height 102
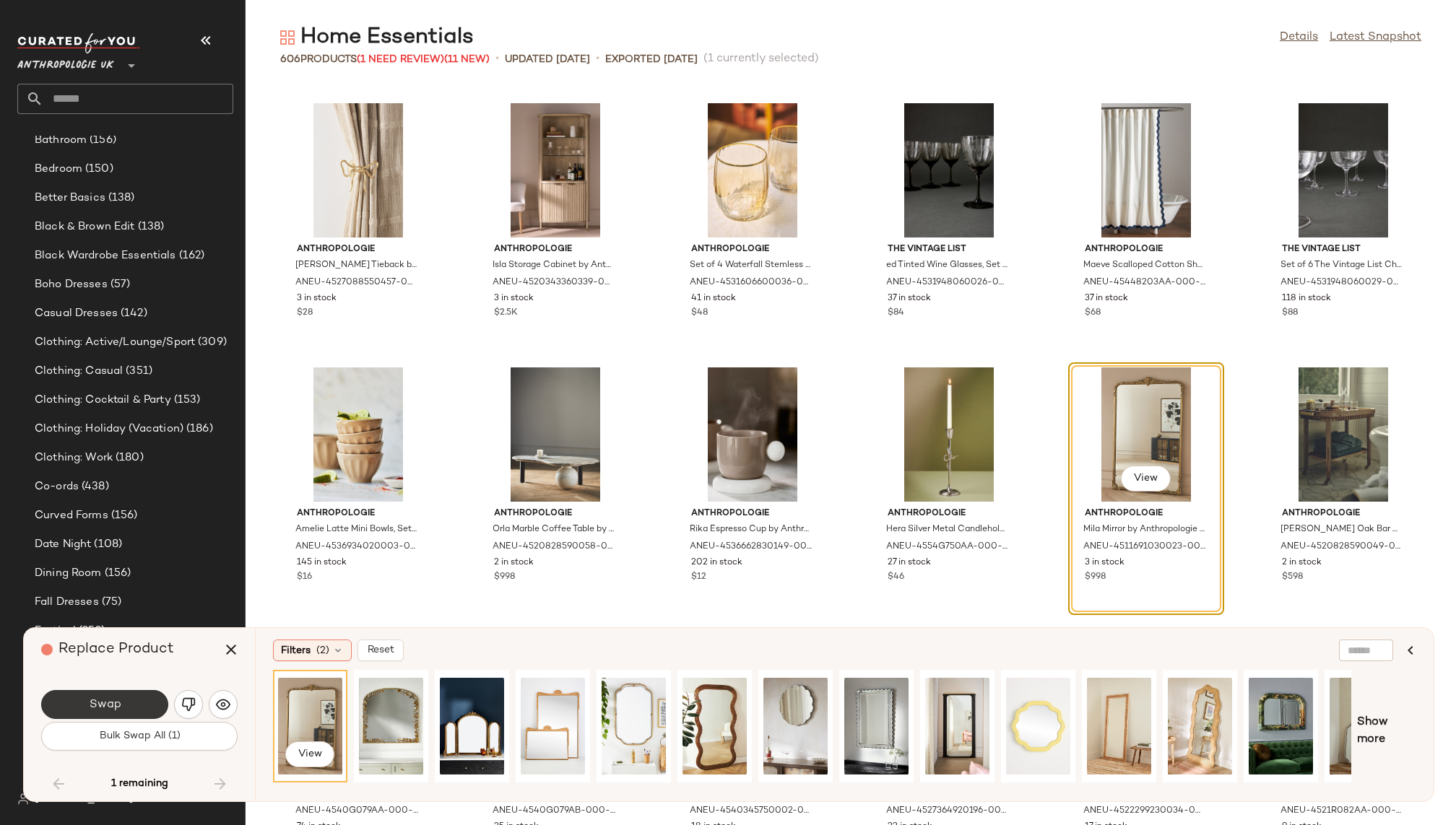
click at [119, 702] on span "Swap" at bounding box center [104, 705] width 33 height 14
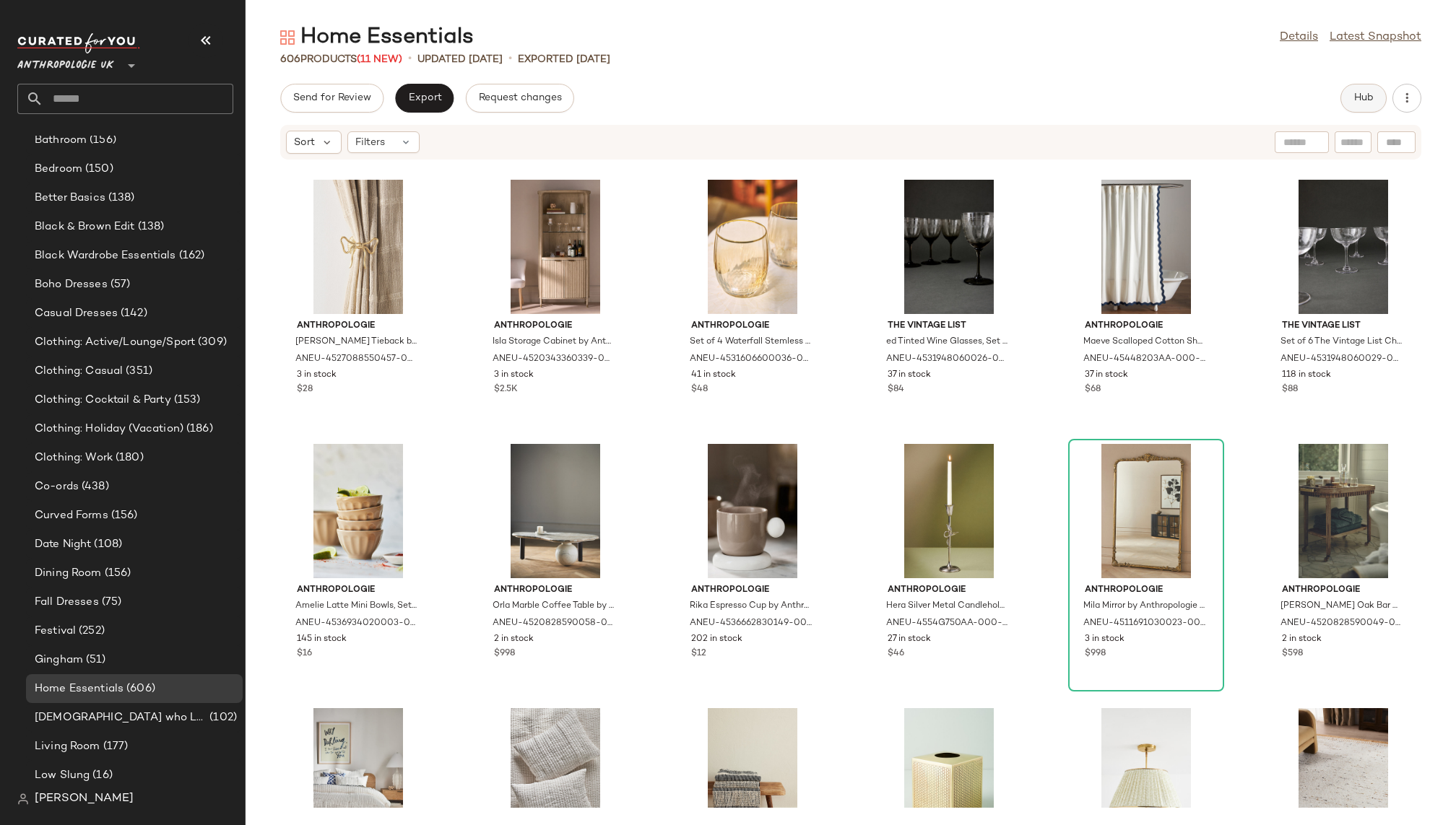
click at [1361, 106] on button "Hub" at bounding box center [1363, 98] width 46 height 29
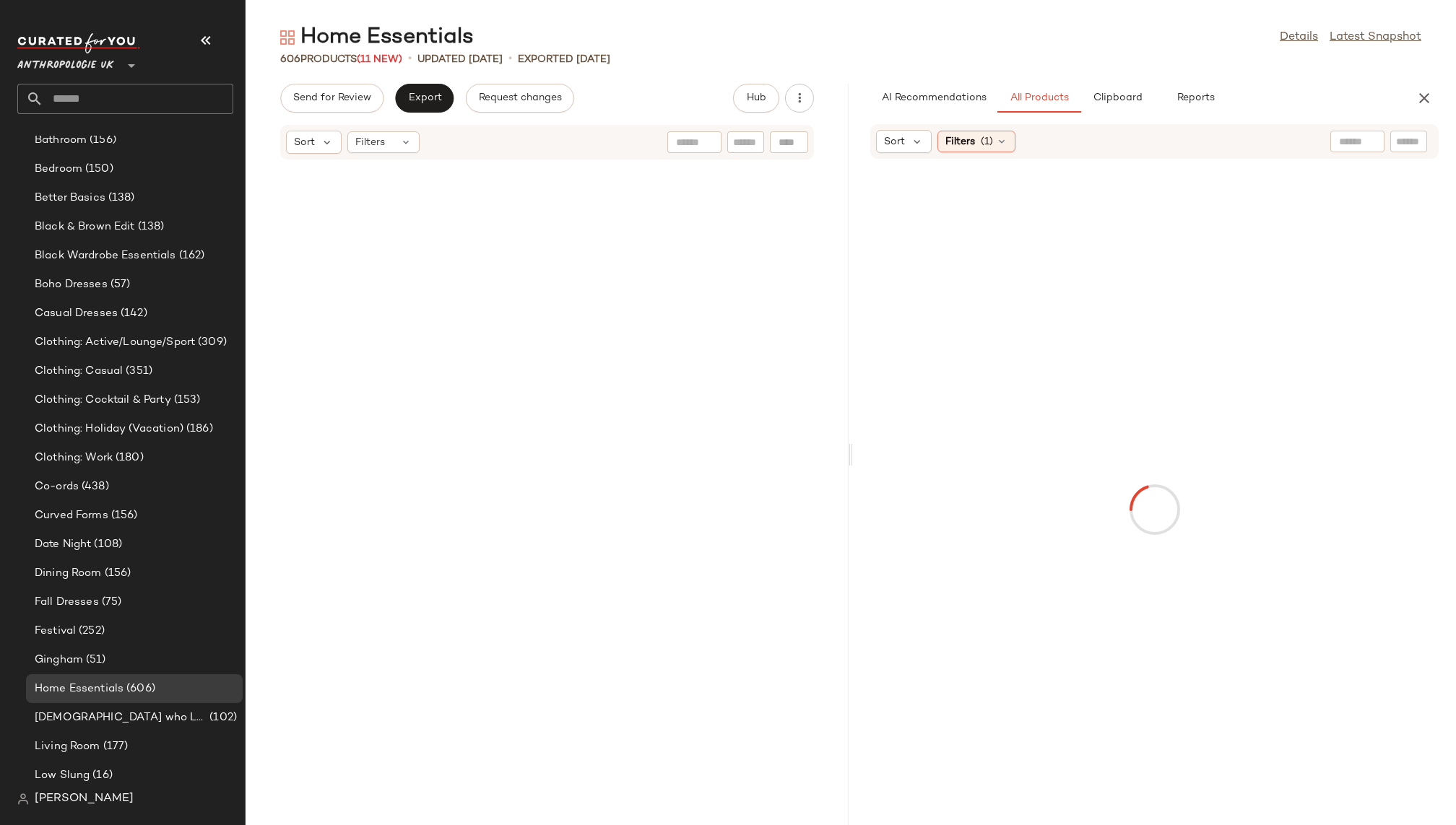
scroll to position [51008, 0]
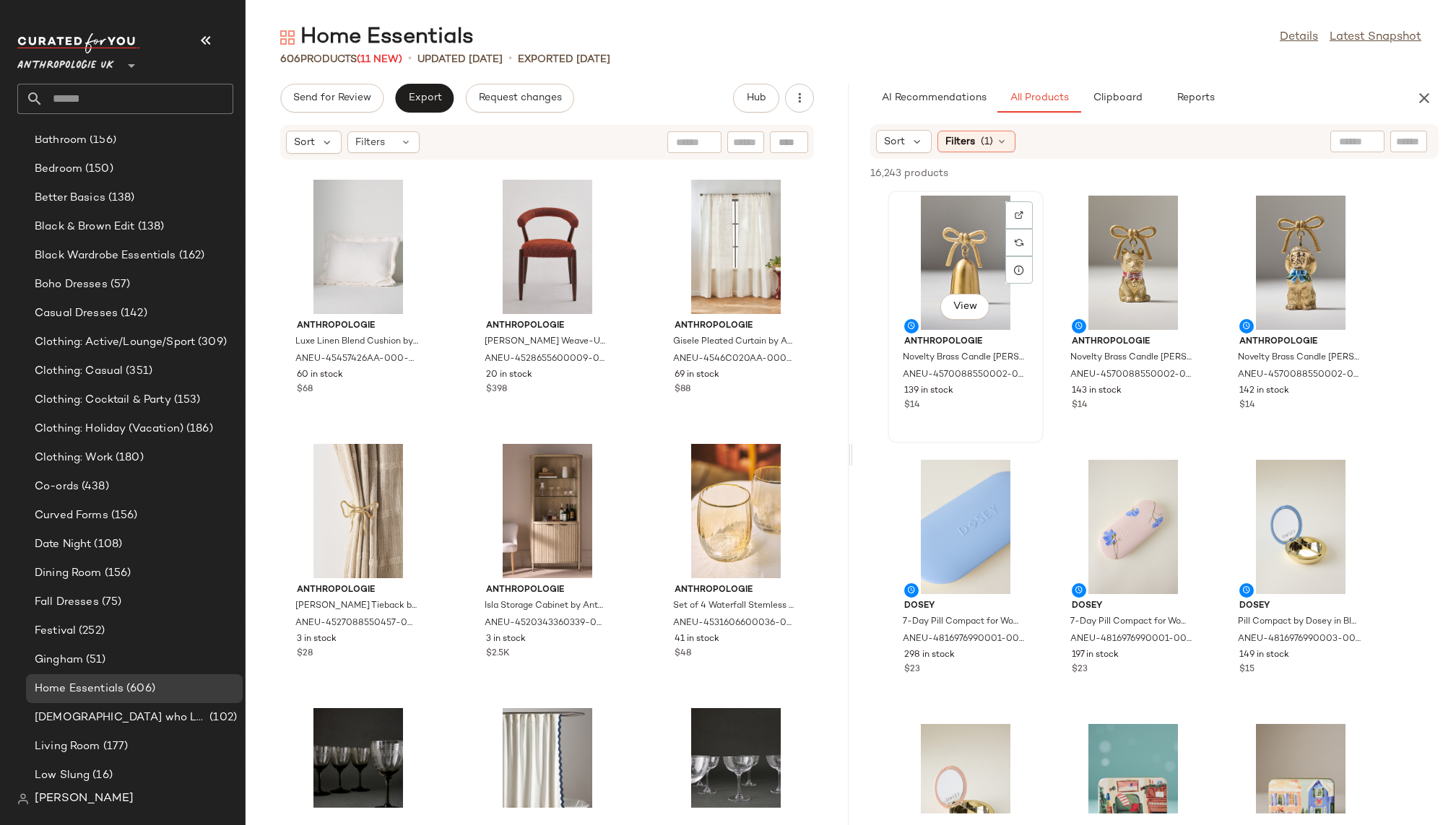
click at [967, 253] on div "View" at bounding box center [965, 262] width 146 height 134
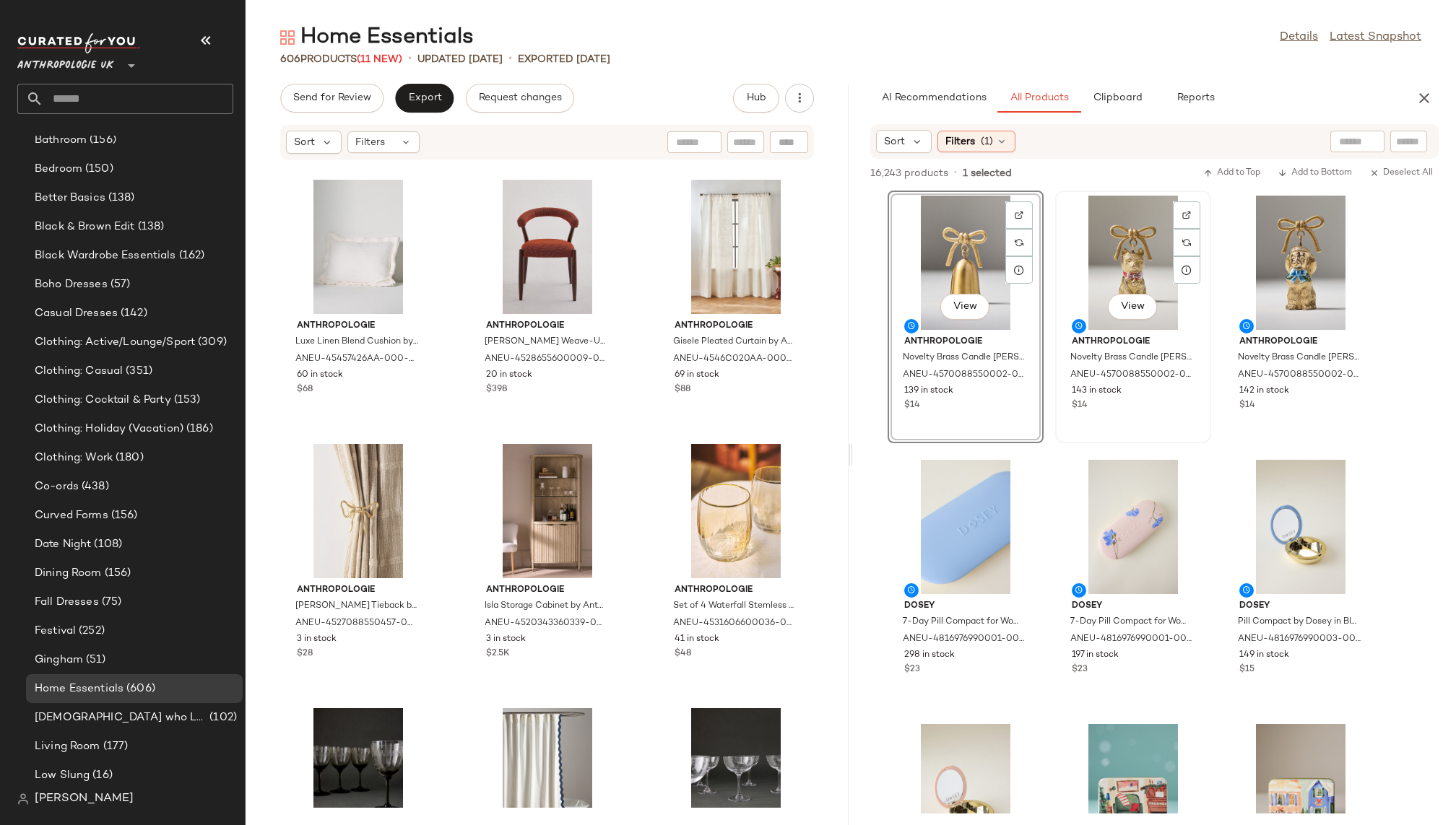
click at [1089, 273] on div "View" at bounding box center [1133, 262] width 146 height 134
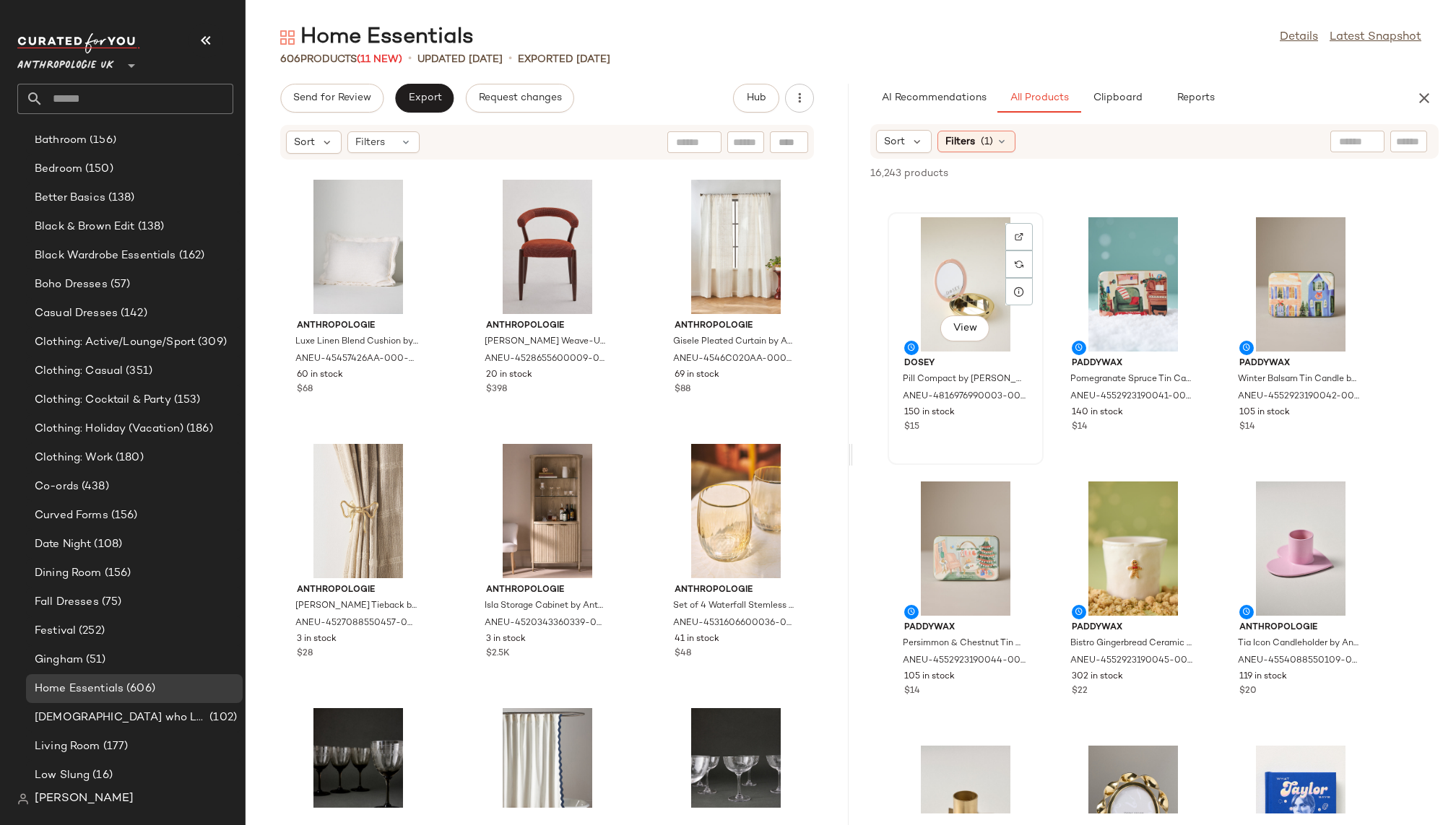
scroll to position [0, 0]
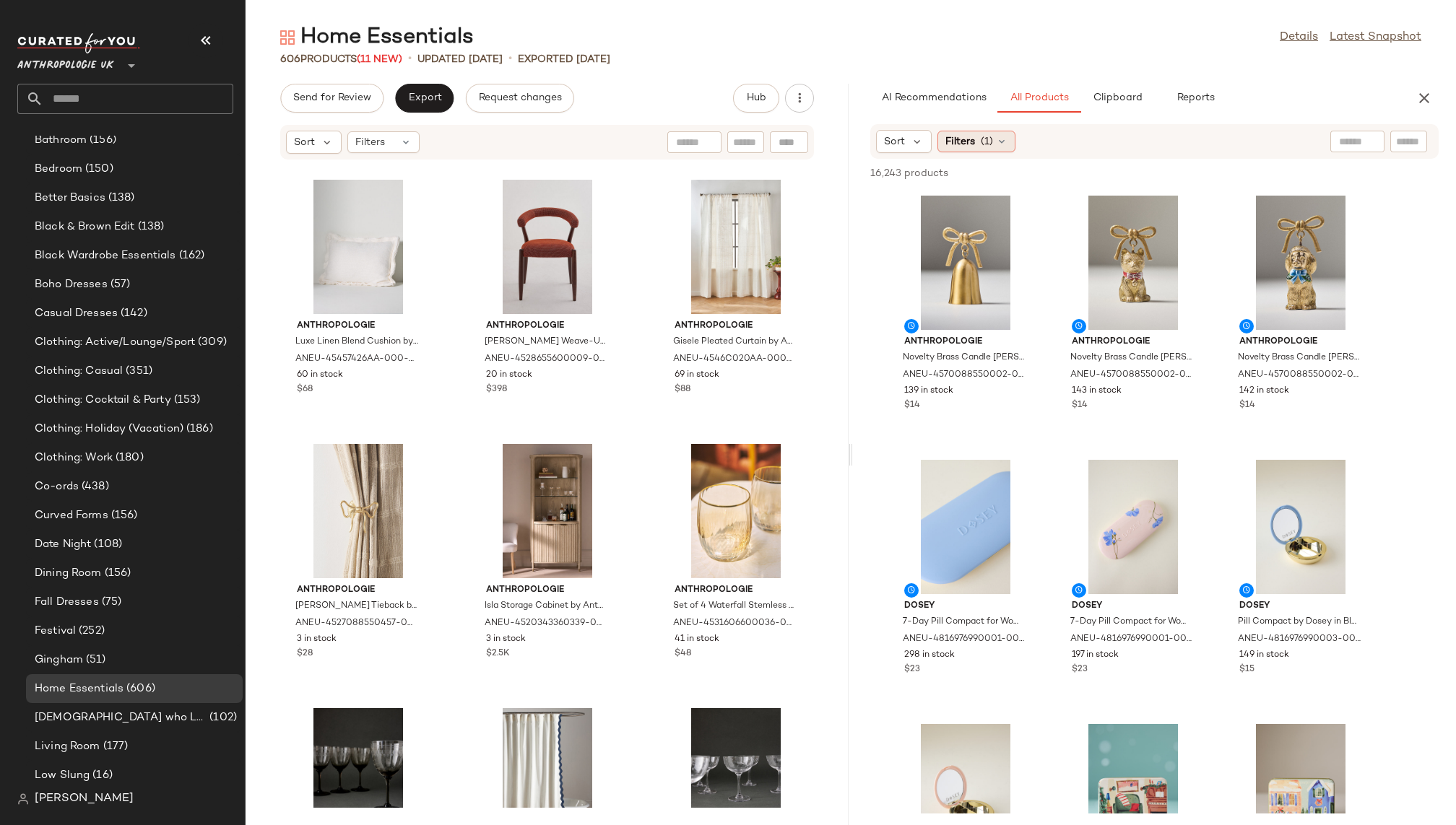
click at [973, 145] on span "Filters" at bounding box center [960, 142] width 30 height 15
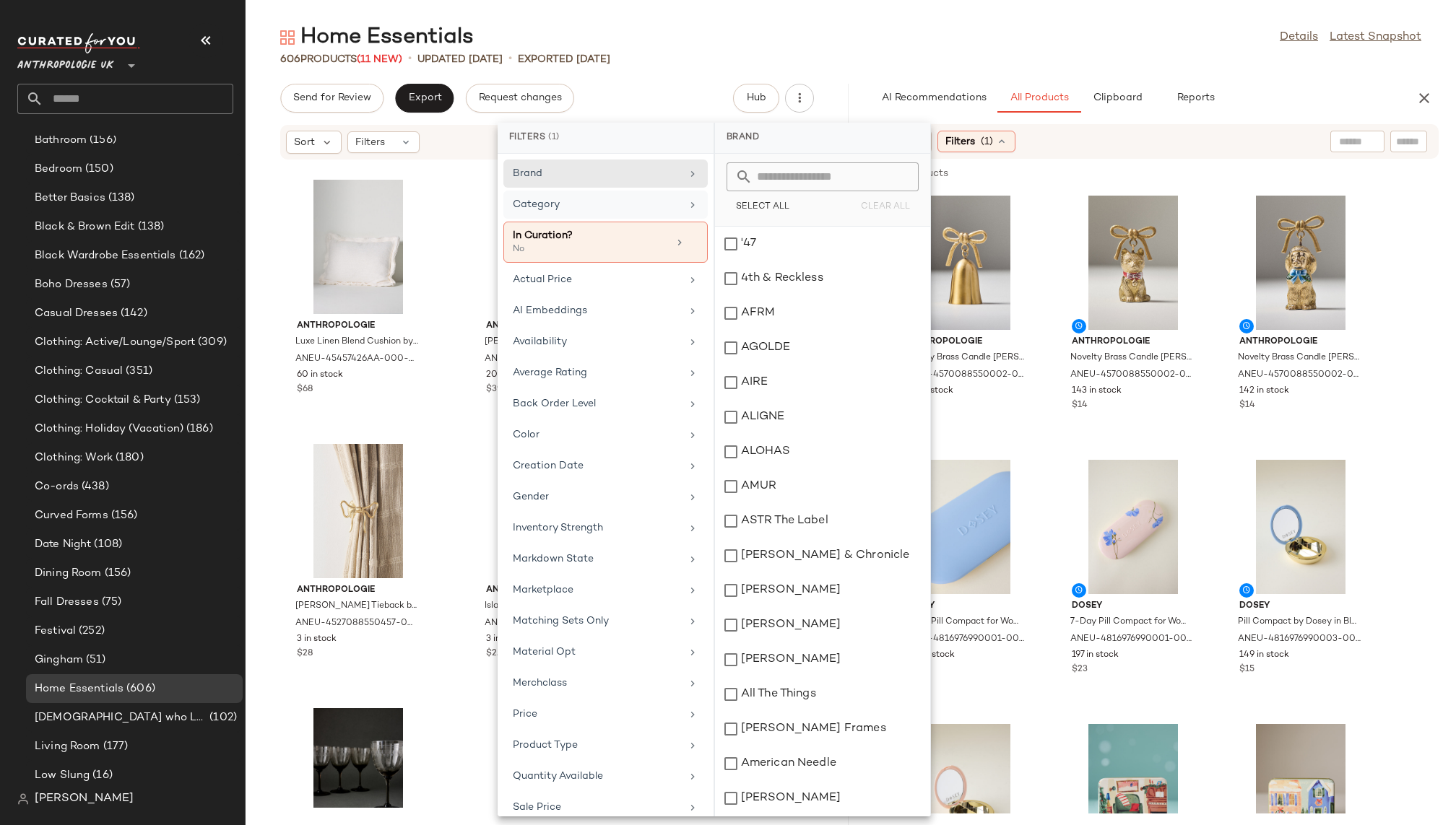
click at [653, 197] on div "Category" at bounding box center [597, 205] width 168 height 15
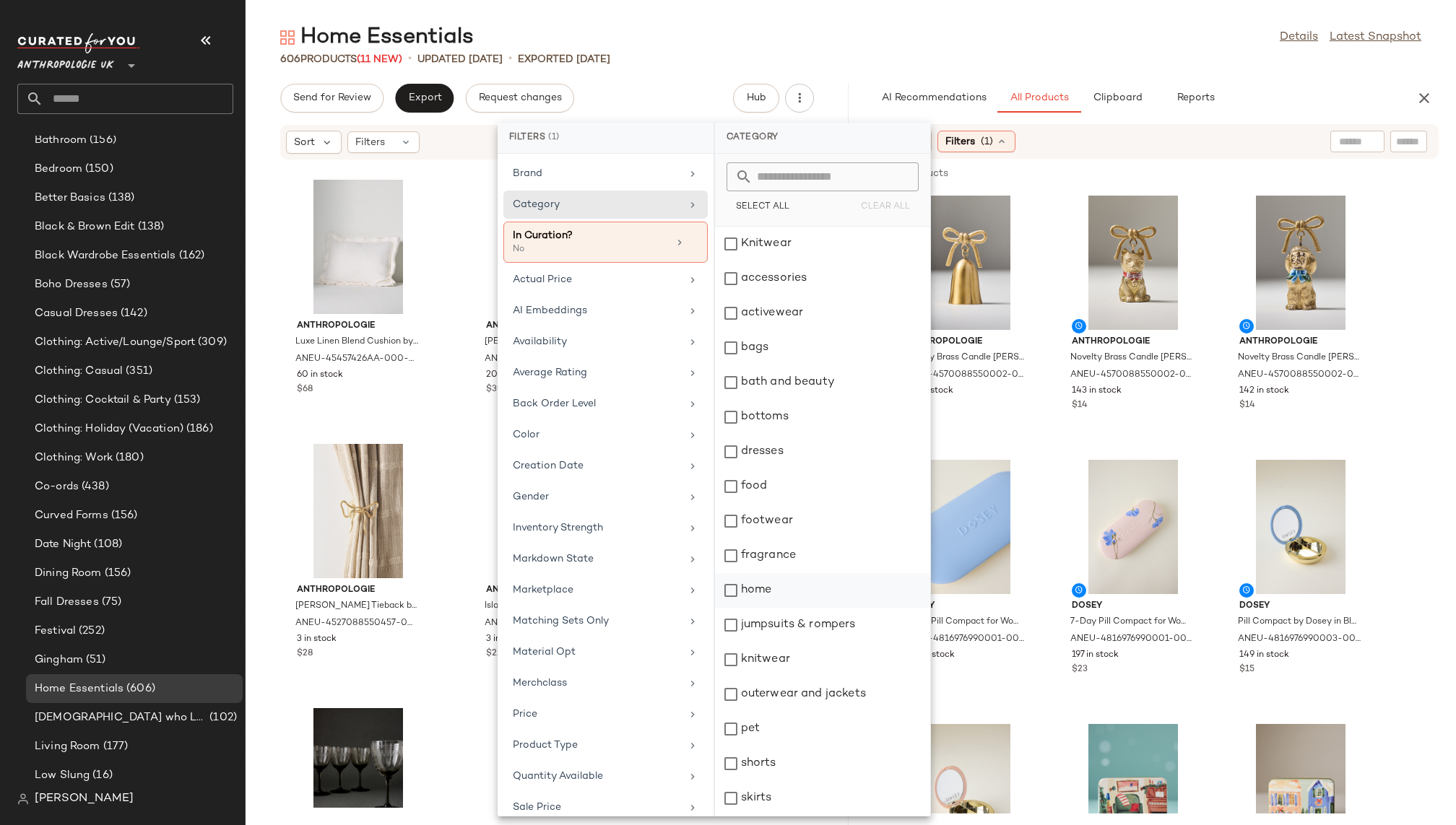
click at [794, 598] on div "home" at bounding box center [823, 591] width 215 height 35
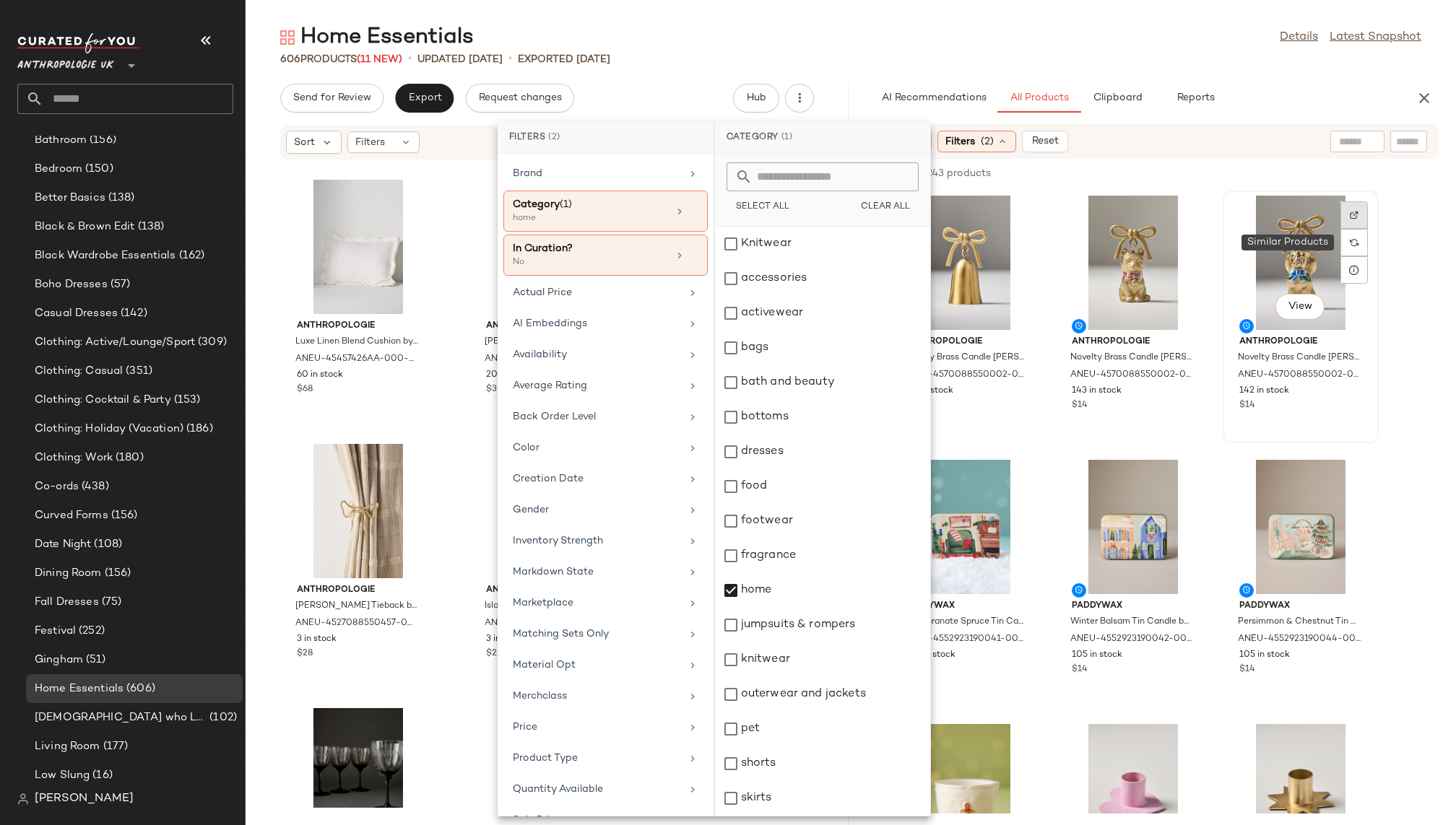
click at [1342, 226] on div at bounding box center [1354, 215] width 27 height 27
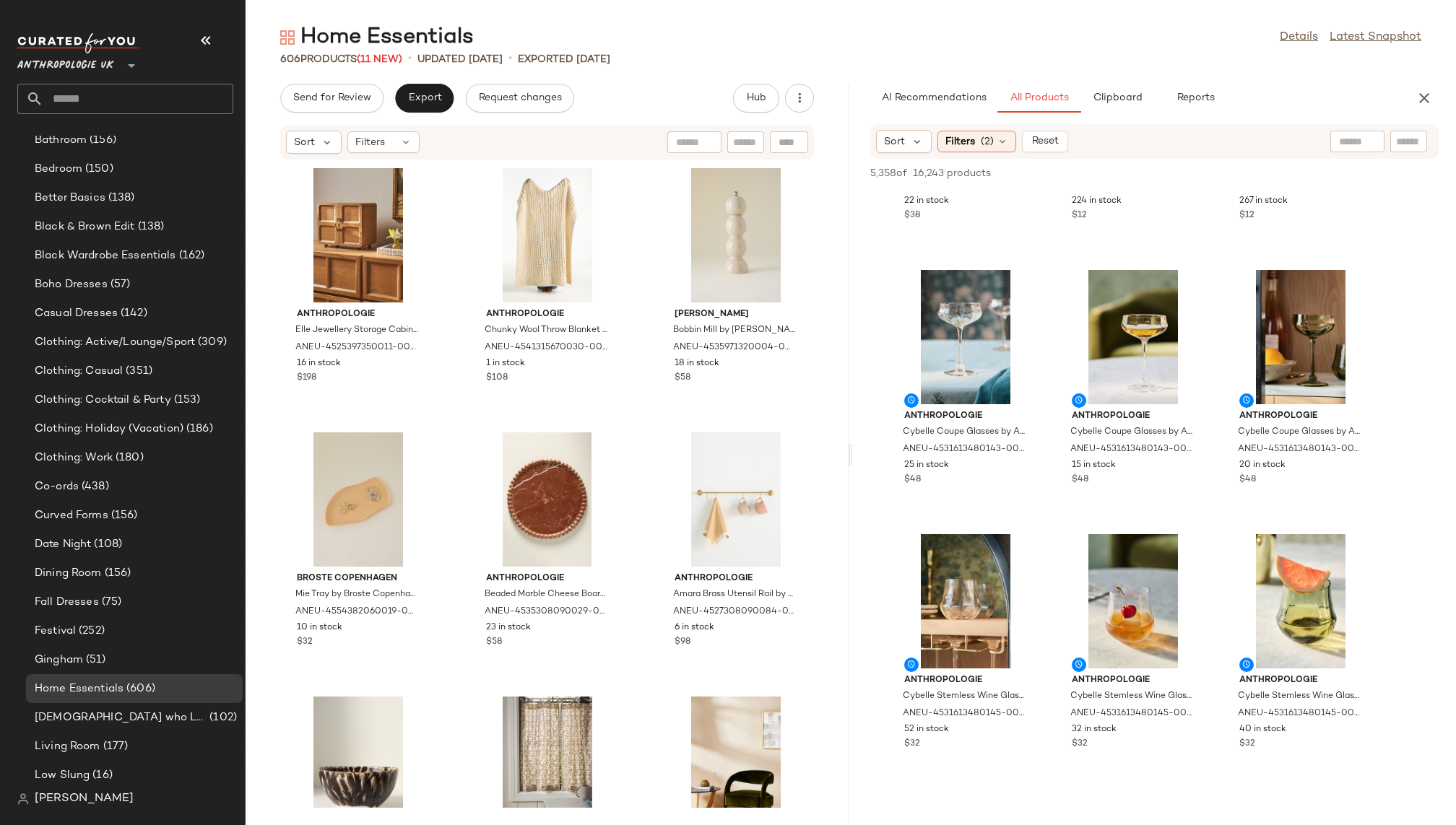
scroll to position [1520, 0]
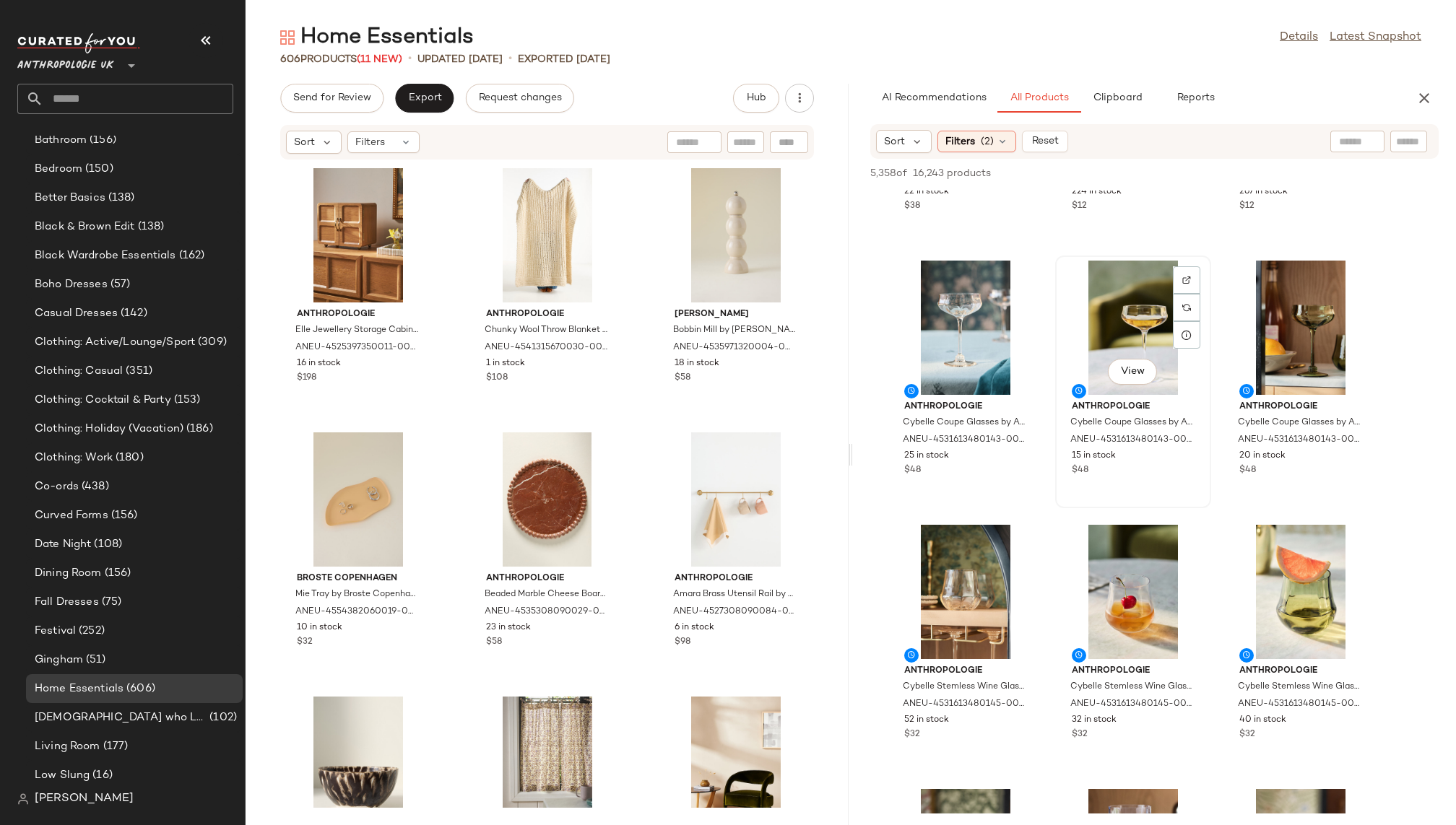
click at [1108, 316] on div "View" at bounding box center [1133, 327] width 146 height 134
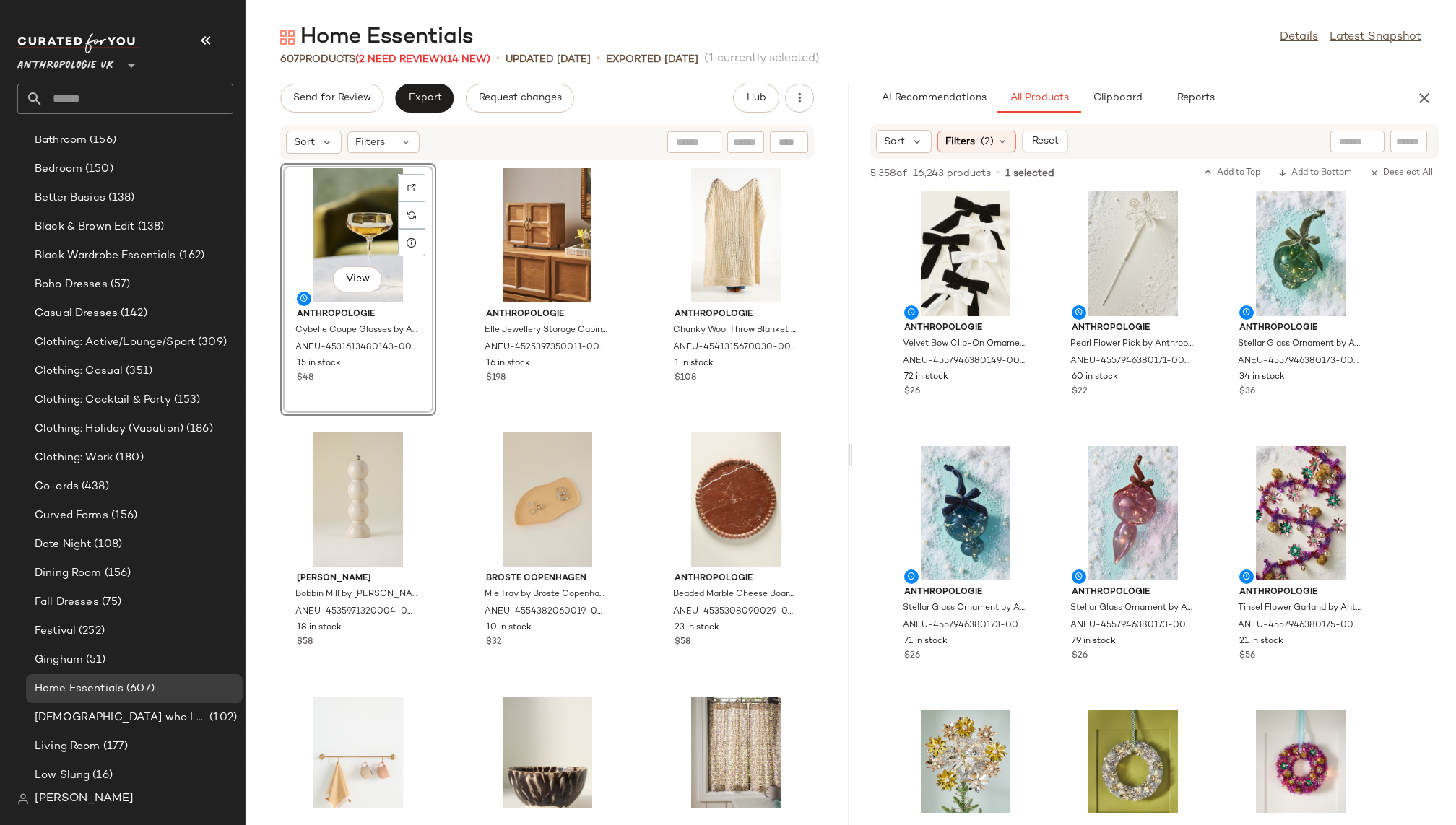
scroll to position [5047, 0]
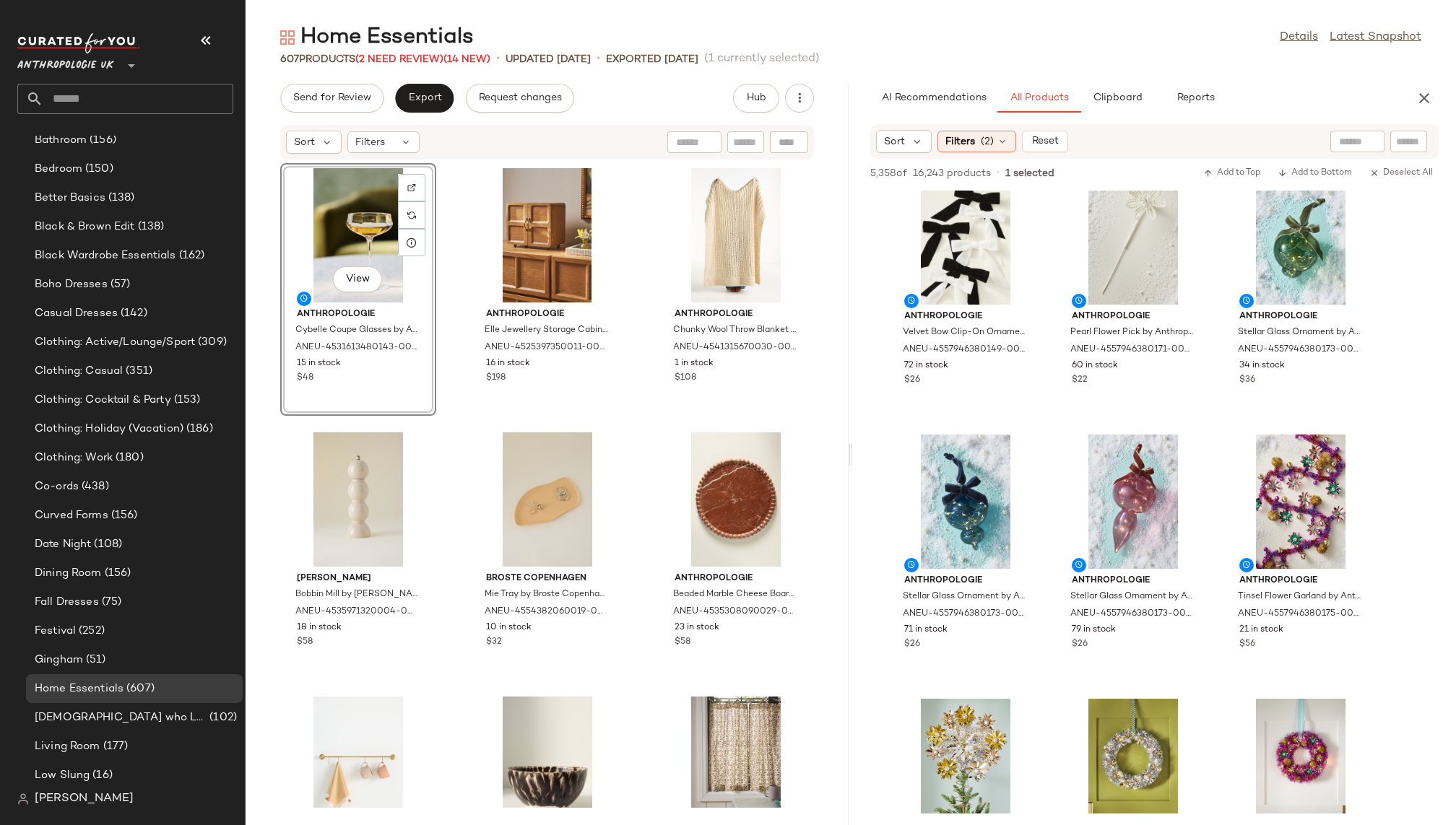
drag, startPoint x: 1117, startPoint y: 327, endPoint x: 684, endPoint y: 8, distance: 537.8
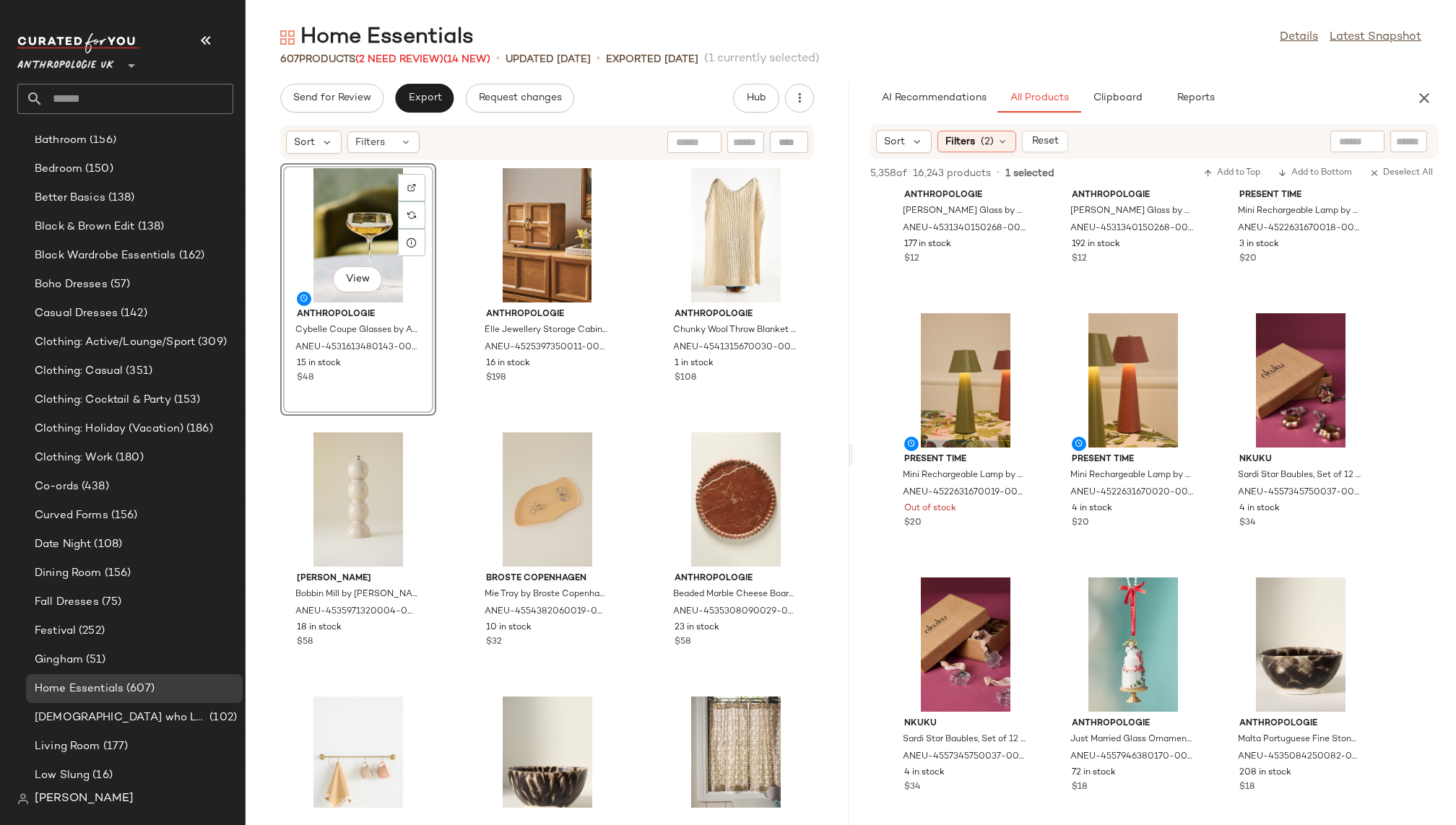
scroll to position [11520, 0]
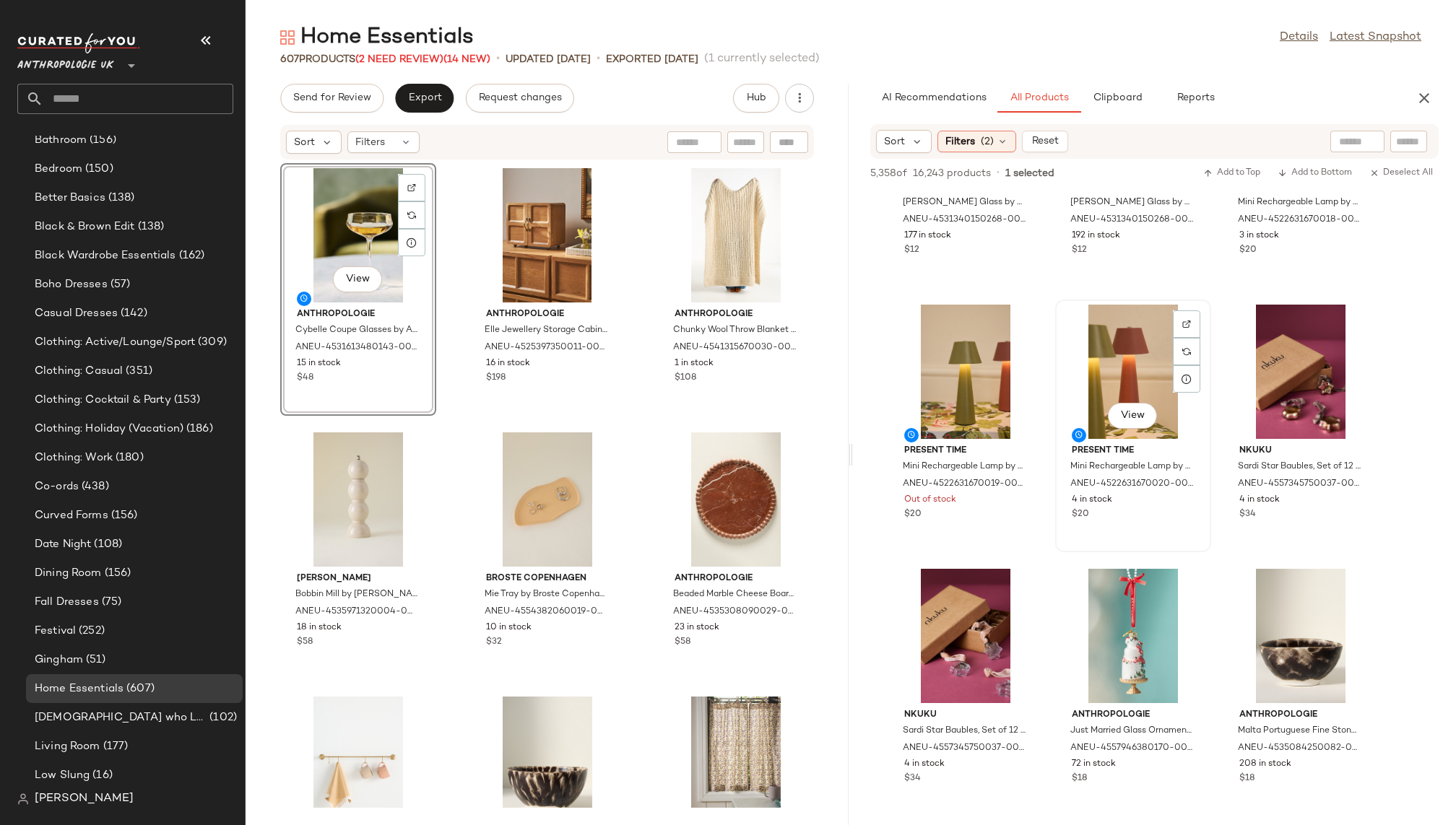
click at [1103, 375] on div "View" at bounding box center [1133, 371] width 146 height 134
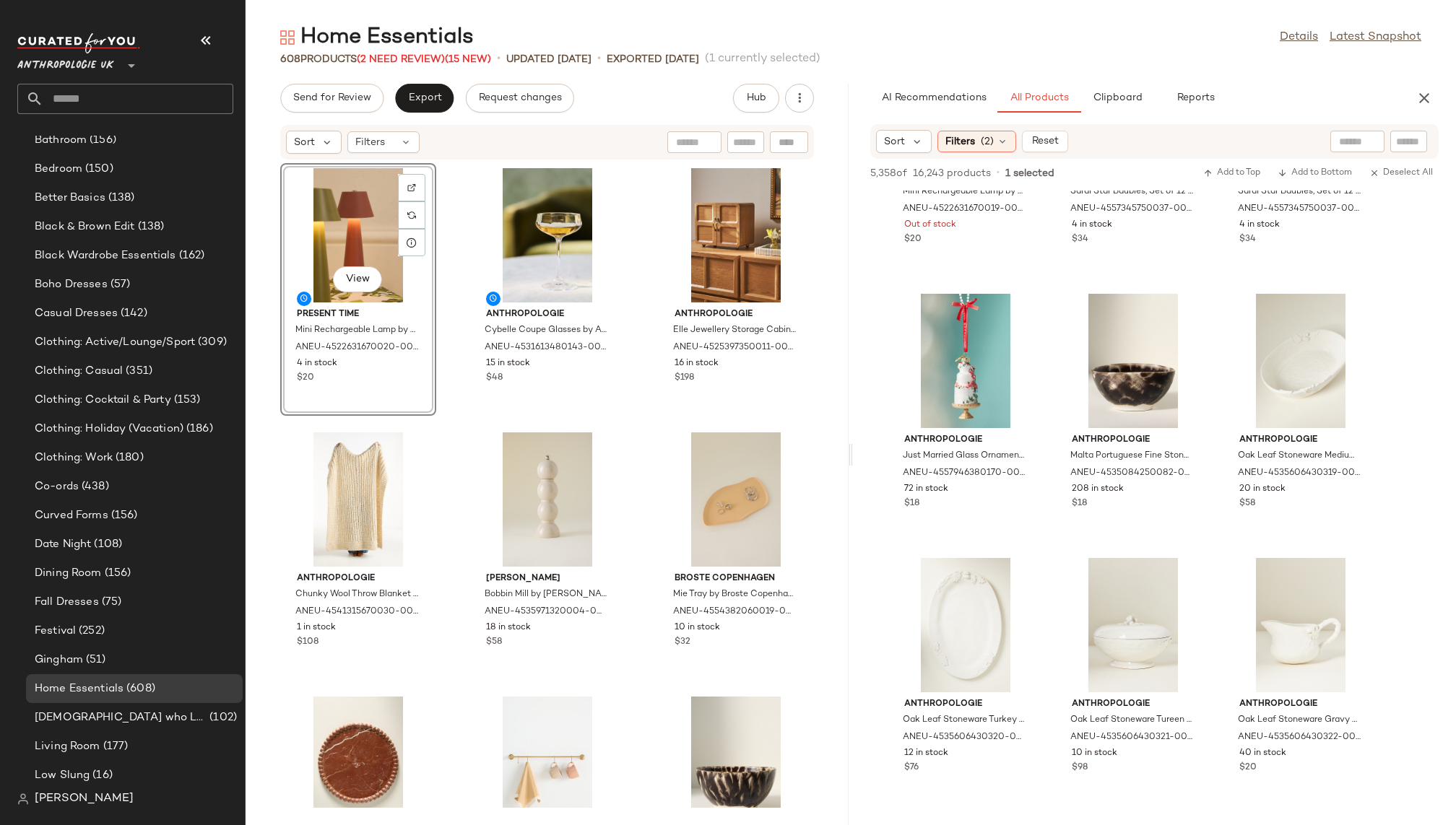
scroll to position [11796, 0]
click at [1103, 358] on div "View" at bounding box center [1133, 359] width 146 height 134
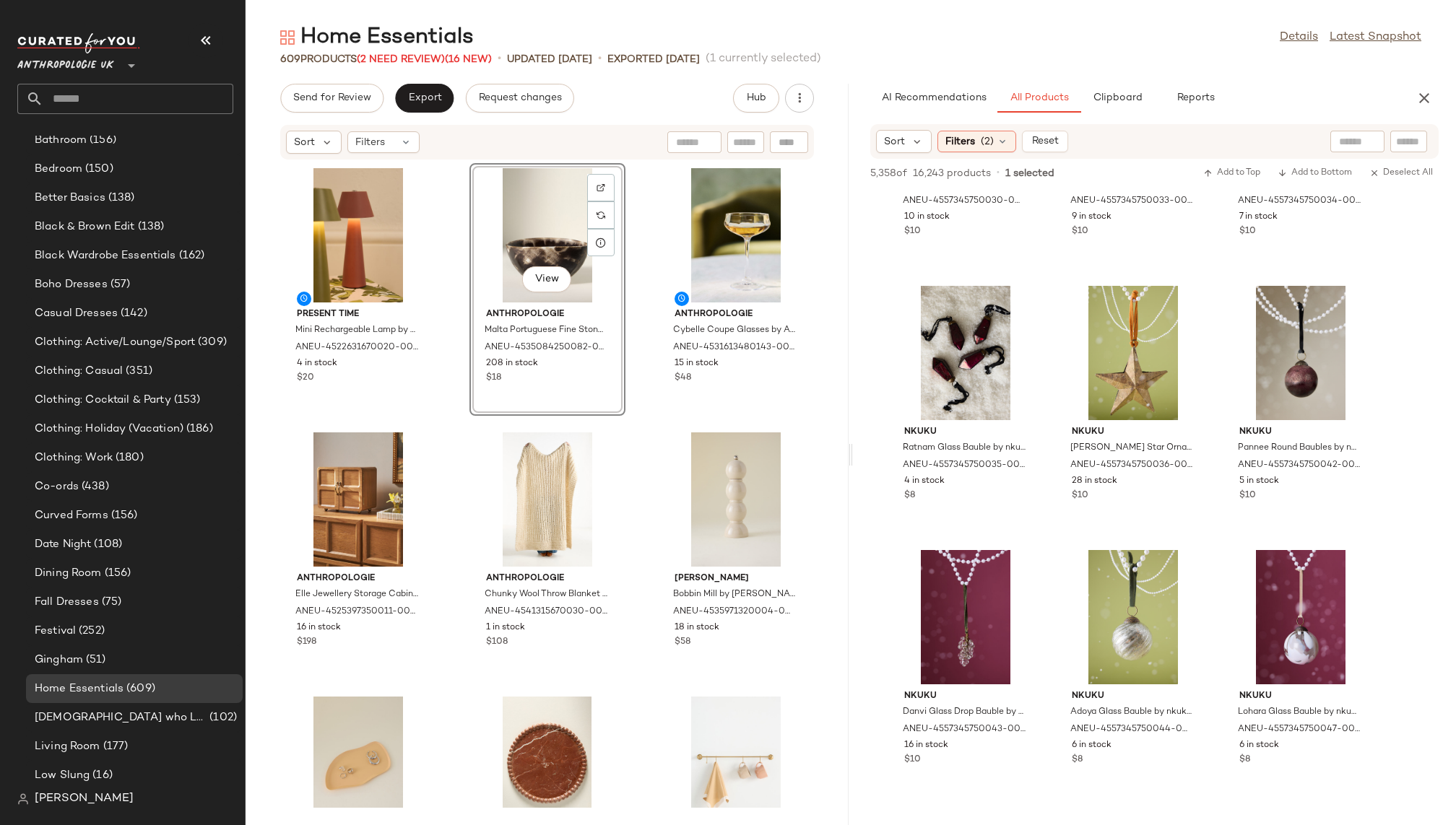
scroll to position [15067, 0]
